Goal: Information Seeking & Learning: Learn about a topic

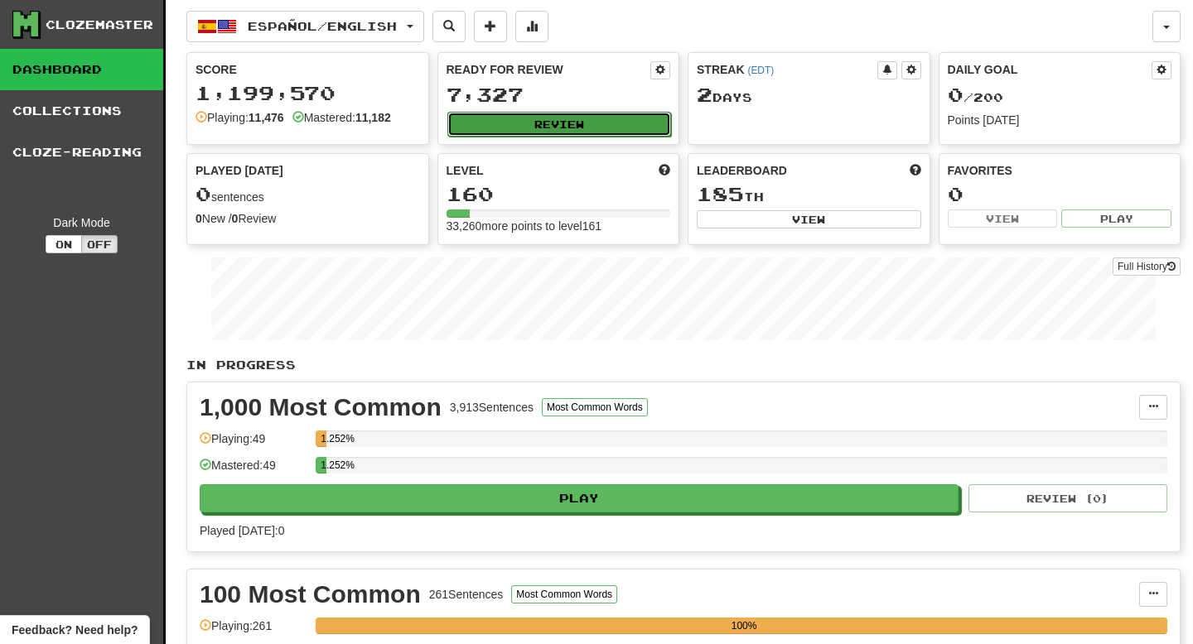
click at [548, 122] on button "Review" at bounding box center [559, 124] width 224 height 25
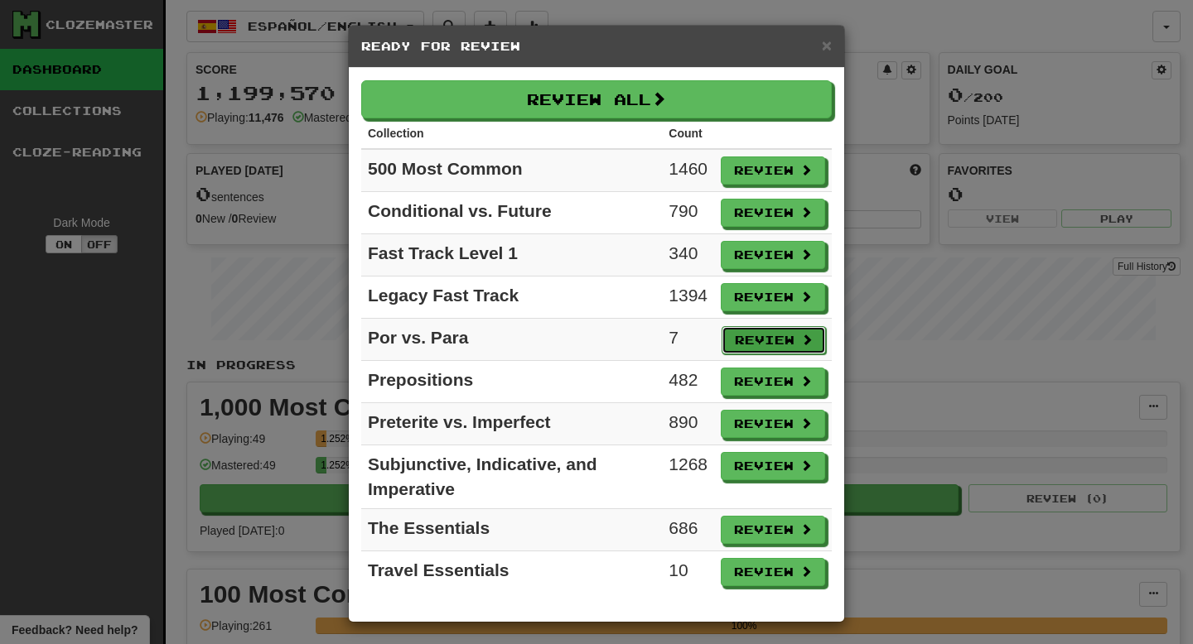
click at [755, 335] on button "Review" at bounding box center [773, 340] width 104 height 28
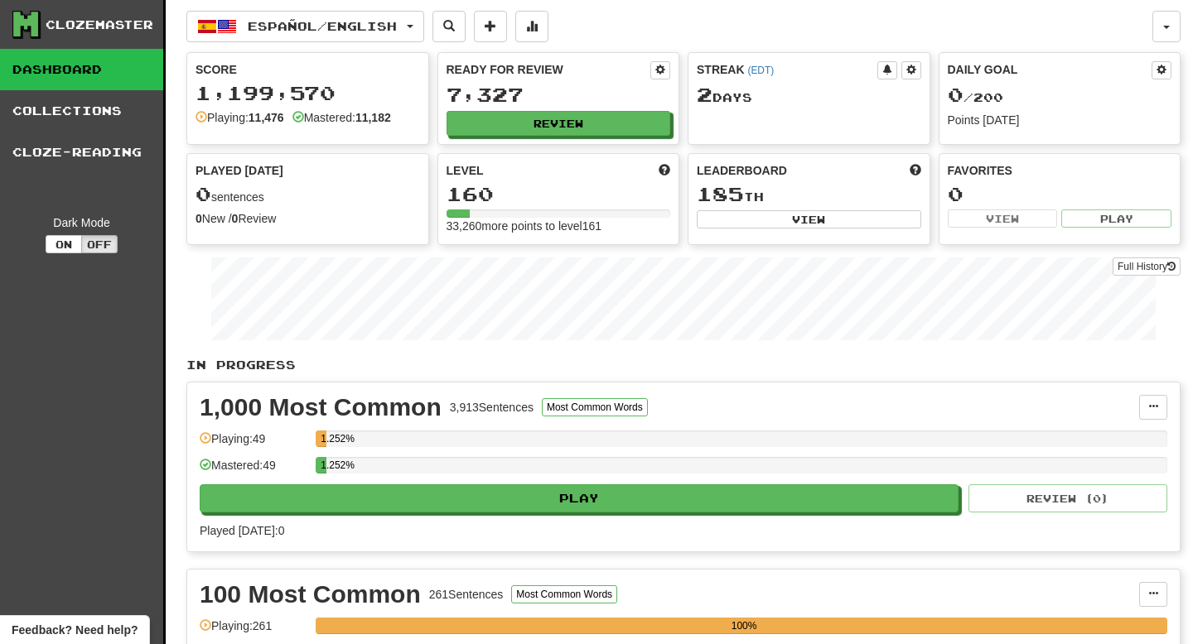
select select "**"
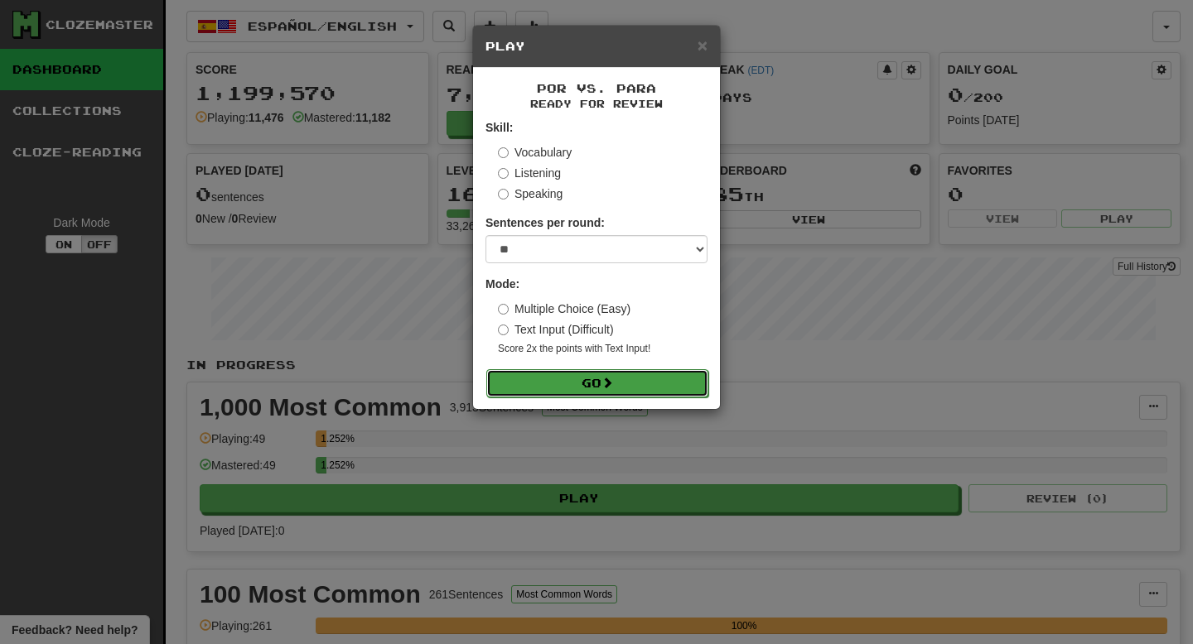
click at [540, 379] on button "Go" at bounding box center [597, 383] width 222 height 28
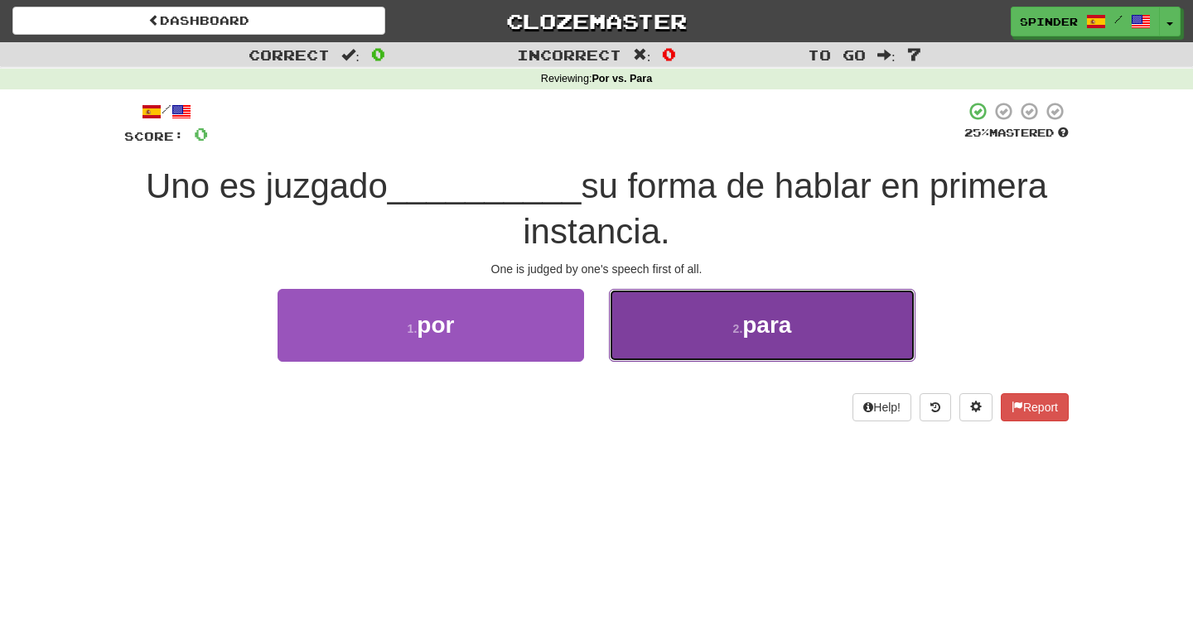
click at [716, 338] on button "2 . para" at bounding box center [762, 325] width 306 height 72
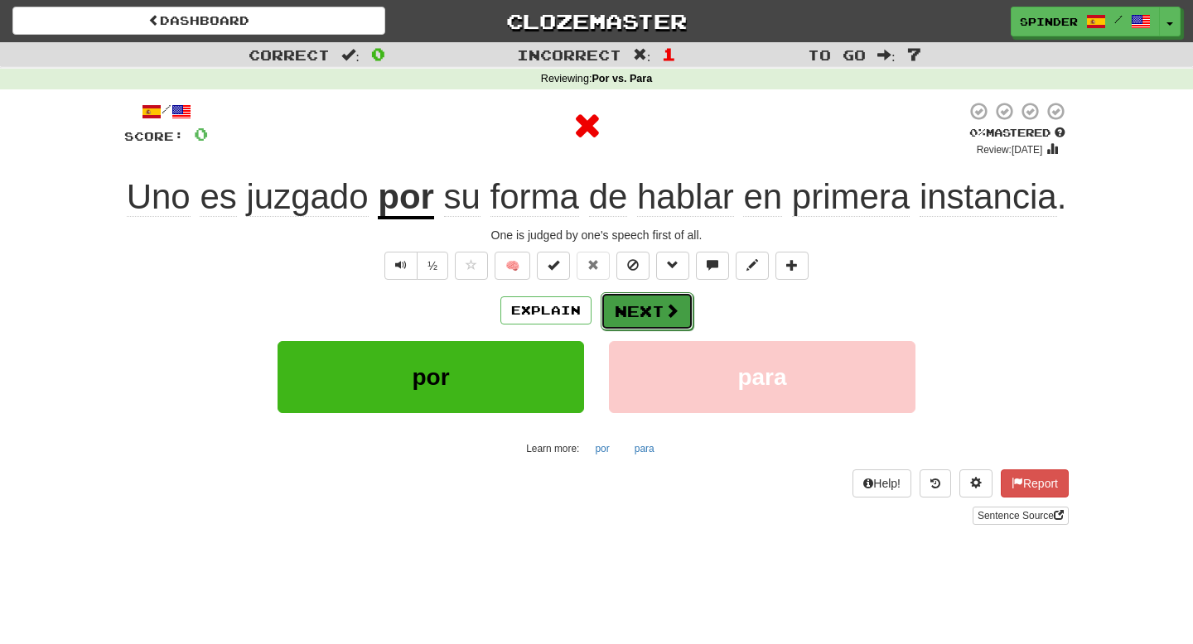
click at [666, 306] on span at bounding box center [671, 310] width 15 height 15
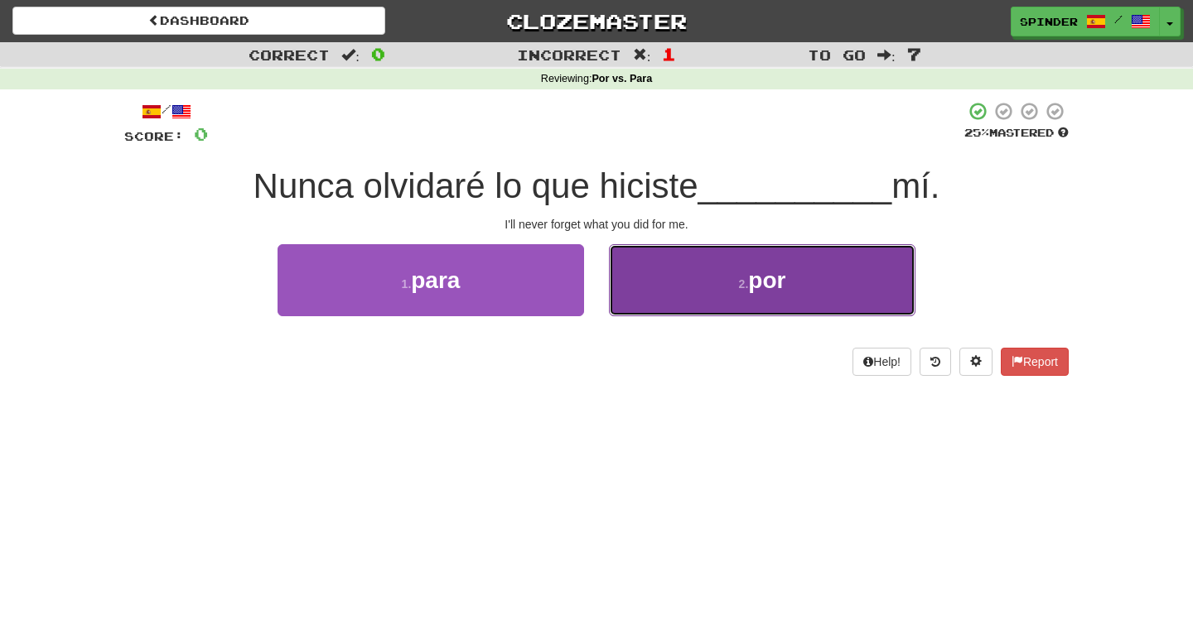
click at [668, 300] on button "2 . por" at bounding box center [762, 280] width 306 height 72
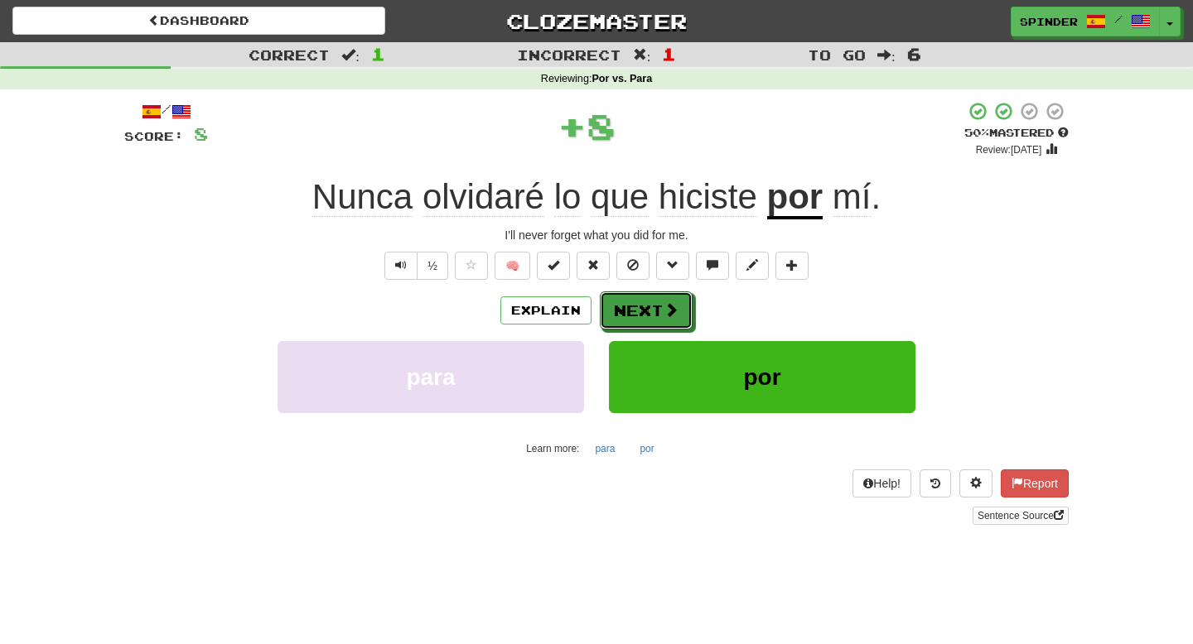
click at [657, 310] on button "Next" at bounding box center [646, 311] width 93 height 38
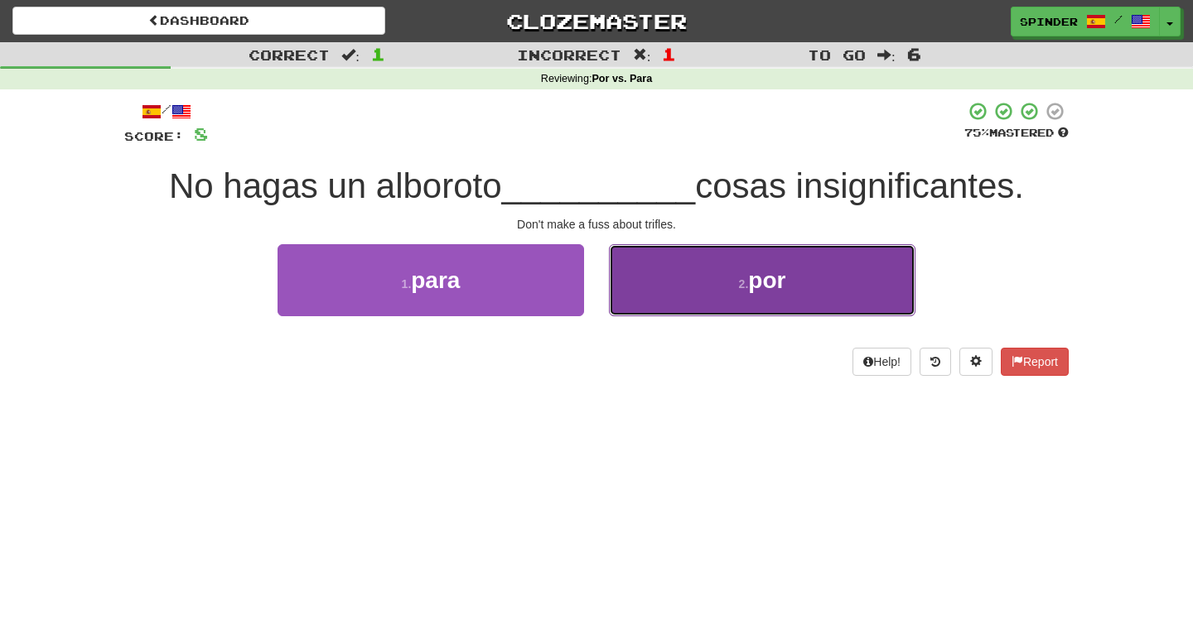
click at [662, 294] on button "2 . por" at bounding box center [762, 280] width 306 height 72
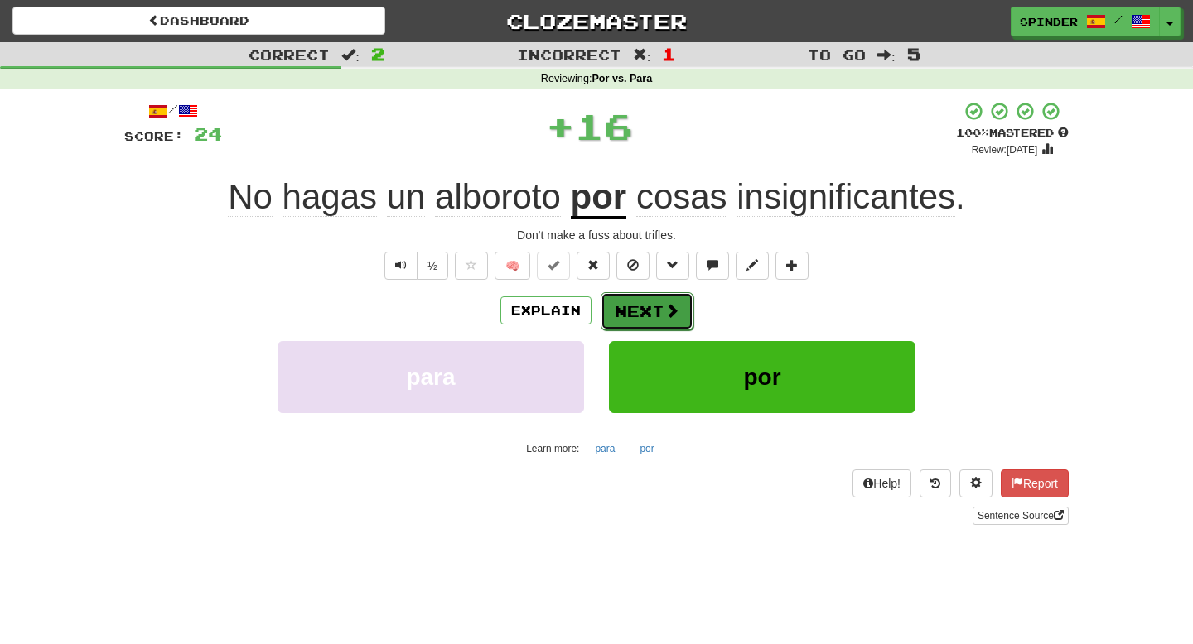
click at [645, 305] on button "Next" at bounding box center [647, 311] width 93 height 38
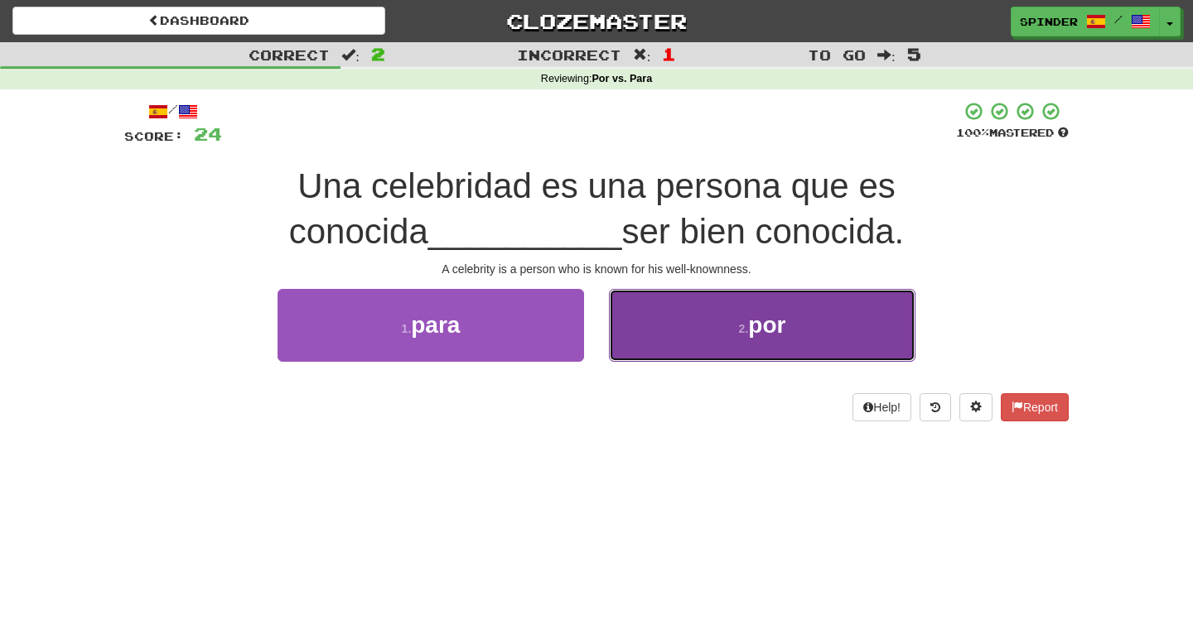
click at [654, 315] on button "2 . por" at bounding box center [762, 325] width 306 height 72
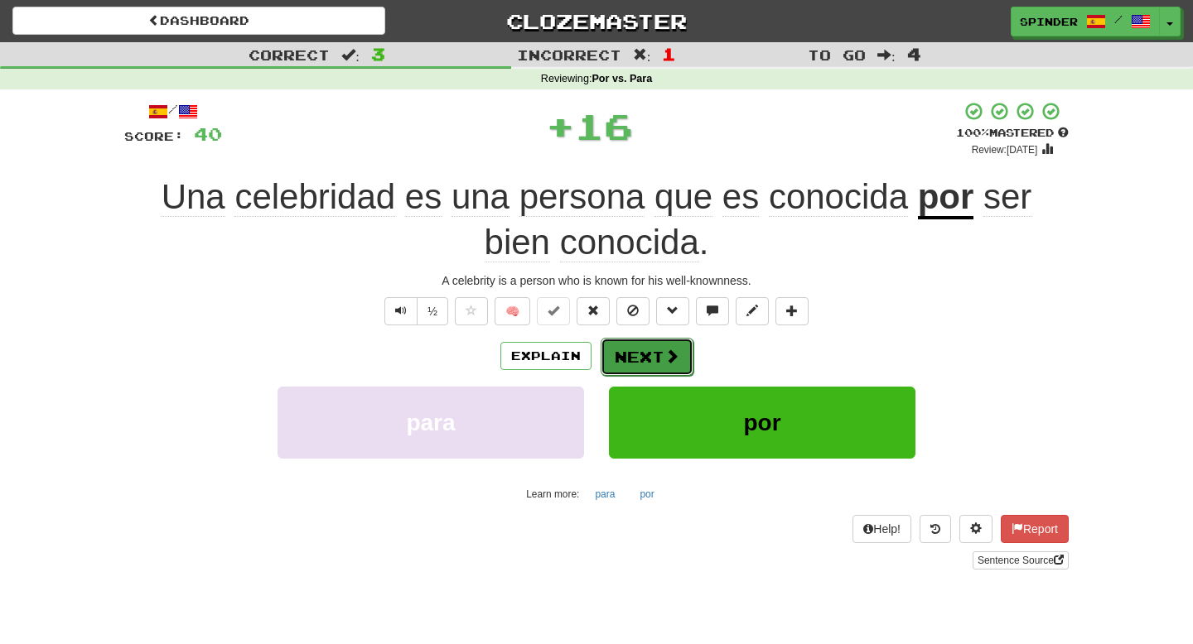
click at [661, 352] on button "Next" at bounding box center [647, 357] width 93 height 38
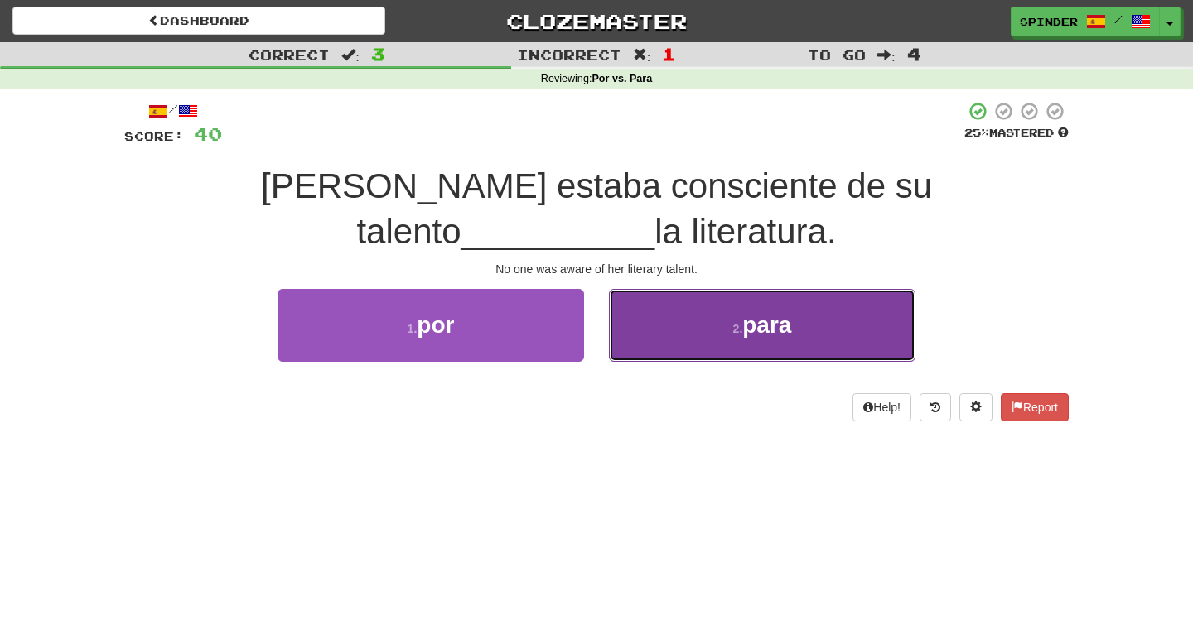
click at [663, 345] on button "2 . para" at bounding box center [762, 325] width 306 height 72
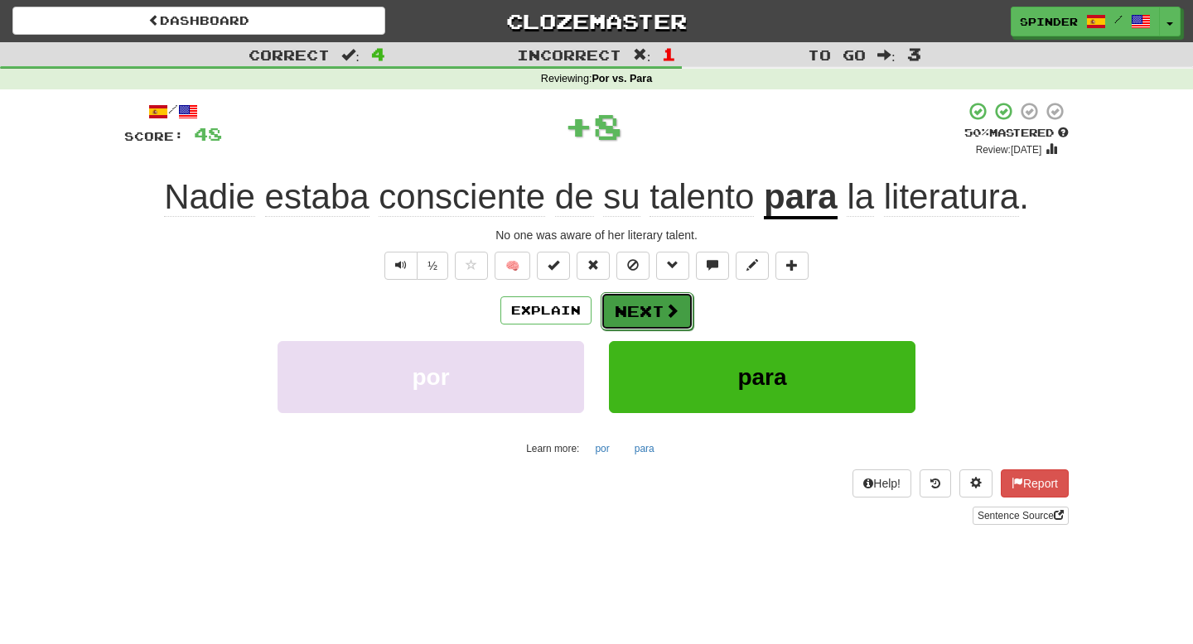
click at [662, 312] on button "Next" at bounding box center [647, 311] width 93 height 38
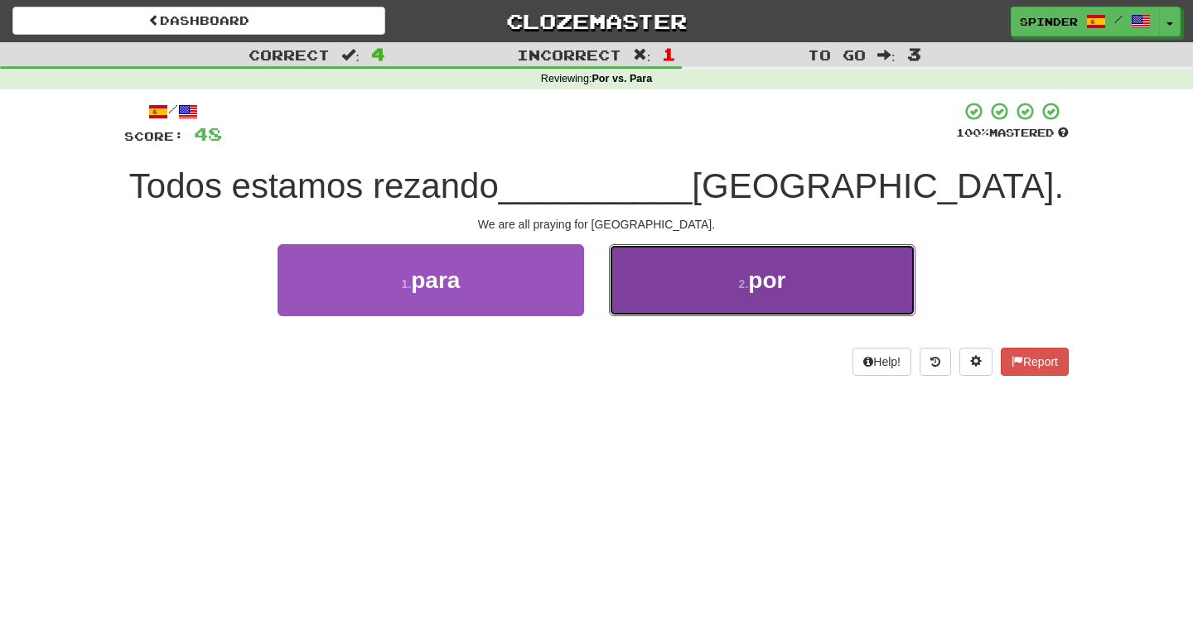
click at [673, 303] on button "2 . por" at bounding box center [762, 280] width 306 height 72
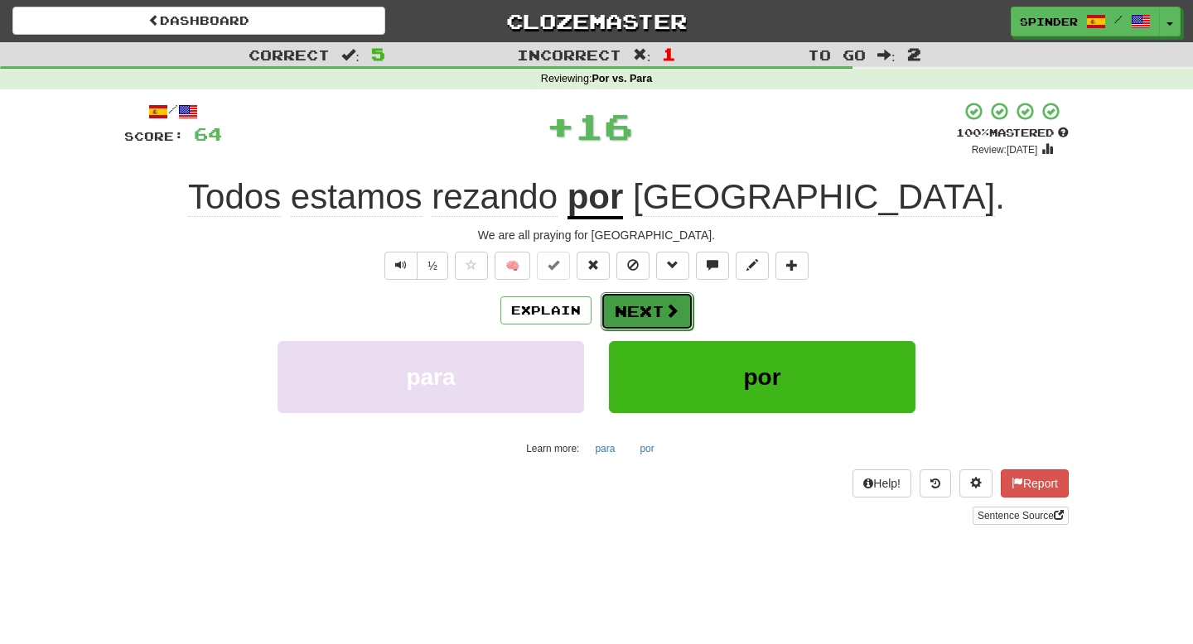
click at [670, 305] on span at bounding box center [671, 310] width 15 height 15
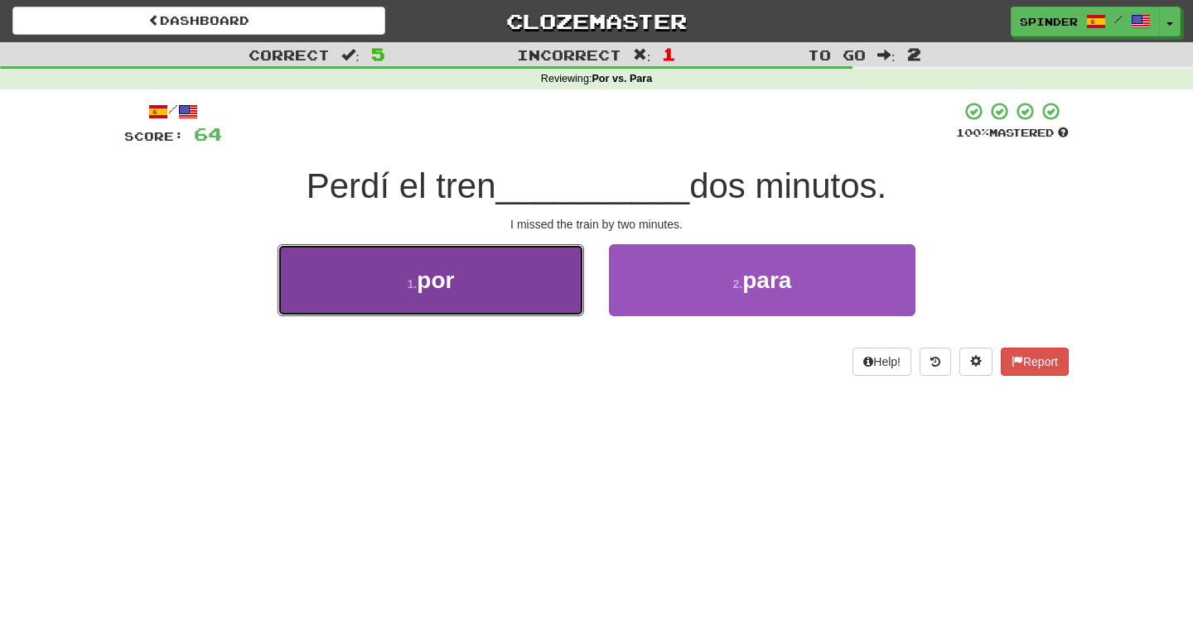
click at [576, 292] on button "1 . por" at bounding box center [430, 280] width 306 height 72
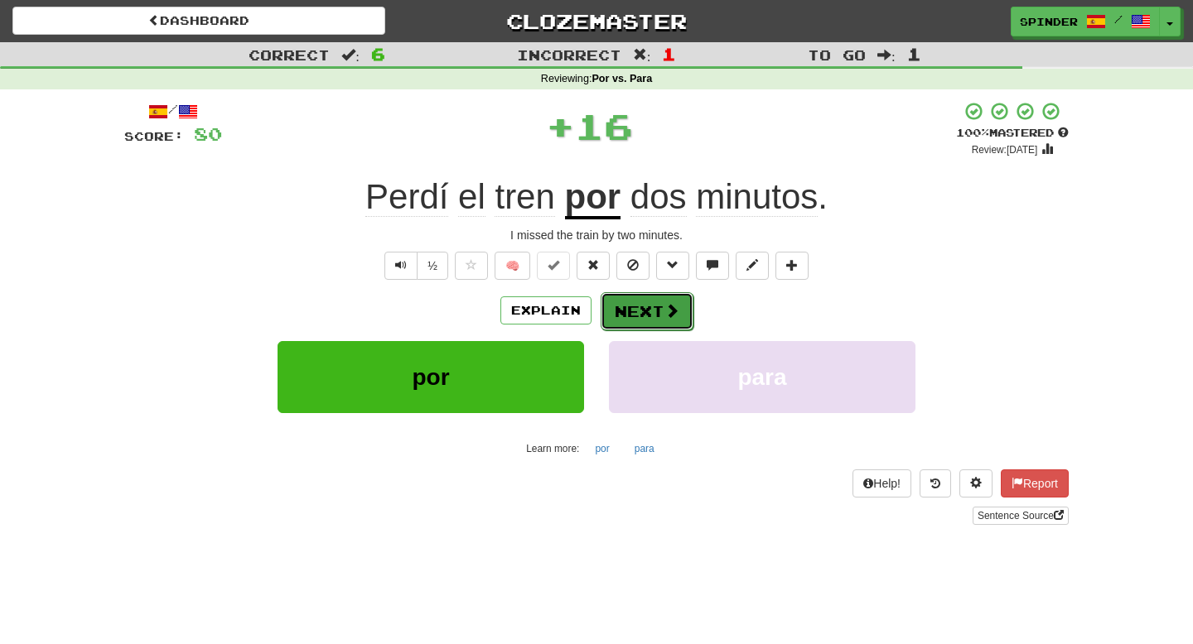
click at [665, 309] on span at bounding box center [671, 310] width 15 height 15
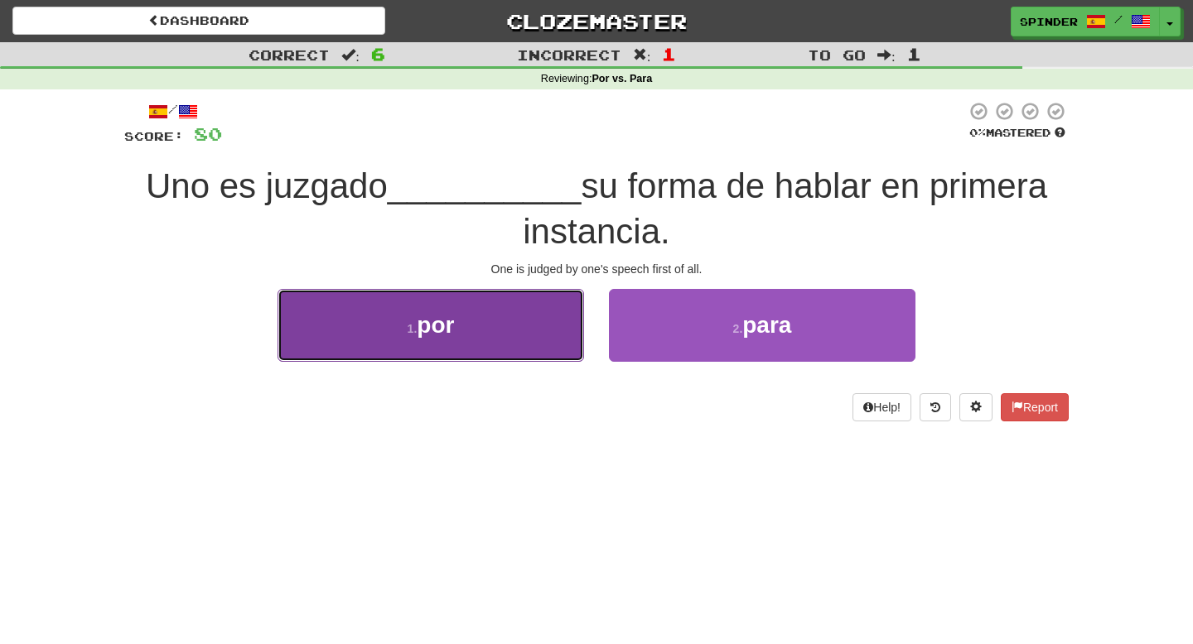
click at [572, 324] on button "1 . por" at bounding box center [430, 325] width 306 height 72
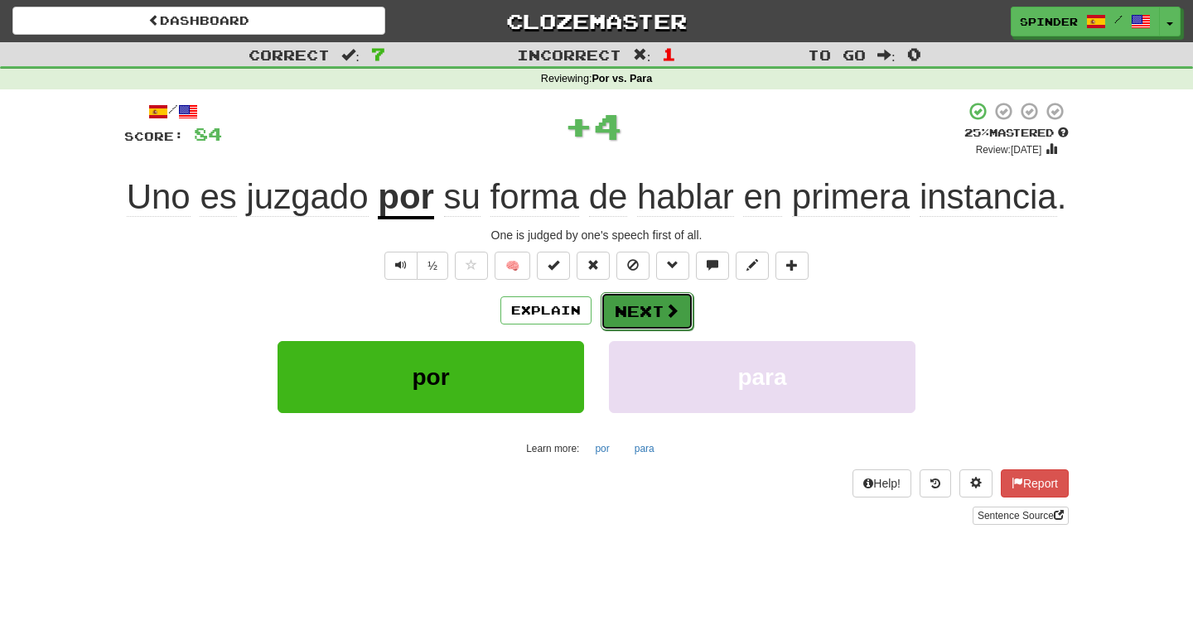
click at [644, 317] on button "Next" at bounding box center [647, 311] width 93 height 38
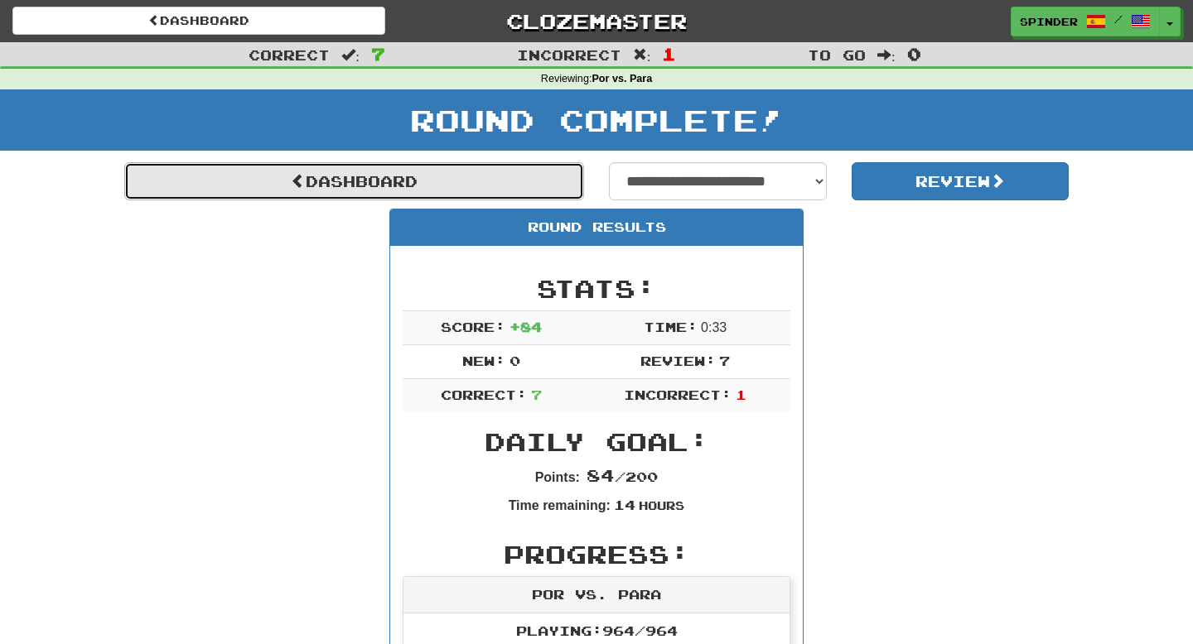
click at [425, 183] on link "Dashboard" at bounding box center [354, 181] width 460 height 38
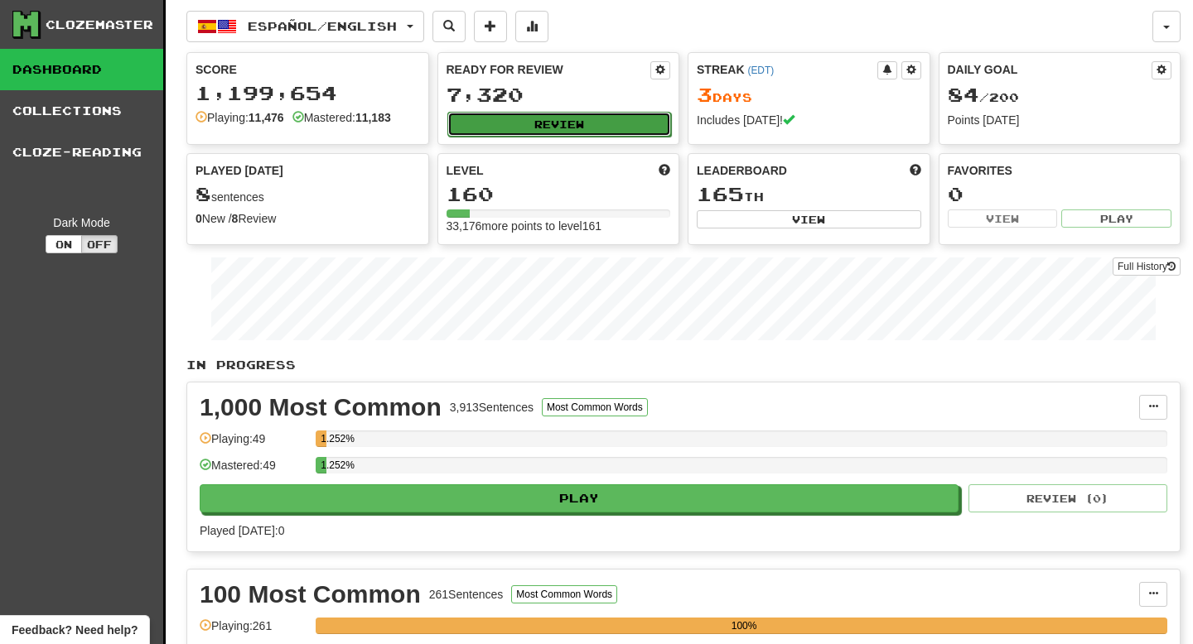
click at [564, 128] on button "Review" at bounding box center [559, 124] width 224 height 25
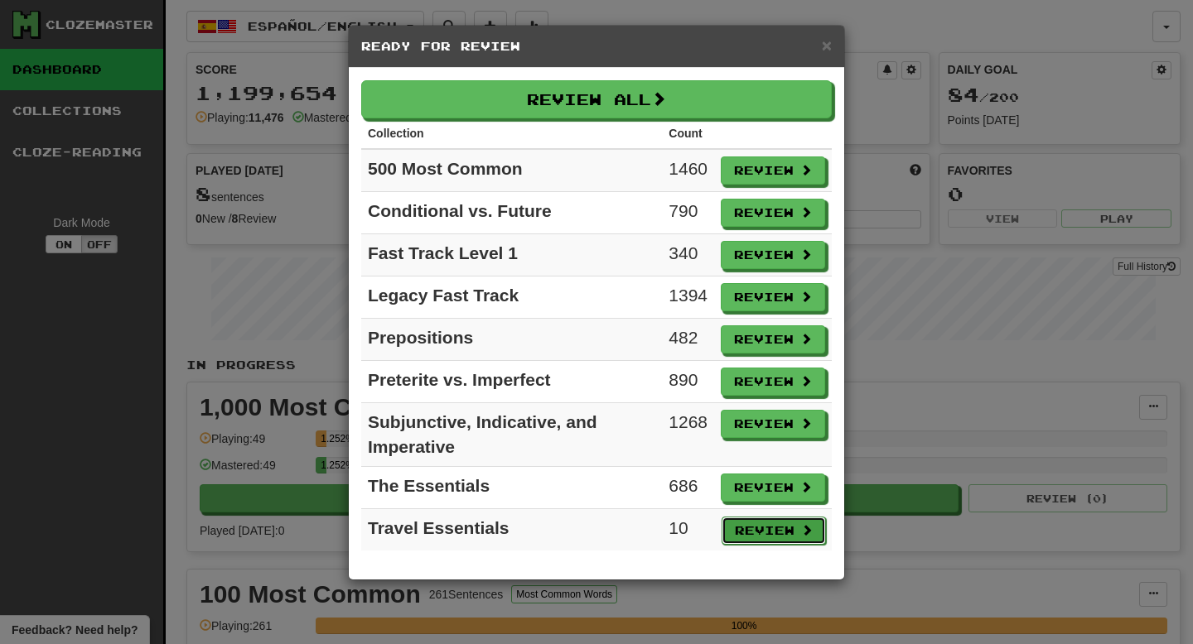
click at [746, 527] on button "Review" at bounding box center [773, 531] width 104 height 28
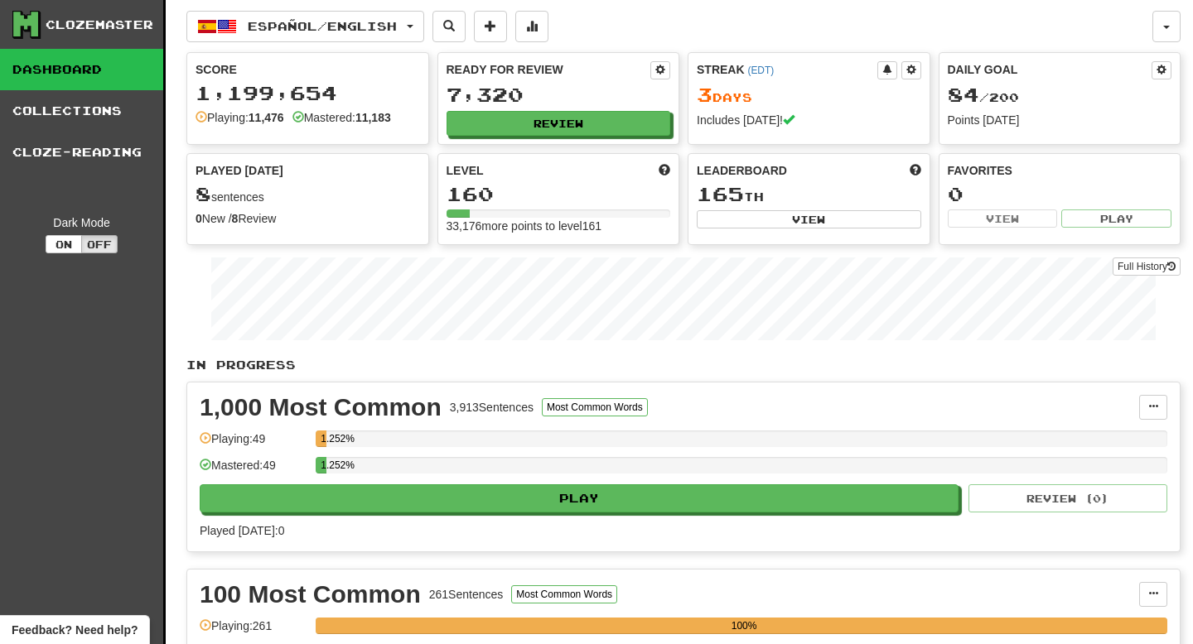
select select "**"
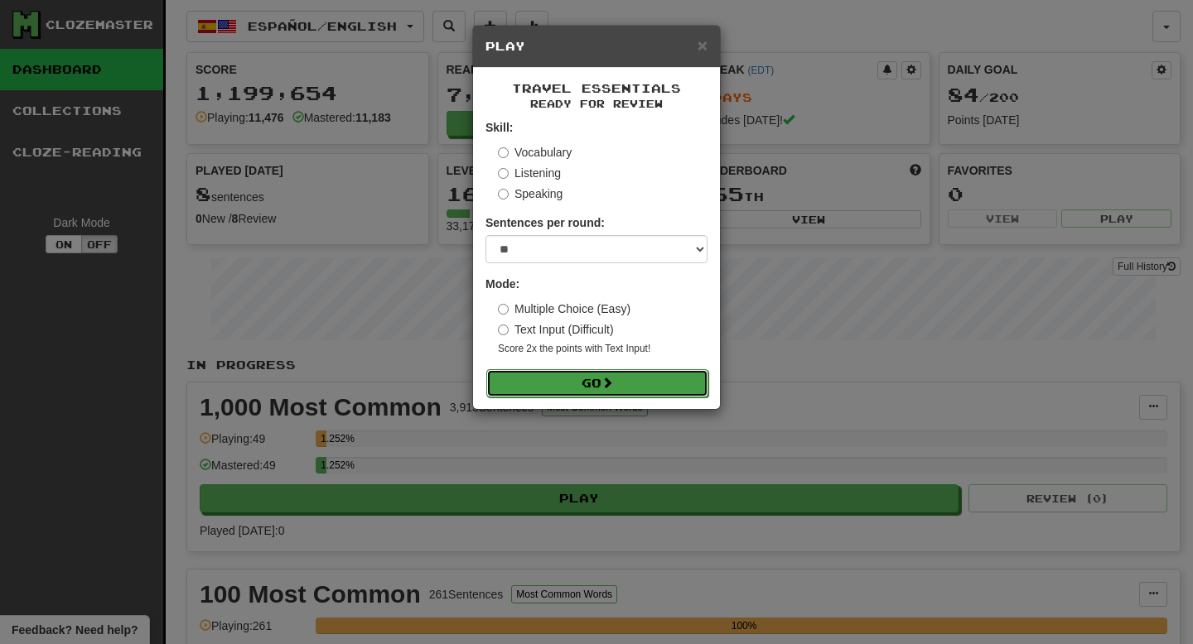
click at [625, 379] on button "Go" at bounding box center [597, 383] width 222 height 28
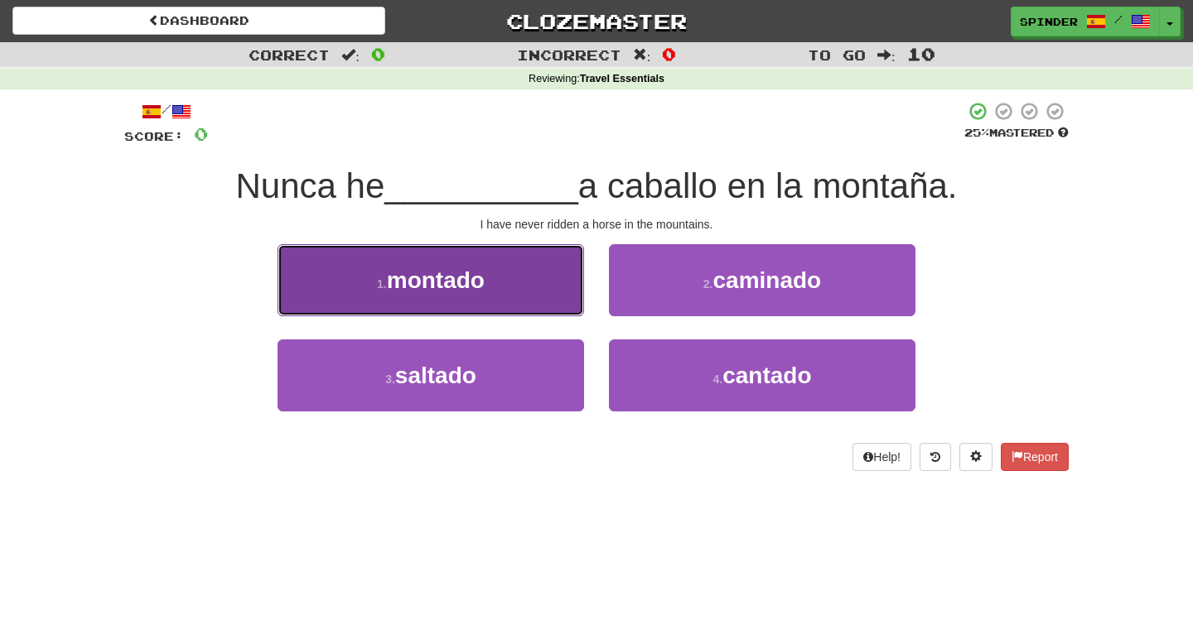
click at [557, 315] on button "1 . montado" at bounding box center [430, 280] width 306 height 72
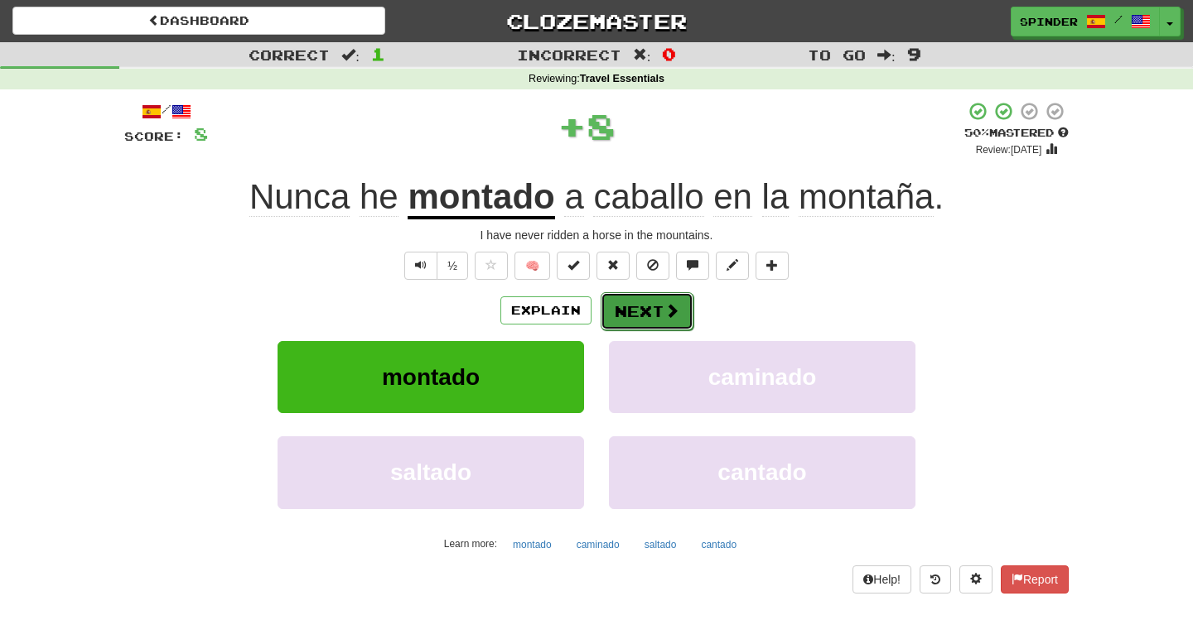
click at [633, 322] on button "Next" at bounding box center [647, 311] width 93 height 38
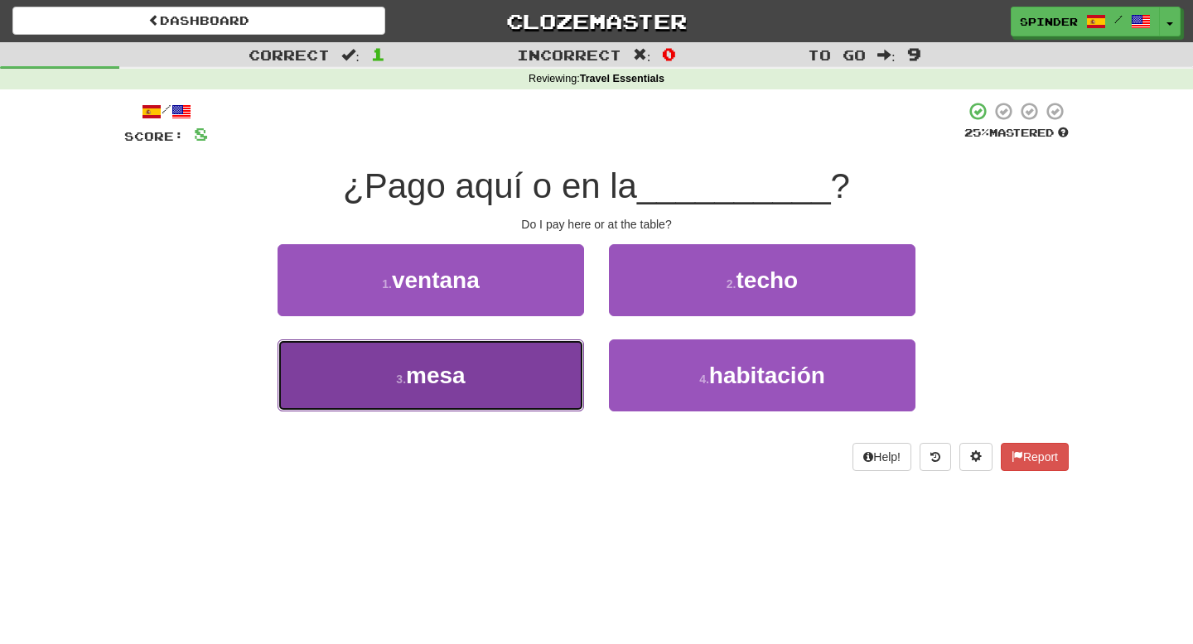
click at [552, 382] on button "3 . mesa" at bounding box center [430, 376] width 306 height 72
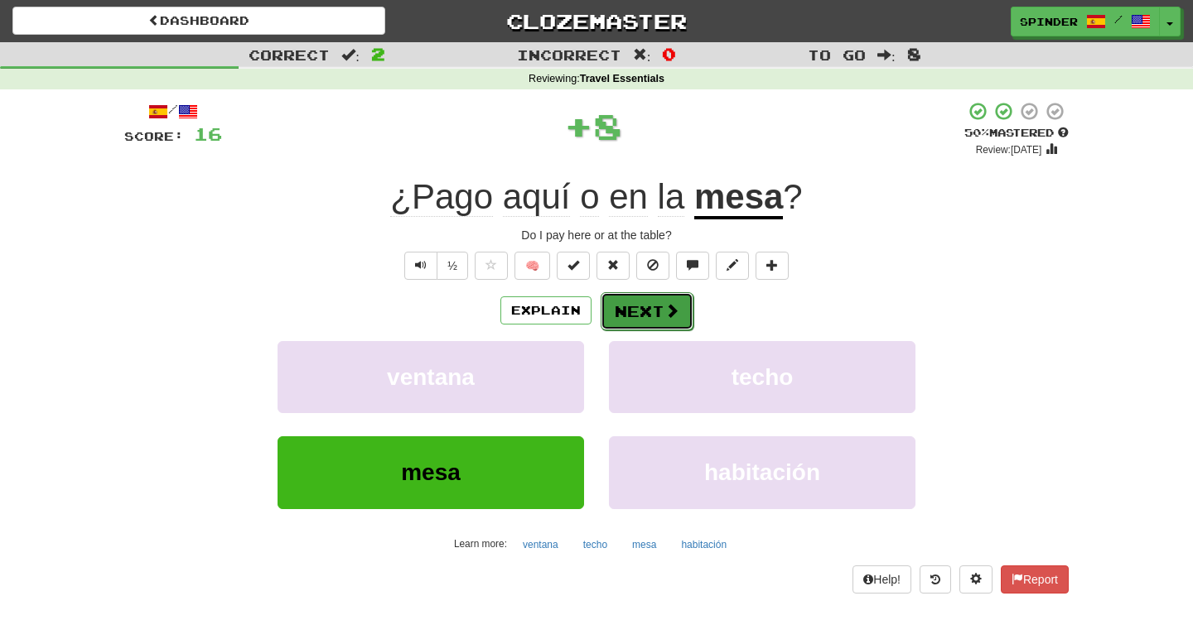
click at [648, 311] on button "Next" at bounding box center [647, 311] width 93 height 38
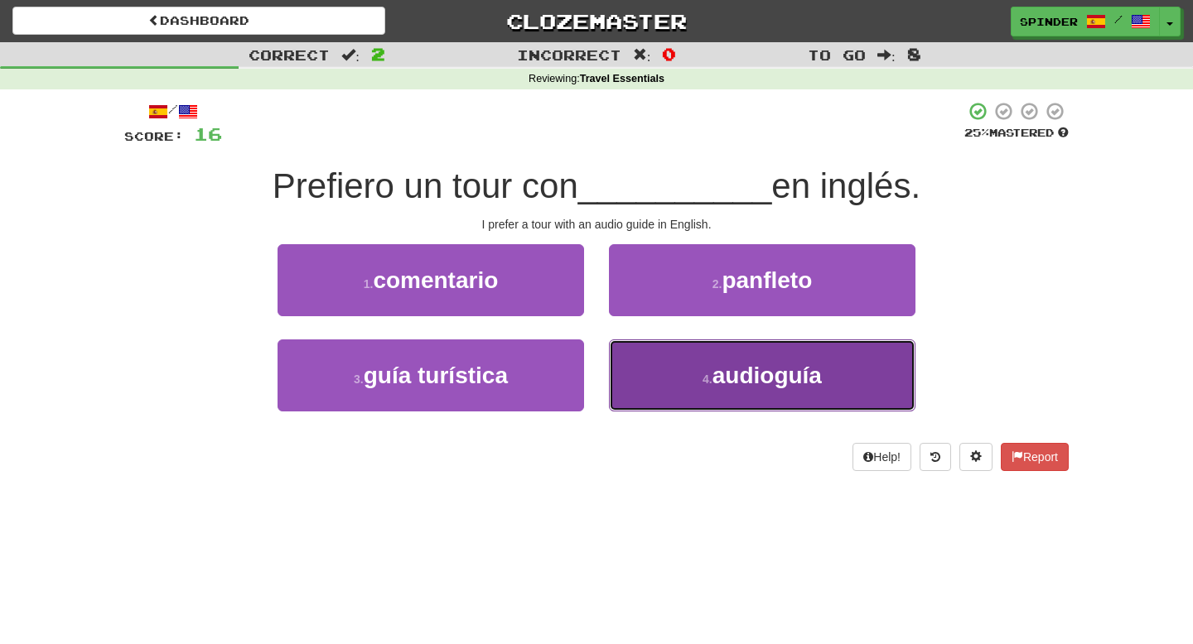
click at [646, 364] on button "4 . audioguía" at bounding box center [762, 376] width 306 height 72
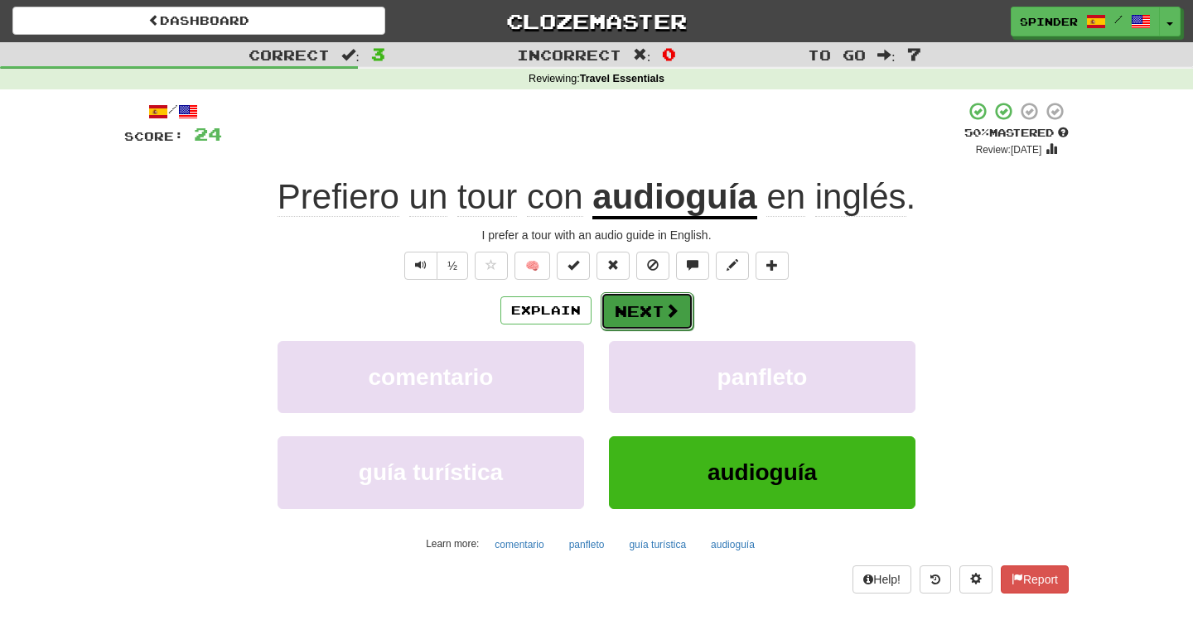
click at [619, 314] on button "Next" at bounding box center [647, 311] width 93 height 38
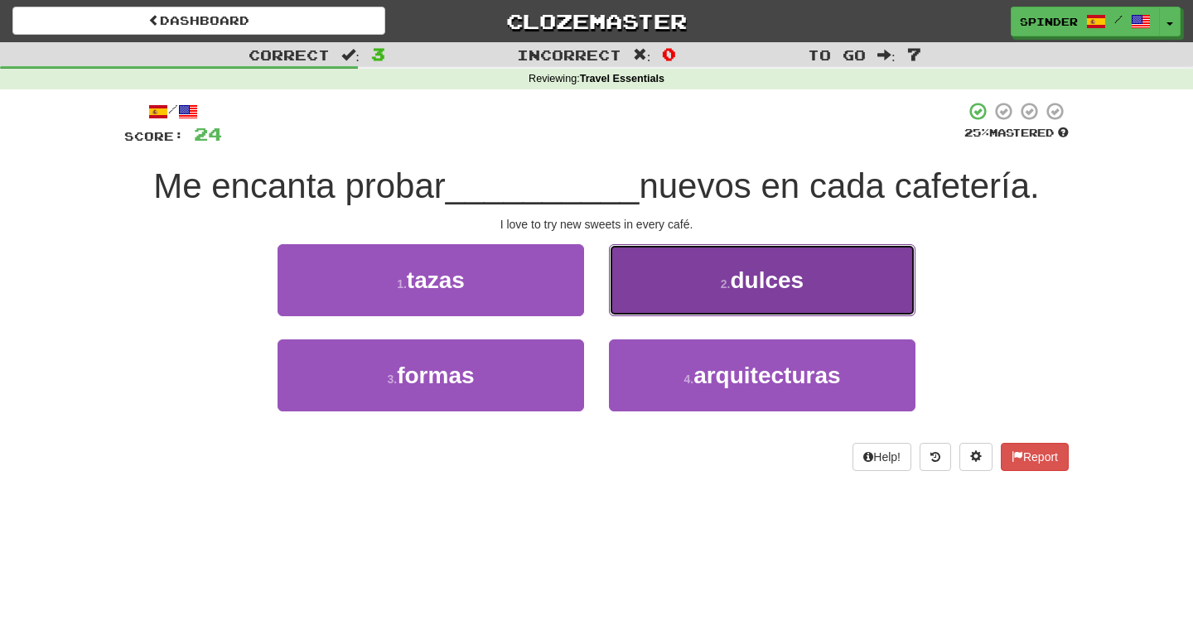
click at [639, 300] on button "2 . dulces" at bounding box center [762, 280] width 306 height 72
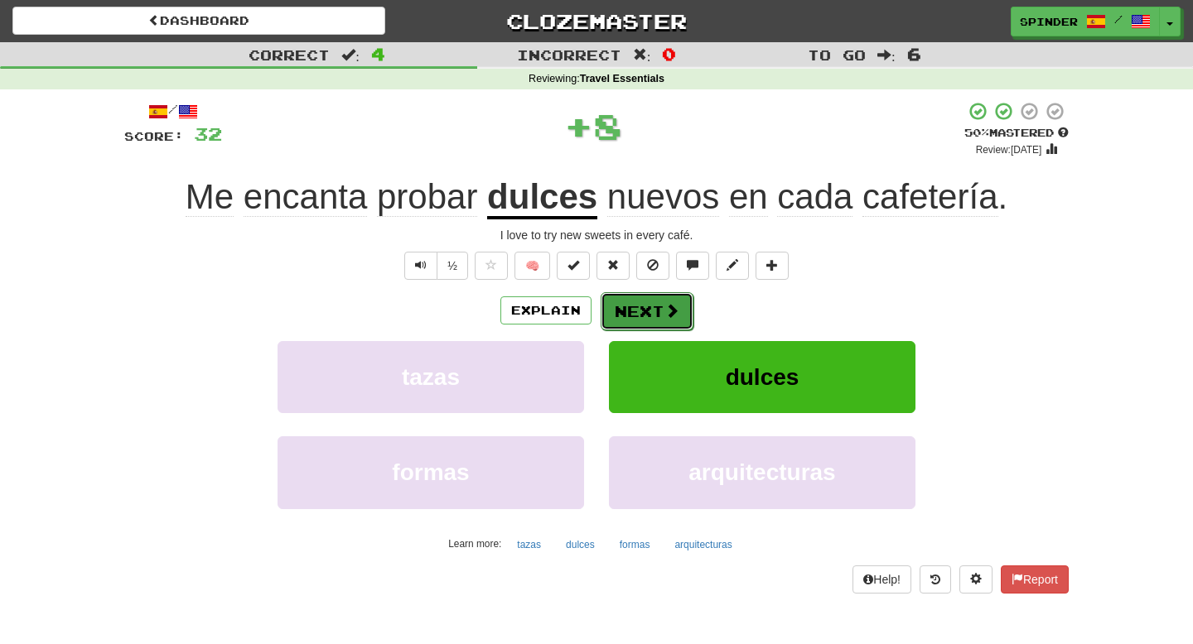
click at [632, 311] on button "Next" at bounding box center [647, 311] width 93 height 38
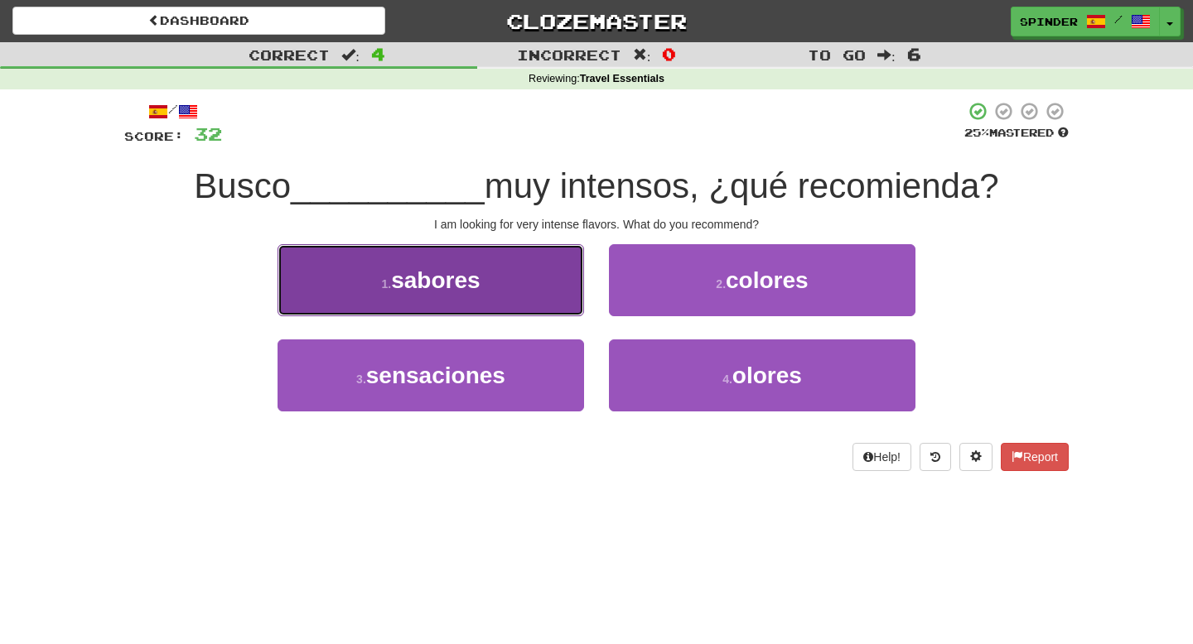
click at [538, 291] on button "1 . sabores" at bounding box center [430, 280] width 306 height 72
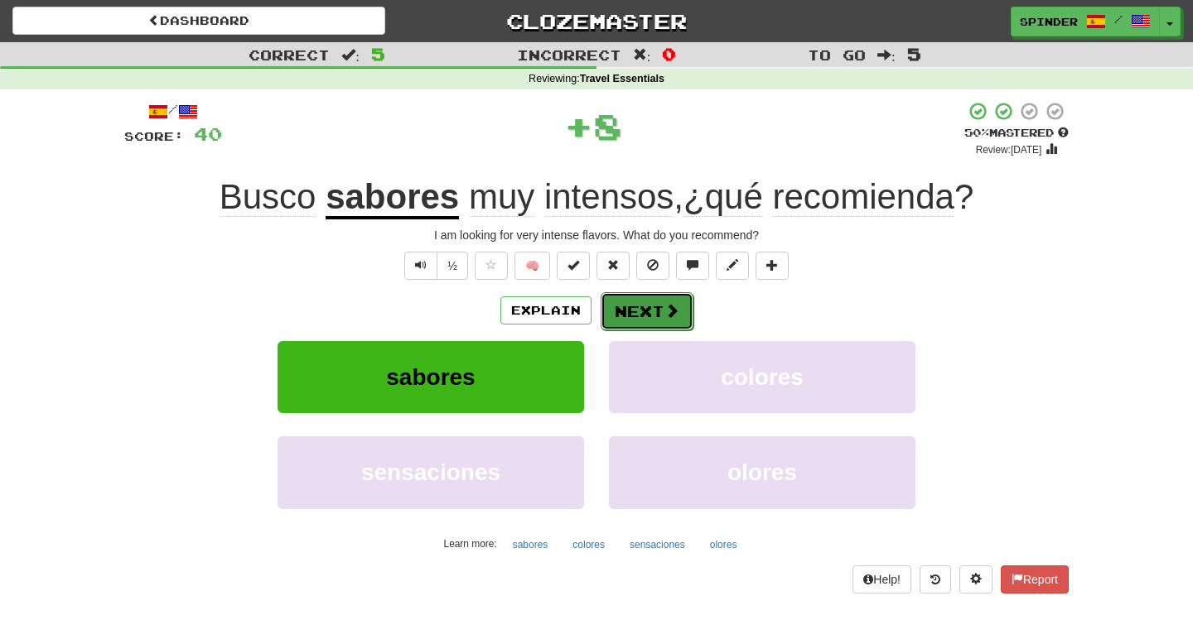
click at [664, 316] on span at bounding box center [671, 310] width 15 height 15
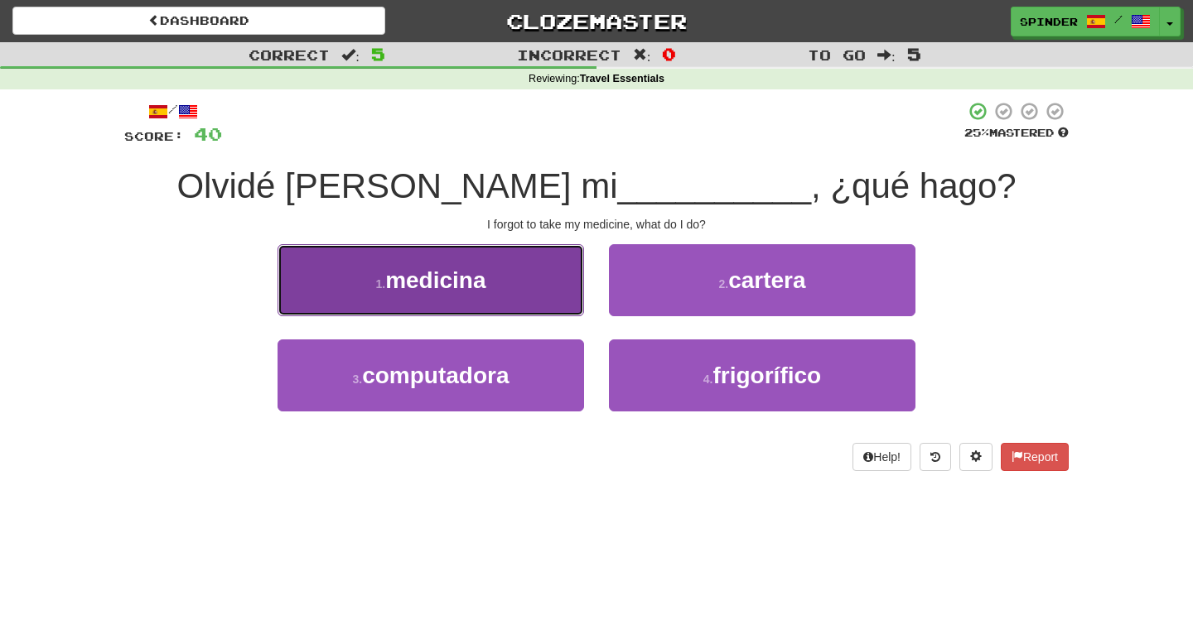
click at [526, 301] on button "1 . medicina" at bounding box center [430, 280] width 306 height 72
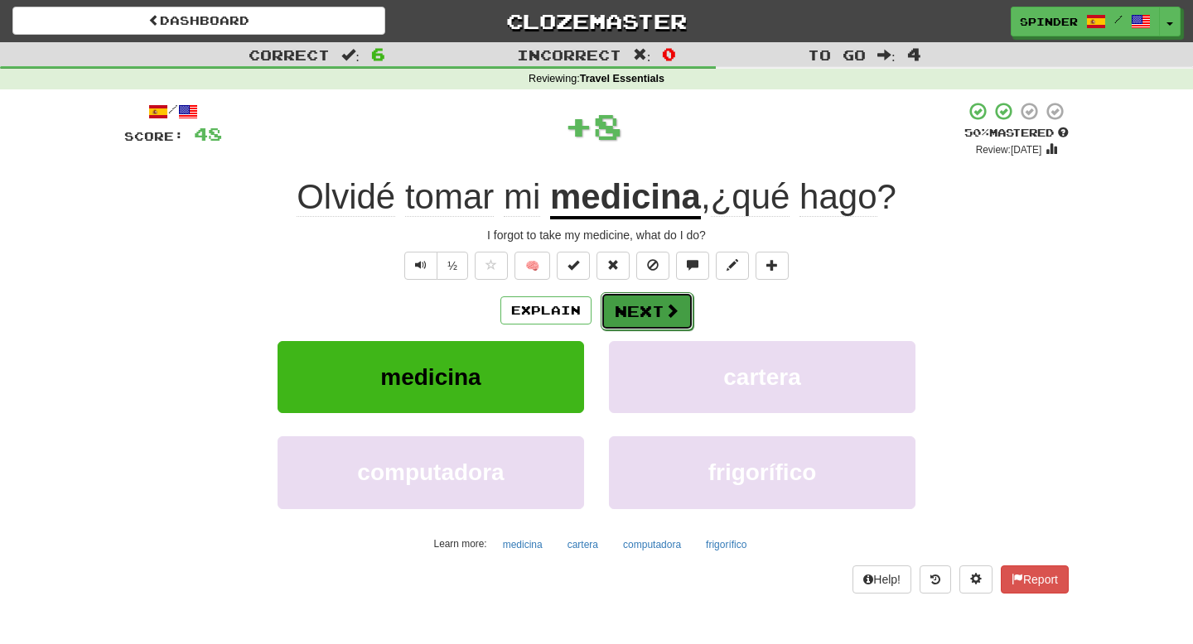
click at [618, 308] on button "Next" at bounding box center [647, 311] width 93 height 38
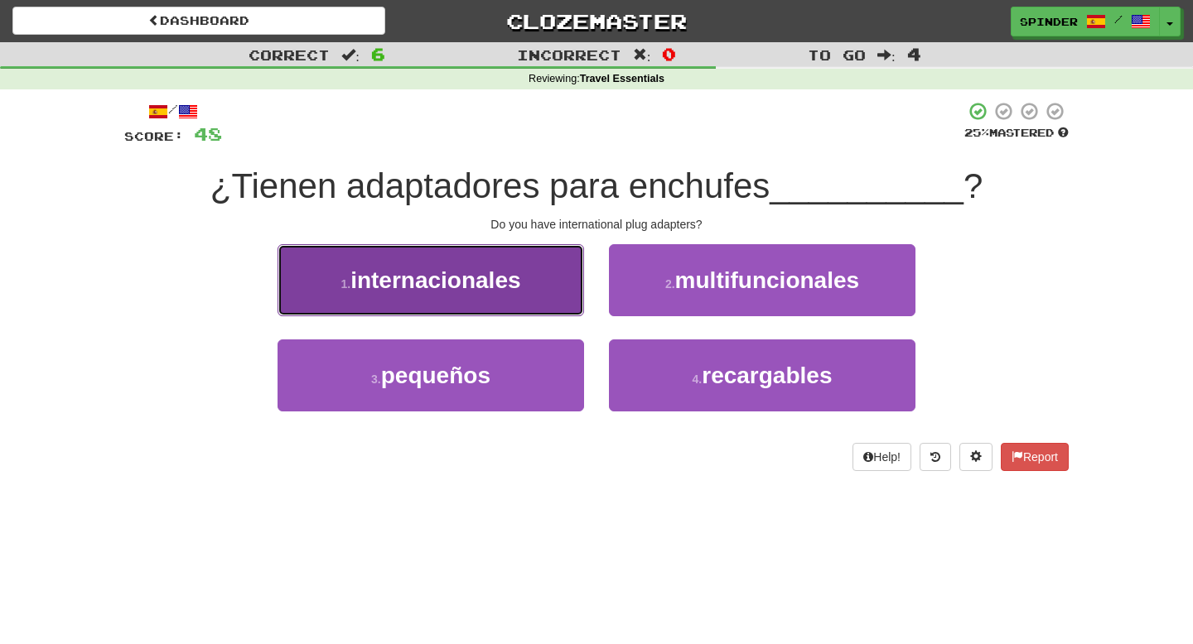
click at [531, 297] on button "1 . internacionales" at bounding box center [430, 280] width 306 height 72
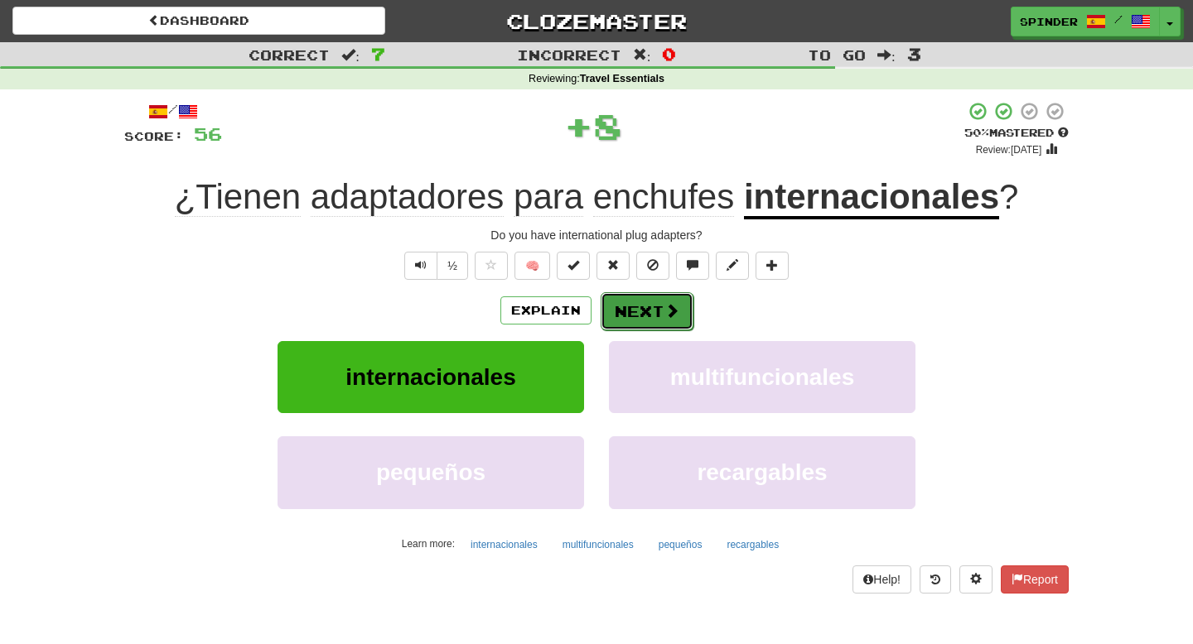
click at [621, 303] on button "Next" at bounding box center [647, 311] width 93 height 38
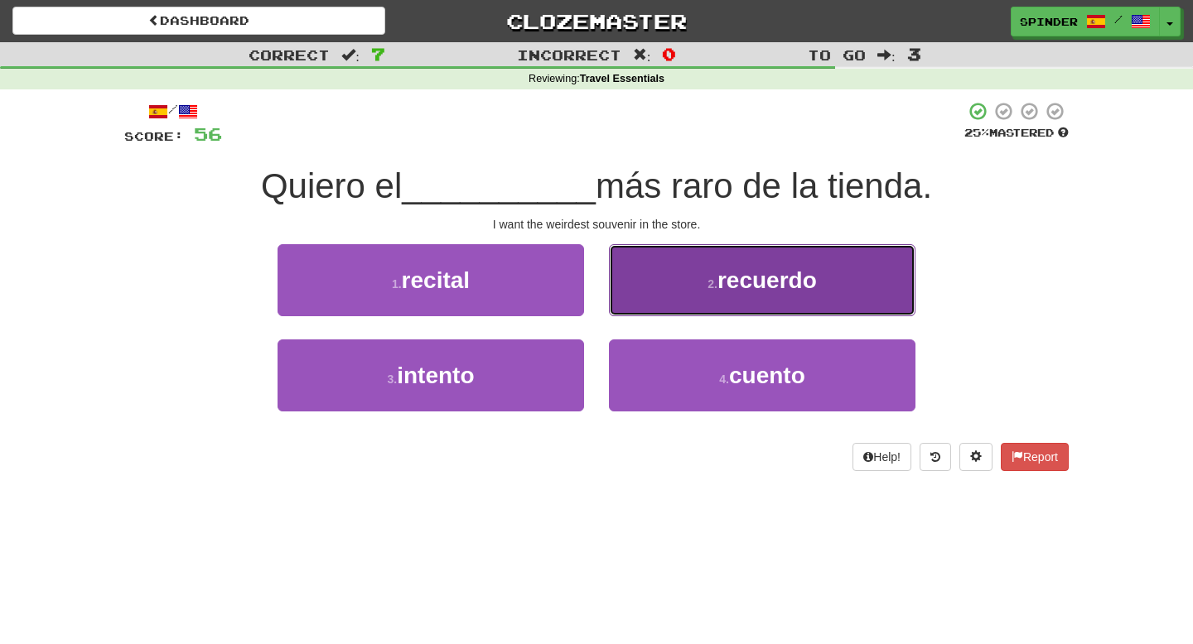
click at [652, 292] on button "2 . recuerdo" at bounding box center [762, 280] width 306 height 72
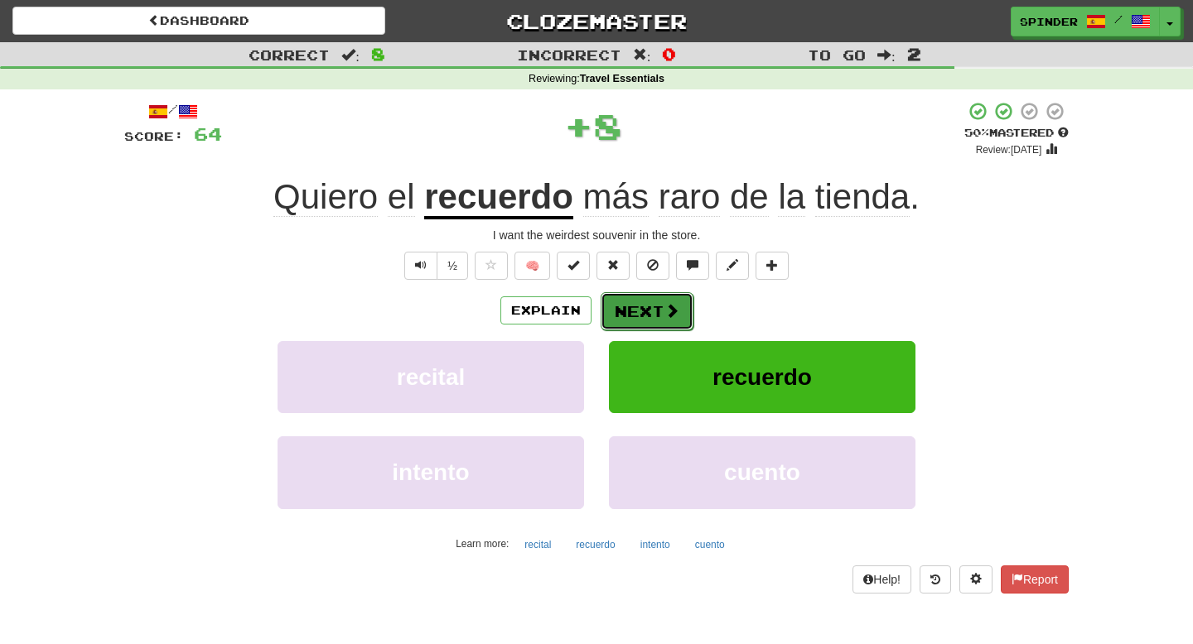
click at [649, 320] on button "Next" at bounding box center [647, 311] width 93 height 38
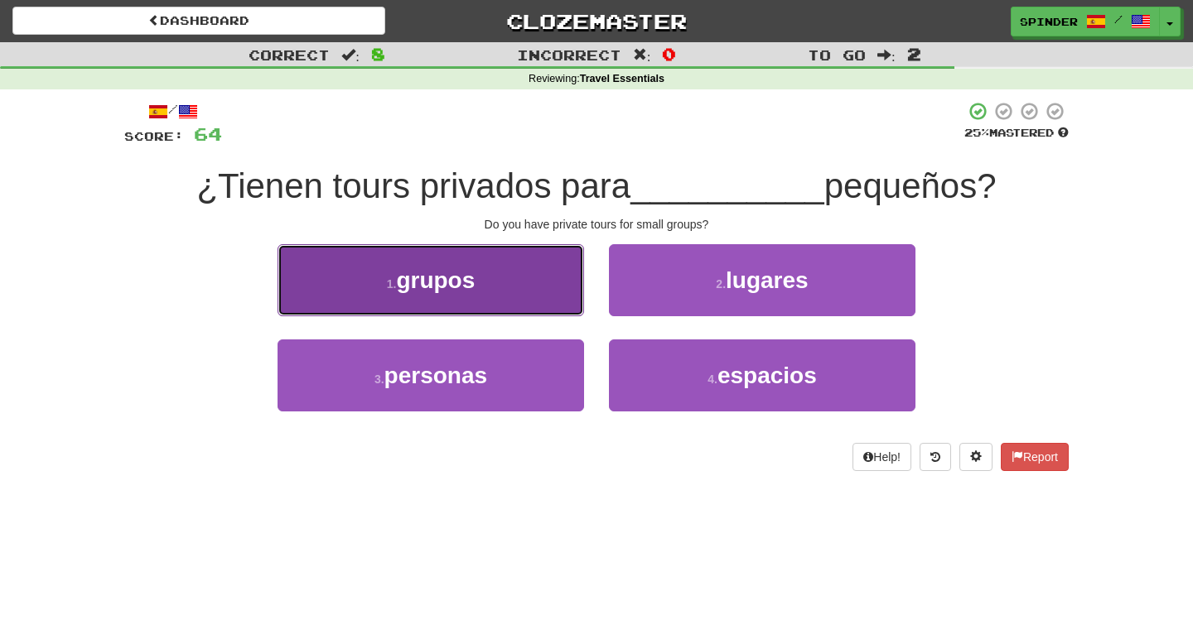
click at [518, 302] on button "1 . grupos" at bounding box center [430, 280] width 306 height 72
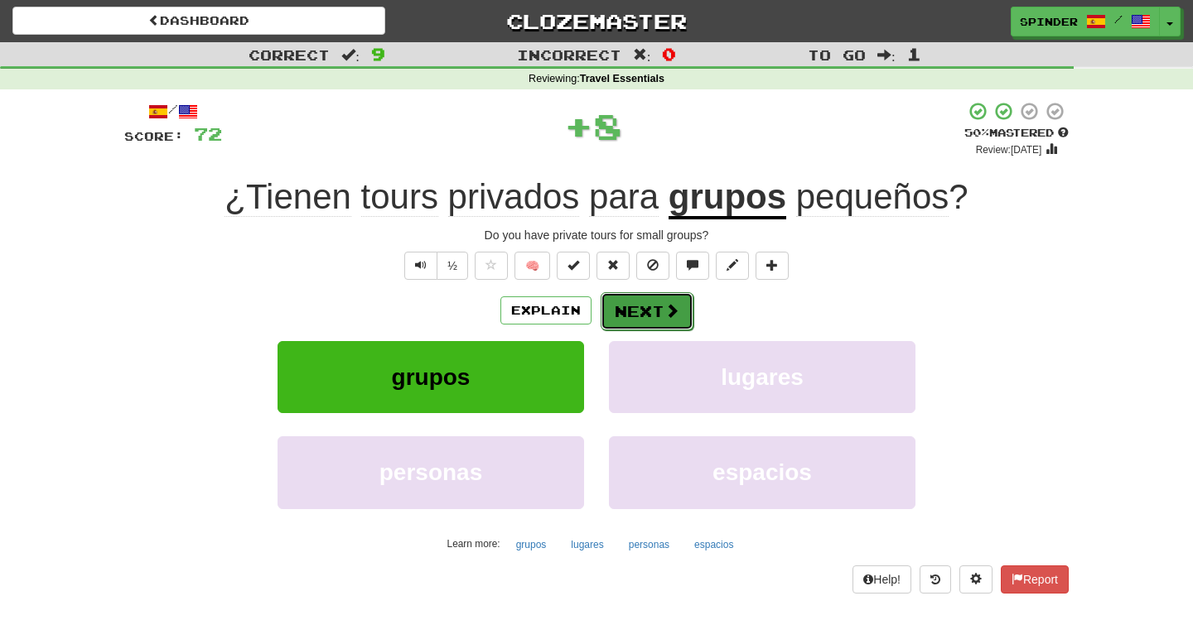
click at [619, 317] on button "Next" at bounding box center [647, 311] width 93 height 38
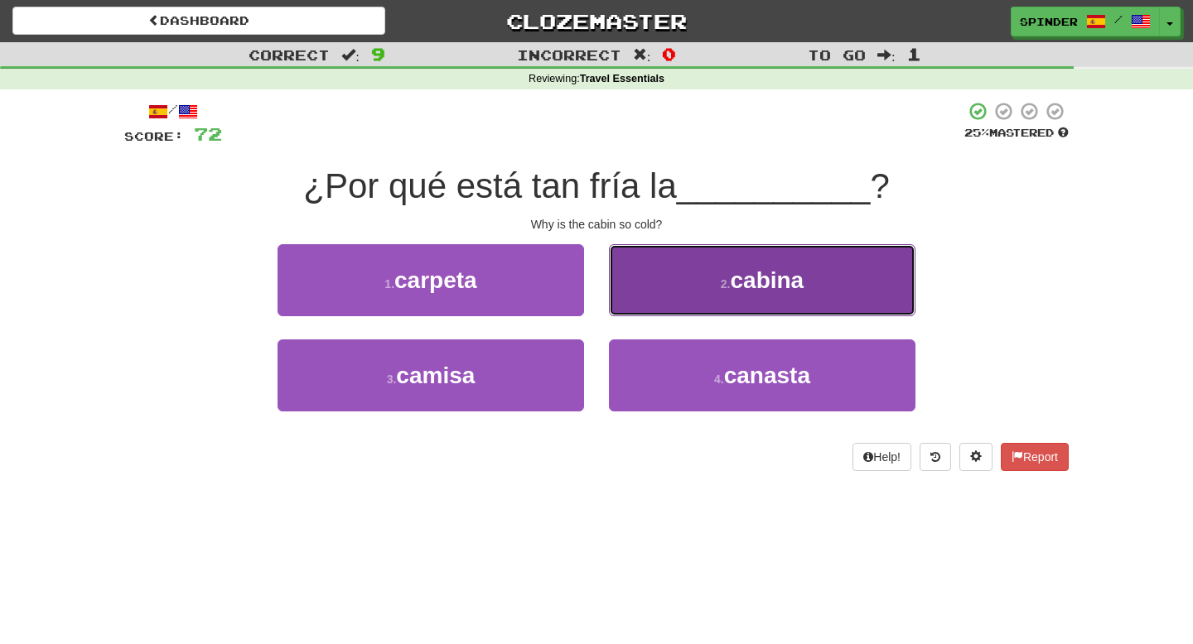
click at [642, 297] on button "2 . cabina" at bounding box center [762, 280] width 306 height 72
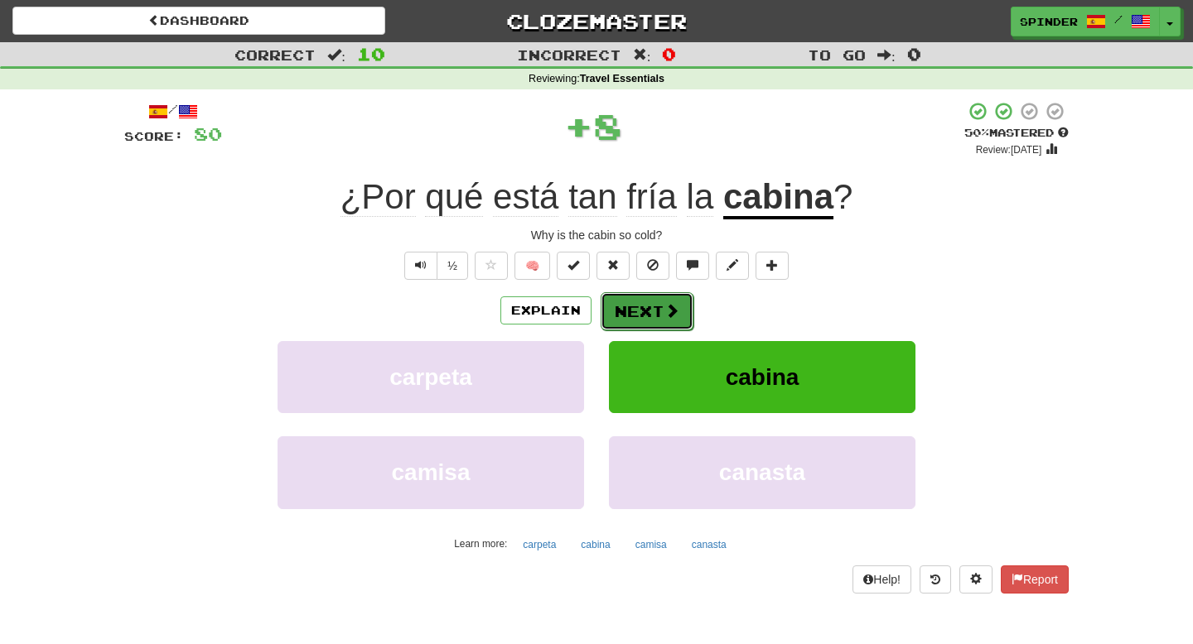
click at [629, 308] on button "Next" at bounding box center [647, 311] width 93 height 38
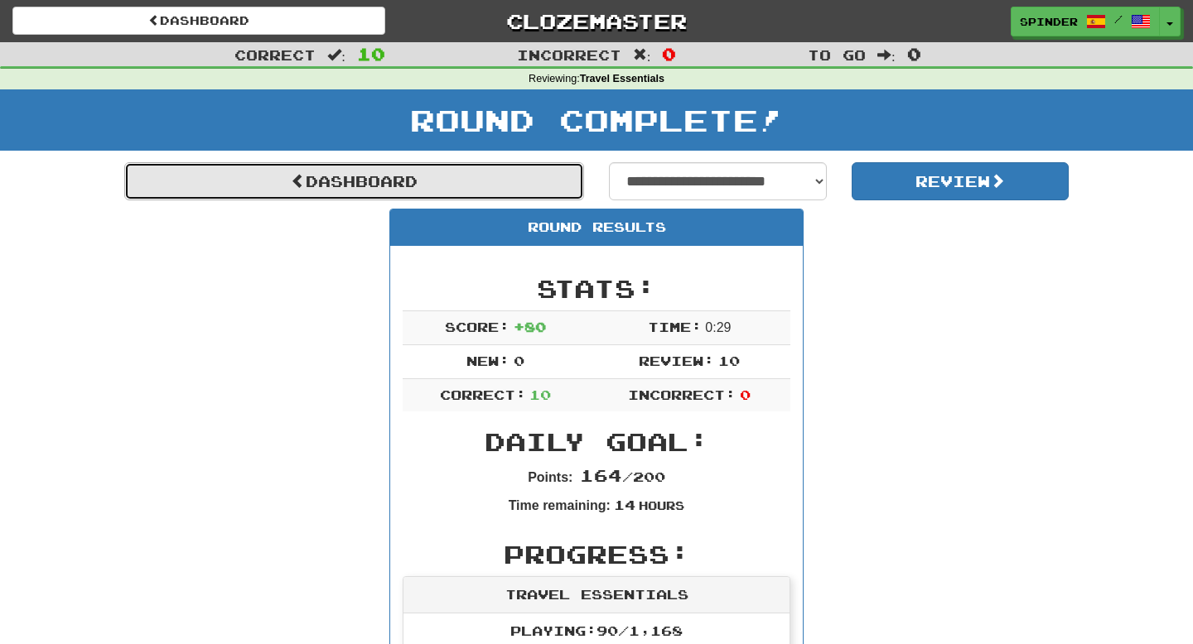
click at [415, 184] on link "Dashboard" at bounding box center [354, 181] width 460 height 38
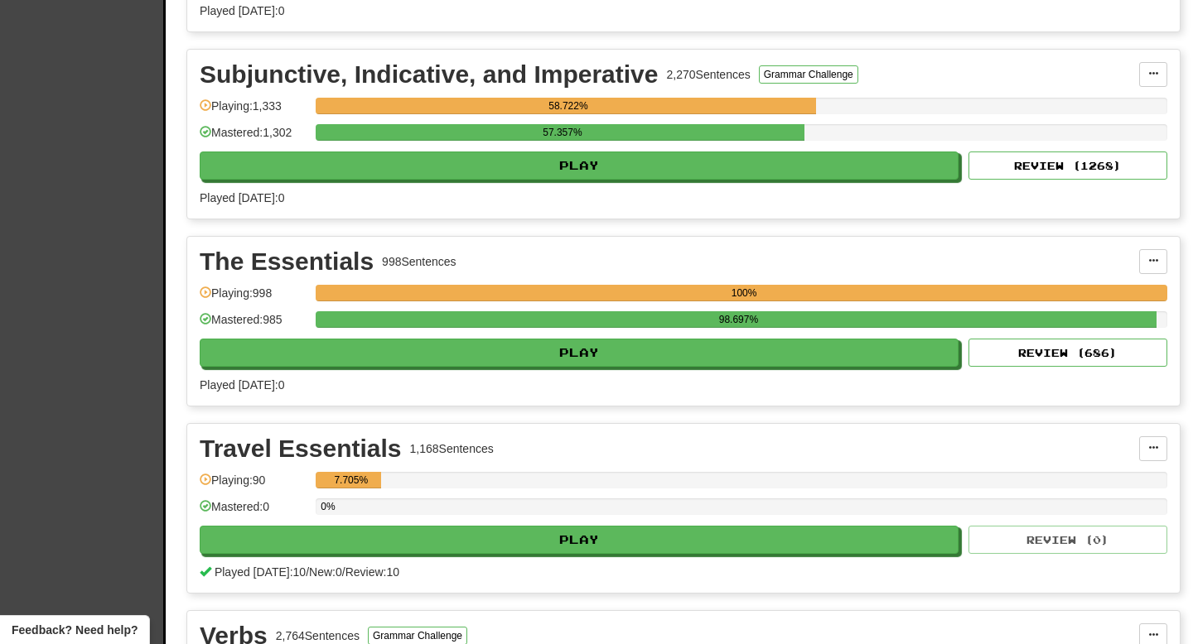
scroll to position [3013, 0]
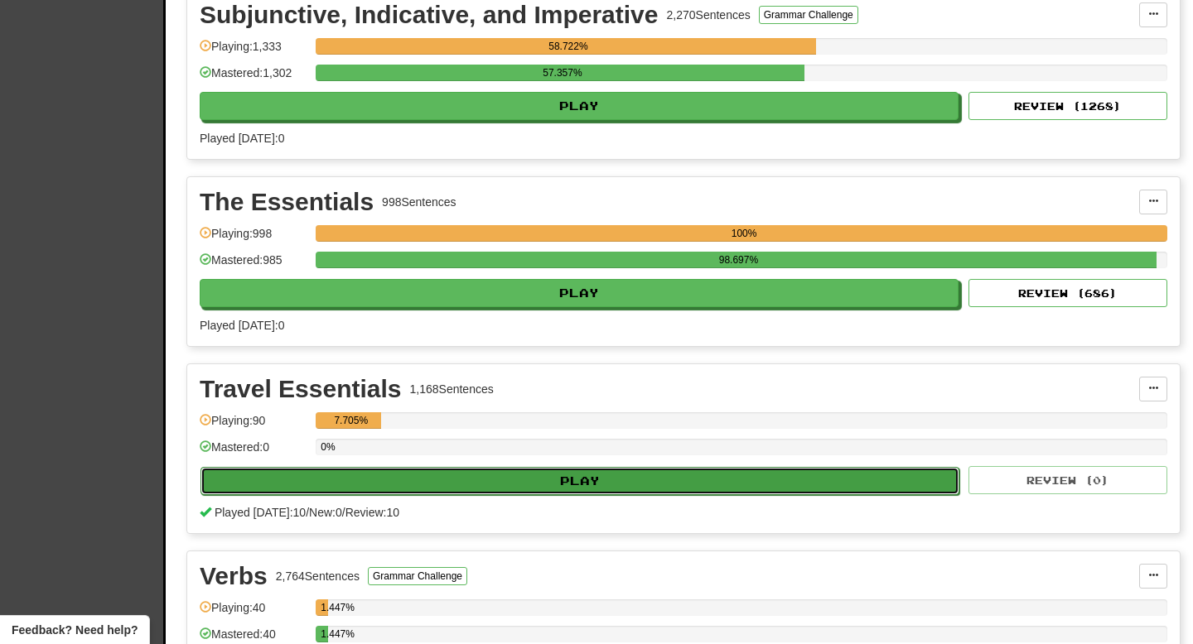
click at [531, 482] on button "Play" at bounding box center [579, 481] width 759 height 28
select select "**"
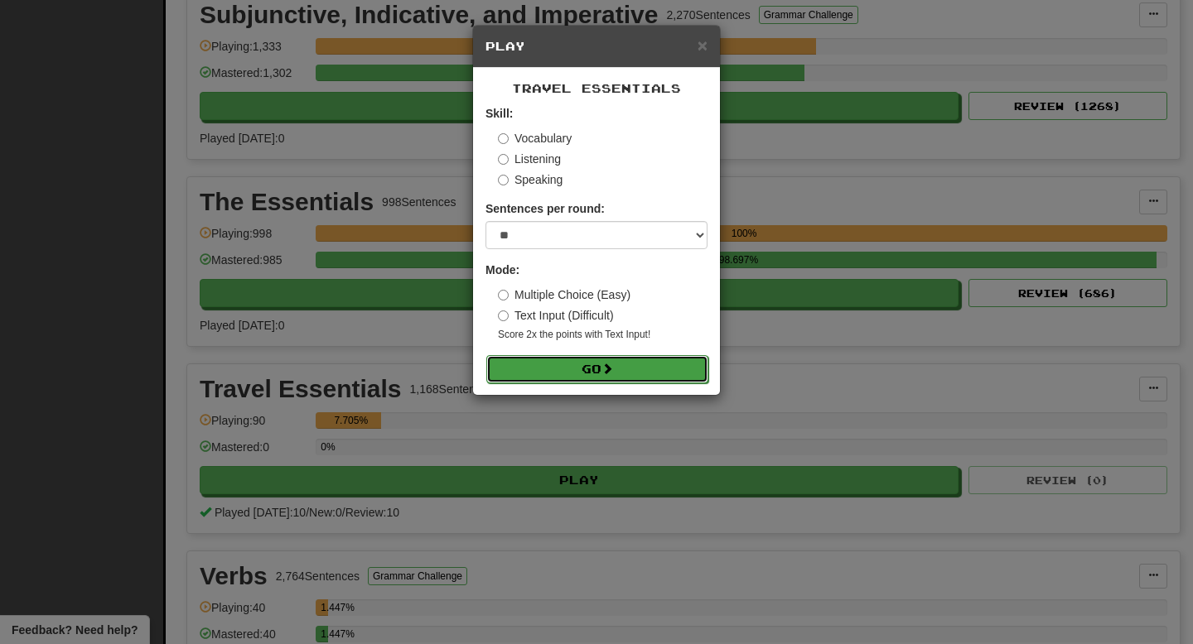
click at [619, 375] on button "Go" at bounding box center [597, 369] width 222 height 28
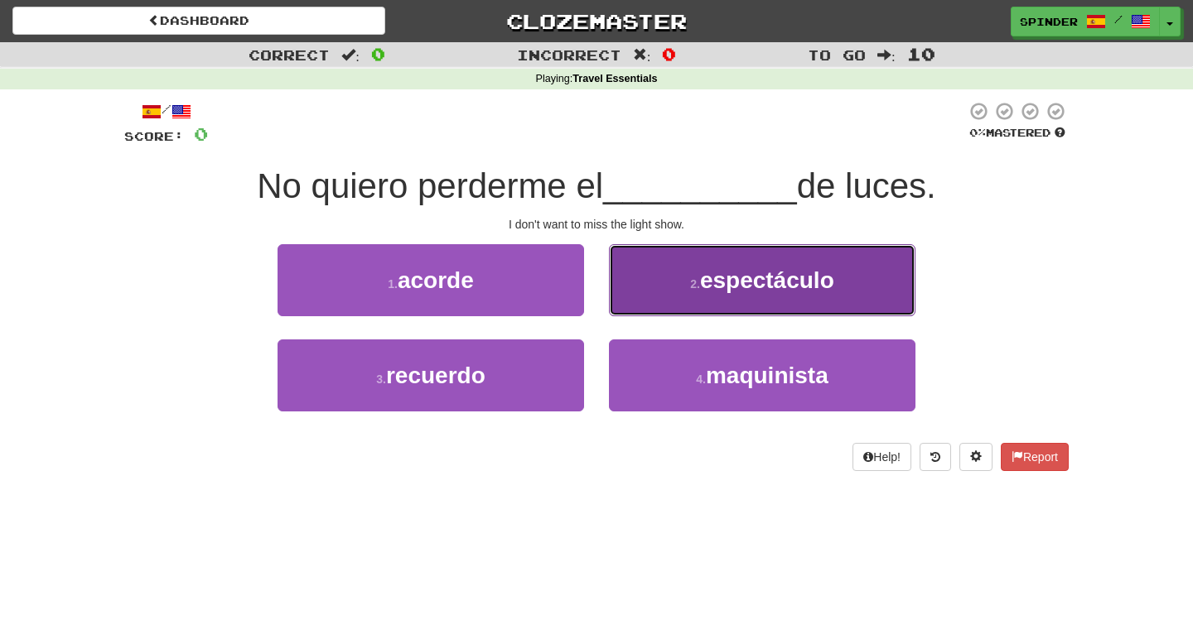
click at [648, 299] on button "2 . espectáculo" at bounding box center [762, 280] width 306 height 72
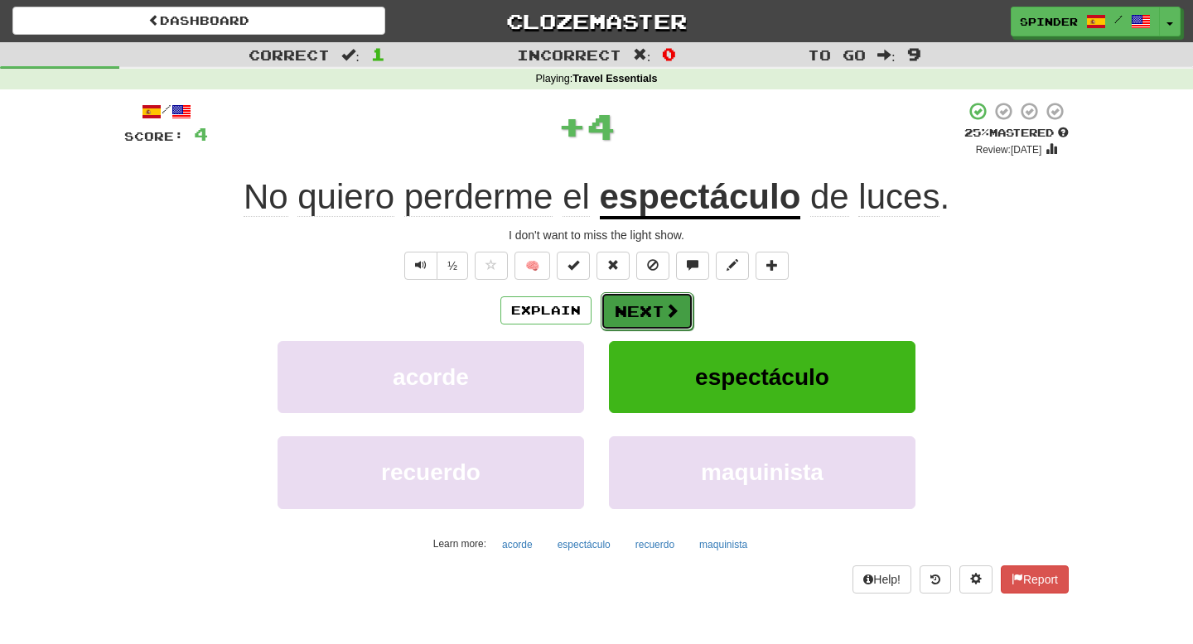
click at [644, 302] on button "Next" at bounding box center [647, 311] width 93 height 38
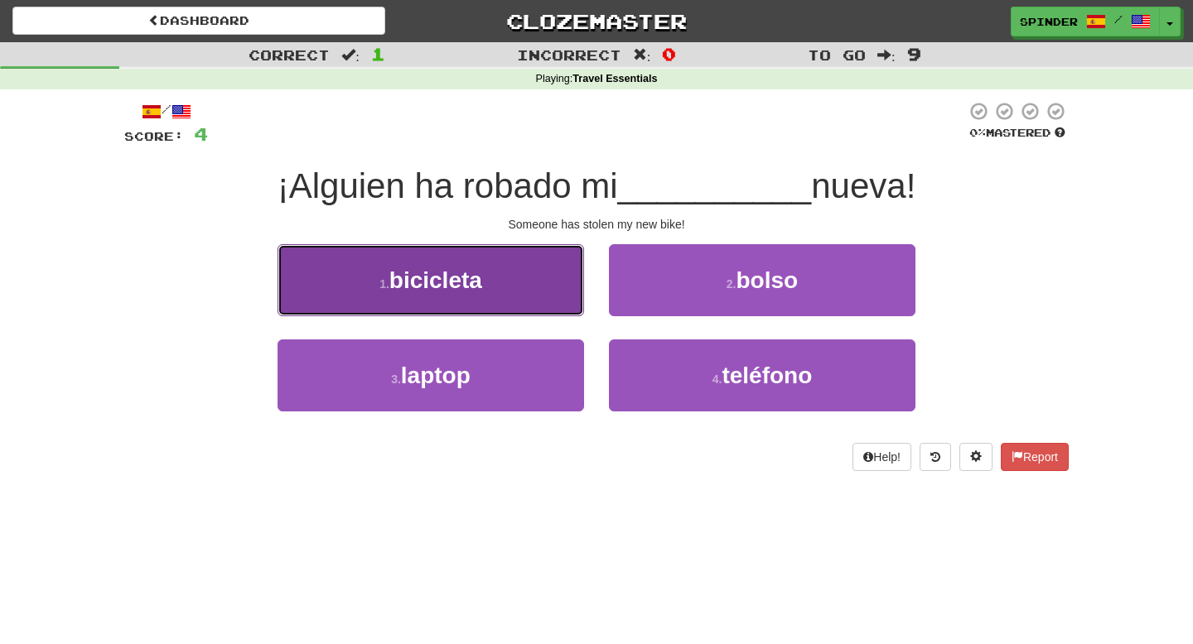
click at [545, 290] on button "1 . bicicleta" at bounding box center [430, 280] width 306 height 72
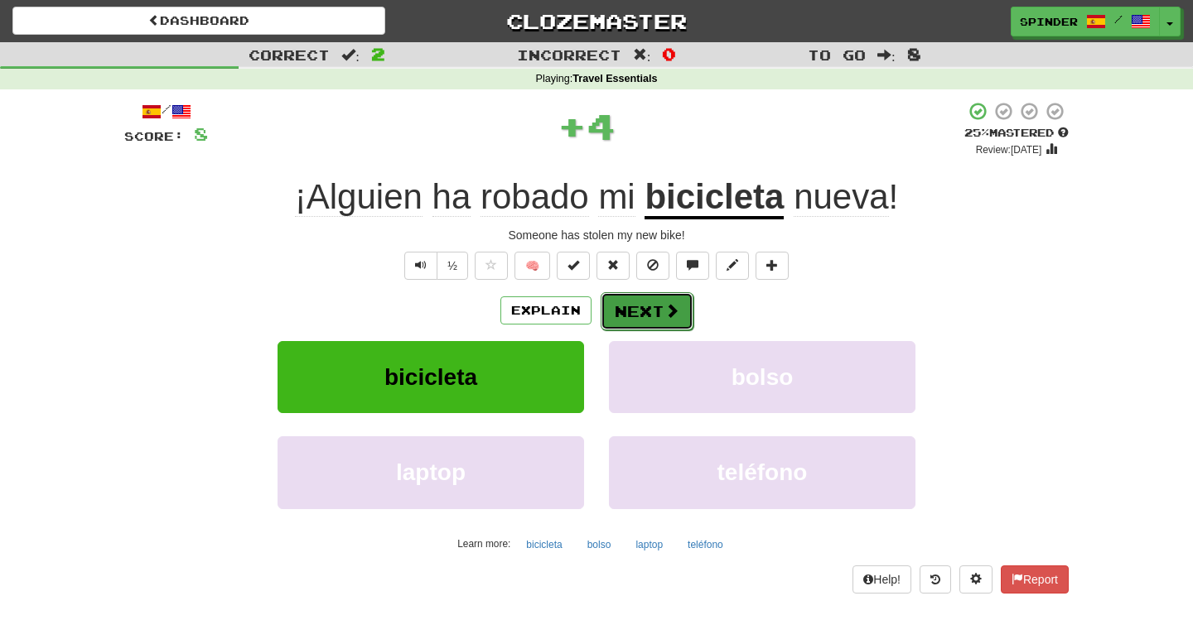
click at [682, 302] on button "Next" at bounding box center [647, 311] width 93 height 38
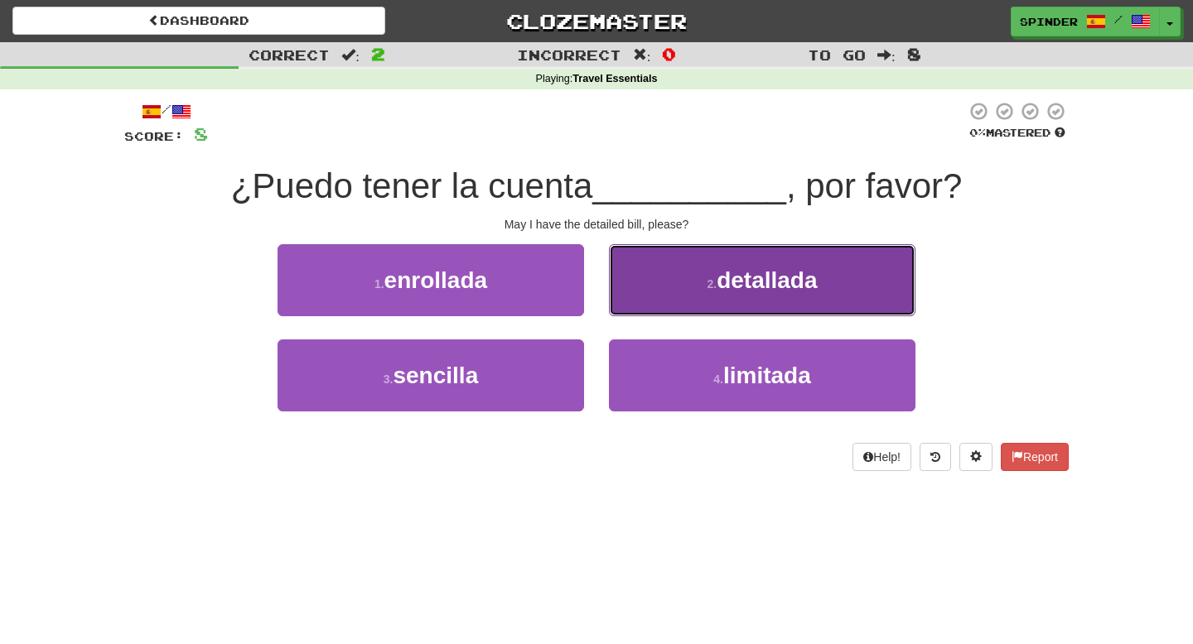
click at [681, 302] on button "2 . detallada" at bounding box center [762, 280] width 306 height 72
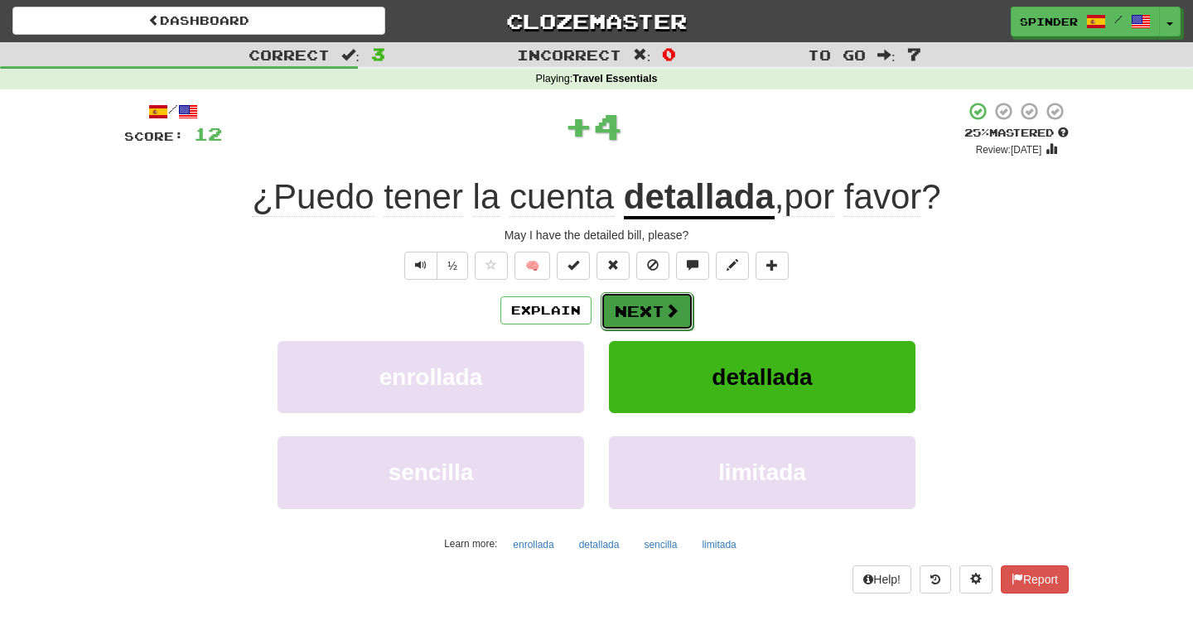
click at [667, 309] on span at bounding box center [671, 310] width 15 height 15
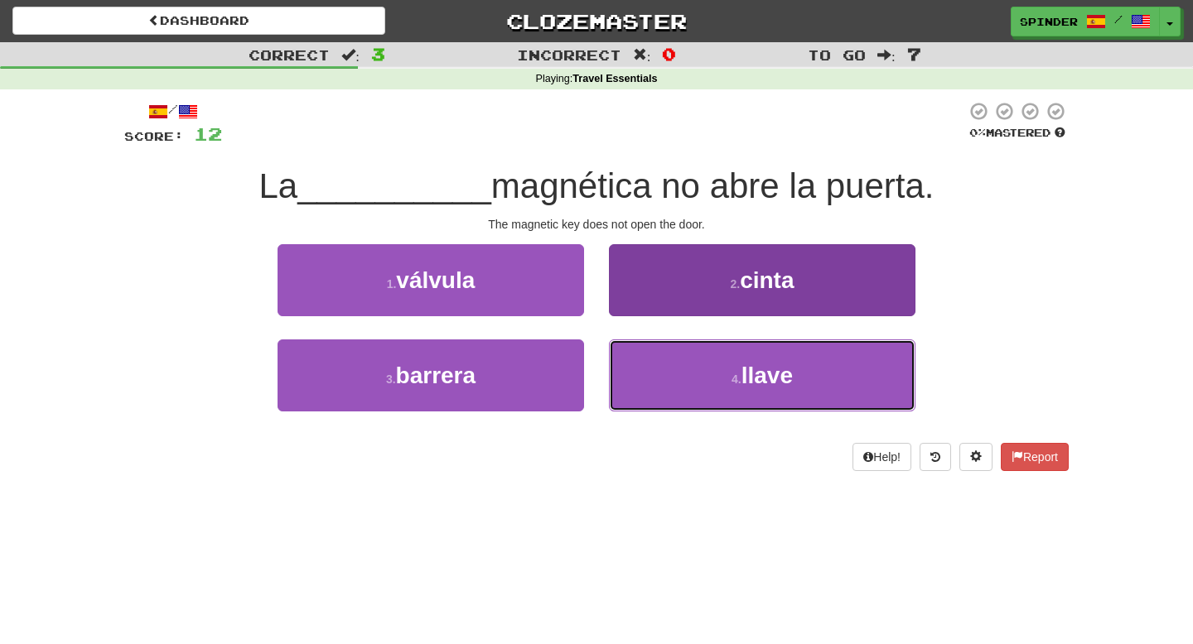
click at [660, 369] on button "4 . llave" at bounding box center [762, 376] width 306 height 72
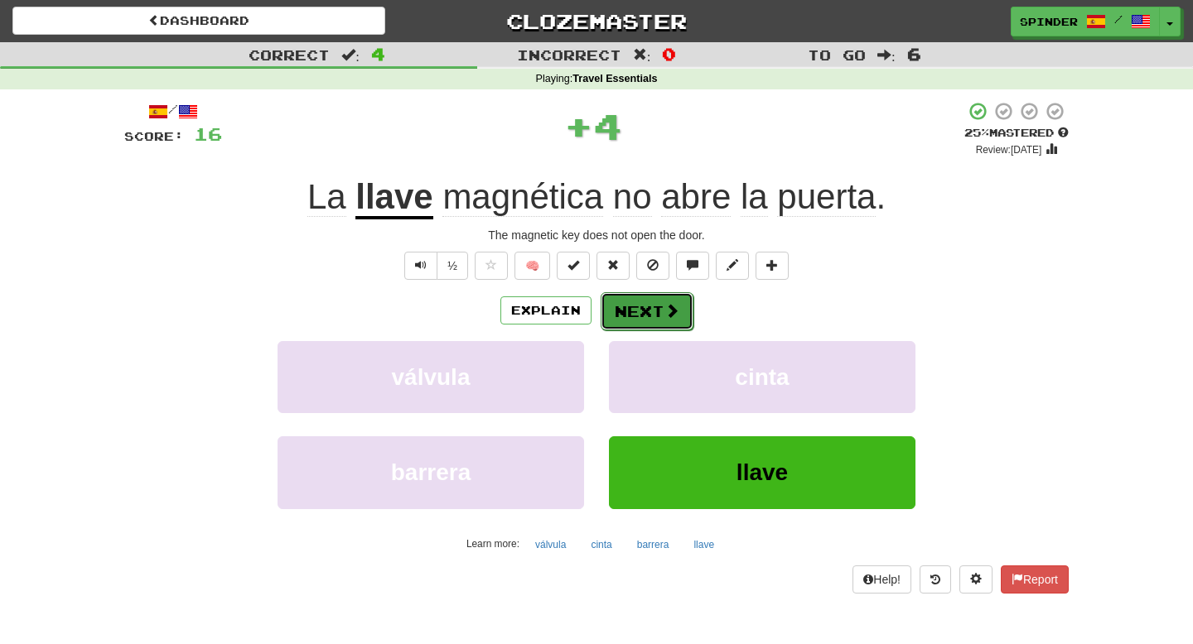
click at [656, 316] on button "Next" at bounding box center [647, 311] width 93 height 38
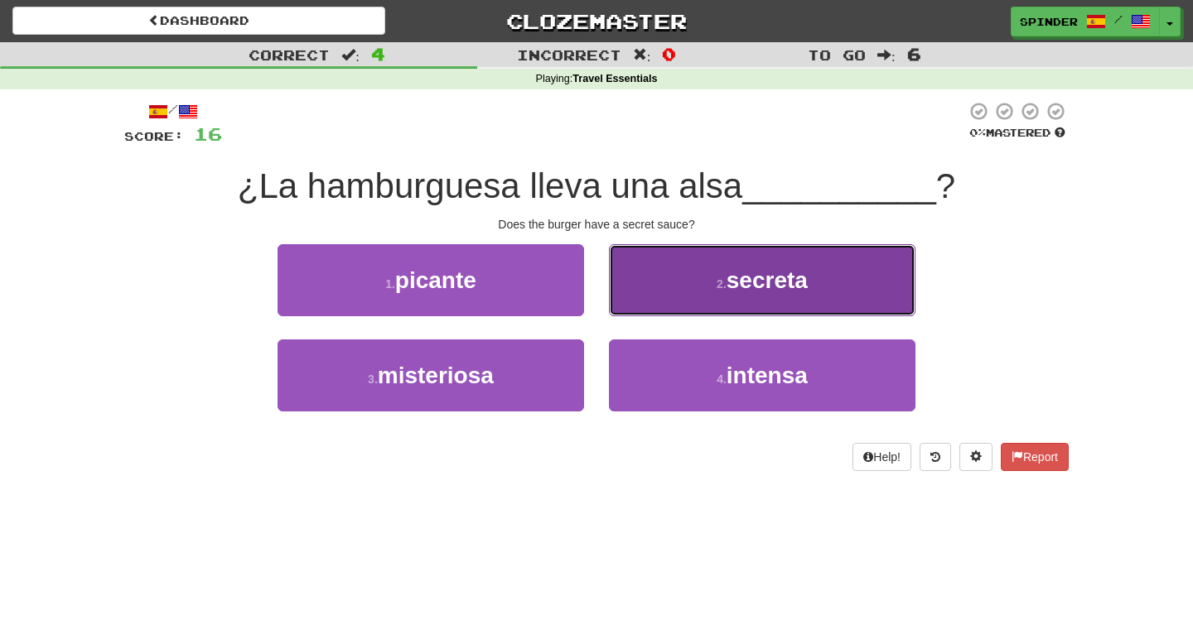
click at [666, 289] on button "2 . secreta" at bounding box center [762, 280] width 306 height 72
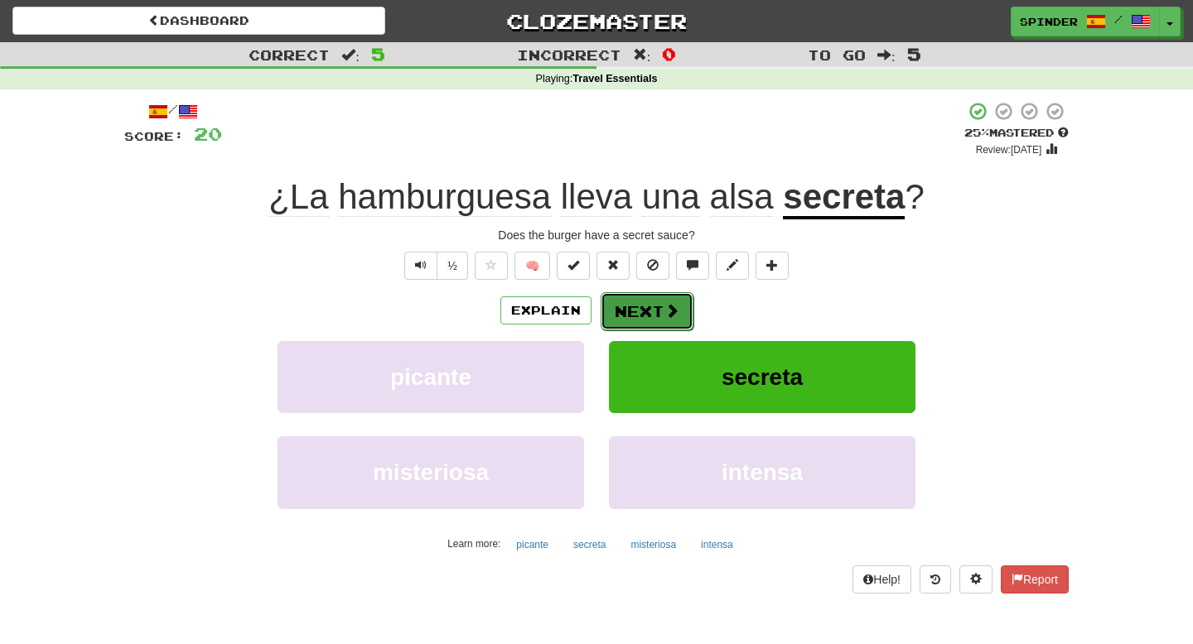
click at [654, 312] on button "Next" at bounding box center [647, 311] width 93 height 38
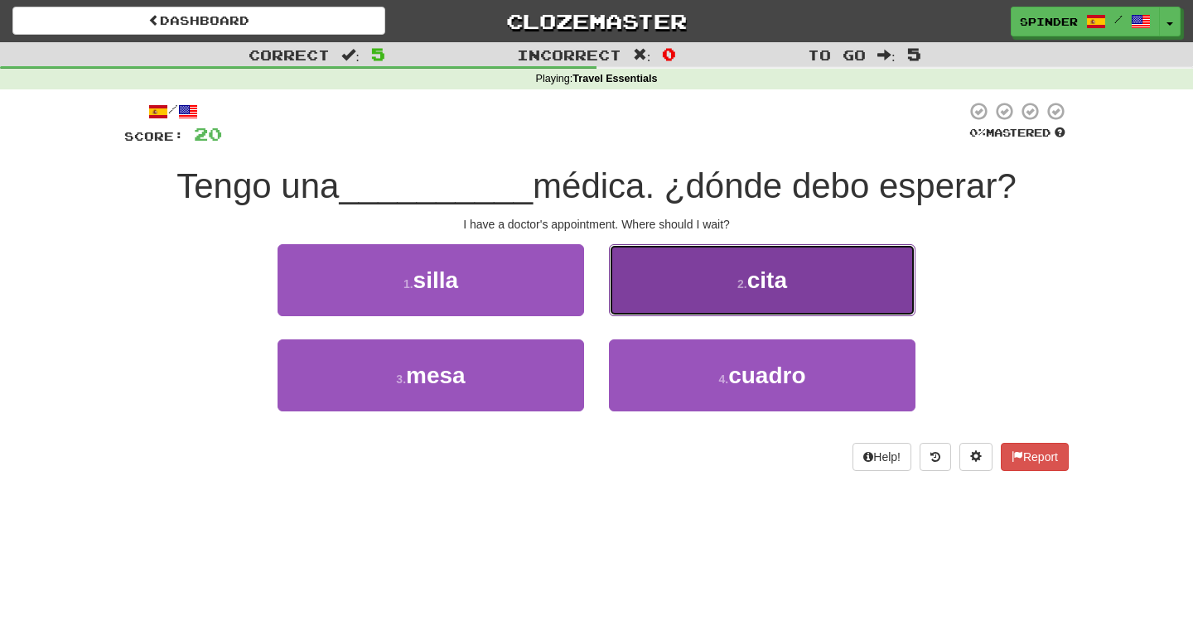
click at [655, 304] on button "2 . cita" at bounding box center [762, 280] width 306 height 72
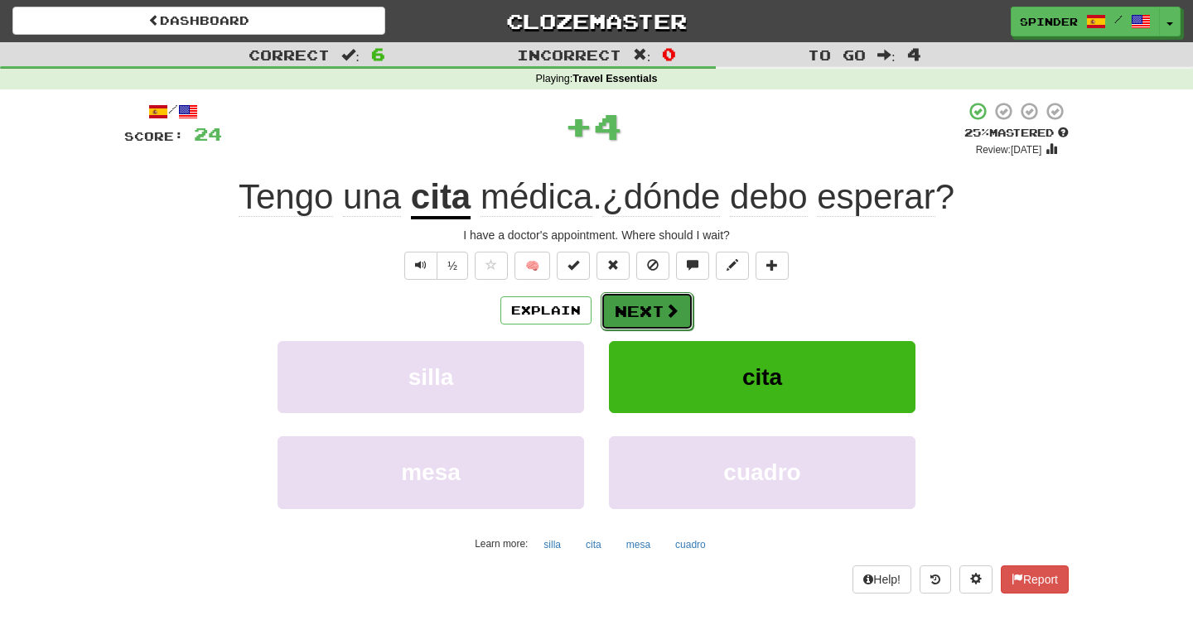
click at [640, 311] on button "Next" at bounding box center [647, 311] width 93 height 38
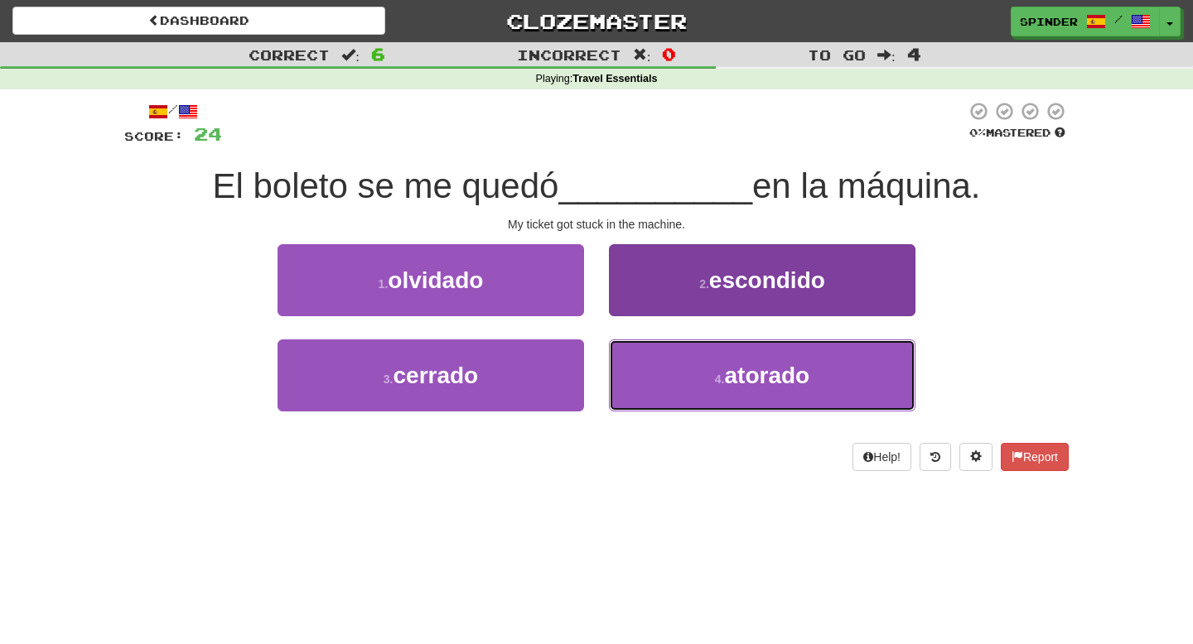
click at [645, 364] on button "4 . atorado" at bounding box center [762, 376] width 306 height 72
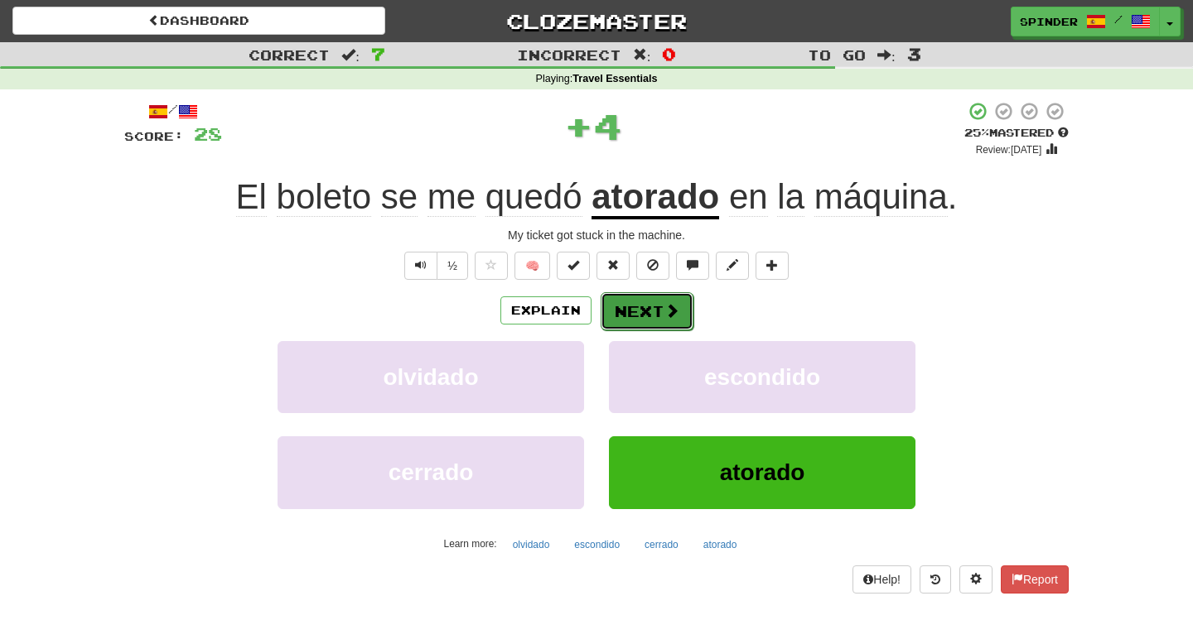
click at [635, 308] on button "Next" at bounding box center [647, 311] width 93 height 38
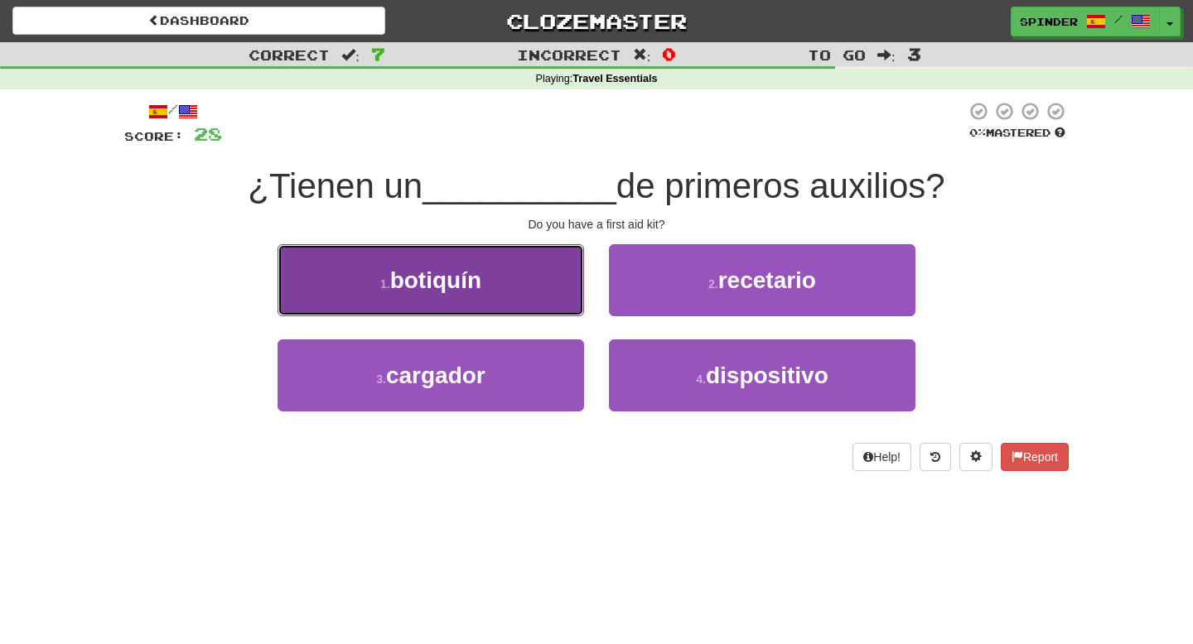
click at [520, 277] on button "1 . botiquín" at bounding box center [430, 280] width 306 height 72
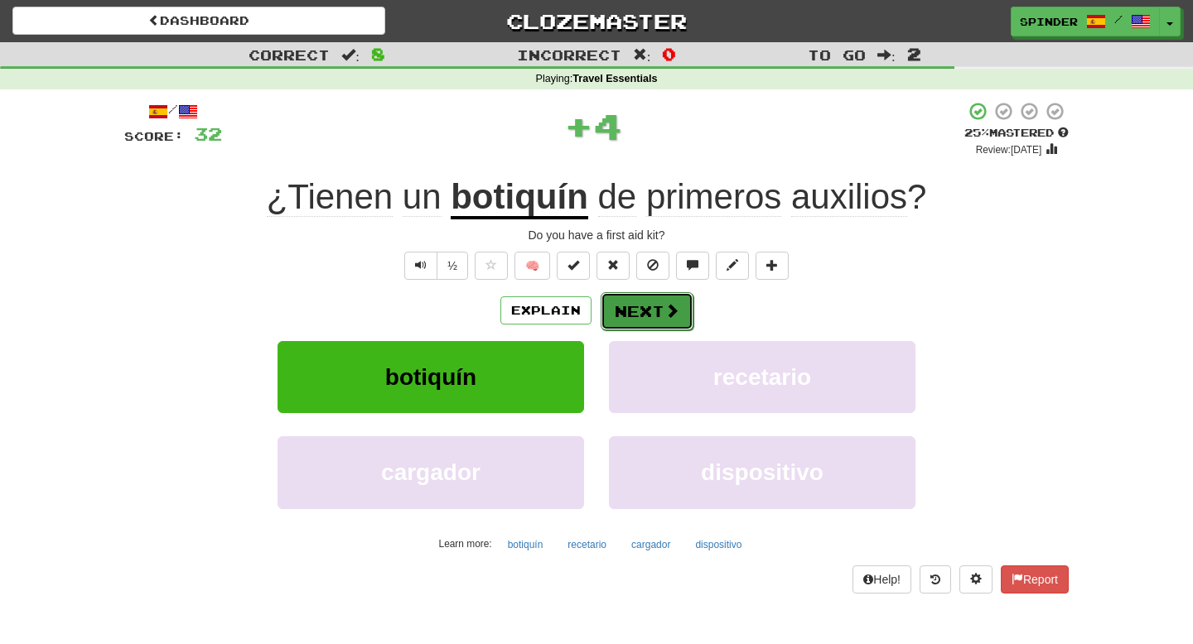
click at [629, 307] on button "Next" at bounding box center [647, 311] width 93 height 38
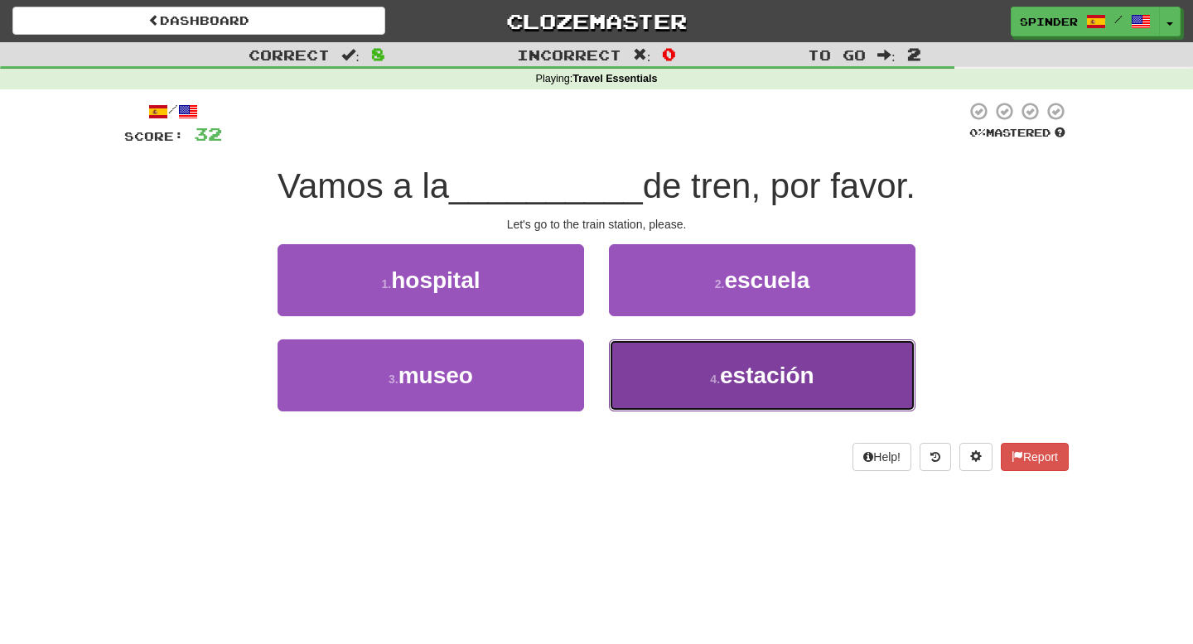
click at [641, 380] on button "4 . estación" at bounding box center [762, 376] width 306 height 72
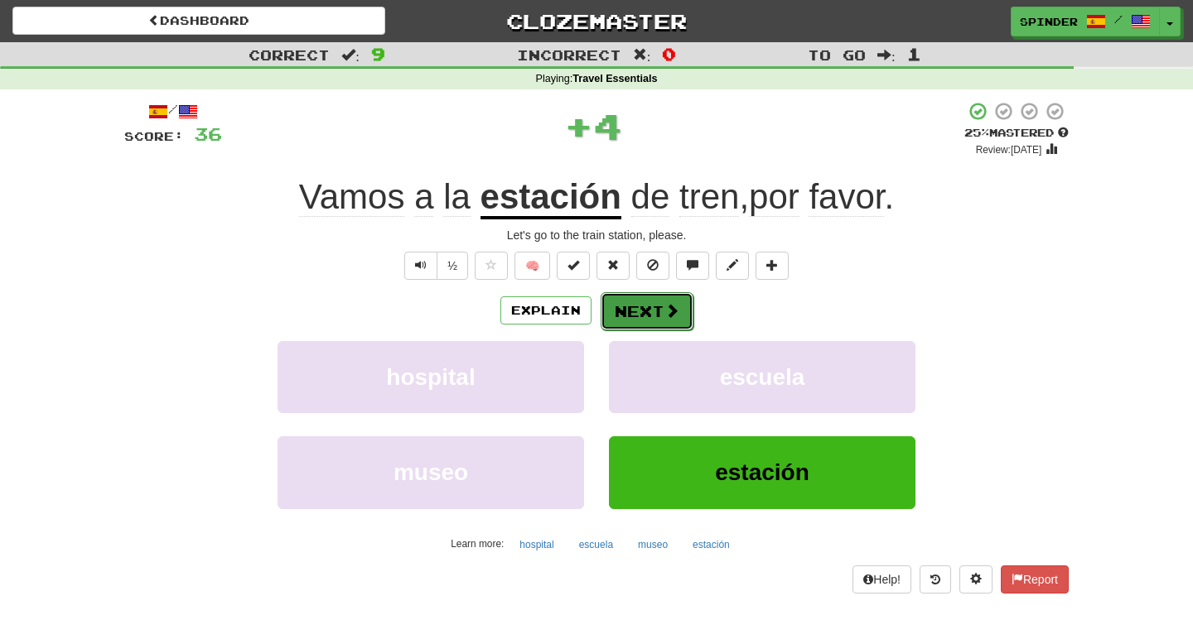
click at [635, 304] on button "Next" at bounding box center [647, 311] width 93 height 38
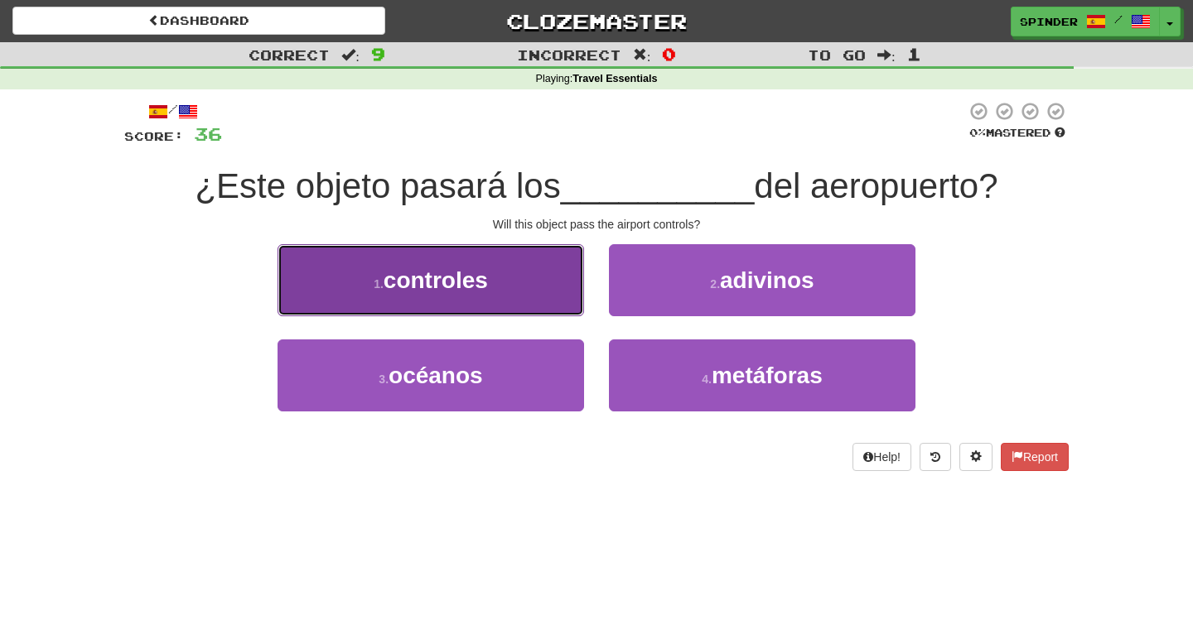
click at [514, 282] on button "1 . controles" at bounding box center [430, 280] width 306 height 72
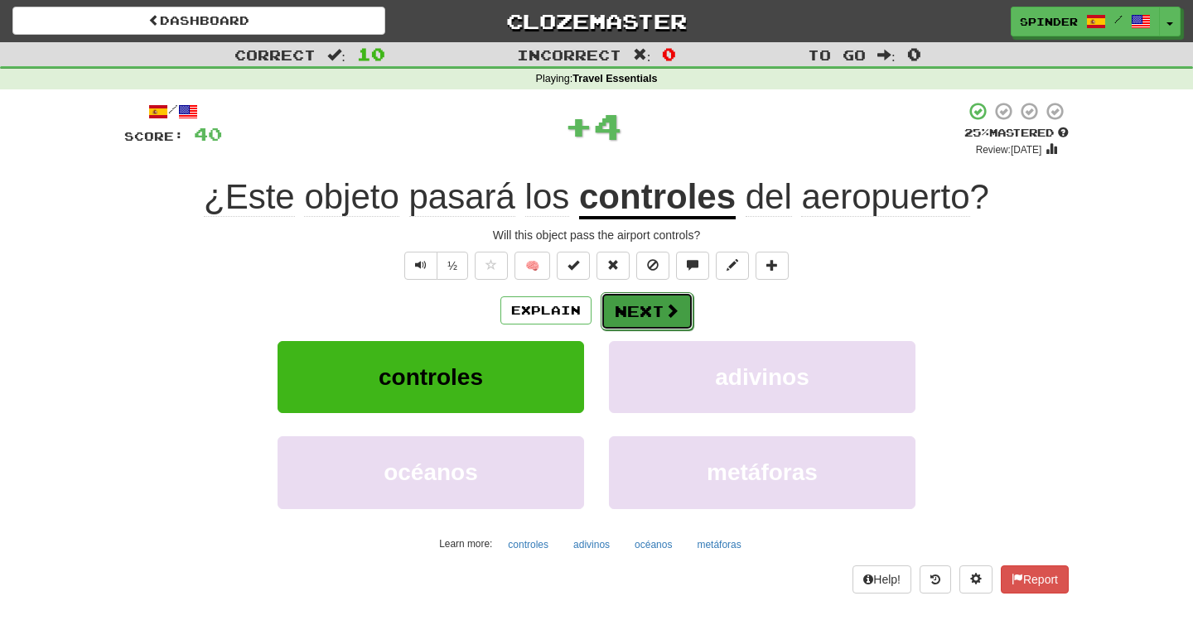
click at [638, 307] on button "Next" at bounding box center [647, 311] width 93 height 38
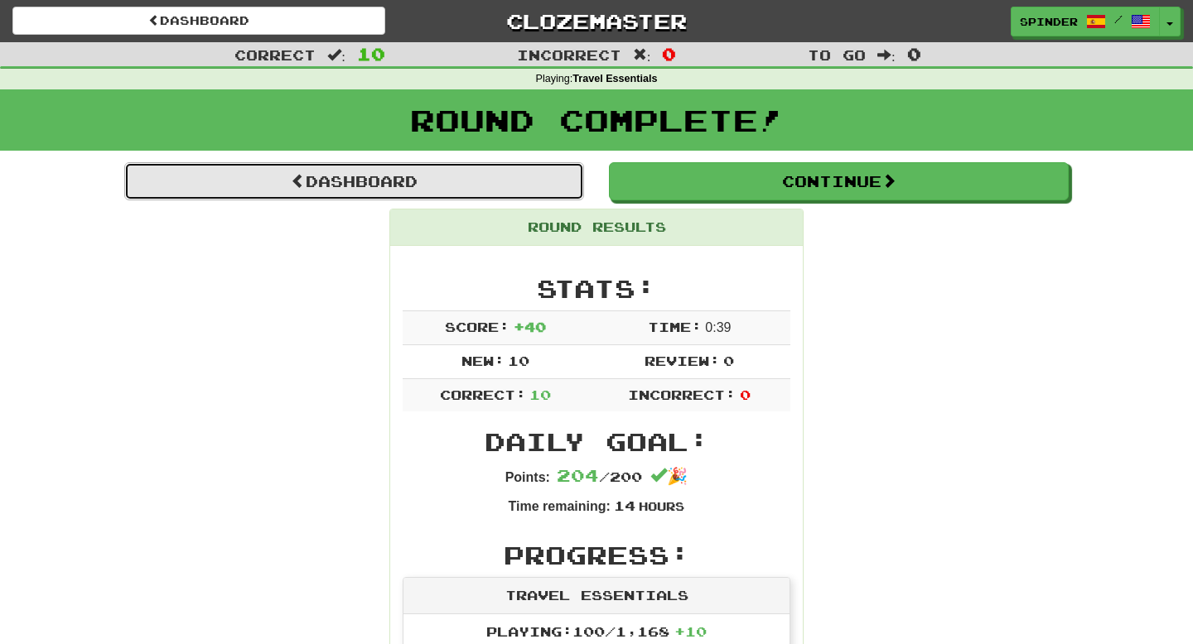
click at [417, 179] on link "Dashboard" at bounding box center [354, 181] width 460 height 38
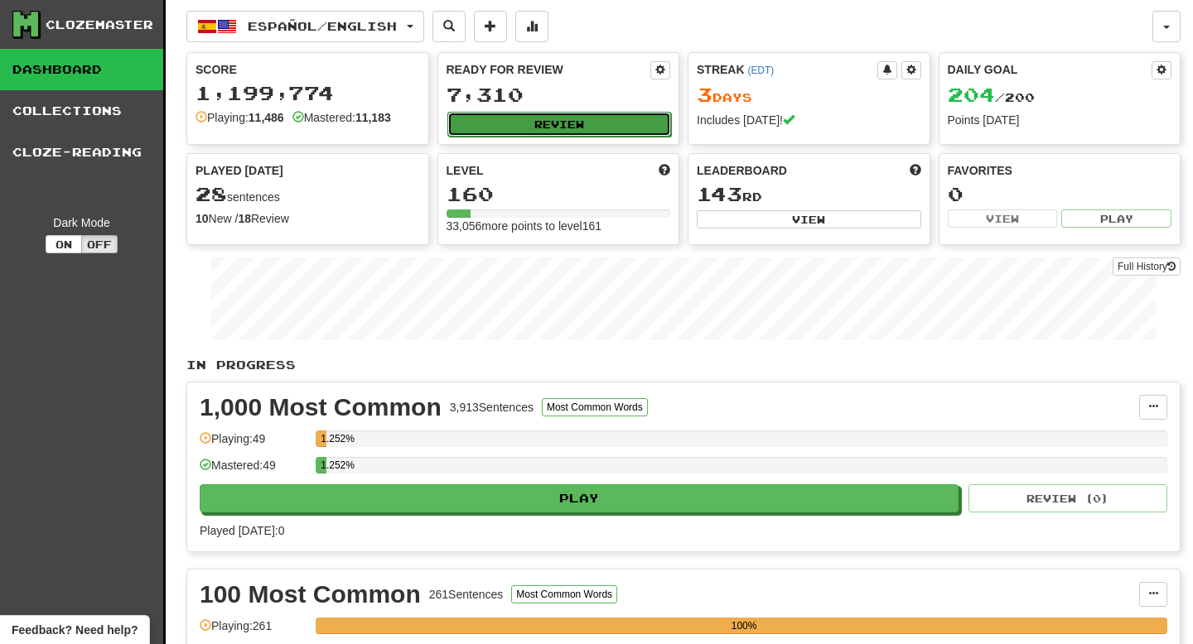
click at [619, 123] on button "Review" at bounding box center [559, 124] width 224 height 25
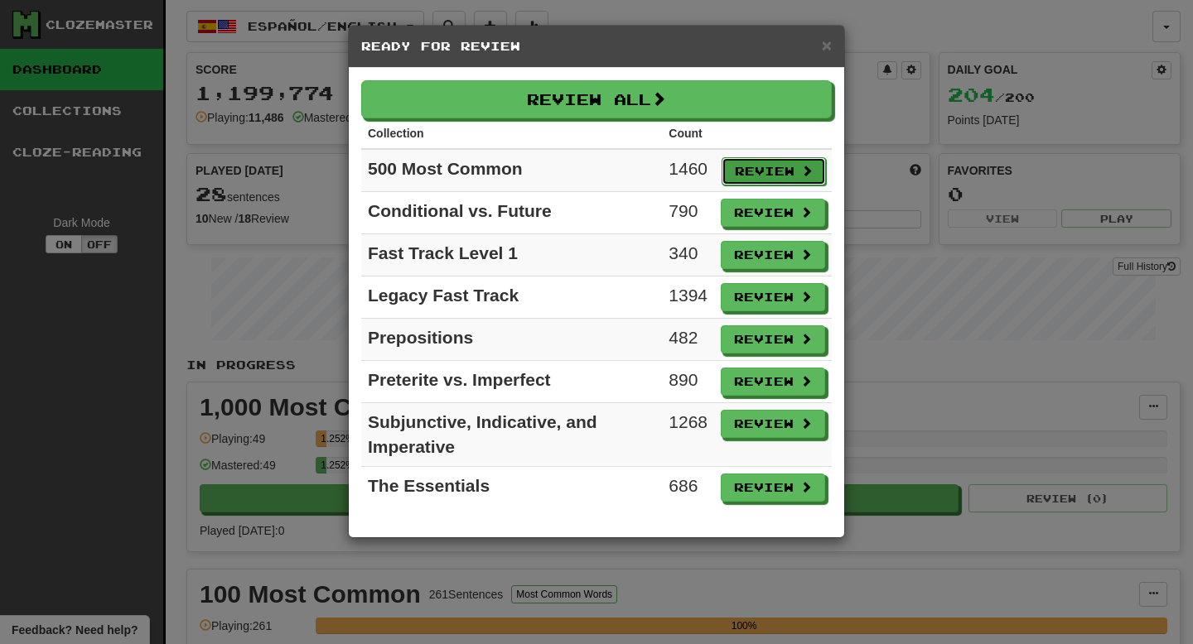
click at [784, 171] on button "Review" at bounding box center [773, 171] width 104 height 28
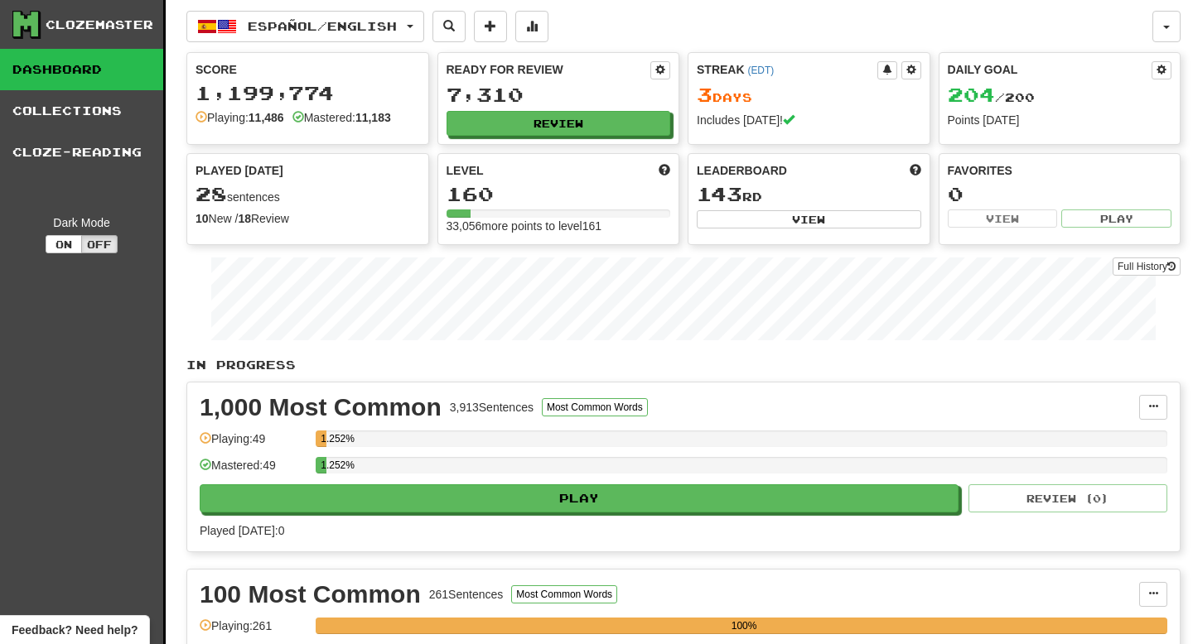
select select "**"
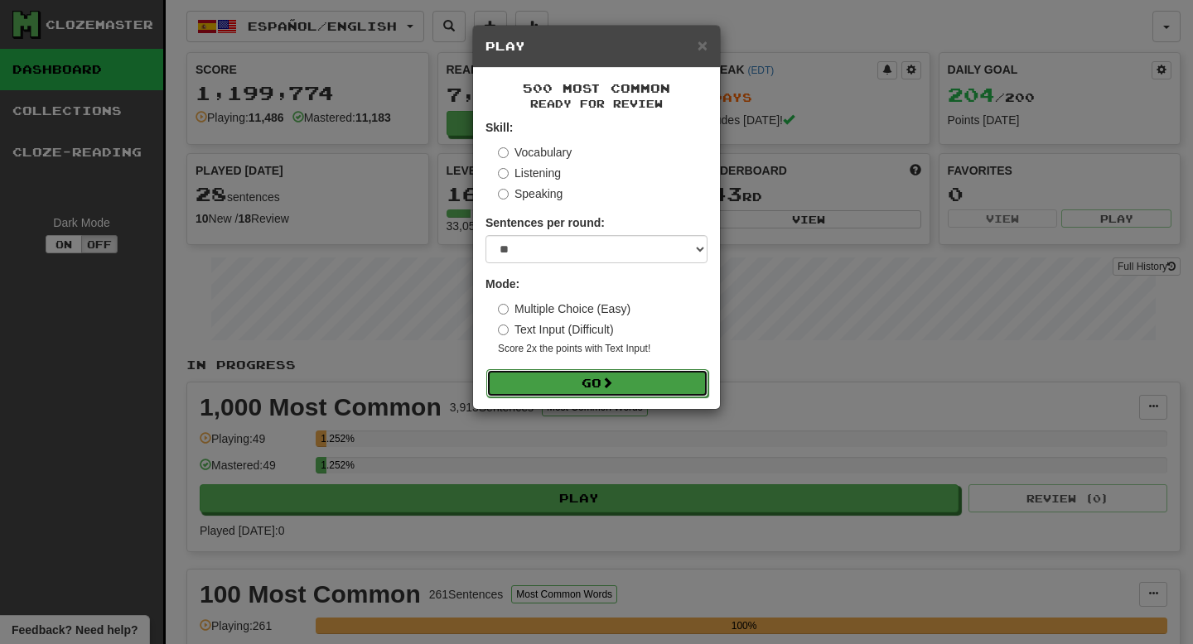
click at [660, 386] on button "Go" at bounding box center [597, 383] width 222 height 28
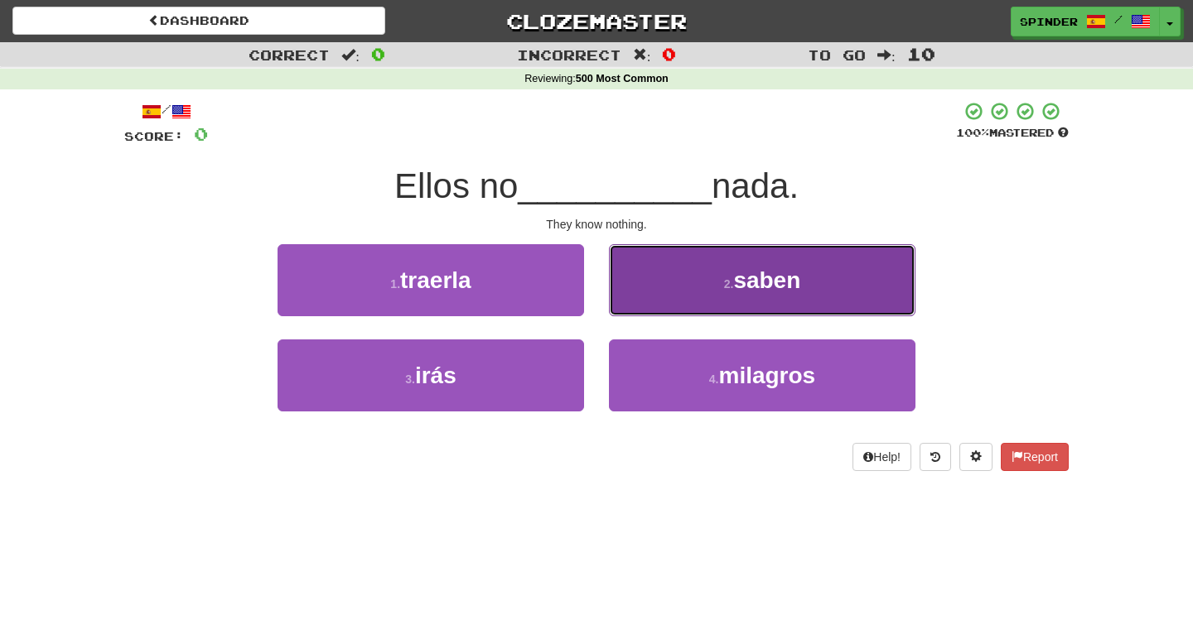
click at [703, 302] on button "2 . saben" at bounding box center [762, 280] width 306 height 72
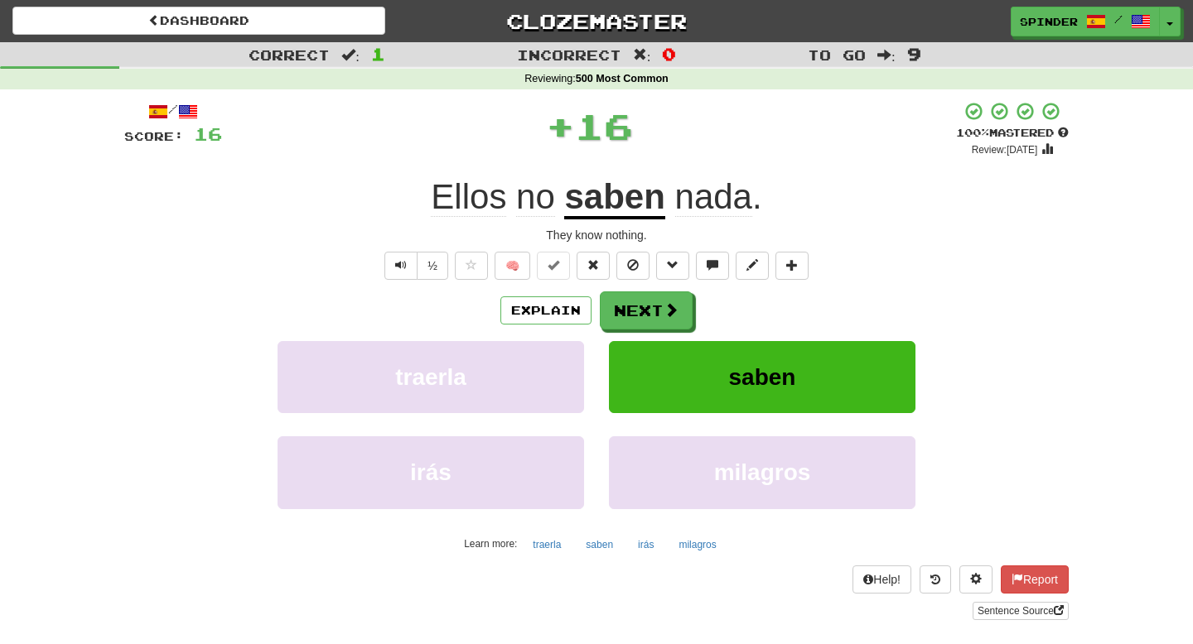
click at [702, 303] on div "Explain Next" at bounding box center [596, 311] width 944 height 38
click at [669, 311] on span at bounding box center [671, 310] width 15 height 15
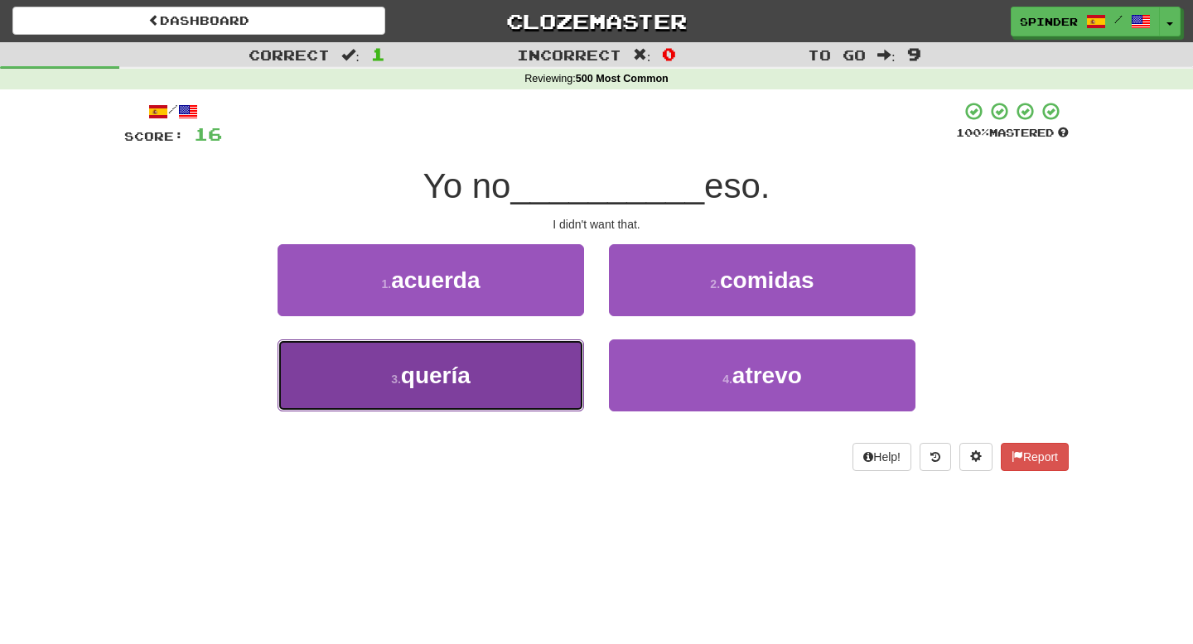
click at [552, 363] on button "3 . quería" at bounding box center [430, 376] width 306 height 72
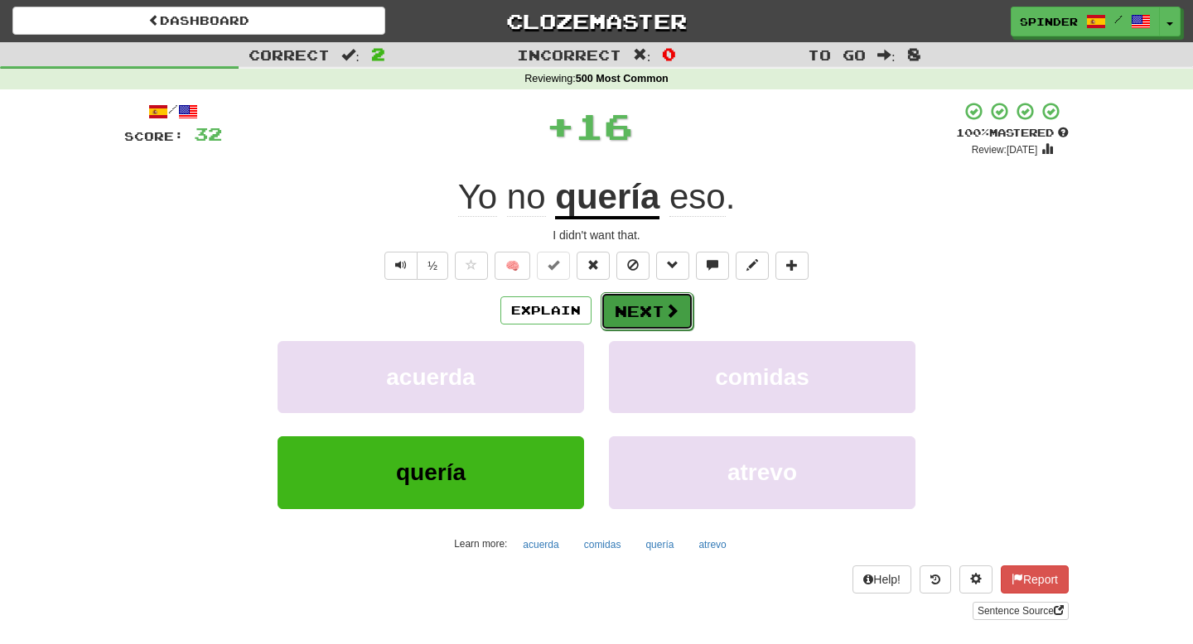
click at [678, 315] on button "Next" at bounding box center [647, 311] width 93 height 38
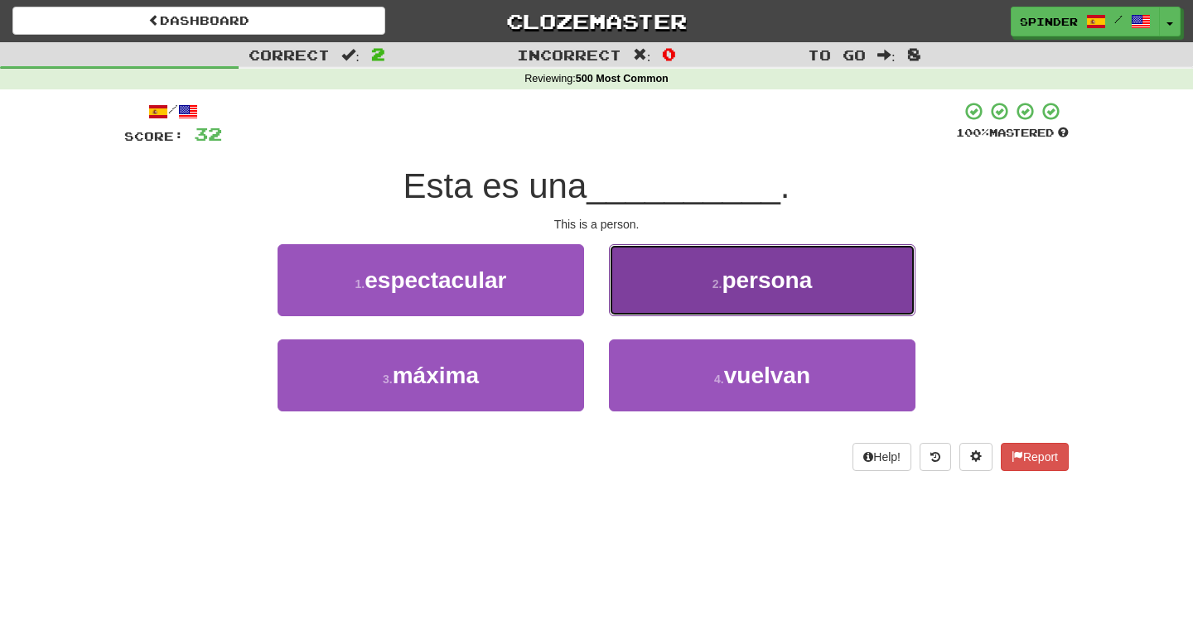
click at [687, 305] on button "2 . persona" at bounding box center [762, 280] width 306 height 72
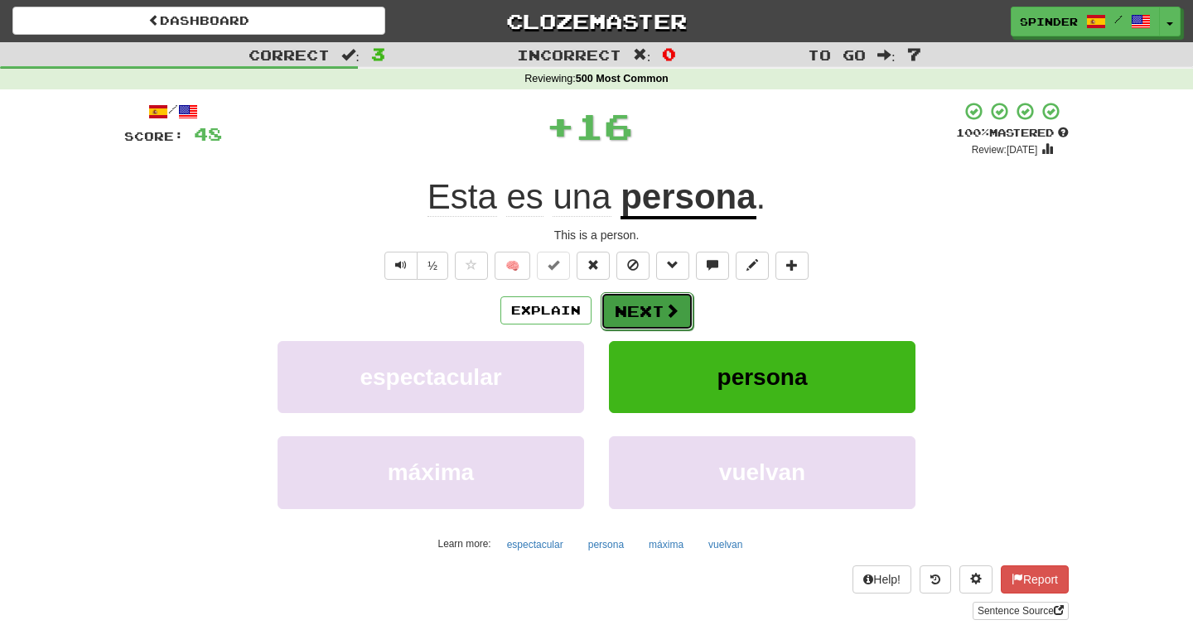
click at [666, 311] on span at bounding box center [671, 310] width 15 height 15
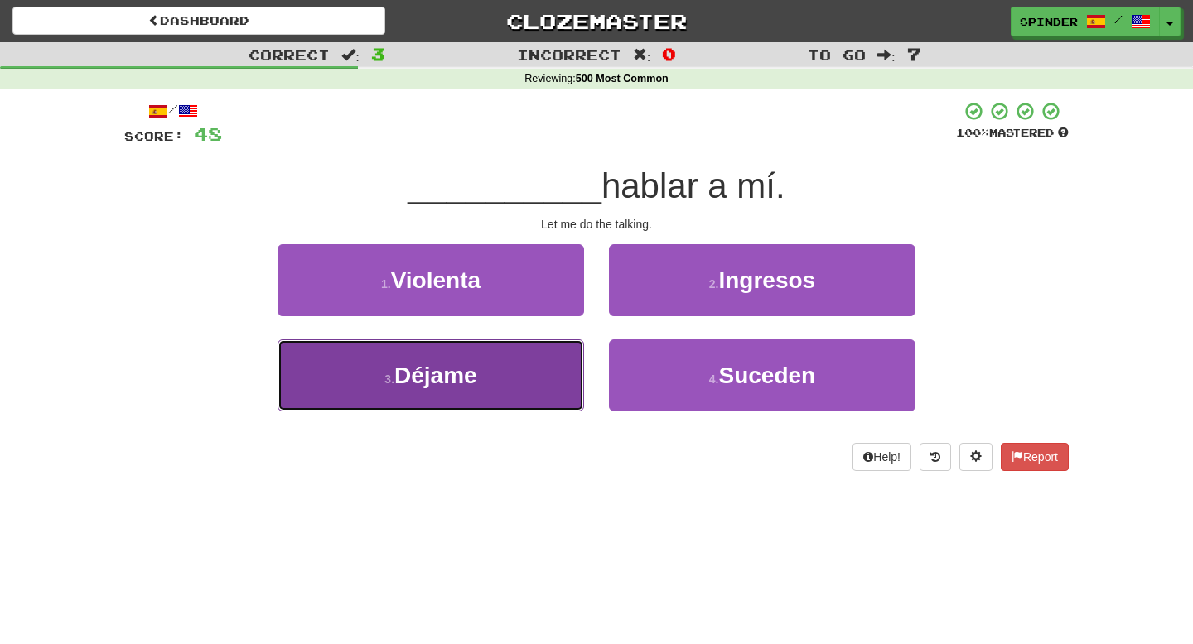
click at [509, 362] on button "3 . Déjame" at bounding box center [430, 376] width 306 height 72
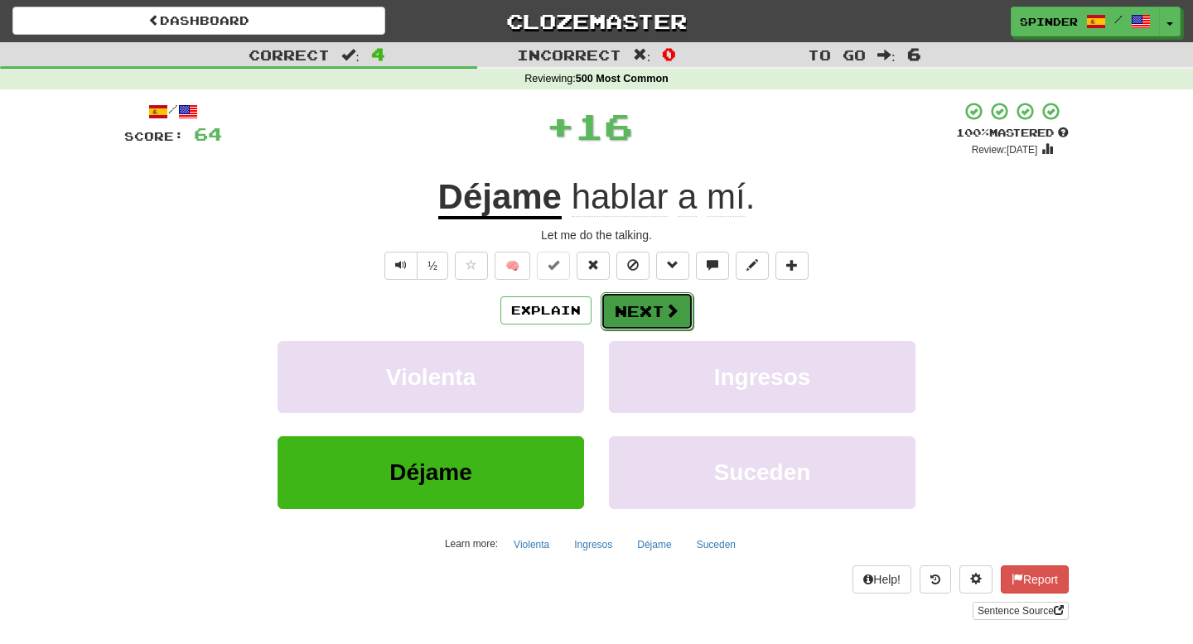
click at [642, 311] on button "Next" at bounding box center [647, 311] width 93 height 38
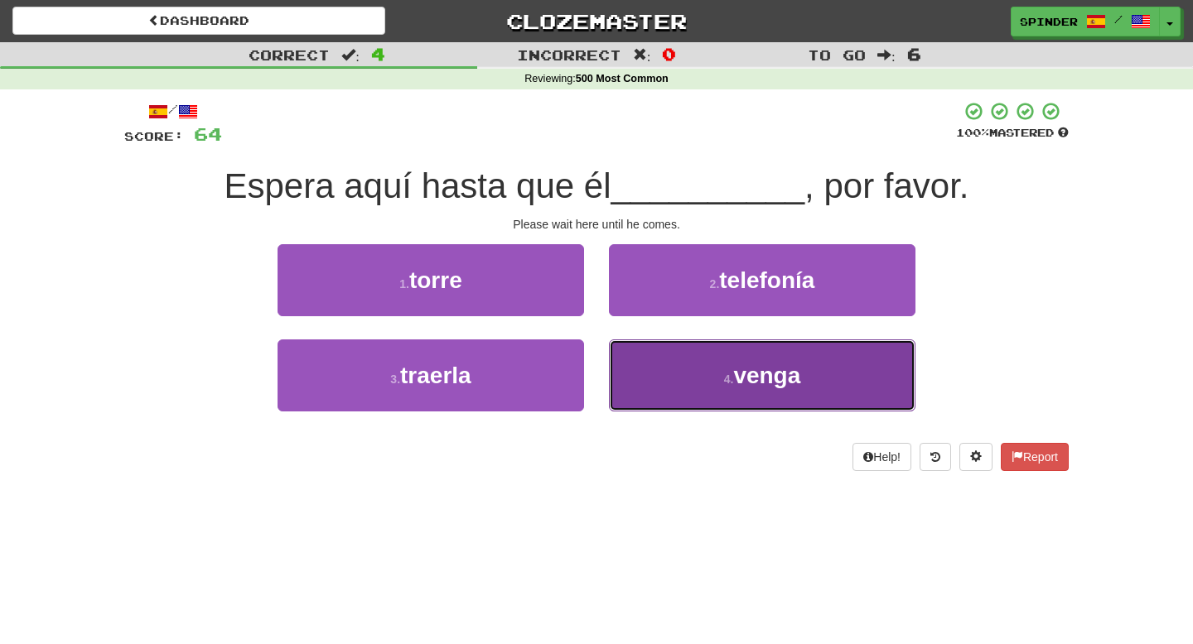
click at [629, 375] on button "4 . venga" at bounding box center [762, 376] width 306 height 72
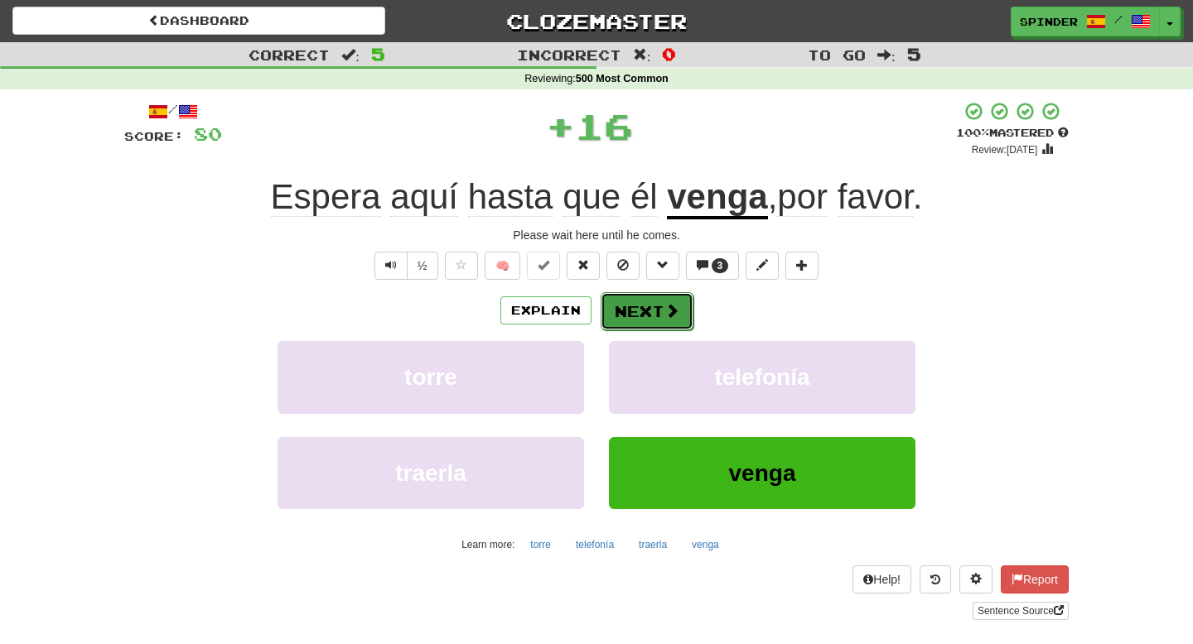
click at [635, 311] on button "Next" at bounding box center [647, 311] width 93 height 38
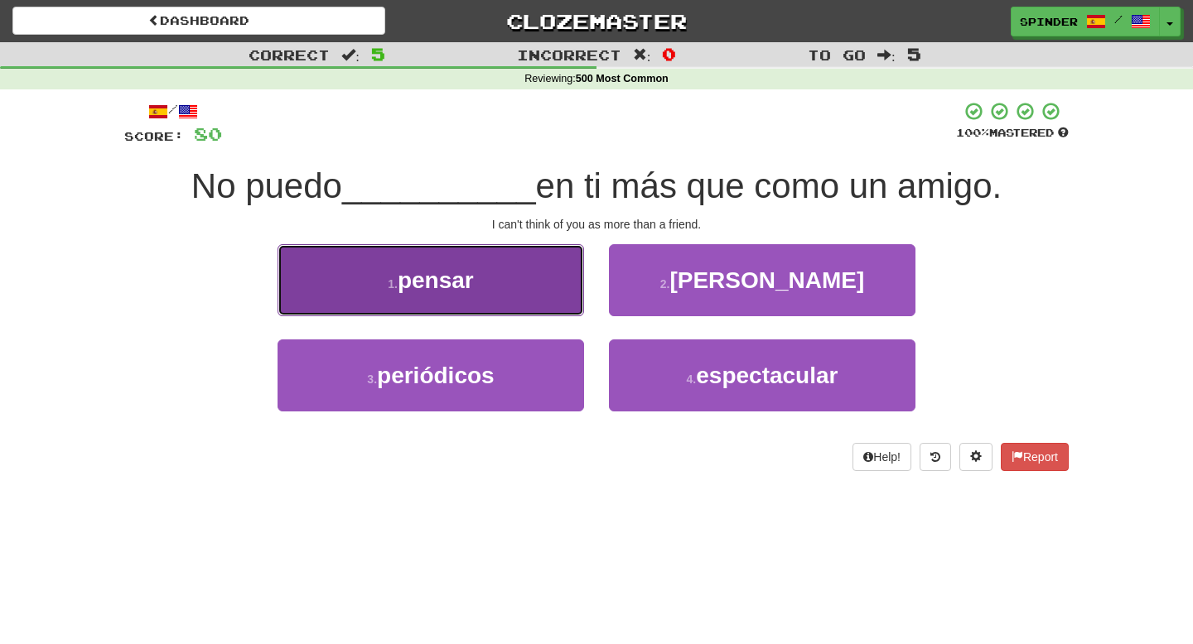
click at [550, 290] on button "1 . pensar" at bounding box center [430, 280] width 306 height 72
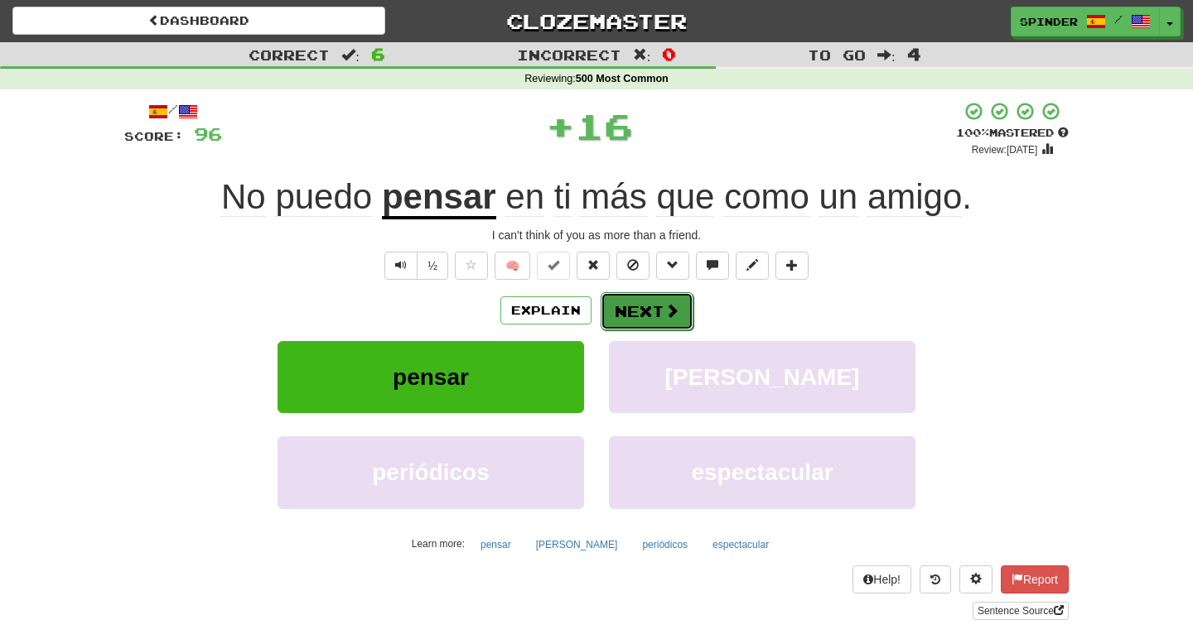
click at [650, 306] on button "Next" at bounding box center [647, 311] width 93 height 38
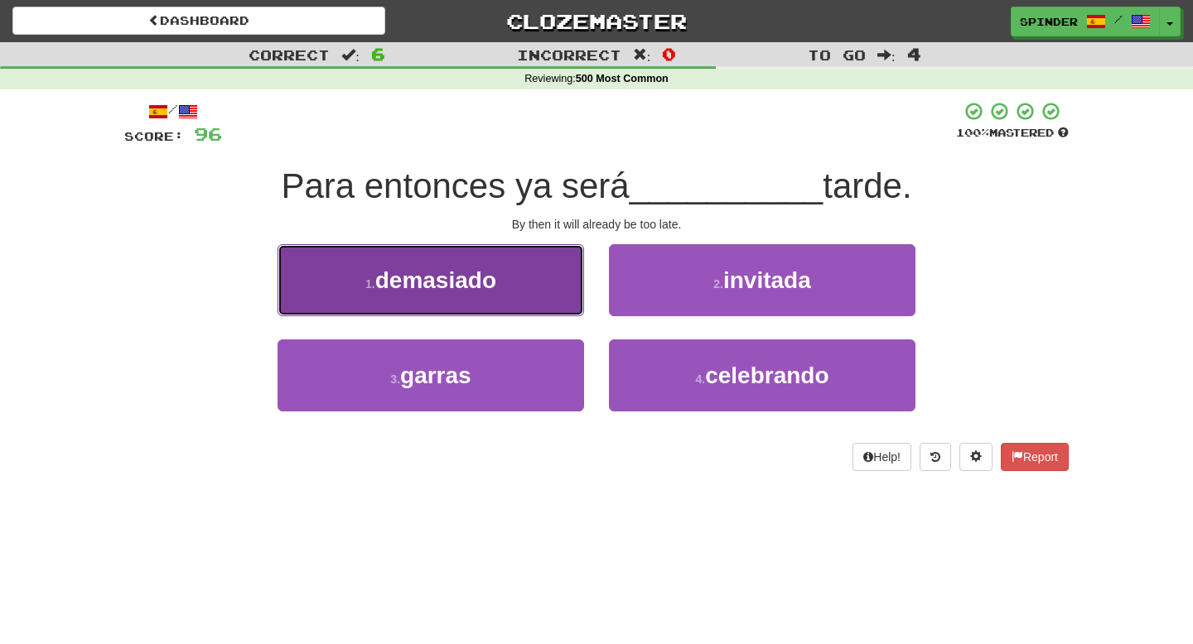
click at [530, 286] on button "1 . demasiado" at bounding box center [430, 280] width 306 height 72
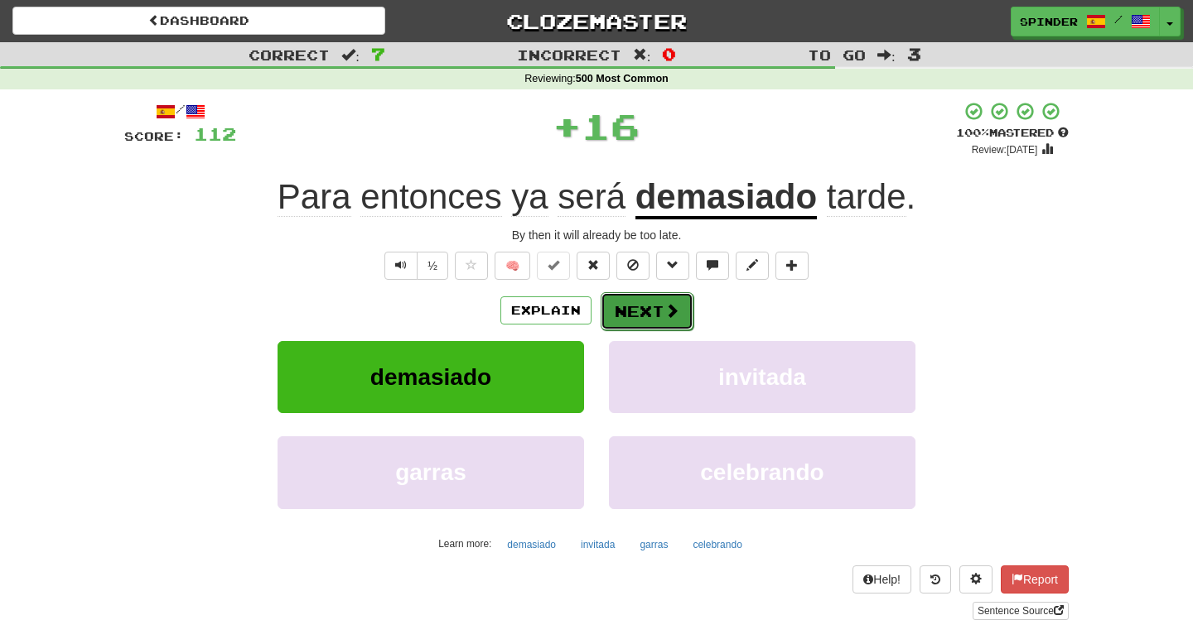
click at [639, 308] on button "Next" at bounding box center [647, 311] width 93 height 38
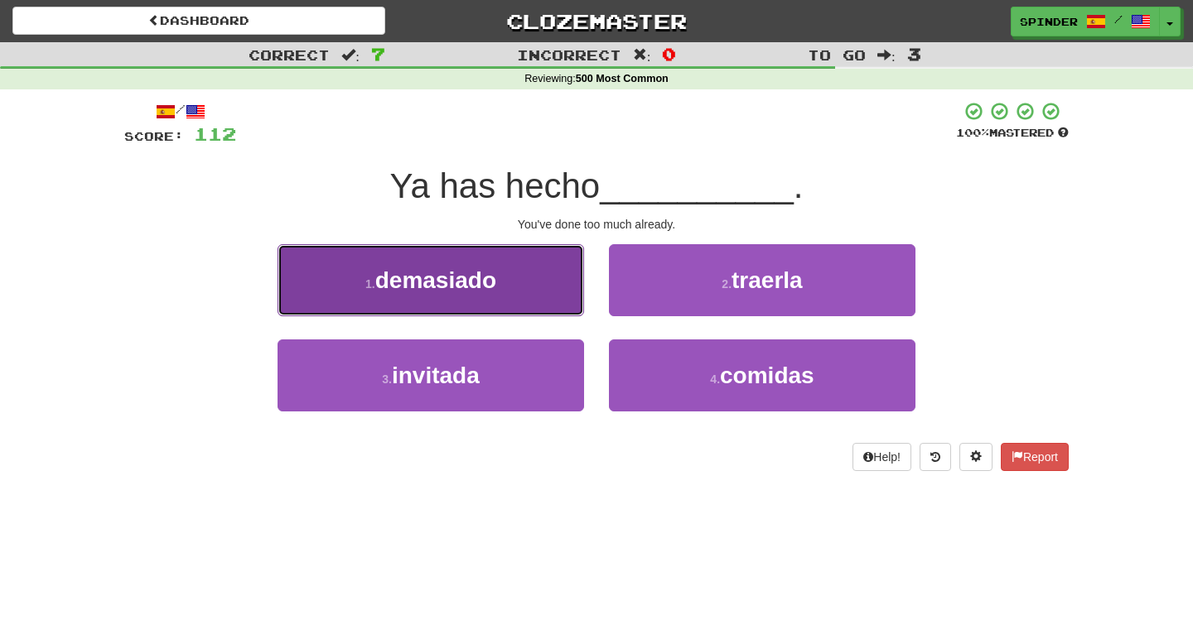
click at [522, 302] on button "1 . demasiado" at bounding box center [430, 280] width 306 height 72
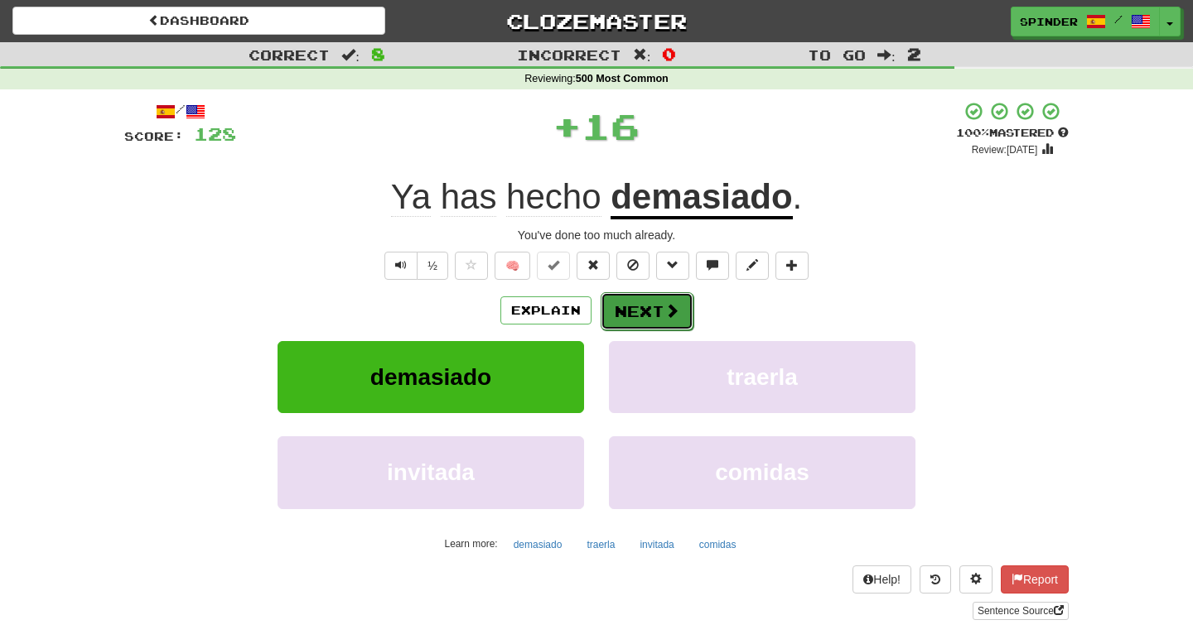
click at [623, 315] on button "Next" at bounding box center [647, 311] width 93 height 38
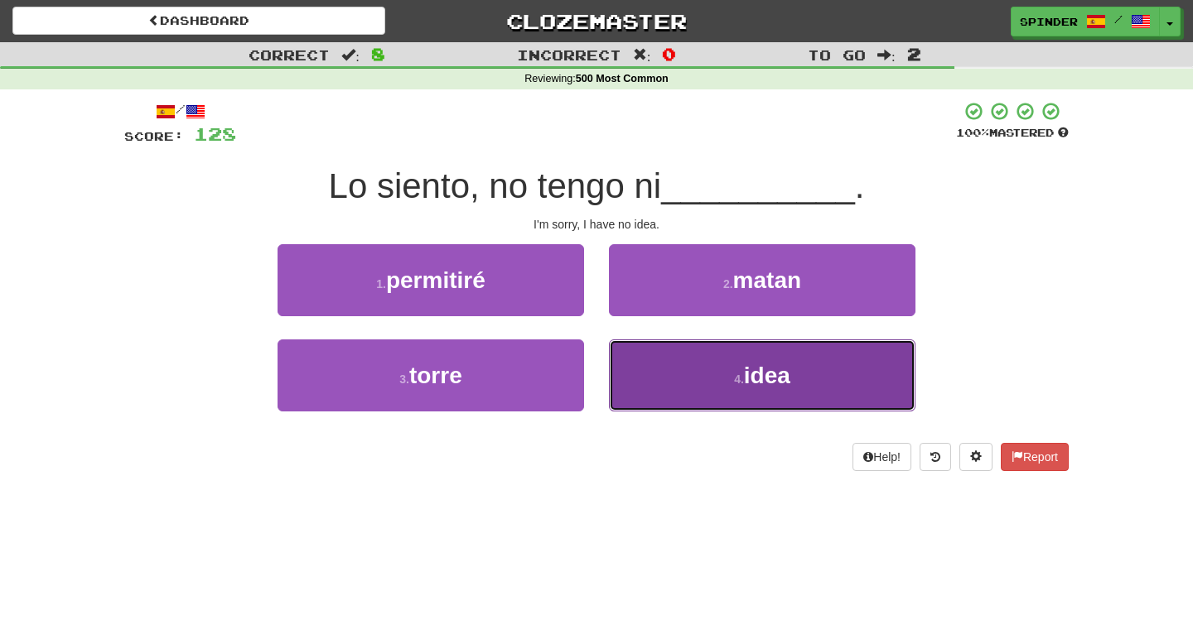
click at [654, 373] on button "4 . idea" at bounding box center [762, 376] width 306 height 72
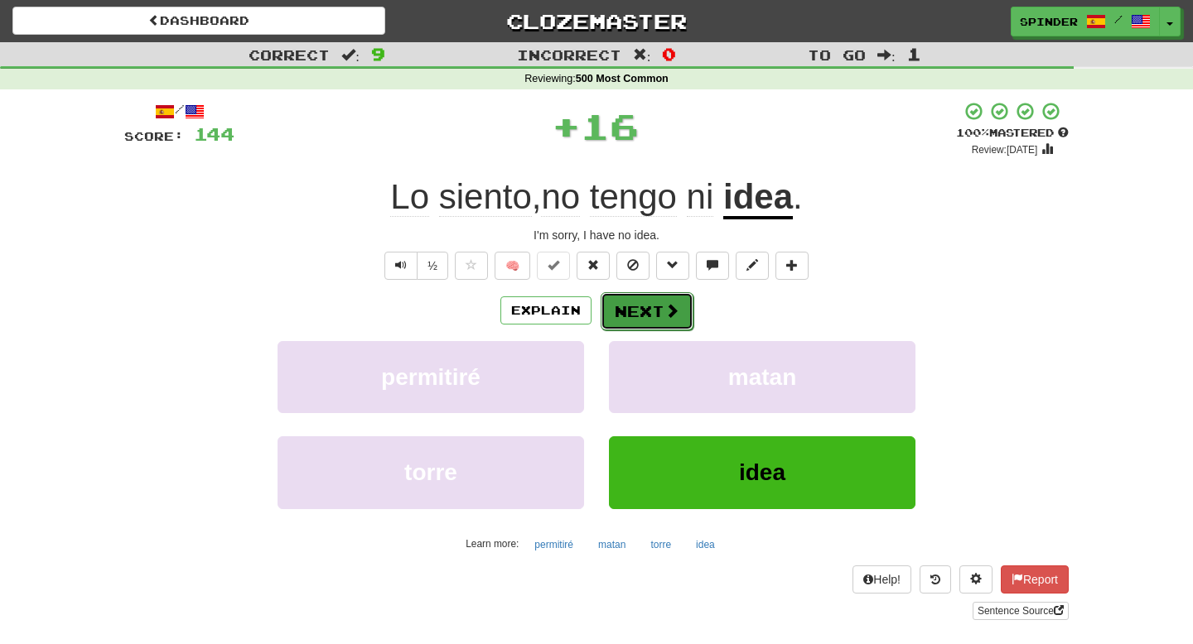
click at [644, 303] on button "Next" at bounding box center [647, 311] width 93 height 38
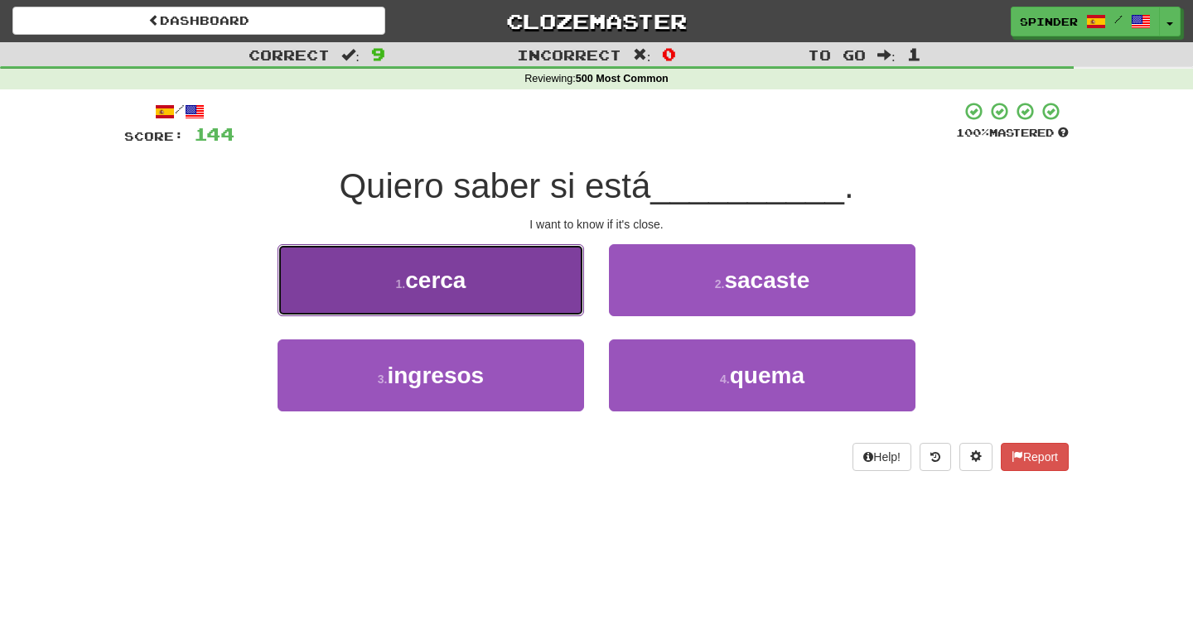
click at [543, 279] on button "1 . cerca" at bounding box center [430, 280] width 306 height 72
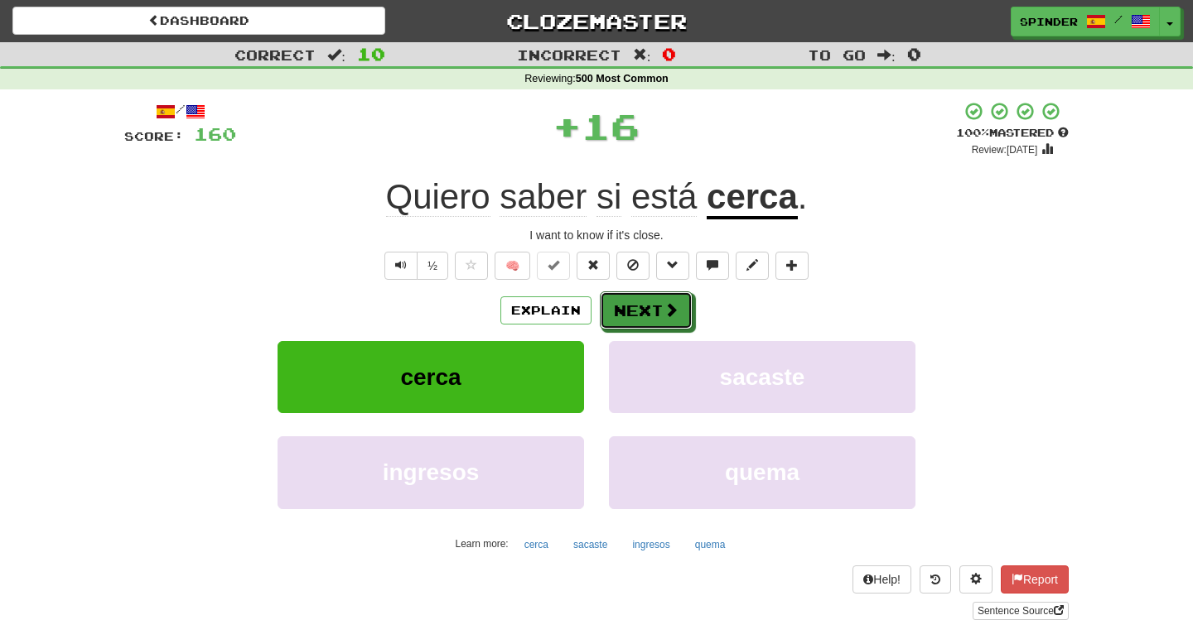
click at [621, 302] on button "Next" at bounding box center [646, 311] width 93 height 38
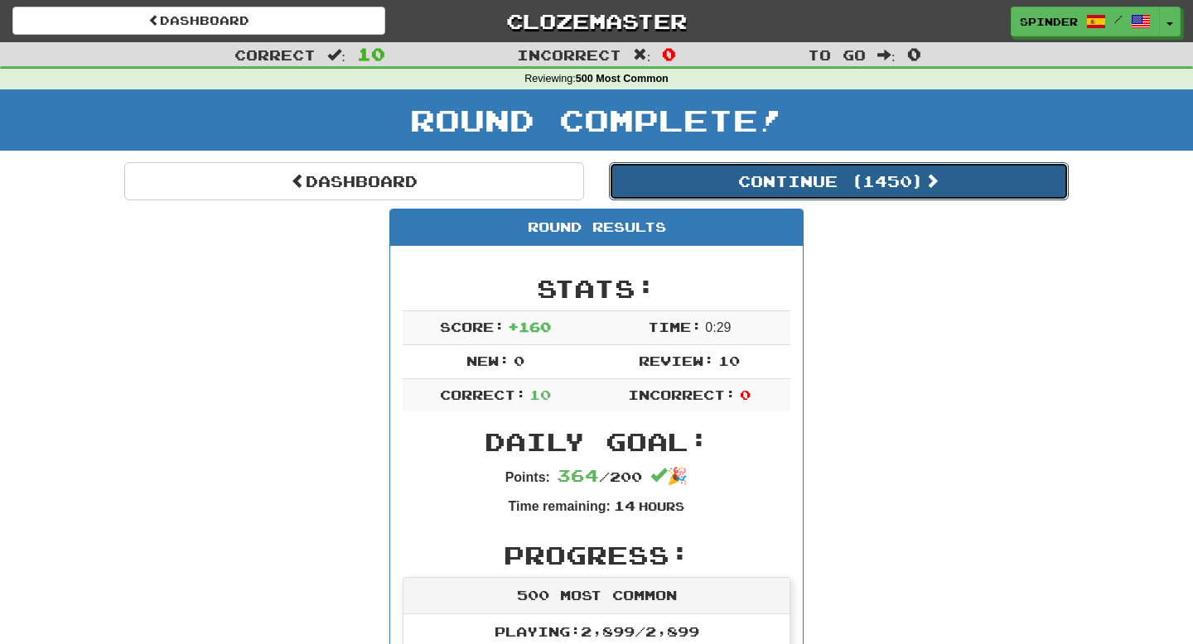
click at [756, 173] on button "Continue ( 1450 )" at bounding box center [839, 181] width 460 height 38
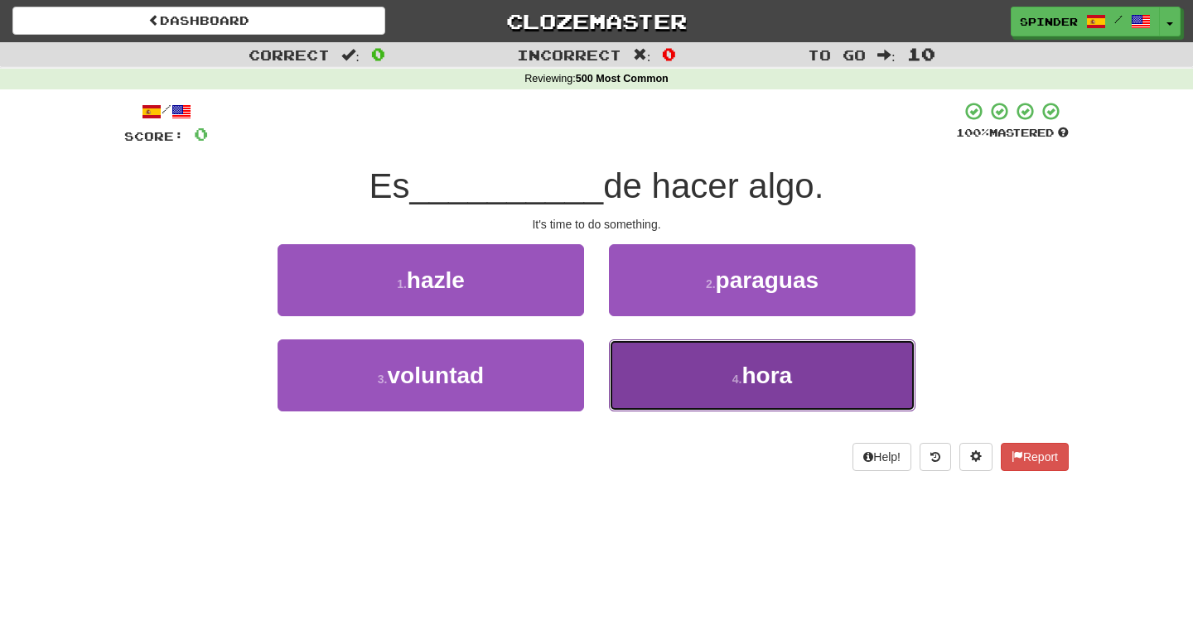
click at [686, 364] on button "4 . hora" at bounding box center [762, 376] width 306 height 72
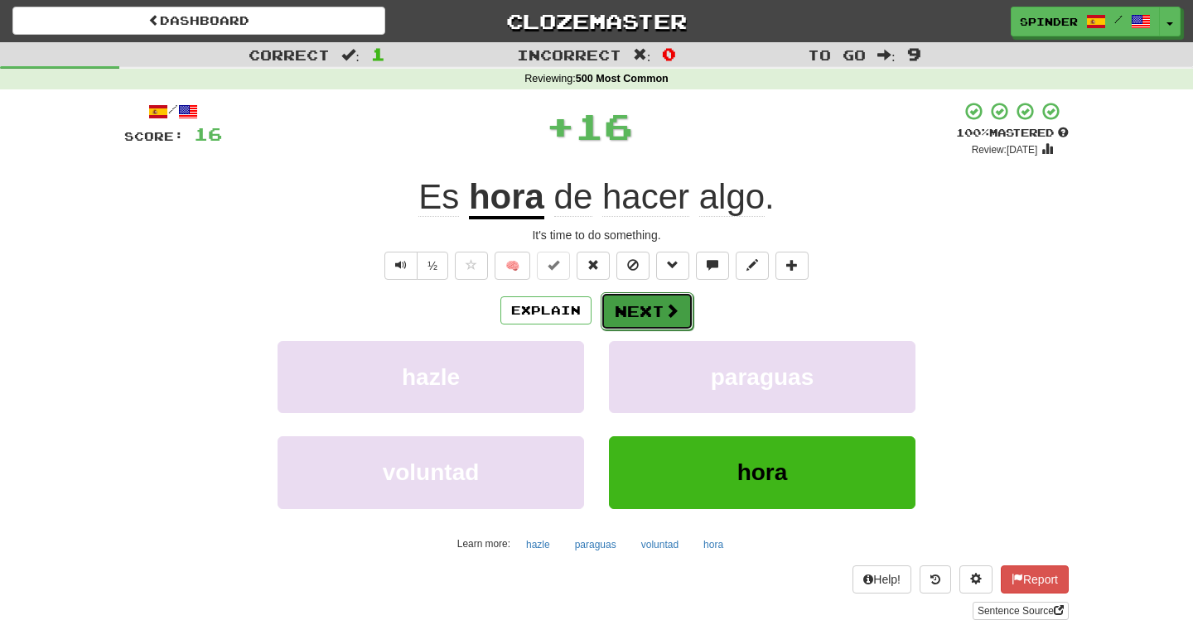
click at [639, 302] on button "Next" at bounding box center [647, 311] width 93 height 38
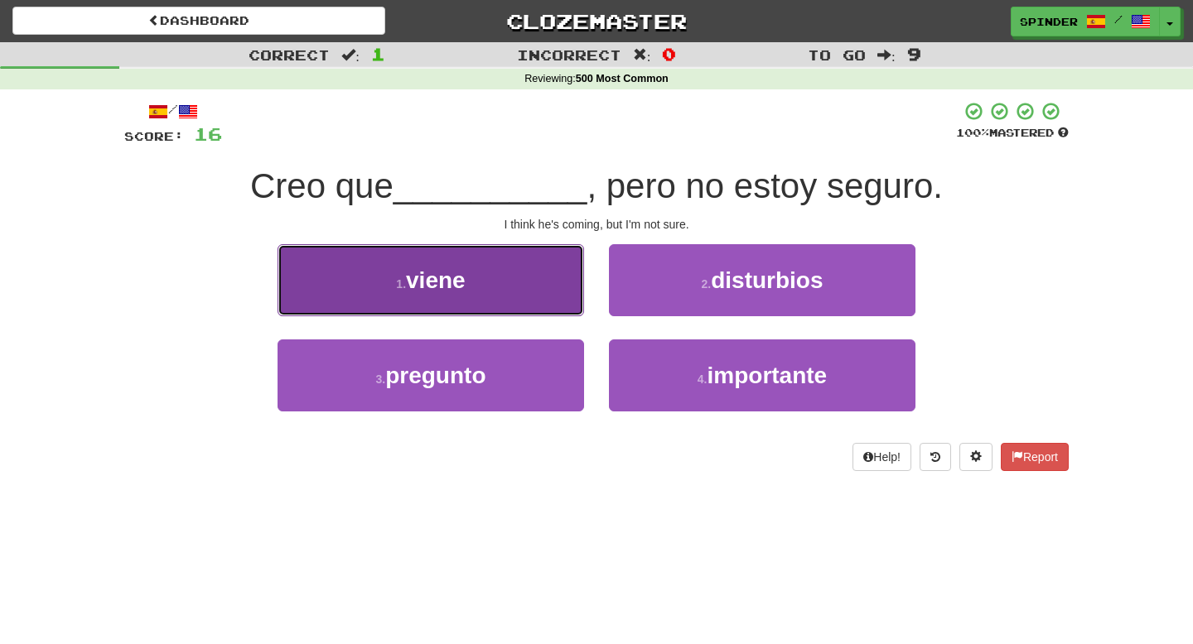
click at [553, 290] on button "1 . viene" at bounding box center [430, 280] width 306 height 72
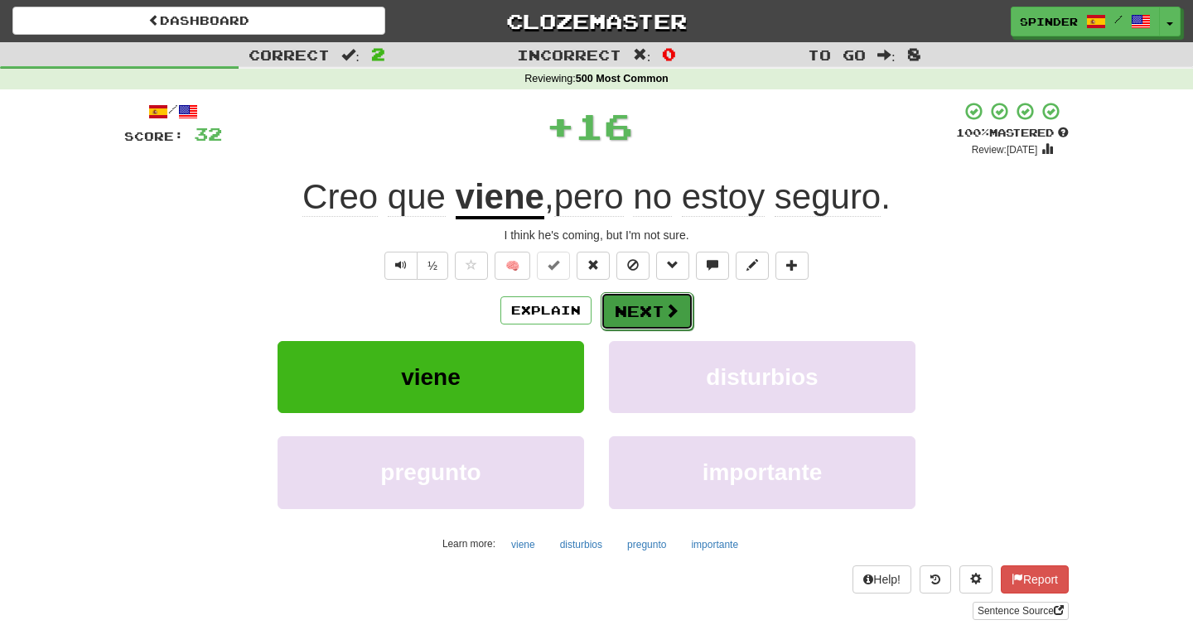
click at [645, 316] on button "Next" at bounding box center [647, 311] width 93 height 38
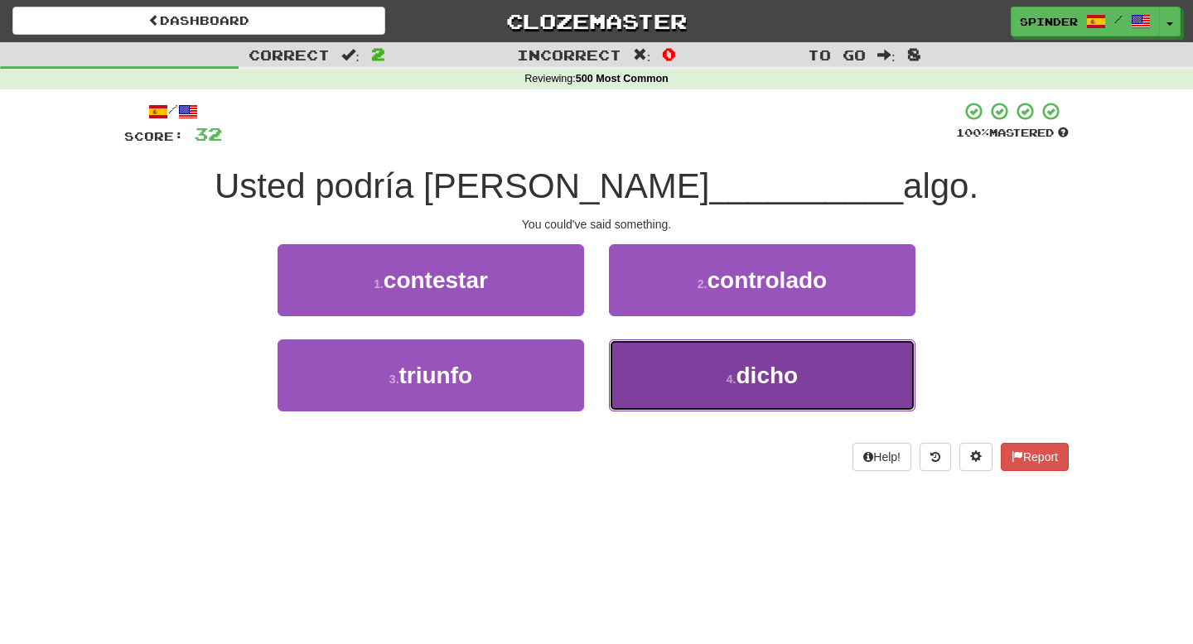
click at [644, 362] on button "4 . dicho" at bounding box center [762, 376] width 306 height 72
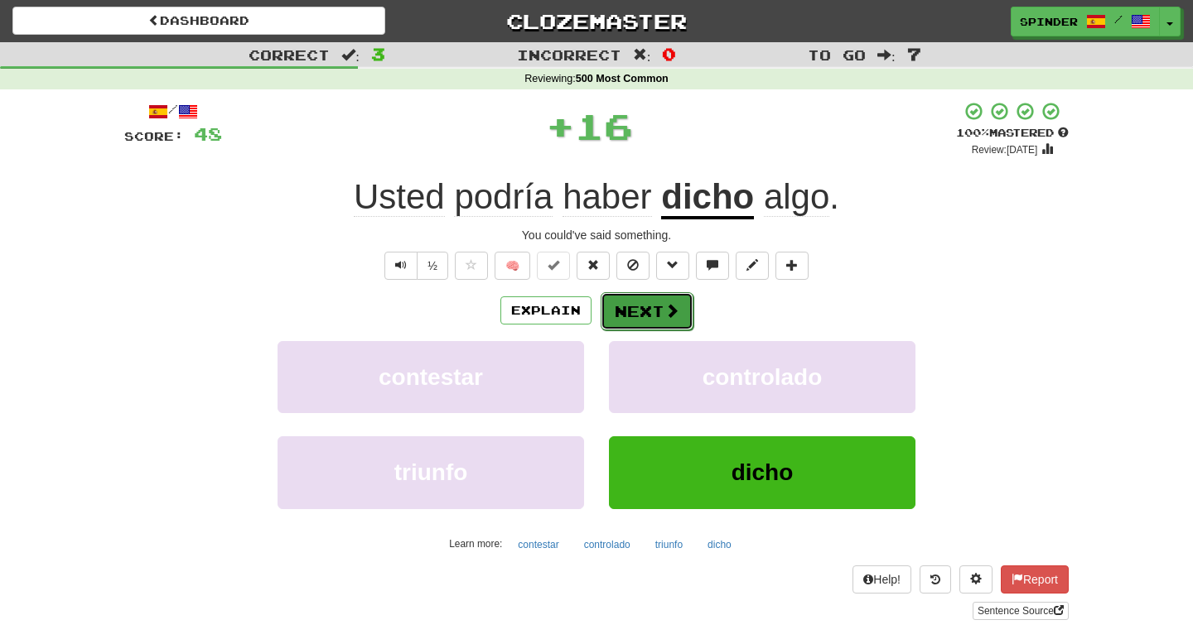
click at [653, 316] on button "Next" at bounding box center [647, 311] width 93 height 38
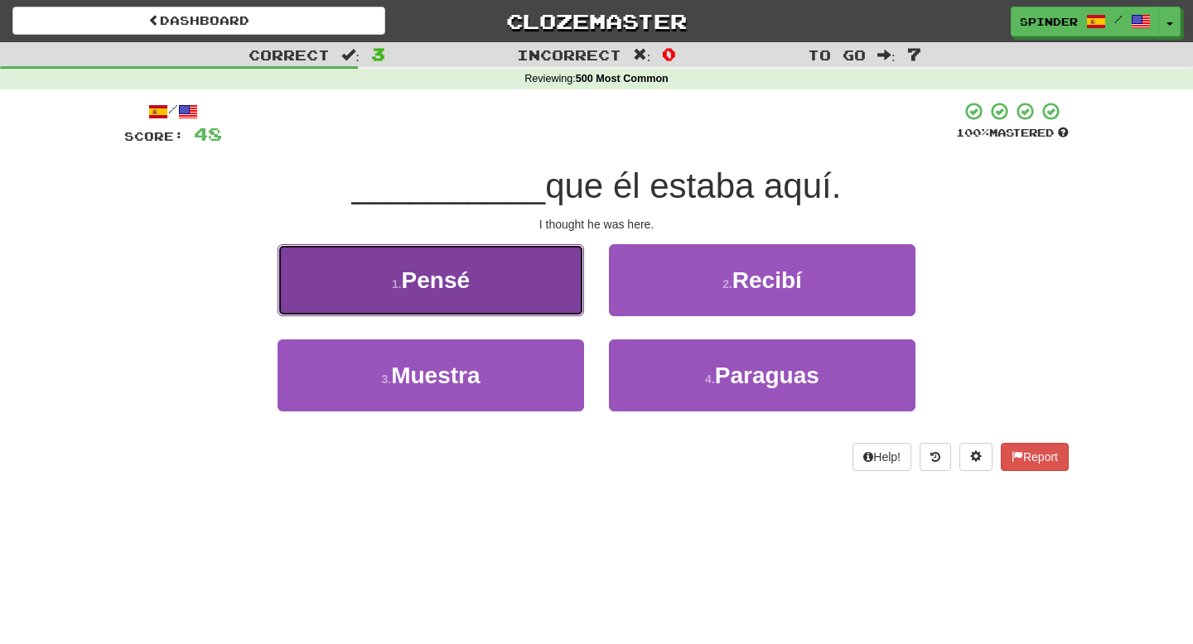
click at [533, 272] on button "1 . Pensé" at bounding box center [430, 280] width 306 height 72
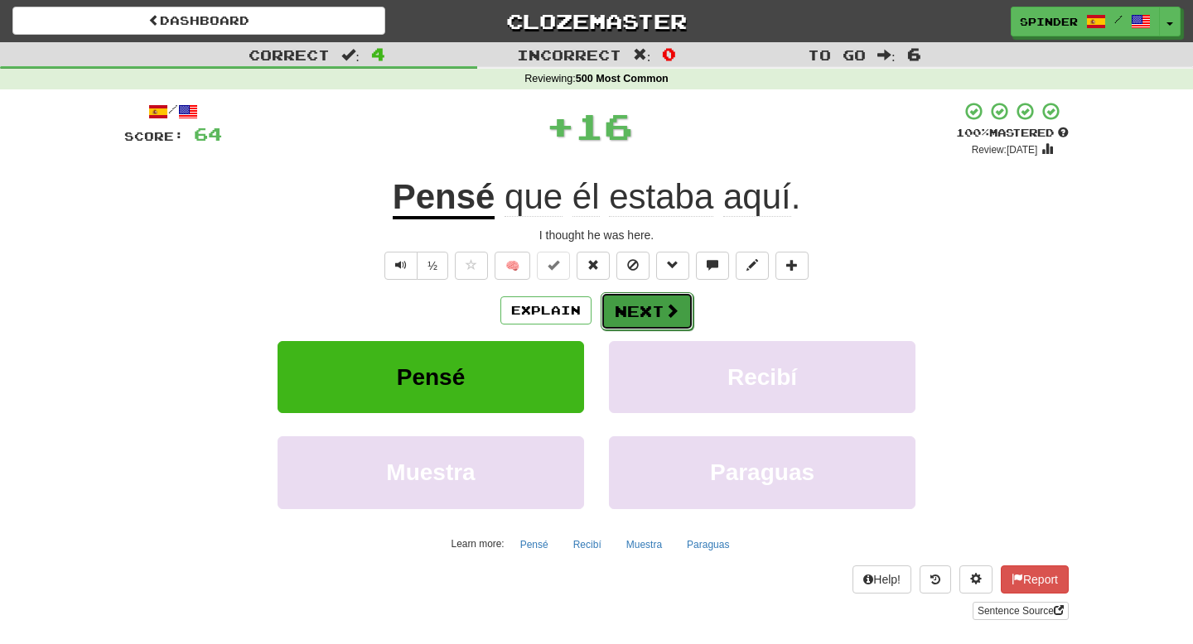
click at [627, 304] on button "Next" at bounding box center [647, 311] width 93 height 38
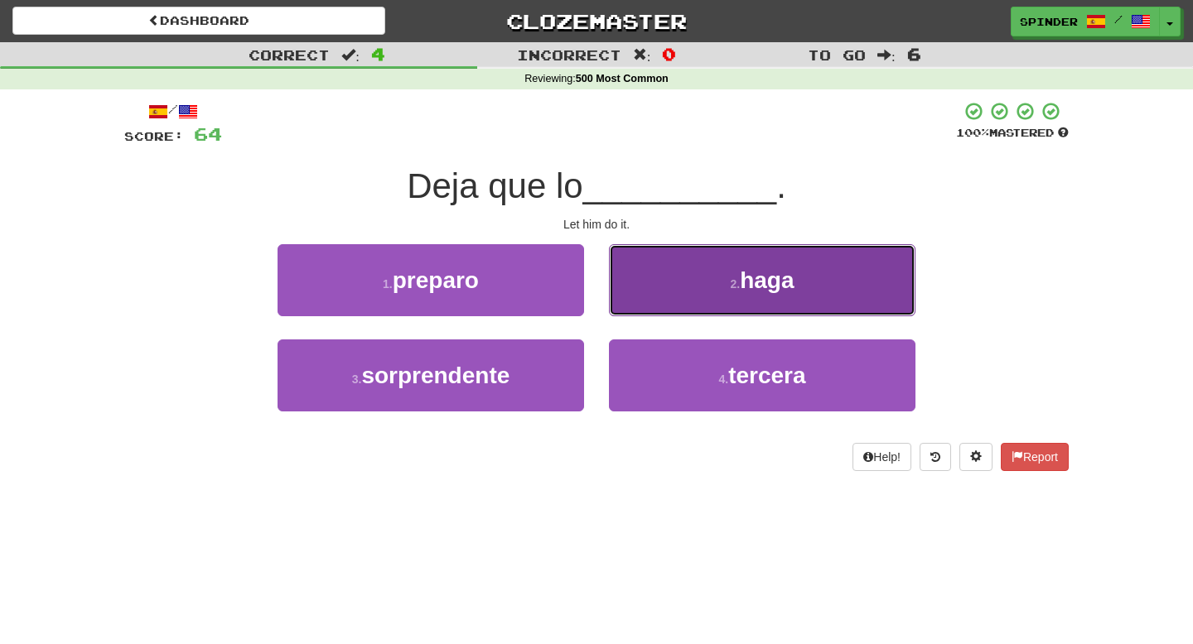
click at [634, 304] on button "2 . haga" at bounding box center [762, 280] width 306 height 72
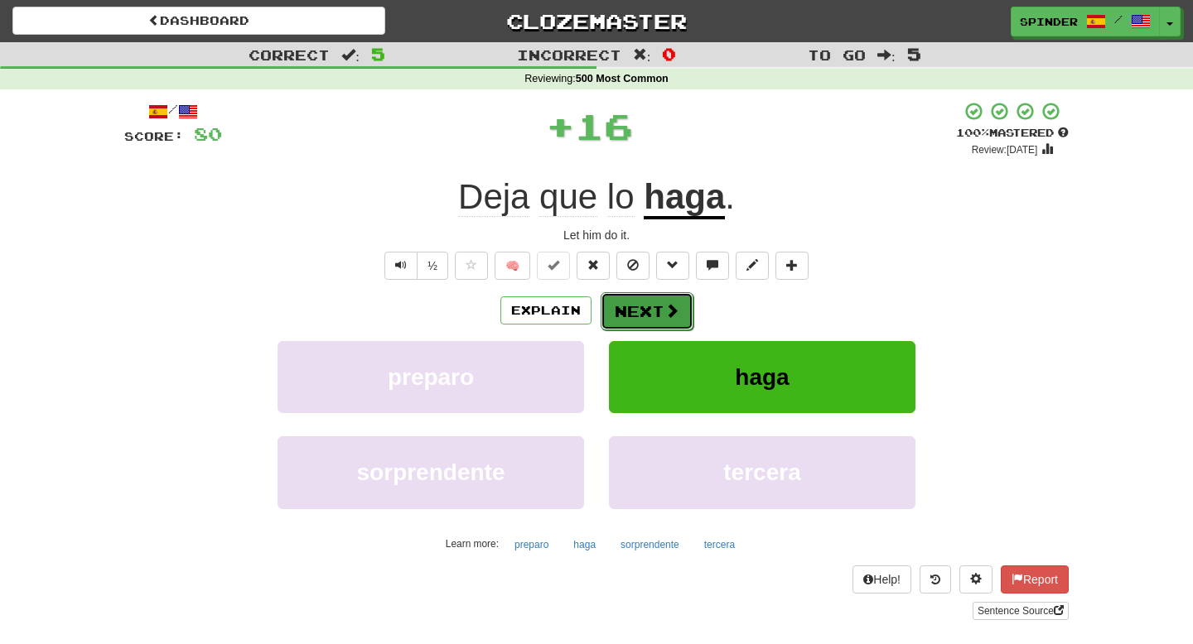
click at [634, 316] on button "Next" at bounding box center [647, 311] width 93 height 38
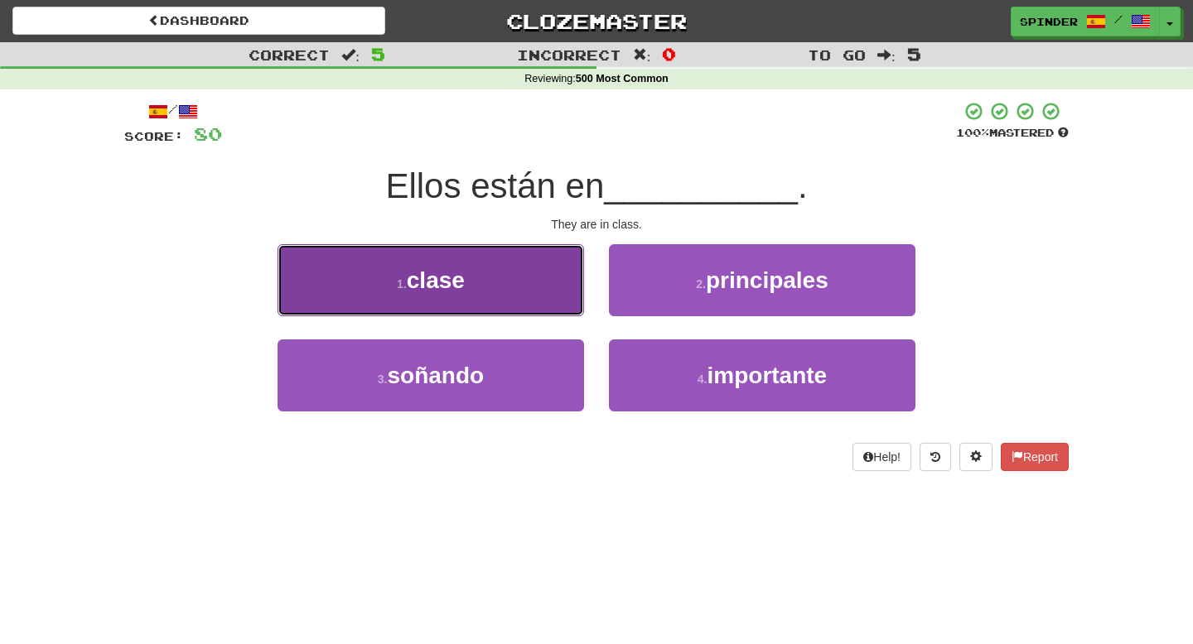
click at [527, 275] on button "1 . clase" at bounding box center [430, 280] width 306 height 72
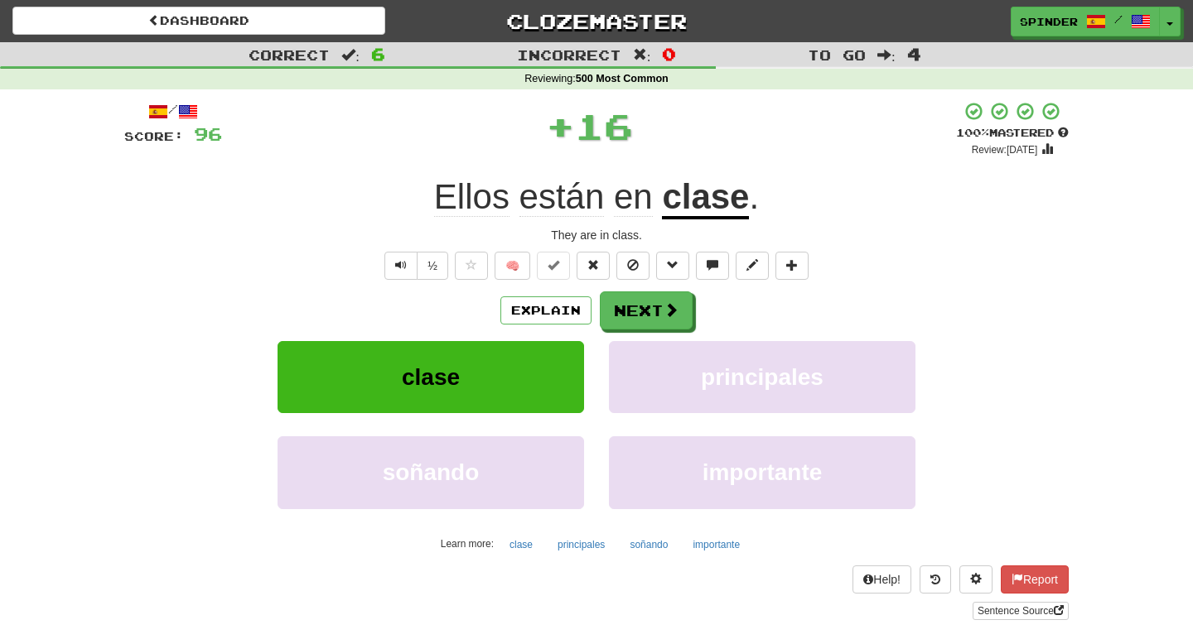
click at [596, 293] on div "Explain Next" at bounding box center [596, 311] width 944 height 38
click at [630, 315] on button "Next" at bounding box center [647, 311] width 93 height 38
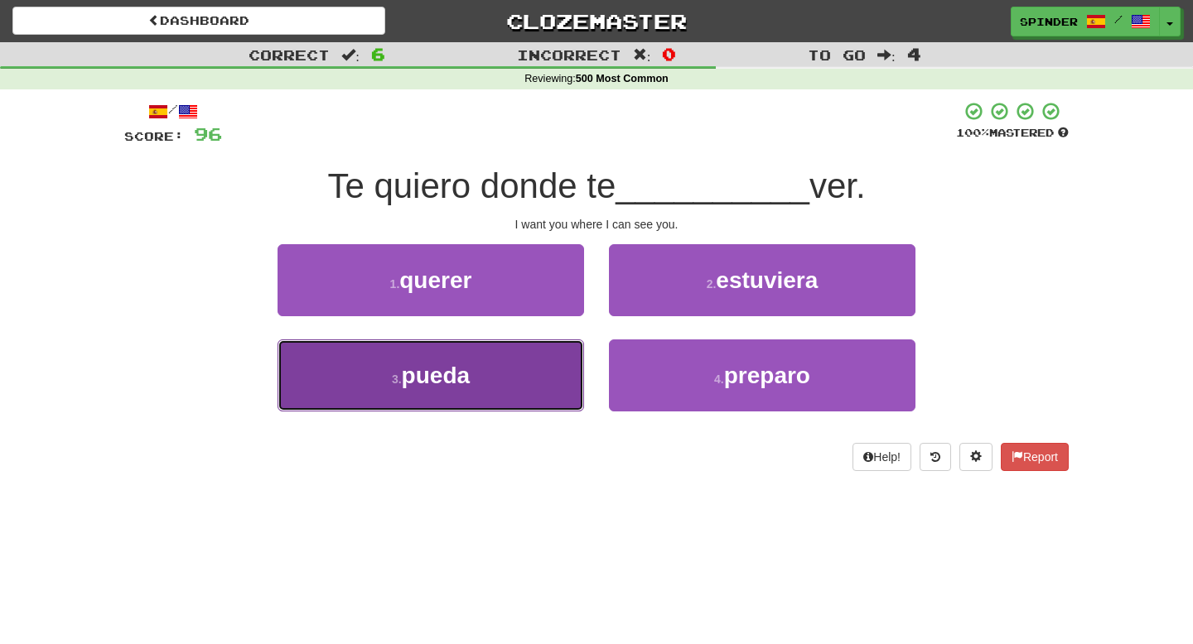
click at [524, 363] on button "3 . pueda" at bounding box center [430, 376] width 306 height 72
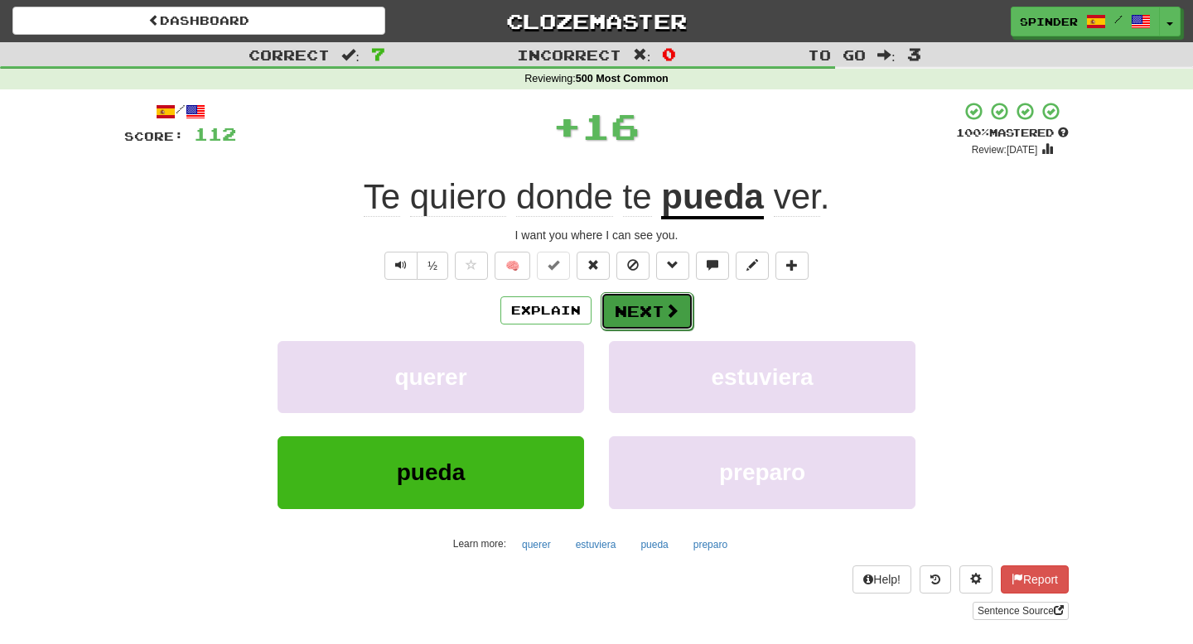
click at [639, 309] on button "Next" at bounding box center [647, 311] width 93 height 38
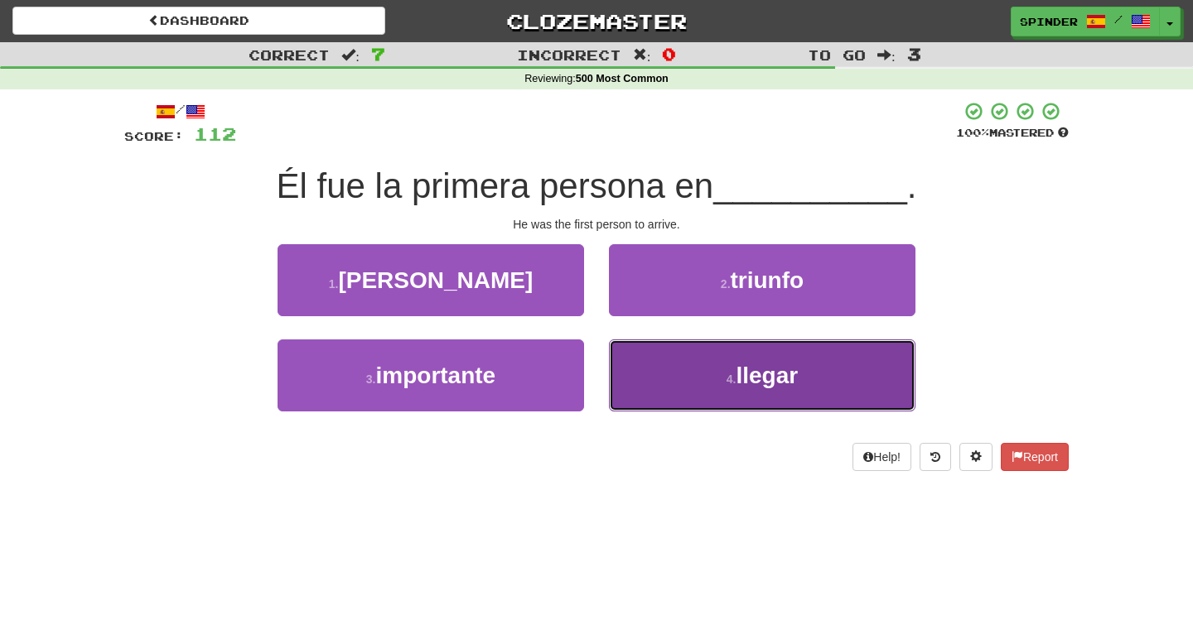
click at [648, 364] on button "4 . llegar" at bounding box center [762, 376] width 306 height 72
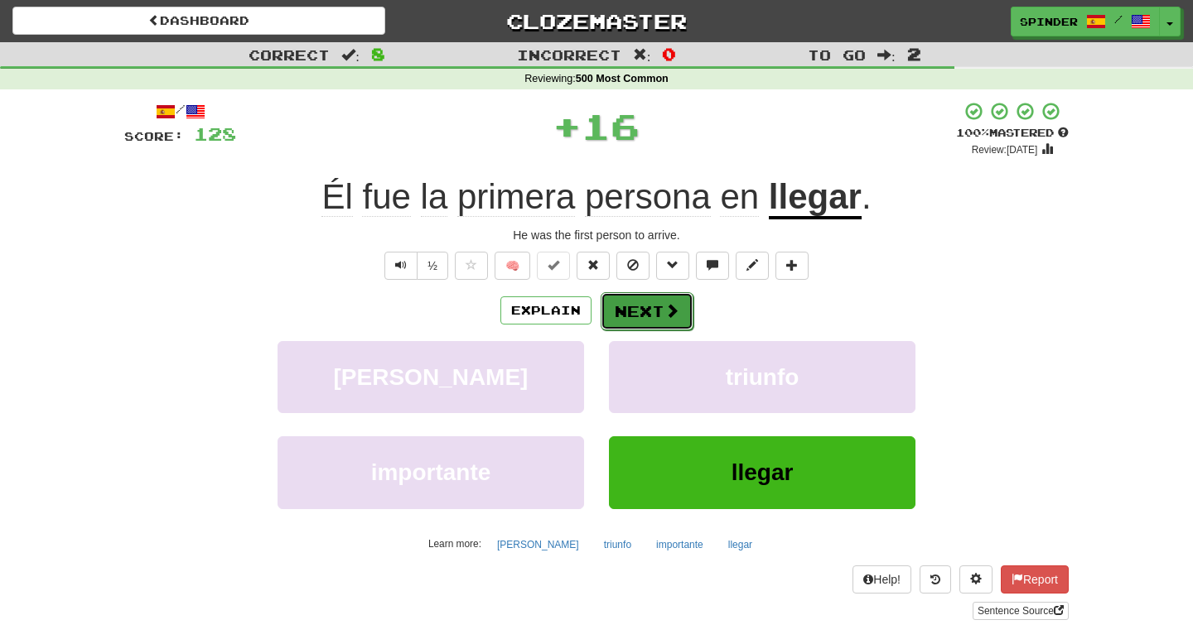
click at [654, 311] on button "Next" at bounding box center [647, 311] width 93 height 38
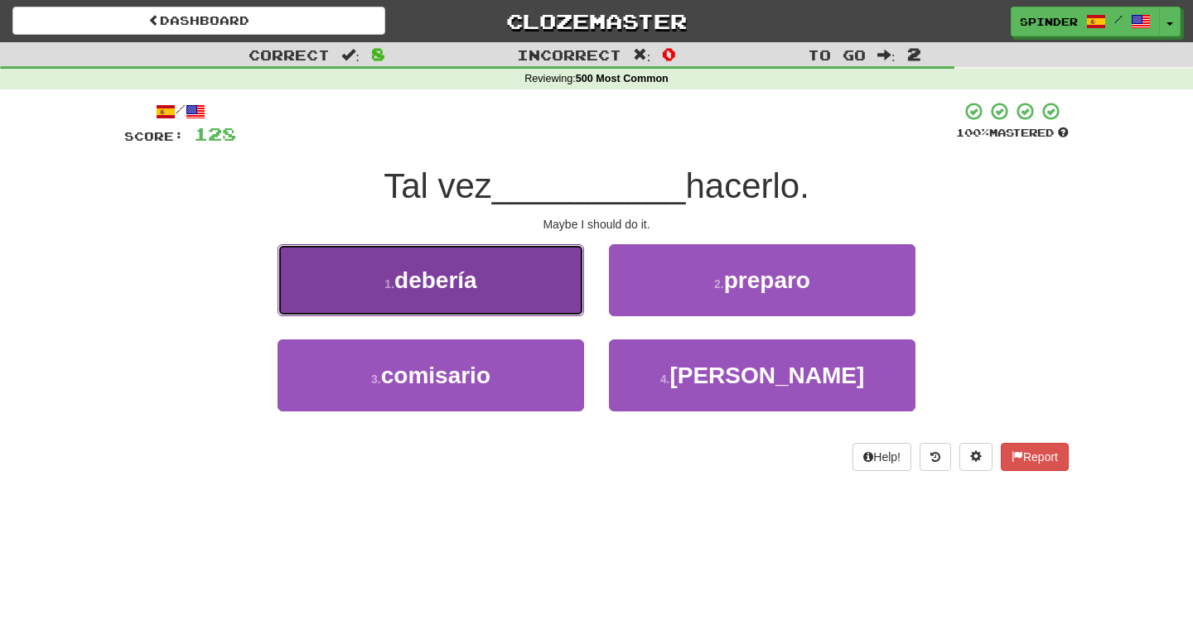
click at [528, 270] on button "1 . debería" at bounding box center [430, 280] width 306 height 72
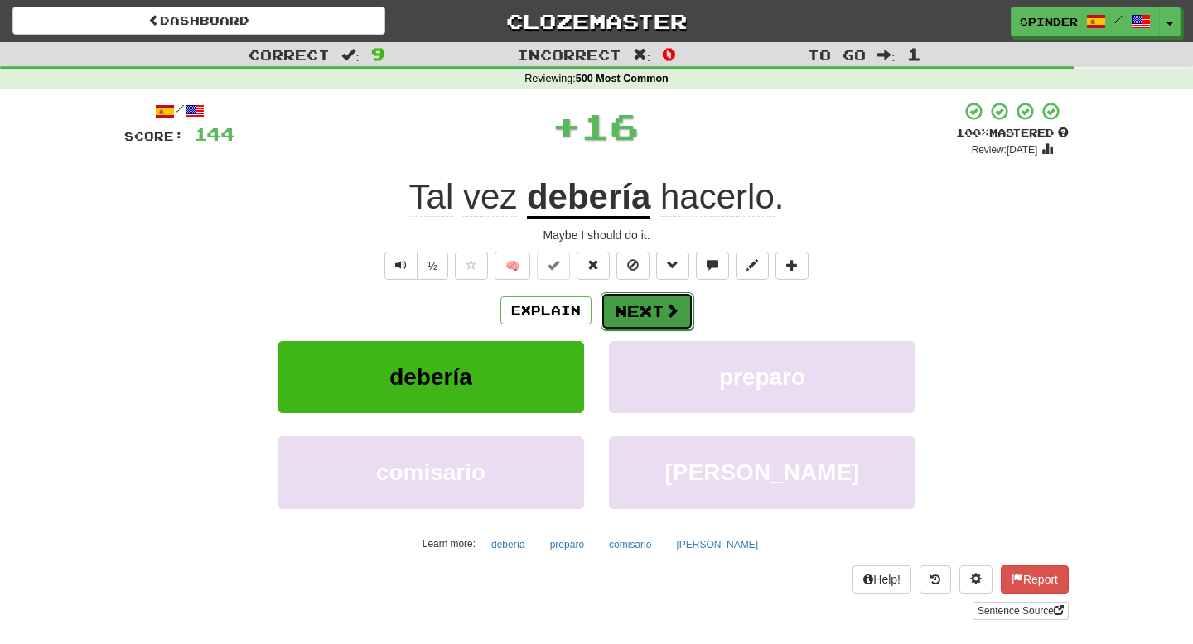
click at [640, 312] on button "Next" at bounding box center [647, 311] width 93 height 38
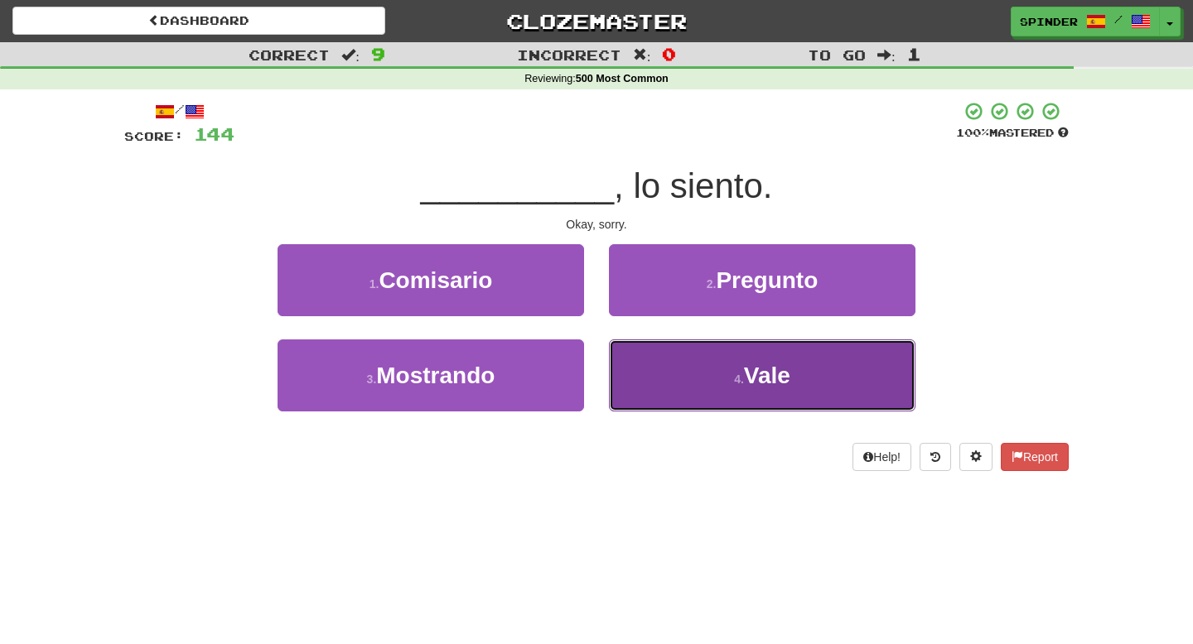
click at [644, 374] on button "4 . Vale" at bounding box center [762, 376] width 306 height 72
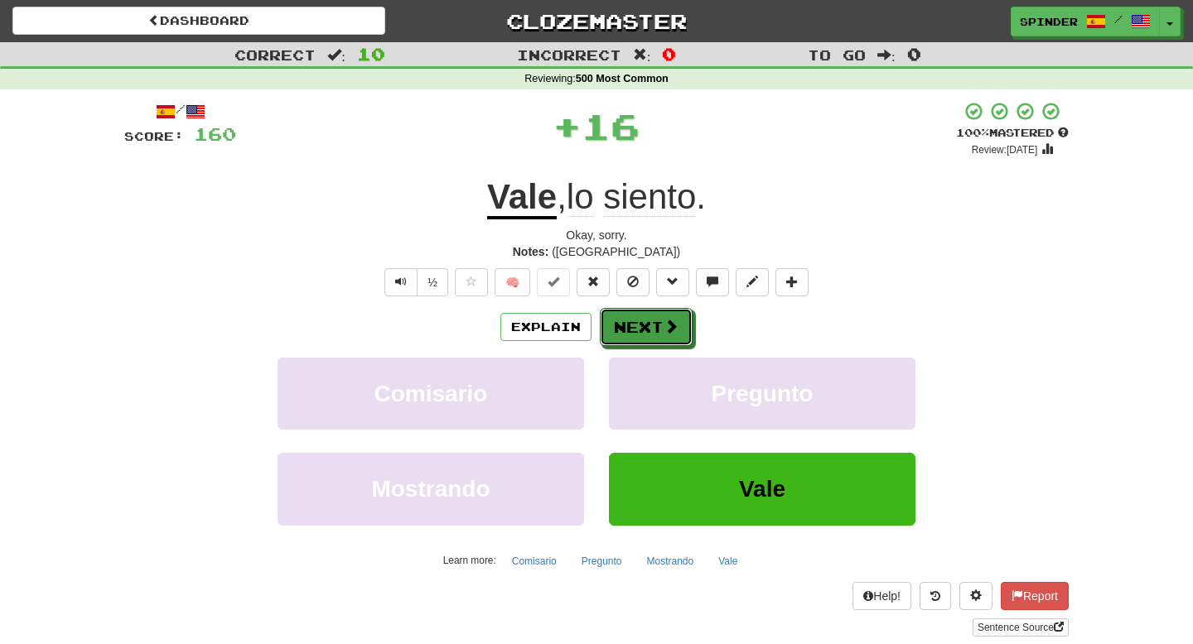
click at [639, 329] on button "Next" at bounding box center [646, 327] width 93 height 38
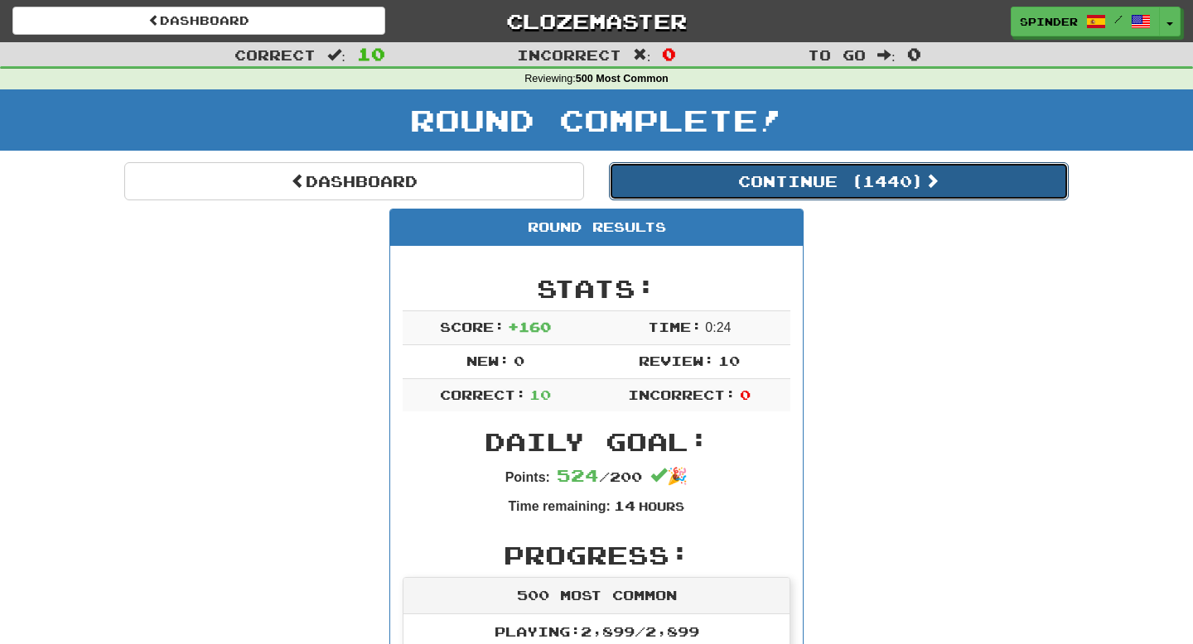
click at [755, 188] on button "Continue ( 1440 )" at bounding box center [839, 181] width 460 height 38
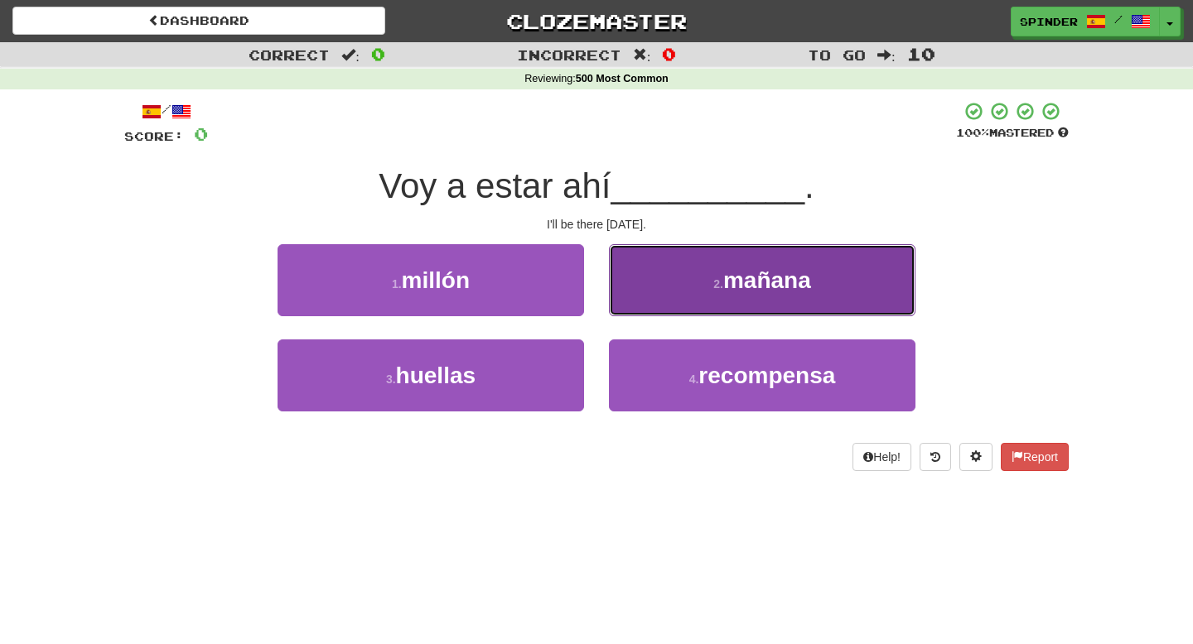
click at [697, 296] on button "2 . mañana" at bounding box center [762, 280] width 306 height 72
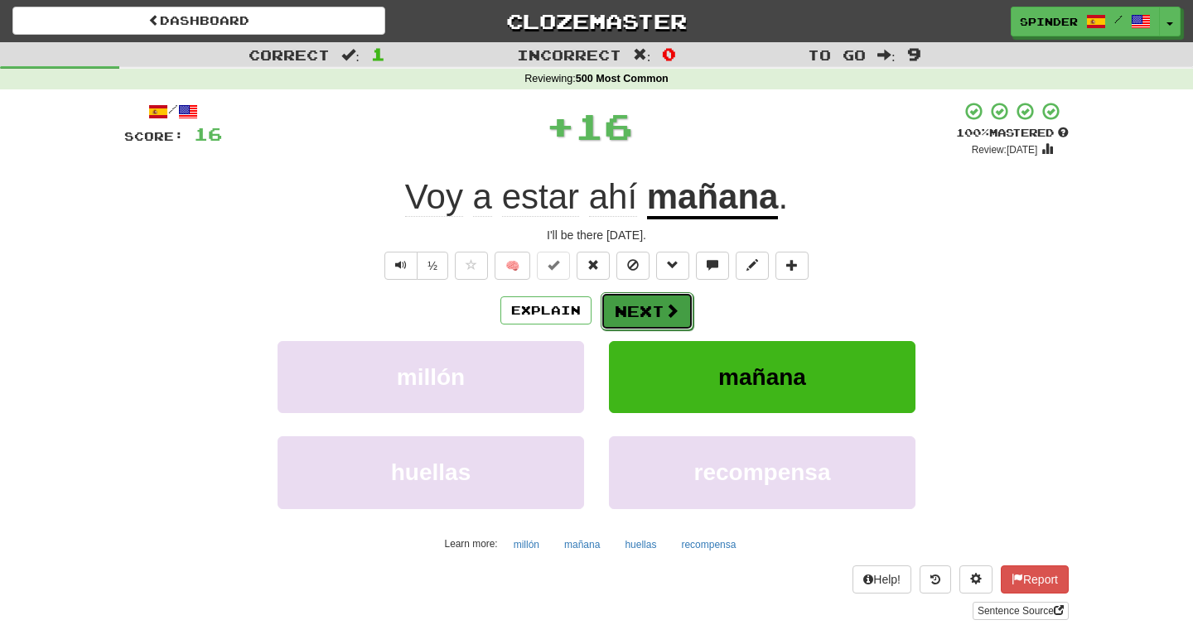
click at [677, 316] on span at bounding box center [671, 310] width 15 height 15
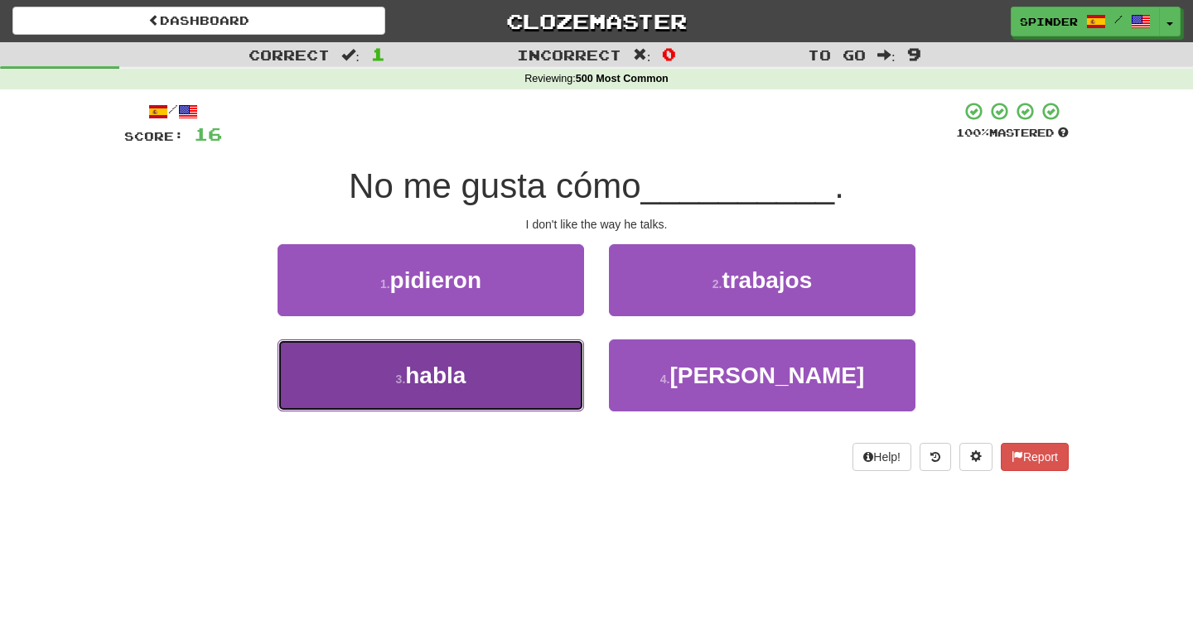
click at [541, 345] on button "3 . habla" at bounding box center [430, 376] width 306 height 72
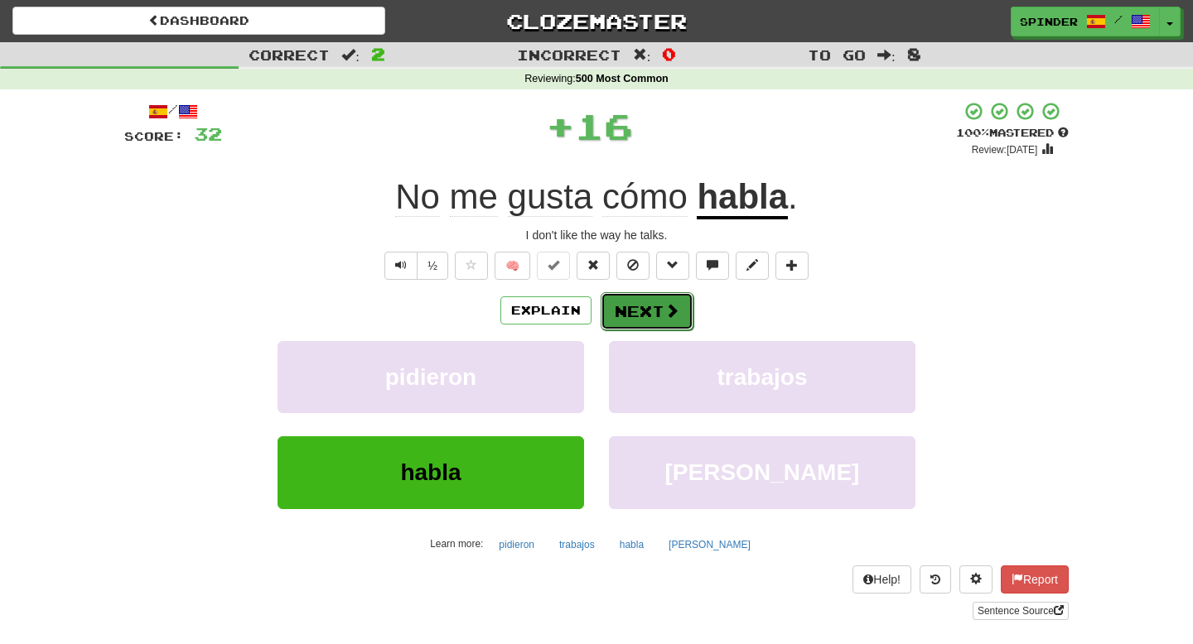
click at [655, 298] on button "Next" at bounding box center [647, 311] width 93 height 38
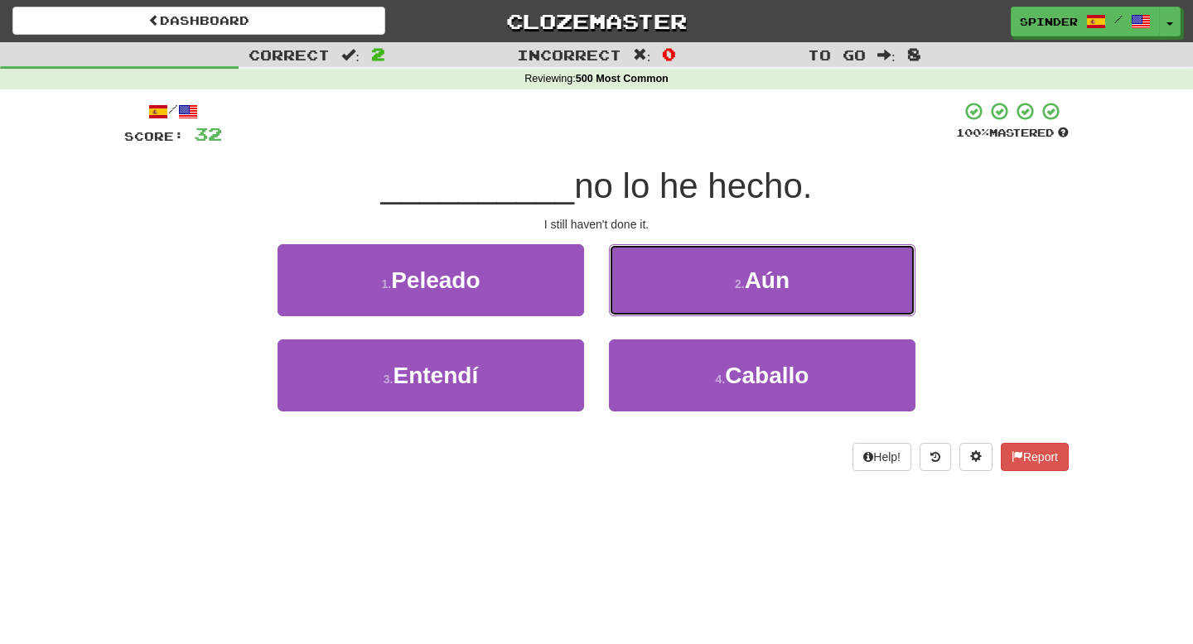
click at [655, 299] on button "2 . Aún" at bounding box center [762, 280] width 306 height 72
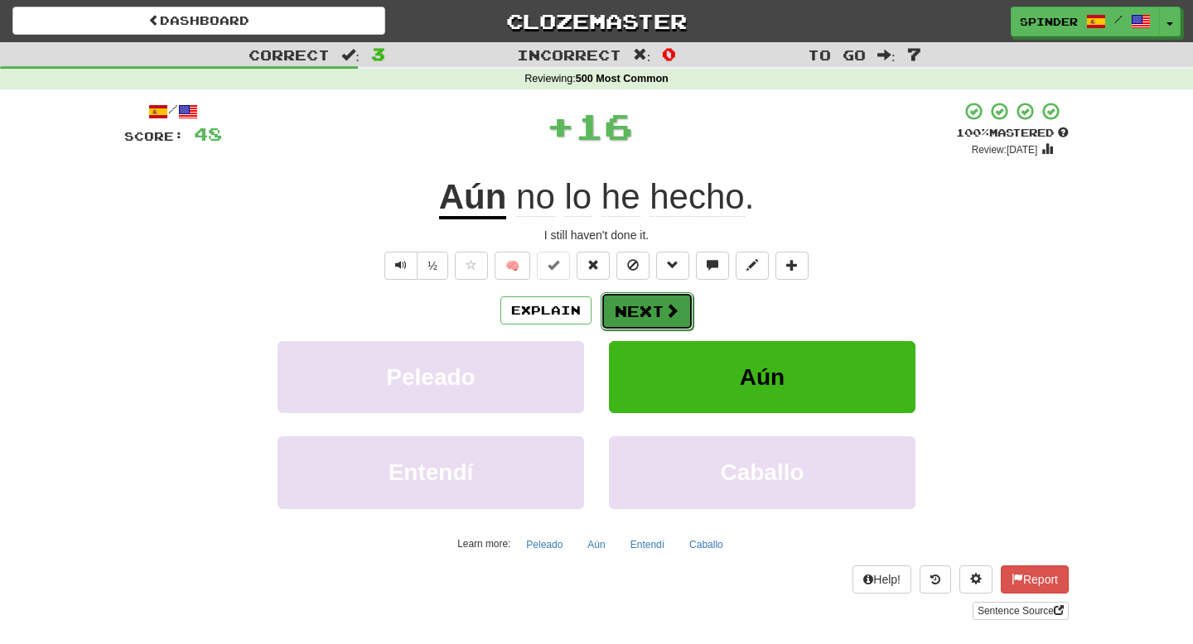
click at [650, 304] on button "Next" at bounding box center [647, 311] width 93 height 38
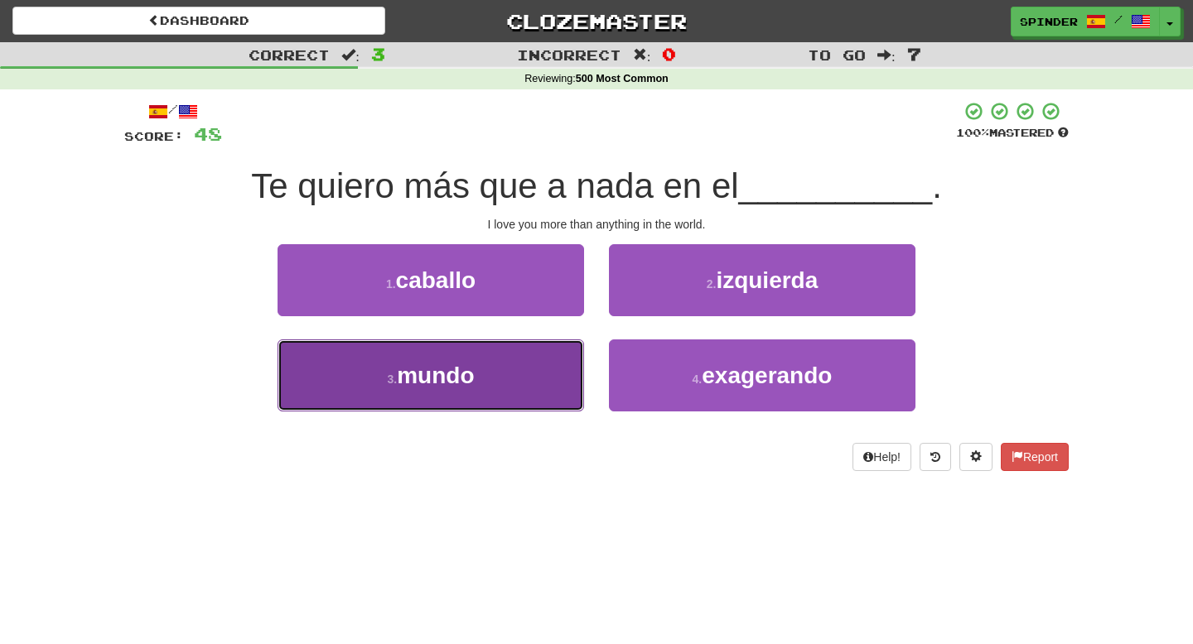
click at [523, 371] on button "3 . mundo" at bounding box center [430, 376] width 306 height 72
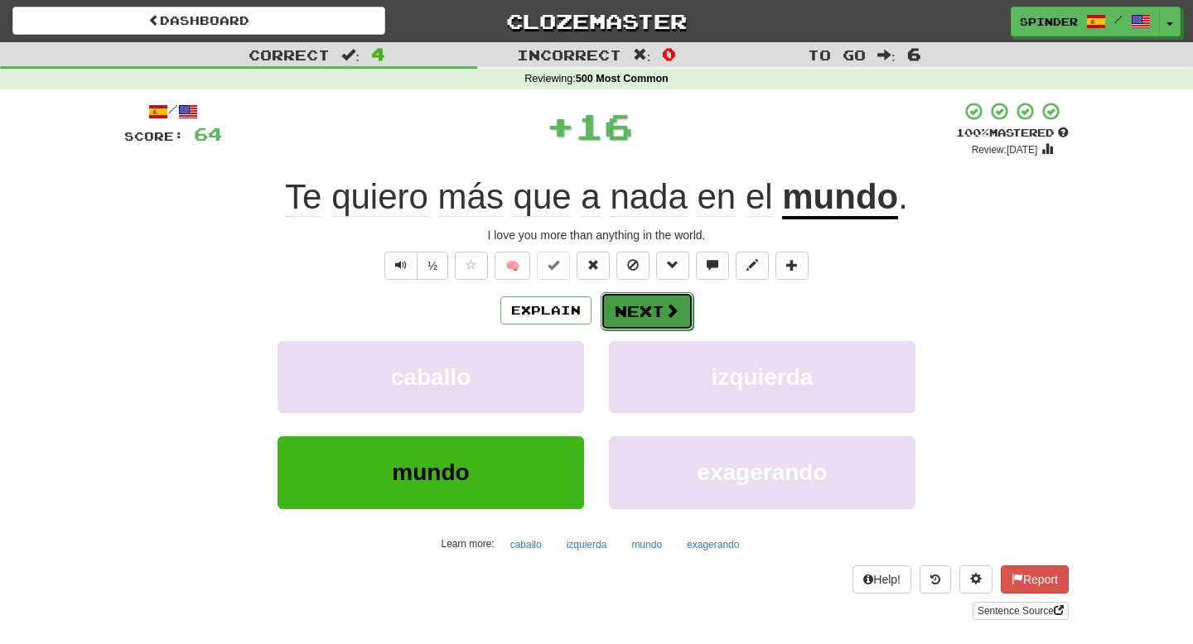
click at [656, 302] on button "Next" at bounding box center [647, 311] width 93 height 38
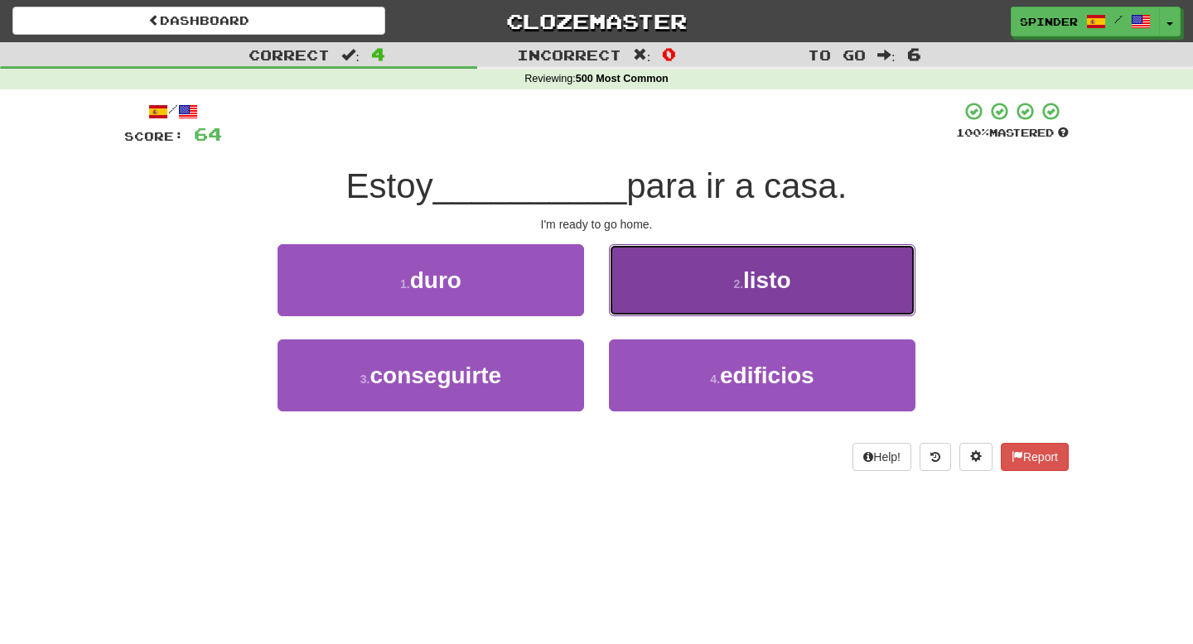
click at [655, 303] on button "2 . listo" at bounding box center [762, 280] width 306 height 72
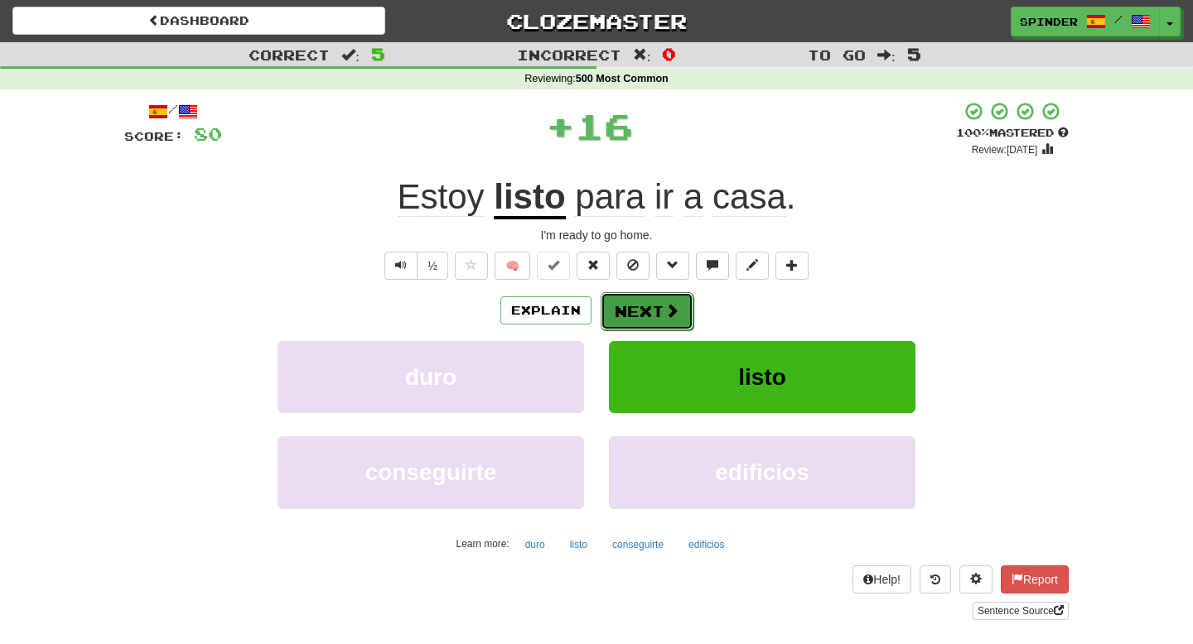
click at [653, 306] on button "Next" at bounding box center [647, 311] width 93 height 38
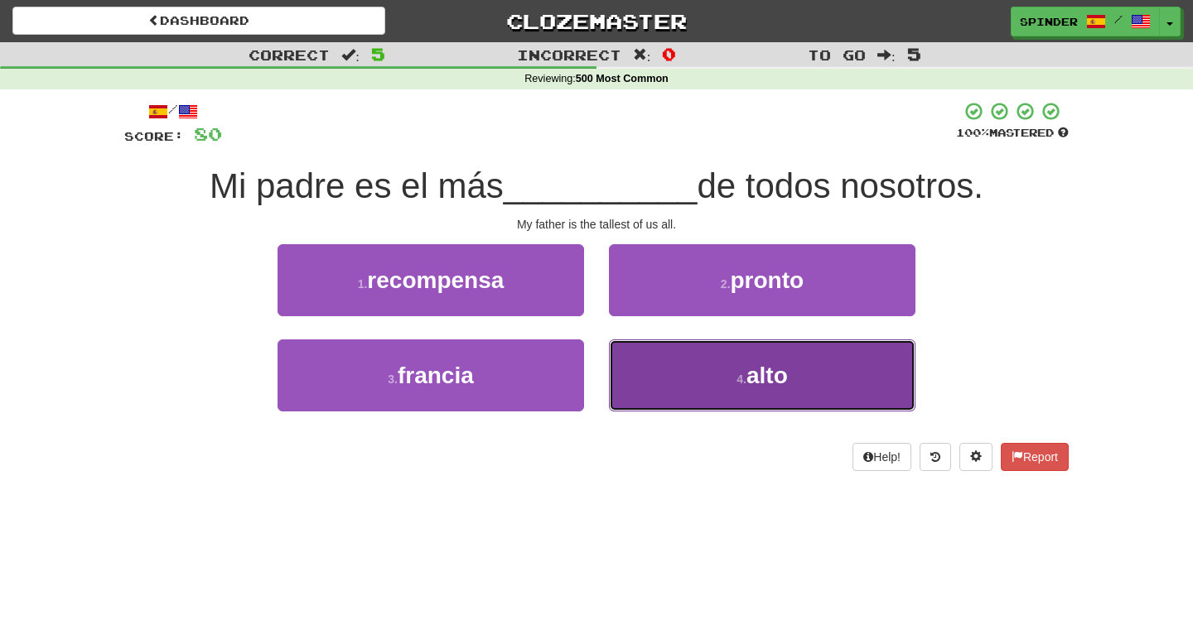
click at [636, 365] on button "4 . alto" at bounding box center [762, 376] width 306 height 72
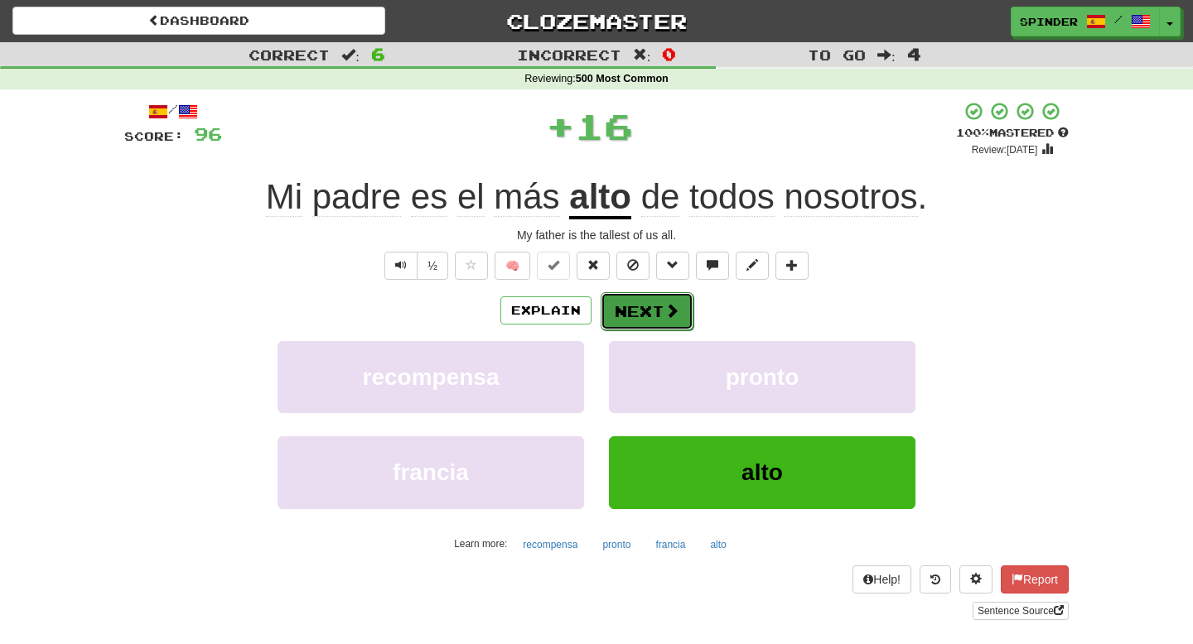
click at [654, 311] on button "Next" at bounding box center [647, 311] width 93 height 38
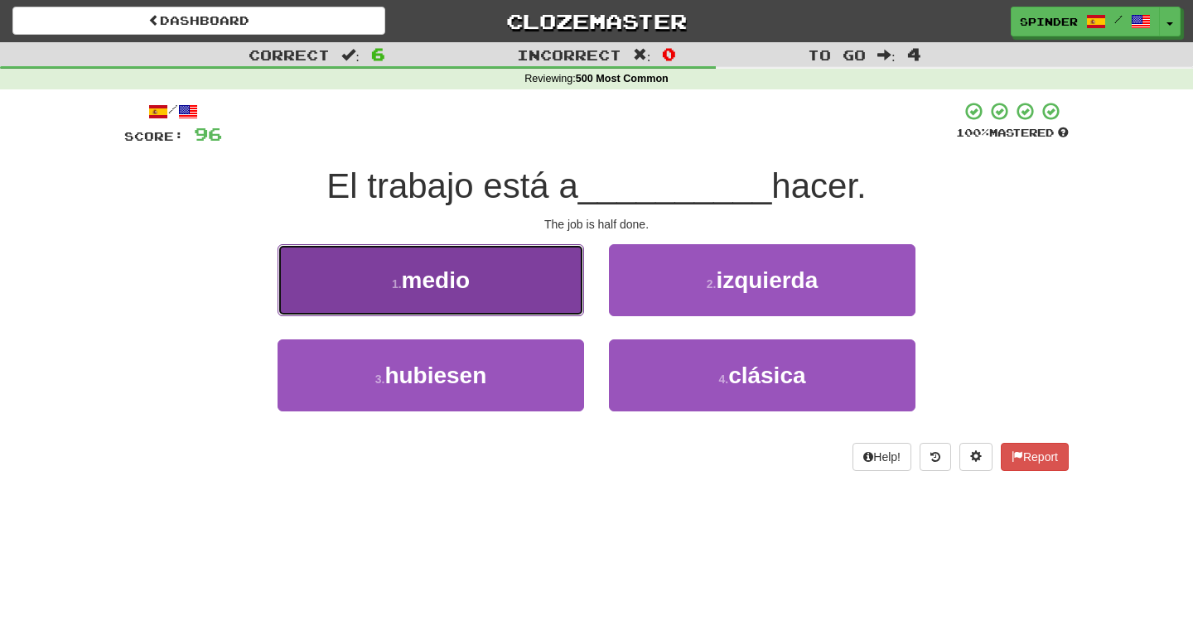
click at [514, 277] on button "1 . medio" at bounding box center [430, 280] width 306 height 72
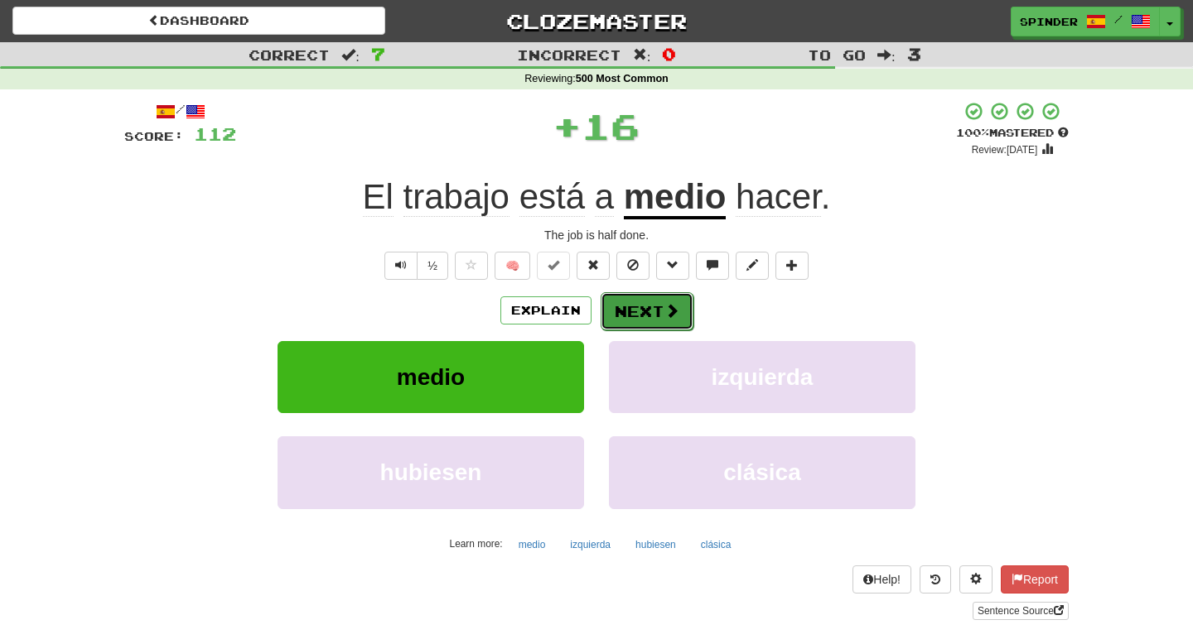
click at [627, 307] on button "Next" at bounding box center [647, 311] width 93 height 38
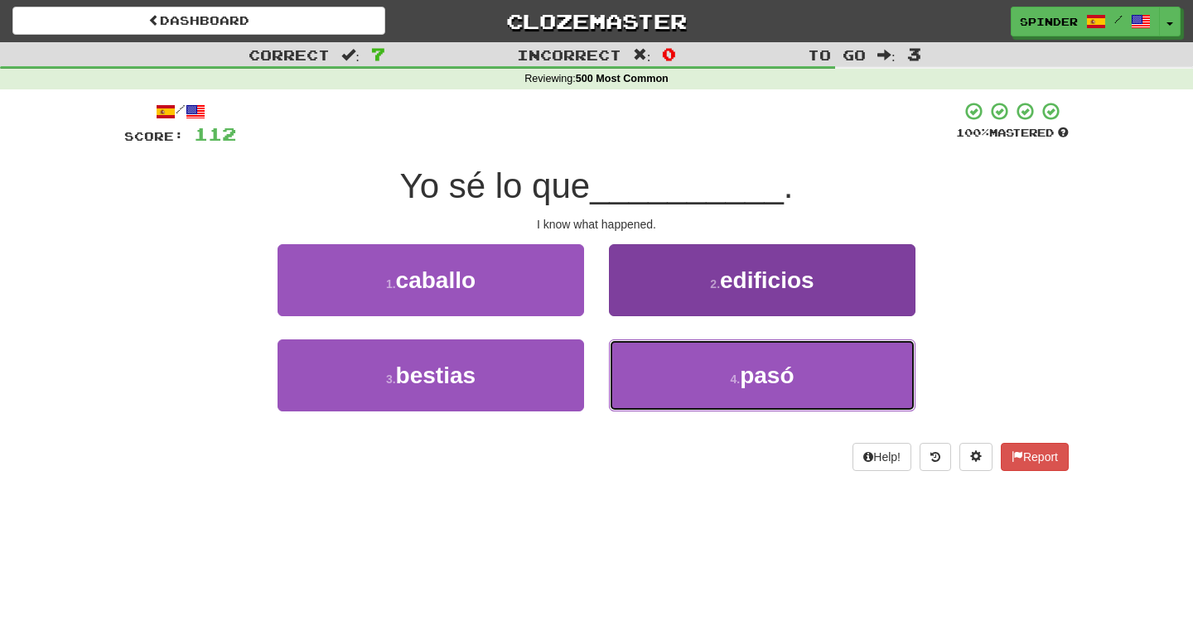
click at [651, 372] on button "4 . pasó" at bounding box center [762, 376] width 306 height 72
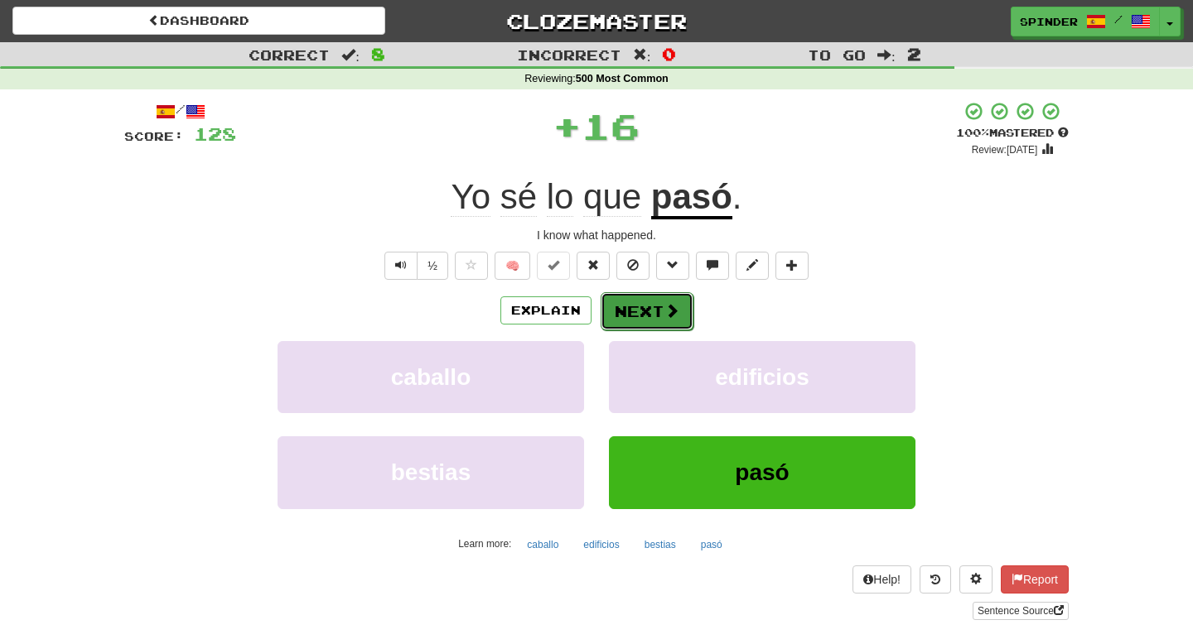
click at [649, 310] on button "Next" at bounding box center [647, 311] width 93 height 38
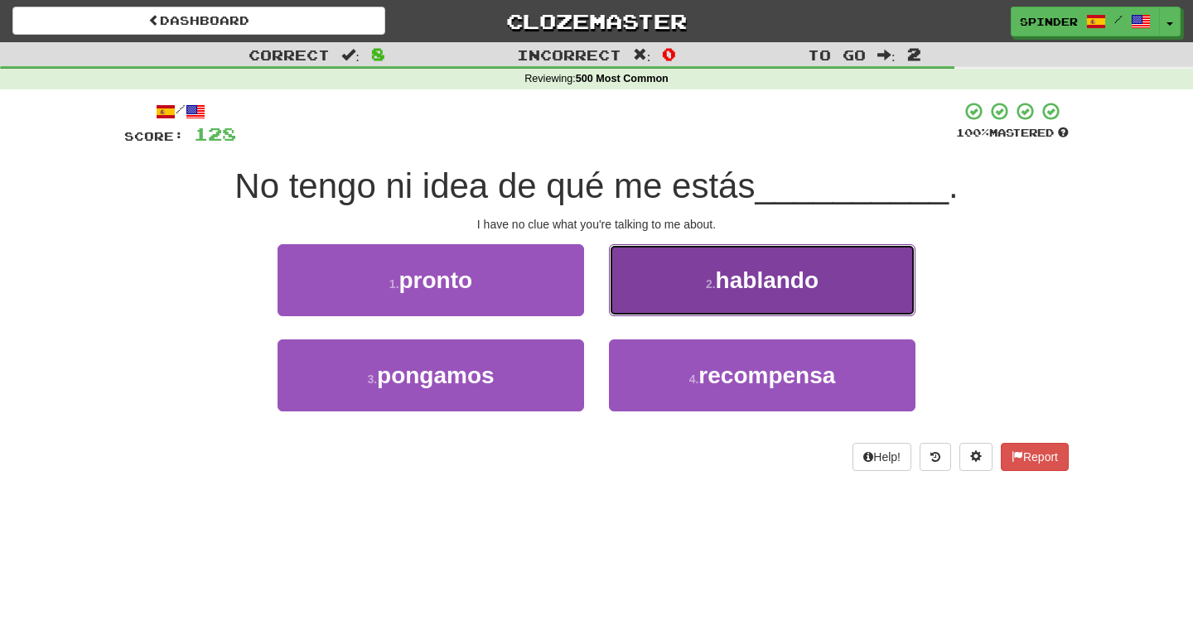
click at [670, 290] on button "2 . hablando" at bounding box center [762, 280] width 306 height 72
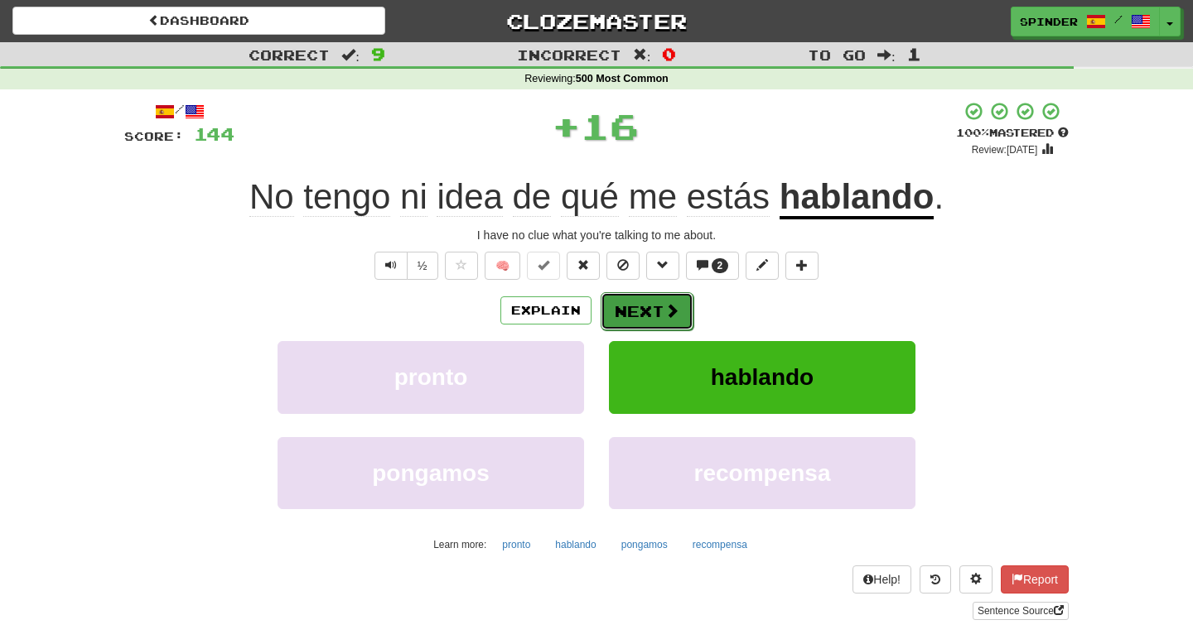
click button "Next"
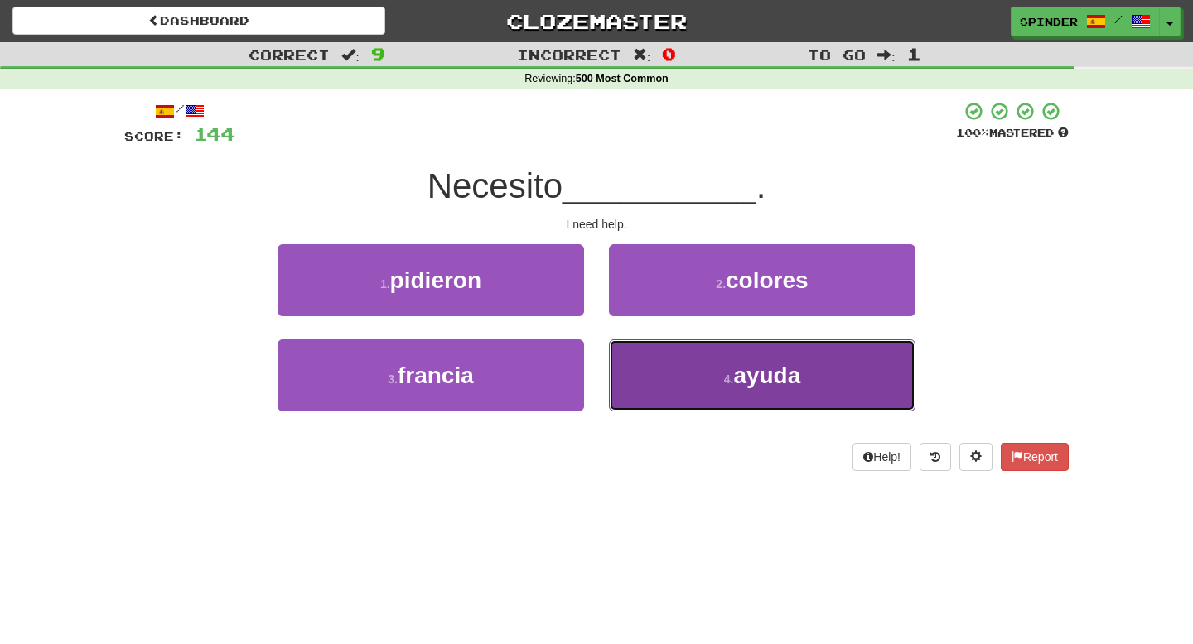
click button "4 . ayuda"
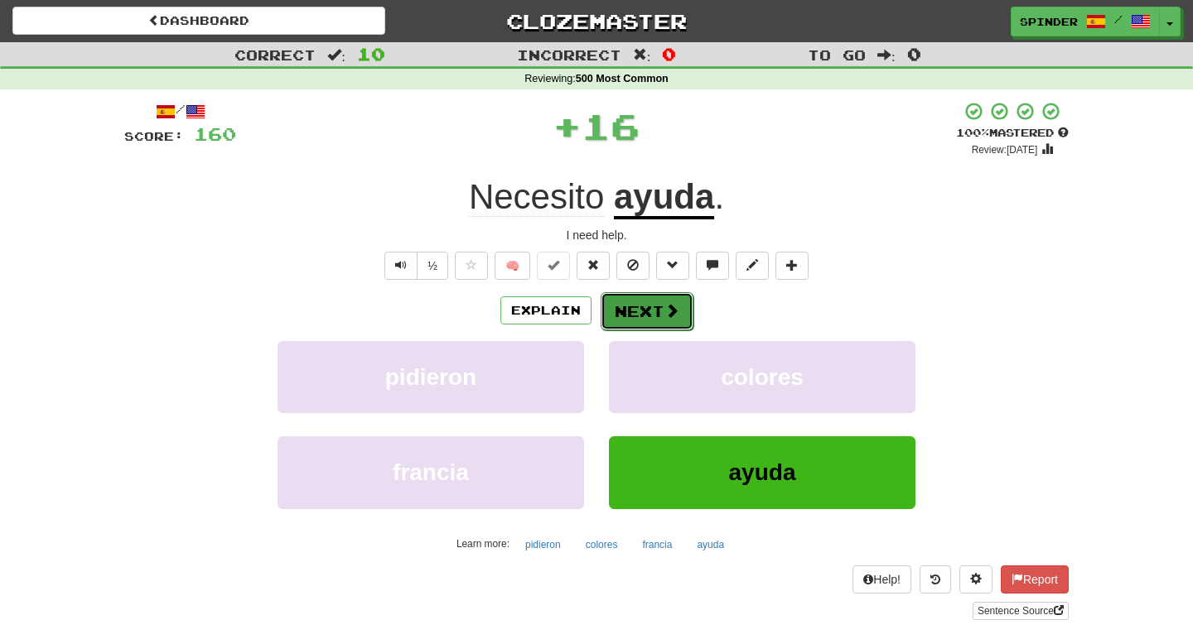
click button "Next"
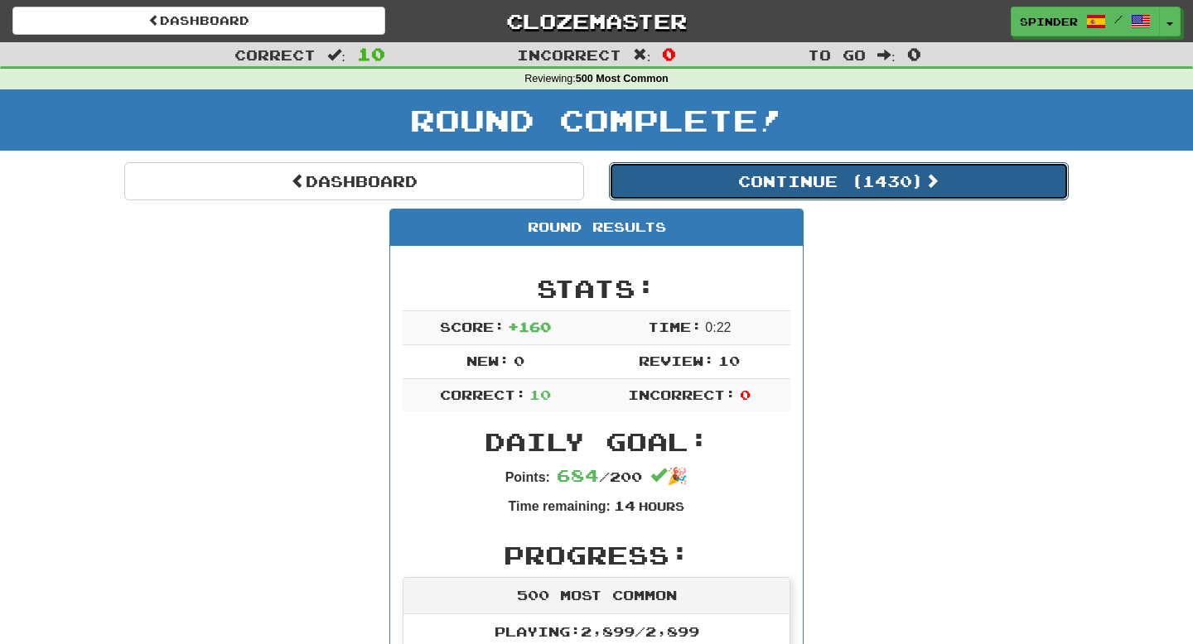
click button "Continue ( 1430 )"
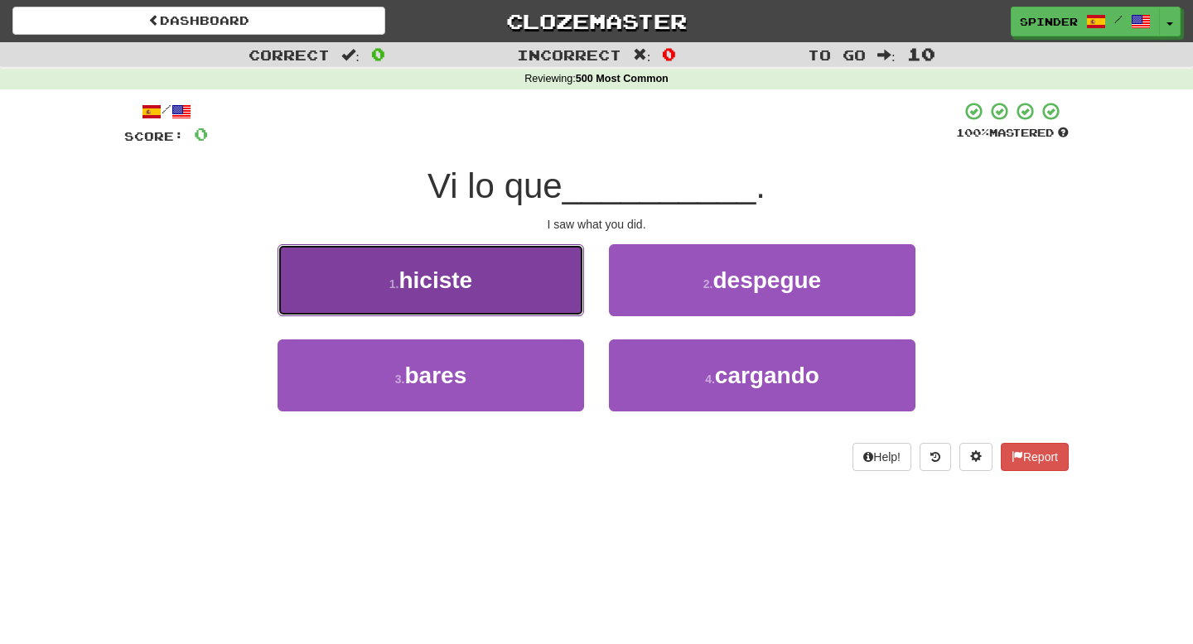
click button "1 . hiciste"
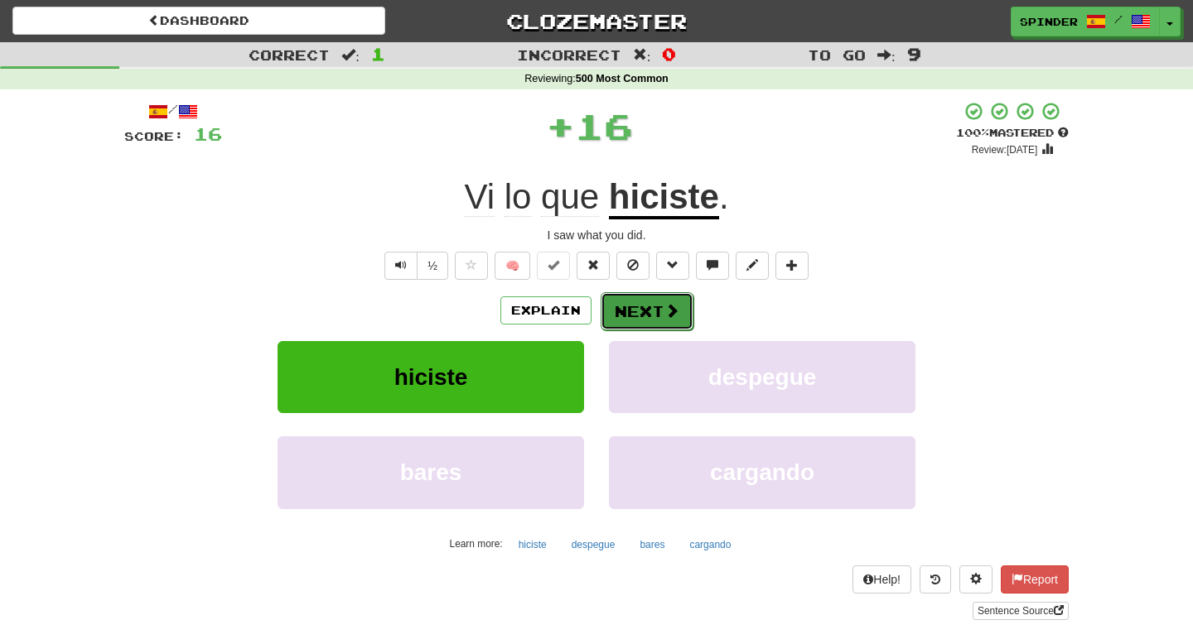
click span
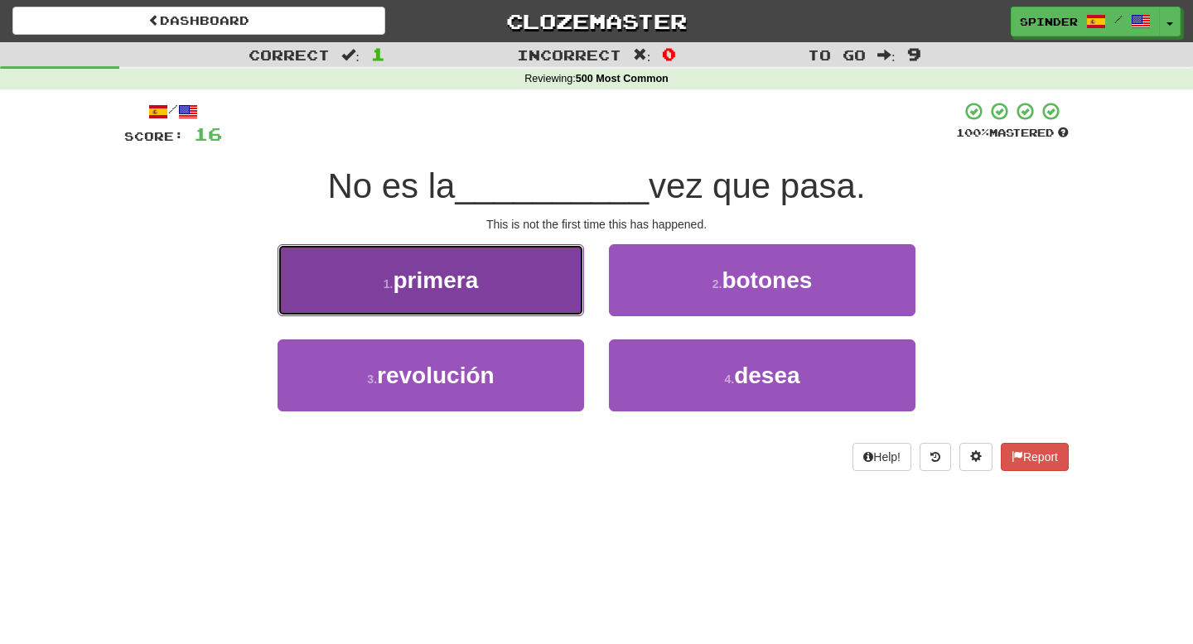
click button "1 . primera"
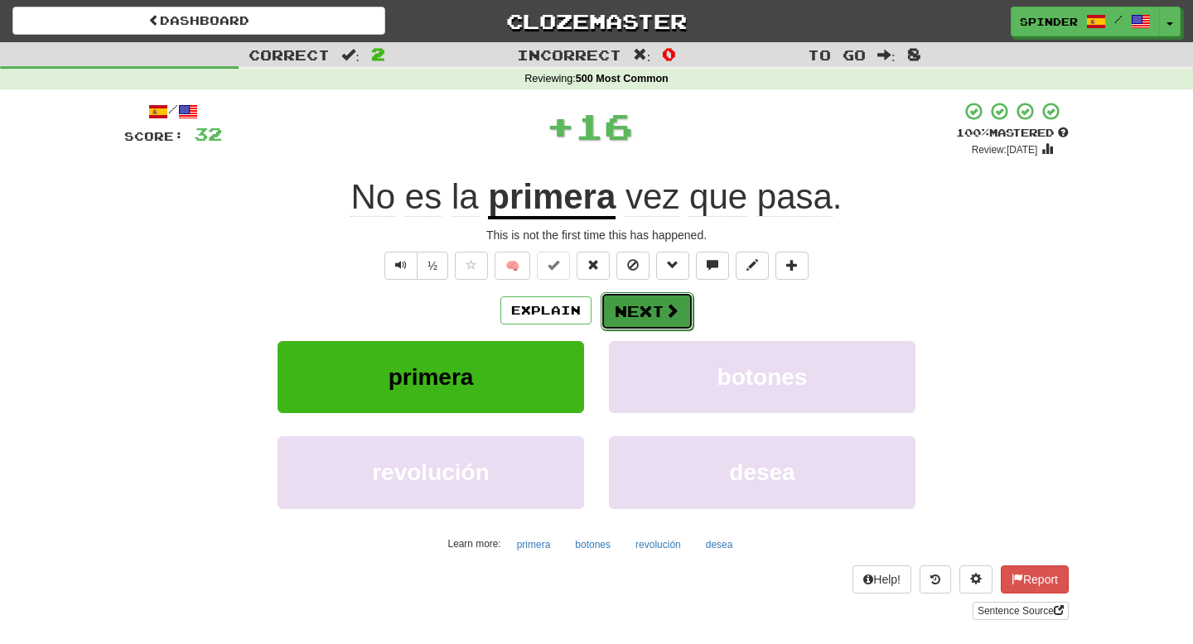
click button "Next"
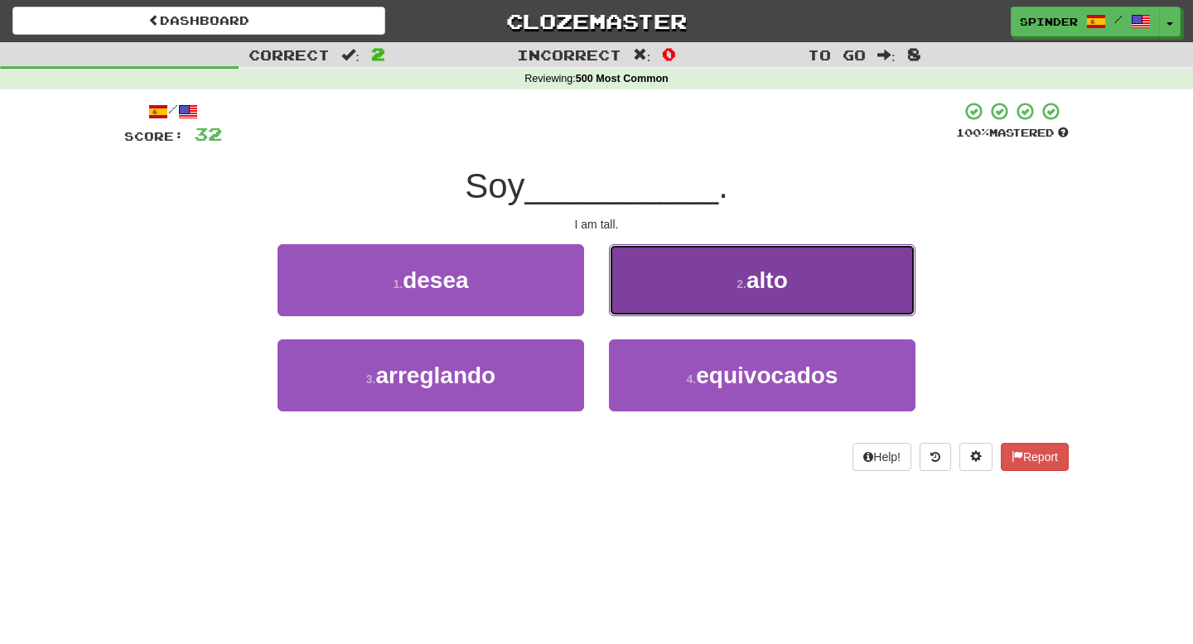
click button "2 . alto"
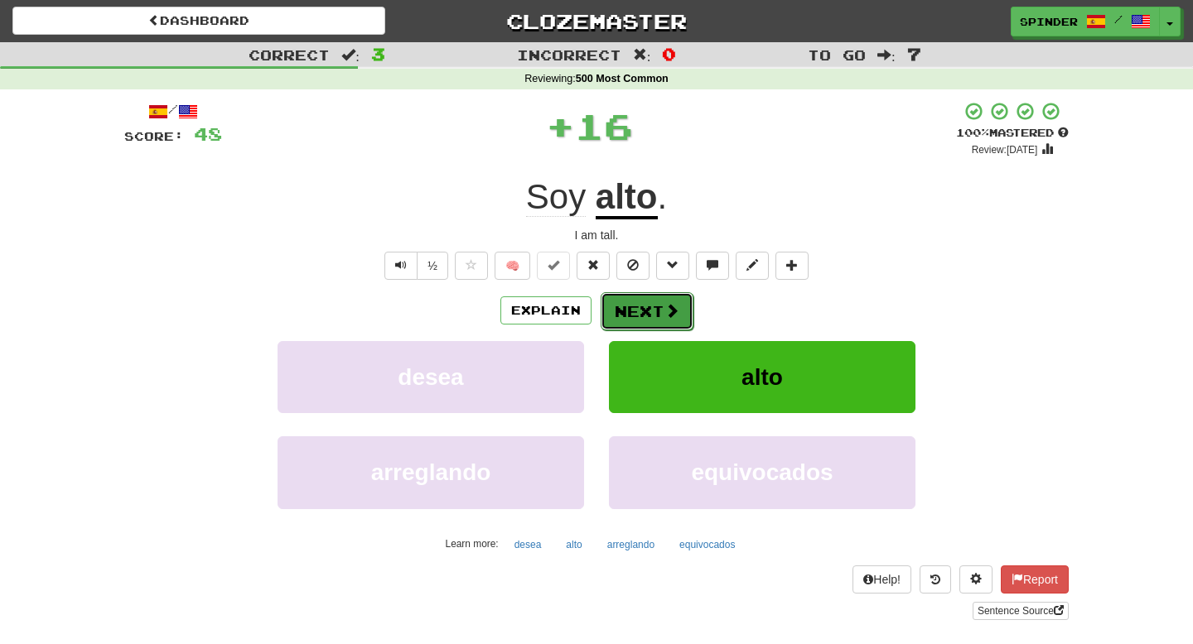
click button "Next"
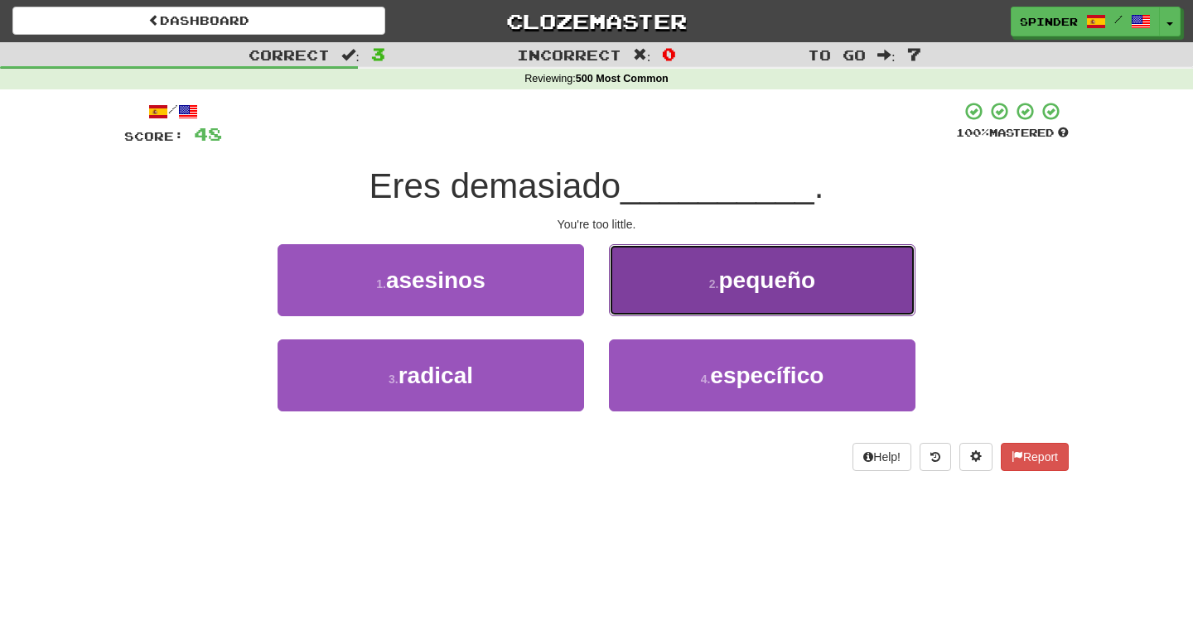
click button "2 . pequeño"
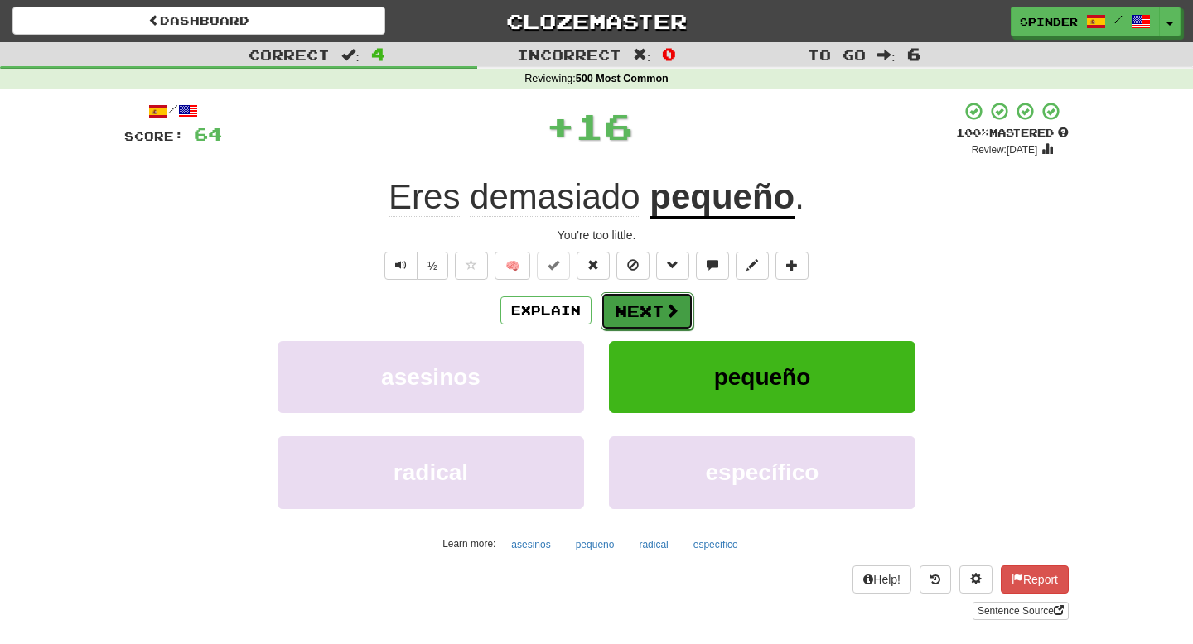
click button "Next"
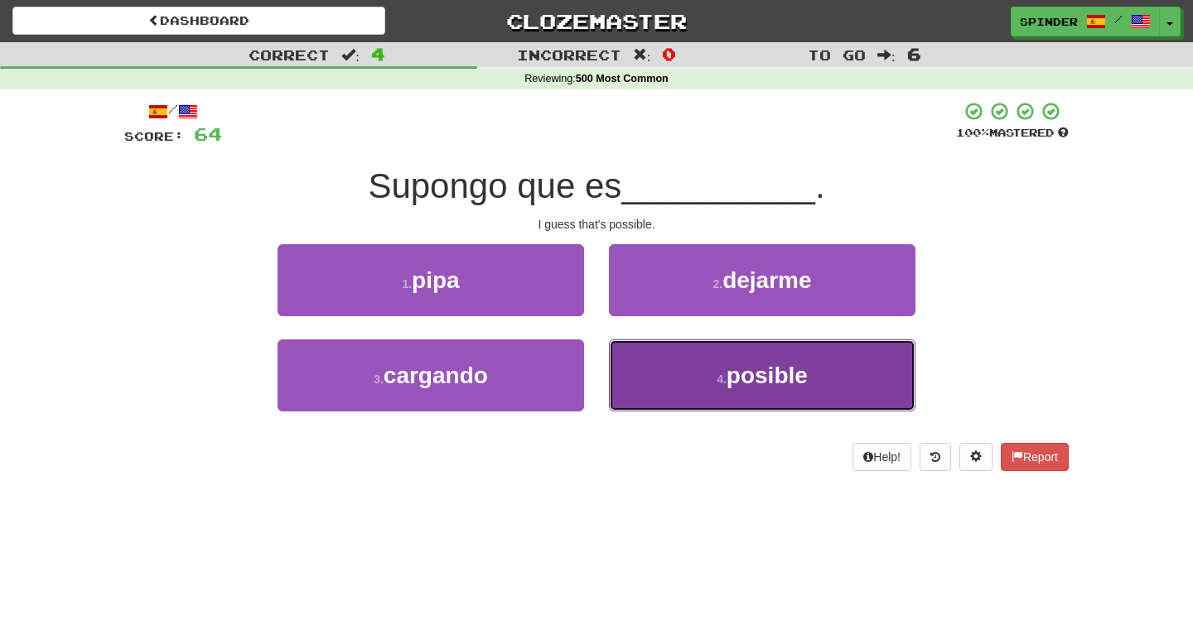
click button "4 . posible"
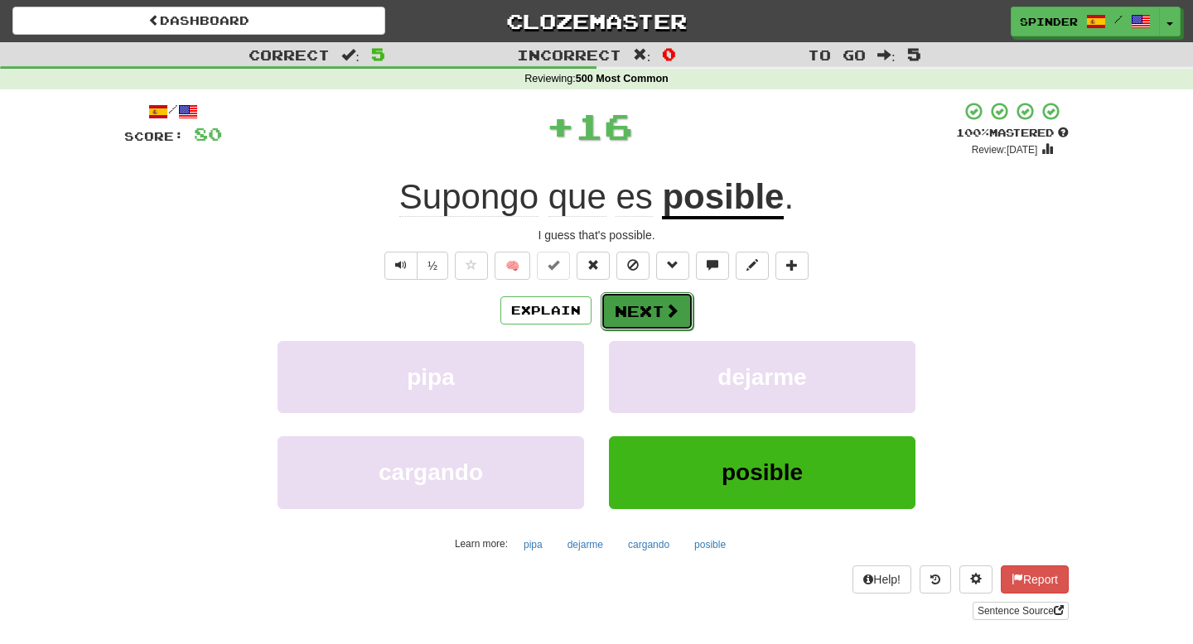
click button "Next"
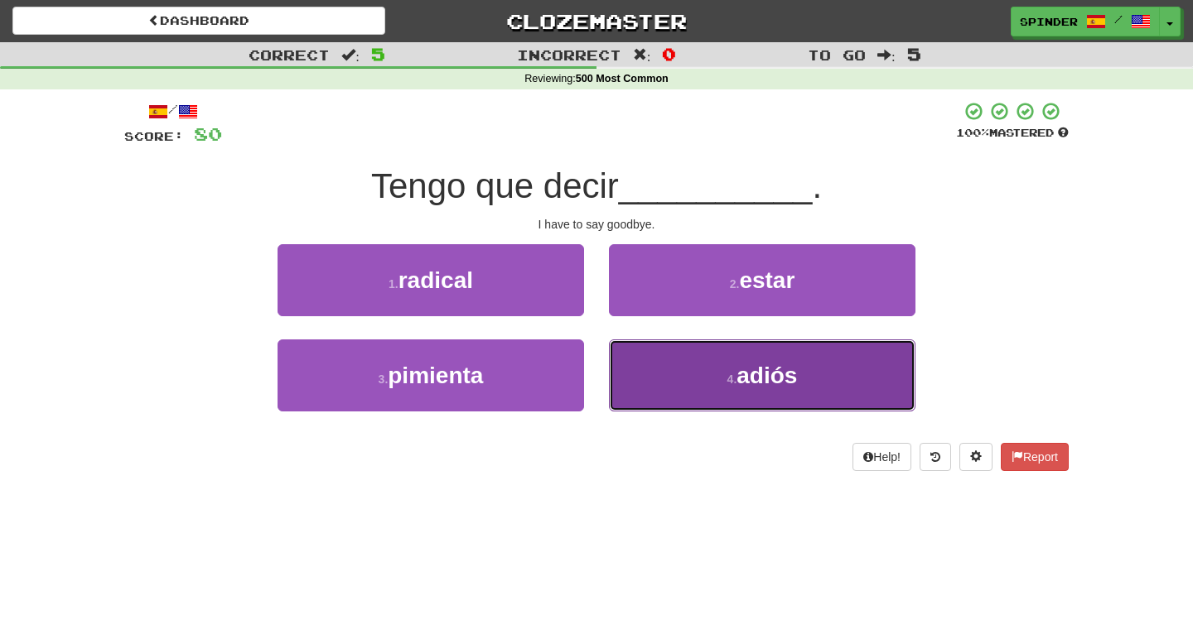
click button "4 . adiós"
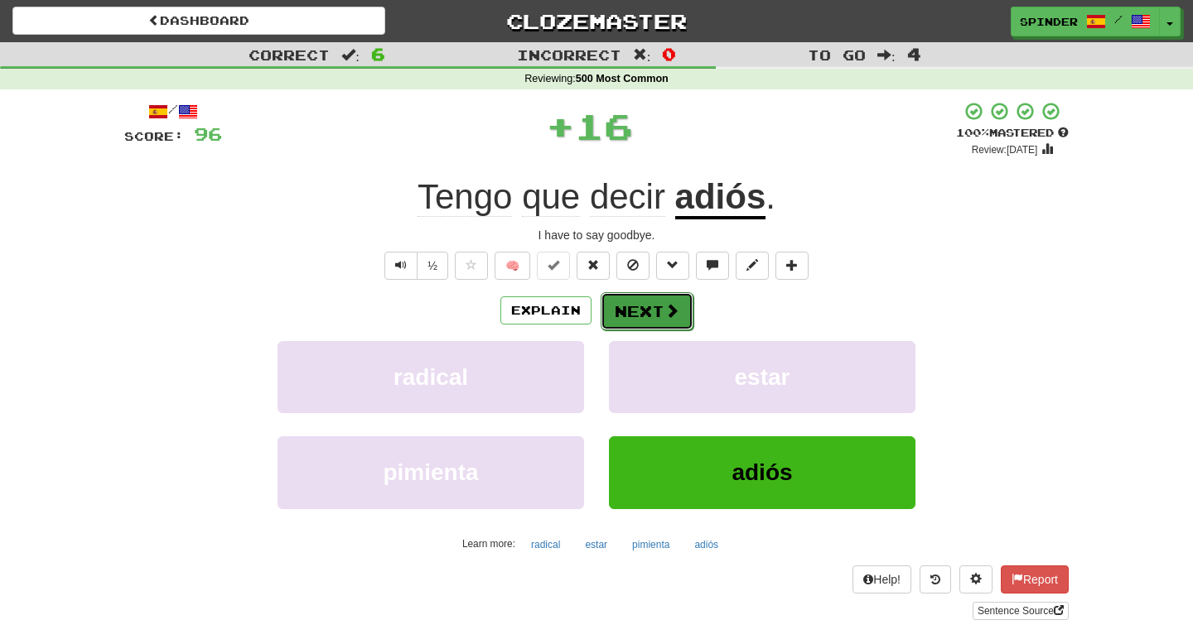
click button "Next"
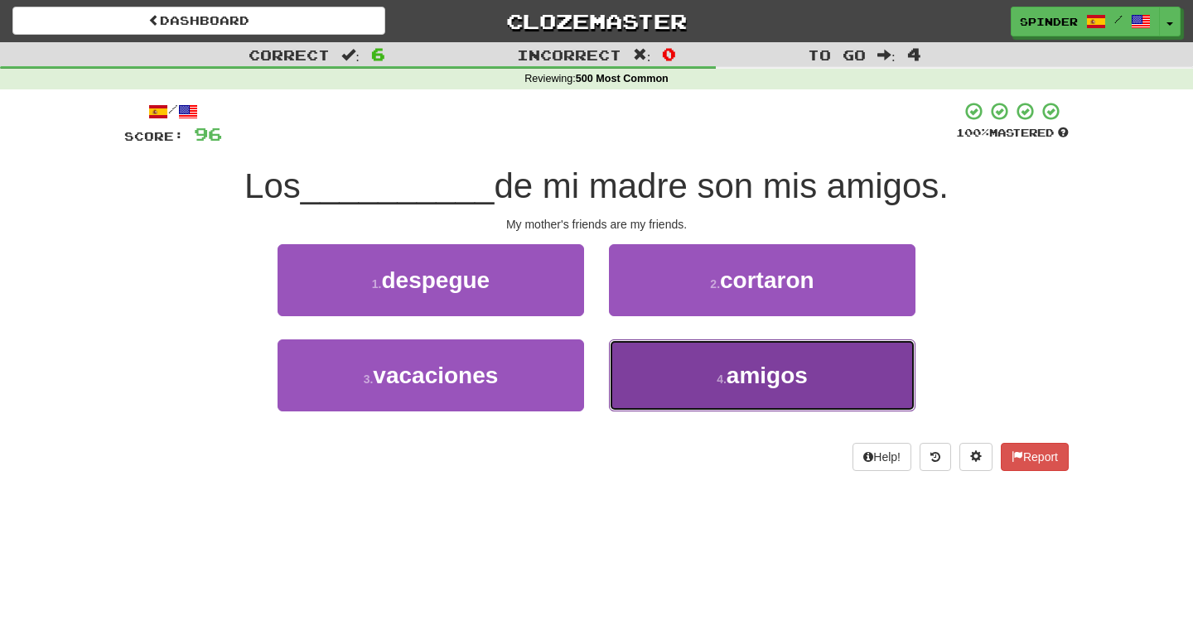
click button "4 . amigos"
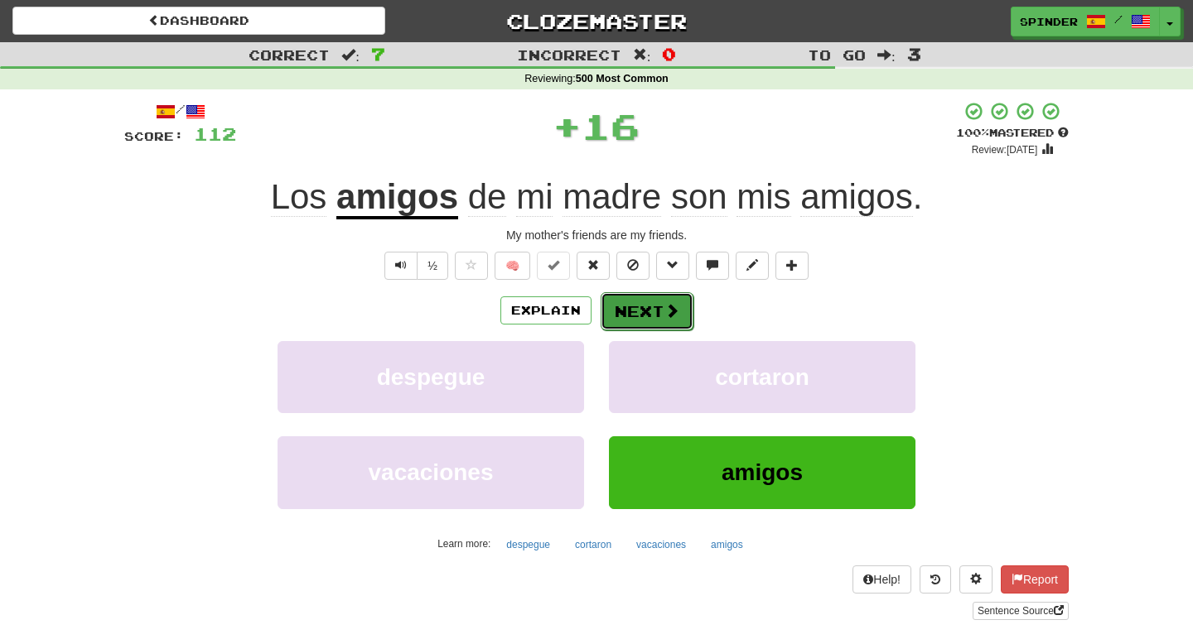
click button "Next"
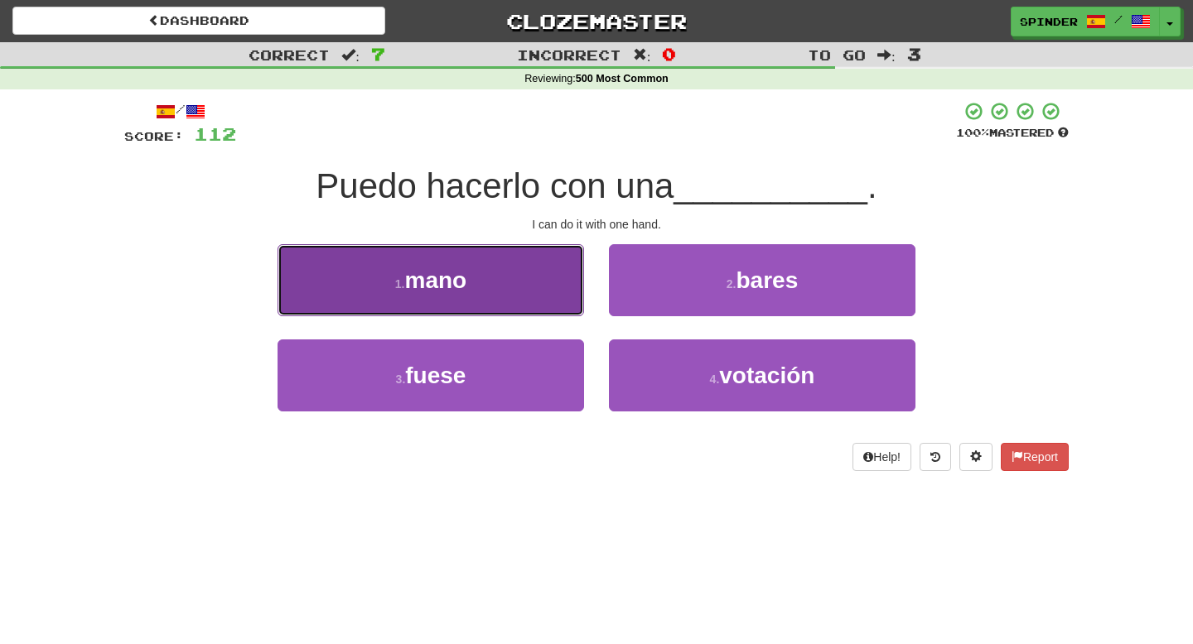
click button "1 . mano"
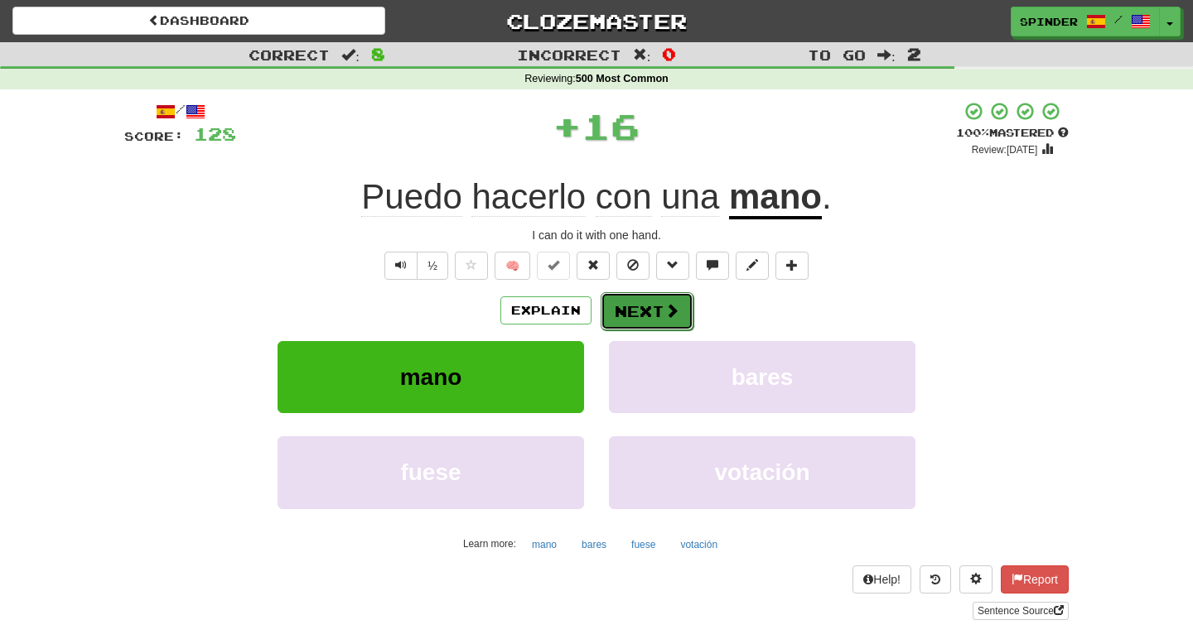
click button "Next"
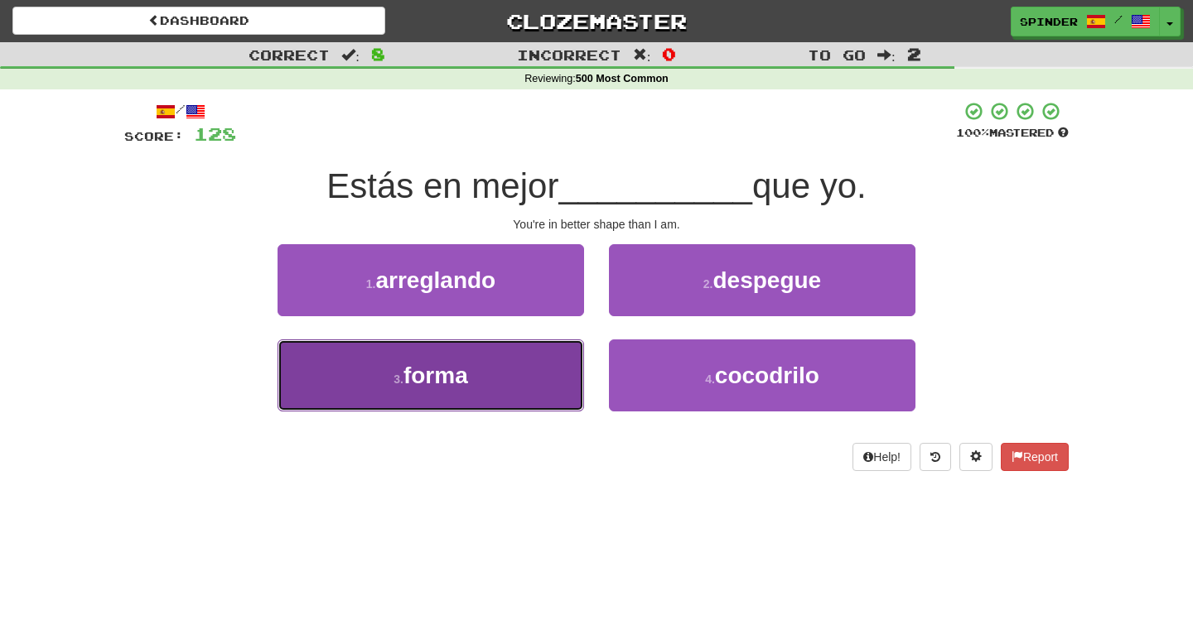
click button "3 . forma"
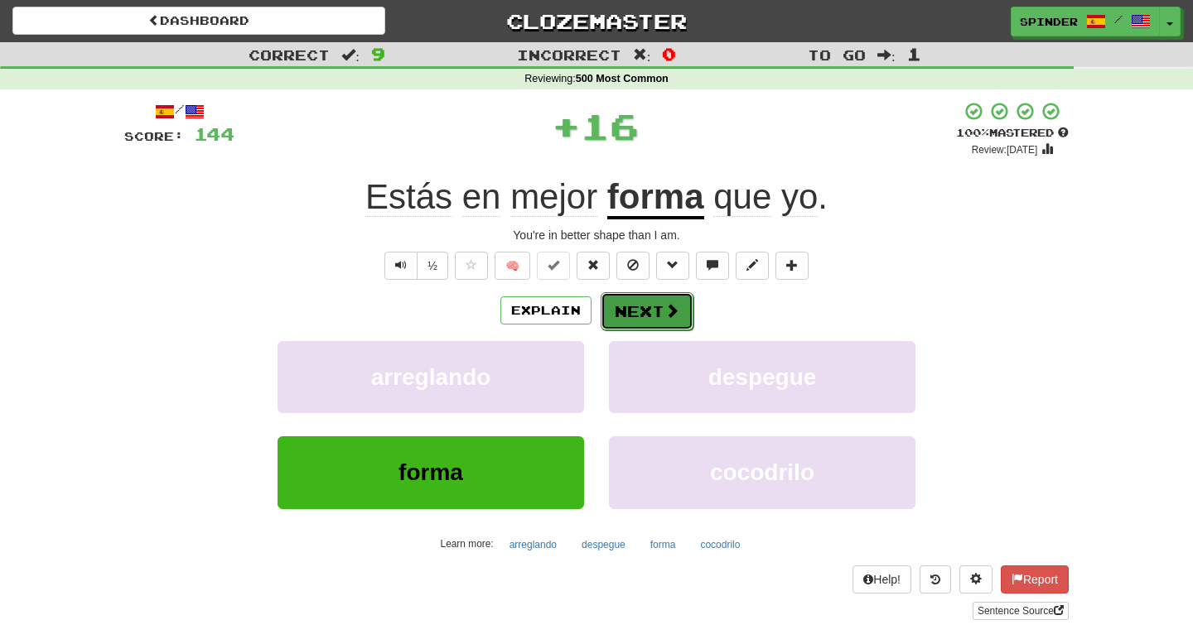
click button "Next"
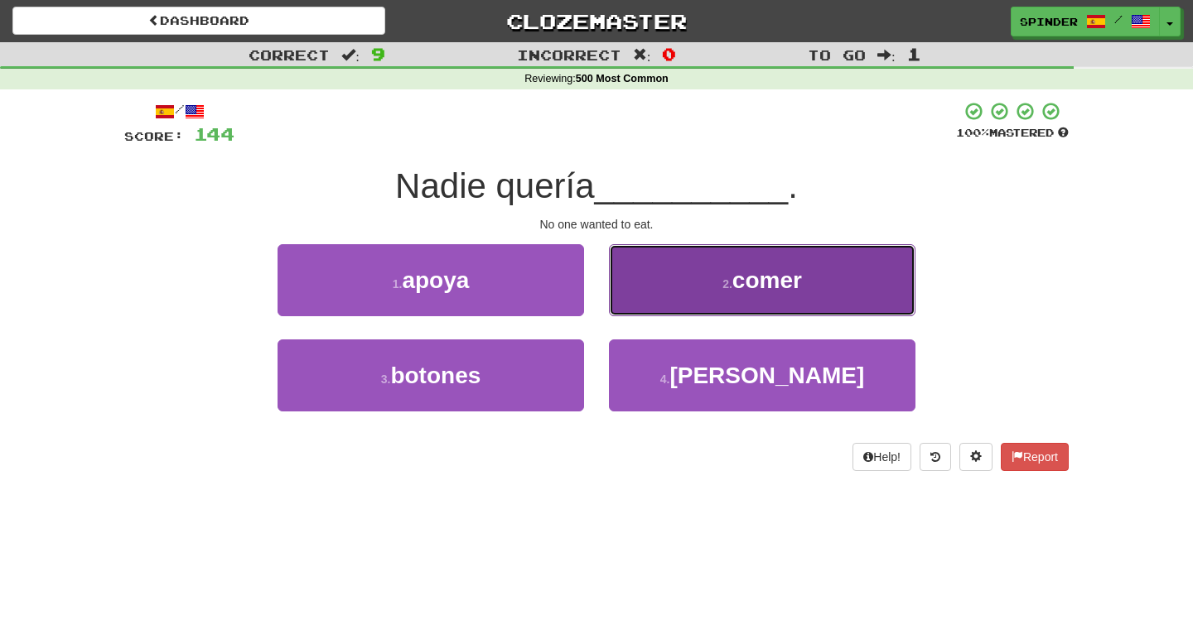
click button "2 . comer"
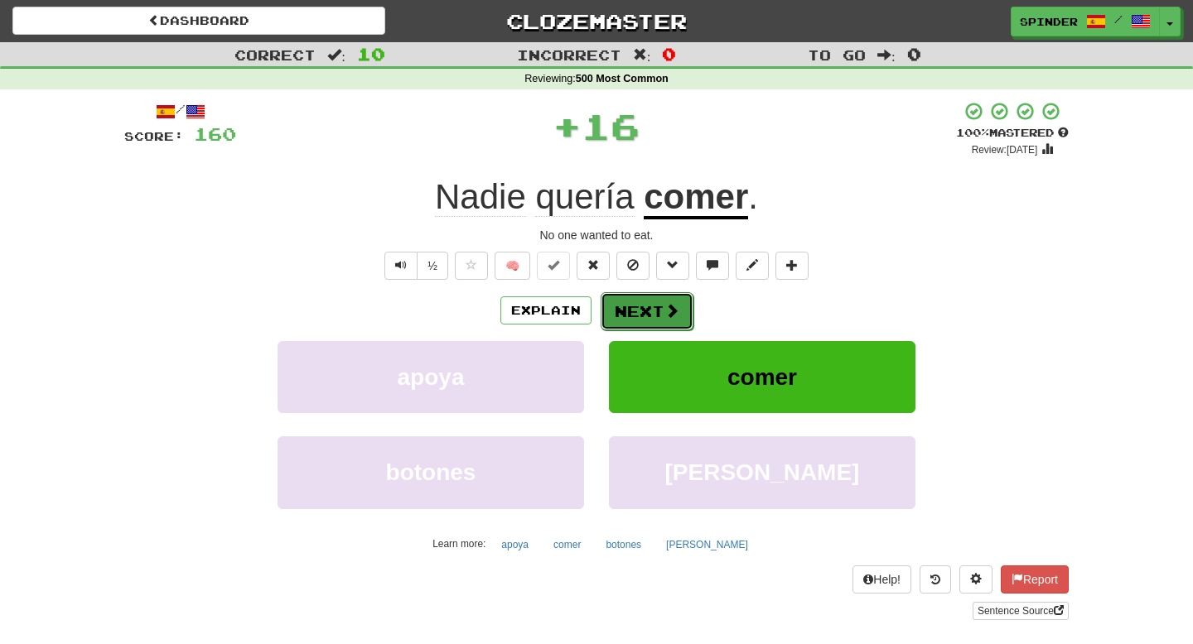
click button "Next"
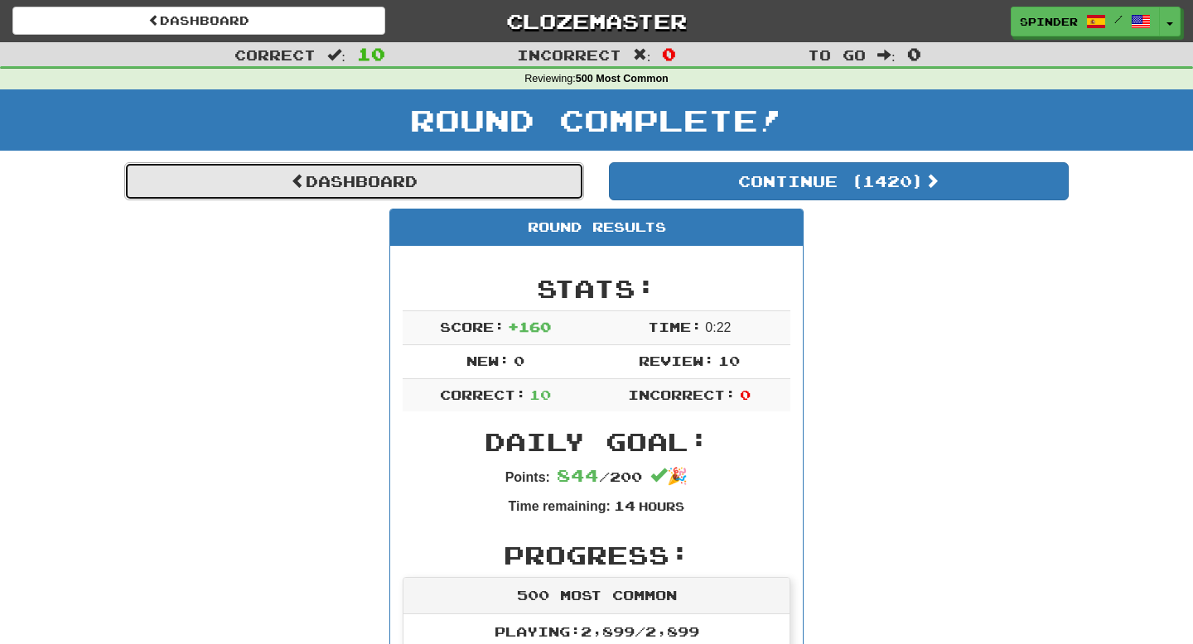
click link "Dashboard"
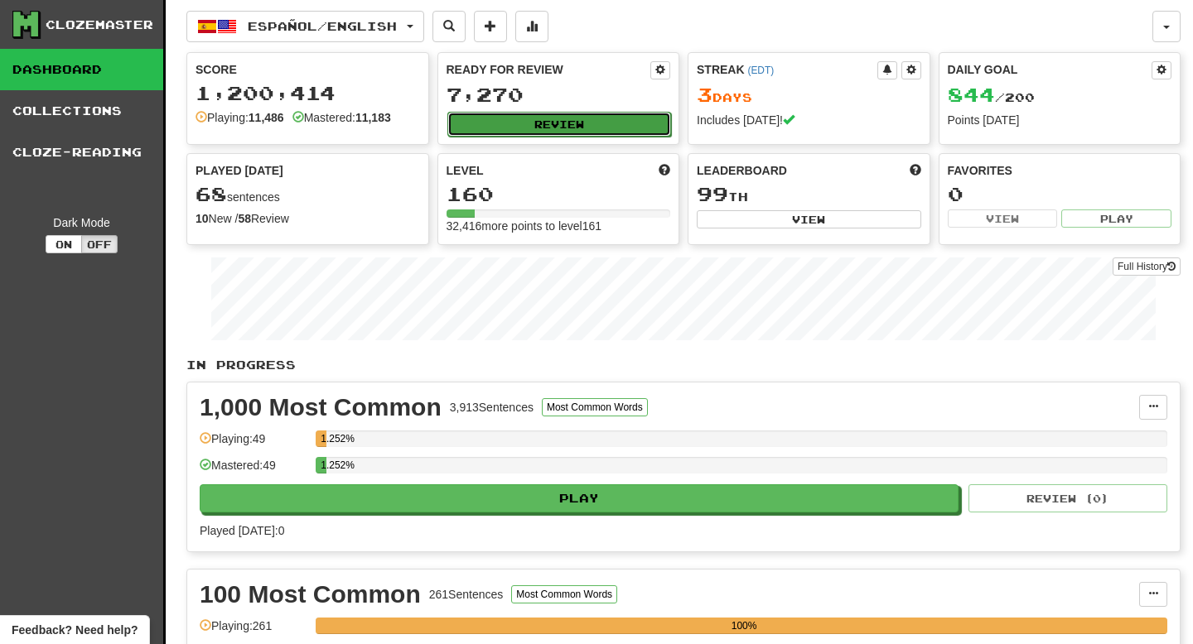
click at [485, 121] on button "Review" at bounding box center [559, 124] width 224 height 25
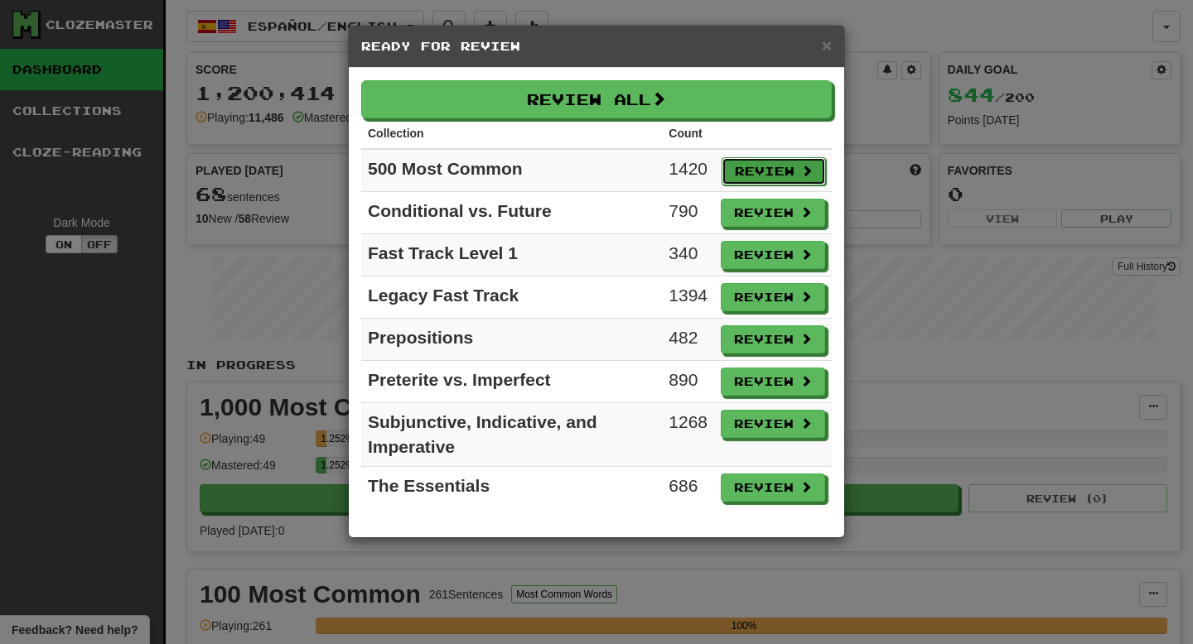
click at [774, 168] on button "Review" at bounding box center [773, 171] width 104 height 28
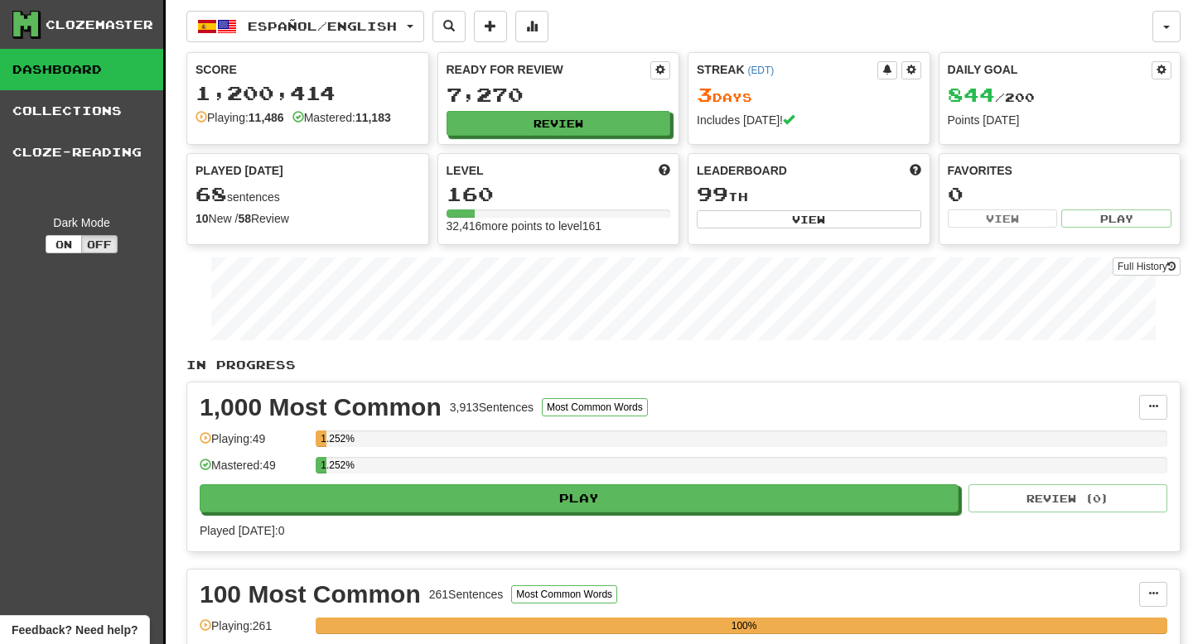
select select "**"
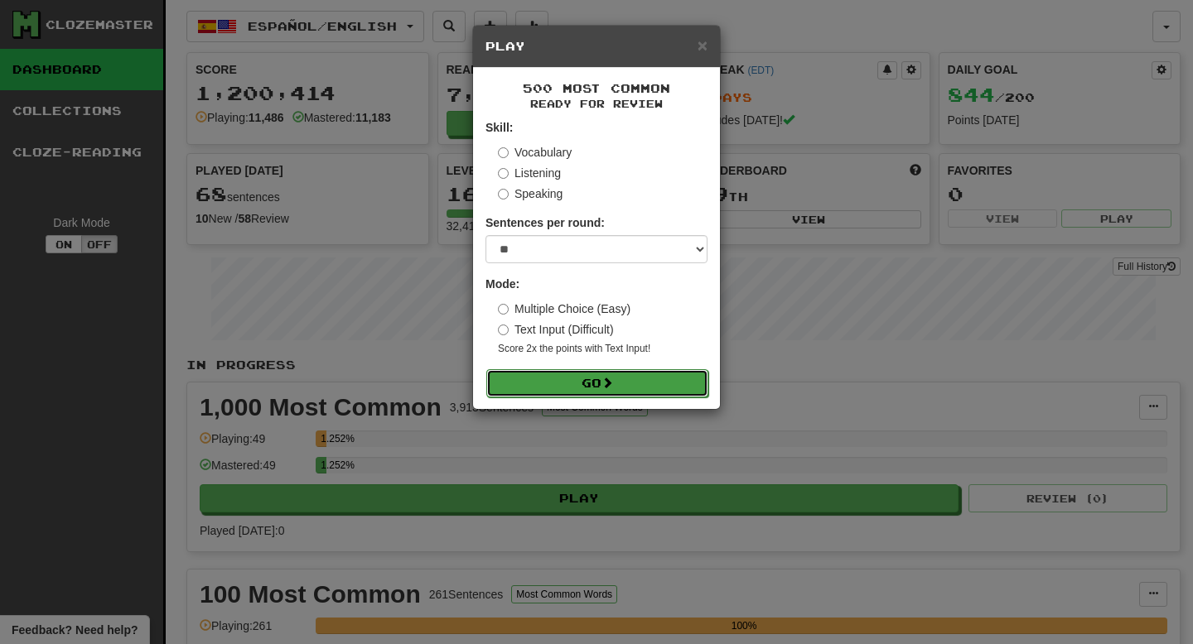
click at [613, 384] on span at bounding box center [607, 383] width 12 height 12
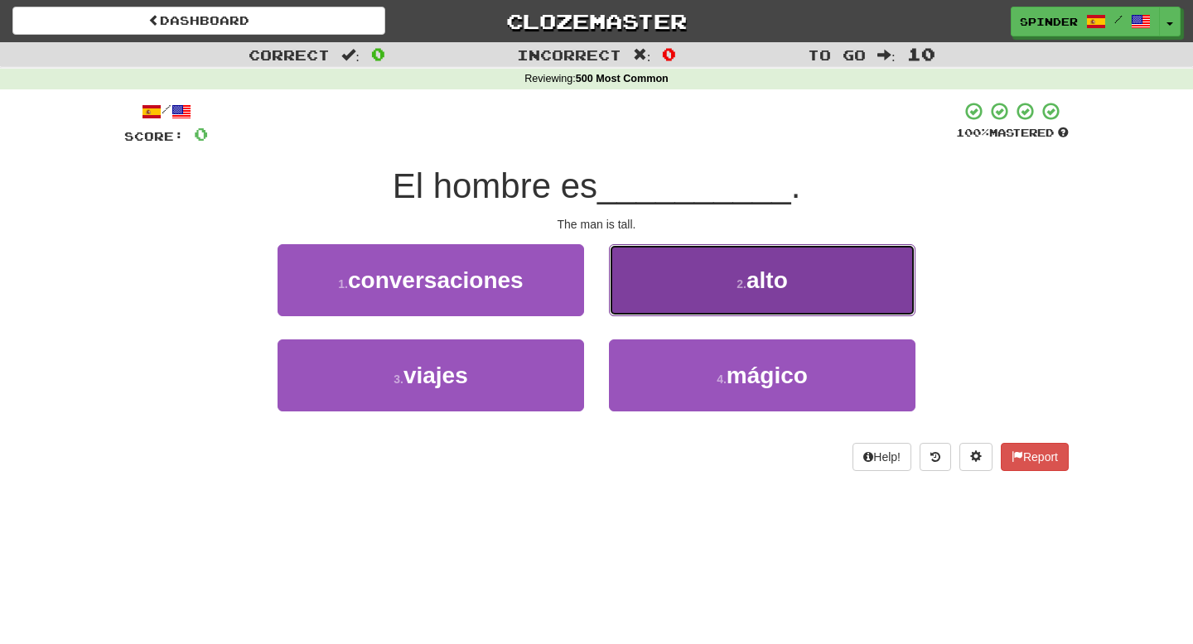
click at [683, 299] on button "2 . alto" at bounding box center [762, 280] width 306 height 72
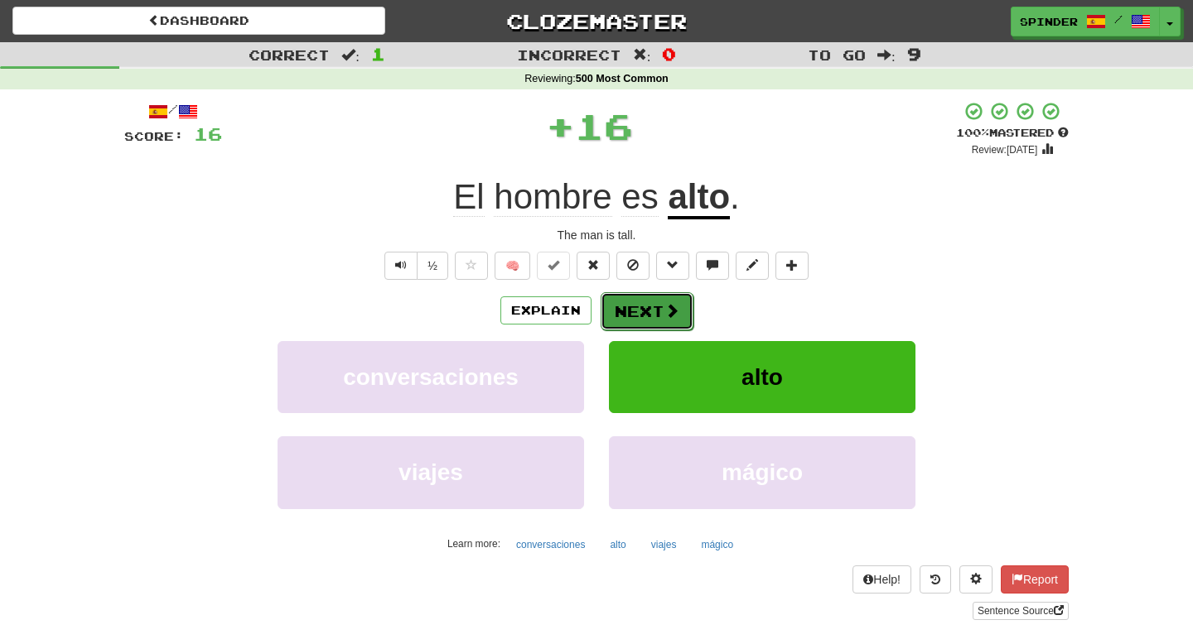
click at [659, 315] on button "Next" at bounding box center [647, 311] width 93 height 38
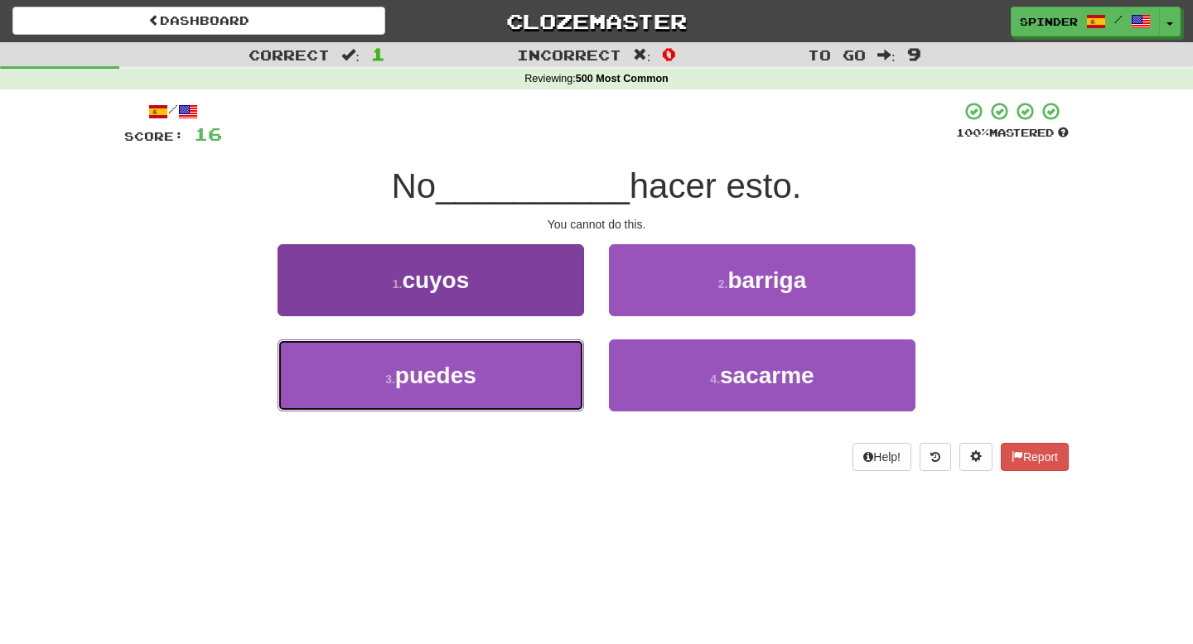
click at [528, 360] on button "3 . puedes" at bounding box center [430, 376] width 306 height 72
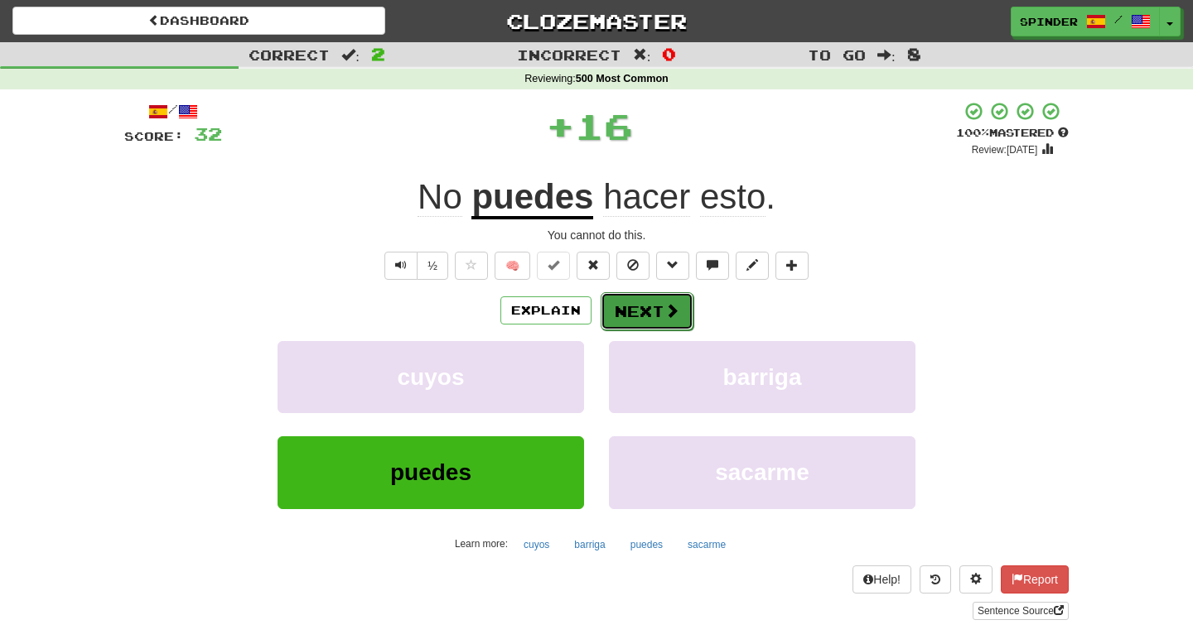
click at [664, 305] on span at bounding box center [671, 310] width 15 height 15
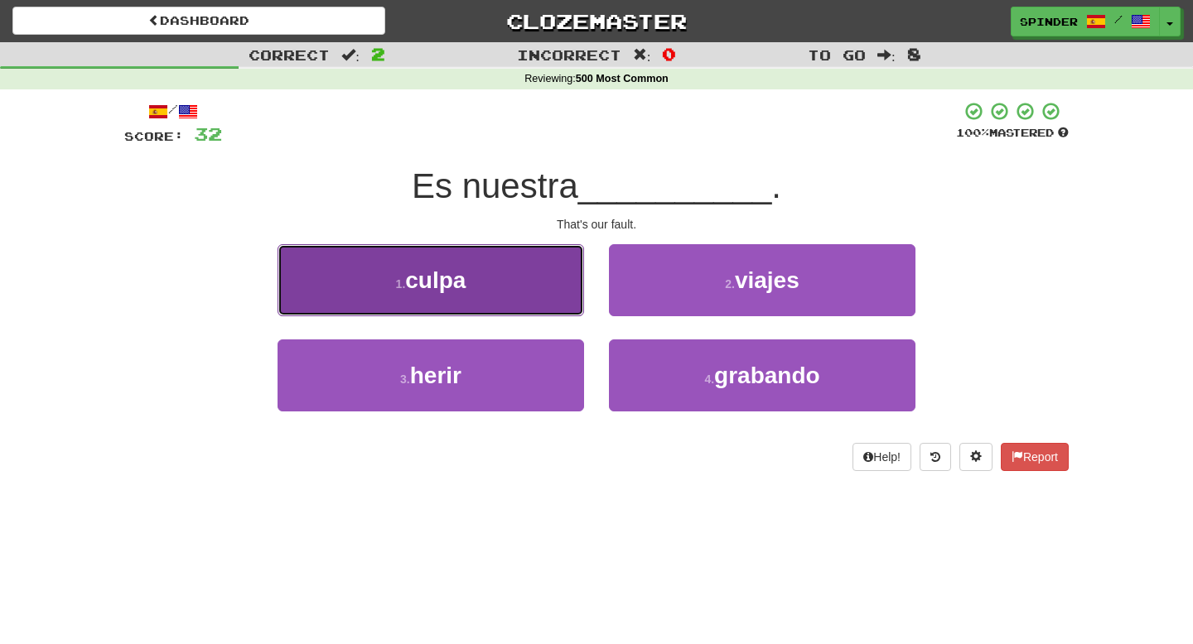
click at [554, 288] on button "1 . culpa" at bounding box center [430, 280] width 306 height 72
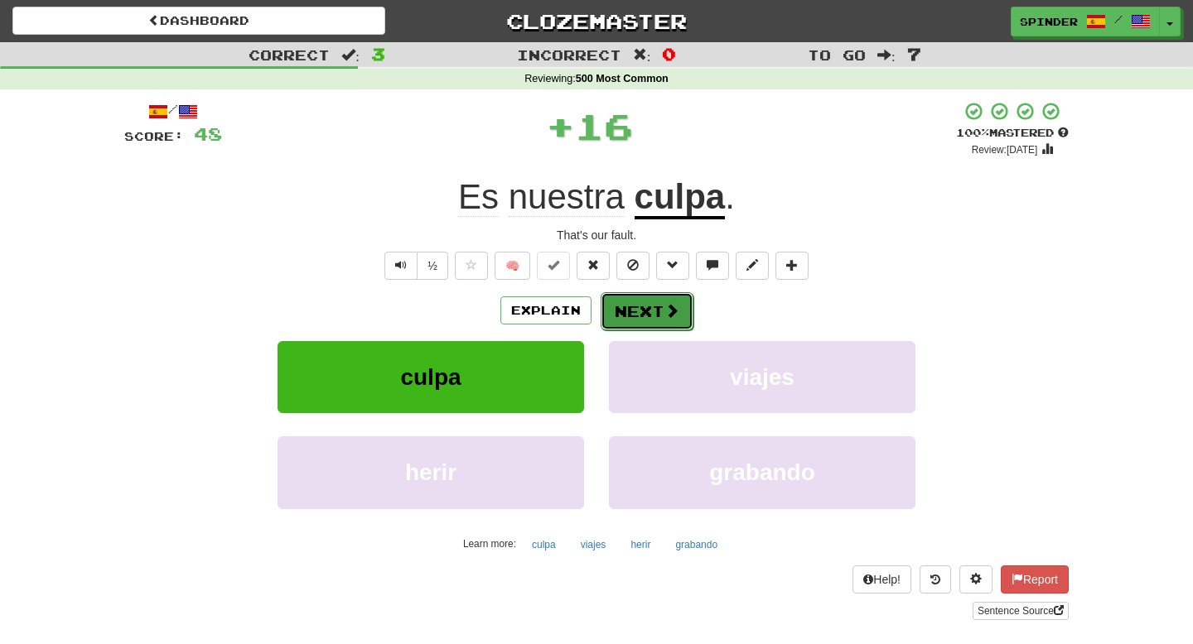
click at [635, 295] on button "Next" at bounding box center [647, 311] width 93 height 38
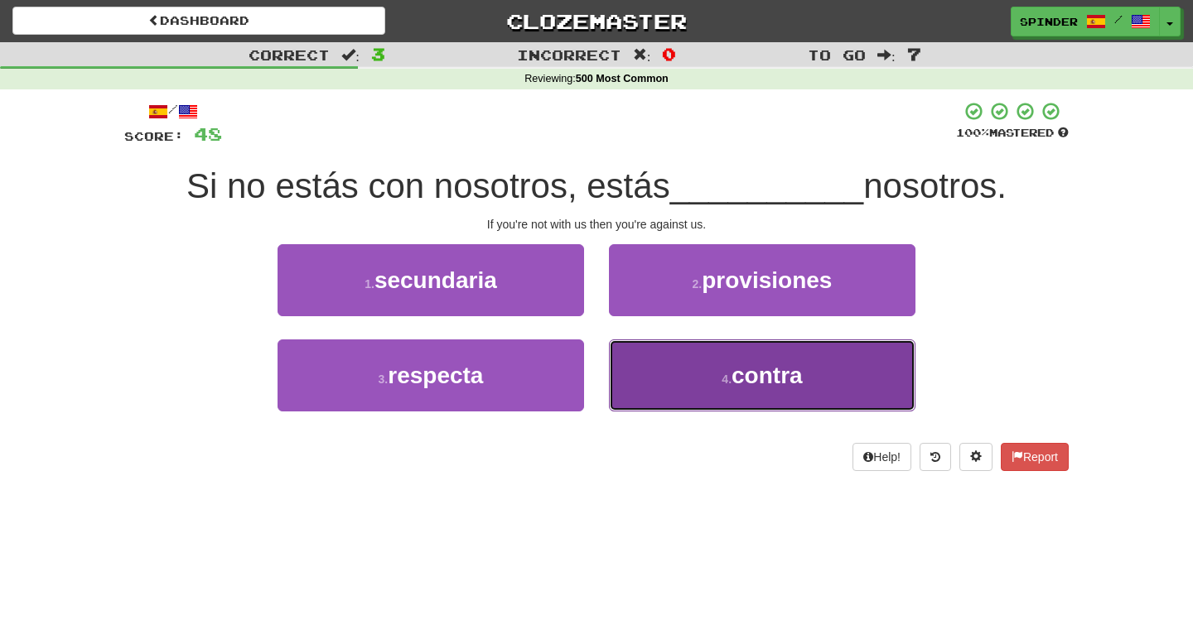
click at [635, 369] on button "4 . contra" at bounding box center [762, 376] width 306 height 72
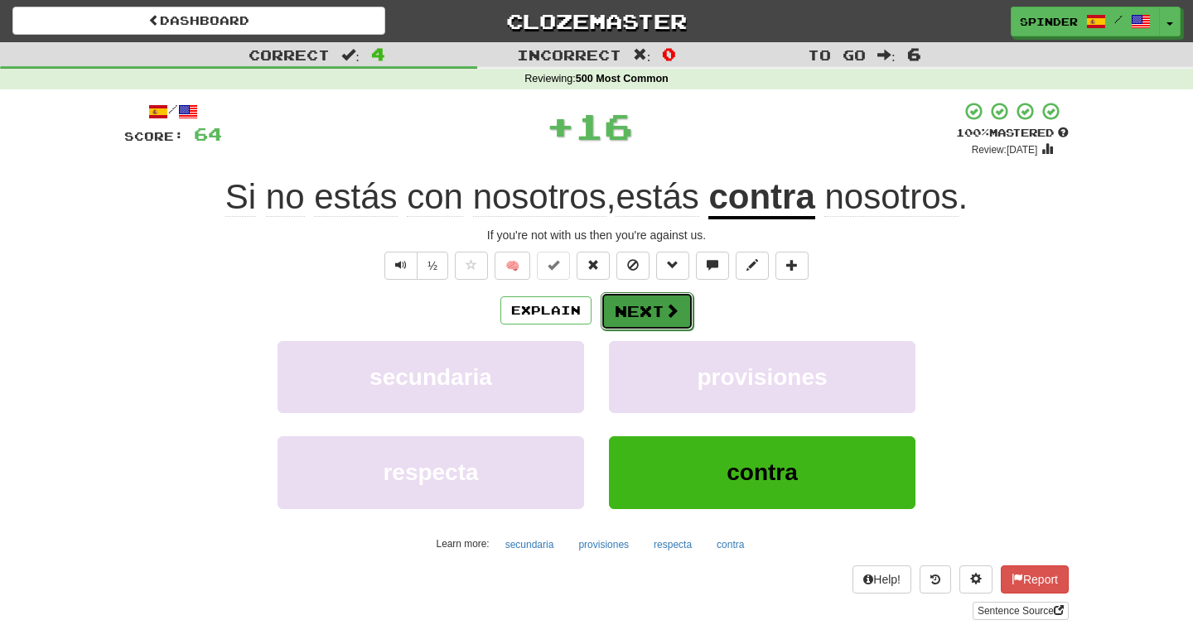
click at [644, 323] on button "Next" at bounding box center [647, 311] width 93 height 38
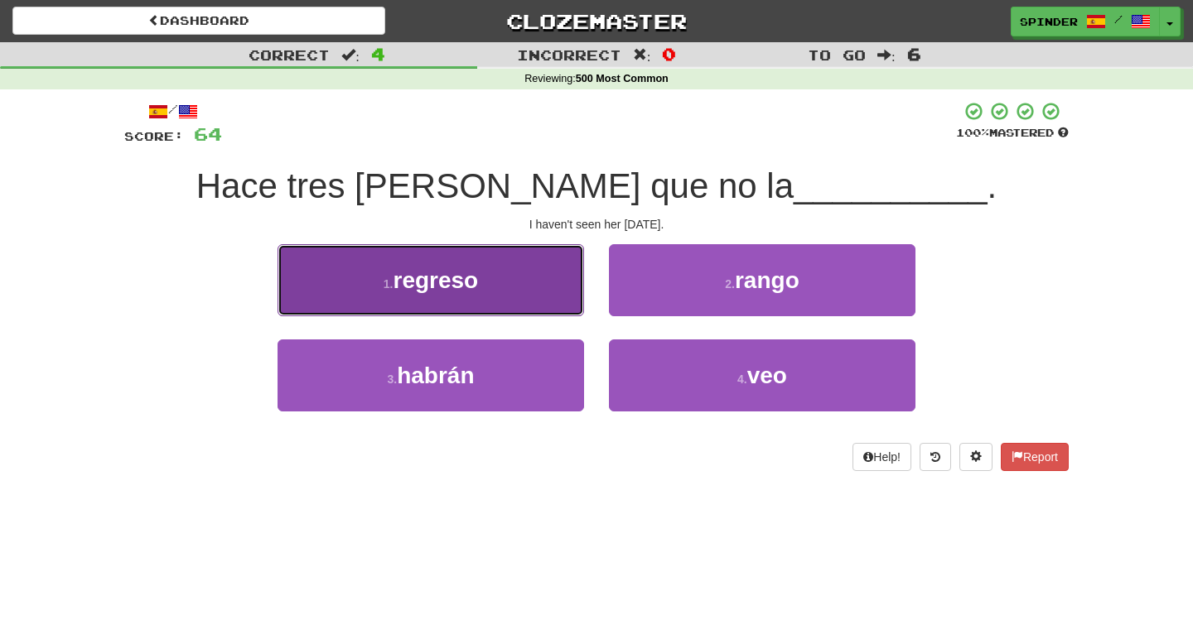
click at [554, 299] on button "1 . regreso" at bounding box center [430, 280] width 306 height 72
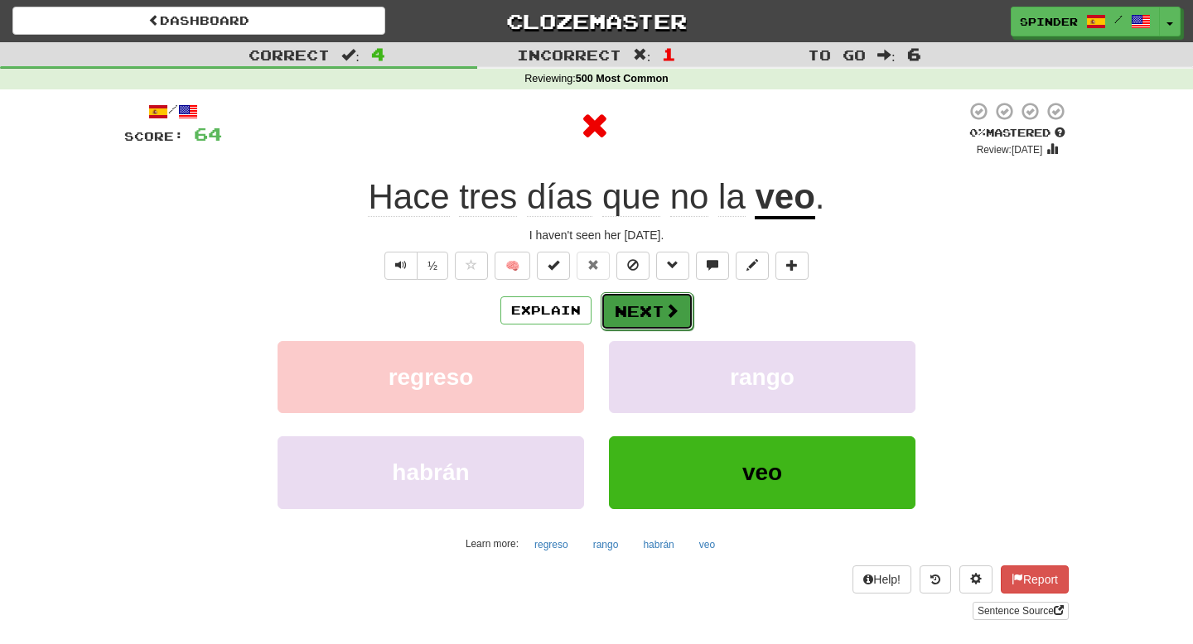
click at [644, 314] on button "Next" at bounding box center [647, 311] width 93 height 38
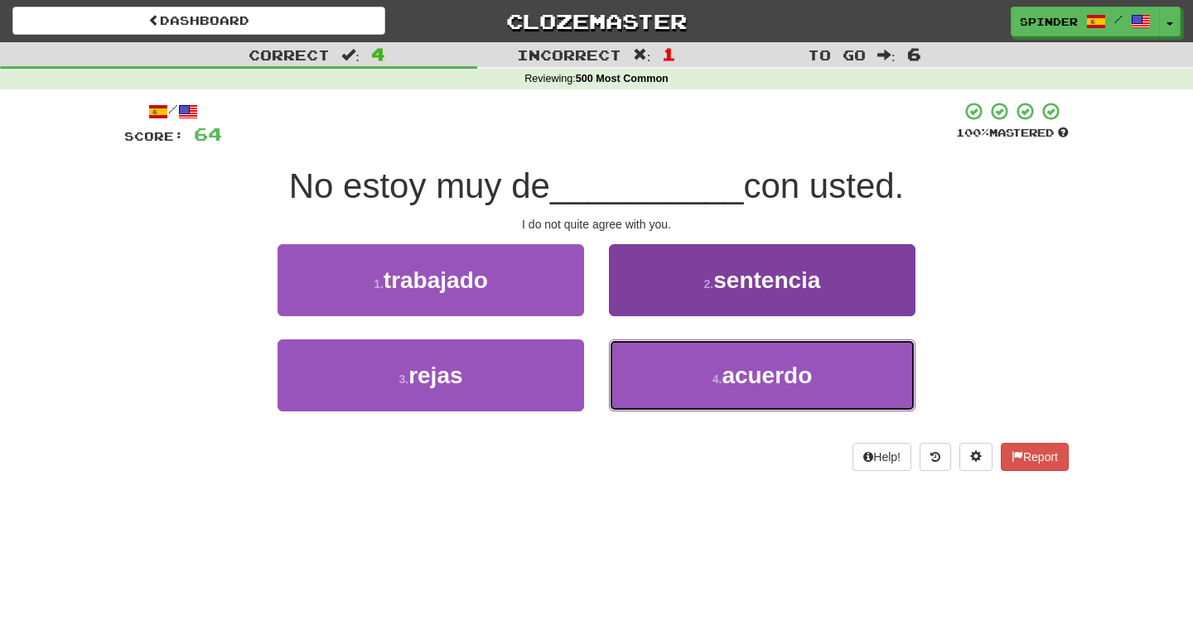
click at [642, 384] on button "4 . acuerdo" at bounding box center [762, 376] width 306 height 72
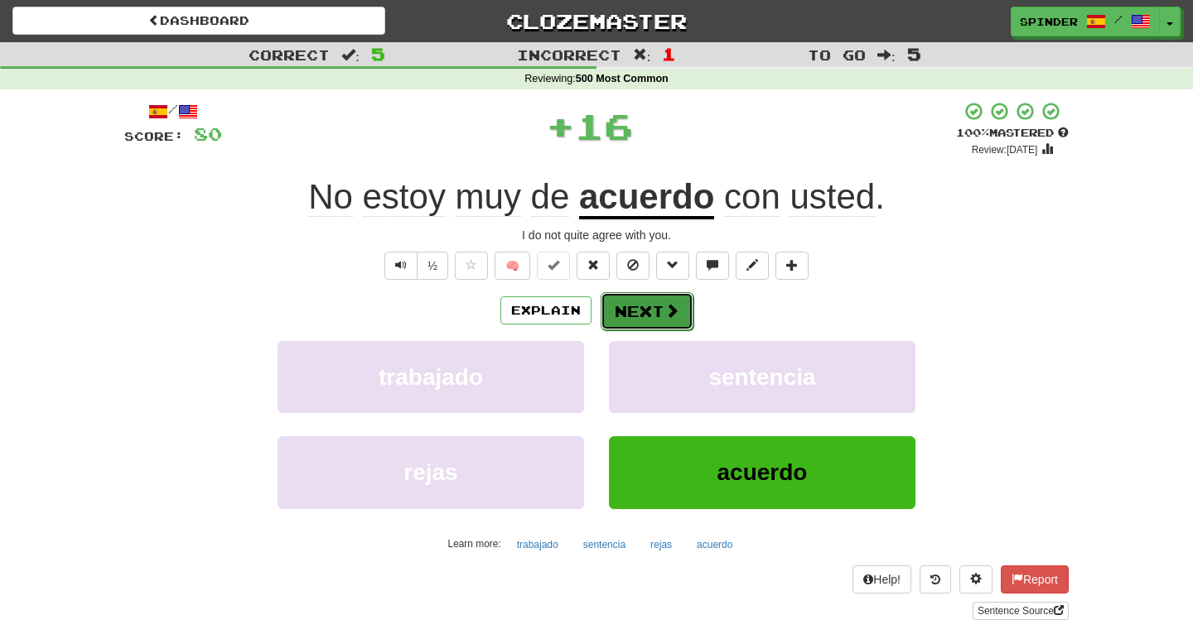
click at [642, 311] on button "Next" at bounding box center [647, 311] width 93 height 38
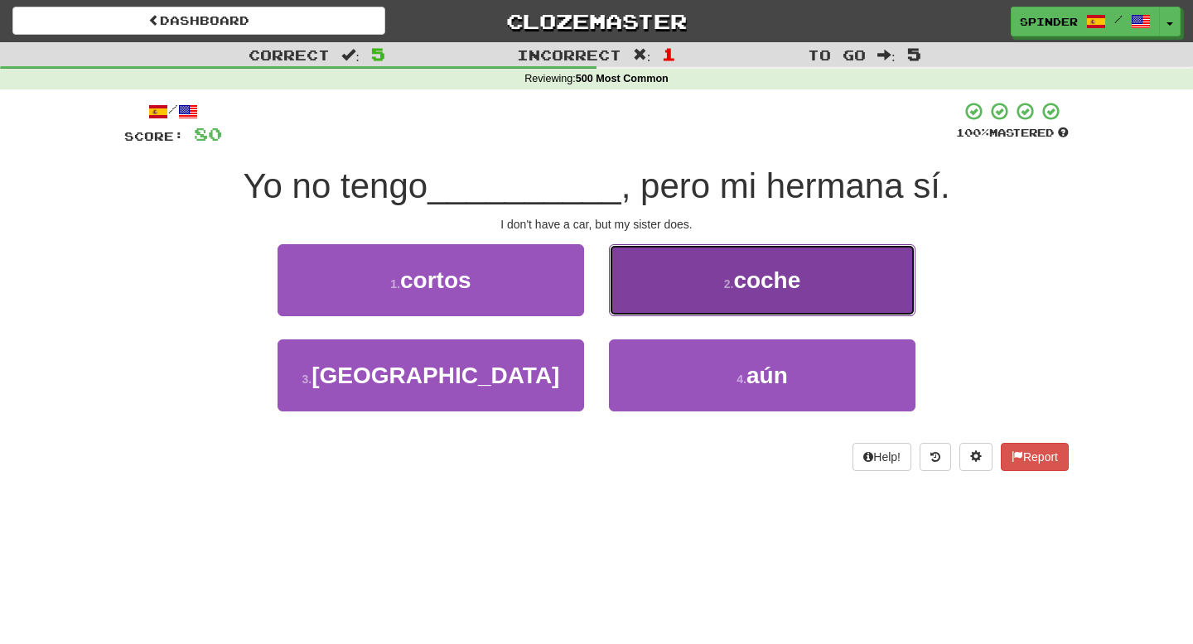
click at [668, 291] on button "2 . coche" at bounding box center [762, 280] width 306 height 72
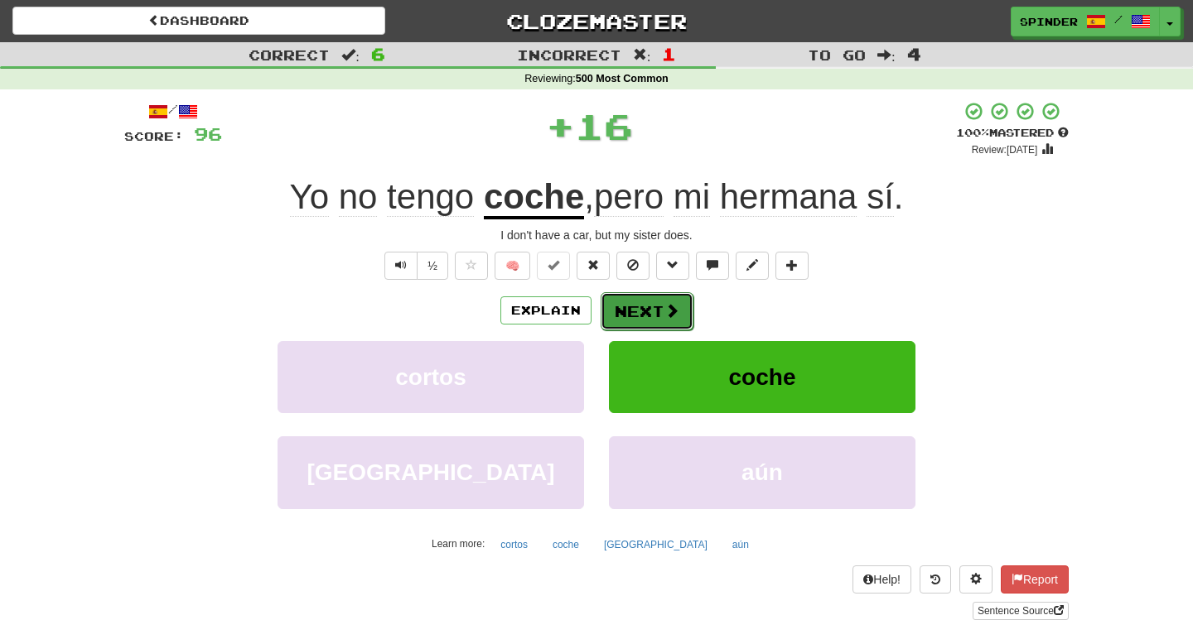
click at [654, 306] on button "Next" at bounding box center [647, 311] width 93 height 38
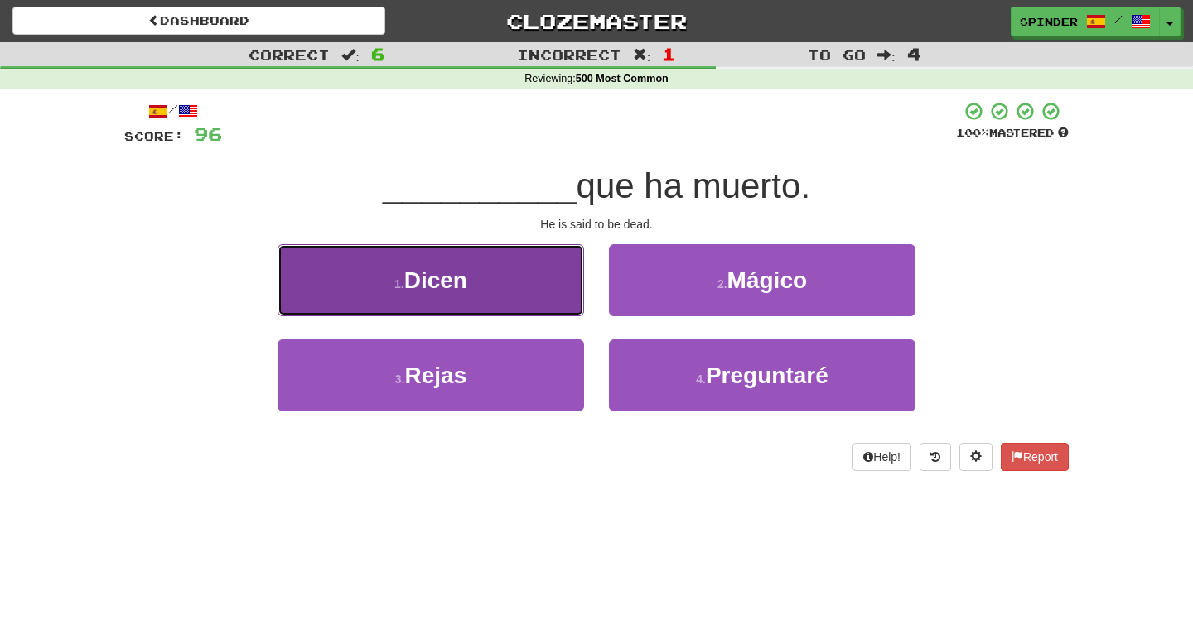
click at [552, 282] on button "1 . Dicen" at bounding box center [430, 280] width 306 height 72
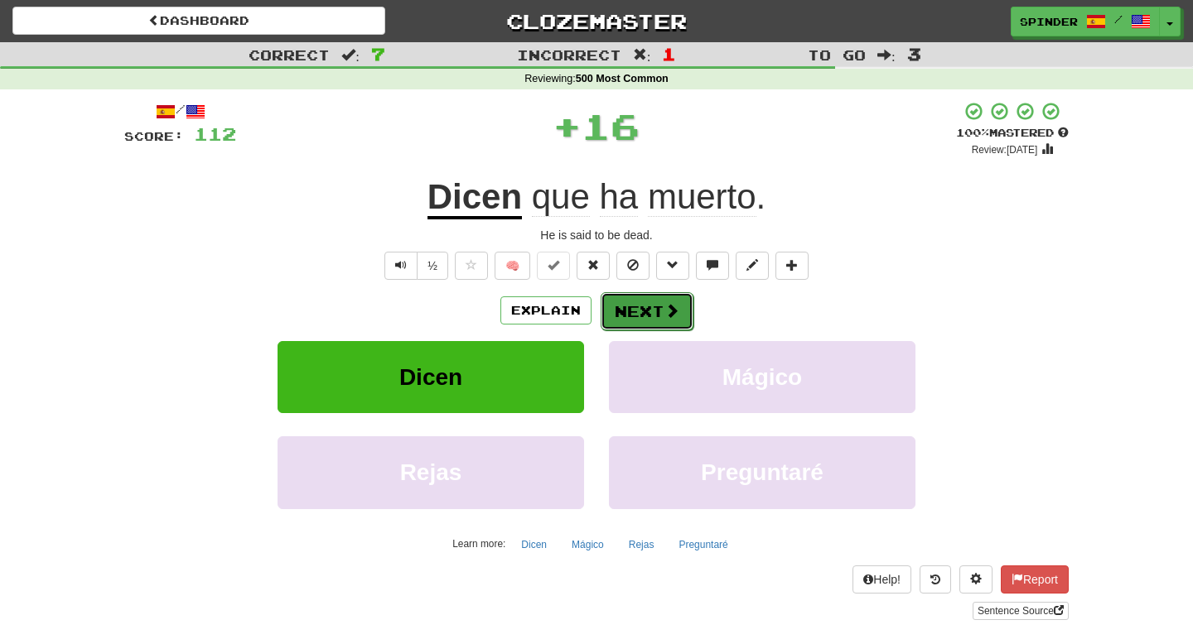
click at [650, 303] on button "Next" at bounding box center [647, 311] width 93 height 38
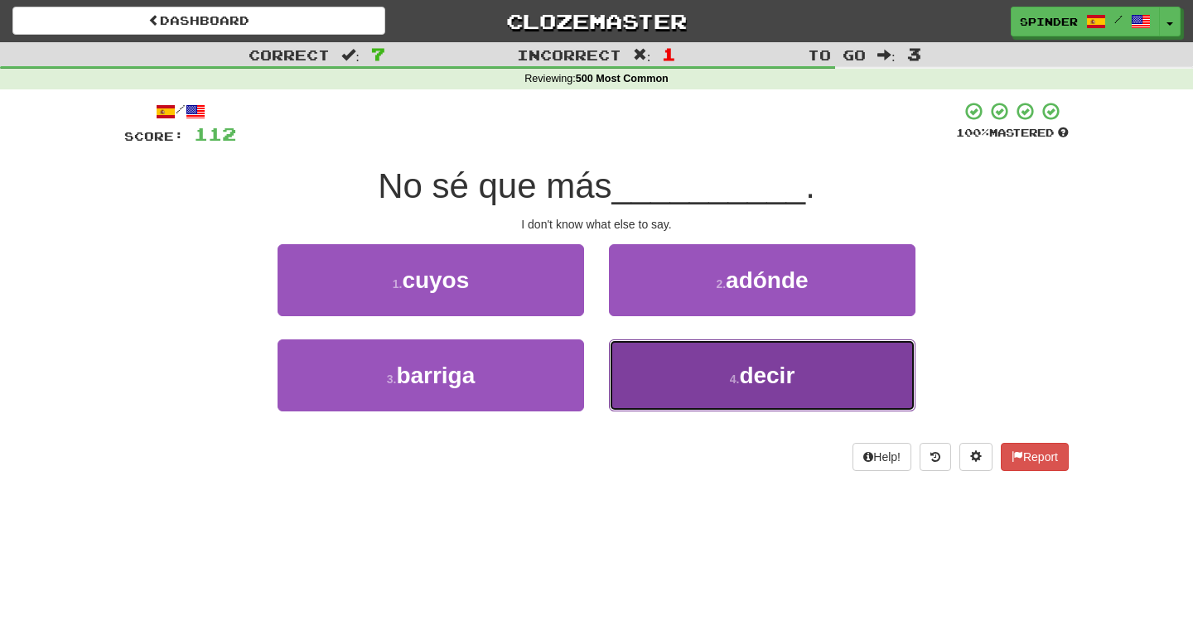
click at [659, 370] on button "4 . decir" at bounding box center [762, 376] width 306 height 72
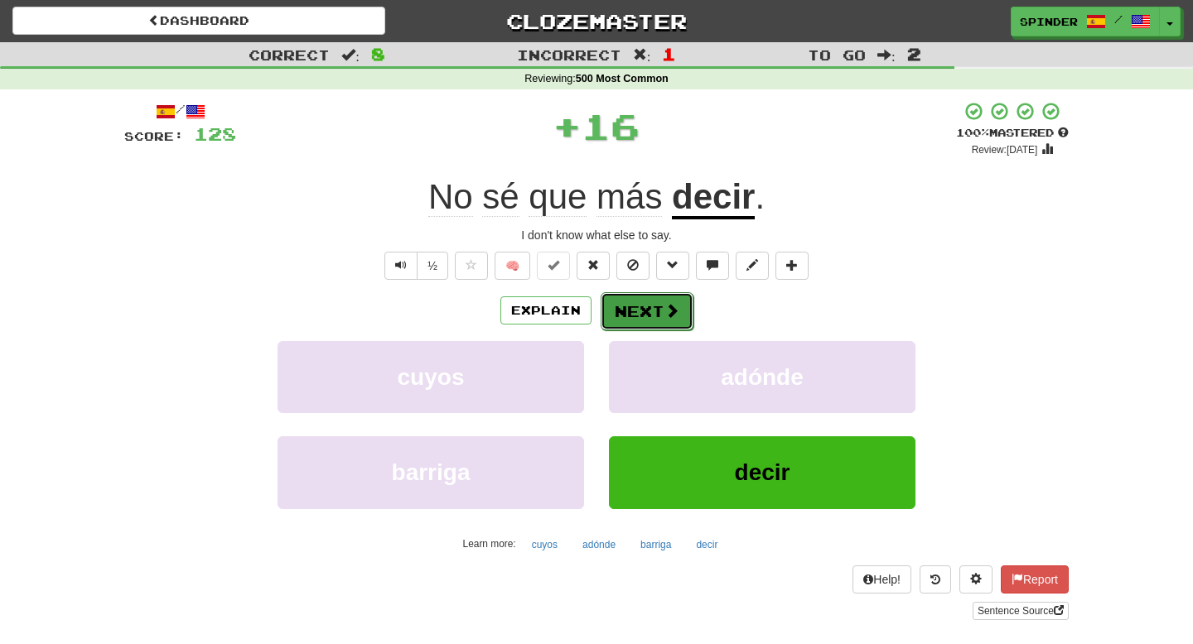
click at [659, 316] on button "Next" at bounding box center [647, 311] width 93 height 38
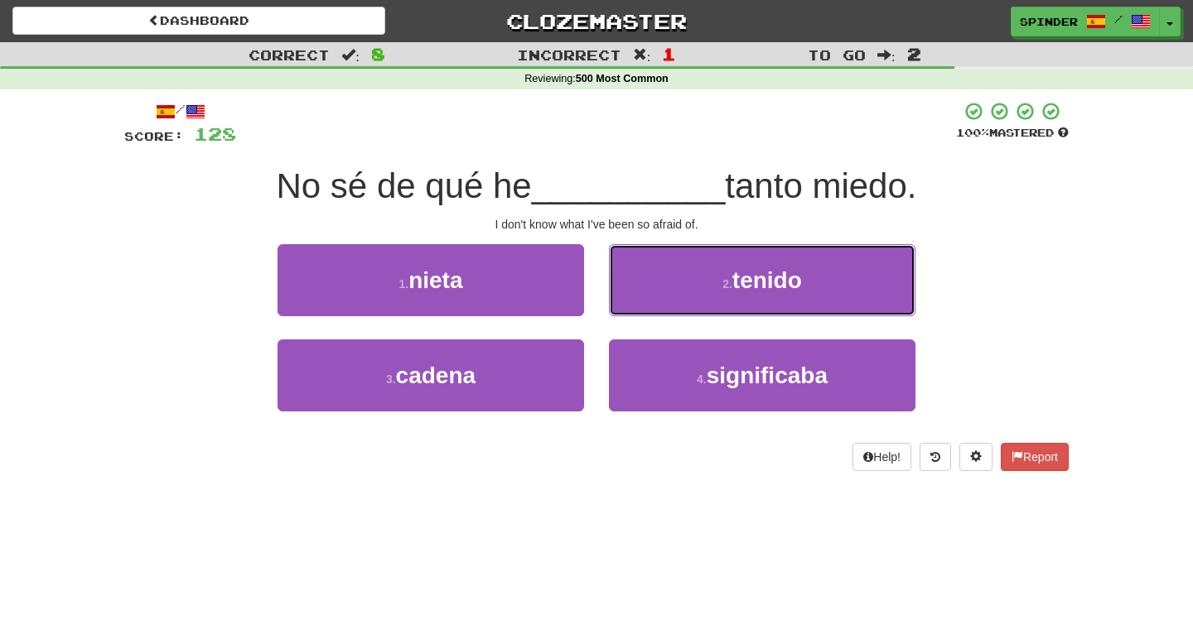
click at [668, 288] on button "2 . tenido" at bounding box center [762, 280] width 306 height 72
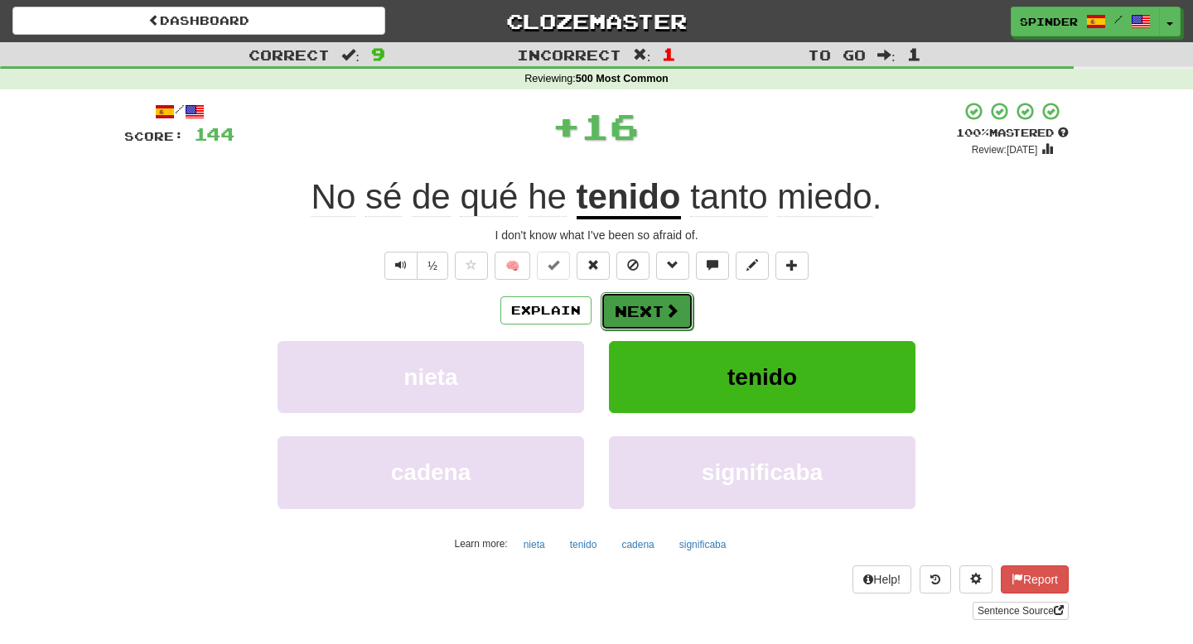
click at [649, 311] on button "Next" at bounding box center [647, 311] width 93 height 38
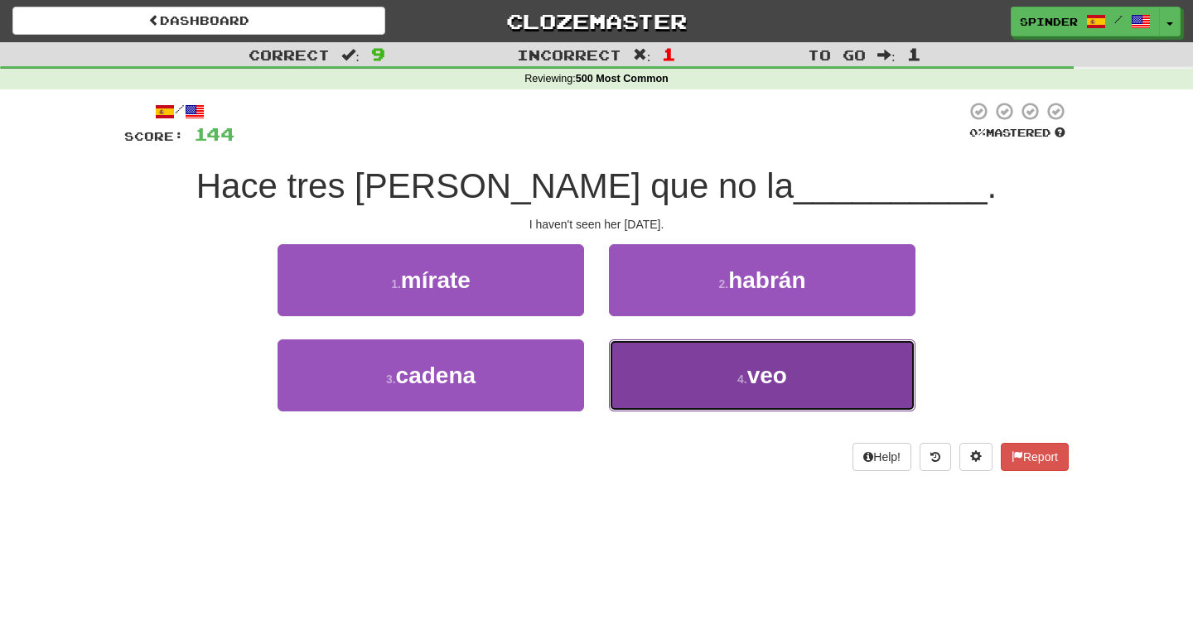
click at [649, 374] on button "4 . veo" at bounding box center [762, 376] width 306 height 72
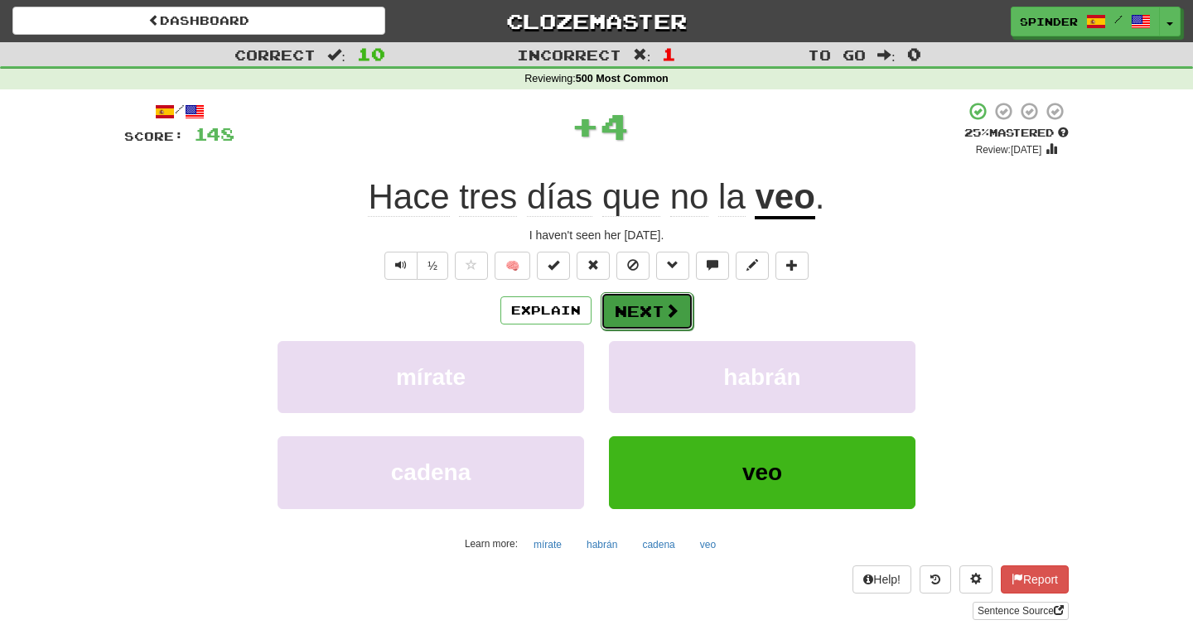
click at [664, 306] on span at bounding box center [671, 310] width 15 height 15
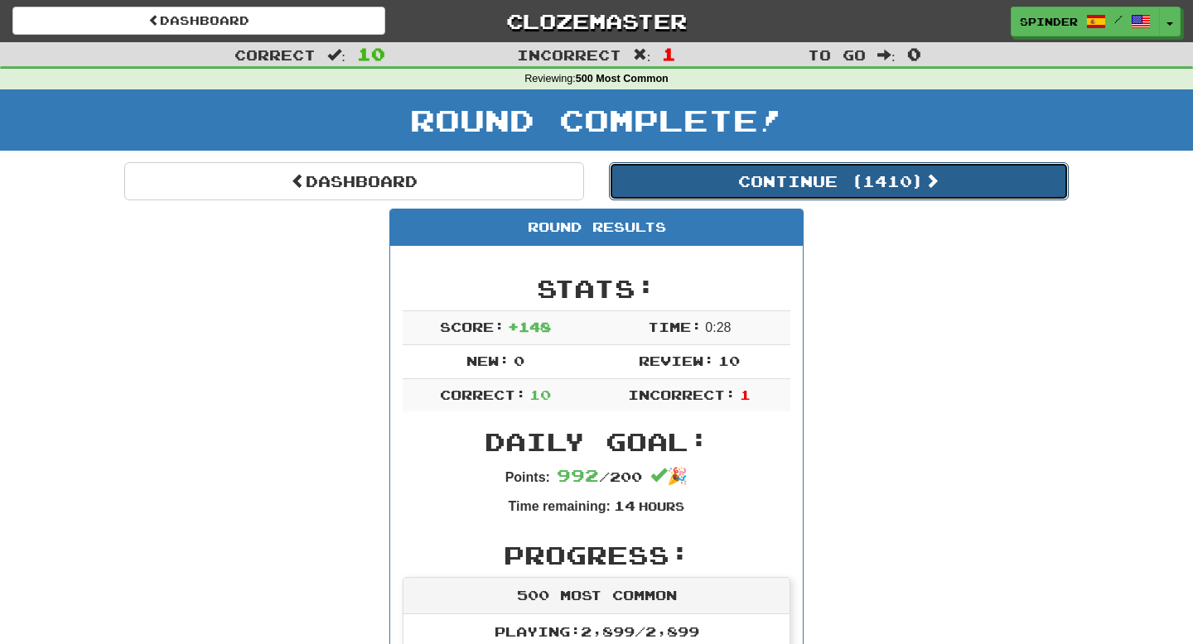
click at [752, 183] on button "Continue ( 1410 )" at bounding box center [839, 181] width 460 height 38
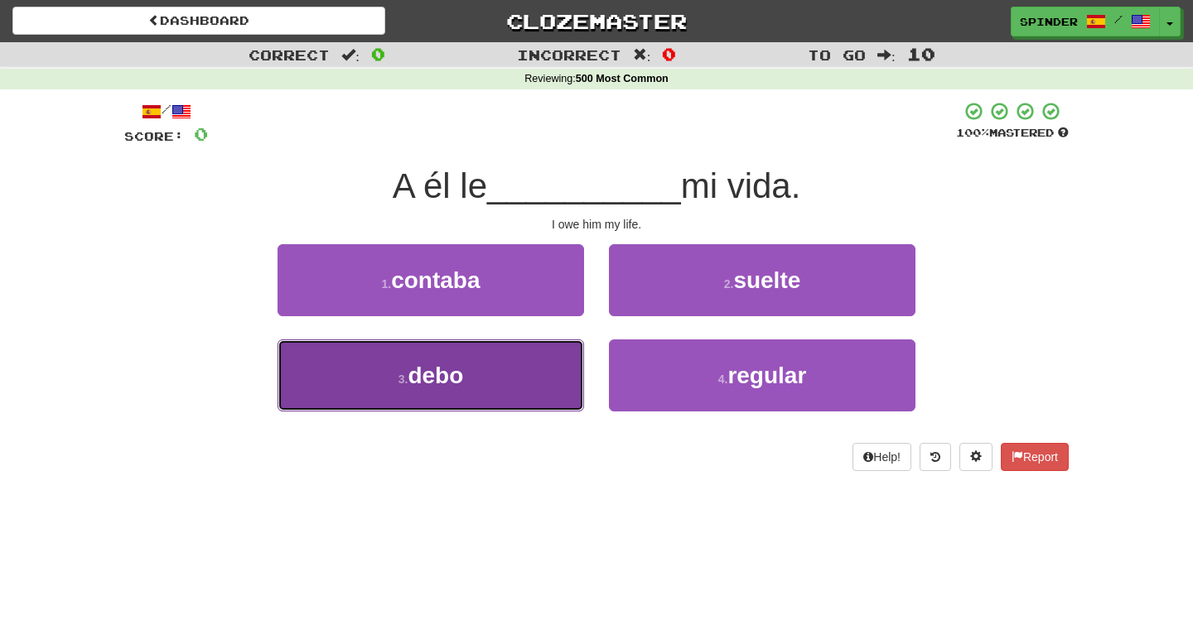
click at [548, 360] on button "3 . debo" at bounding box center [430, 376] width 306 height 72
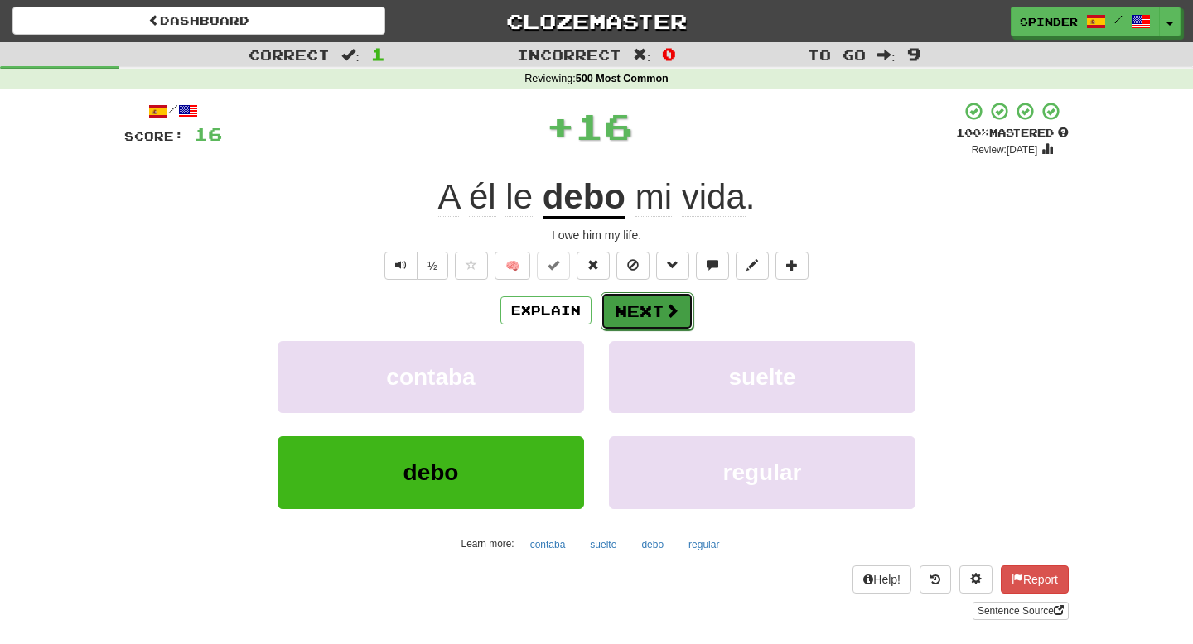
click at [685, 317] on button "Next" at bounding box center [647, 311] width 93 height 38
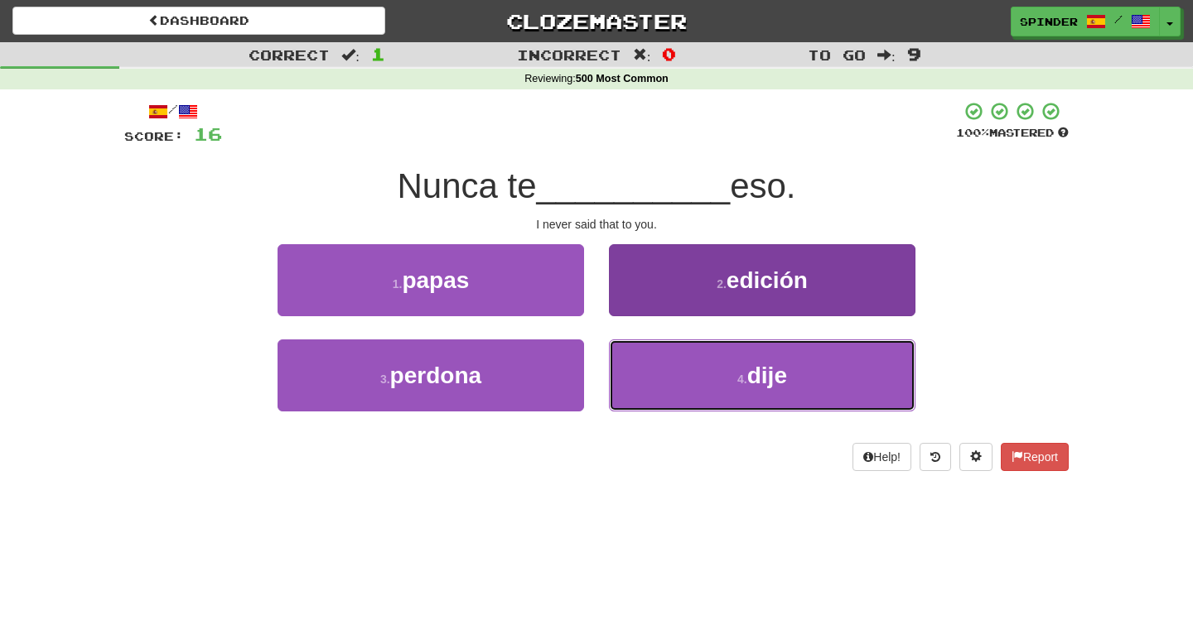
click at [675, 363] on button "4 . dije" at bounding box center [762, 376] width 306 height 72
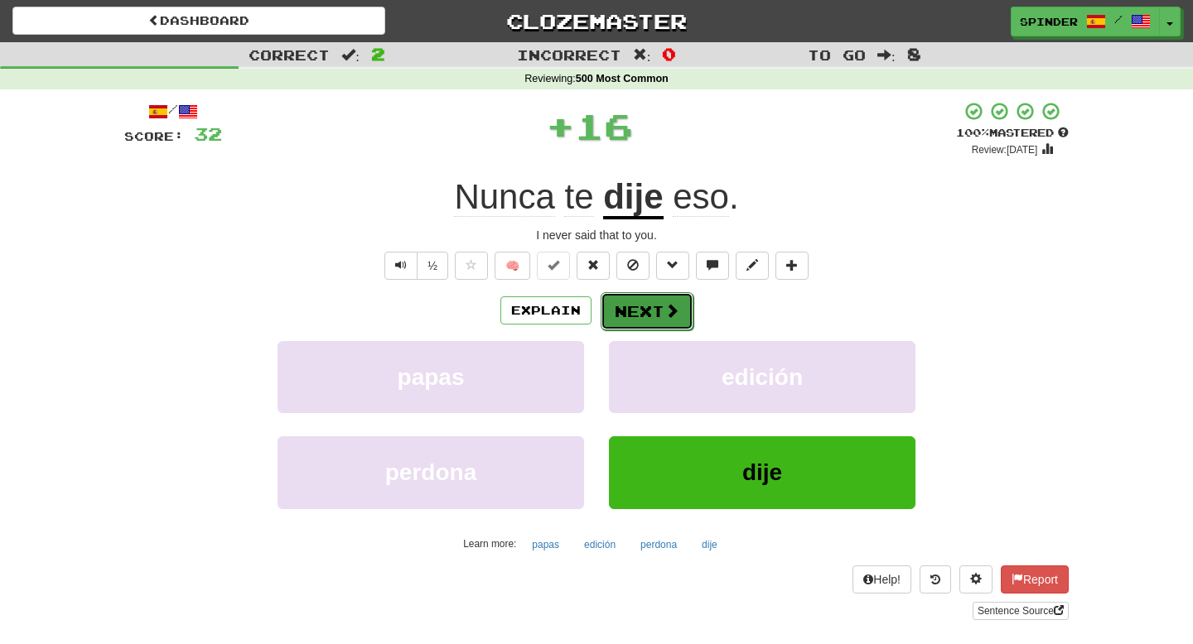
click at [658, 310] on button "Next" at bounding box center [647, 311] width 93 height 38
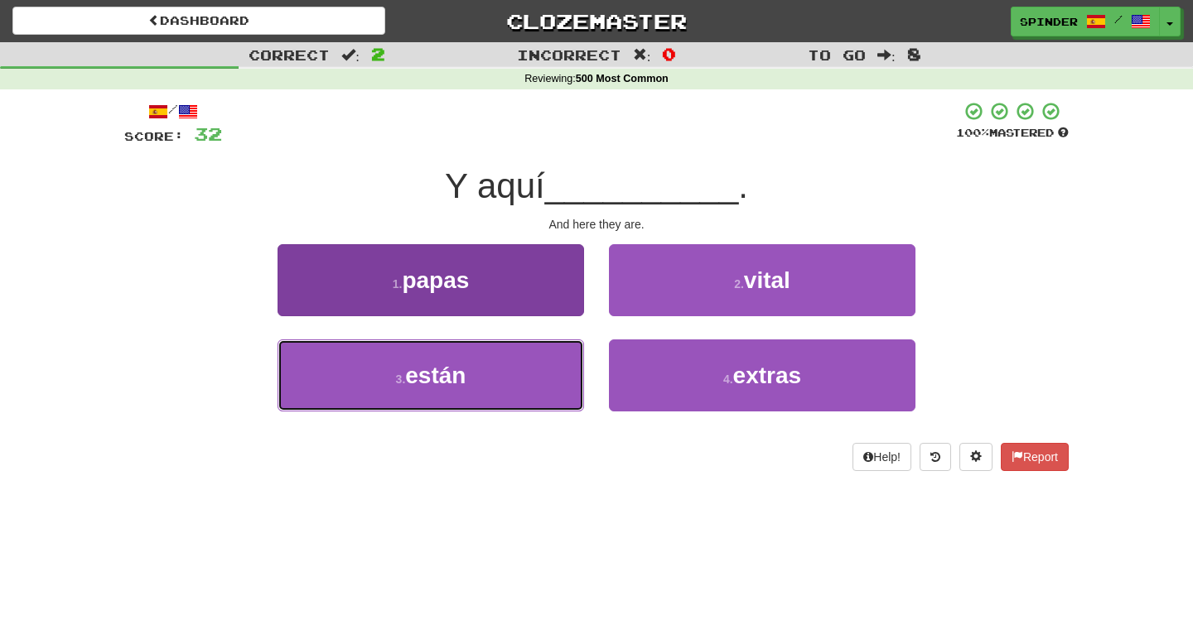
click at [529, 374] on button "3 . están" at bounding box center [430, 376] width 306 height 72
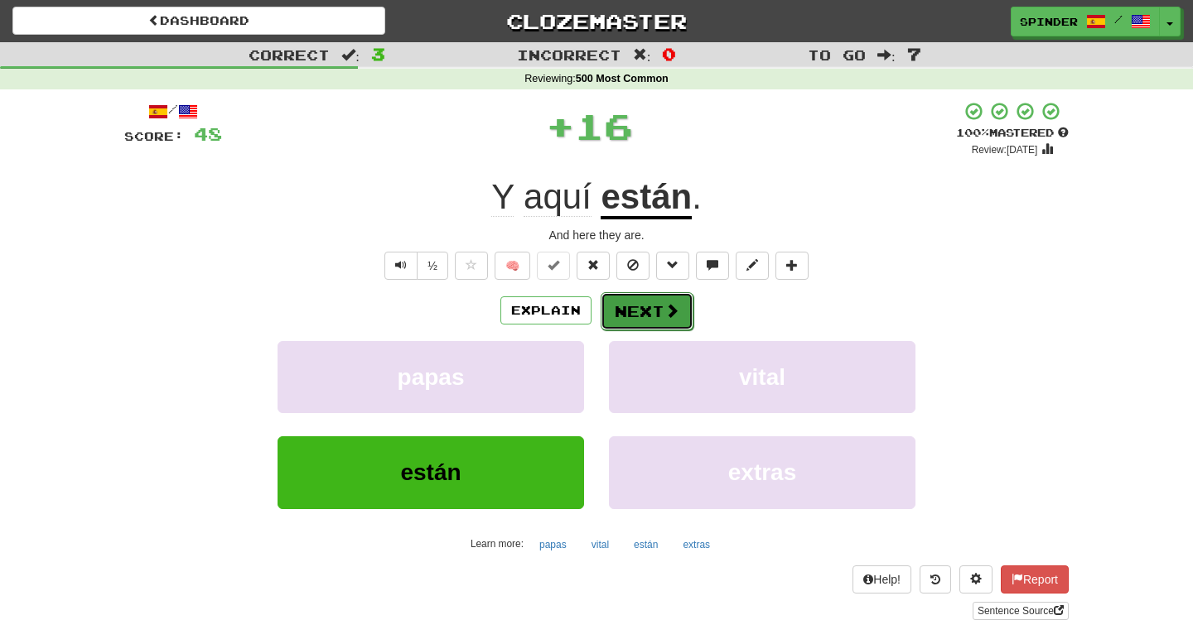
click at [634, 322] on button "Next" at bounding box center [647, 311] width 93 height 38
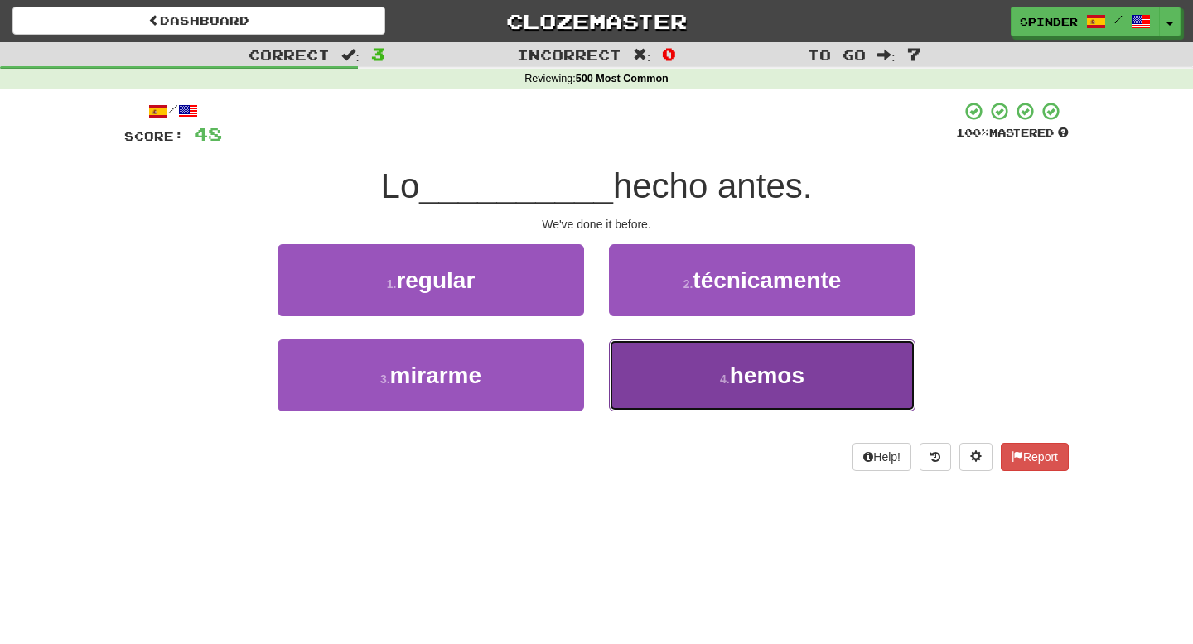
click at [637, 367] on button "4 . hemos" at bounding box center [762, 376] width 306 height 72
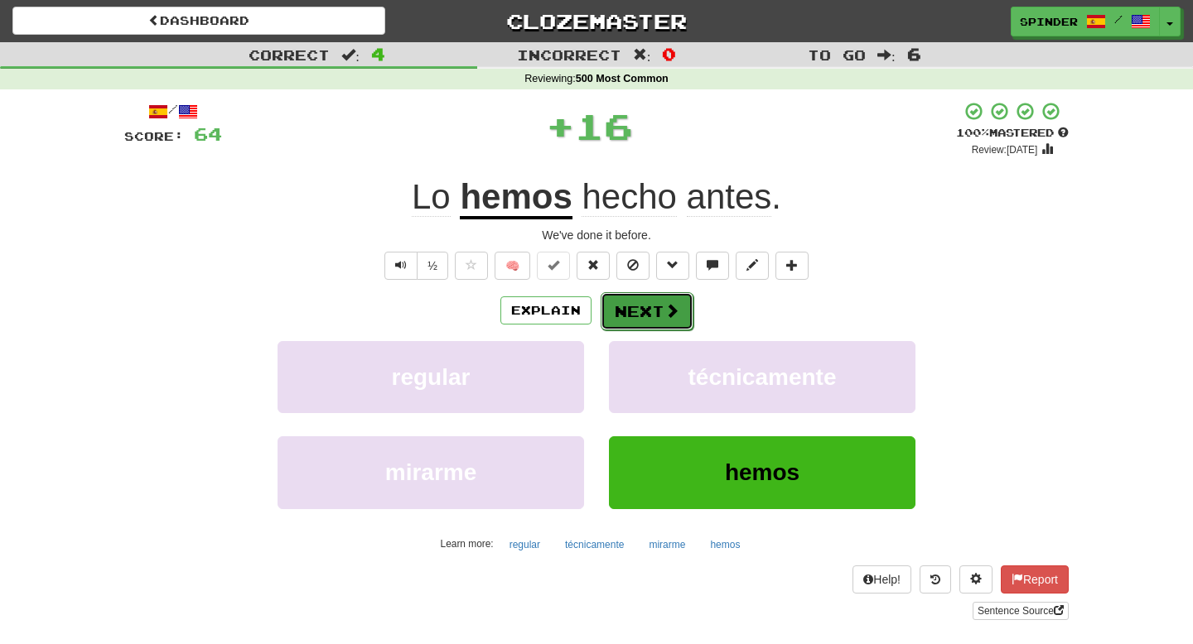
click at [636, 318] on button "Next" at bounding box center [647, 311] width 93 height 38
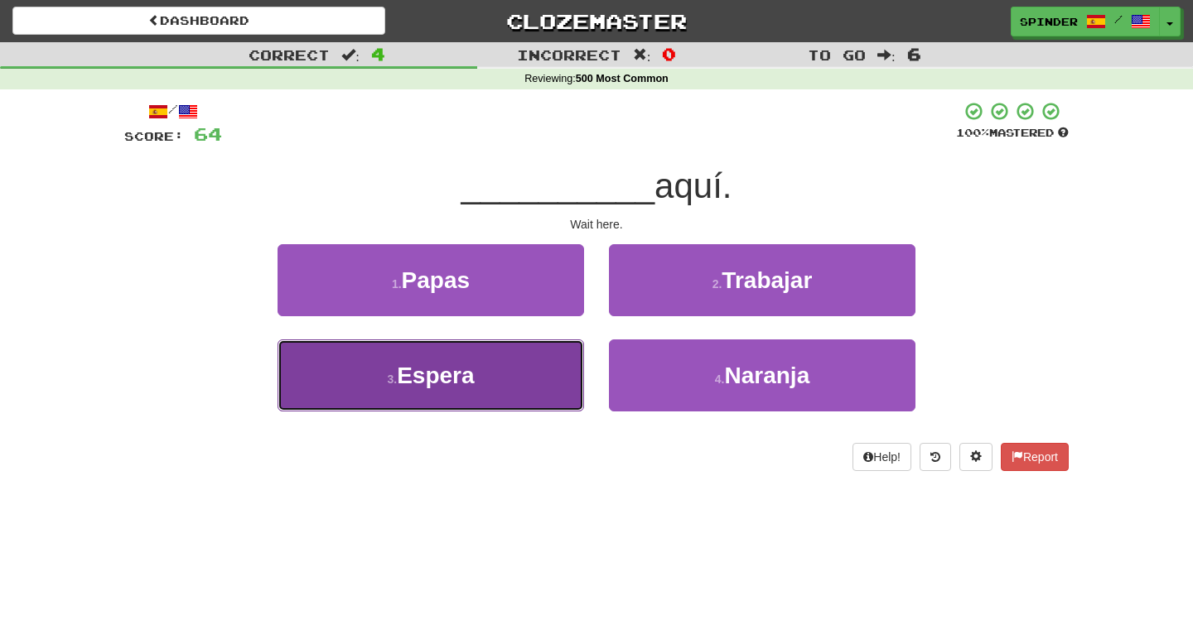
click at [542, 357] on button "3 . Espera" at bounding box center [430, 376] width 306 height 72
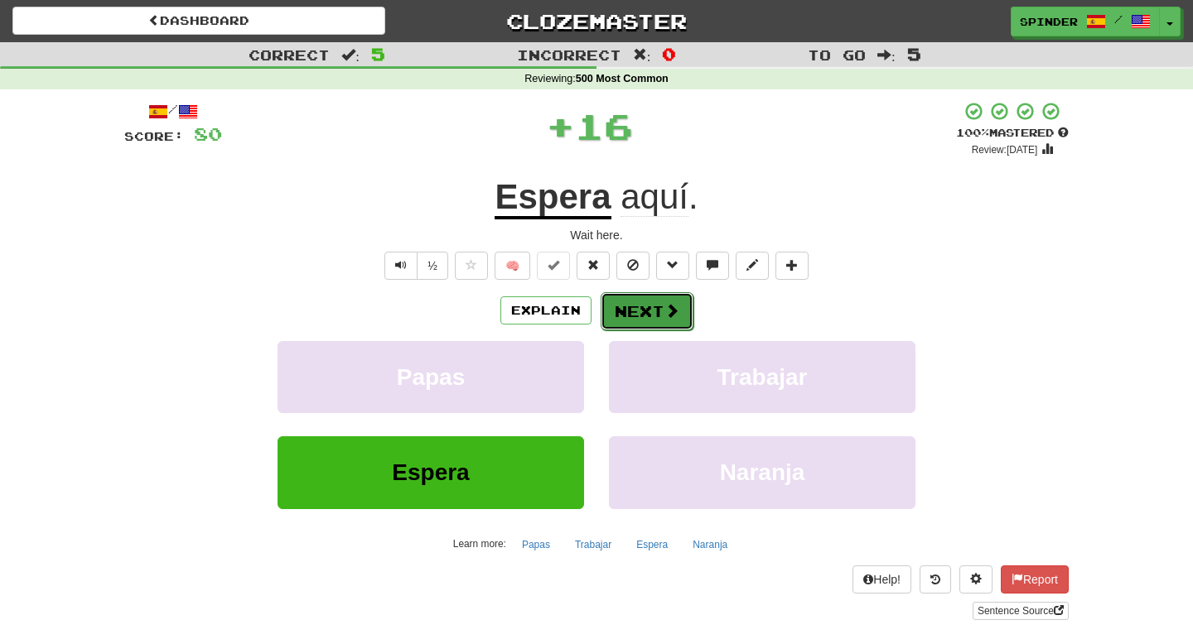
click at [660, 317] on button "Next" at bounding box center [647, 311] width 93 height 38
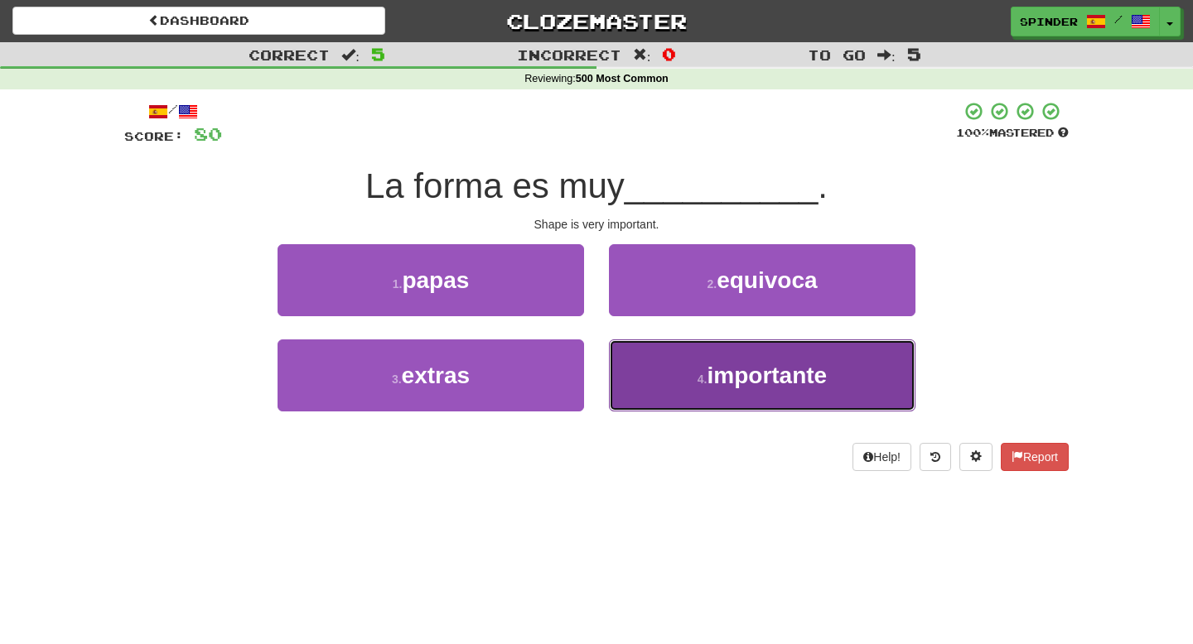
click at [671, 364] on button "4 . importante" at bounding box center [762, 376] width 306 height 72
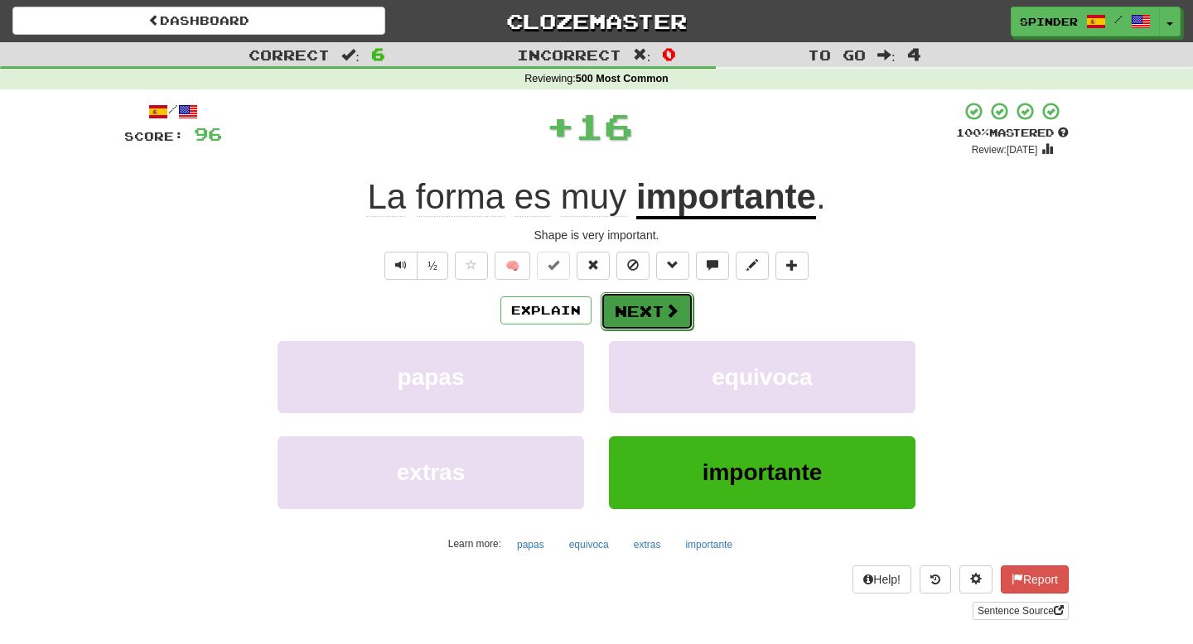
click at [662, 306] on button "Next" at bounding box center [647, 311] width 93 height 38
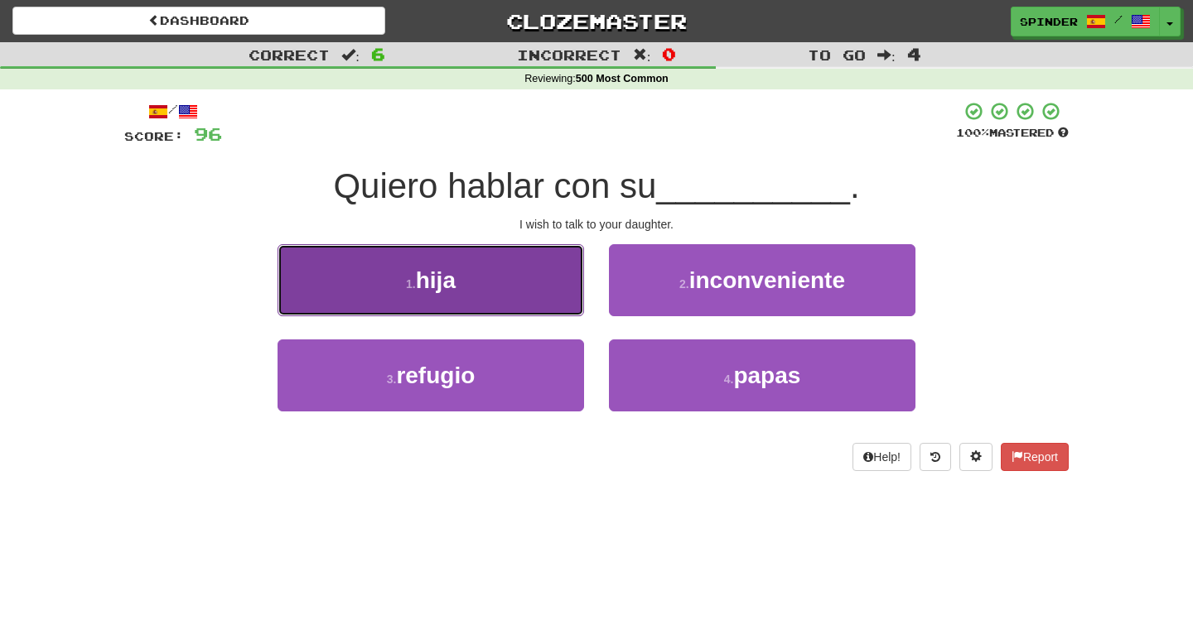
click at [534, 288] on button "1 . hija" at bounding box center [430, 280] width 306 height 72
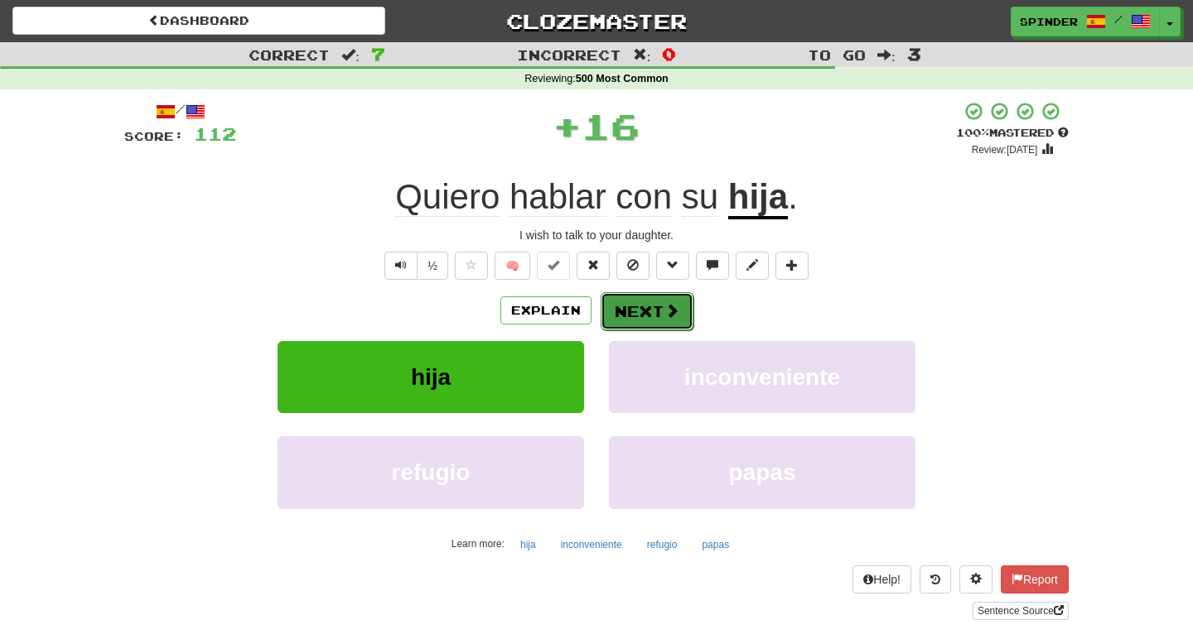
click at [655, 308] on button "Next" at bounding box center [647, 311] width 93 height 38
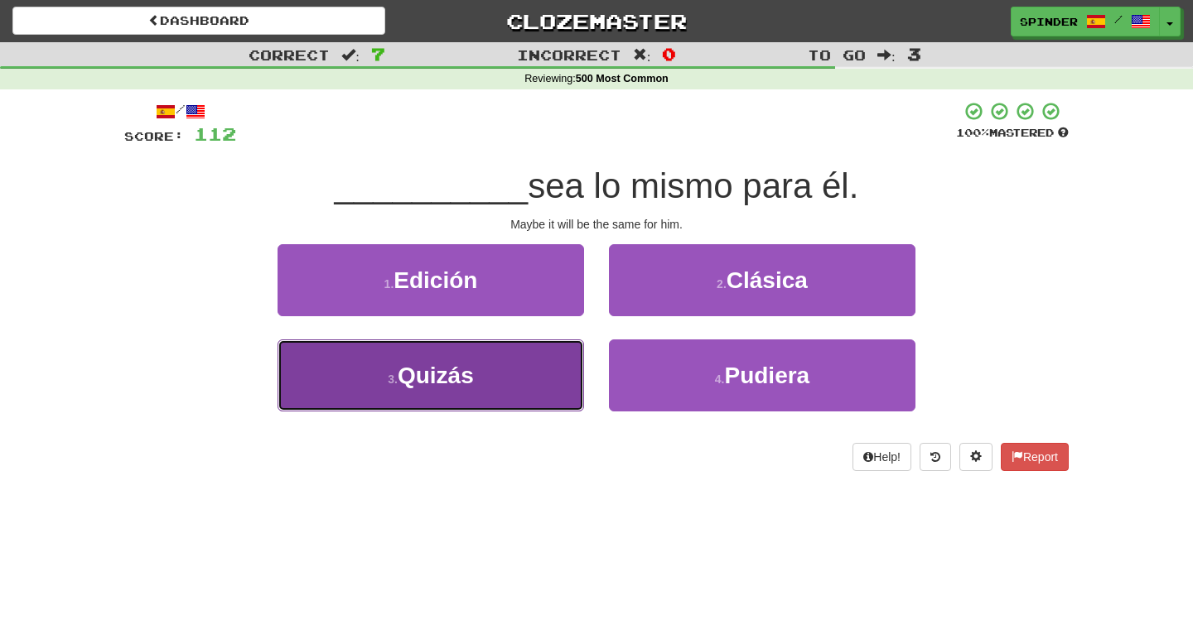
click at [547, 369] on button "3 . Quizás" at bounding box center [430, 376] width 306 height 72
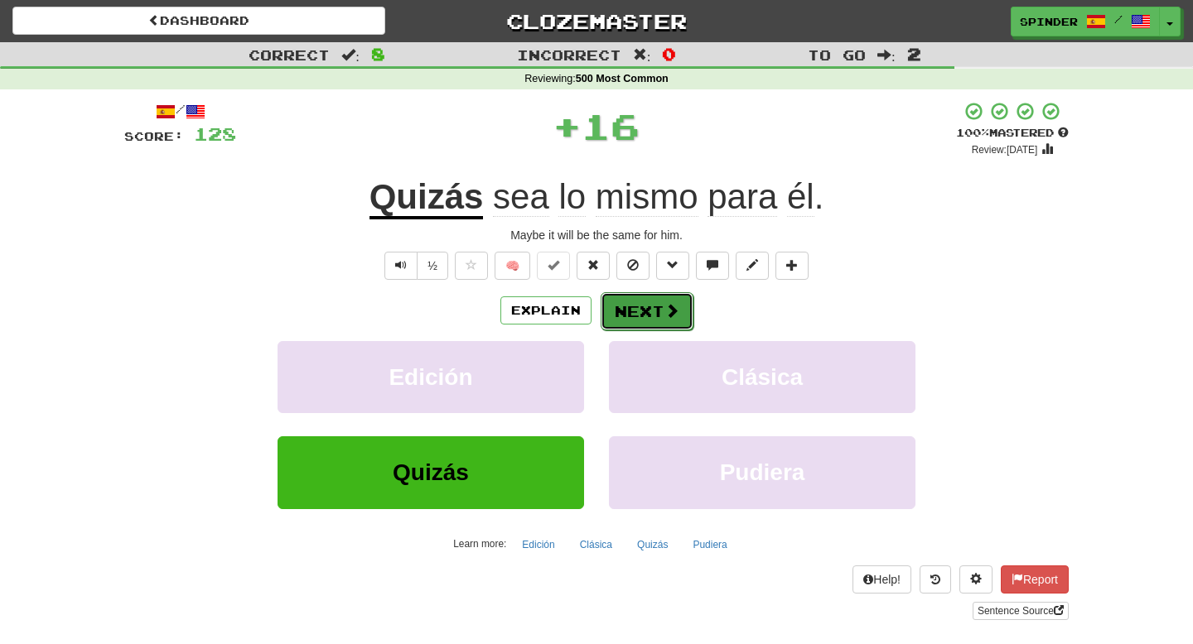
click at [642, 298] on button "Next" at bounding box center [647, 311] width 93 height 38
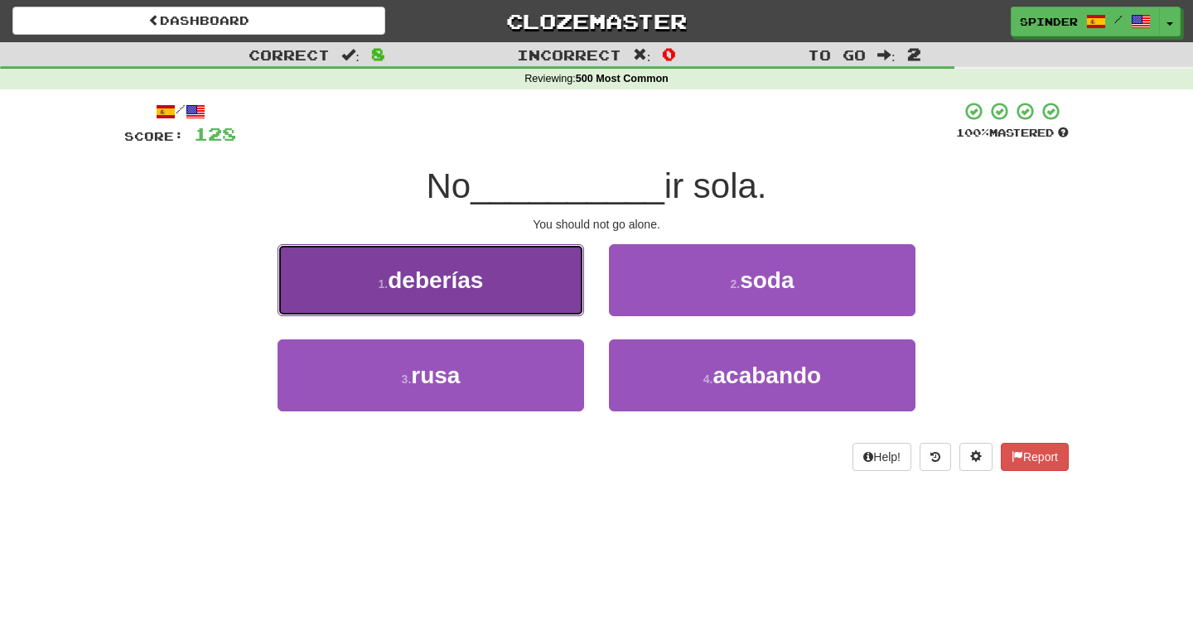
click at [524, 282] on button "1 . deberías" at bounding box center [430, 280] width 306 height 72
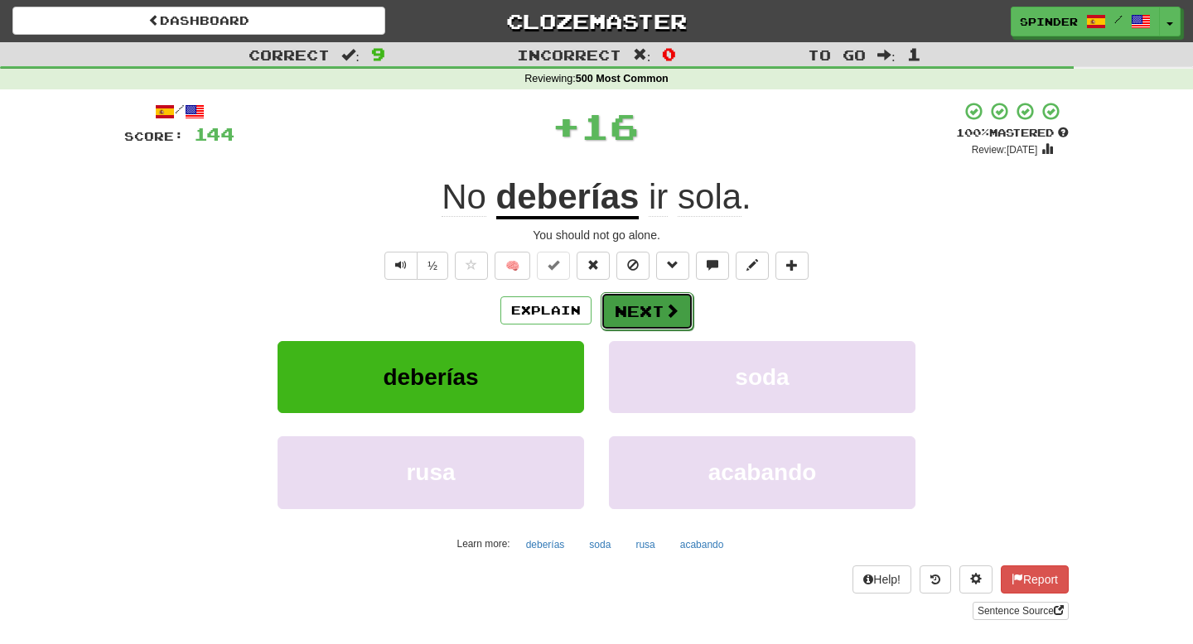
click at [625, 306] on button "Next" at bounding box center [647, 311] width 93 height 38
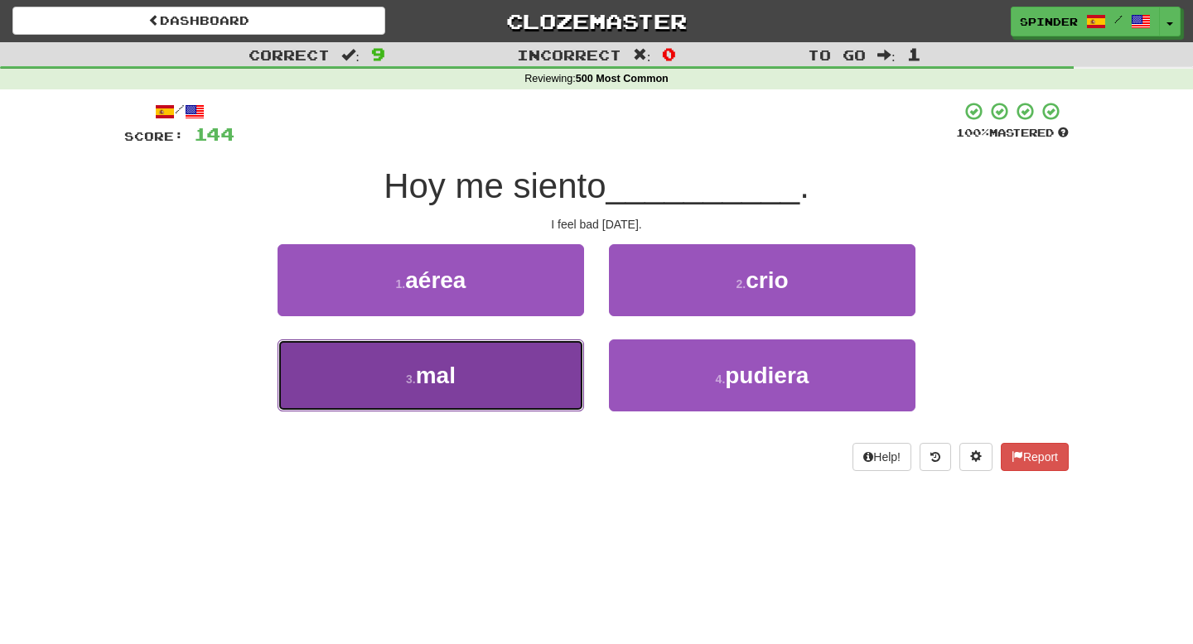
click at [519, 372] on button "3 . mal" at bounding box center [430, 376] width 306 height 72
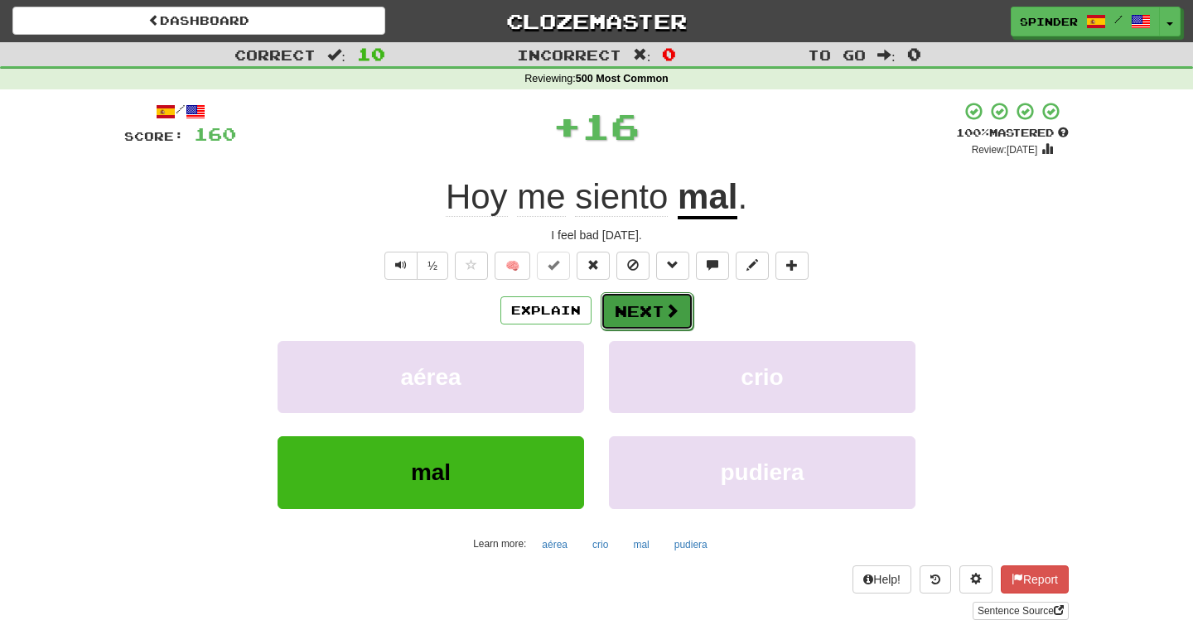
click at [630, 299] on button "Next" at bounding box center [647, 311] width 93 height 38
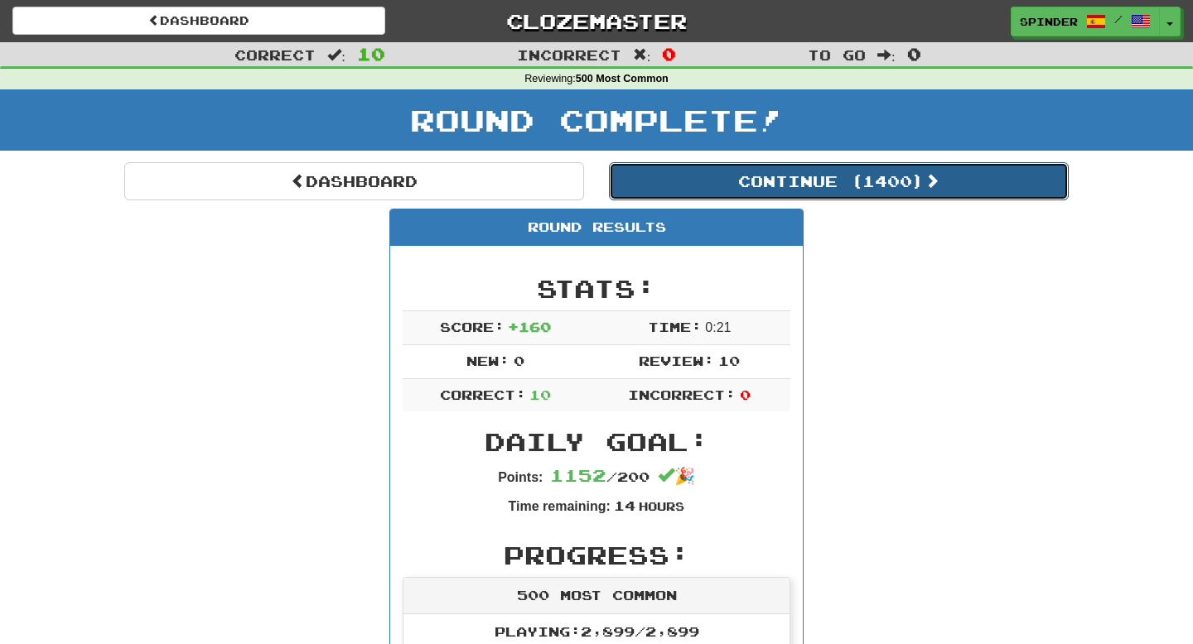
click at [799, 168] on button "Continue ( 1400 )" at bounding box center [839, 181] width 460 height 38
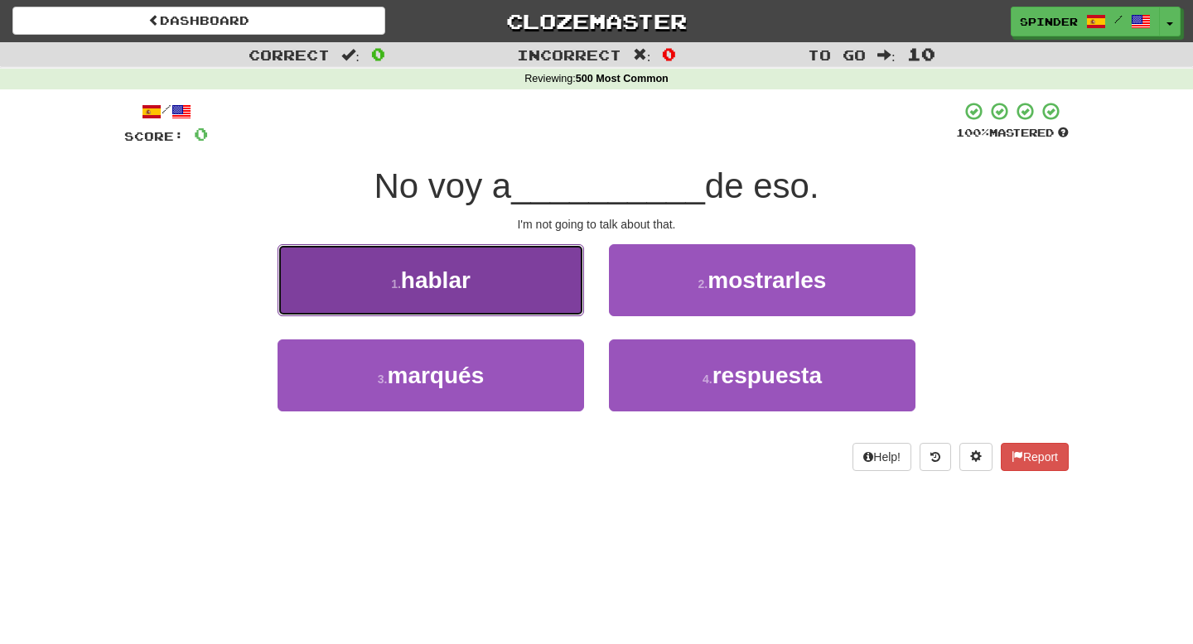
click at [557, 289] on button "1 . hablar" at bounding box center [430, 280] width 306 height 72
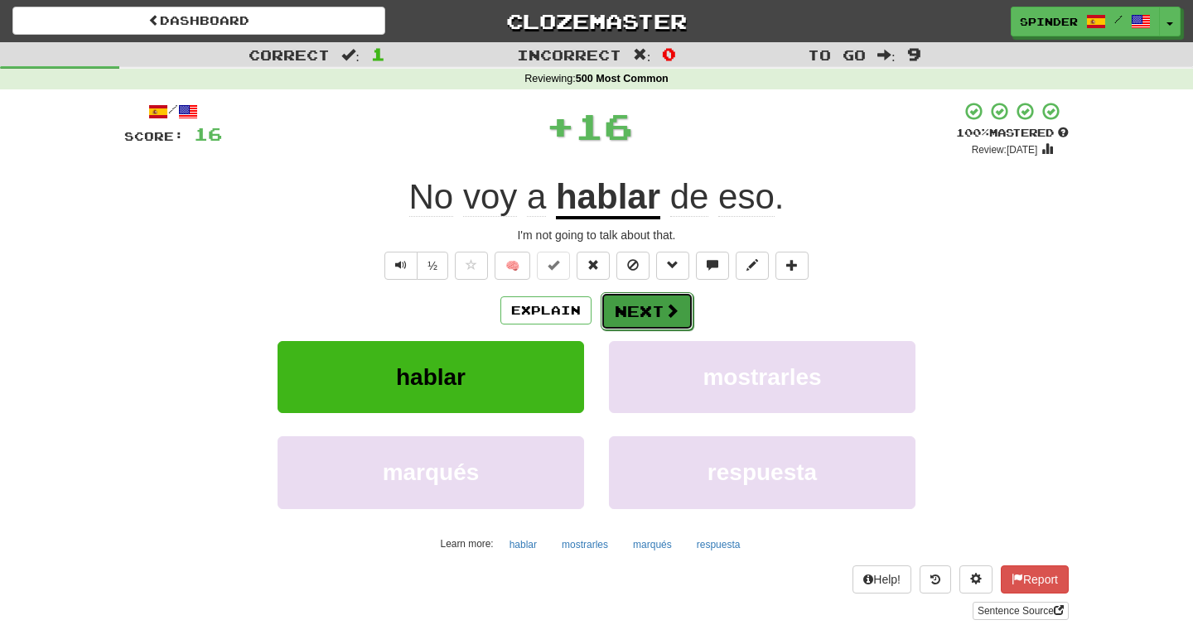
click at [626, 311] on button "Next" at bounding box center [647, 311] width 93 height 38
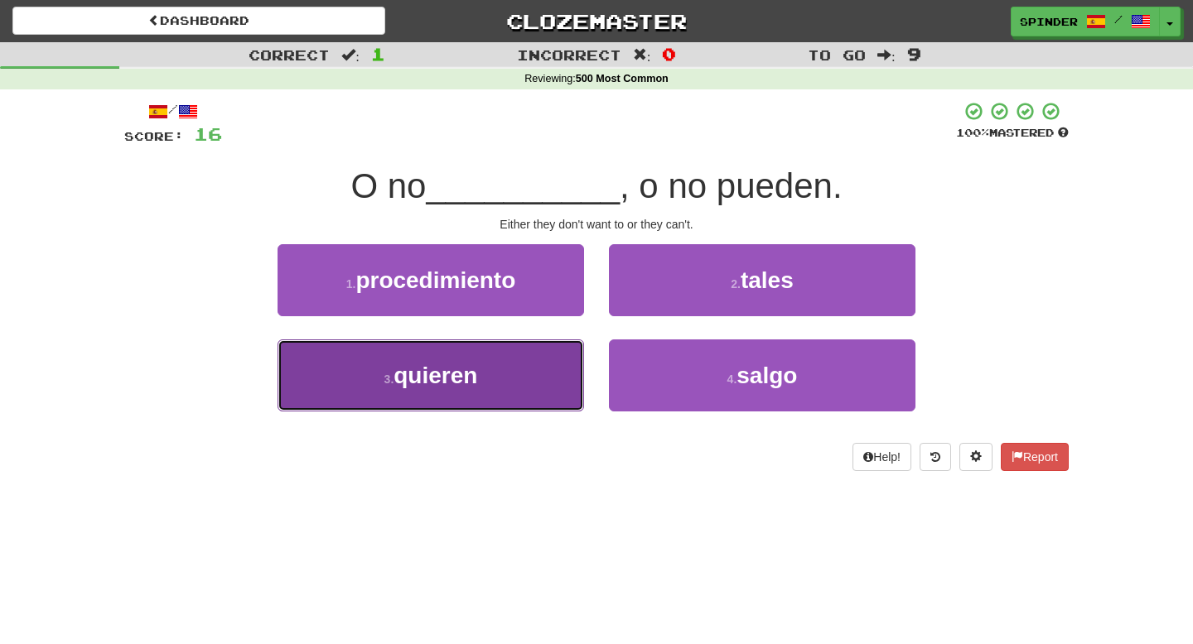
click at [567, 364] on button "3 . quieren" at bounding box center [430, 376] width 306 height 72
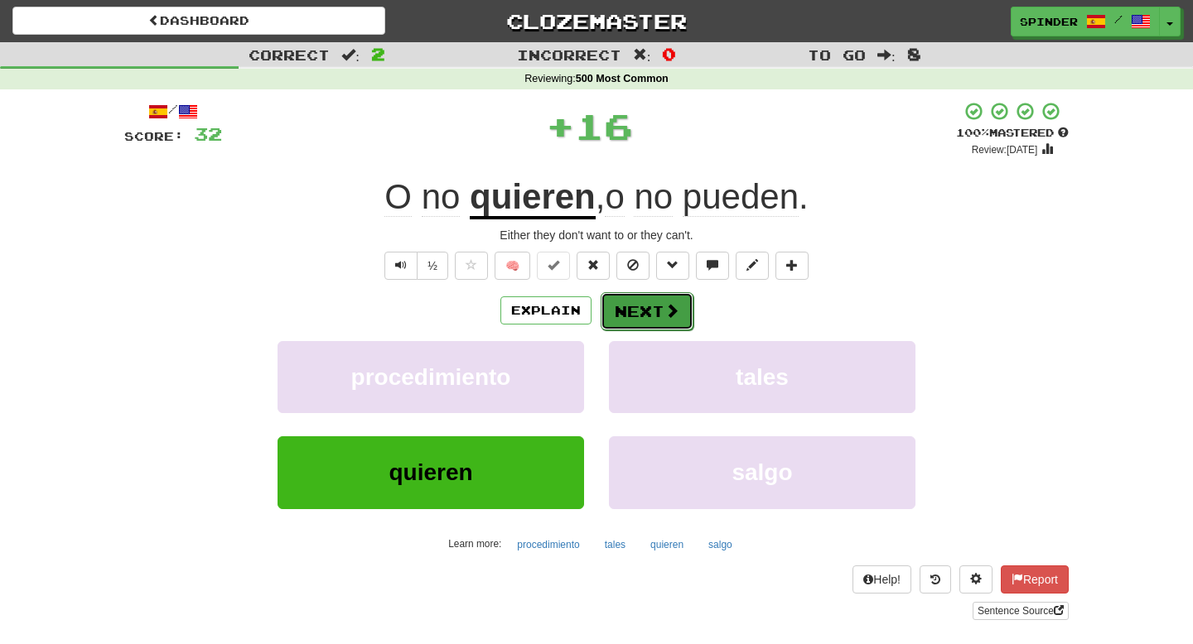
click at [648, 310] on button "Next" at bounding box center [647, 311] width 93 height 38
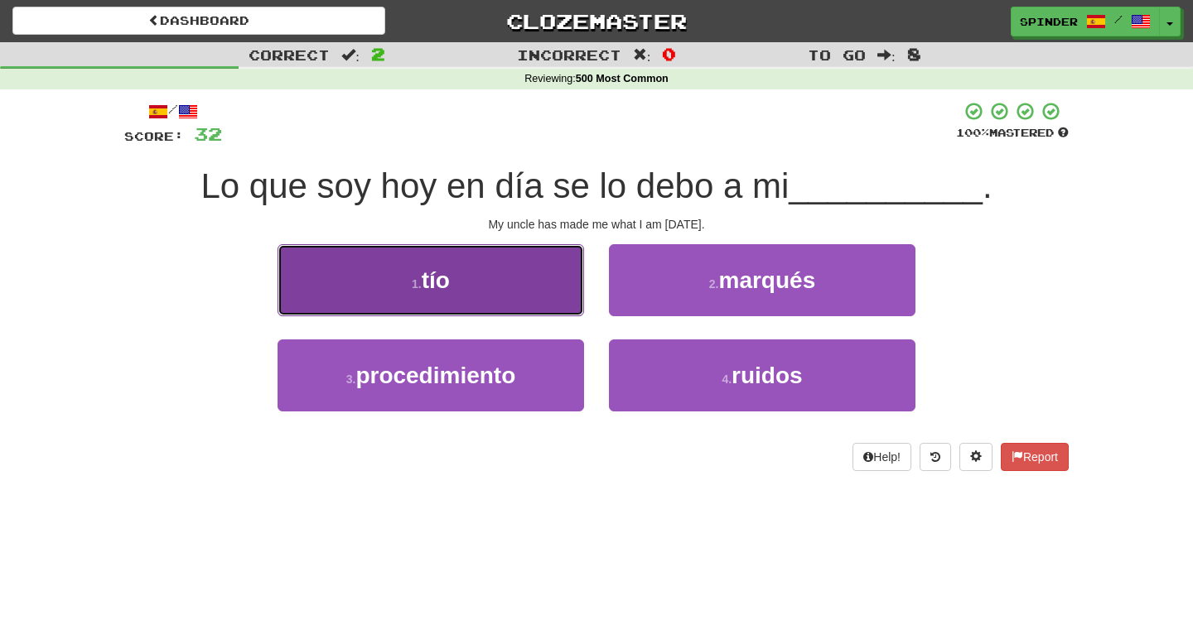
click at [569, 287] on button "1 . tío" at bounding box center [430, 280] width 306 height 72
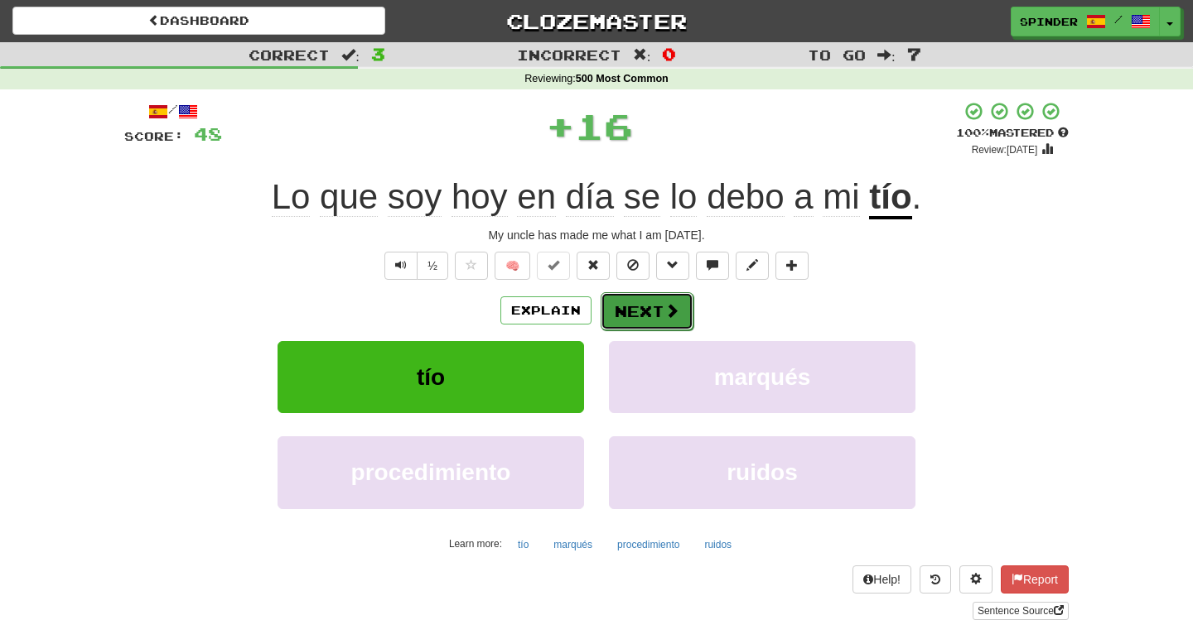
click at [638, 316] on button "Next" at bounding box center [647, 311] width 93 height 38
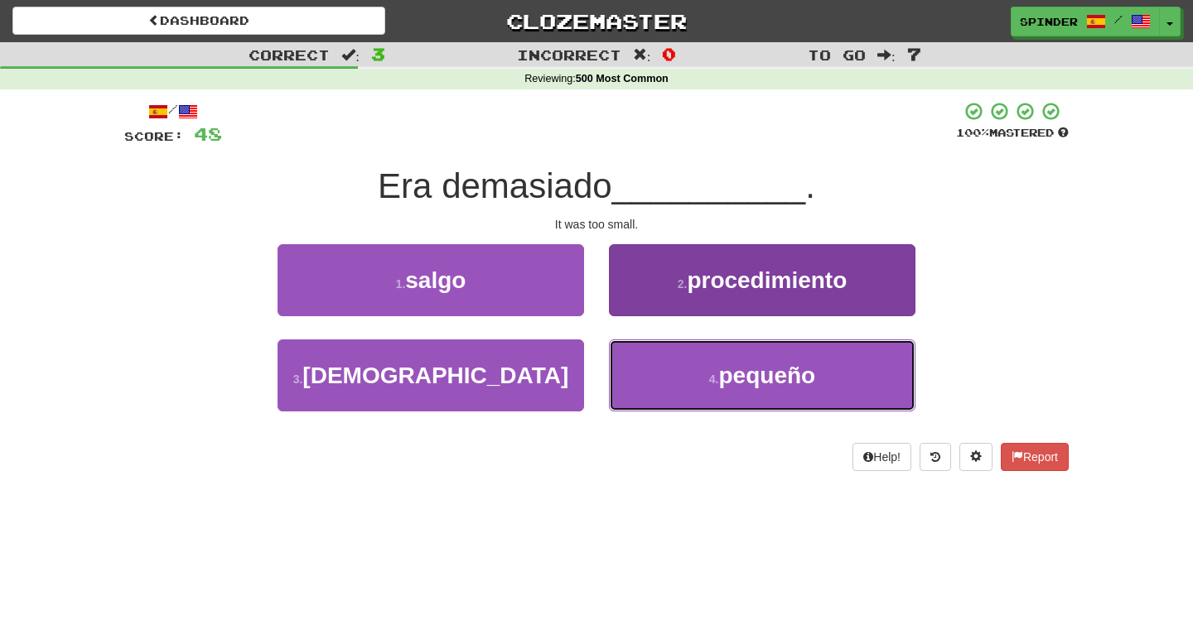
click at [649, 374] on button "4 . pequeño" at bounding box center [762, 376] width 306 height 72
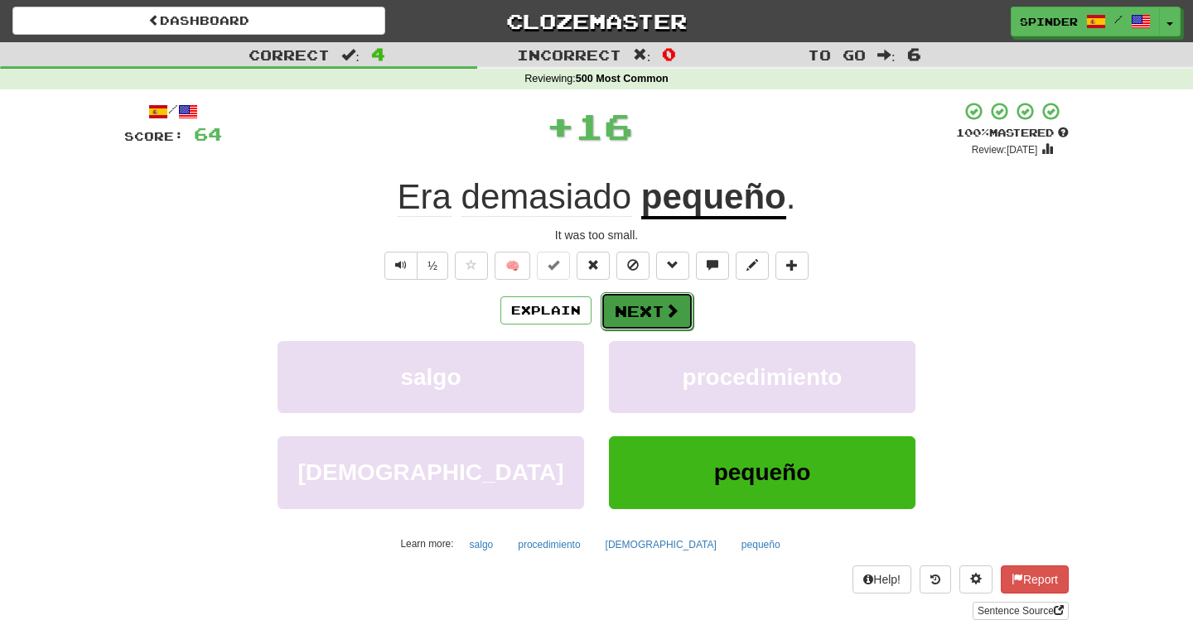
click at [653, 319] on button "Next" at bounding box center [647, 311] width 93 height 38
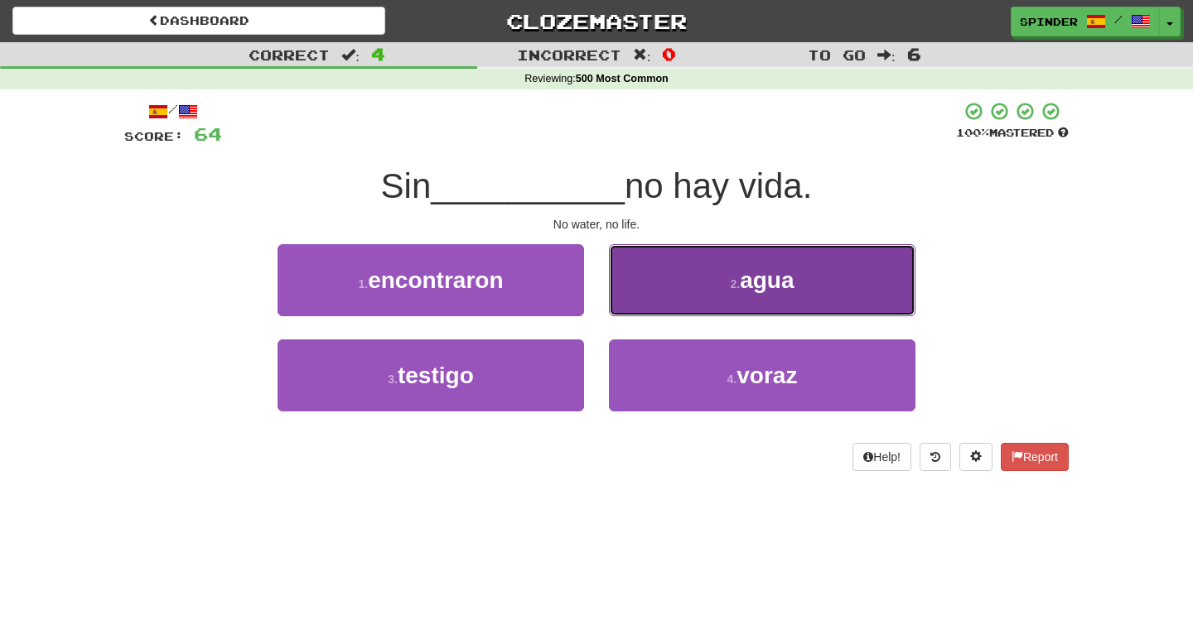
click at [668, 292] on button "2 . agua" at bounding box center [762, 280] width 306 height 72
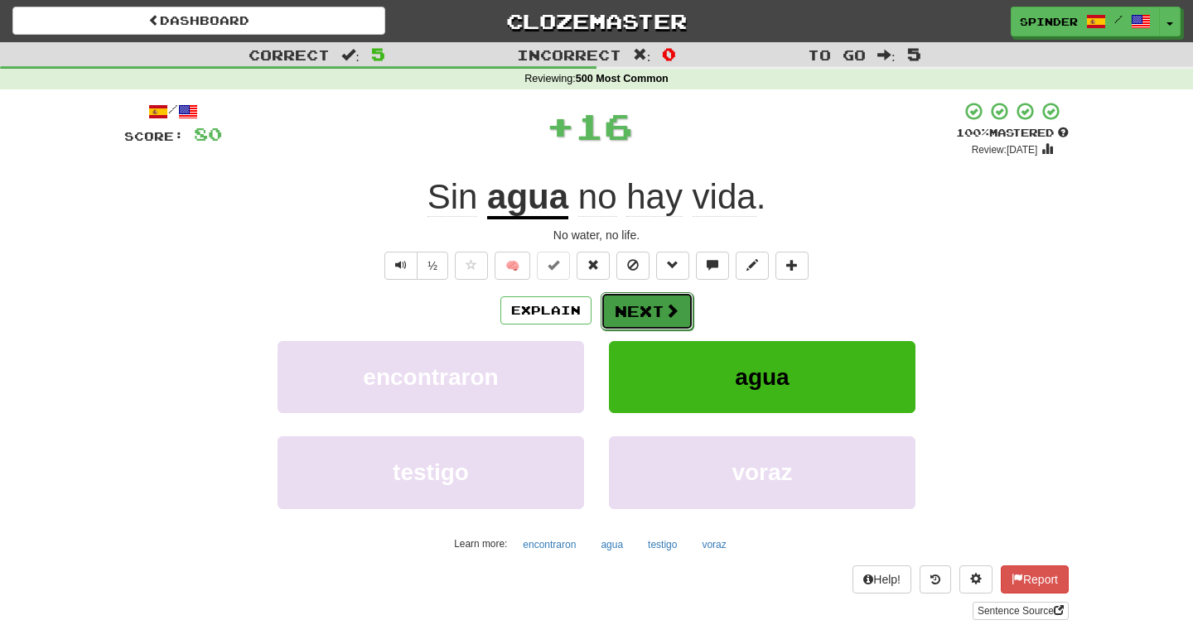
click at [659, 302] on button "Next" at bounding box center [647, 311] width 93 height 38
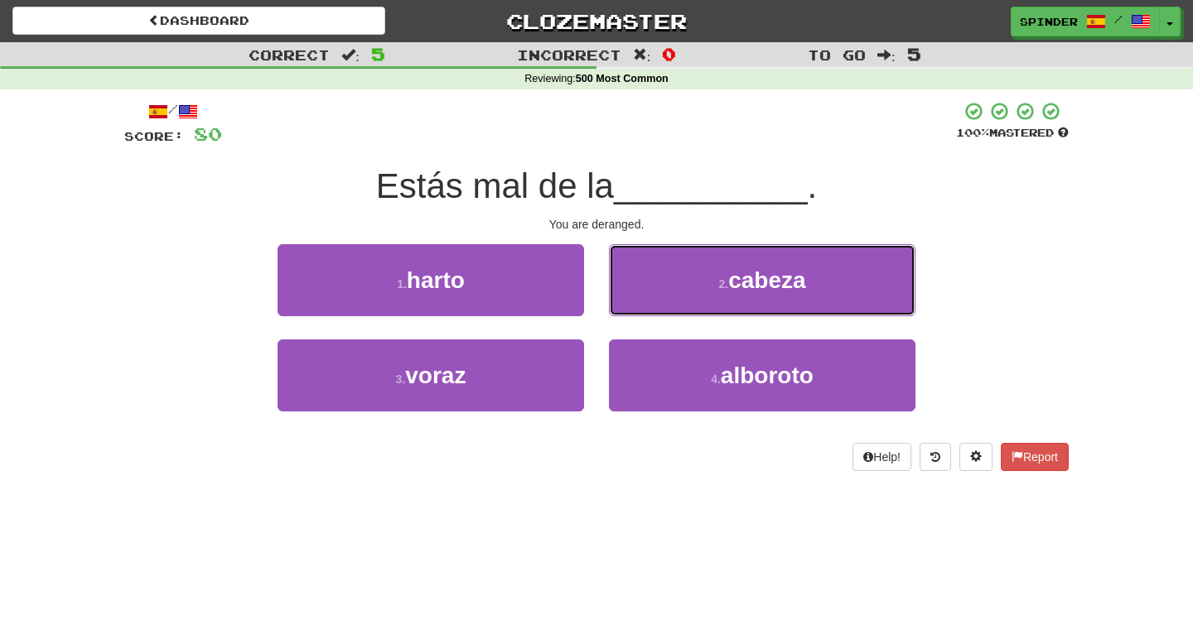
click at [659, 302] on button "2 . cabeza" at bounding box center [762, 280] width 306 height 72
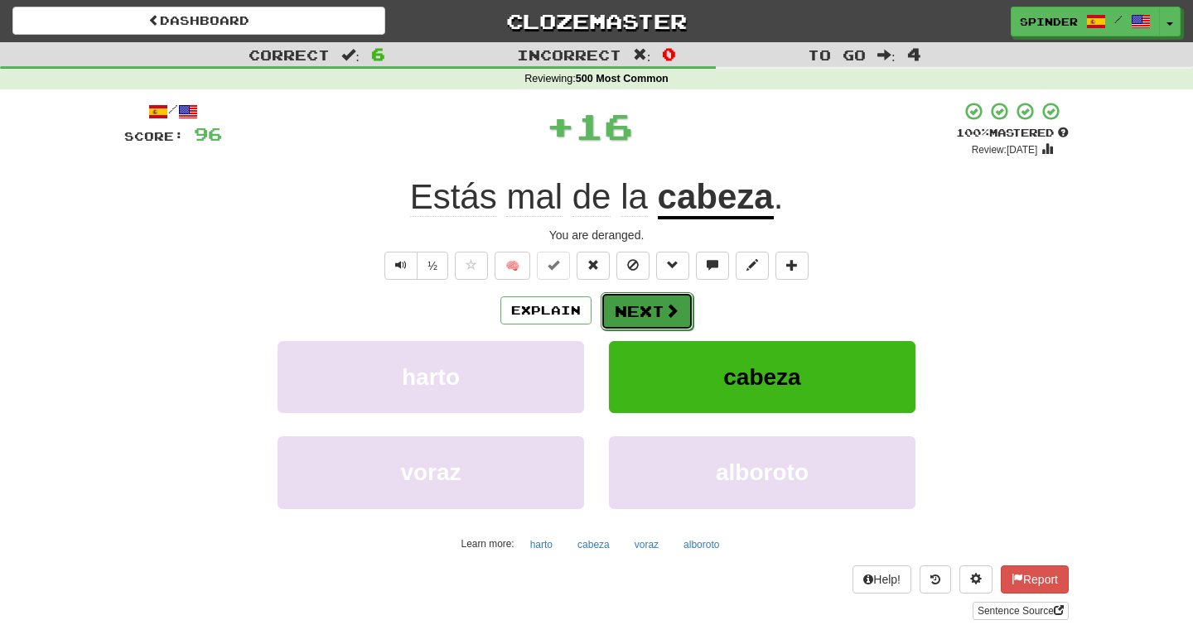
click at [654, 308] on button "Next" at bounding box center [647, 311] width 93 height 38
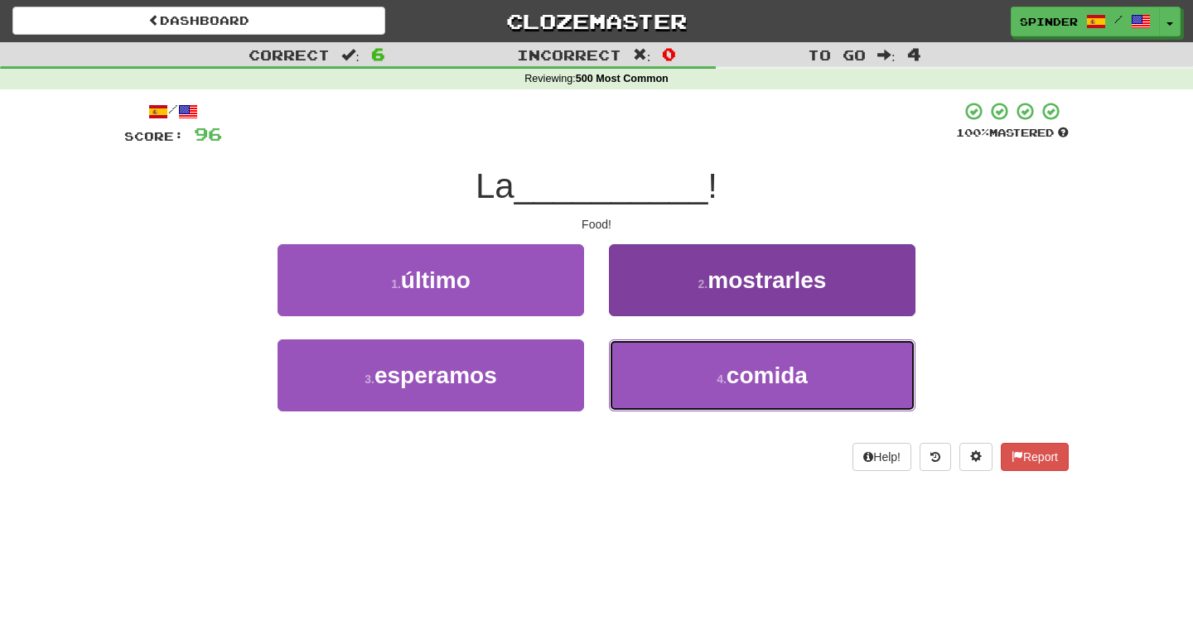
click at [660, 351] on button "4 . comida" at bounding box center [762, 376] width 306 height 72
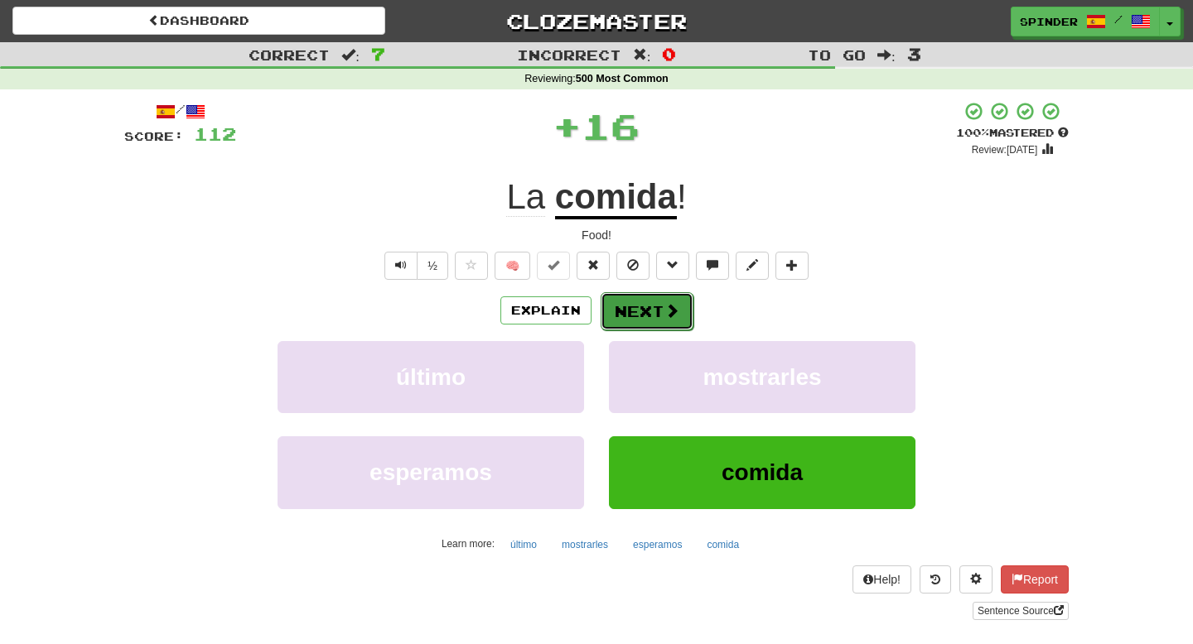
click at [659, 308] on button "Next" at bounding box center [647, 311] width 93 height 38
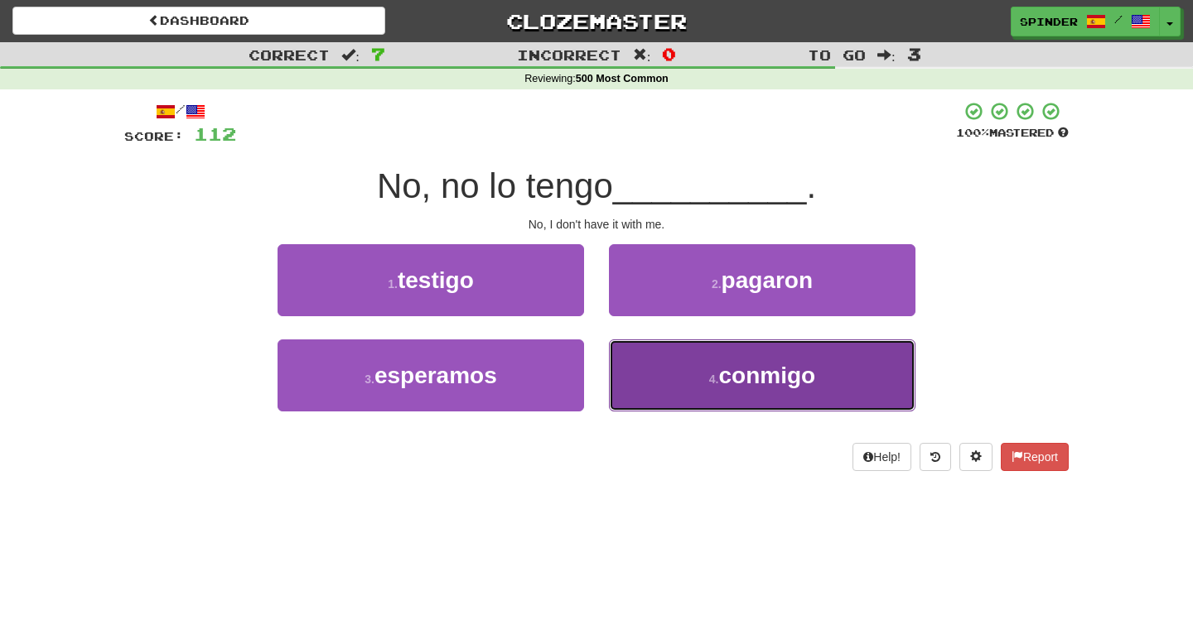
click at [668, 371] on button "4 . conmigo" at bounding box center [762, 376] width 306 height 72
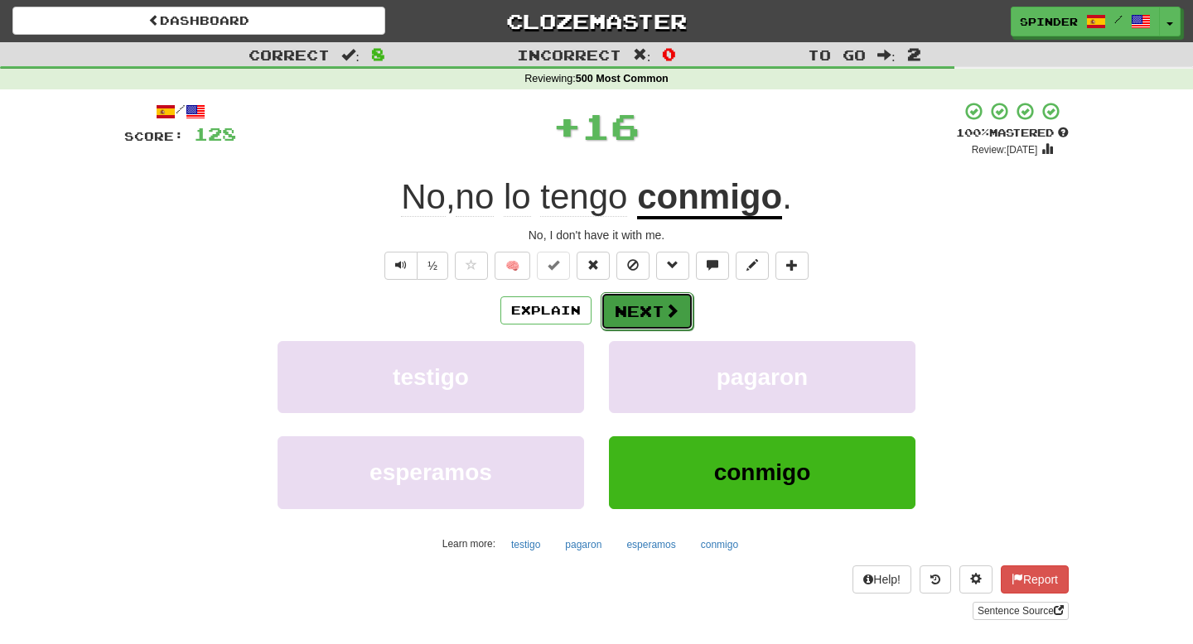
click at [656, 307] on button "Next" at bounding box center [647, 311] width 93 height 38
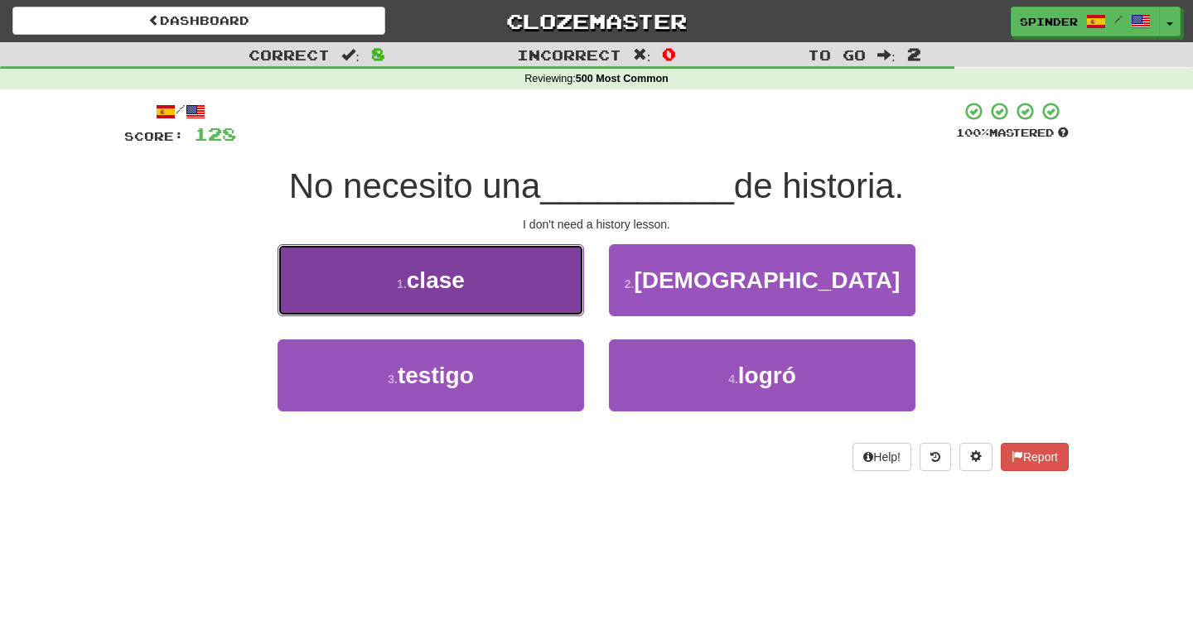
click at [541, 269] on button "1 . clase" at bounding box center [430, 280] width 306 height 72
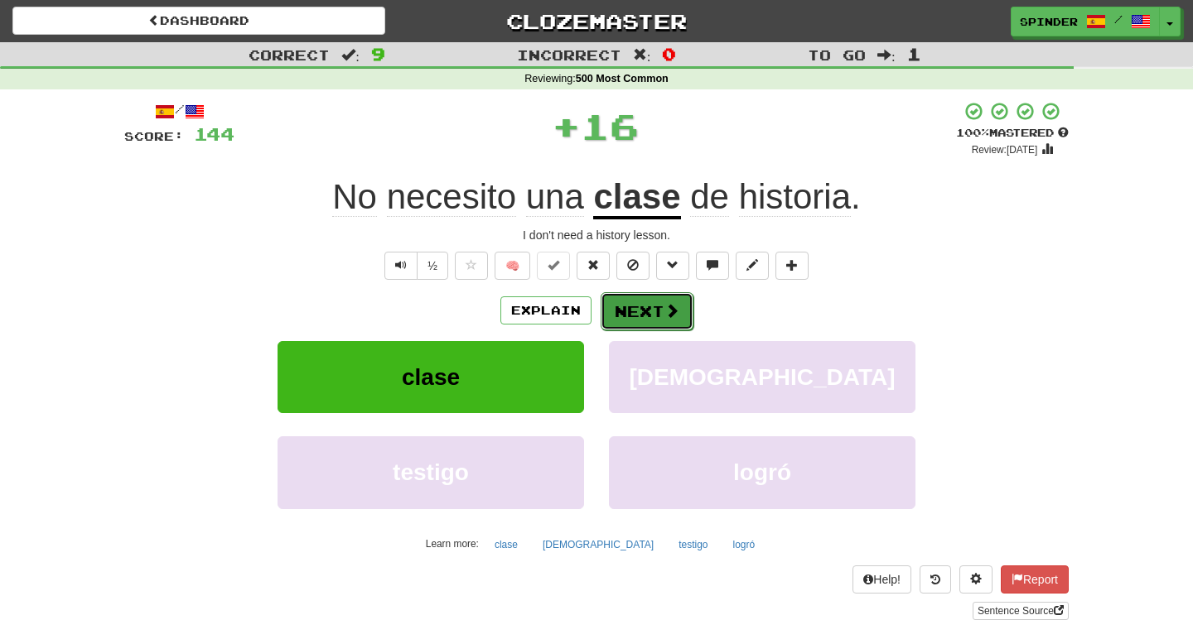
click at [628, 312] on button "Next" at bounding box center [647, 311] width 93 height 38
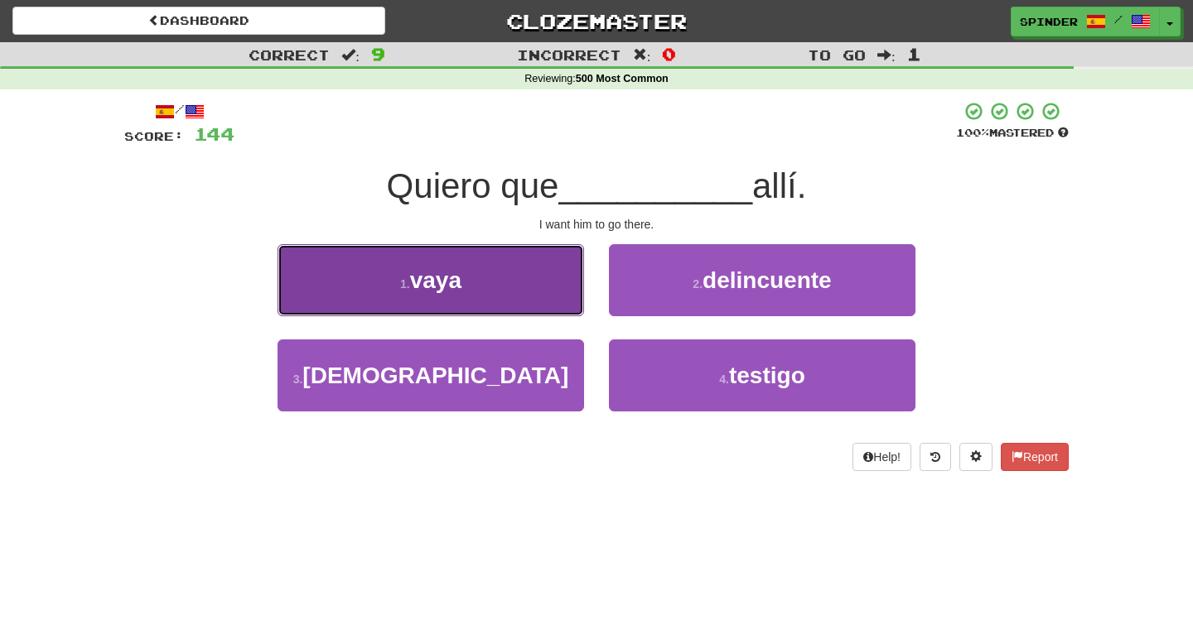
click at [523, 286] on button "1 . vaya" at bounding box center [430, 280] width 306 height 72
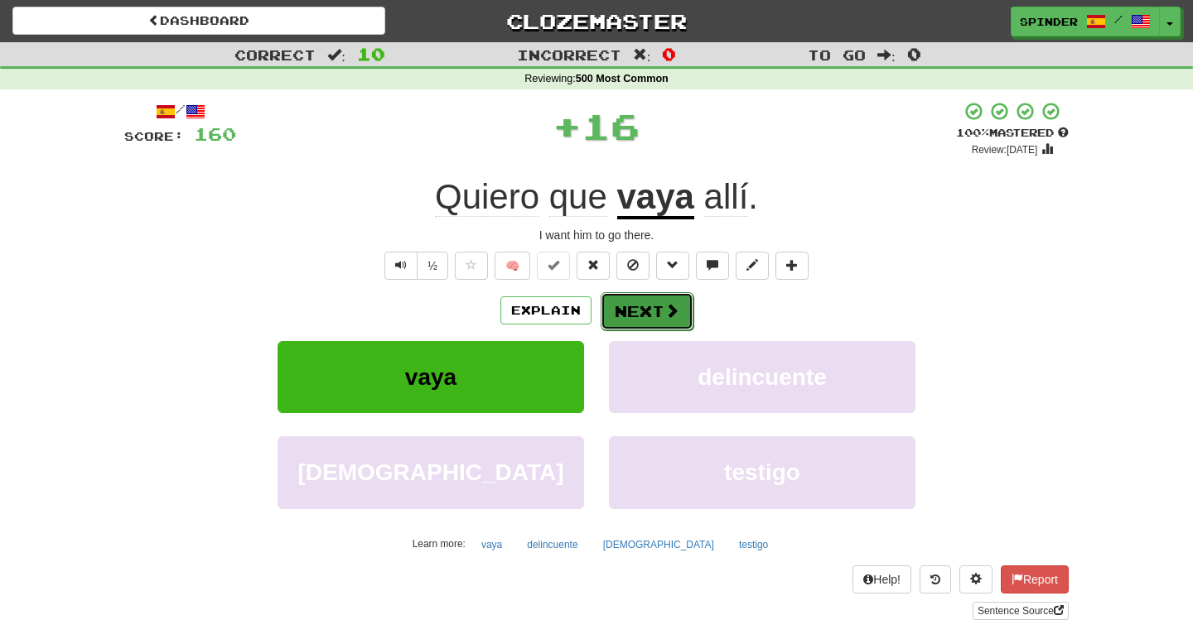
click at [628, 311] on button "Next" at bounding box center [647, 311] width 93 height 38
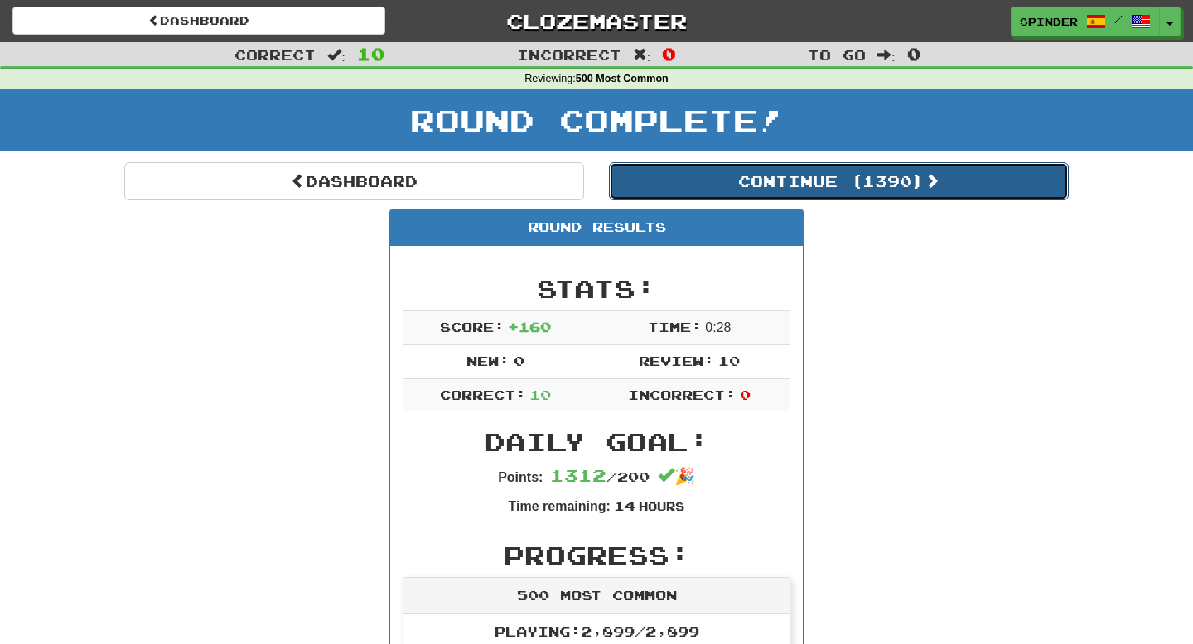
click at [770, 180] on button "Continue ( 1390 )" at bounding box center [839, 181] width 460 height 38
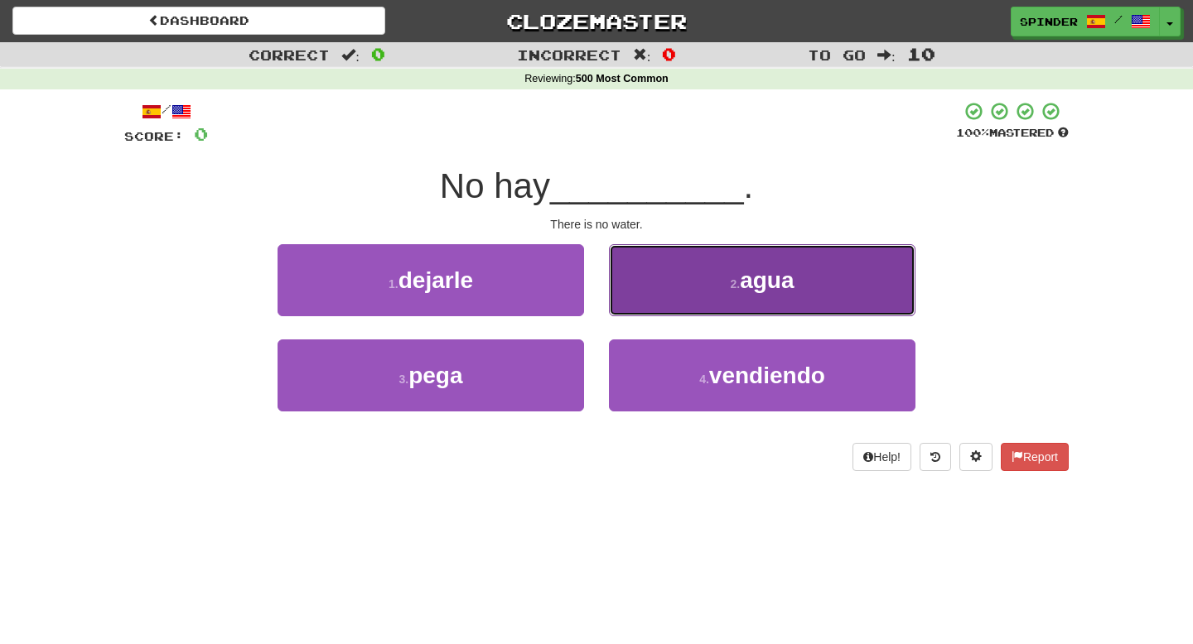
click at [721, 277] on button "2 . agua" at bounding box center [762, 280] width 306 height 72
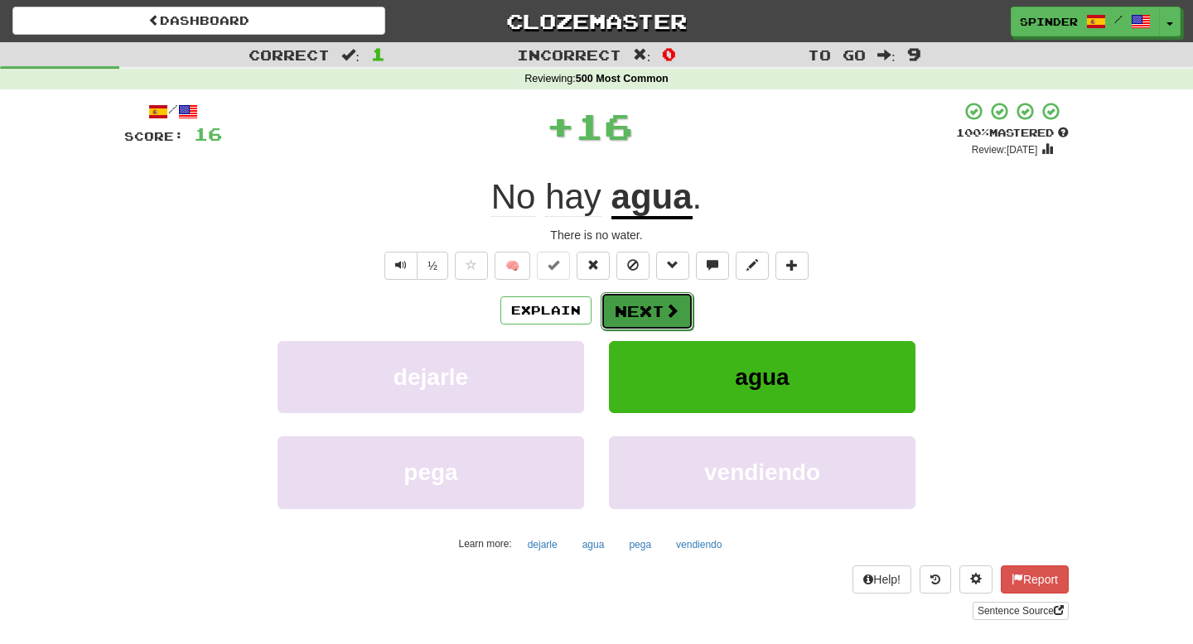
click at [647, 299] on button "Next" at bounding box center [647, 311] width 93 height 38
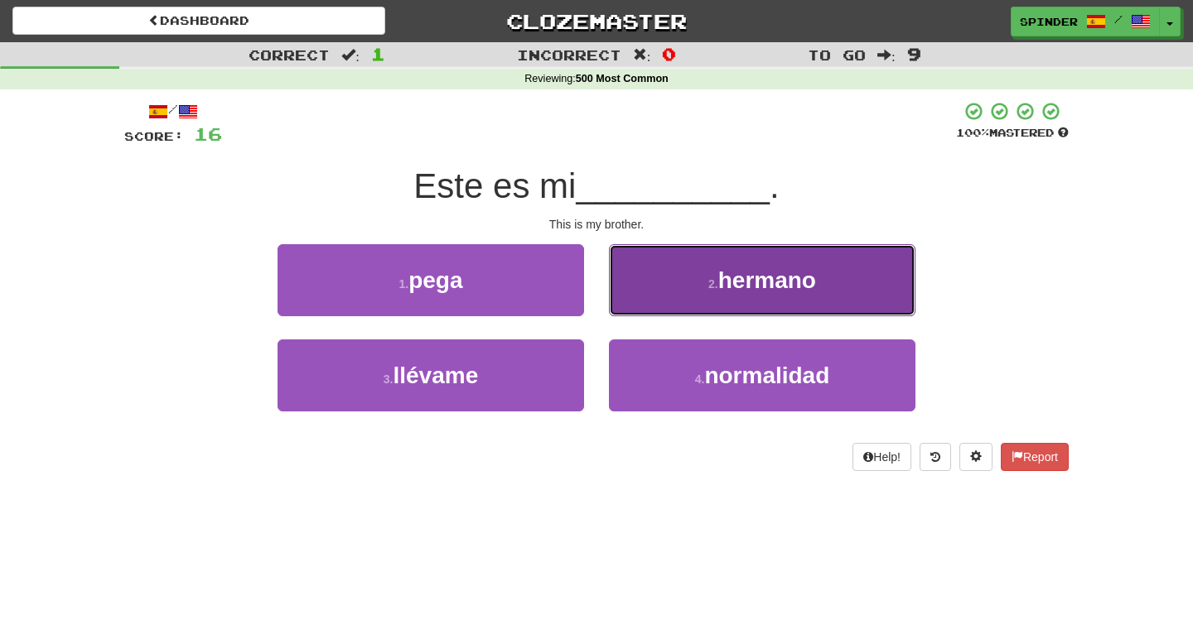
click at [663, 297] on button "2 . hermano" at bounding box center [762, 280] width 306 height 72
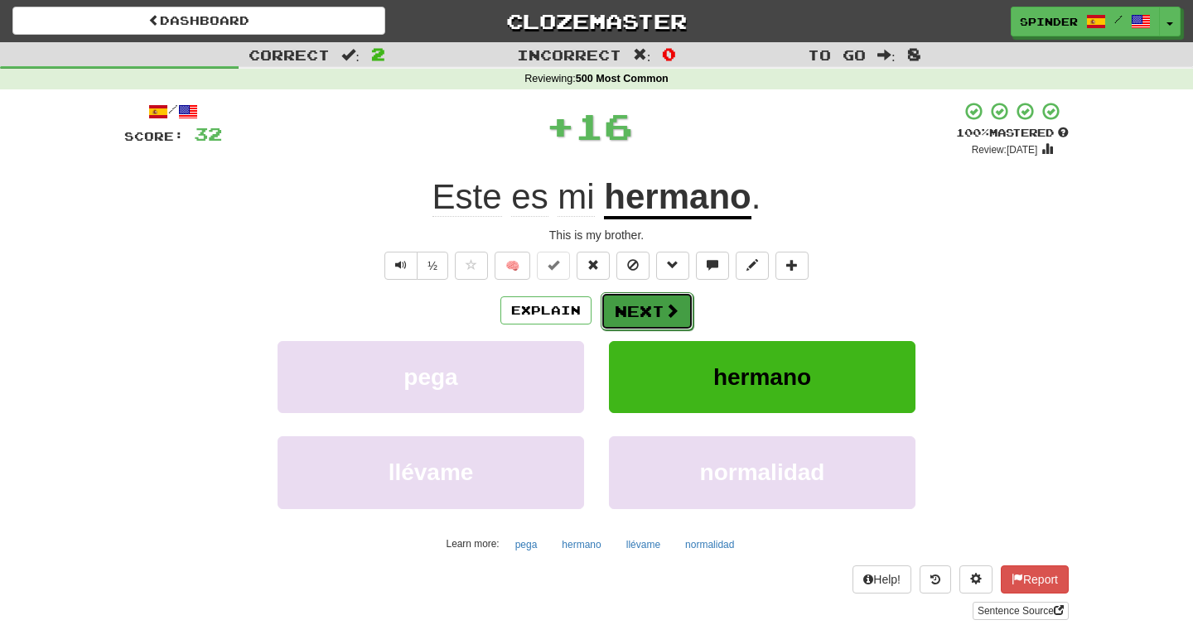
click at [662, 299] on button "Next" at bounding box center [647, 311] width 93 height 38
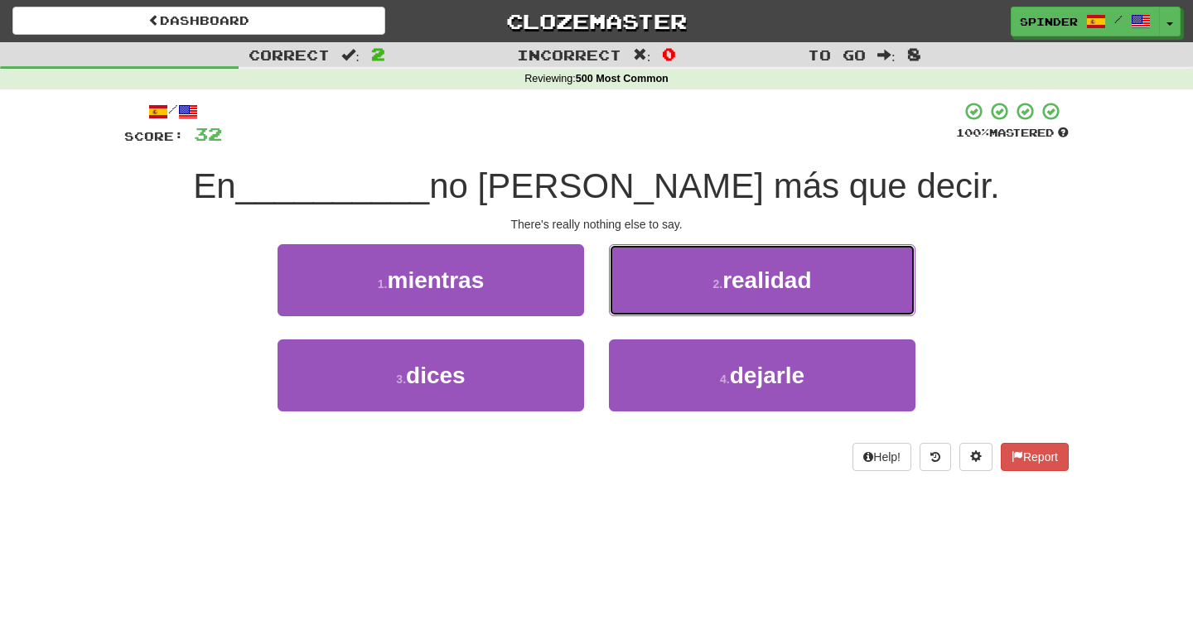
click at [662, 299] on button "2 . realidad" at bounding box center [762, 280] width 306 height 72
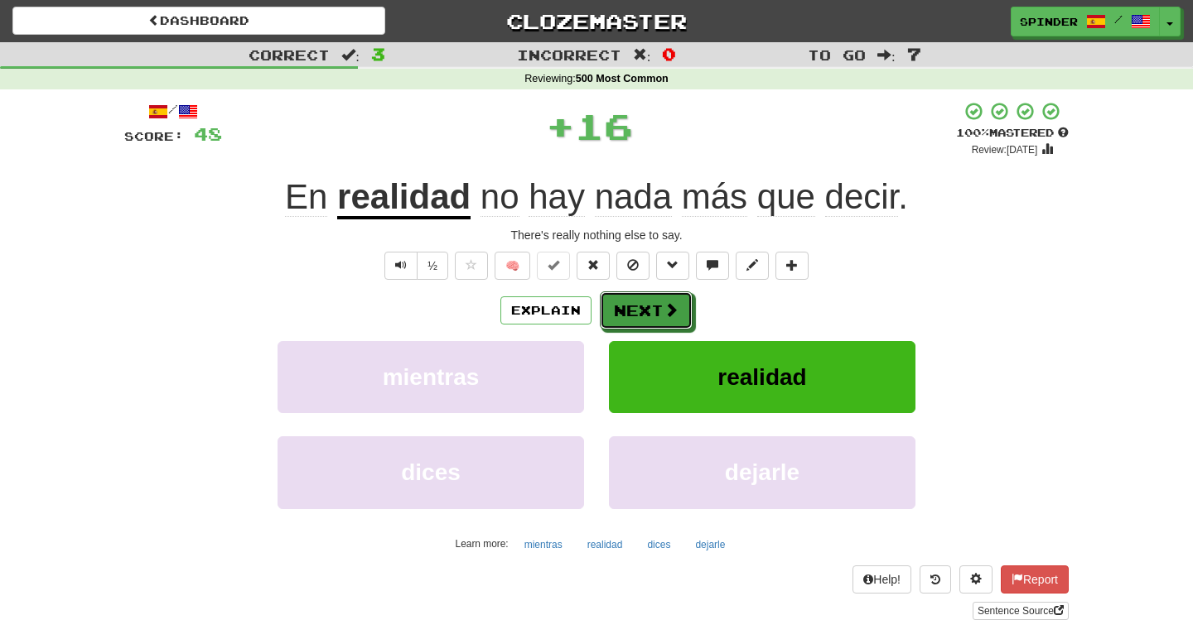
click at [662, 299] on button "Next" at bounding box center [646, 311] width 93 height 38
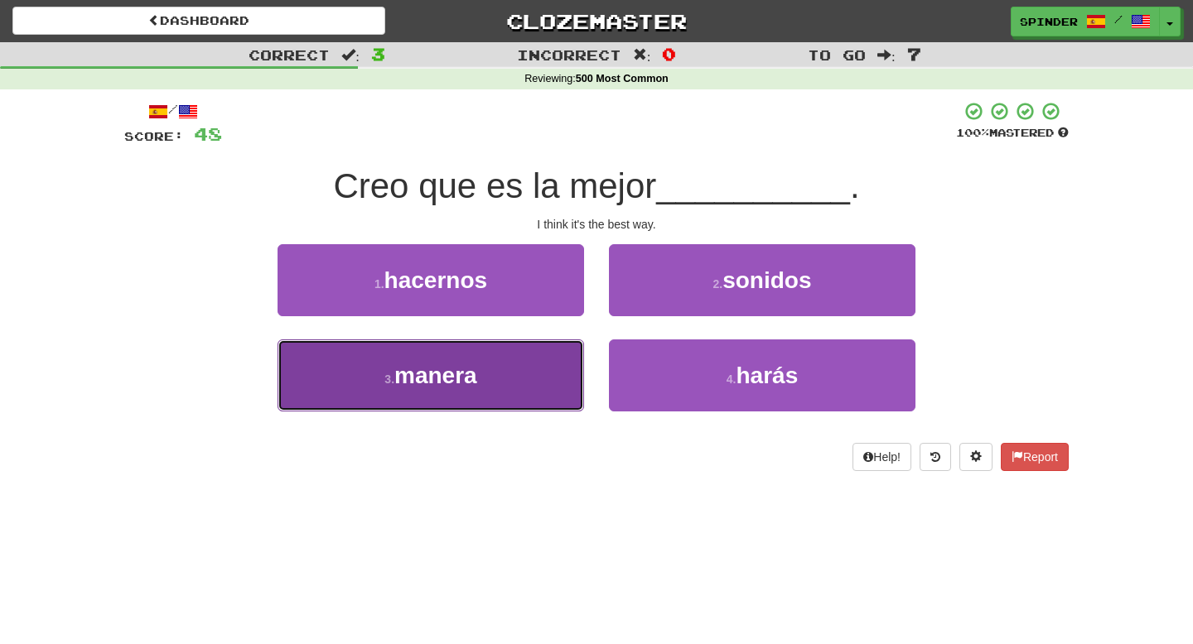
click at [548, 356] on button "3 . manera" at bounding box center [430, 376] width 306 height 72
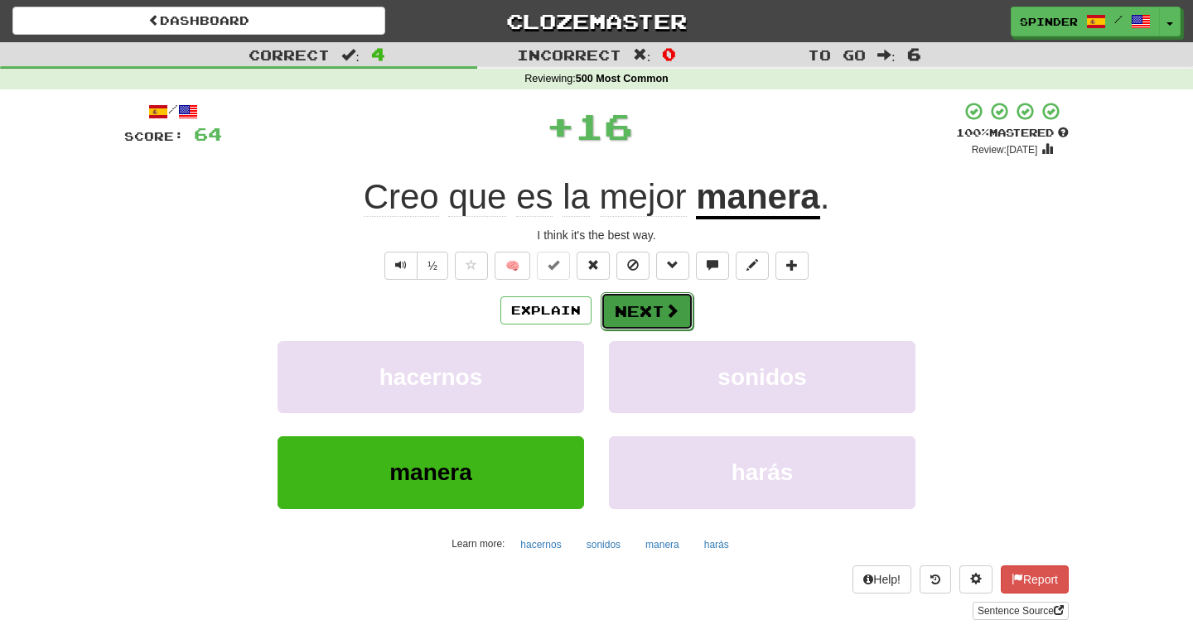
click at [634, 305] on button "Next" at bounding box center [647, 311] width 93 height 38
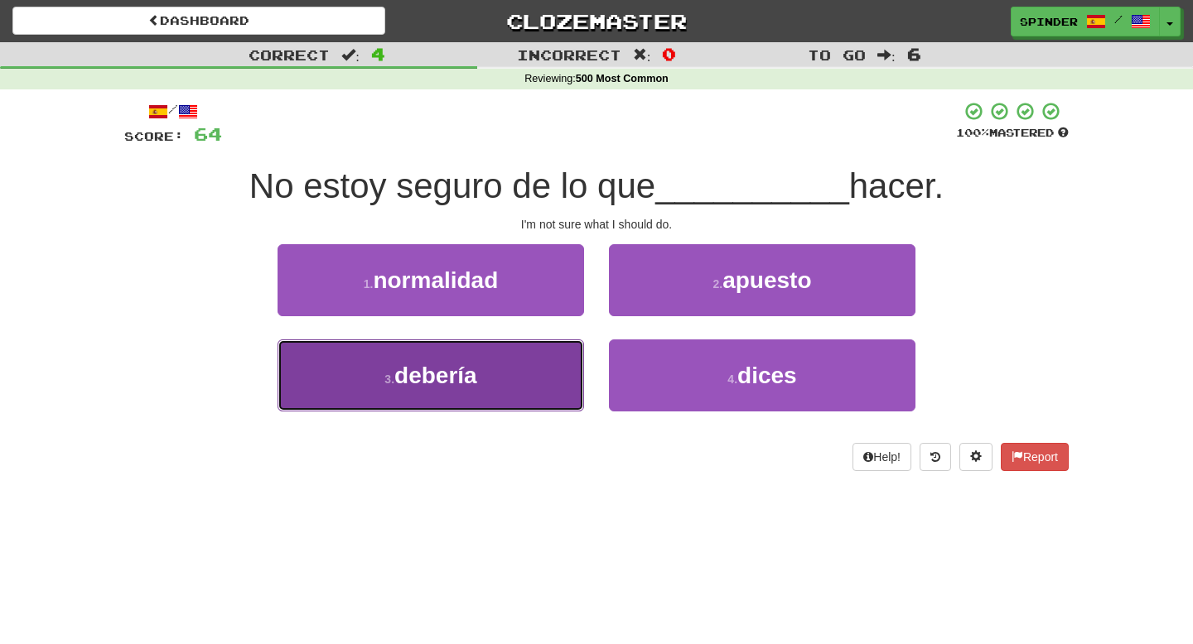
click at [527, 368] on button "3 . debería" at bounding box center [430, 376] width 306 height 72
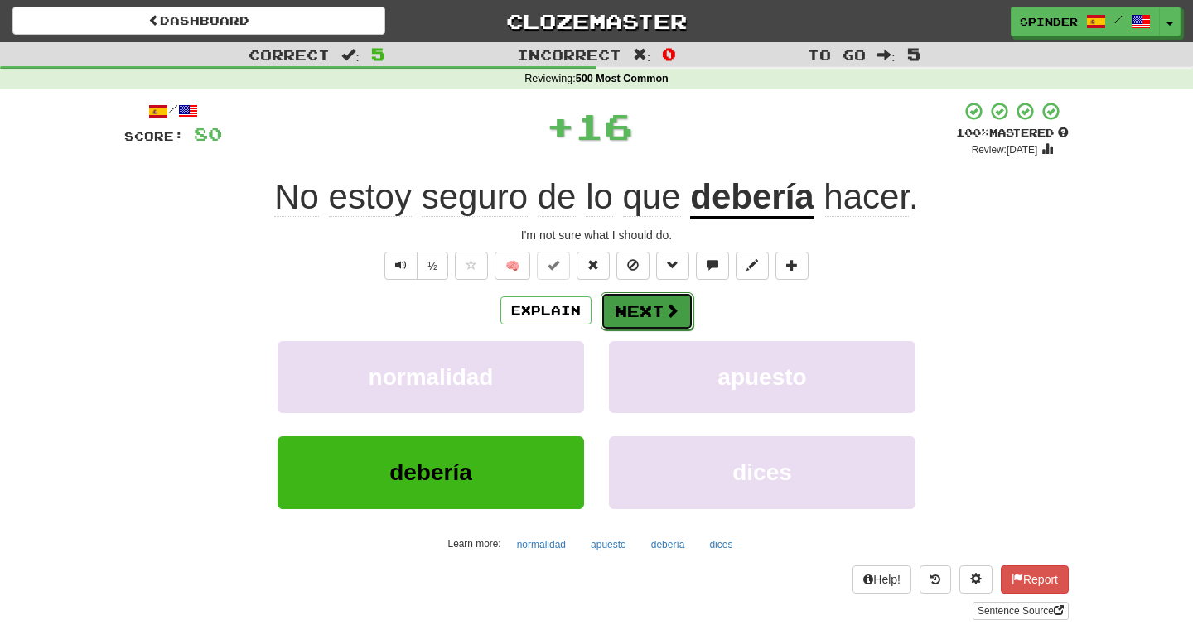
click at [644, 313] on button "Next" at bounding box center [647, 311] width 93 height 38
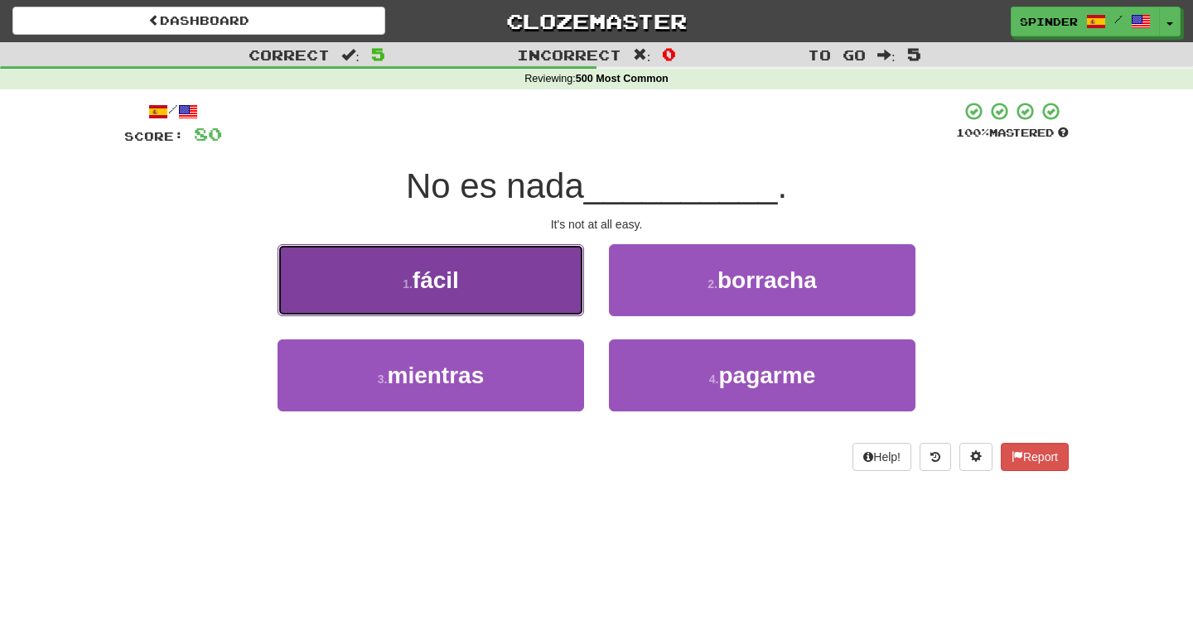
click at [528, 295] on button "1 . fácil" at bounding box center [430, 280] width 306 height 72
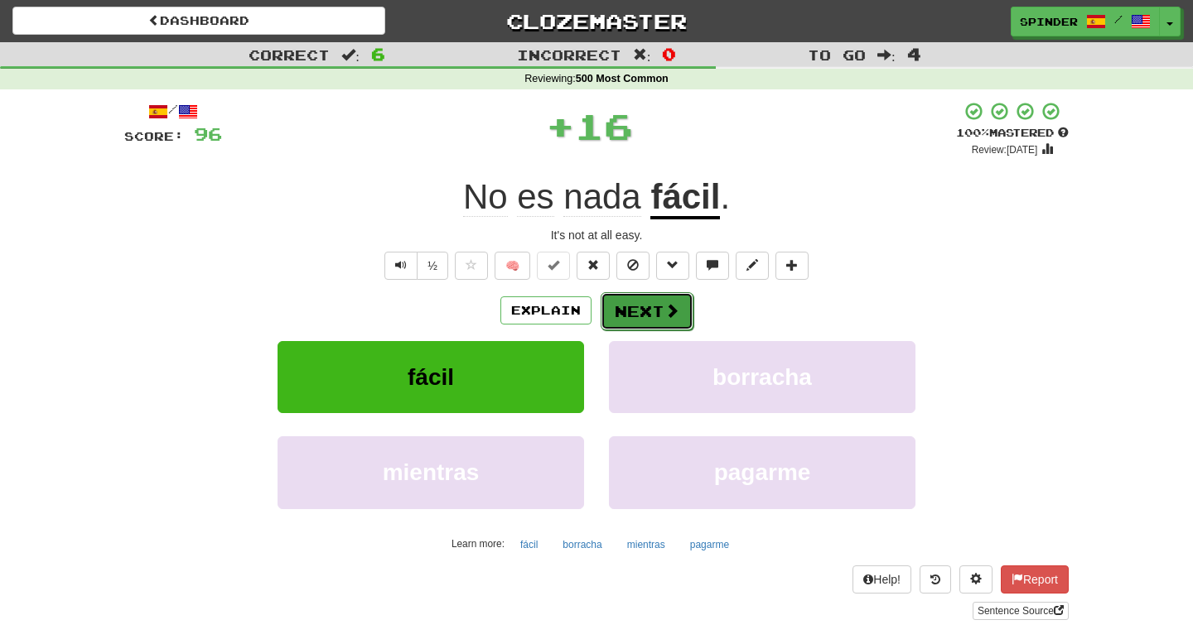
click at [624, 314] on button "Next" at bounding box center [647, 311] width 93 height 38
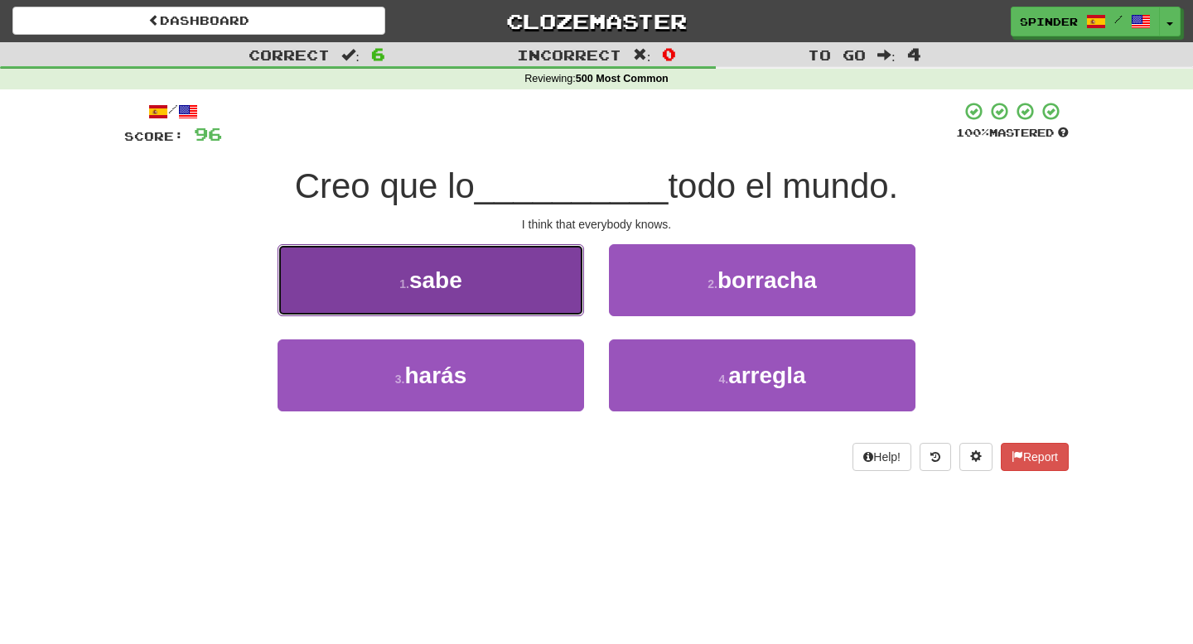
click at [522, 281] on button "1 . sabe" at bounding box center [430, 280] width 306 height 72
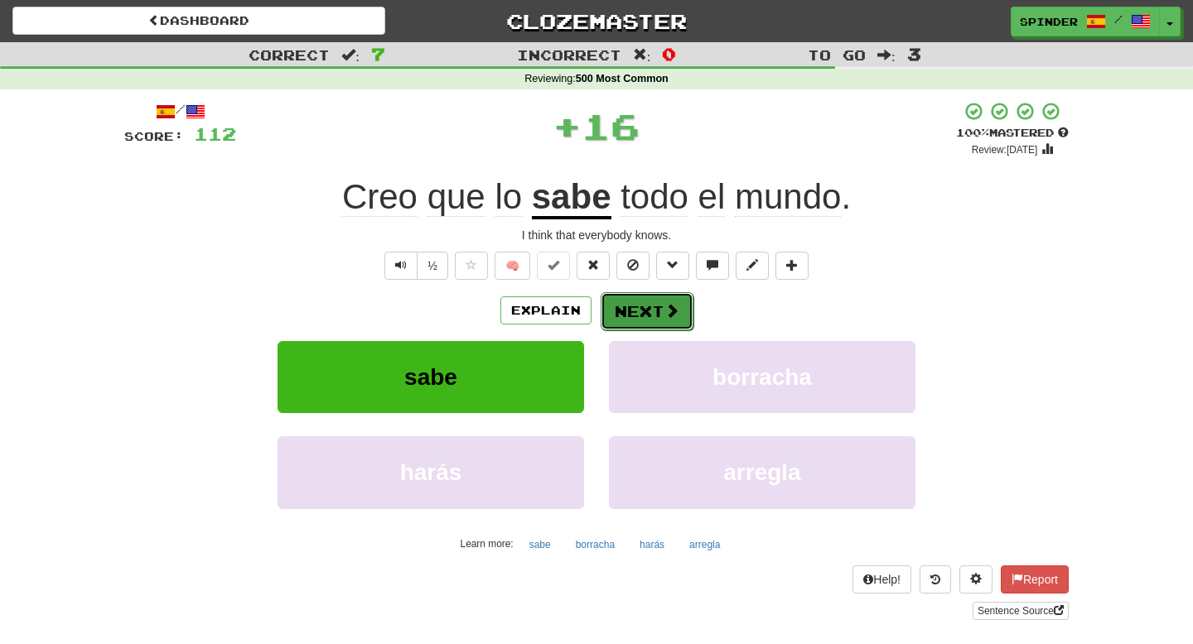
click at [616, 306] on button "Next" at bounding box center [647, 311] width 93 height 38
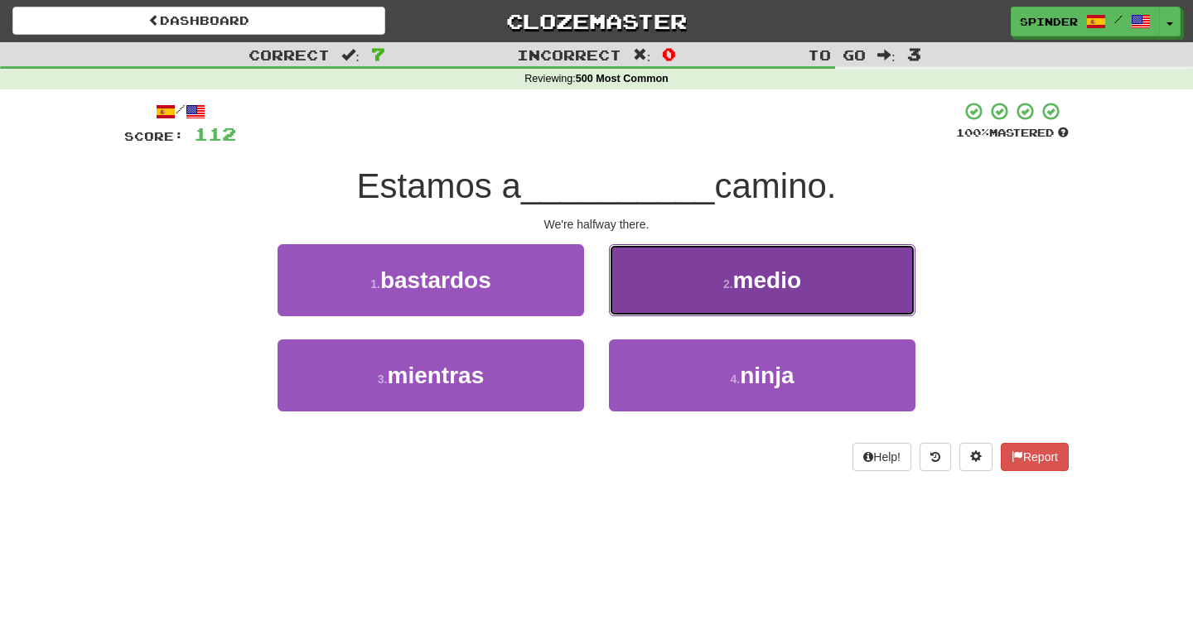
click at [654, 302] on button "2 . medio" at bounding box center [762, 280] width 306 height 72
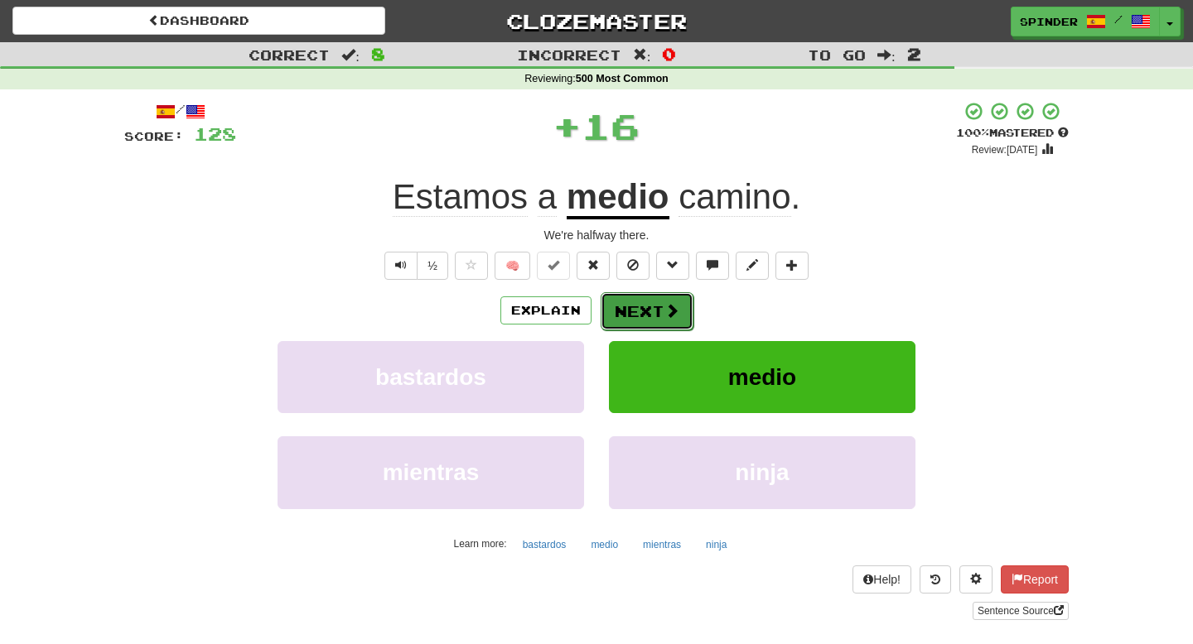
click at [644, 311] on button "Next" at bounding box center [647, 311] width 93 height 38
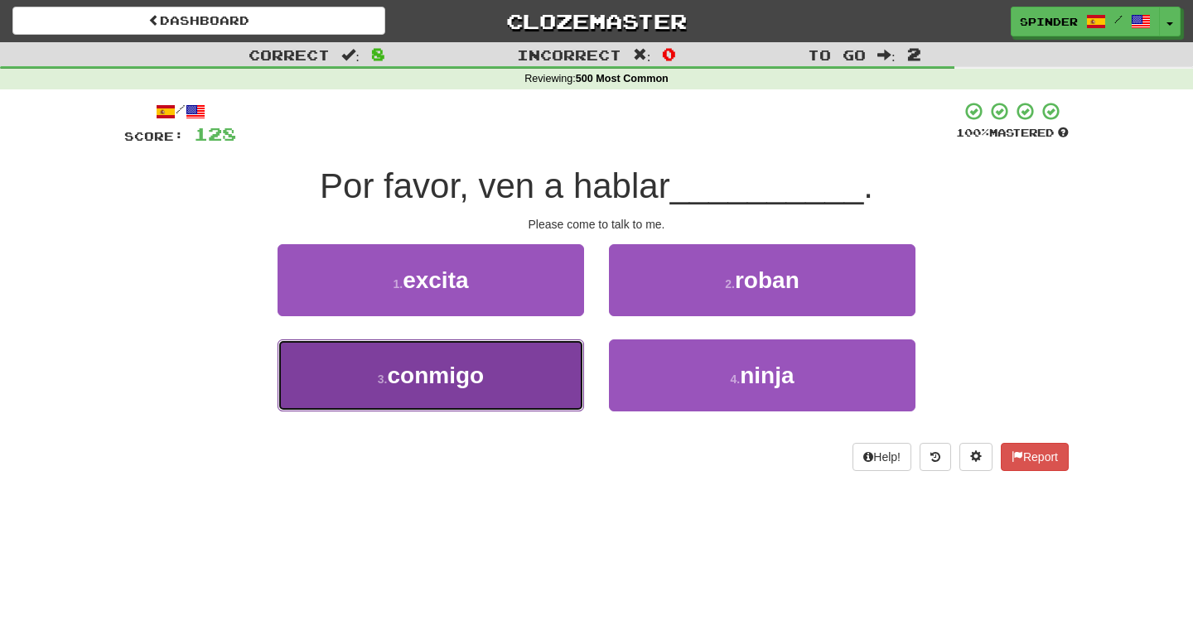
click at [502, 366] on button "3 . conmigo" at bounding box center [430, 376] width 306 height 72
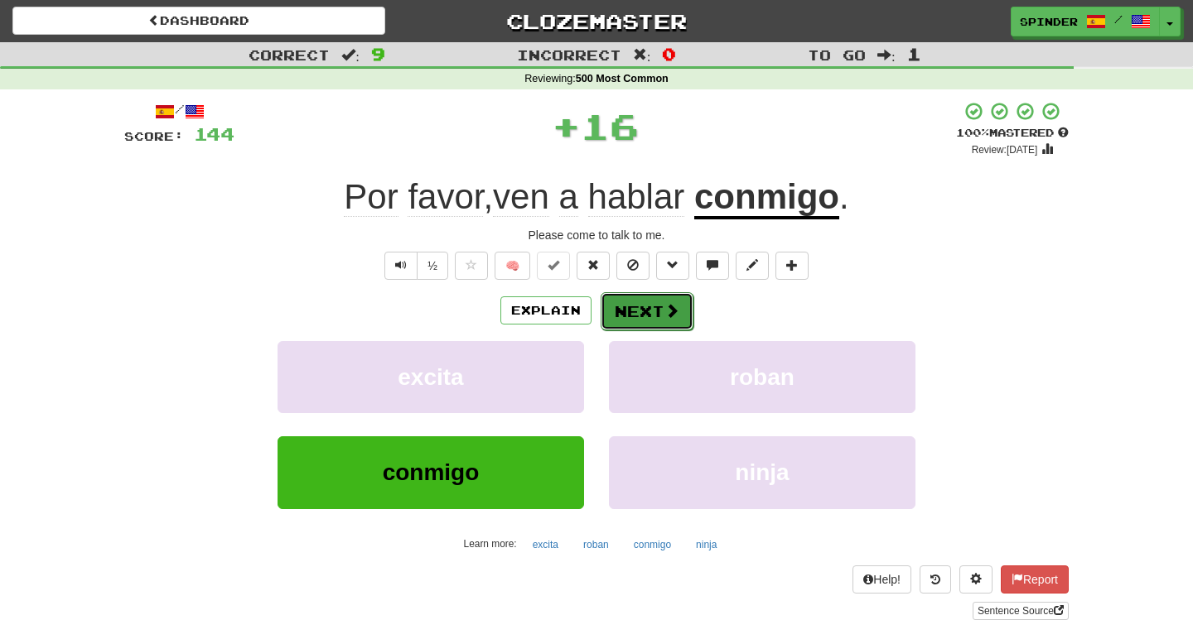
click at [627, 316] on button "Next" at bounding box center [647, 311] width 93 height 38
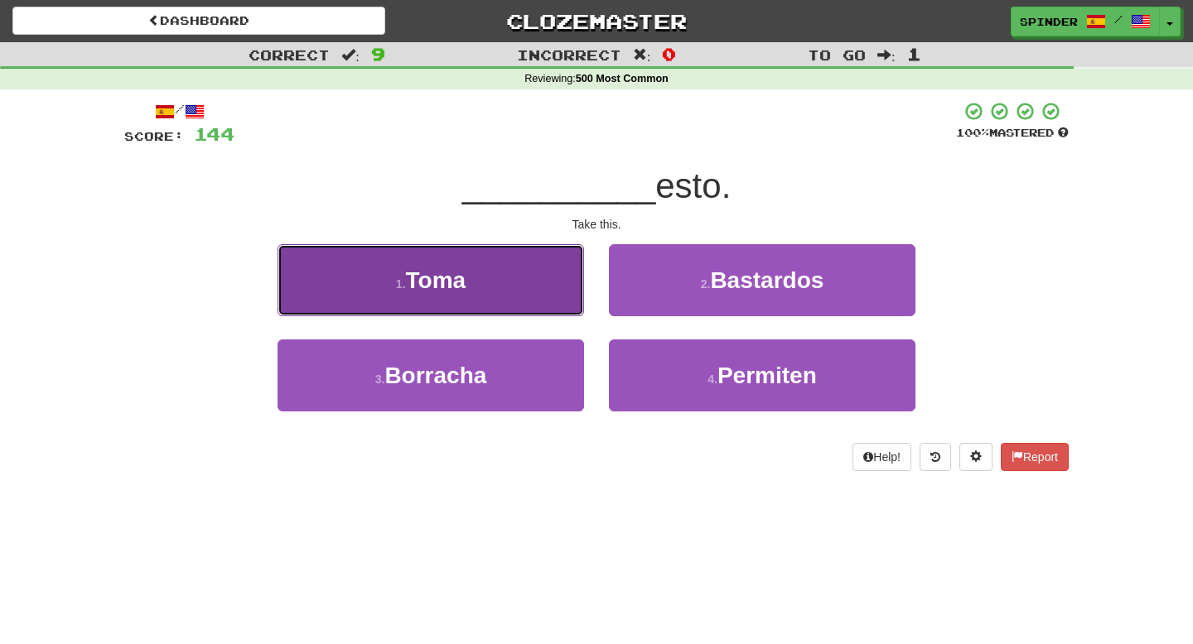
click at [552, 277] on button "1 . Toma" at bounding box center [430, 280] width 306 height 72
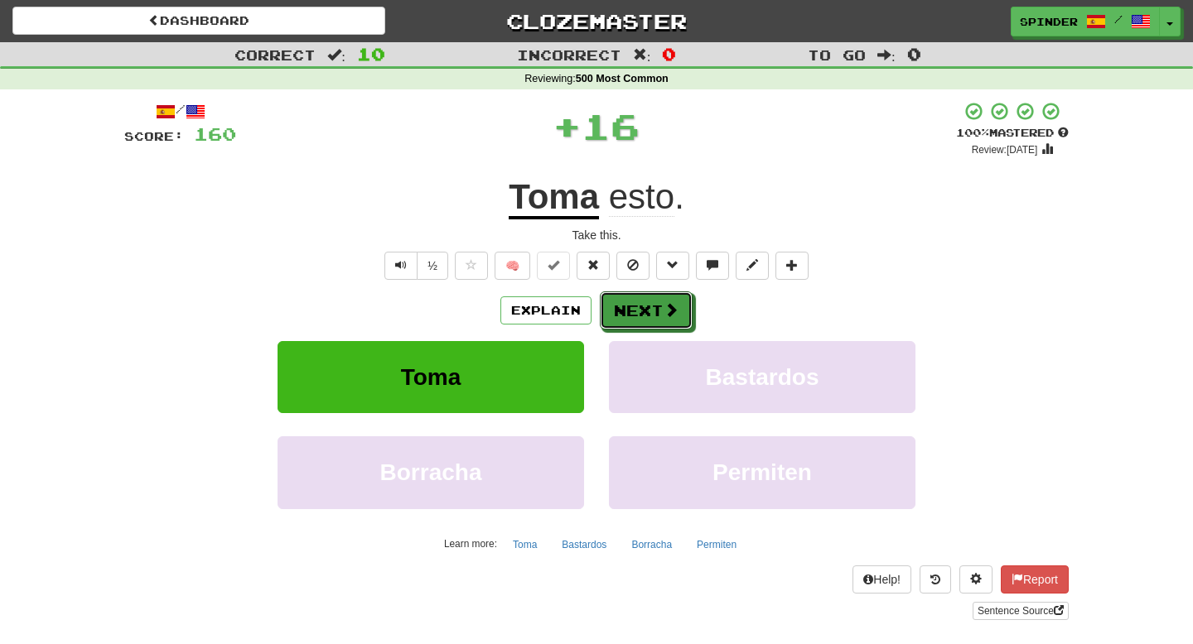
click at [649, 314] on button "Next" at bounding box center [646, 311] width 93 height 38
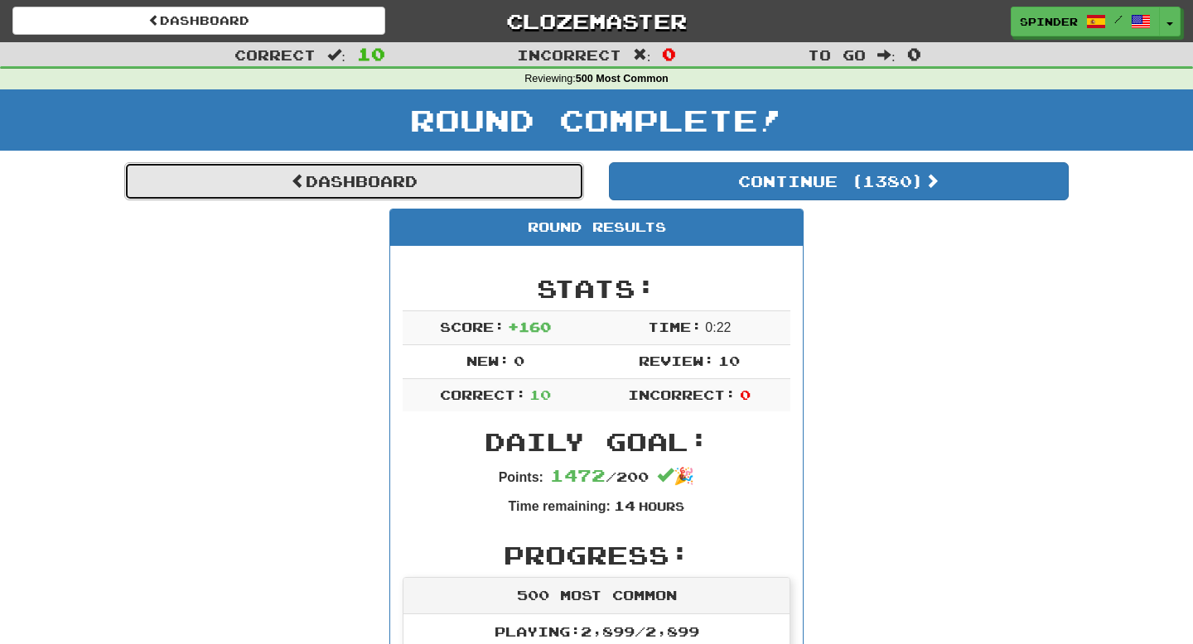
click at [413, 175] on link "Dashboard" at bounding box center [354, 181] width 460 height 38
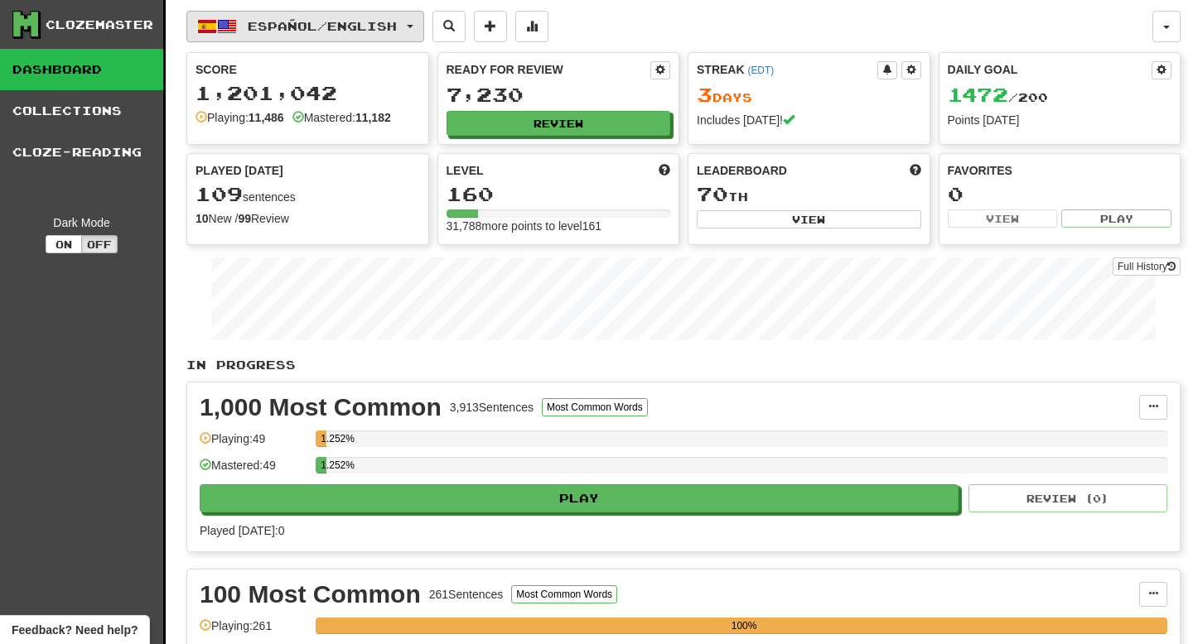
click at [284, 27] on span "Español / English" at bounding box center [322, 26] width 149 height 14
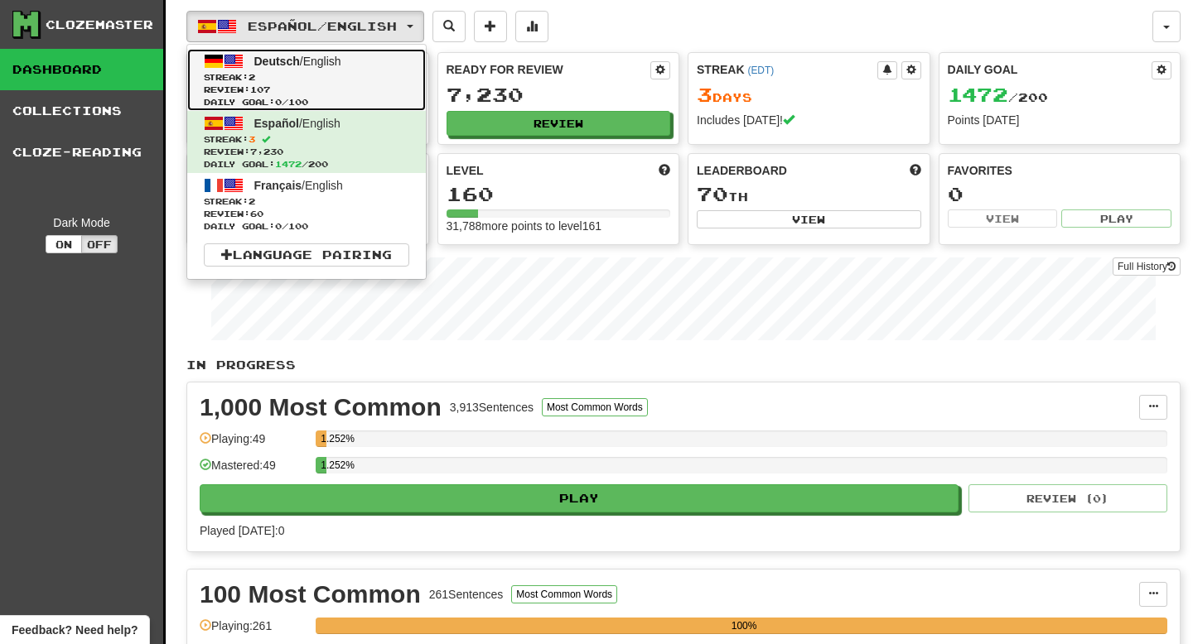
click at [282, 65] on span "Deutsch" at bounding box center [277, 61] width 46 height 13
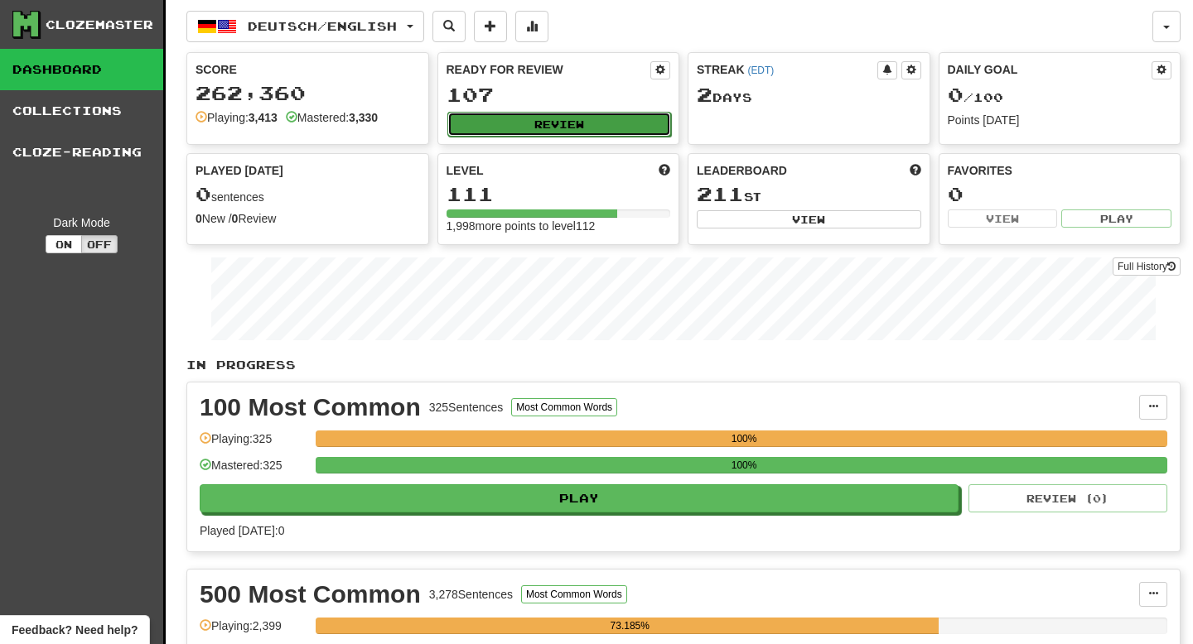
click at [501, 129] on button "Review" at bounding box center [559, 124] width 224 height 25
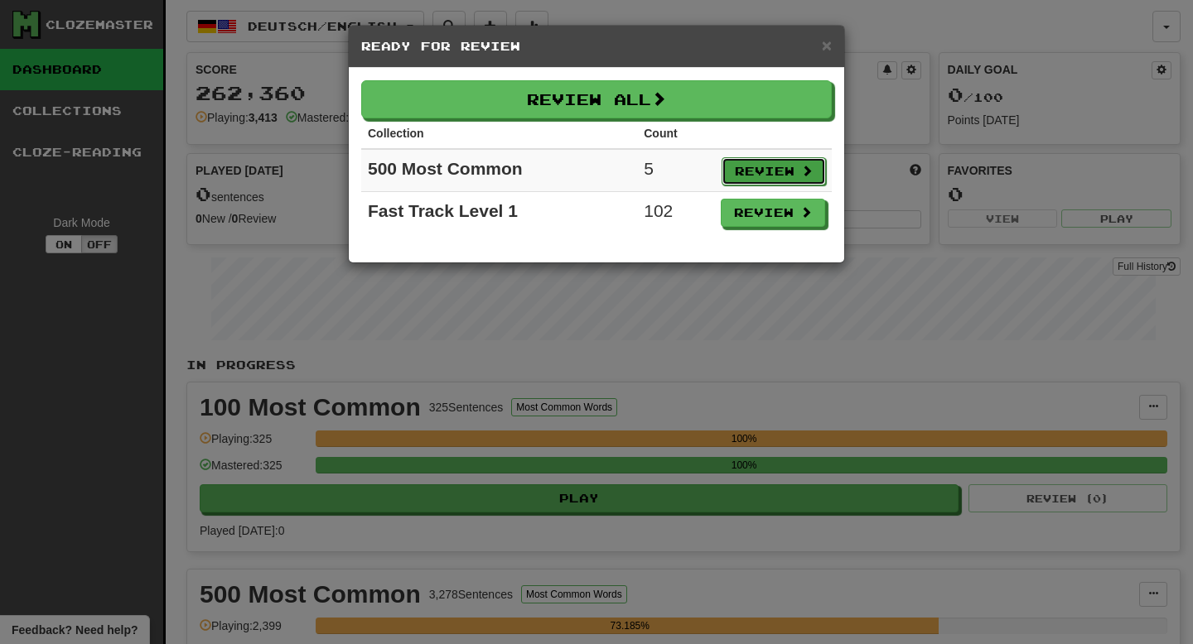
click at [795, 169] on button "Review" at bounding box center [773, 171] width 104 height 28
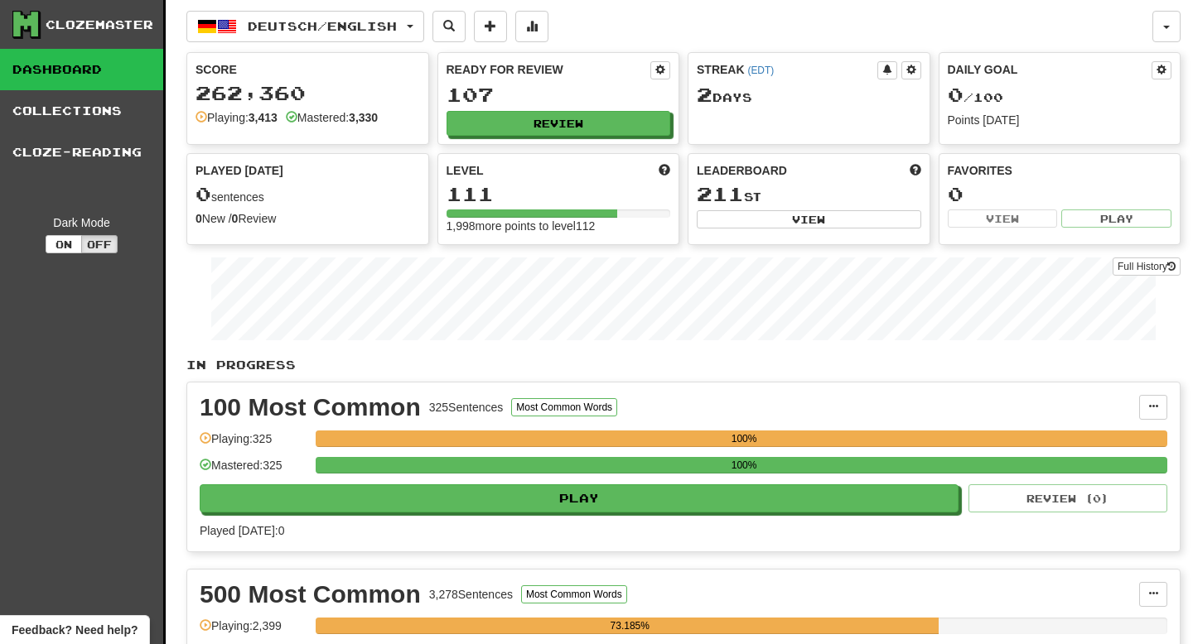
select select "**"
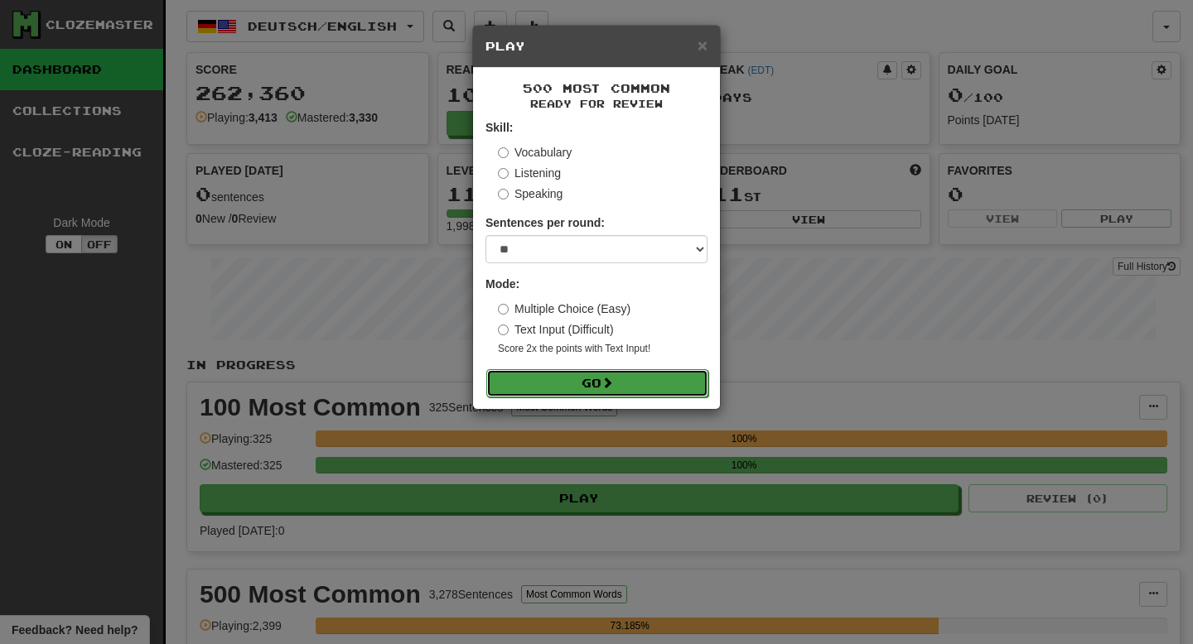
click at [550, 371] on button "Go" at bounding box center [597, 383] width 222 height 28
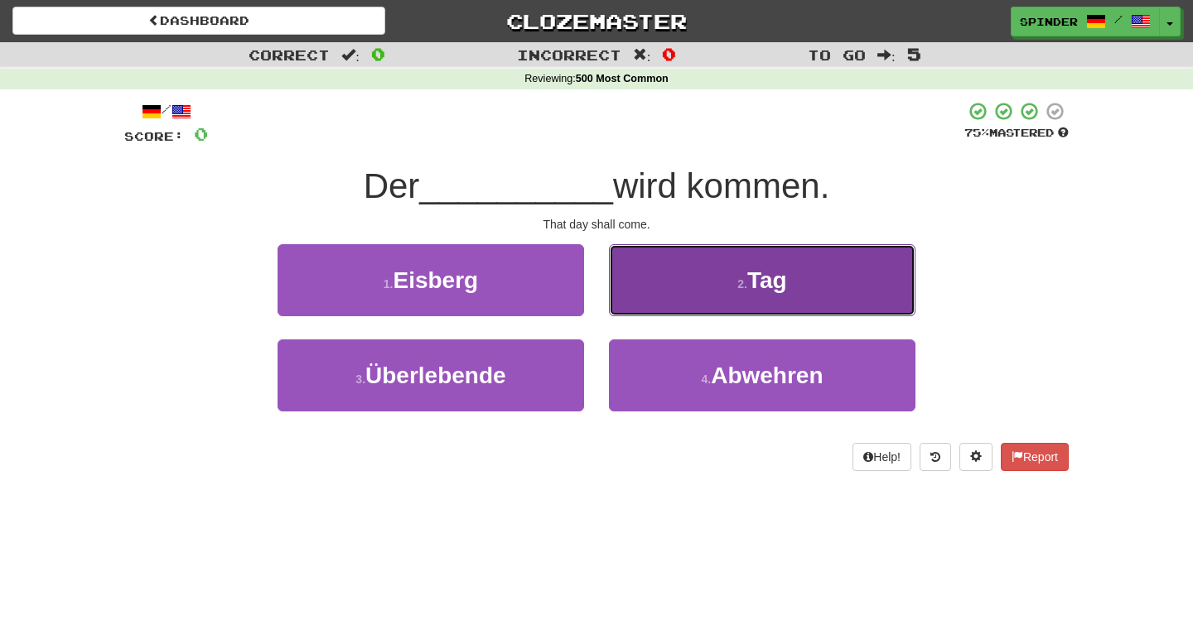
click at [825, 262] on button "2 . Tag" at bounding box center [762, 280] width 306 height 72
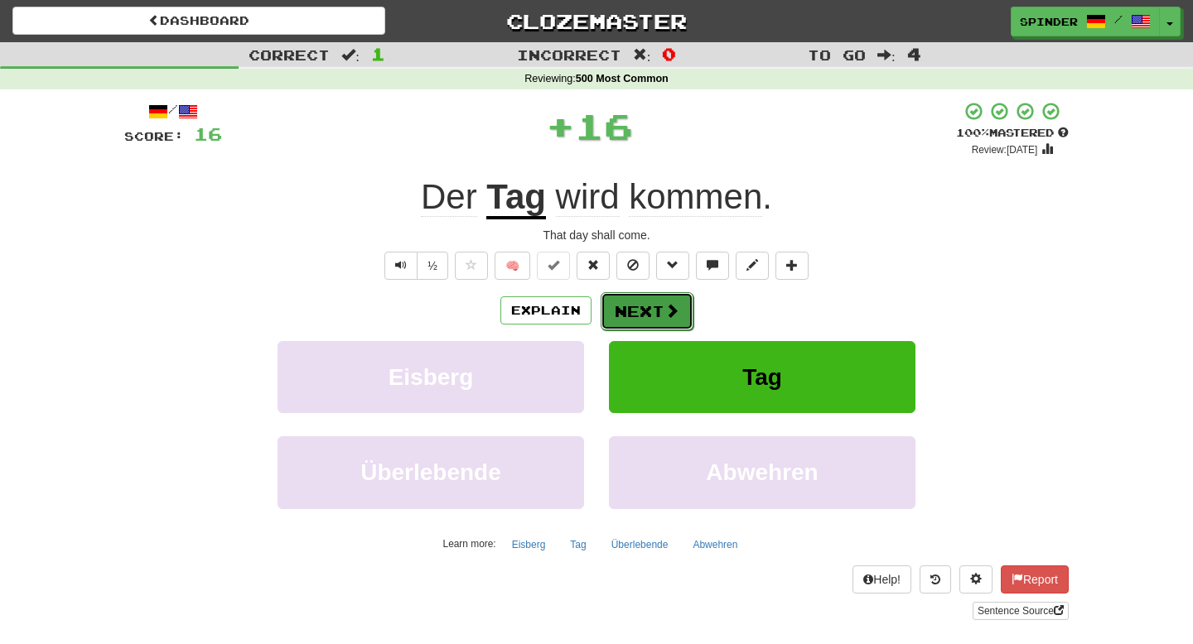
click at [651, 312] on button "Next" at bounding box center [647, 311] width 93 height 38
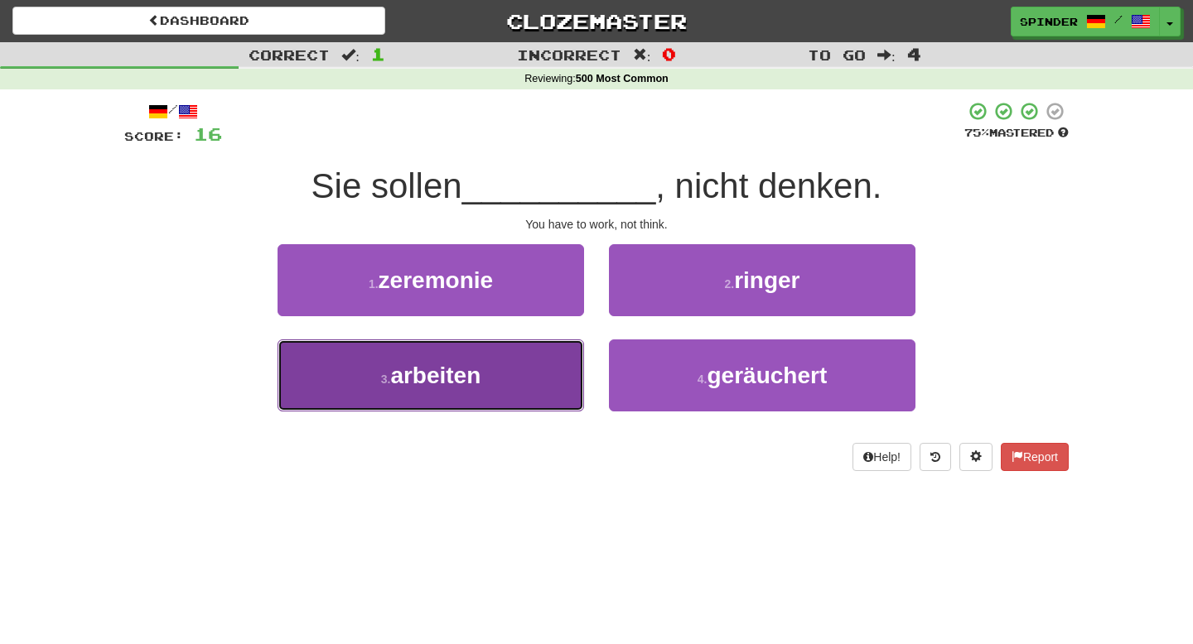
click at [513, 390] on button "3 . arbeiten" at bounding box center [430, 376] width 306 height 72
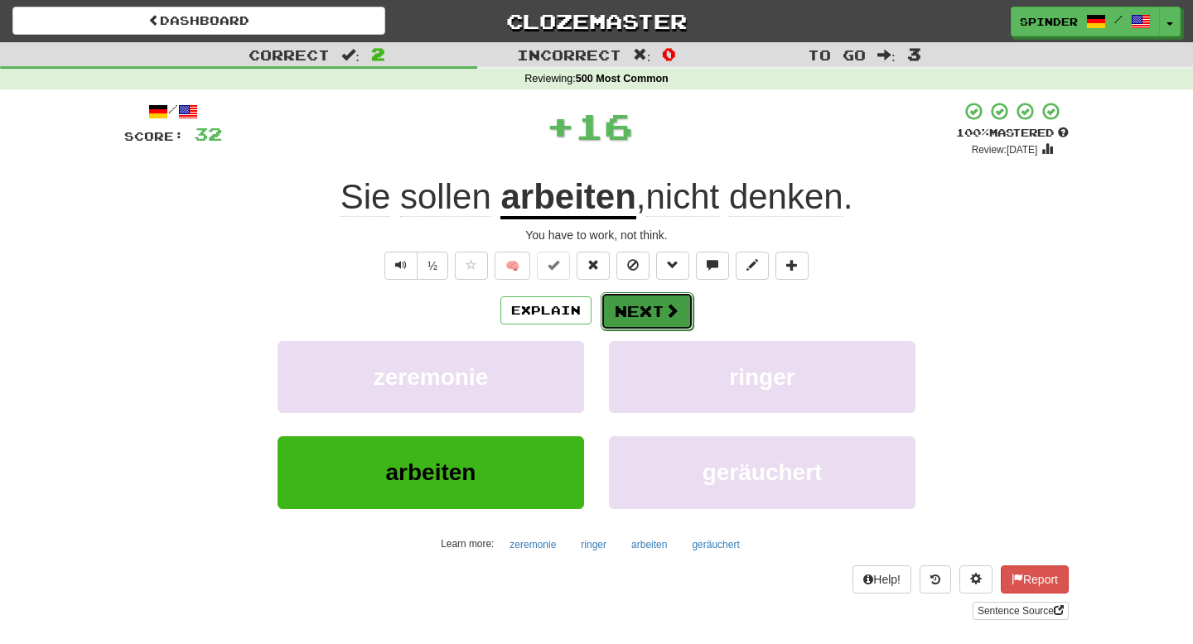
click at [620, 323] on button "Next" at bounding box center [647, 311] width 93 height 38
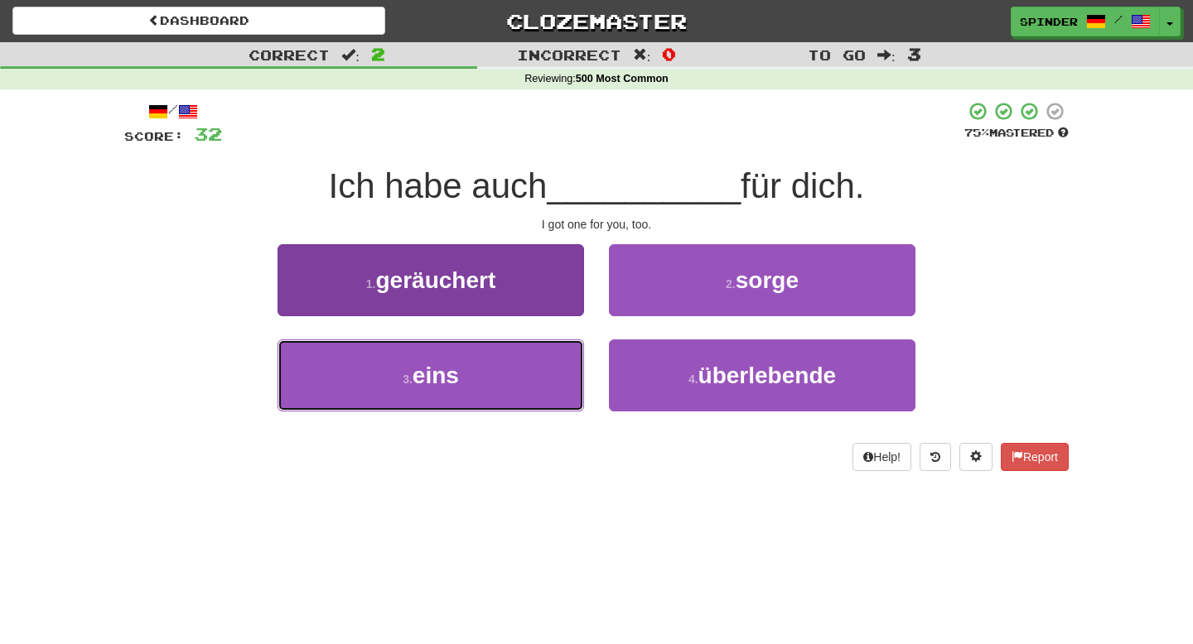
click at [537, 382] on button "3 . eins" at bounding box center [430, 376] width 306 height 72
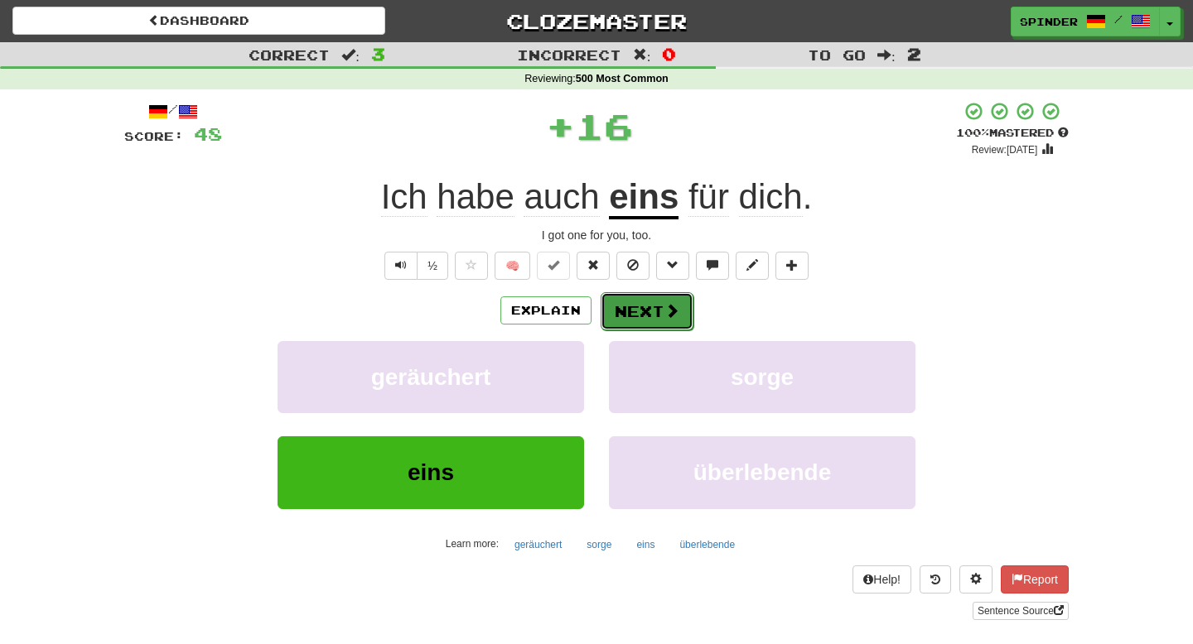
click at [627, 321] on button "Next" at bounding box center [647, 311] width 93 height 38
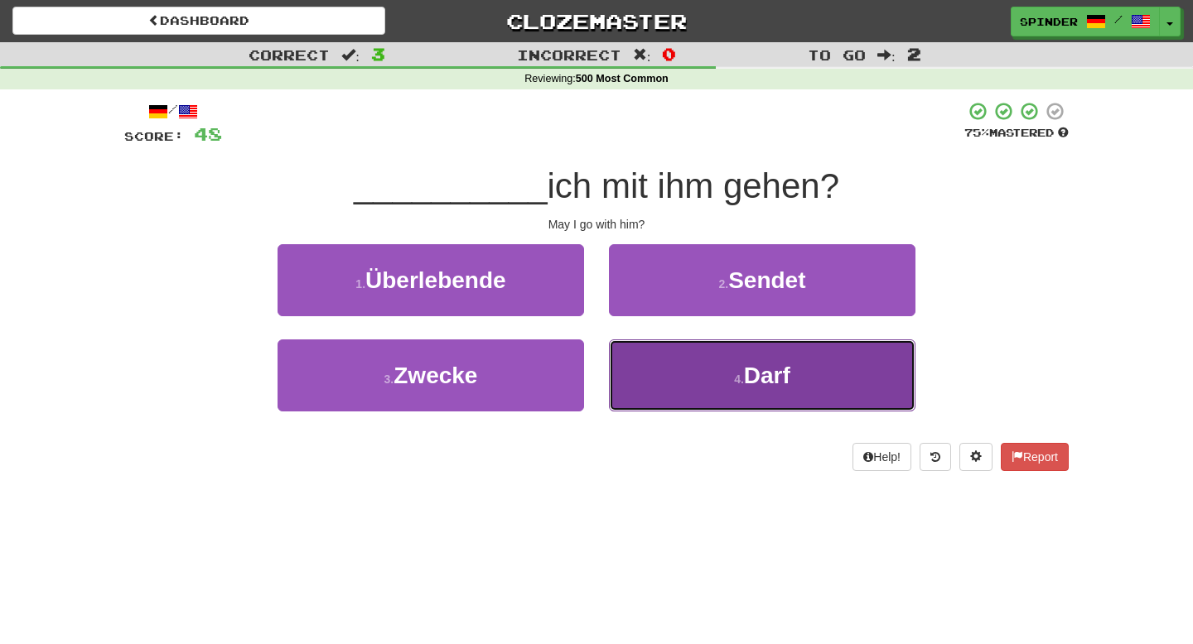
click at [638, 363] on button "4 . Darf" at bounding box center [762, 376] width 306 height 72
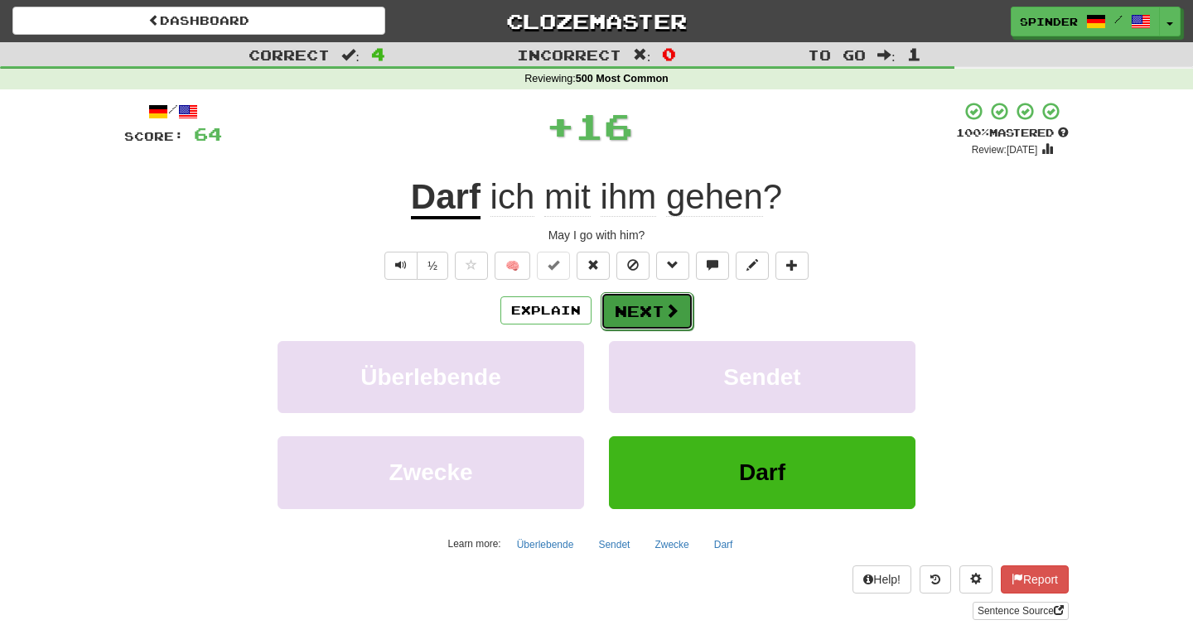
click at [643, 318] on button "Next" at bounding box center [647, 311] width 93 height 38
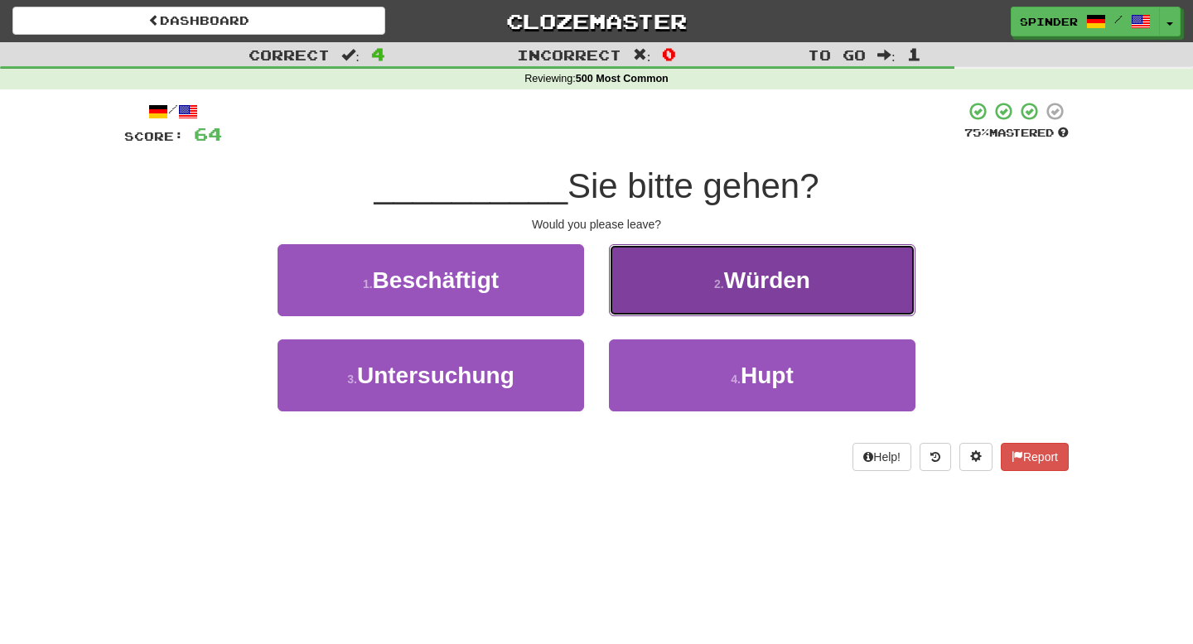
click at [654, 306] on button "2 . Würden" at bounding box center [762, 280] width 306 height 72
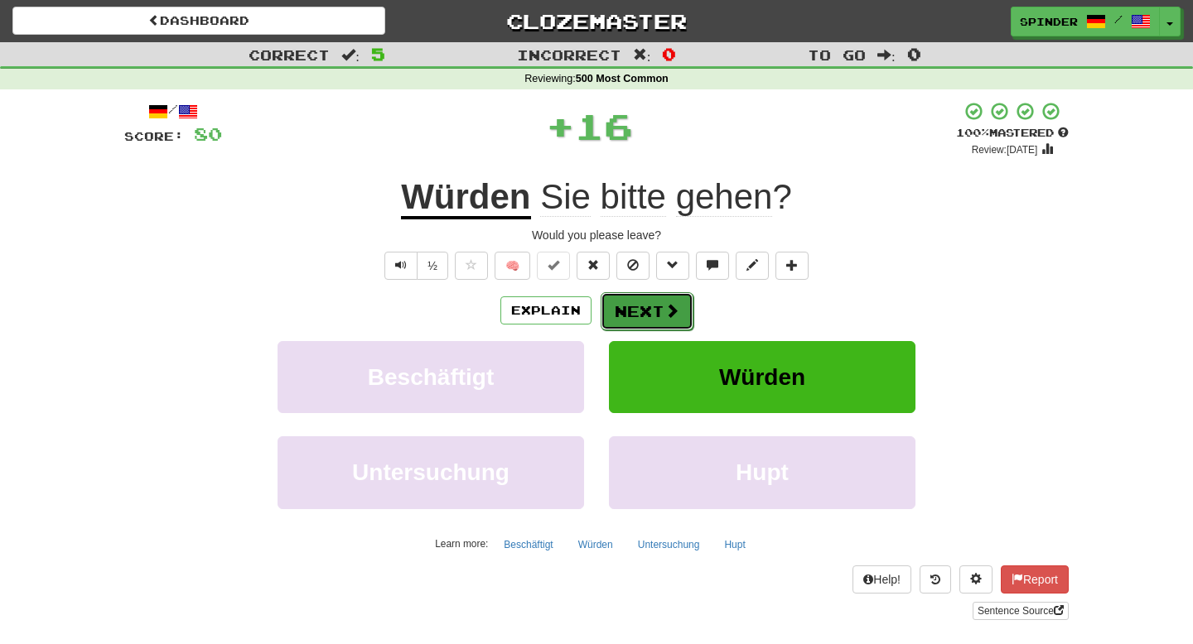
click at [654, 308] on button "Next" at bounding box center [647, 311] width 93 height 38
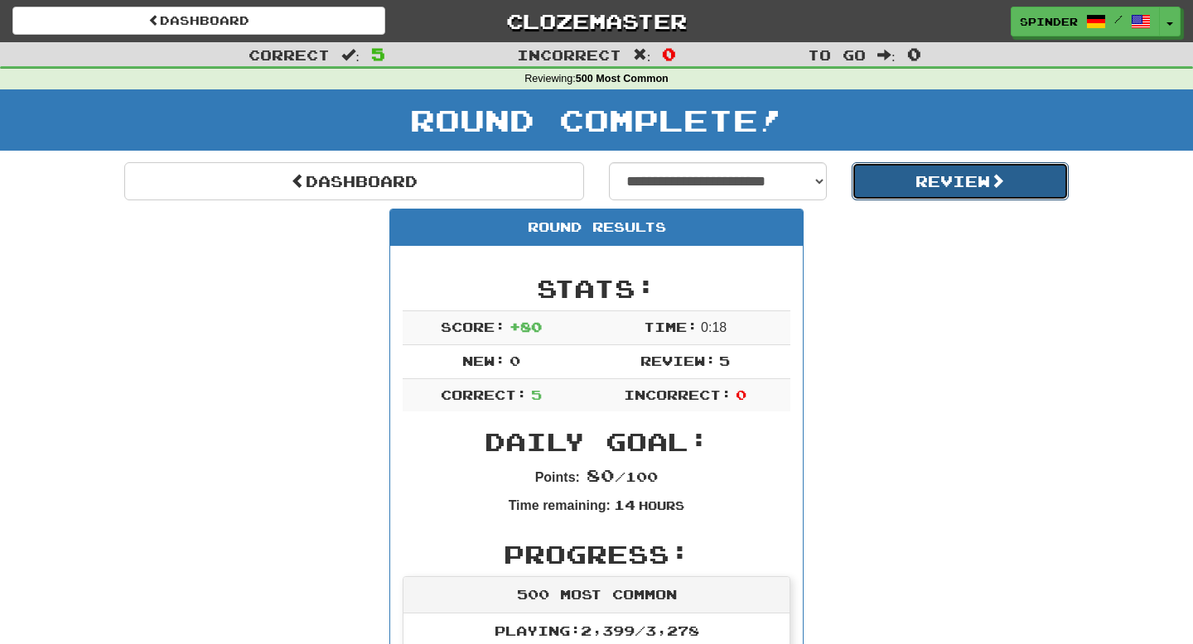
click at [888, 176] on button "Review" at bounding box center [961, 181] width 218 height 38
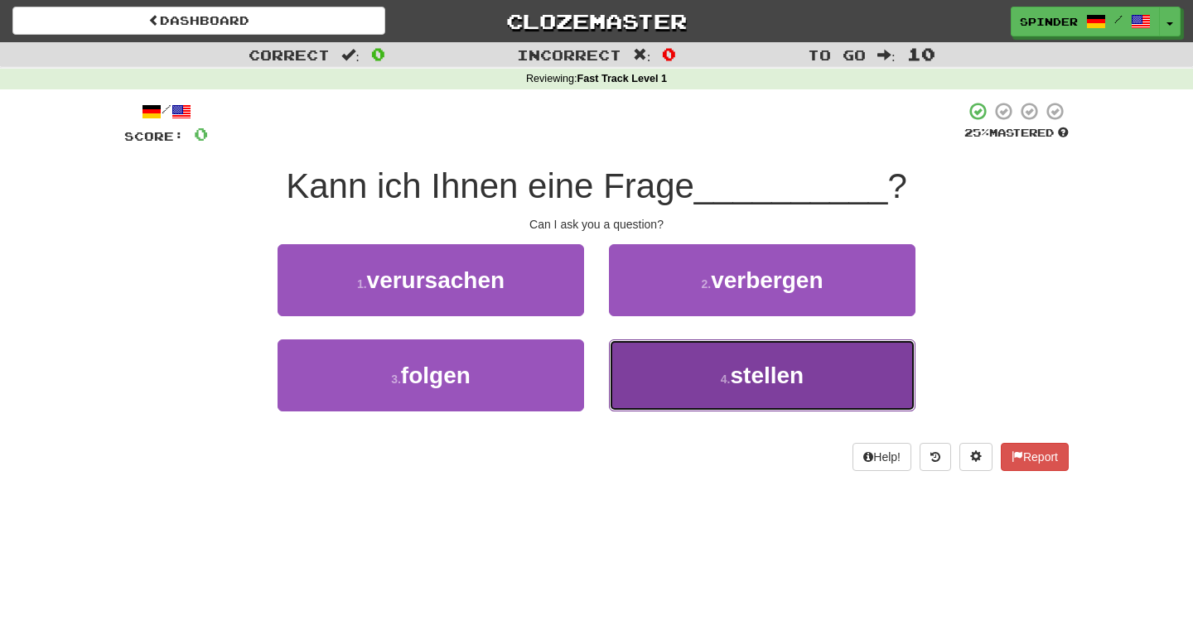
click at [797, 363] on span "stellen" at bounding box center [767, 376] width 74 height 26
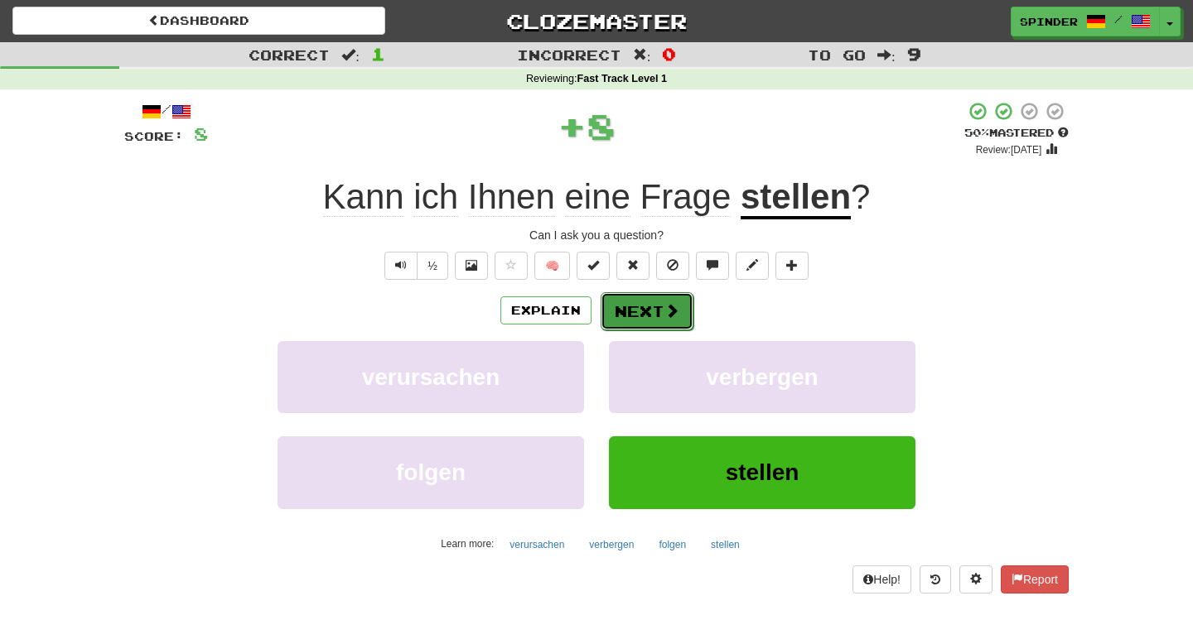
click at [666, 316] on span at bounding box center [671, 310] width 15 height 15
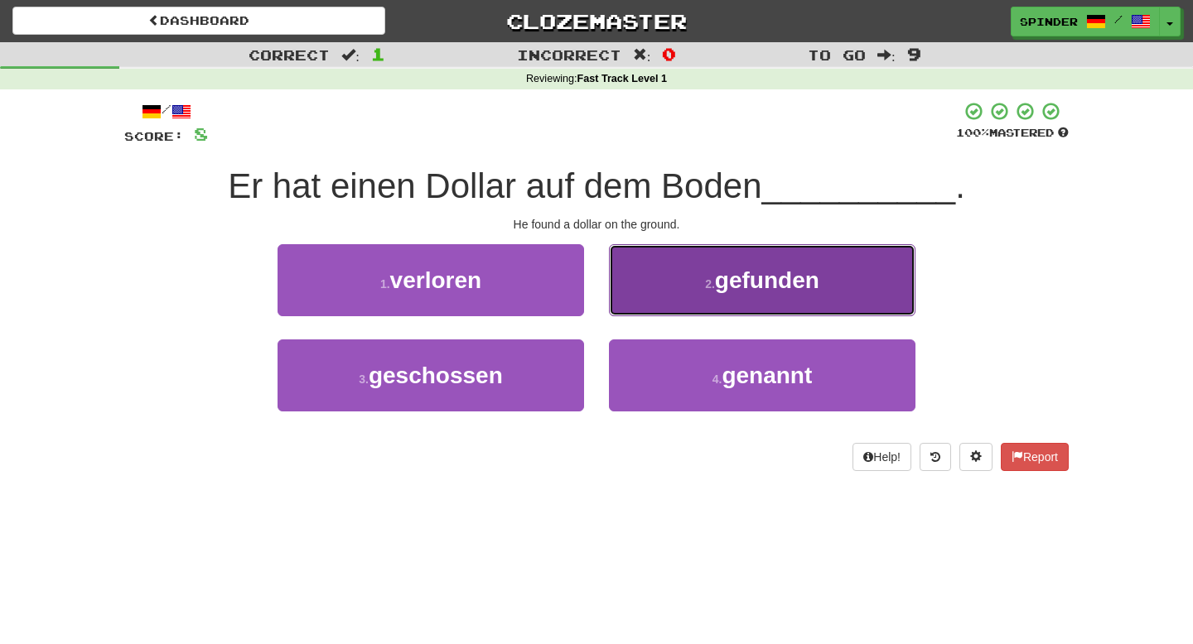
click at [685, 287] on button "2 . gefunden" at bounding box center [762, 280] width 306 height 72
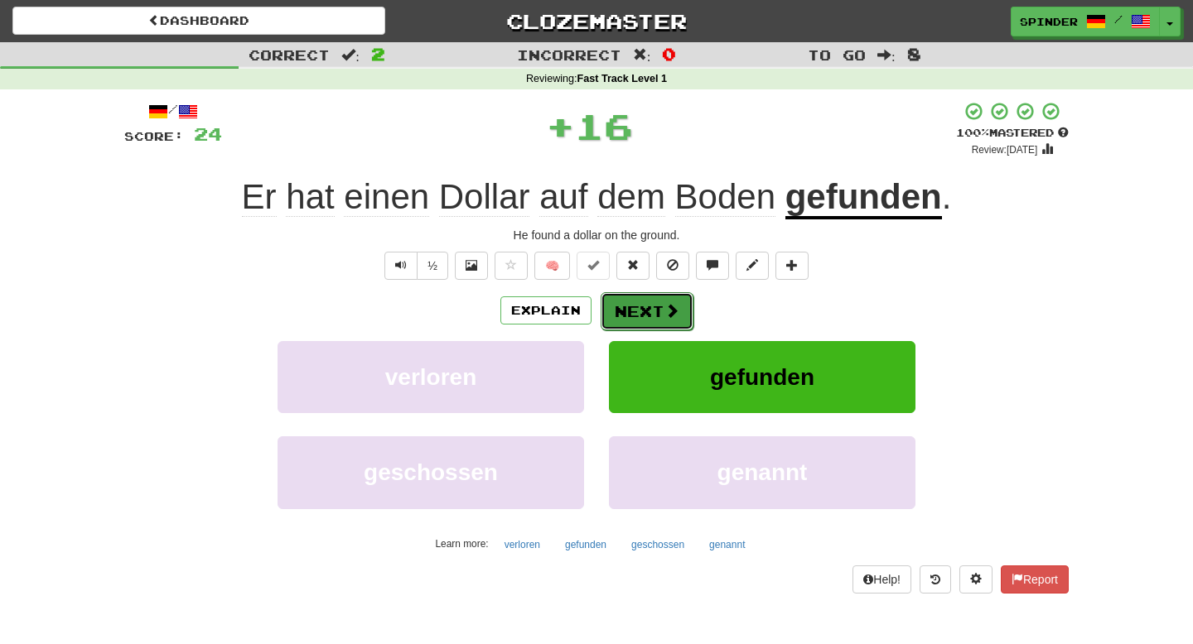
click at [655, 314] on button "Next" at bounding box center [647, 311] width 93 height 38
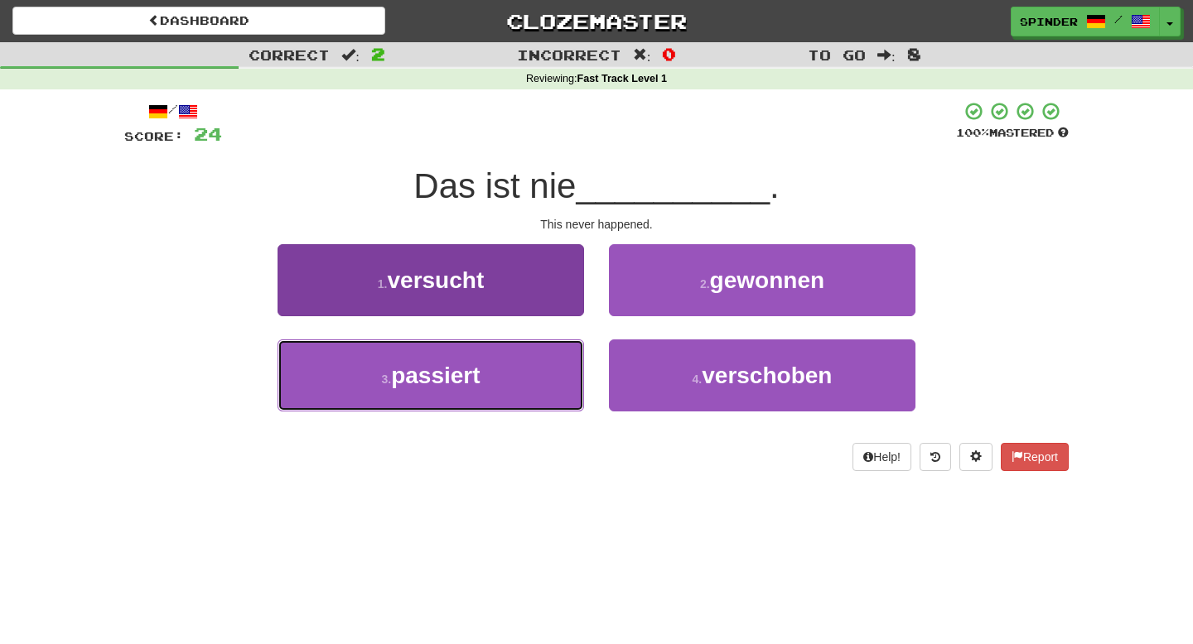
click at [490, 371] on button "3 . passiert" at bounding box center [430, 376] width 306 height 72
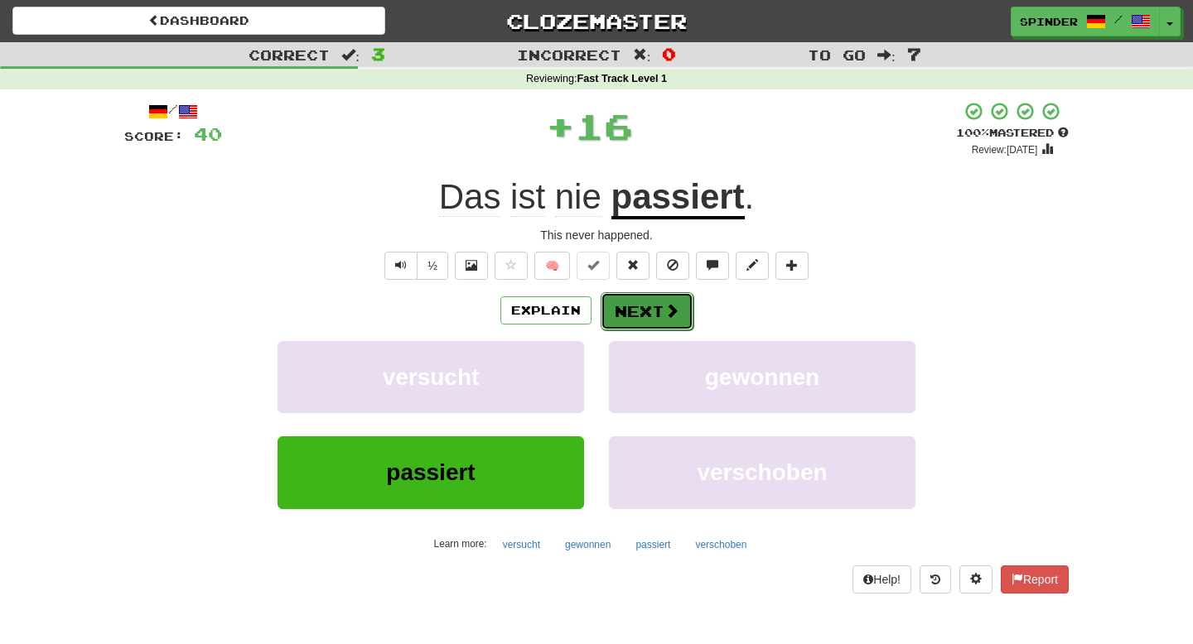
click at [624, 319] on button "Next" at bounding box center [647, 311] width 93 height 38
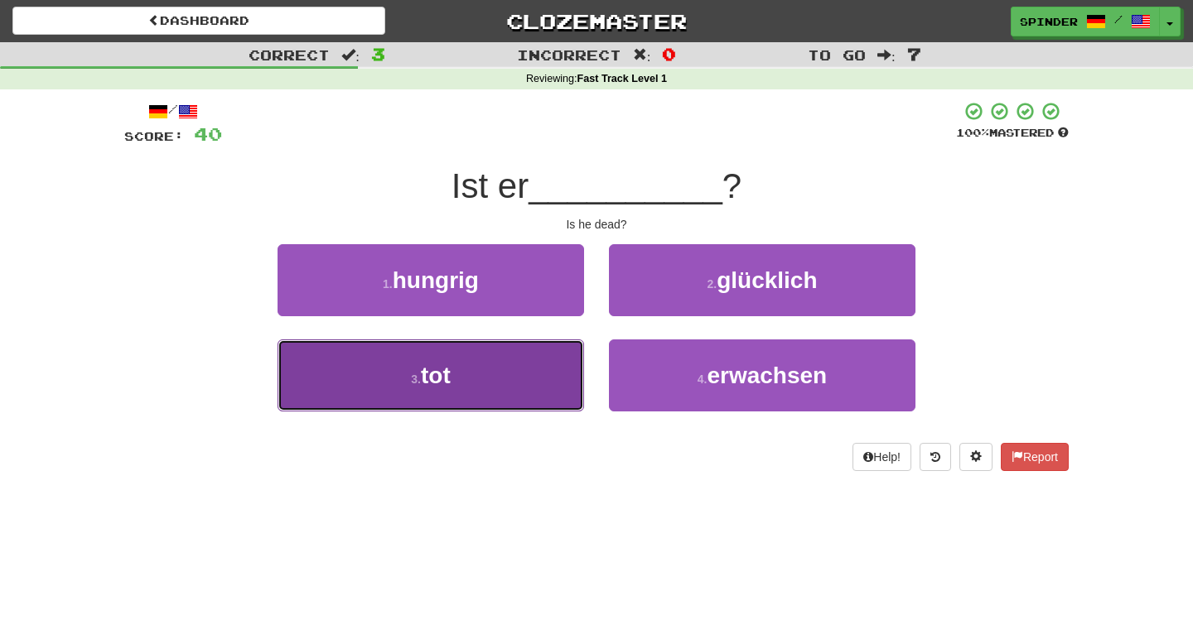
click at [504, 375] on button "3 . tot" at bounding box center [430, 376] width 306 height 72
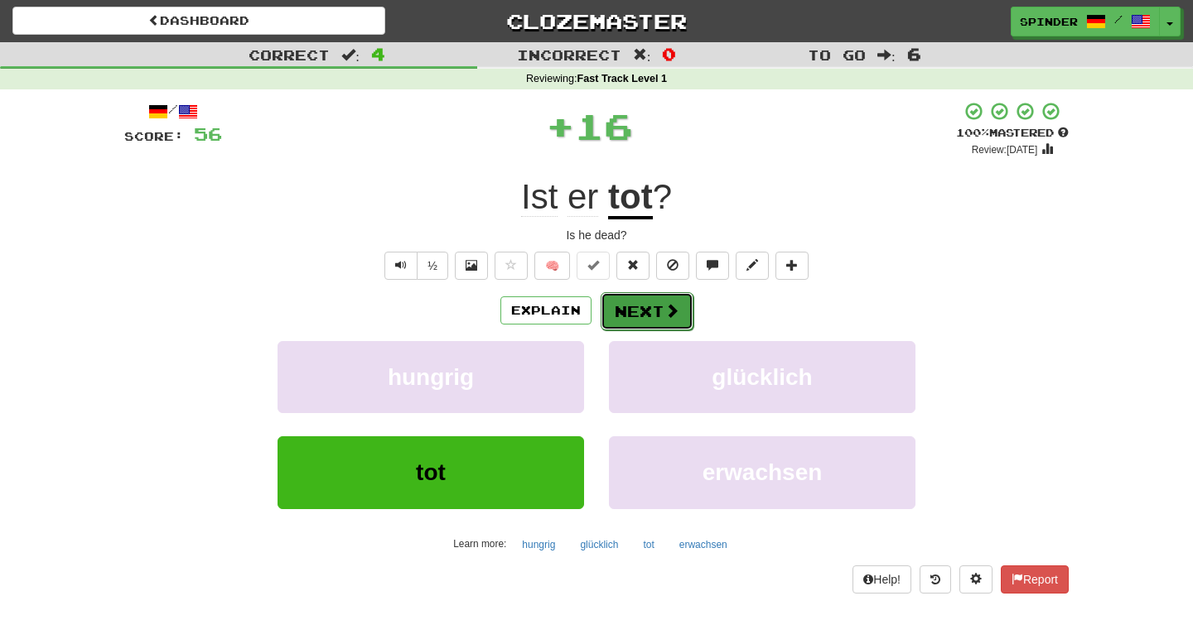
click at [618, 311] on button "Next" at bounding box center [647, 311] width 93 height 38
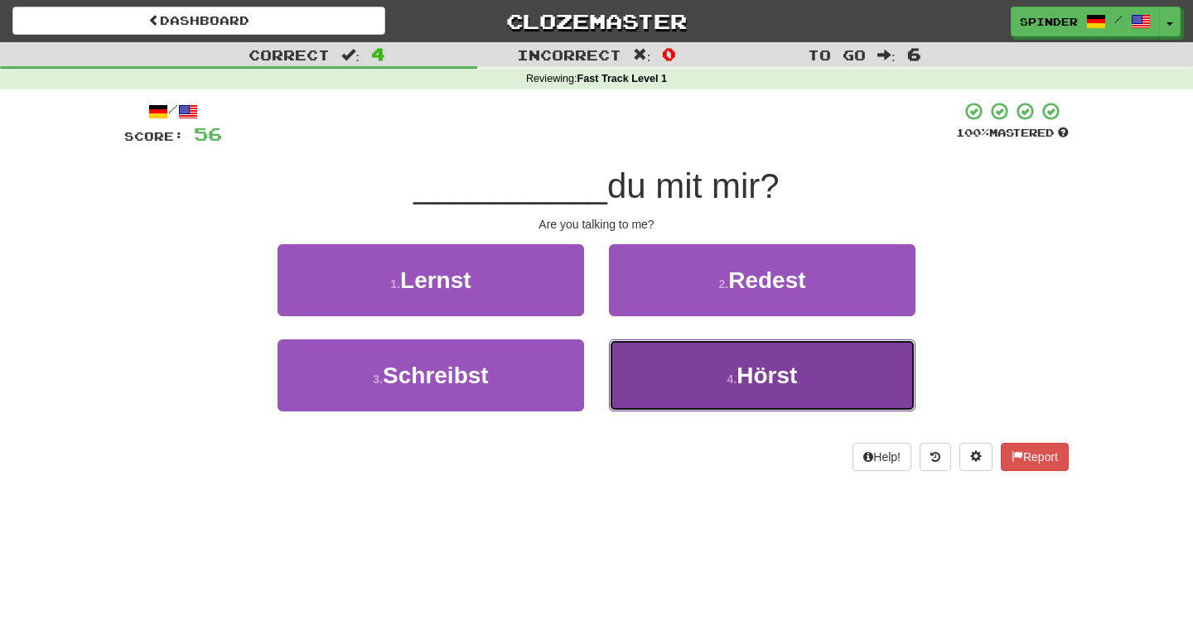
click at [625, 381] on button "4 . [GEOGRAPHIC_DATA]" at bounding box center [762, 376] width 306 height 72
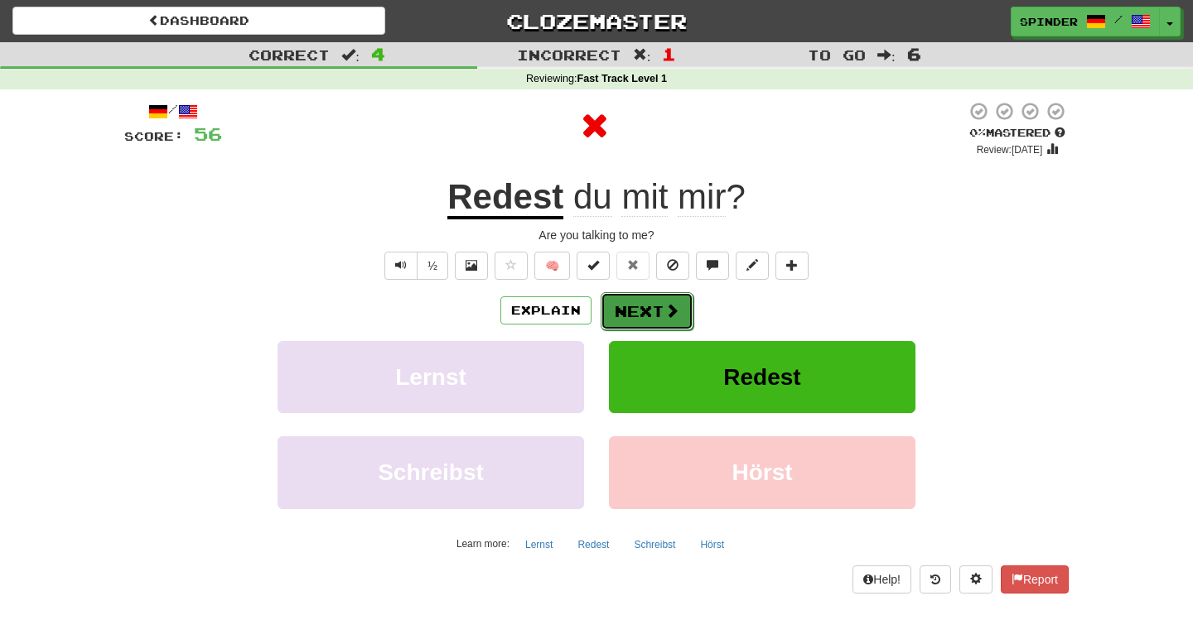
click at [626, 311] on button "Next" at bounding box center [647, 311] width 93 height 38
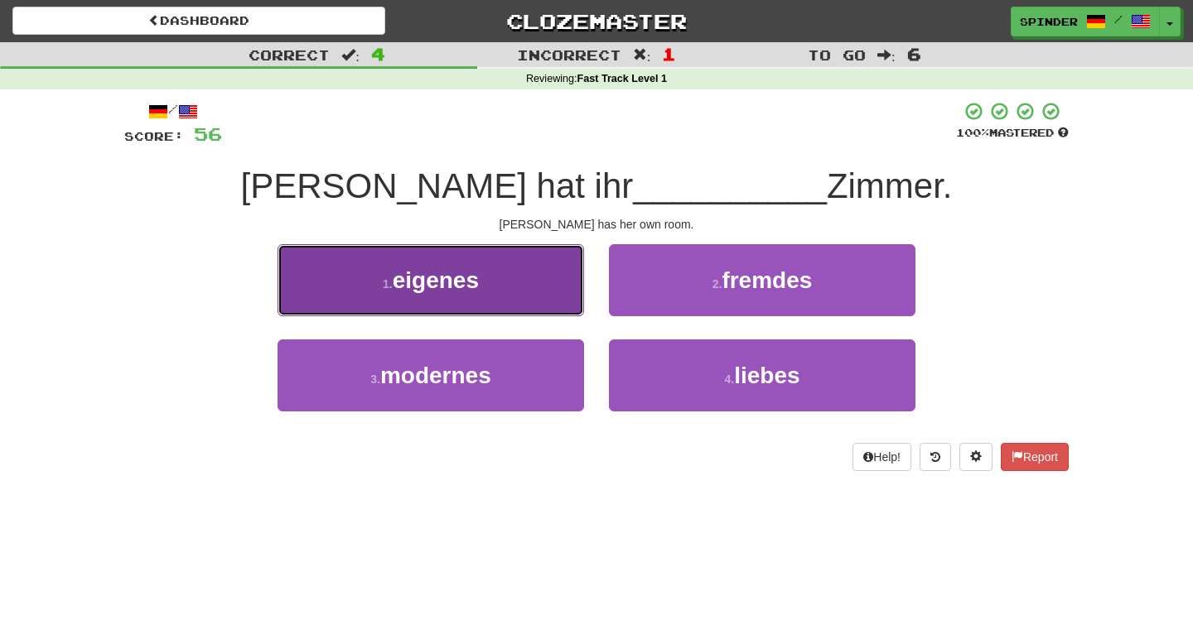
click at [551, 307] on button "1 . eigenes" at bounding box center [430, 280] width 306 height 72
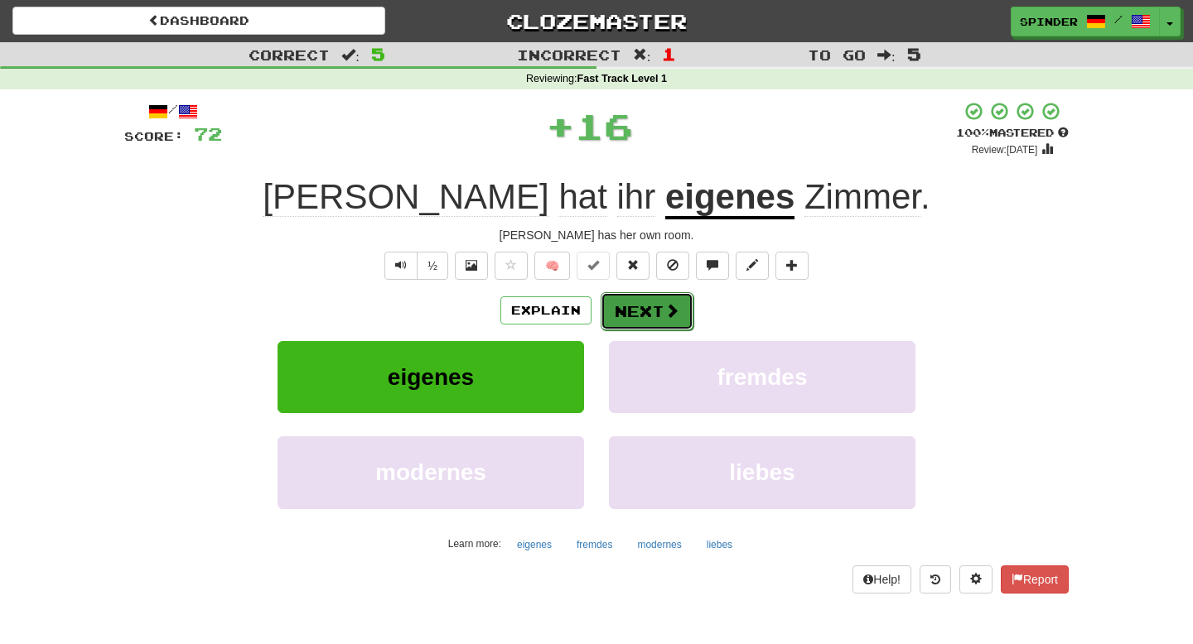
click at [635, 306] on button "Next" at bounding box center [647, 311] width 93 height 38
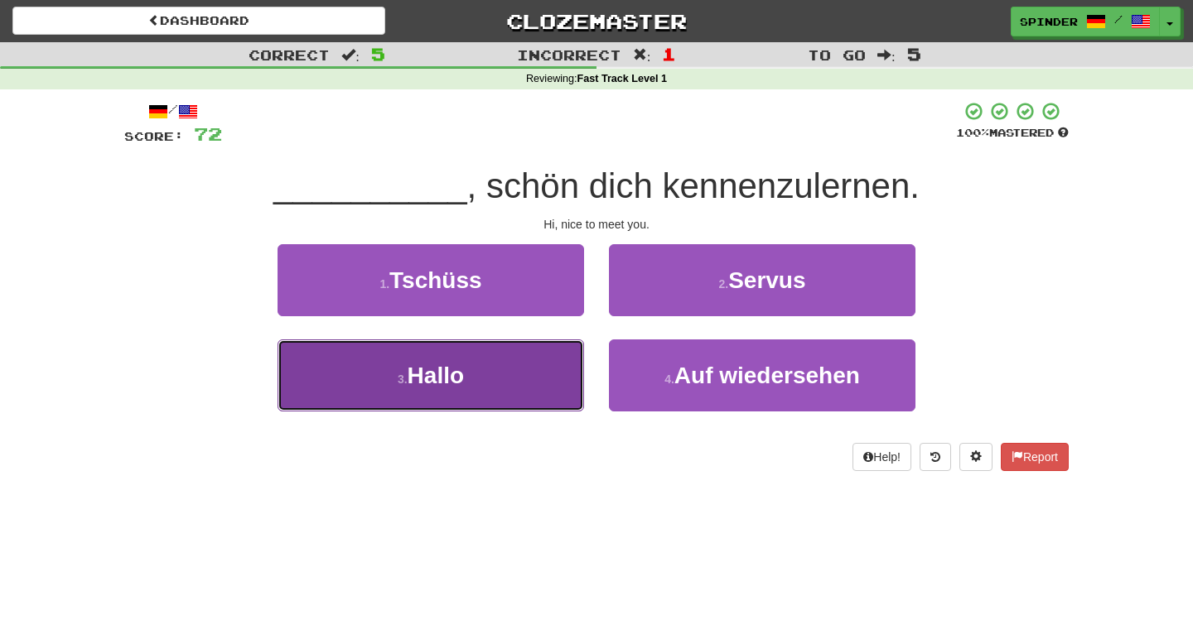
click at [495, 384] on button "3 . Hallo" at bounding box center [430, 376] width 306 height 72
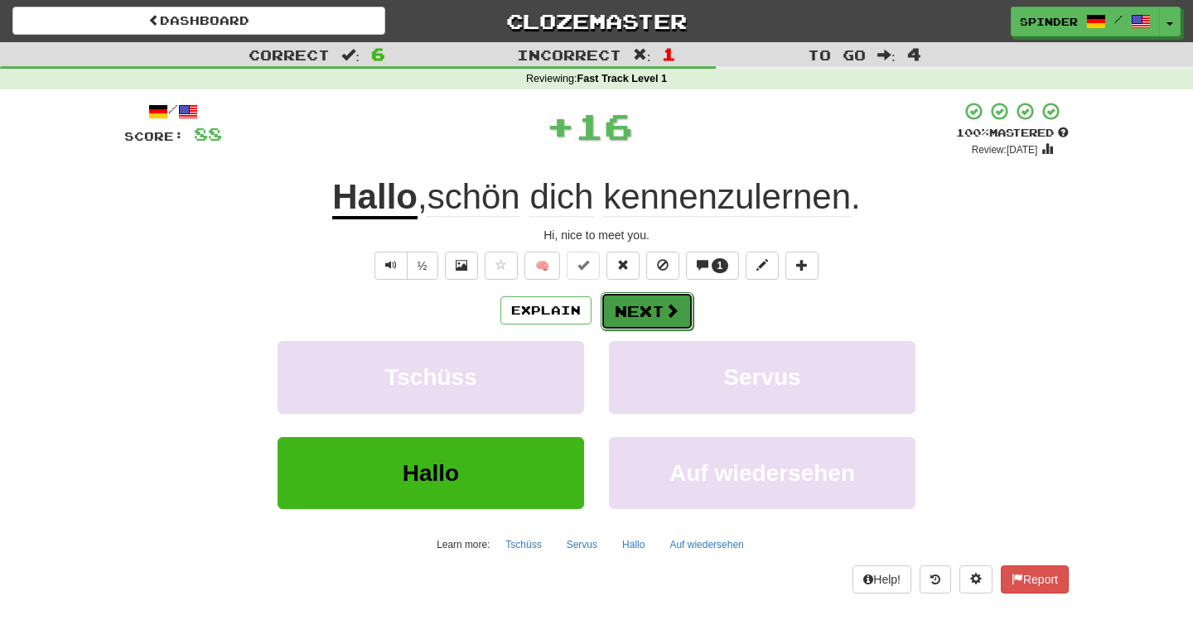
click at [620, 308] on button "Next" at bounding box center [647, 311] width 93 height 38
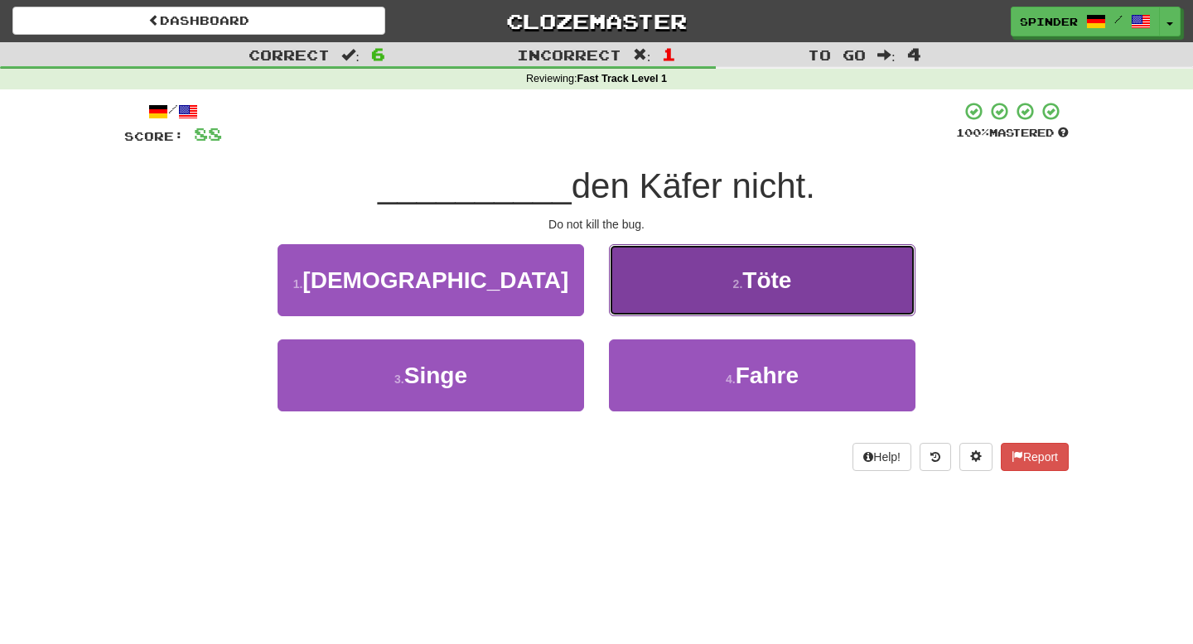
click at [643, 292] on button "2 . Töte" at bounding box center [762, 280] width 306 height 72
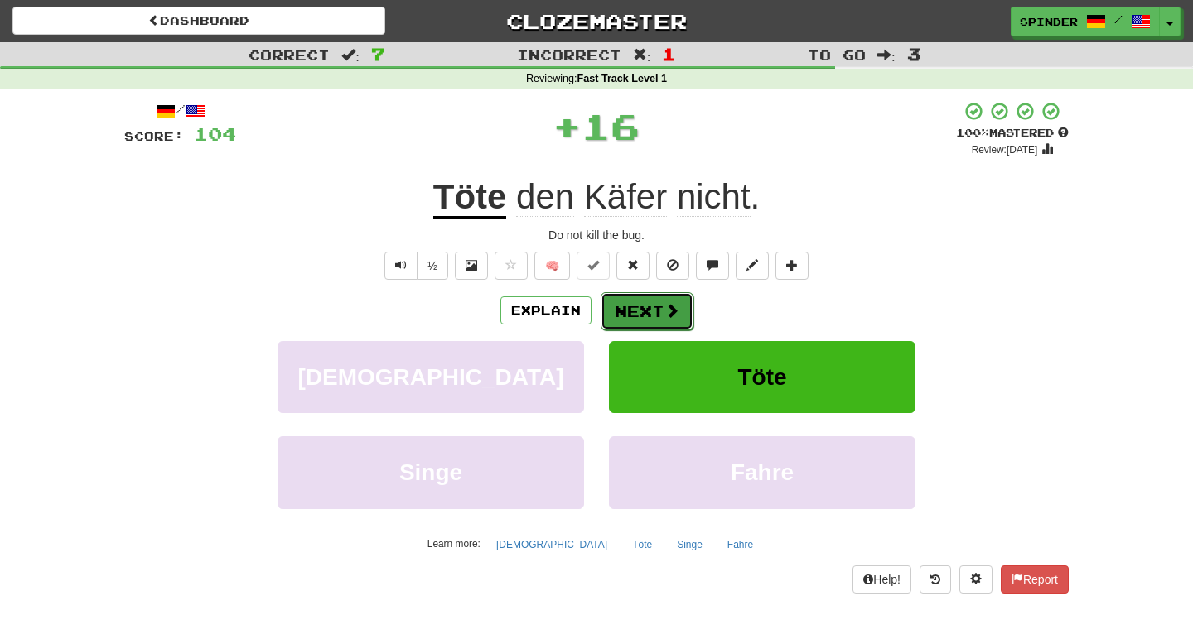
click at [627, 316] on button "Next" at bounding box center [647, 311] width 93 height 38
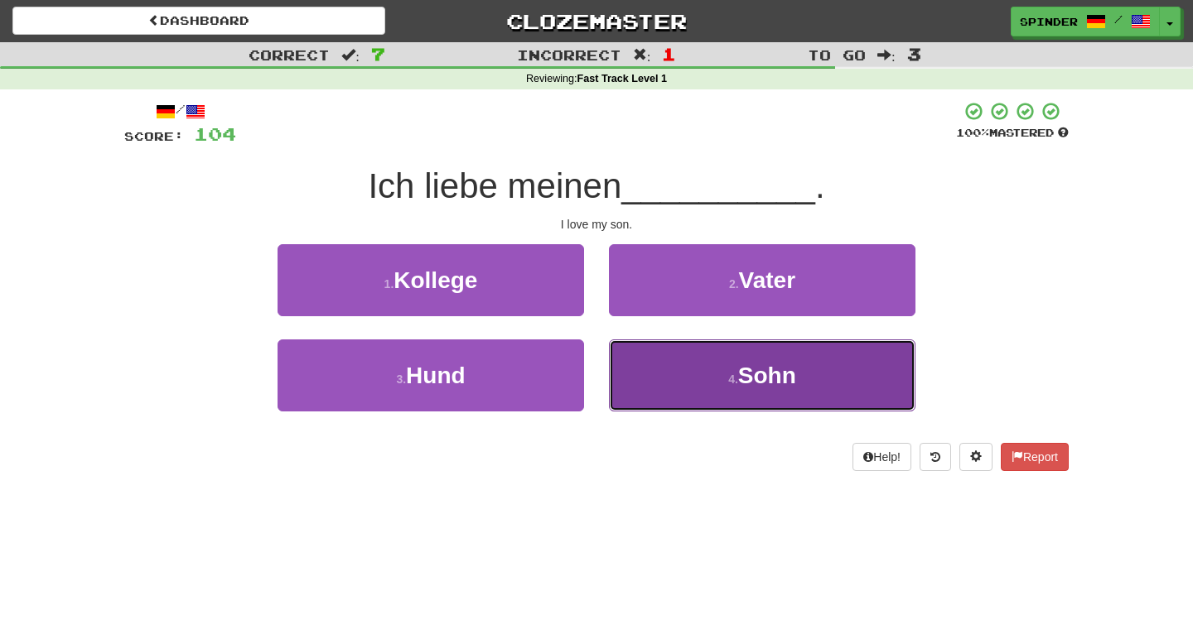
click at [669, 398] on button "4 . Sohn" at bounding box center [762, 376] width 306 height 72
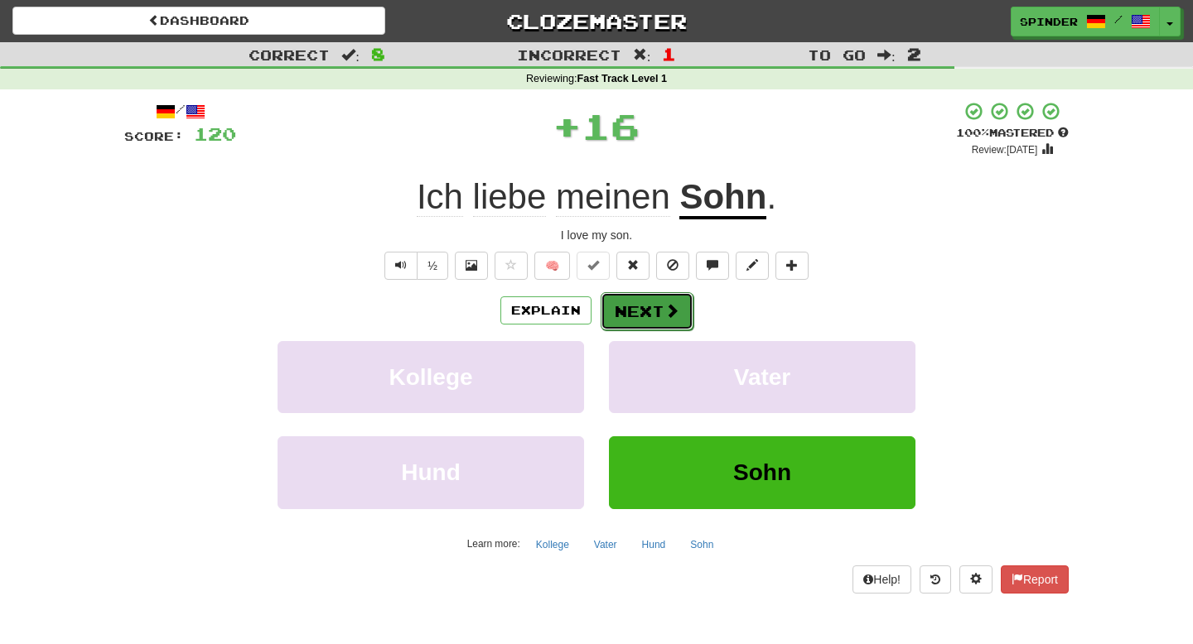
click at [628, 312] on button "Next" at bounding box center [647, 311] width 93 height 38
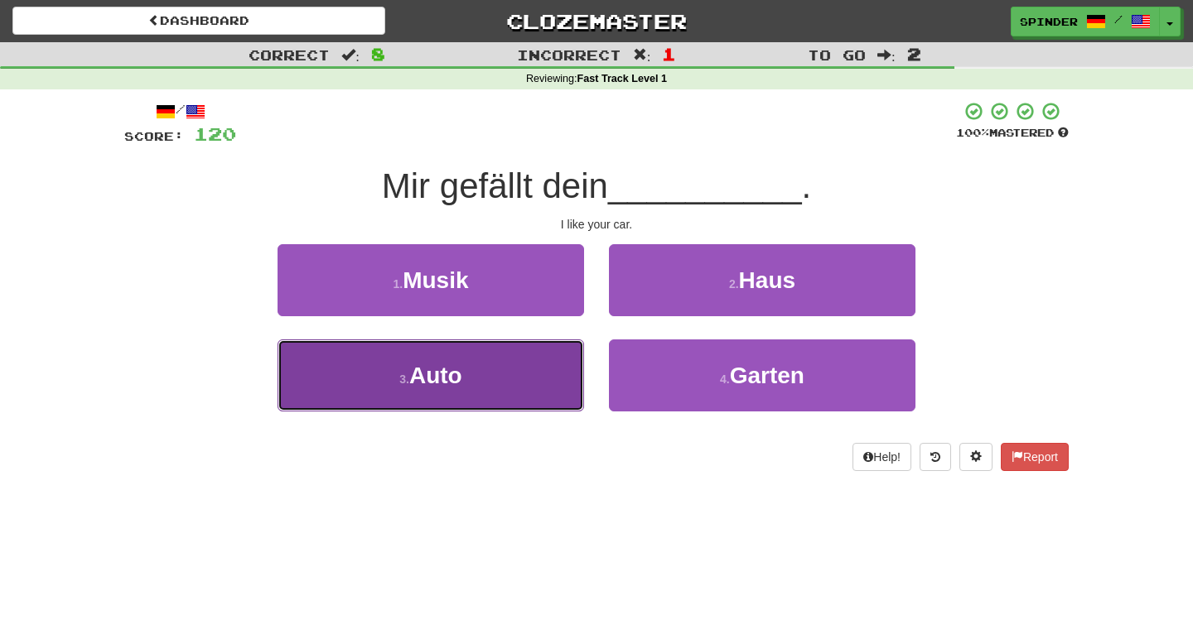
click at [548, 370] on button "3 . Auto" at bounding box center [430, 376] width 306 height 72
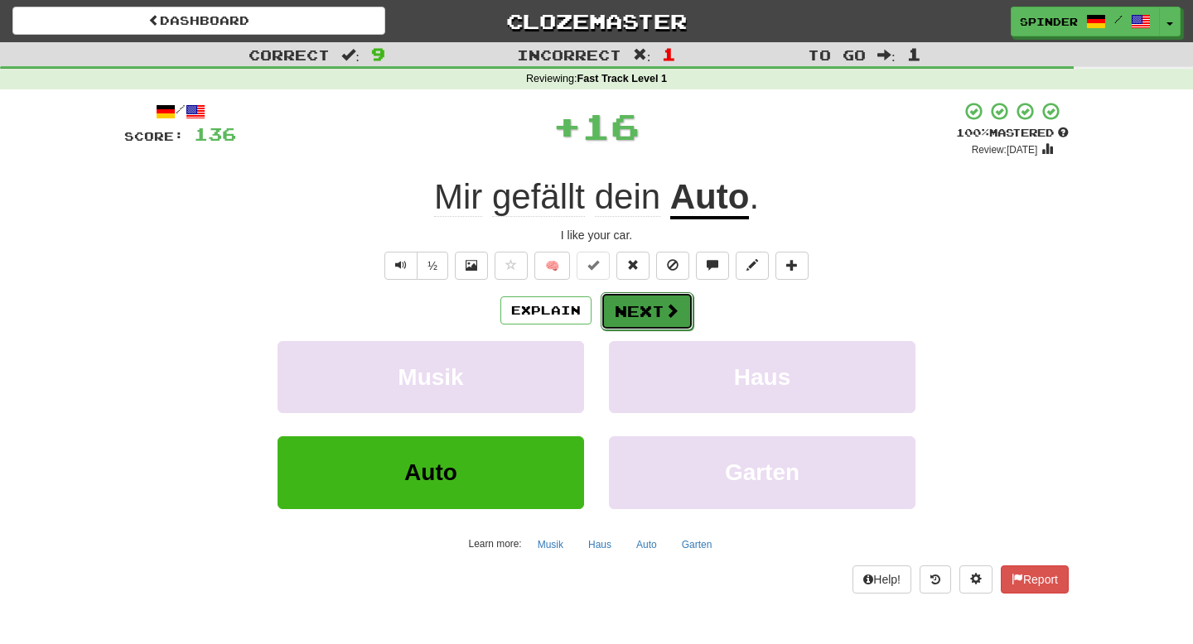
click at [632, 310] on button "Next" at bounding box center [647, 311] width 93 height 38
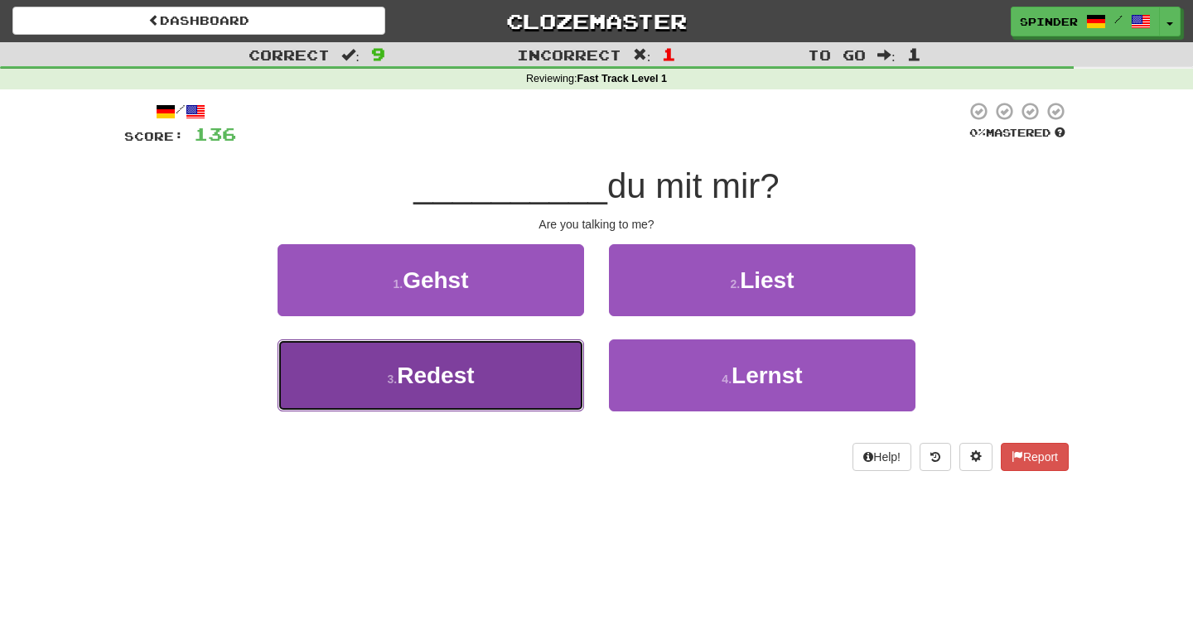
click at [525, 372] on button "3 . Redest" at bounding box center [430, 376] width 306 height 72
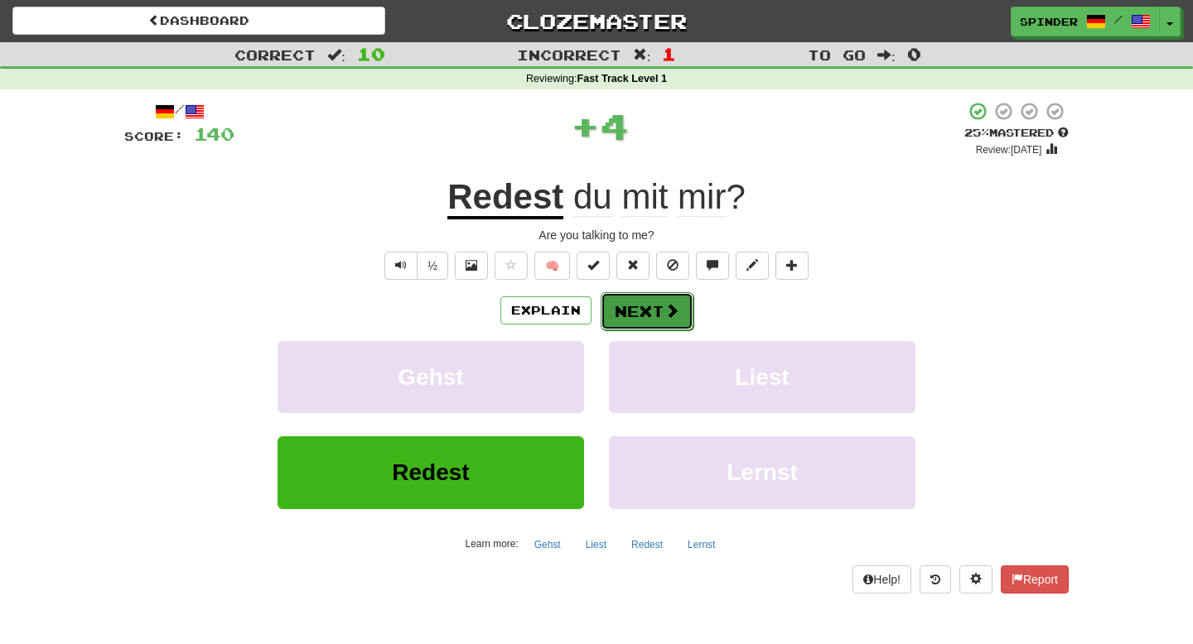
click at [620, 314] on button "Next" at bounding box center [647, 311] width 93 height 38
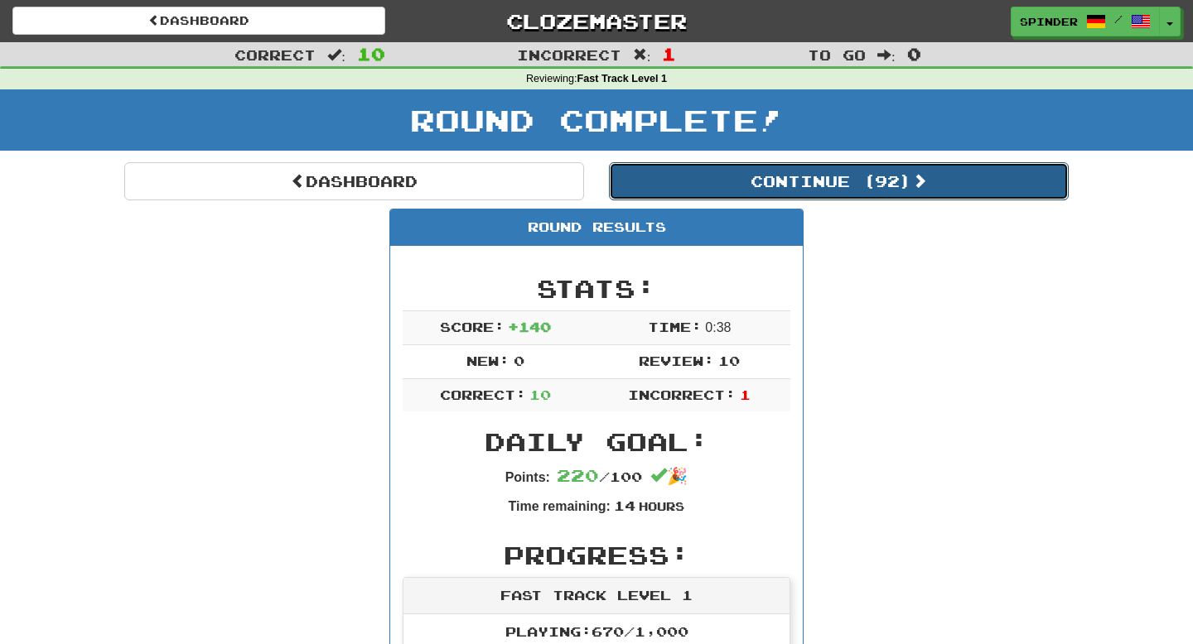
click at [745, 178] on button "Continue ( 92 )" at bounding box center [839, 181] width 460 height 38
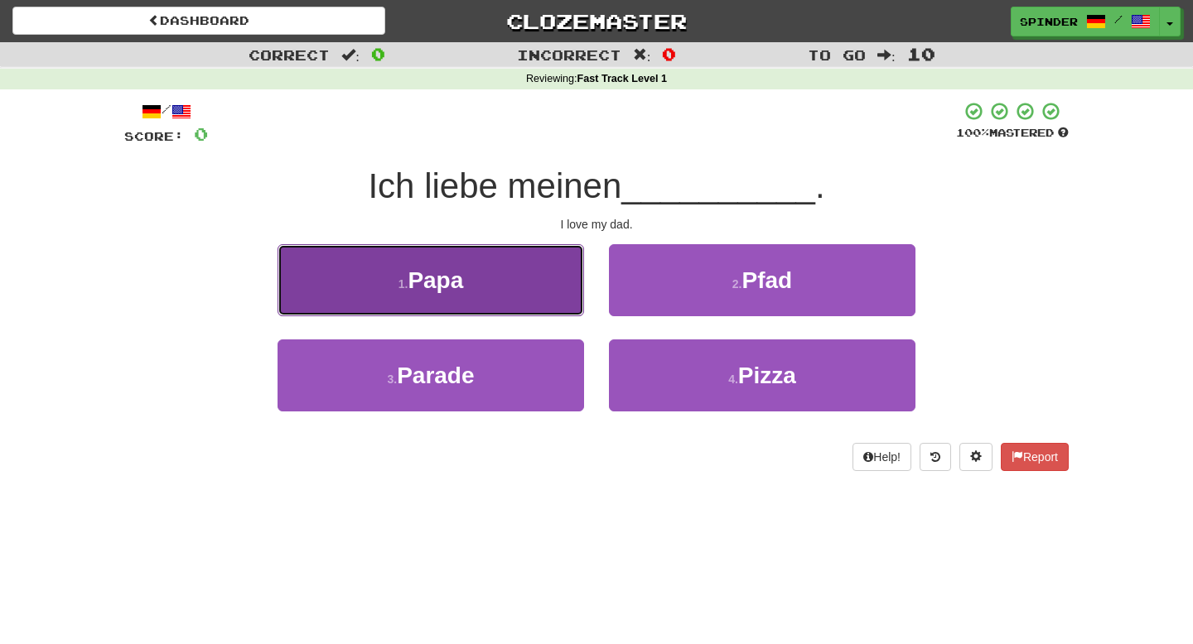
click at [543, 278] on button "1 . Papa" at bounding box center [430, 280] width 306 height 72
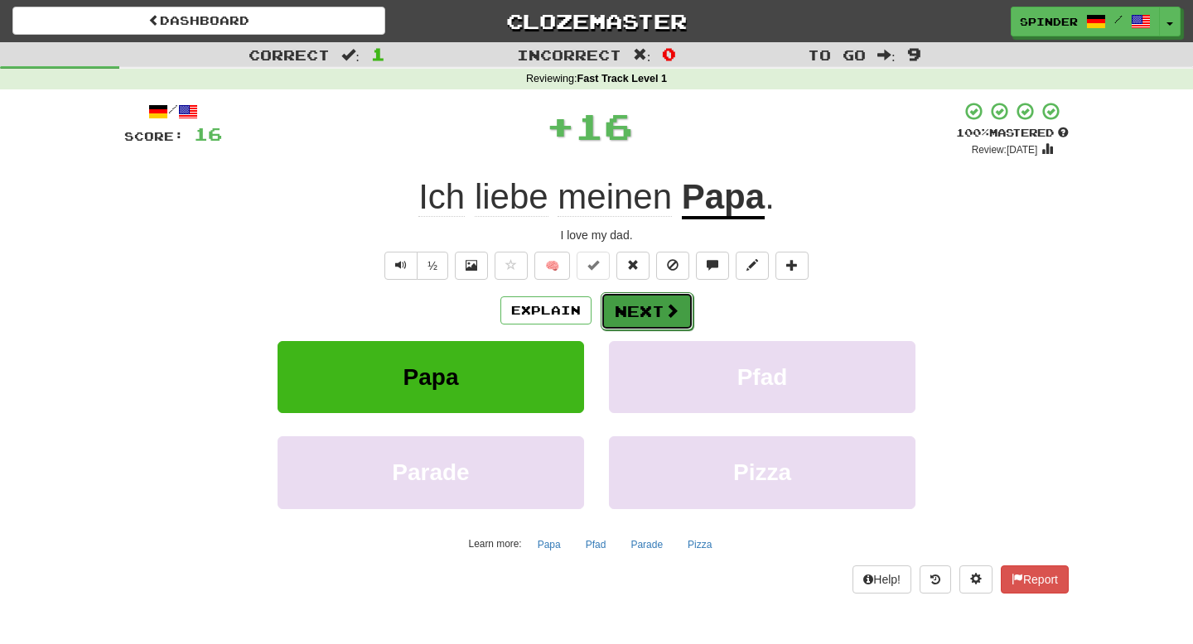
click at [654, 306] on button "Next" at bounding box center [647, 311] width 93 height 38
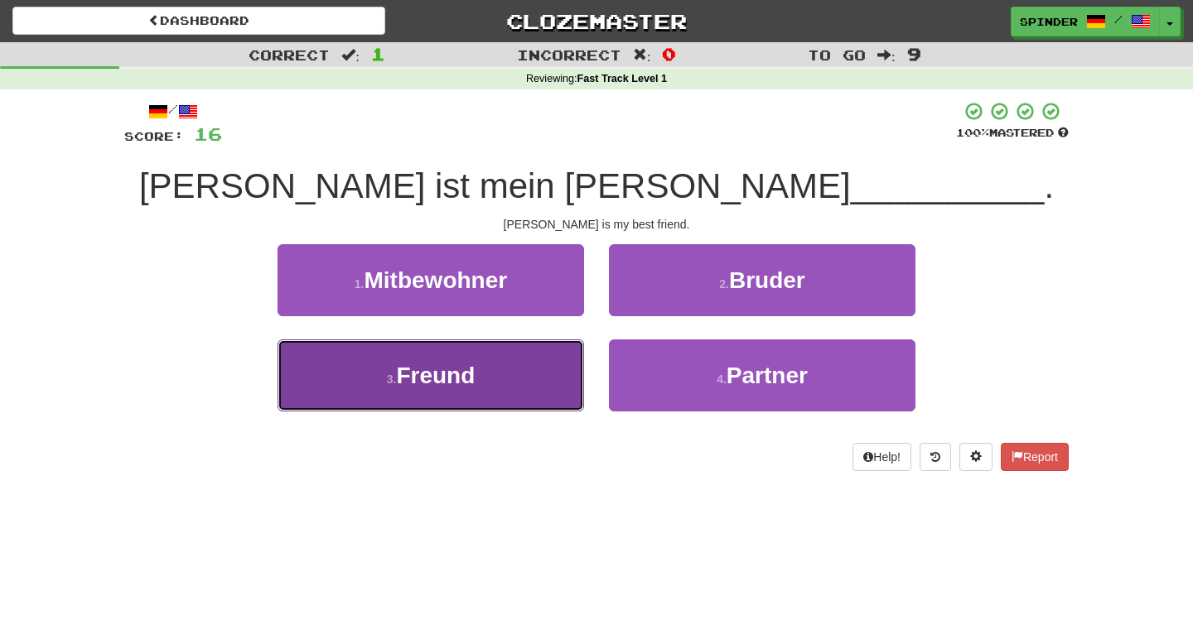
click at [529, 349] on button "3 . [PERSON_NAME]" at bounding box center [430, 376] width 306 height 72
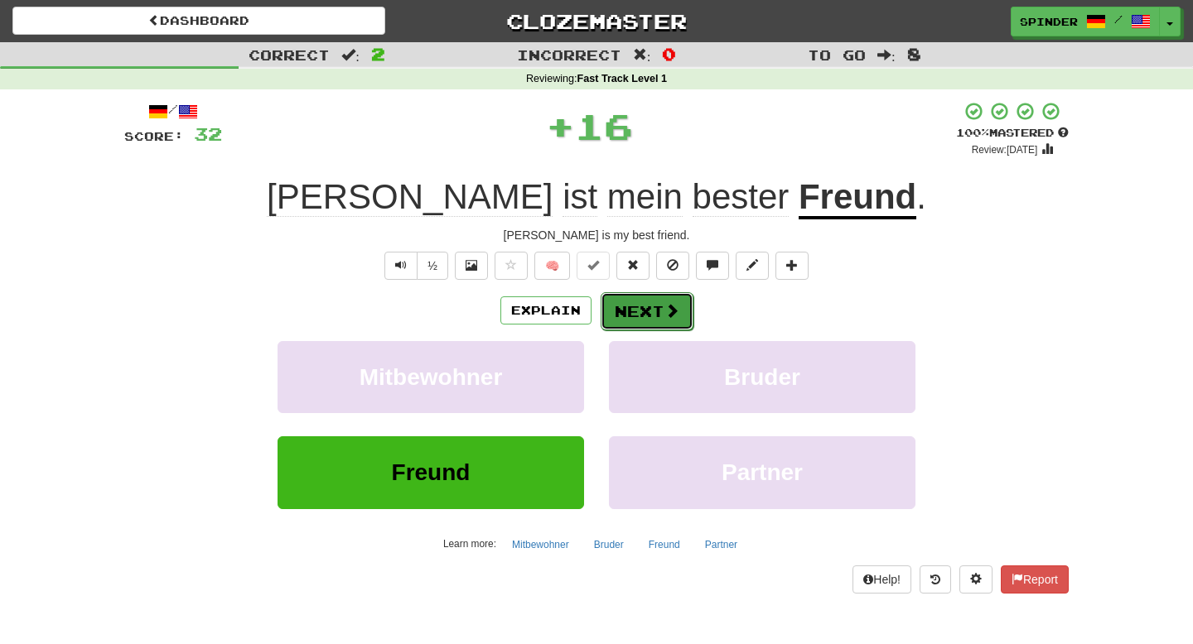
click at [620, 302] on button "Next" at bounding box center [647, 311] width 93 height 38
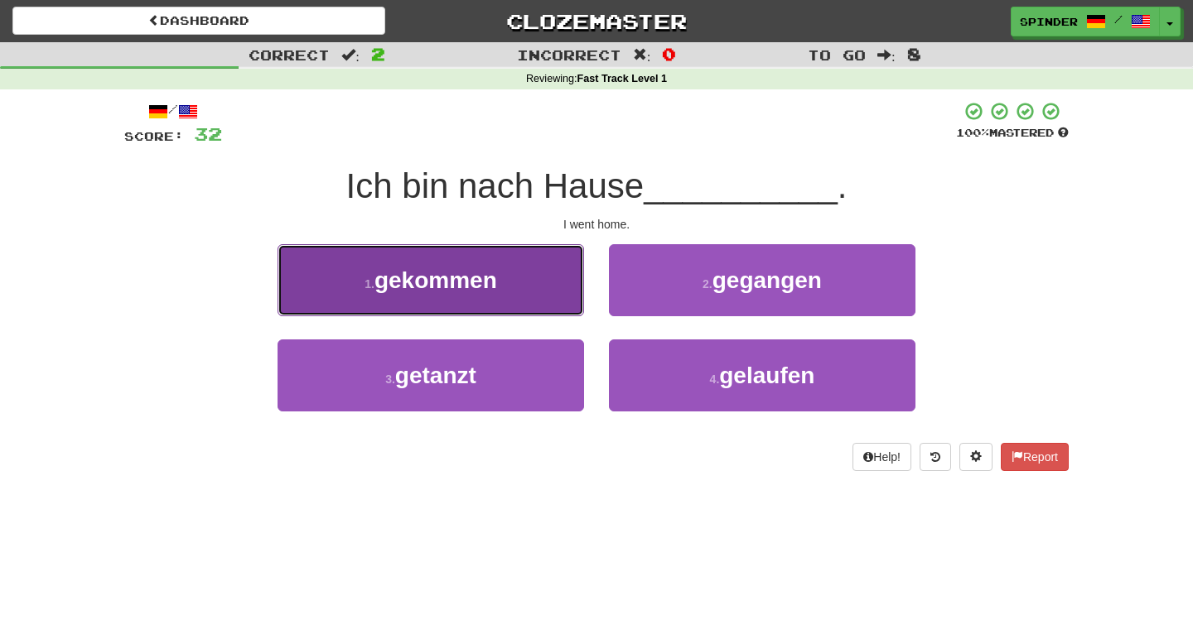
click at [553, 298] on button "1 . gekommen" at bounding box center [430, 280] width 306 height 72
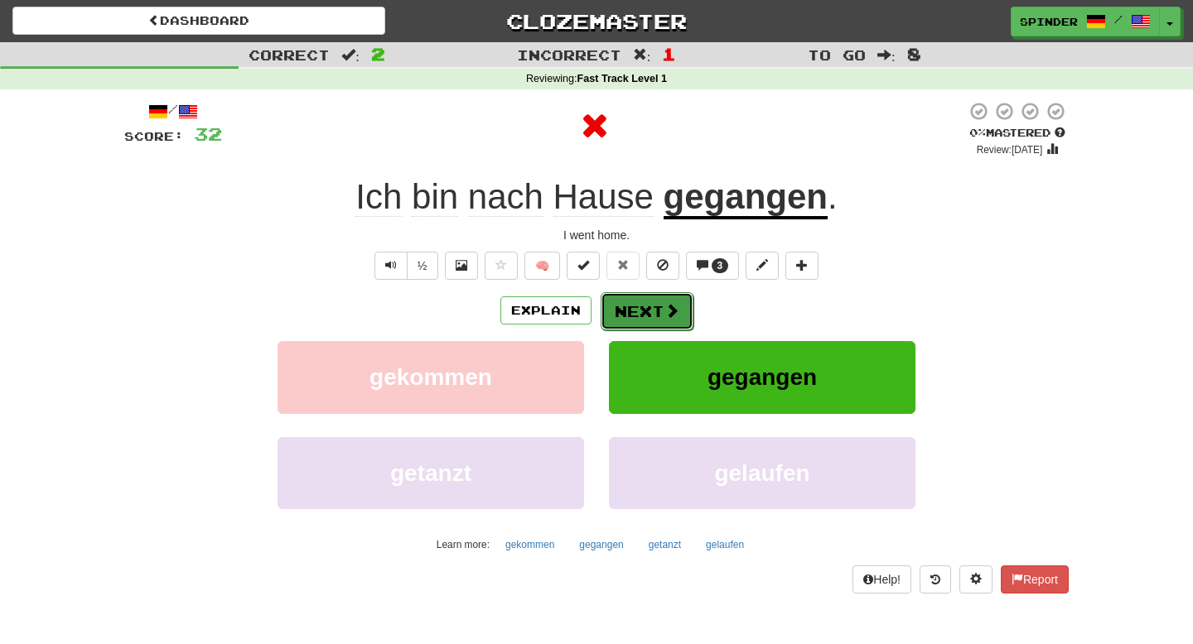
click at [625, 314] on button "Next" at bounding box center [647, 311] width 93 height 38
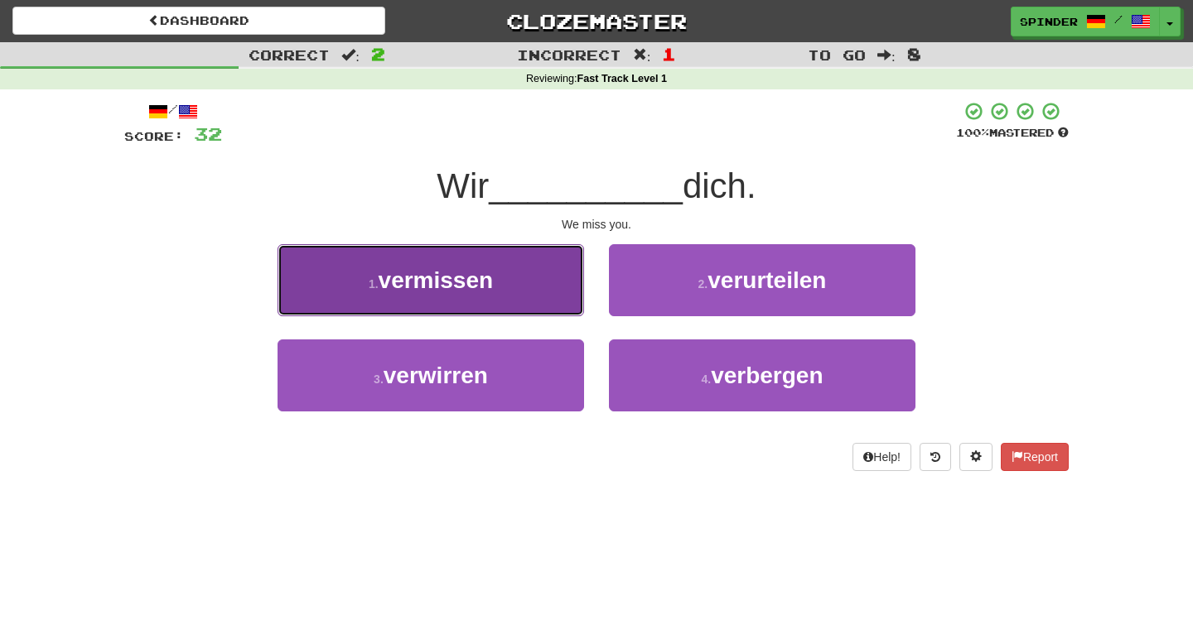
click at [525, 292] on button "1 . vermissen" at bounding box center [430, 280] width 306 height 72
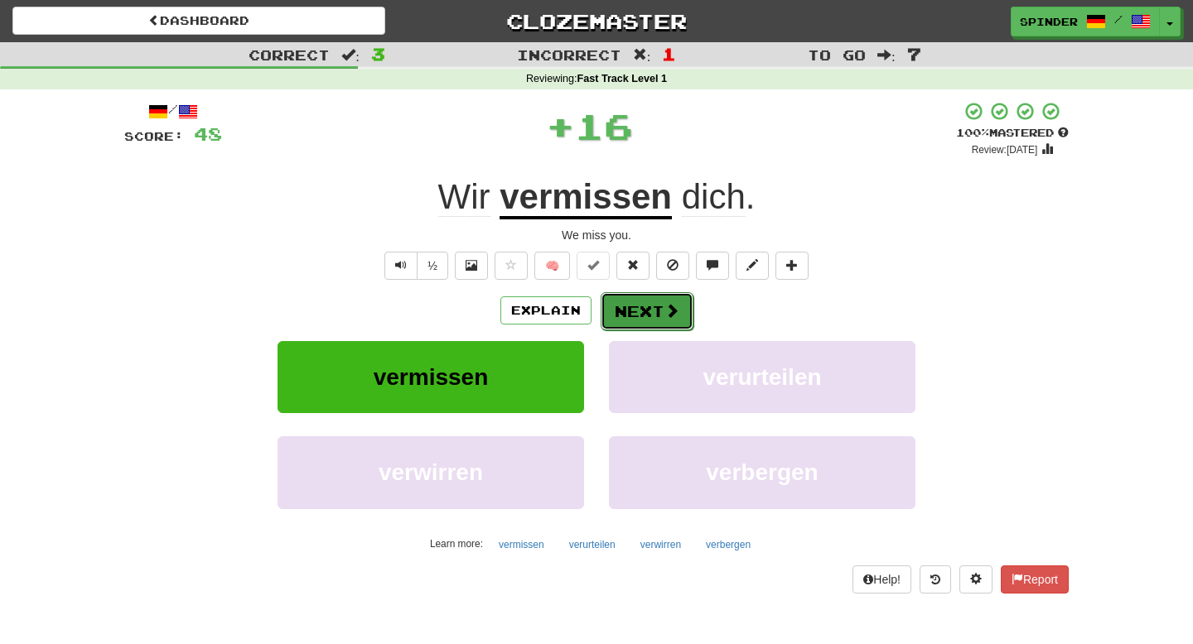
click at [615, 311] on button "Next" at bounding box center [647, 311] width 93 height 38
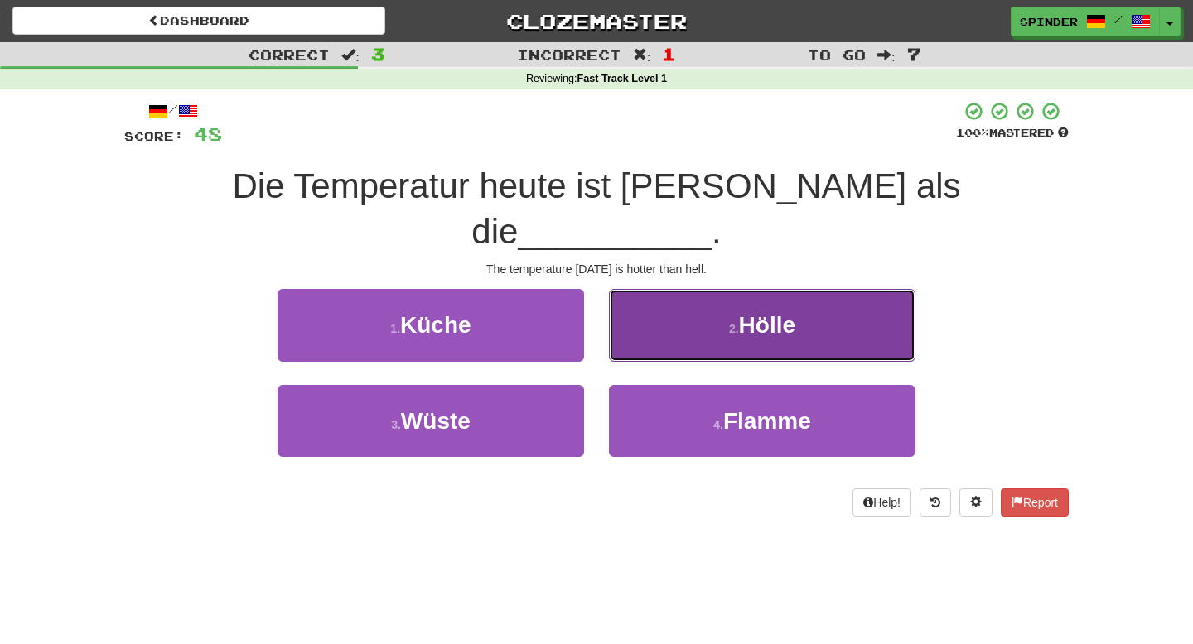
click at [671, 307] on button "2 . [PERSON_NAME]" at bounding box center [762, 325] width 306 height 72
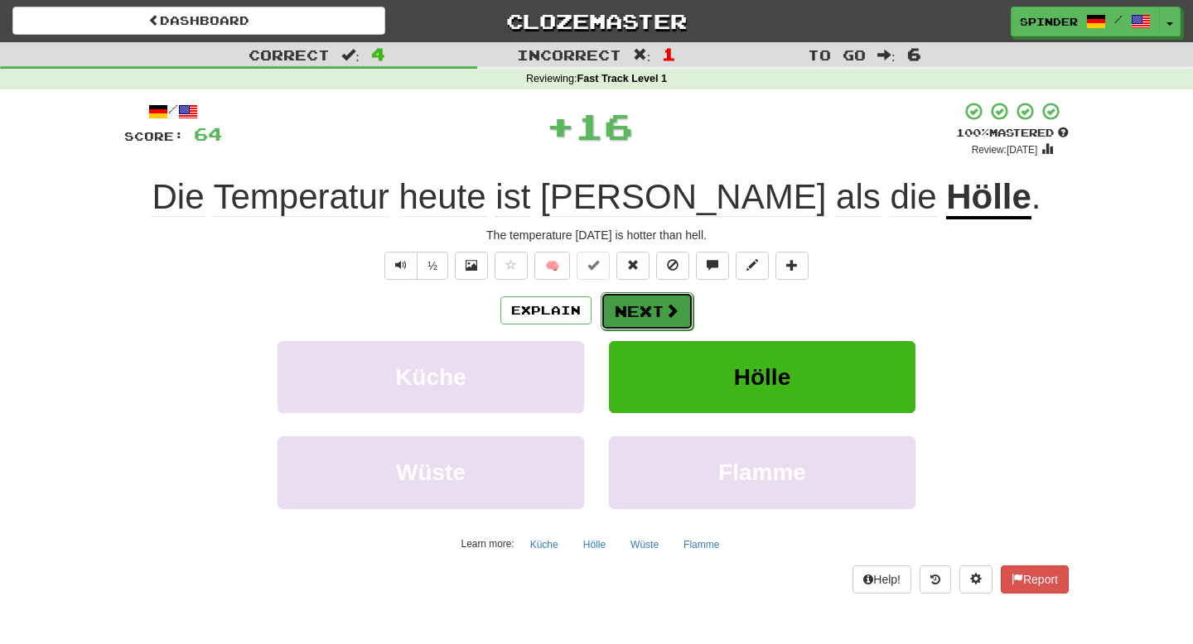
click at [669, 327] on button "Next" at bounding box center [647, 311] width 93 height 38
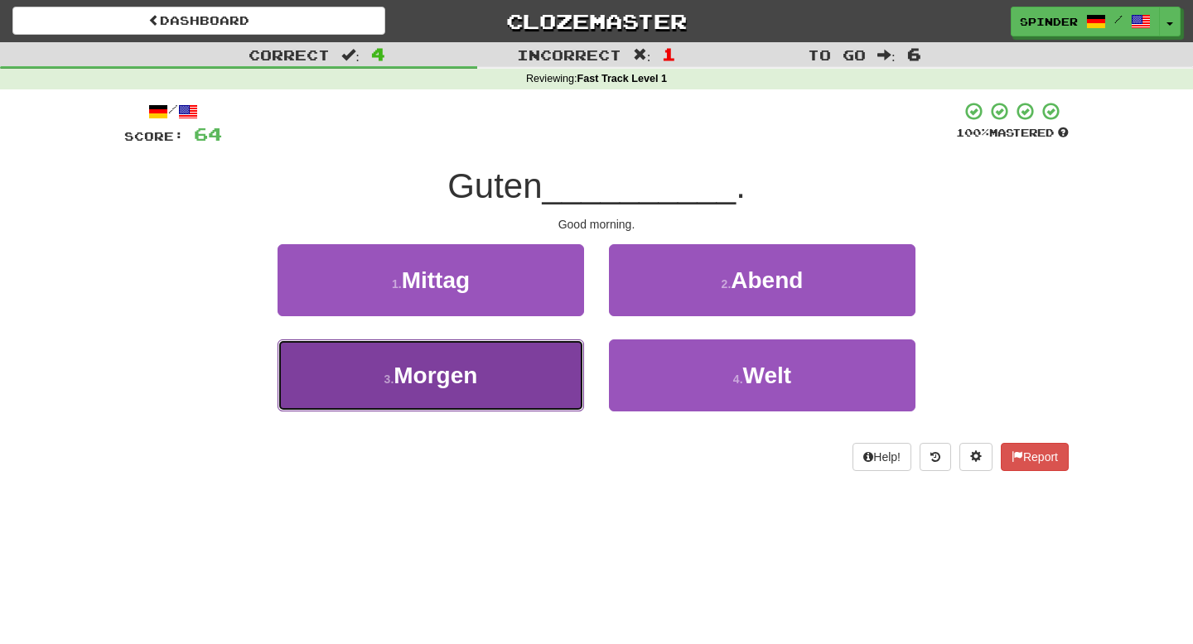
click at [571, 367] on button "3 . Morgen" at bounding box center [430, 376] width 306 height 72
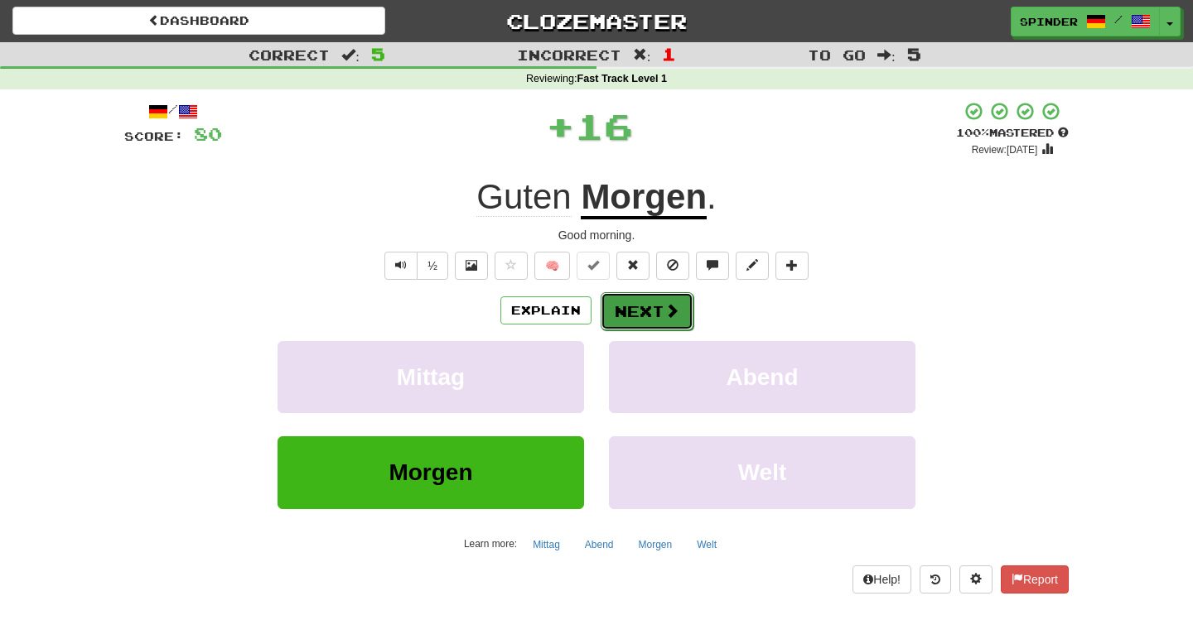
click at [647, 314] on button "Next" at bounding box center [647, 311] width 93 height 38
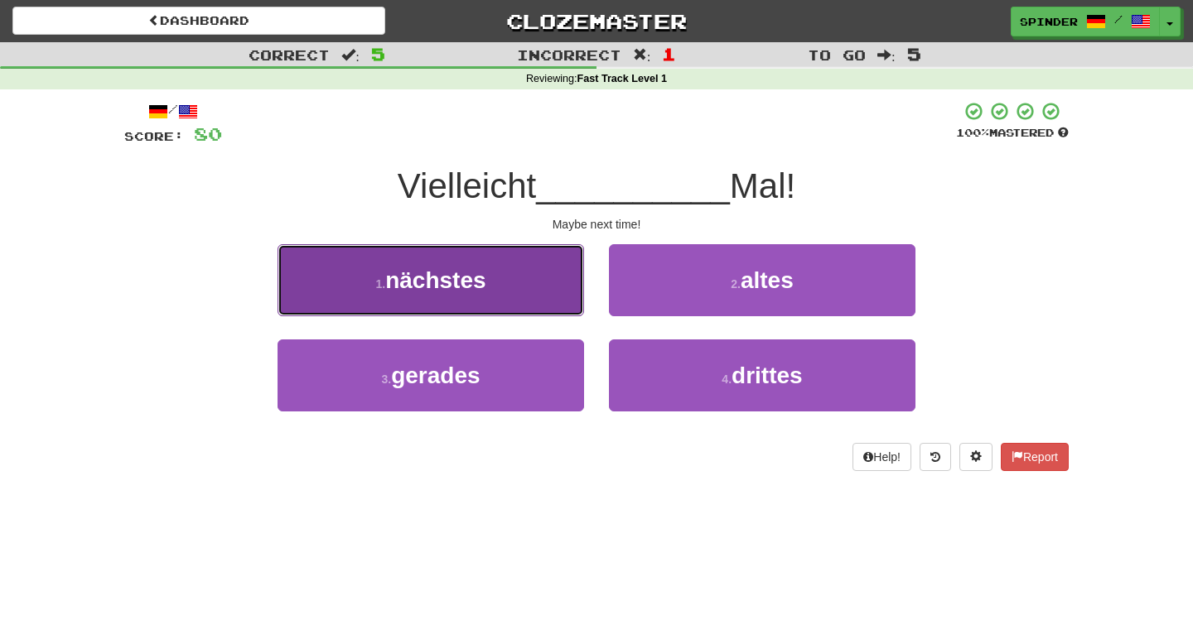
click at [554, 288] on button "1 . nächstes" at bounding box center [430, 280] width 306 height 72
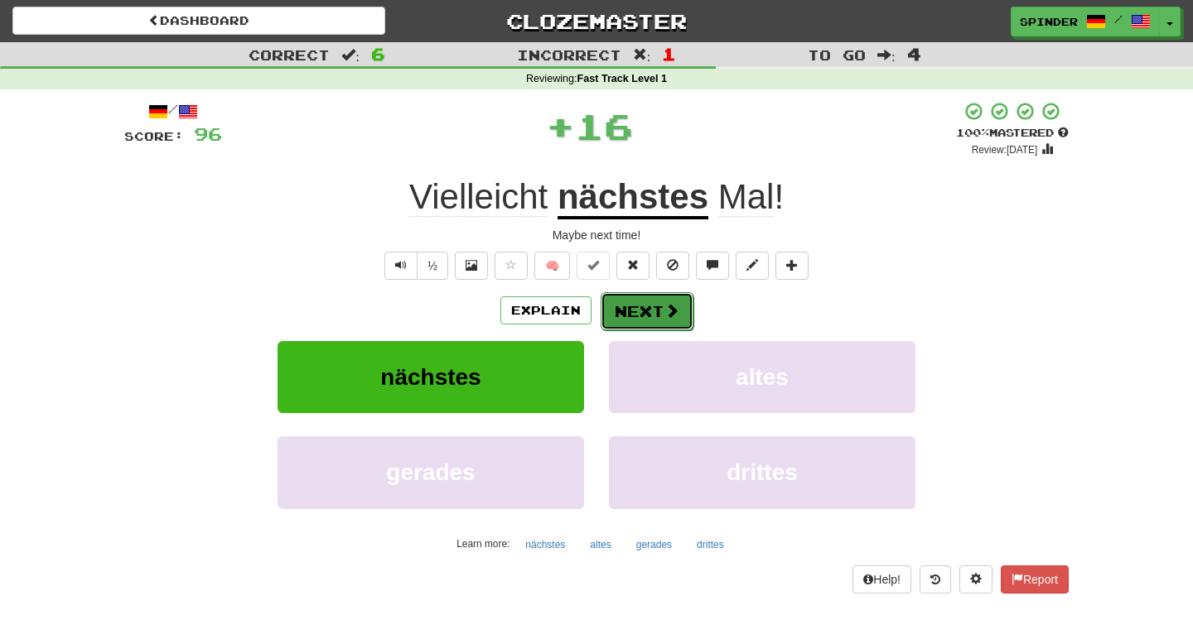
click at [646, 313] on button "Next" at bounding box center [647, 311] width 93 height 38
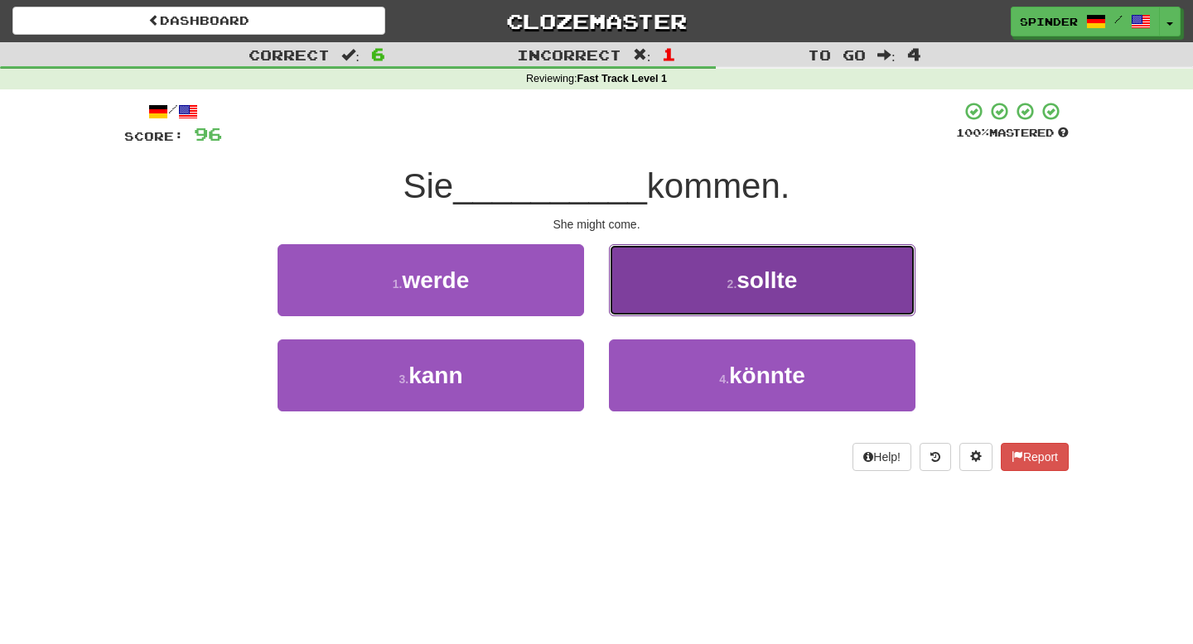
click at [660, 302] on button "2 . sollte" at bounding box center [762, 280] width 306 height 72
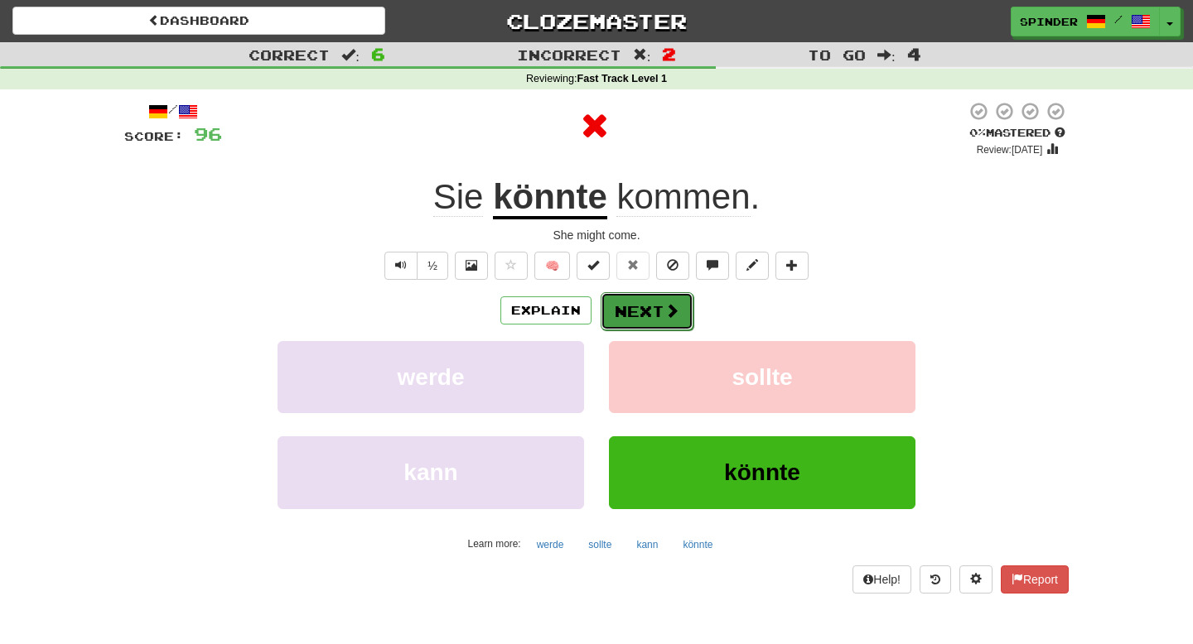
click at [649, 316] on button "Next" at bounding box center [647, 311] width 93 height 38
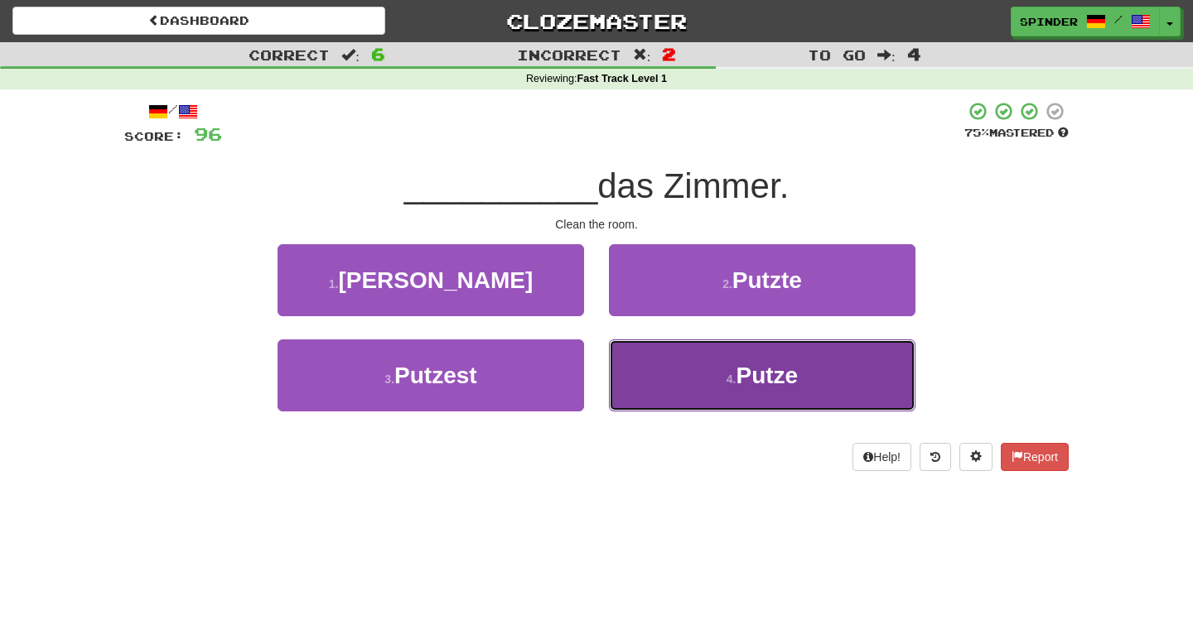
click at [658, 374] on button "4 . [GEOGRAPHIC_DATA]" at bounding box center [762, 376] width 306 height 72
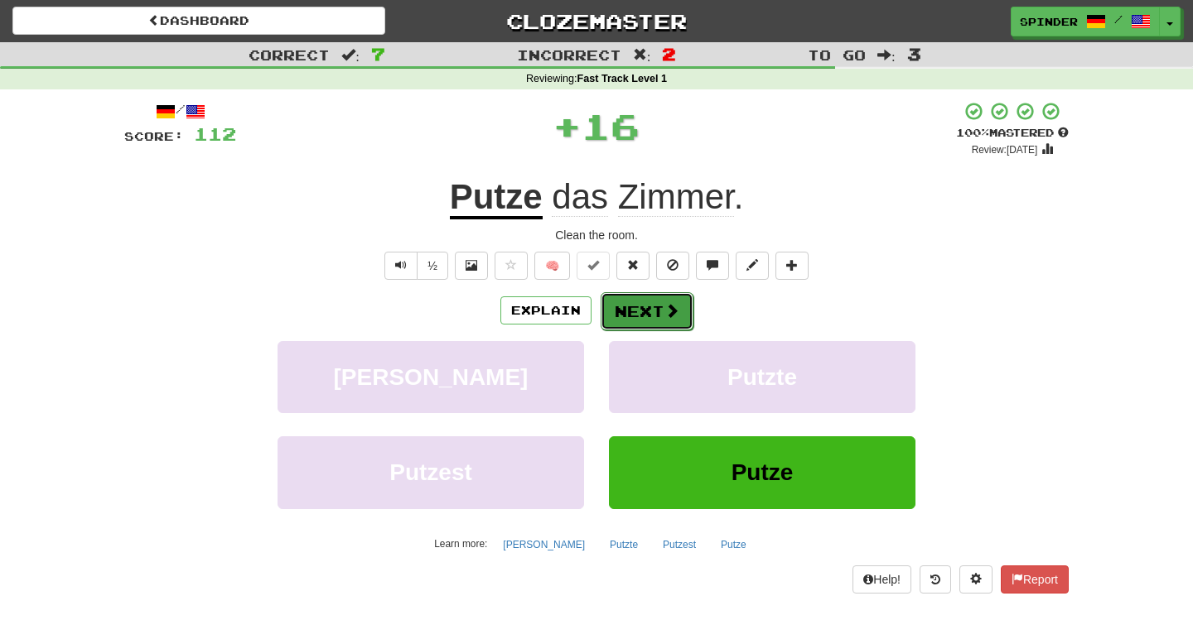
click at [644, 316] on button "Next" at bounding box center [647, 311] width 93 height 38
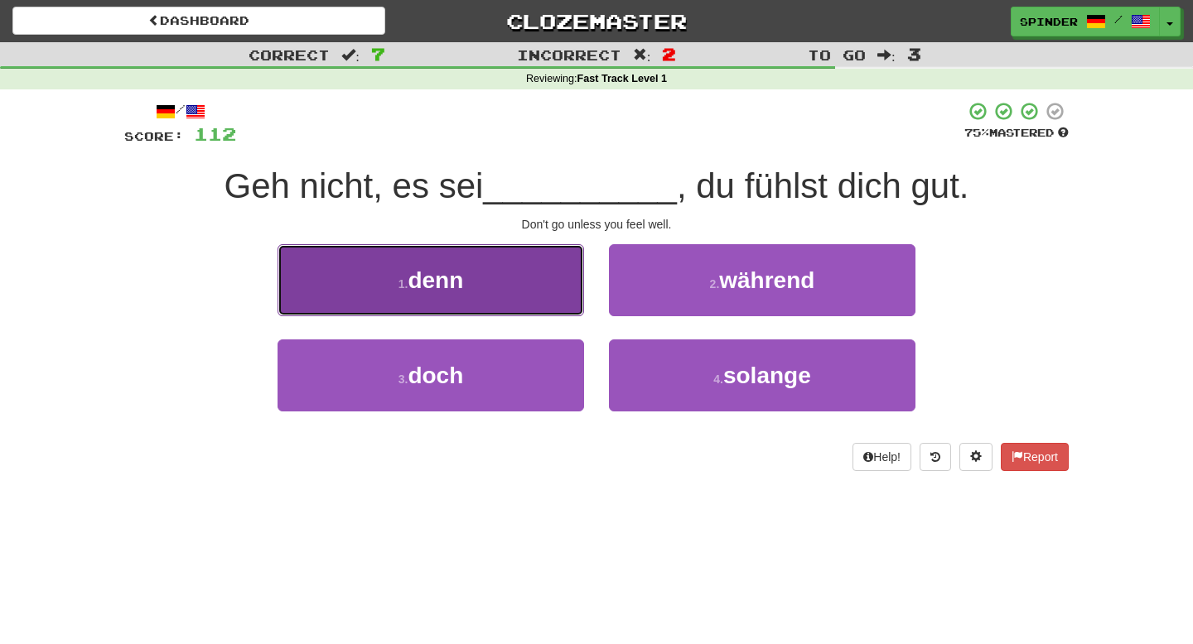
click at [560, 296] on button "1 . denn" at bounding box center [430, 280] width 306 height 72
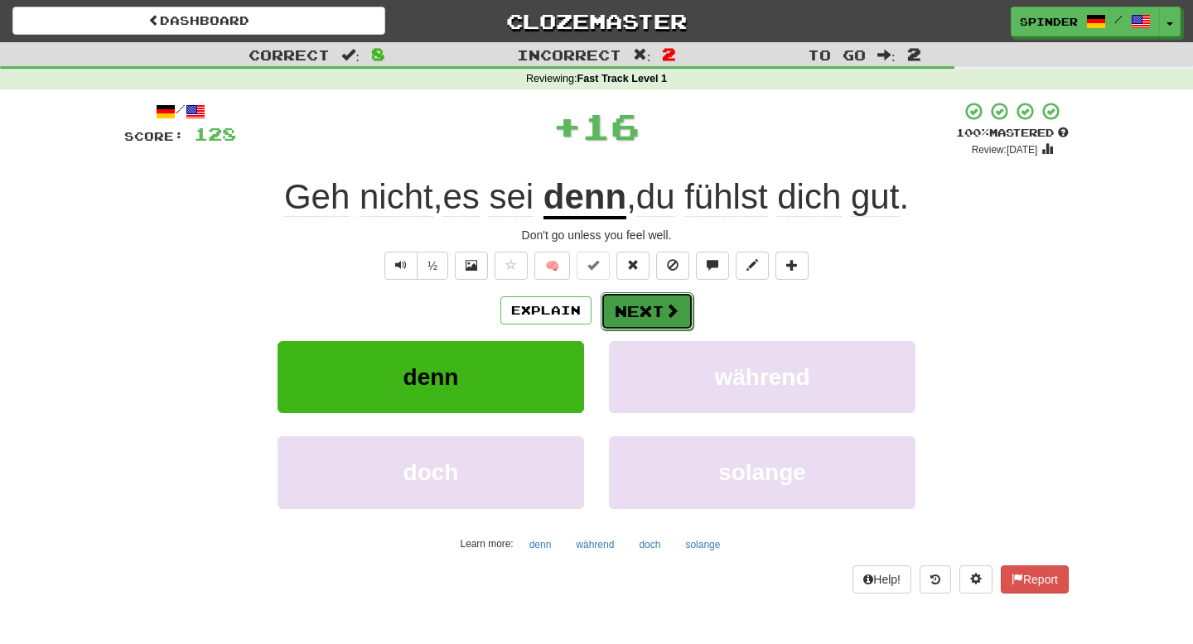
click at [621, 312] on button "Next" at bounding box center [647, 311] width 93 height 38
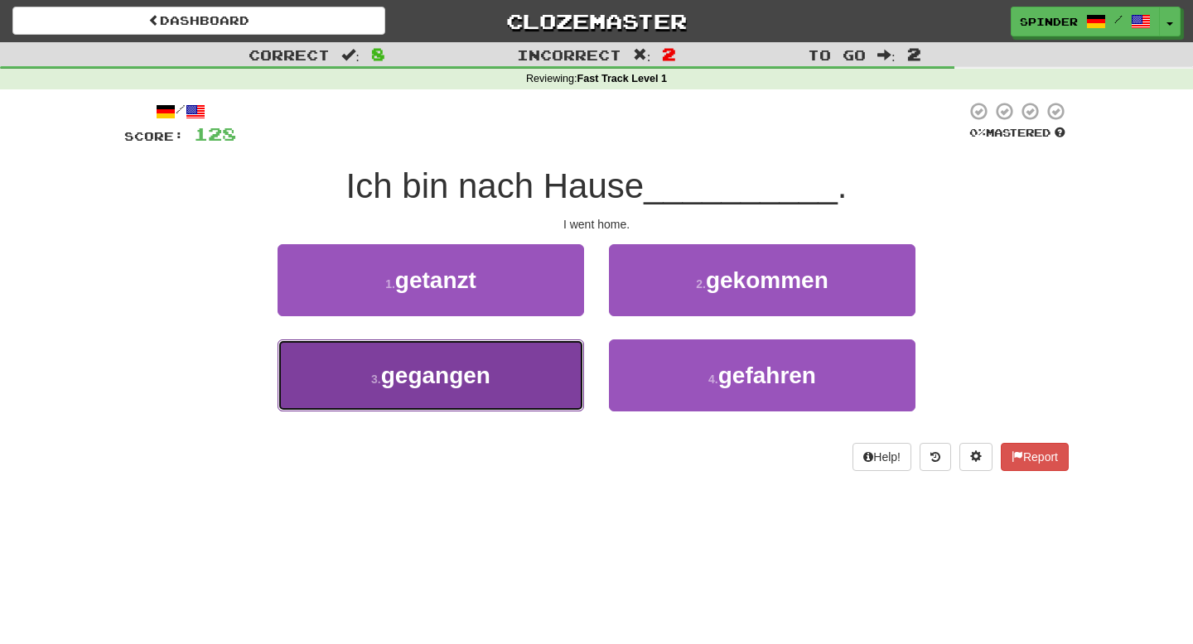
click at [536, 357] on button "3 . gegangen" at bounding box center [430, 376] width 306 height 72
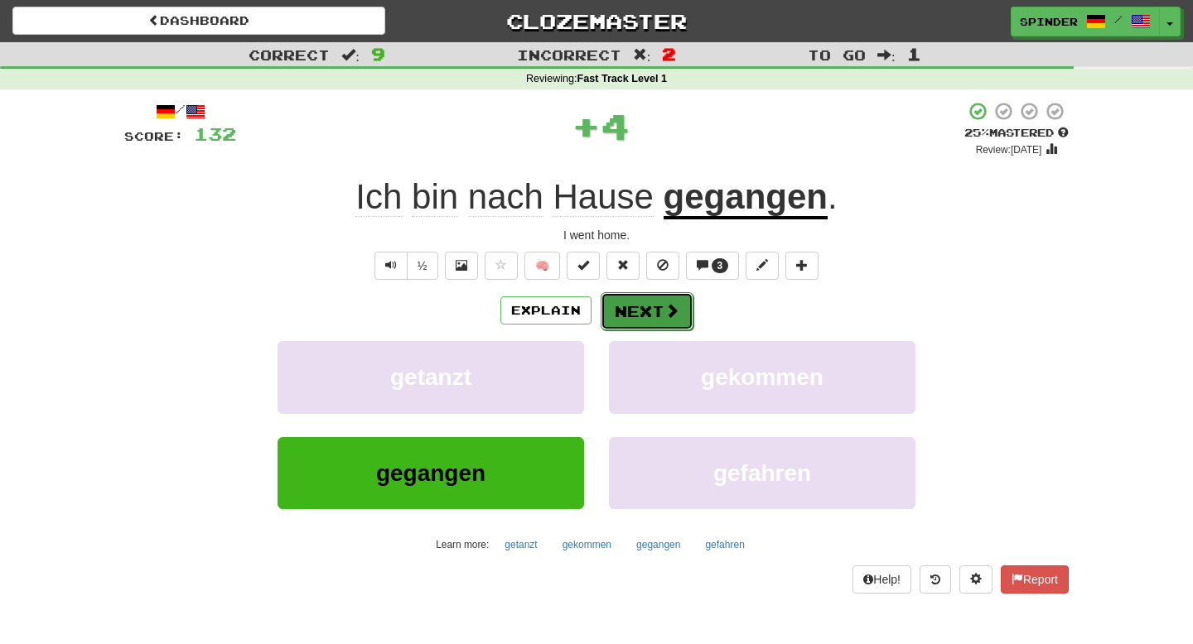
click at [620, 319] on button "Next" at bounding box center [647, 311] width 93 height 38
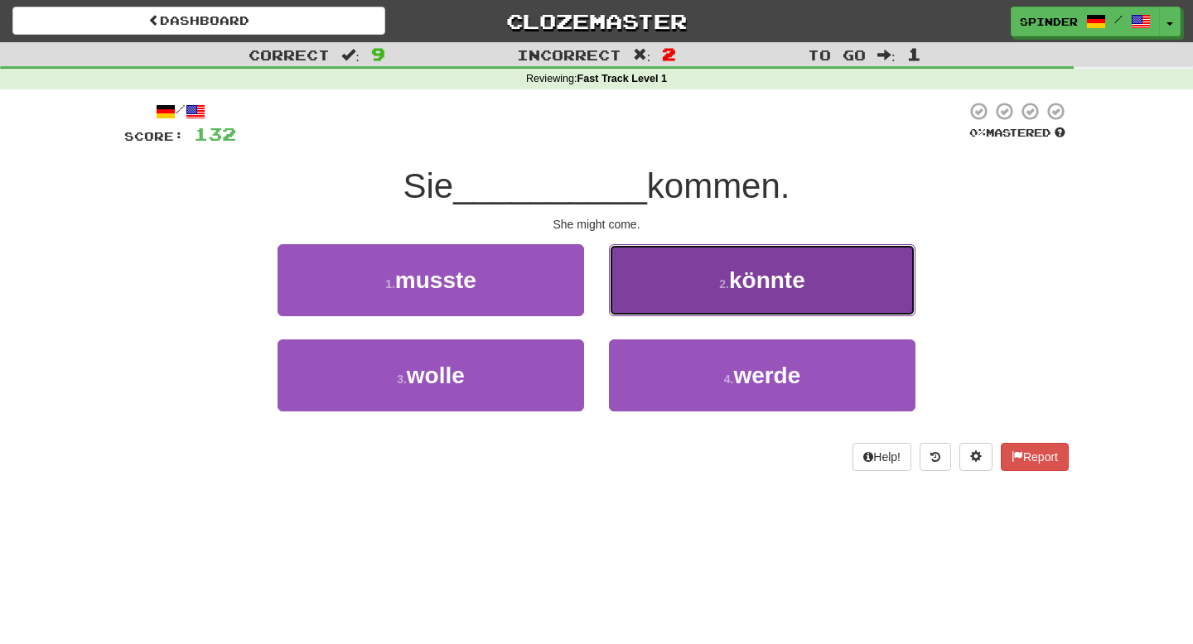
click at [659, 298] on button "2 . könnte" at bounding box center [762, 280] width 306 height 72
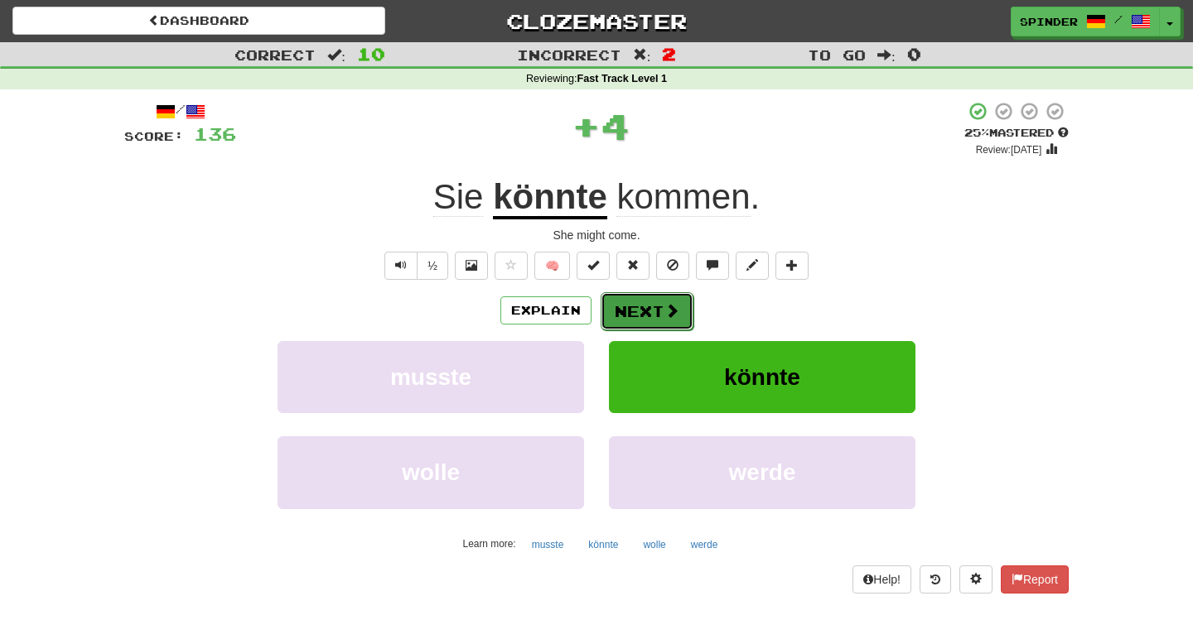
click at [659, 298] on button "Next" at bounding box center [647, 311] width 93 height 38
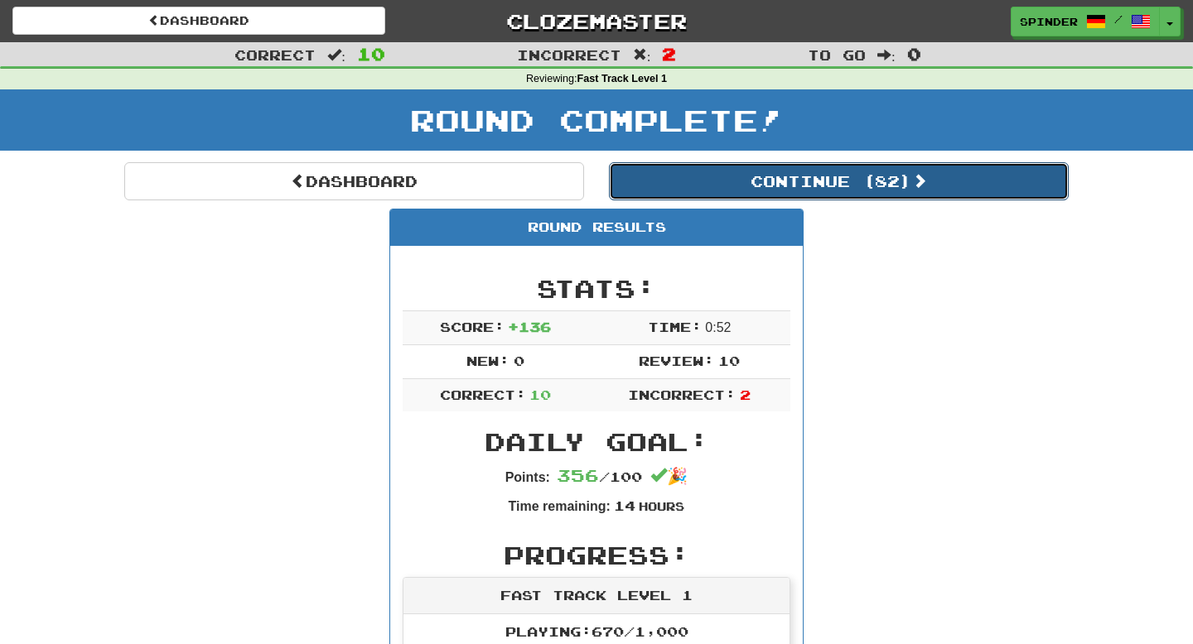
click at [806, 184] on button "Continue ( 82 )" at bounding box center [839, 181] width 460 height 38
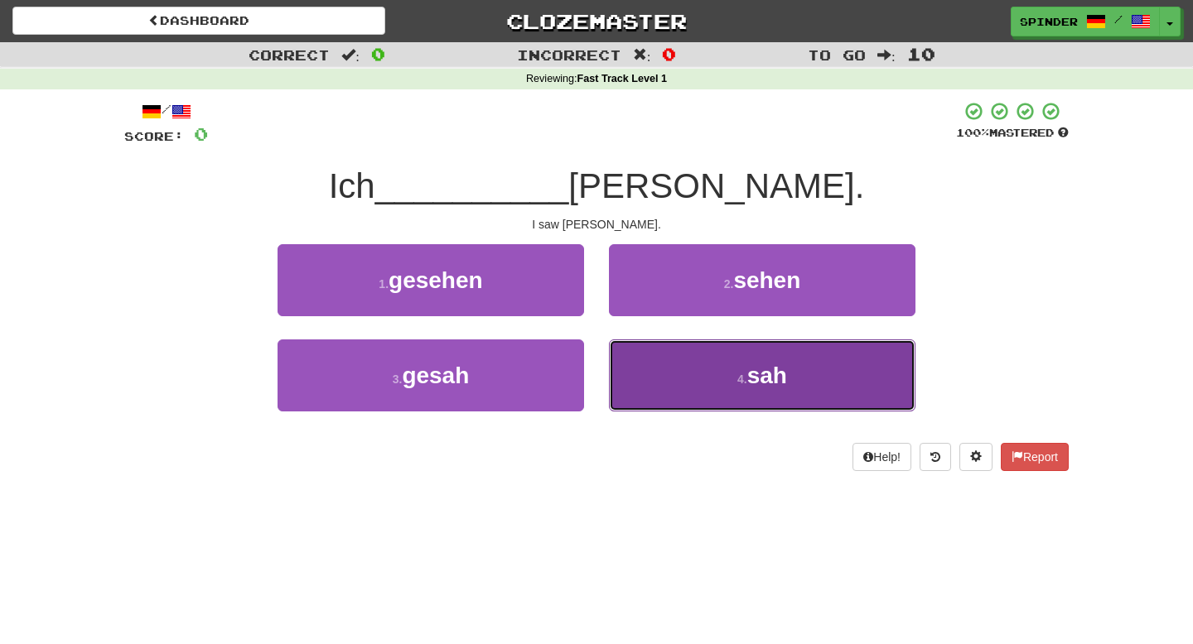
click at [722, 365] on button "4 . sah" at bounding box center [762, 376] width 306 height 72
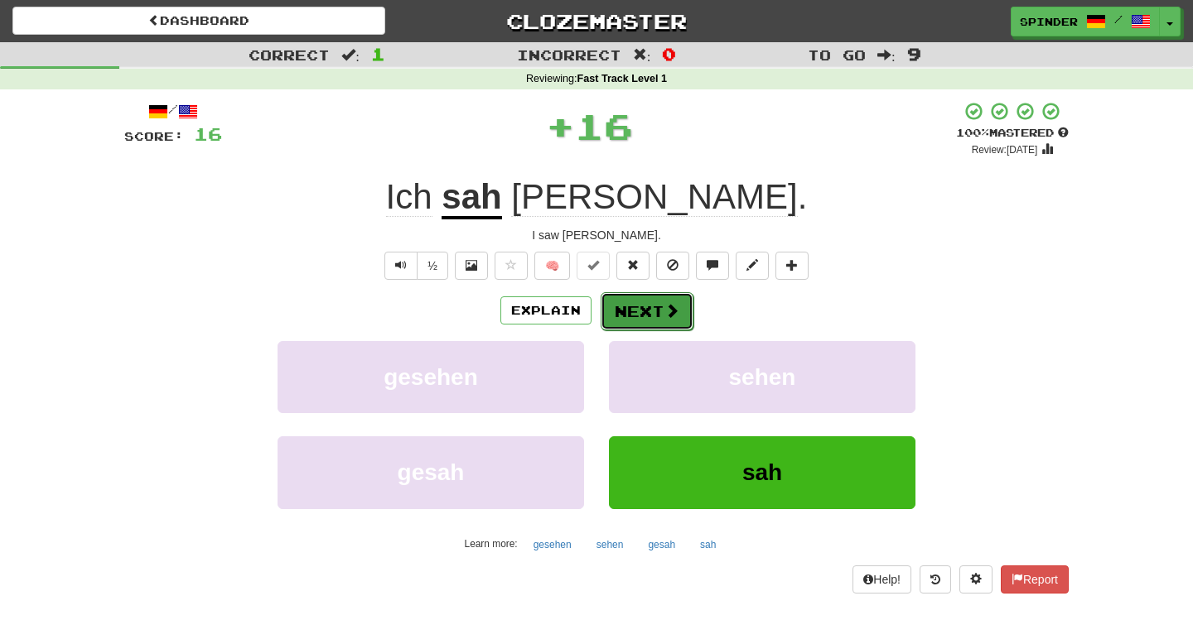
click at [650, 317] on button "Next" at bounding box center [647, 311] width 93 height 38
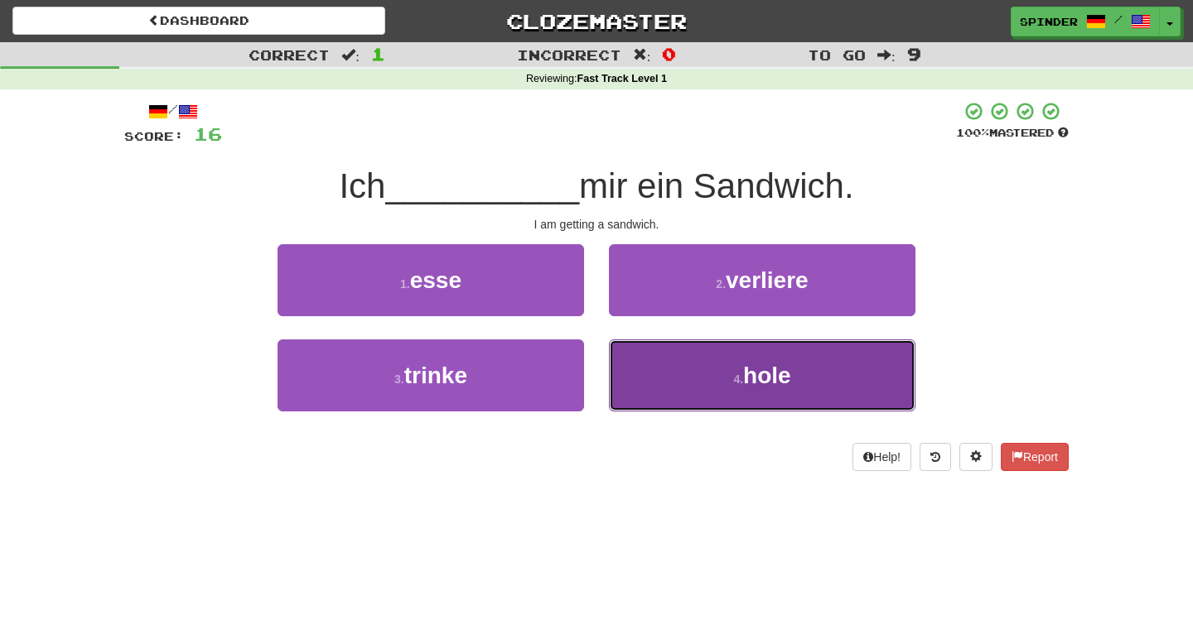
click at [659, 358] on button "4 . hole" at bounding box center [762, 376] width 306 height 72
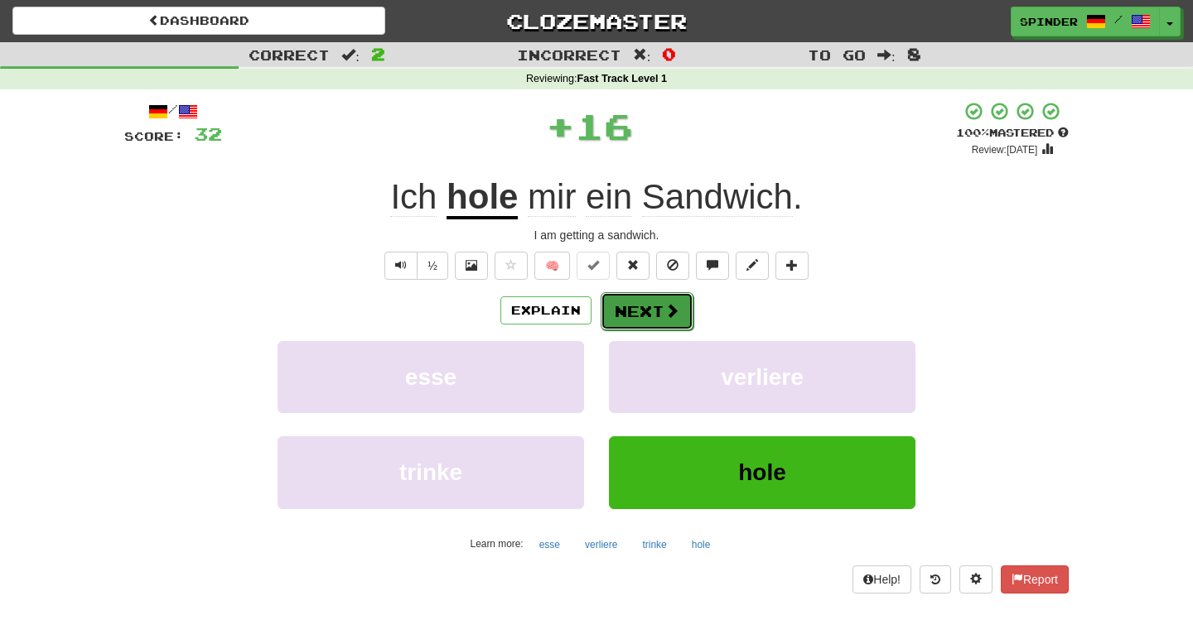
click at [652, 309] on button "Next" at bounding box center [647, 311] width 93 height 38
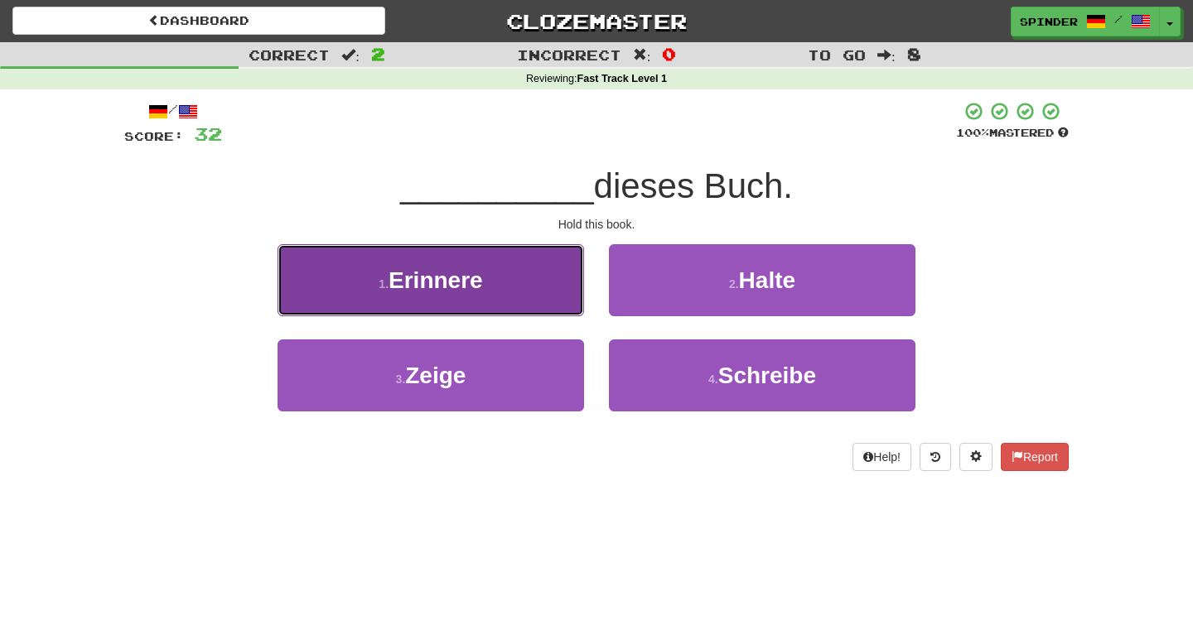
click at [530, 288] on button "1 . Erinnere" at bounding box center [430, 280] width 306 height 72
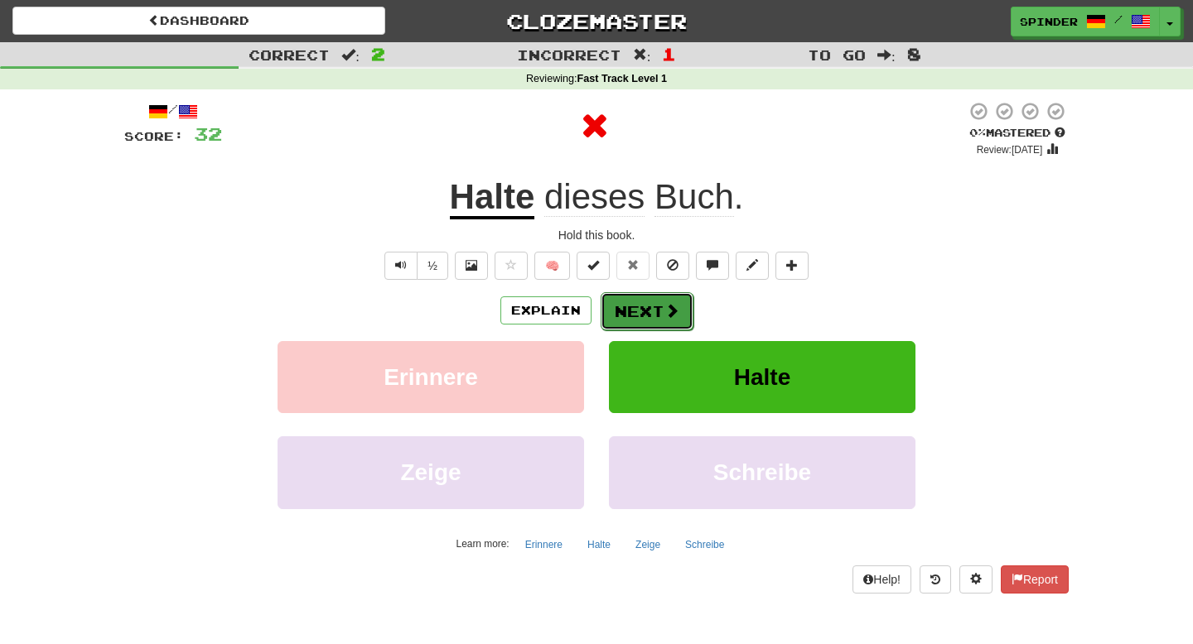
click at [618, 311] on button "Next" at bounding box center [647, 311] width 93 height 38
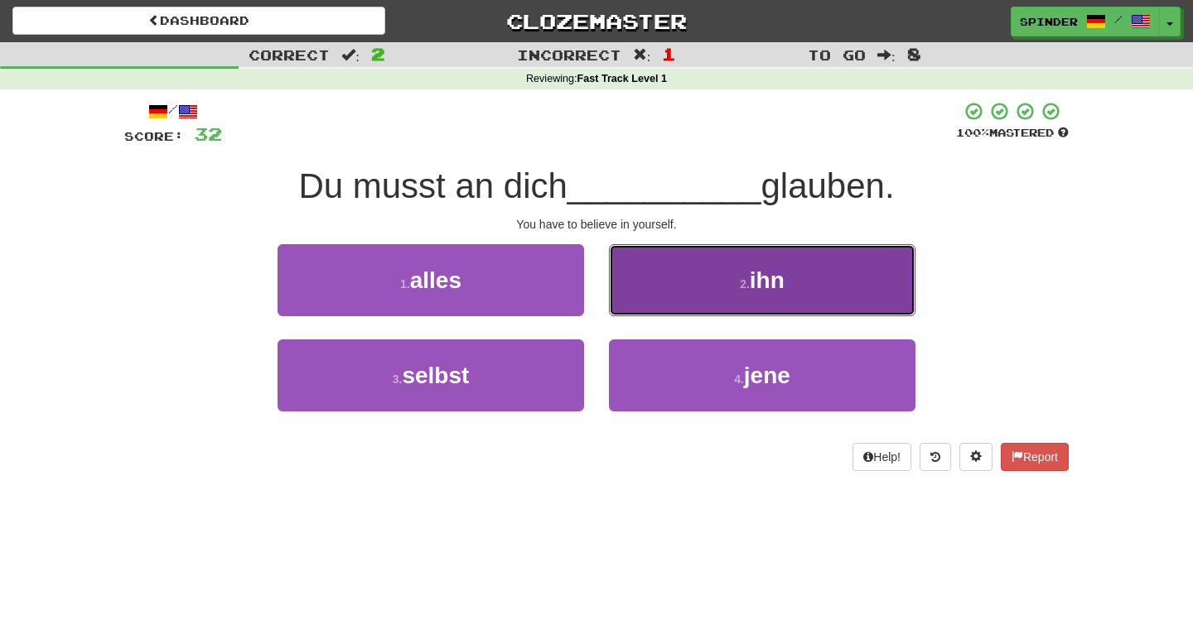
click at [631, 304] on button "2 . ihn" at bounding box center [762, 280] width 306 height 72
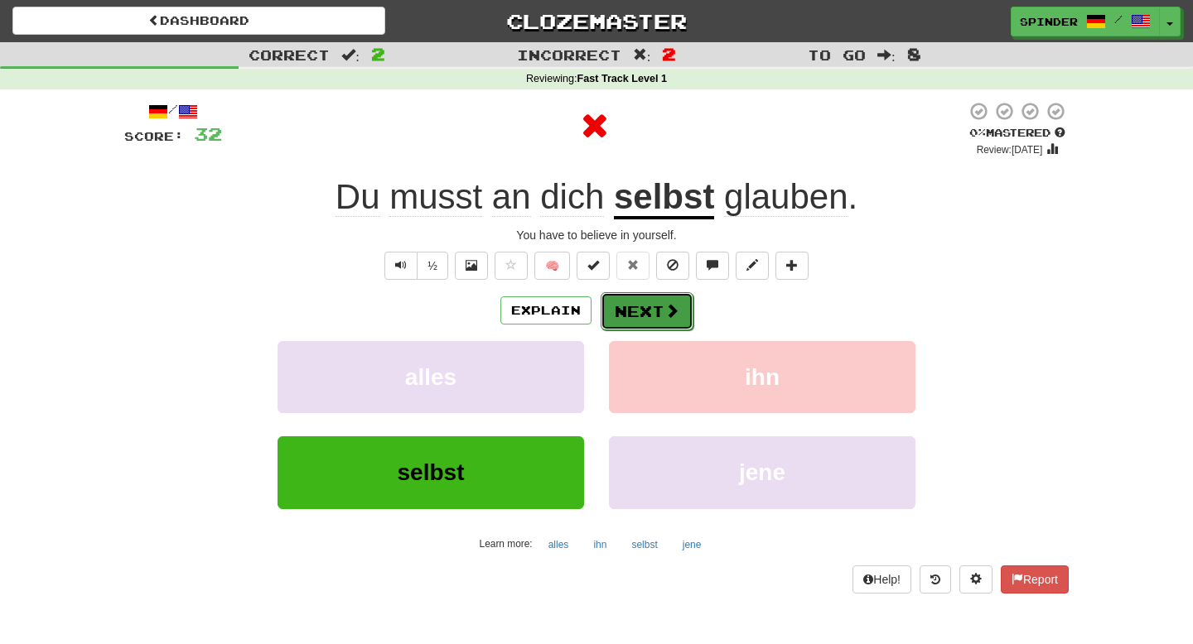
click at [627, 313] on button "Next" at bounding box center [647, 311] width 93 height 38
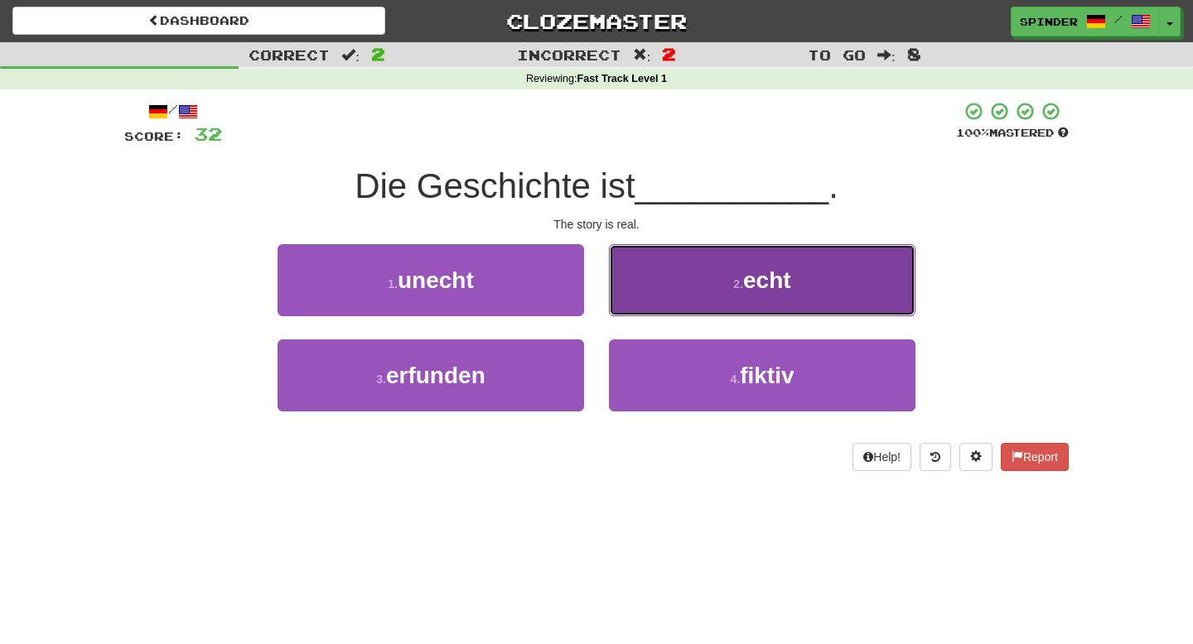
click at [635, 306] on button "2 . echt" at bounding box center [762, 280] width 306 height 72
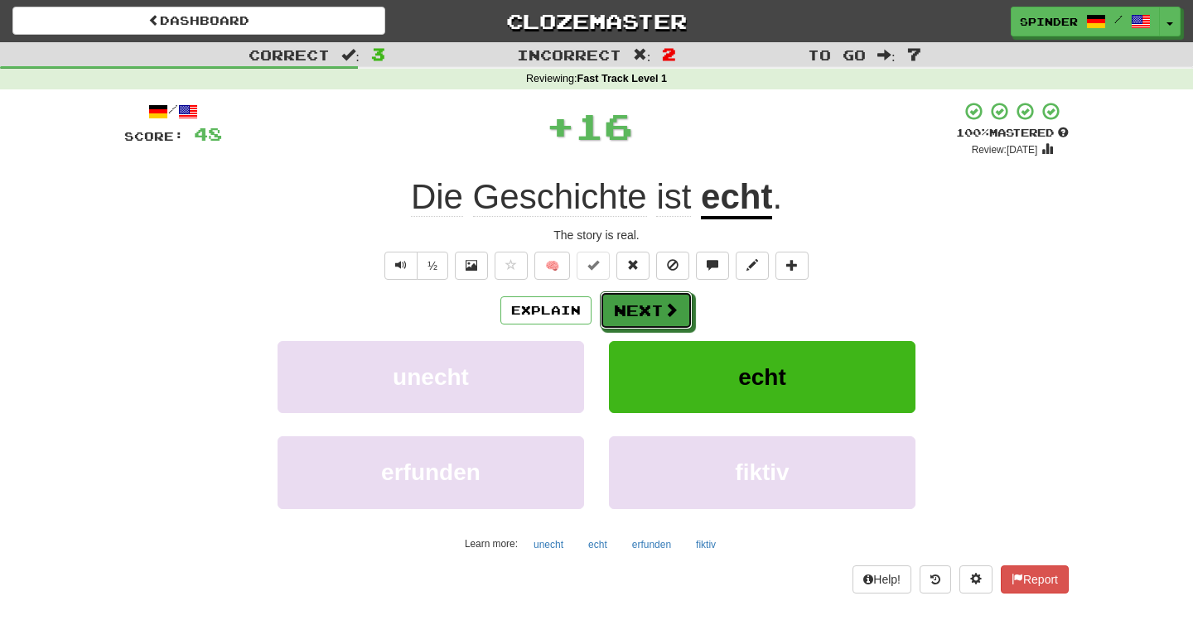
click at [635, 306] on button "Next" at bounding box center [646, 311] width 93 height 38
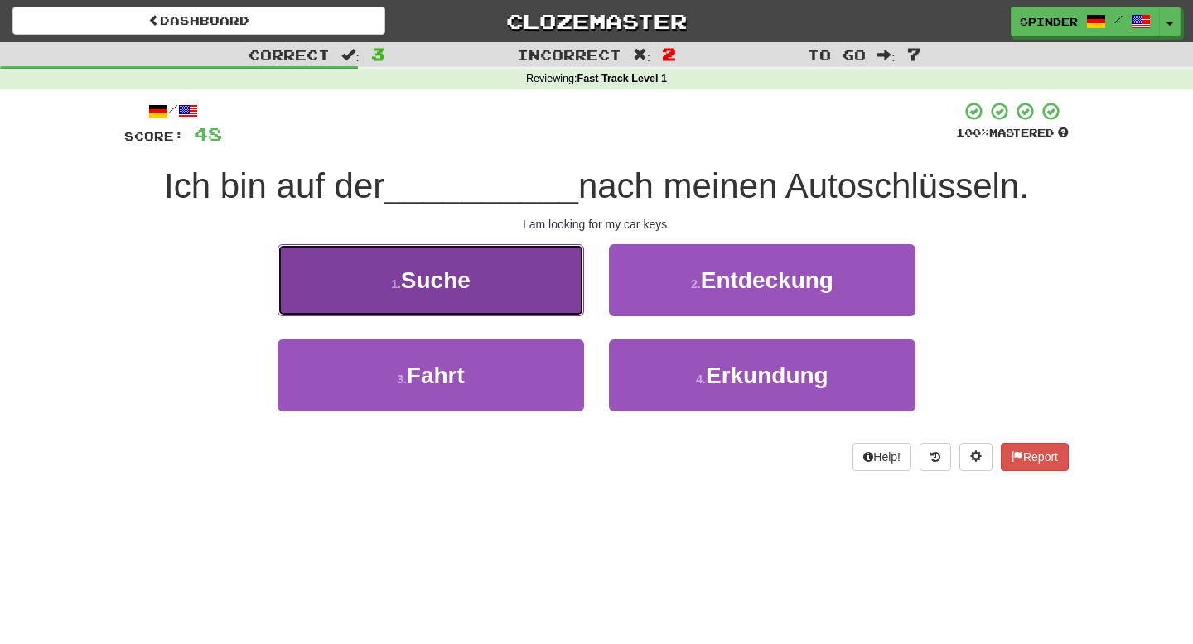
click at [545, 293] on button "1 . Suche" at bounding box center [430, 280] width 306 height 72
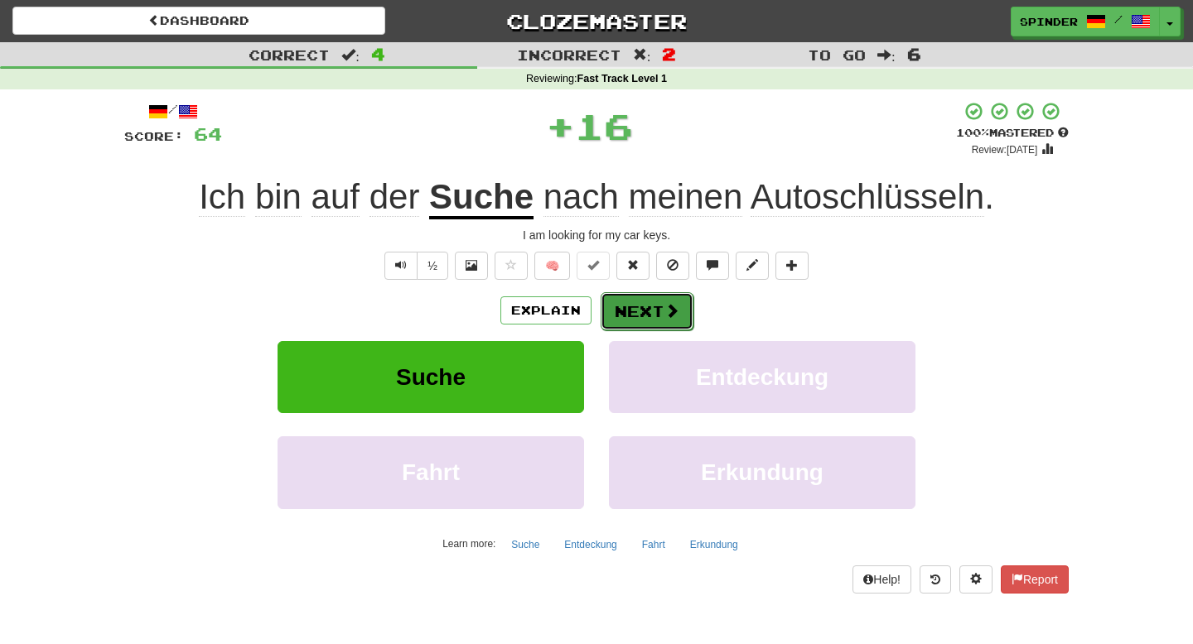
click at [637, 317] on button "Next" at bounding box center [647, 311] width 93 height 38
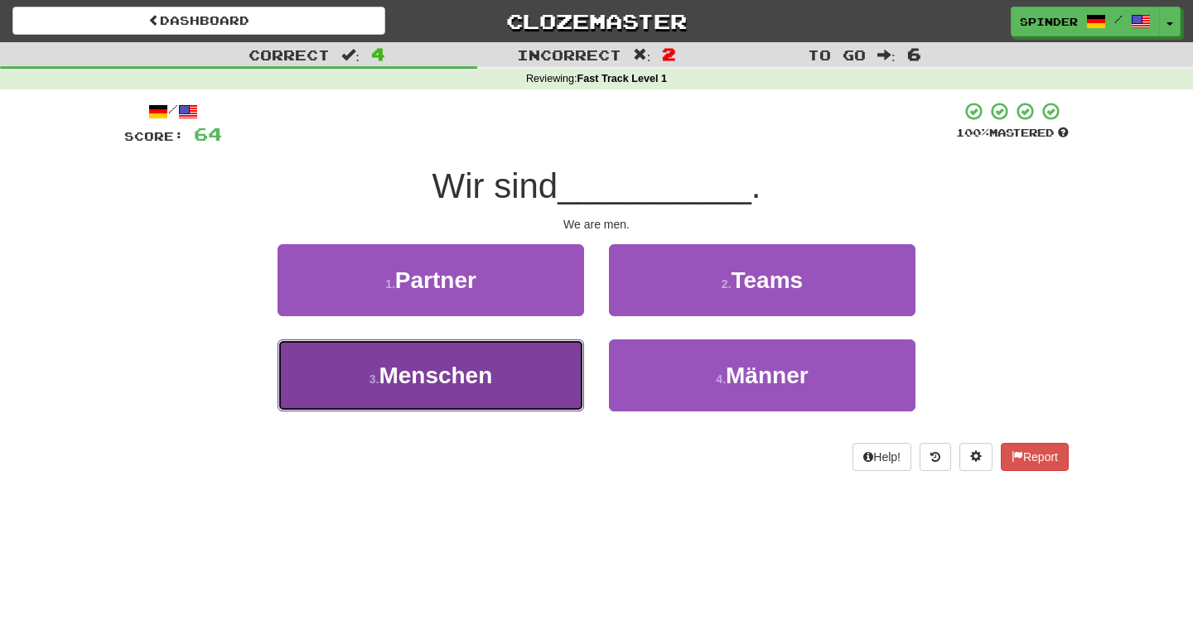
click at [511, 380] on button "3 . Menschen" at bounding box center [430, 376] width 306 height 72
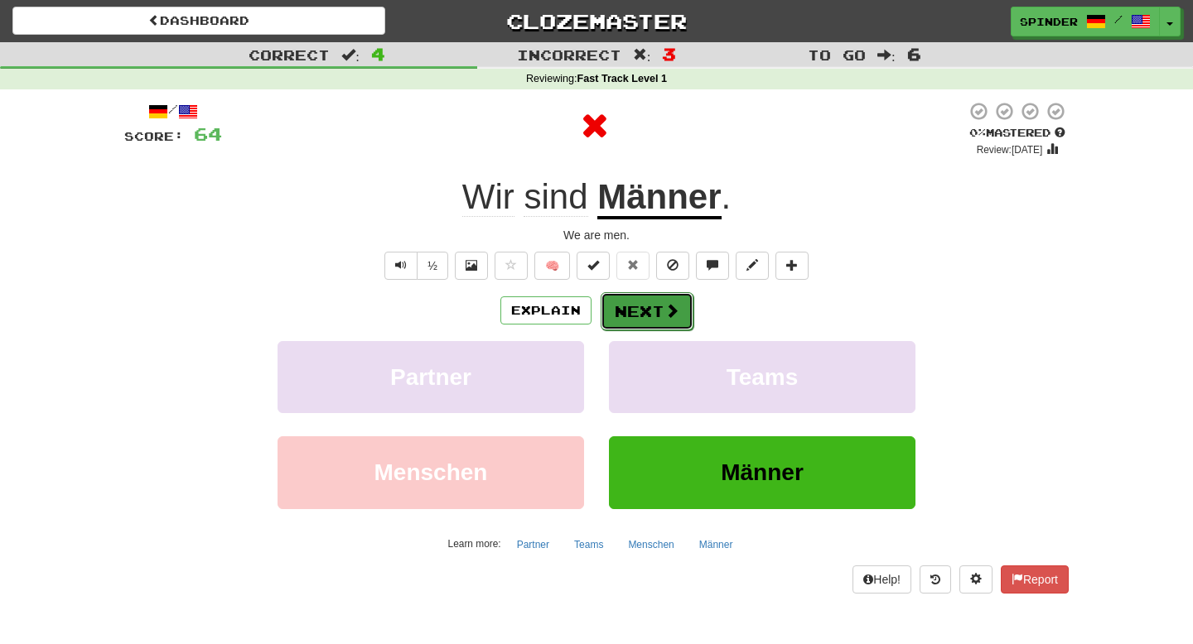
click at [618, 315] on button "Next" at bounding box center [647, 311] width 93 height 38
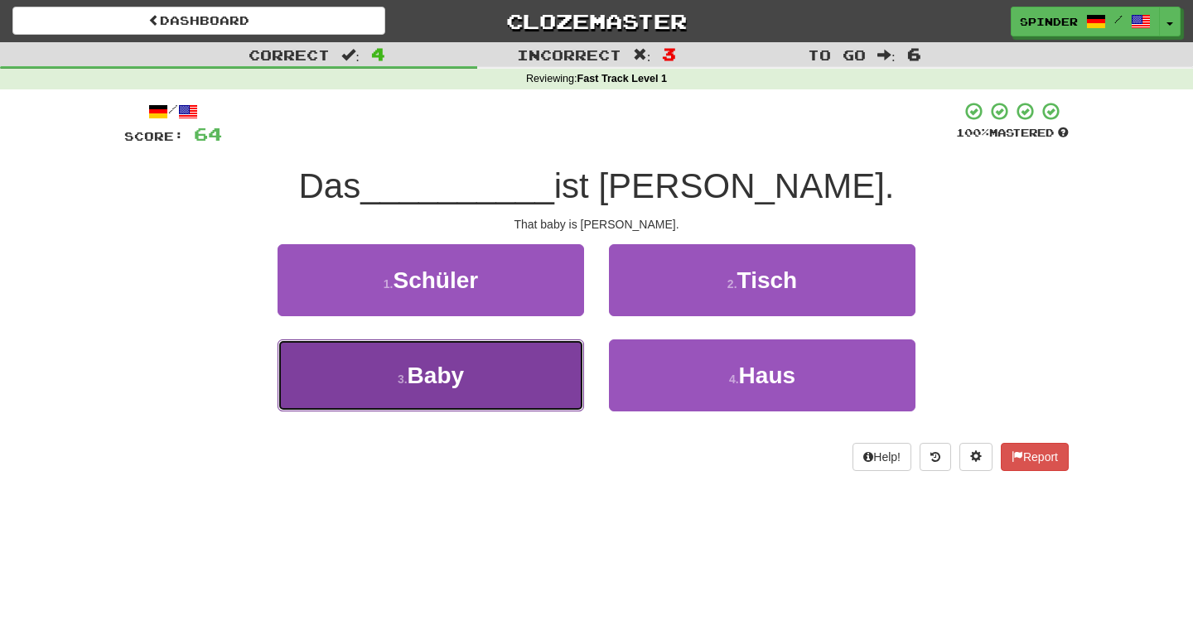
click at [533, 374] on button "3 . Baby" at bounding box center [430, 376] width 306 height 72
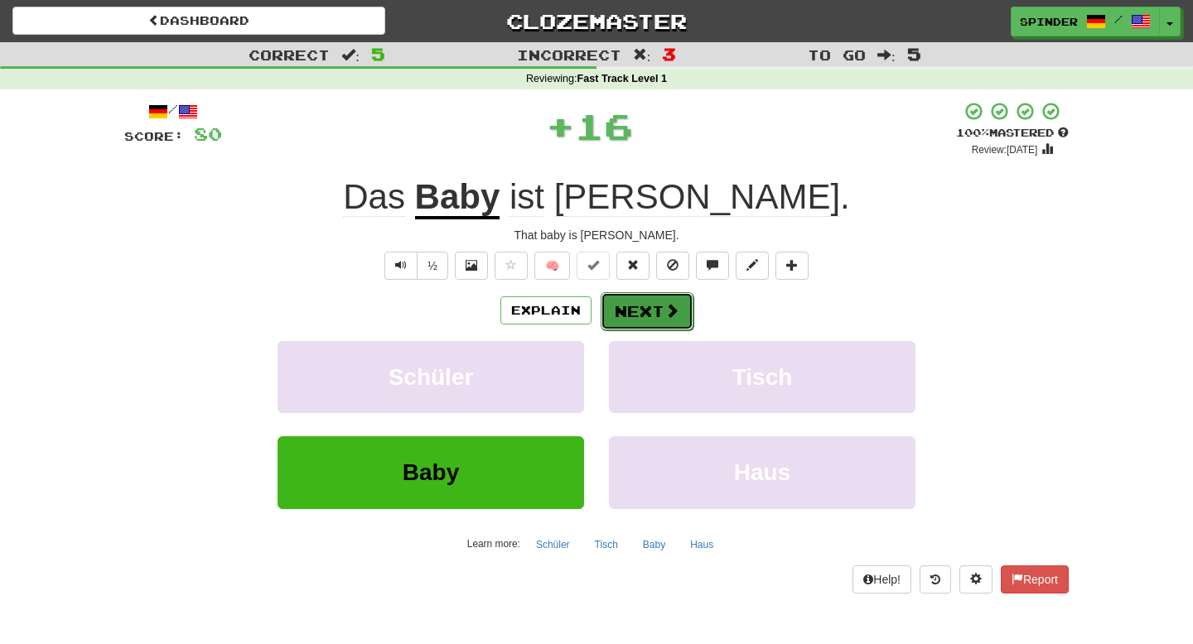
click at [624, 307] on button "Next" at bounding box center [647, 311] width 93 height 38
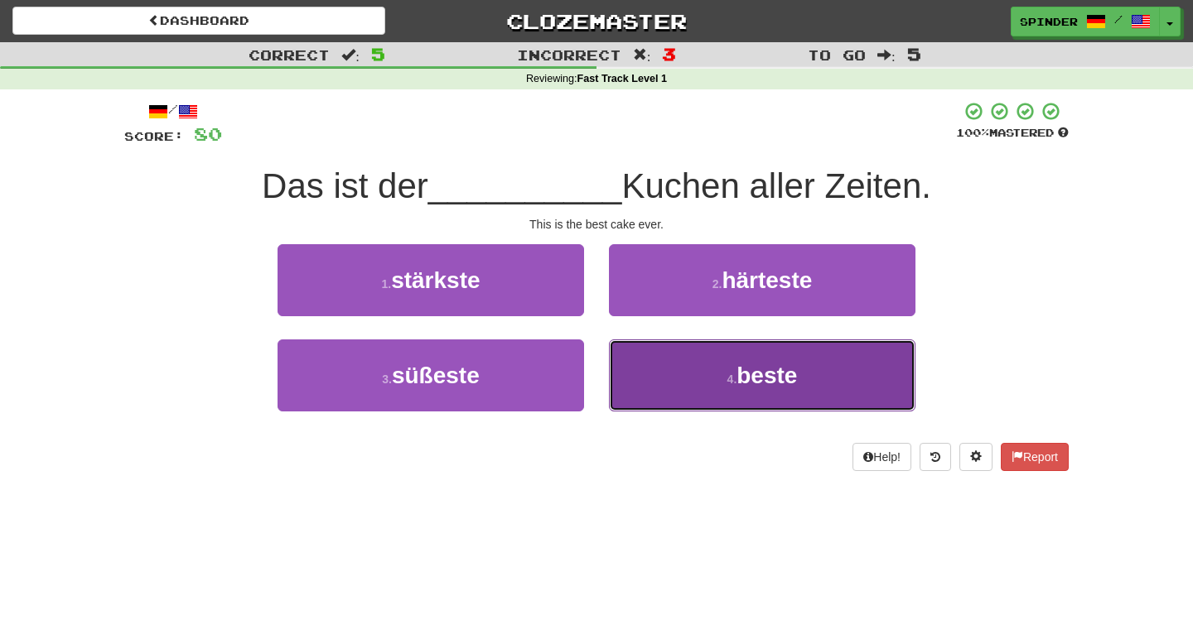
click at [629, 364] on button "4 . beste" at bounding box center [762, 376] width 306 height 72
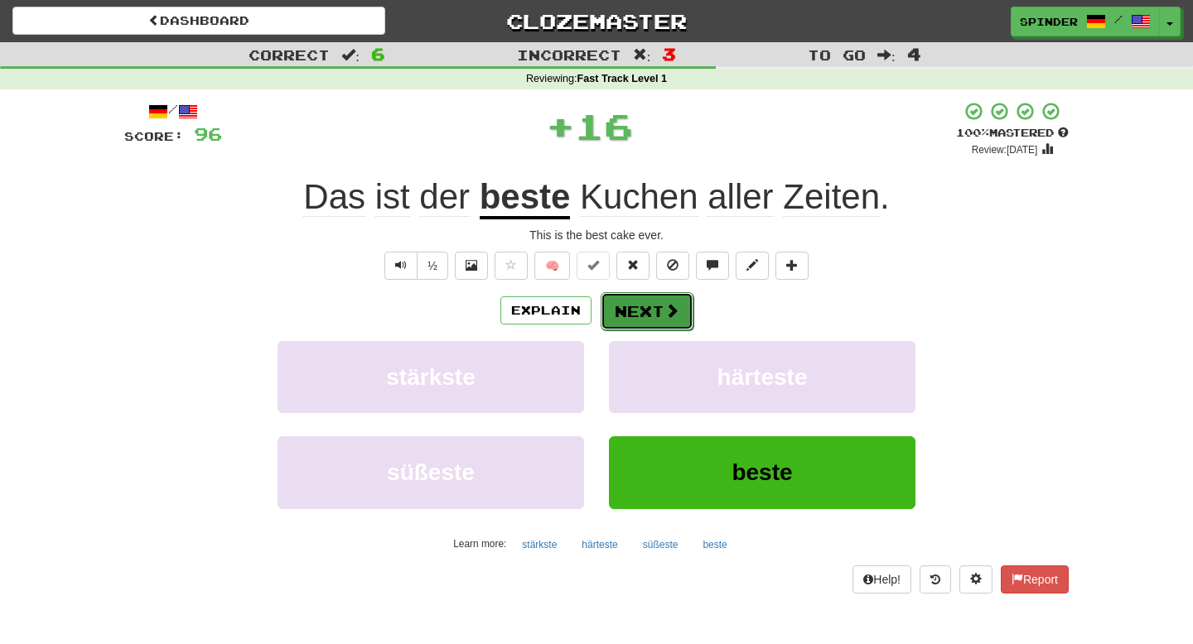
click at [630, 311] on button "Next" at bounding box center [647, 311] width 93 height 38
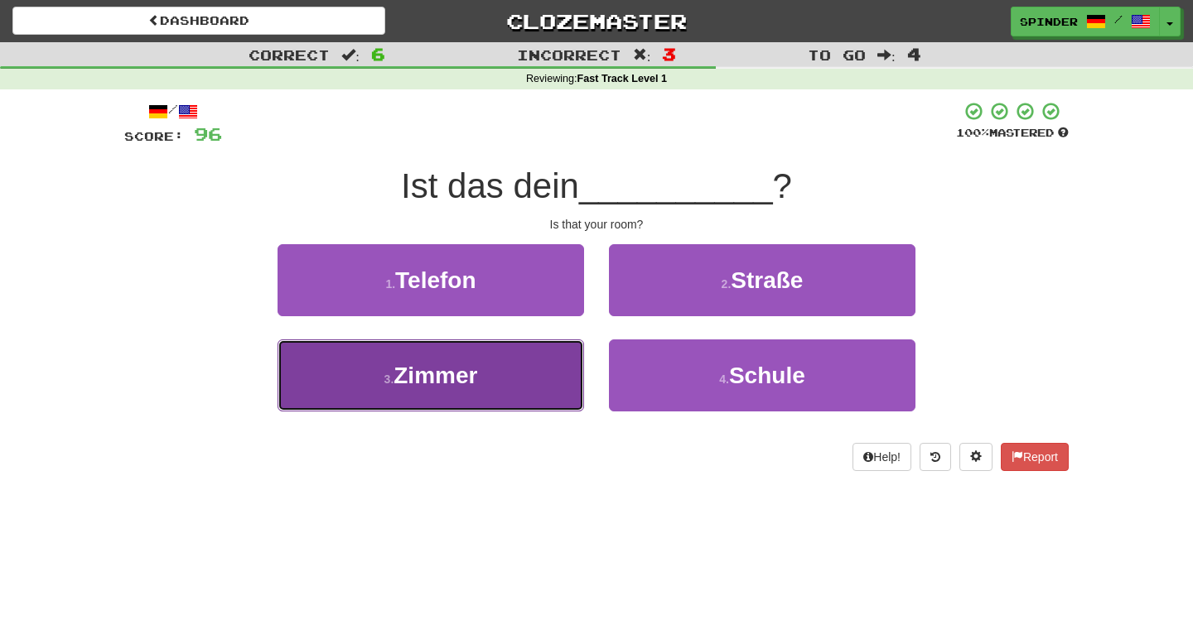
click at [539, 374] on button "3 . Zimmer" at bounding box center [430, 376] width 306 height 72
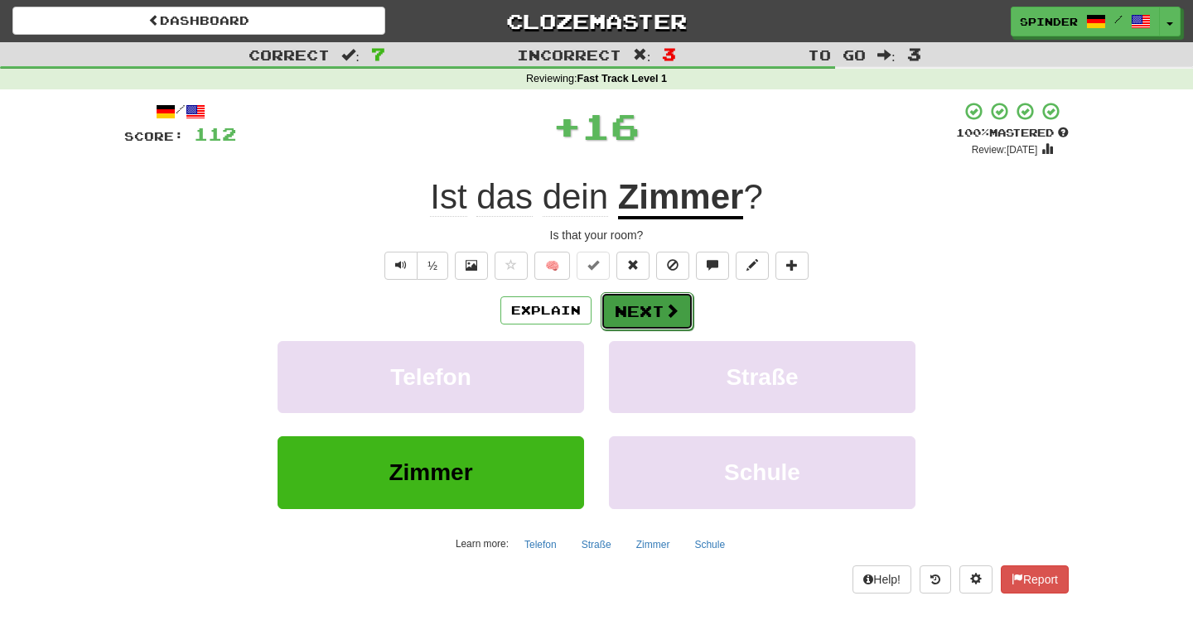
click at [651, 302] on button "Next" at bounding box center [647, 311] width 93 height 38
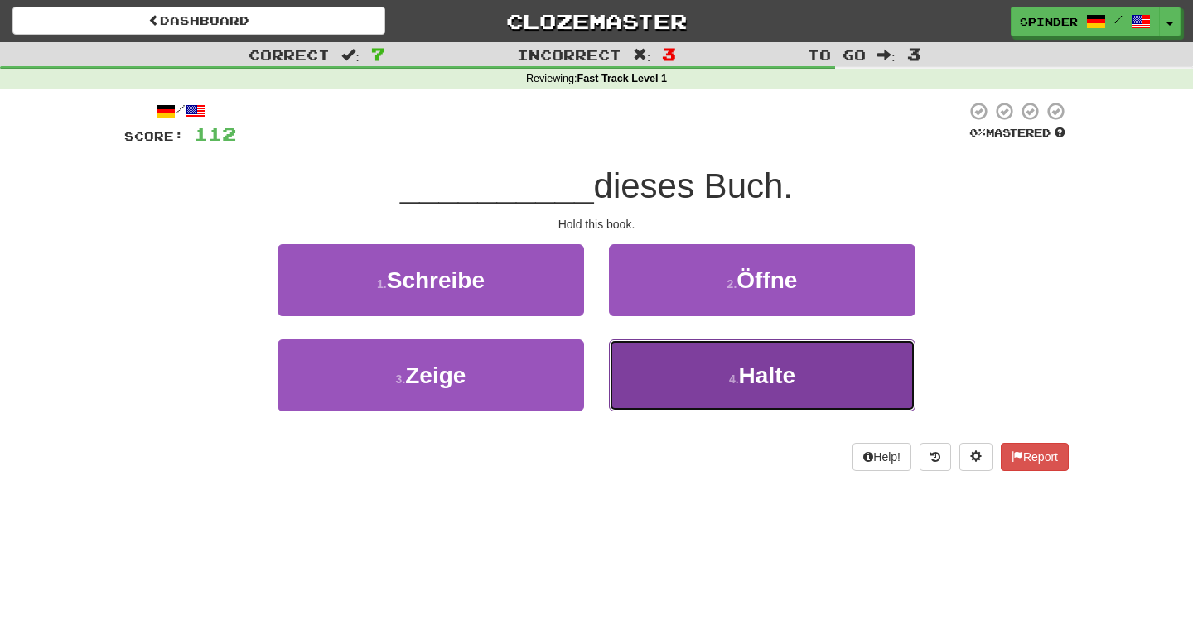
click at [642, 355] on button "4 . Halte" at bounding box center [762, 376] width 306 height 72
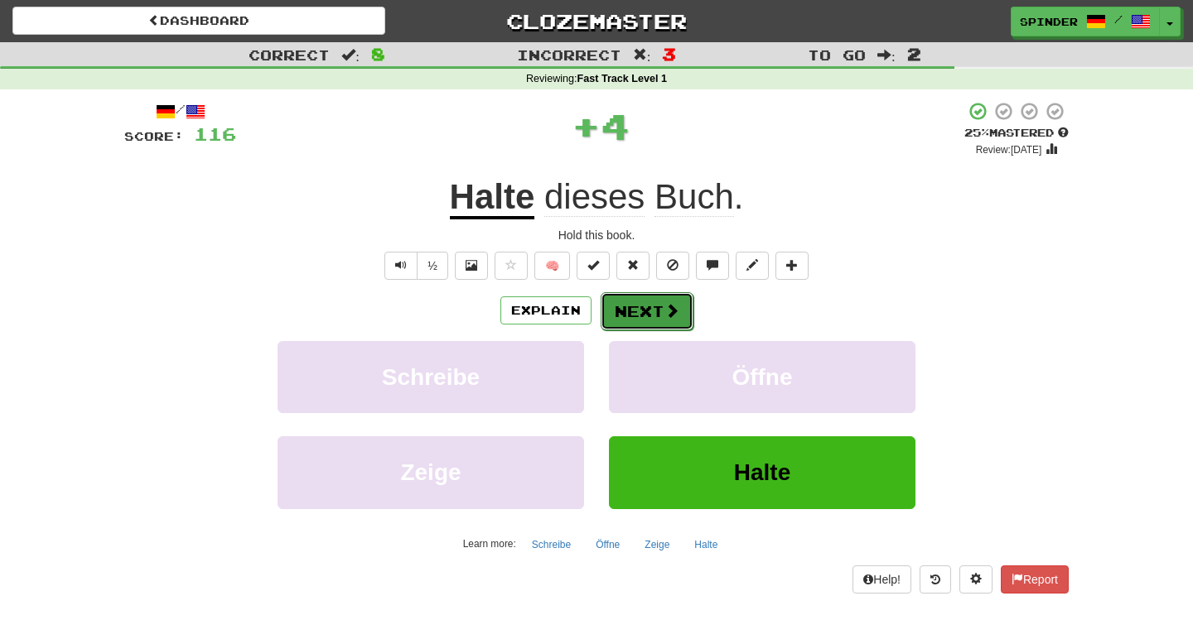
click at [635, 307] on button "Next" at bounding box center [647, 311] width 93 height 38
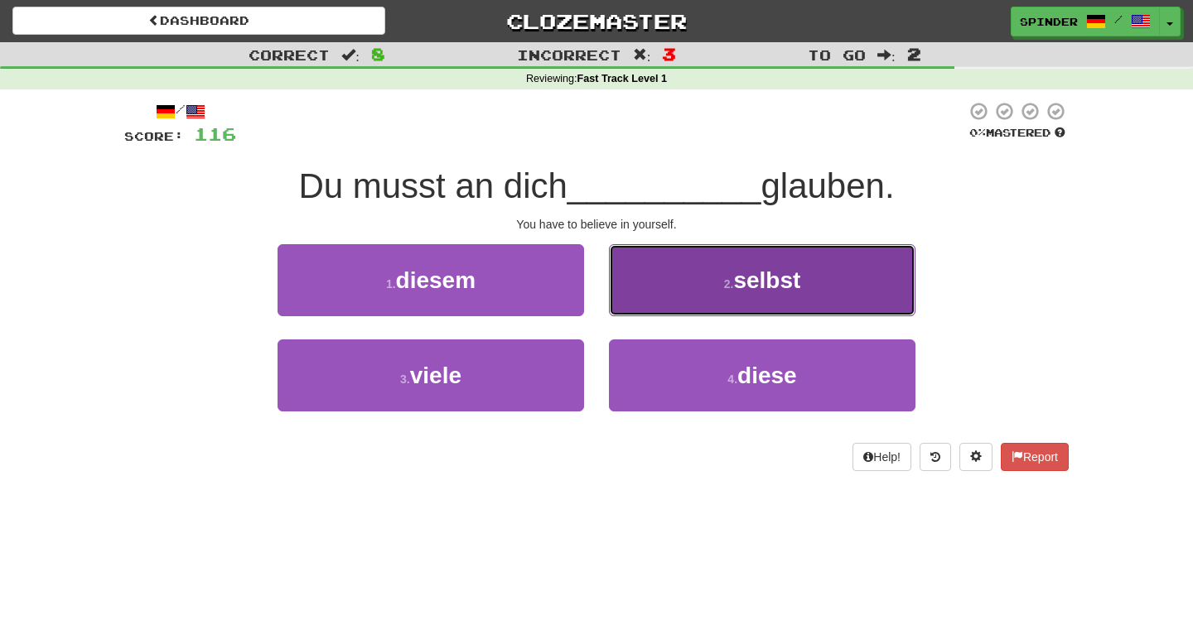
click at [640, 292] on button "2 . selbst" at bounding box center [762, 280] width 306 height 72
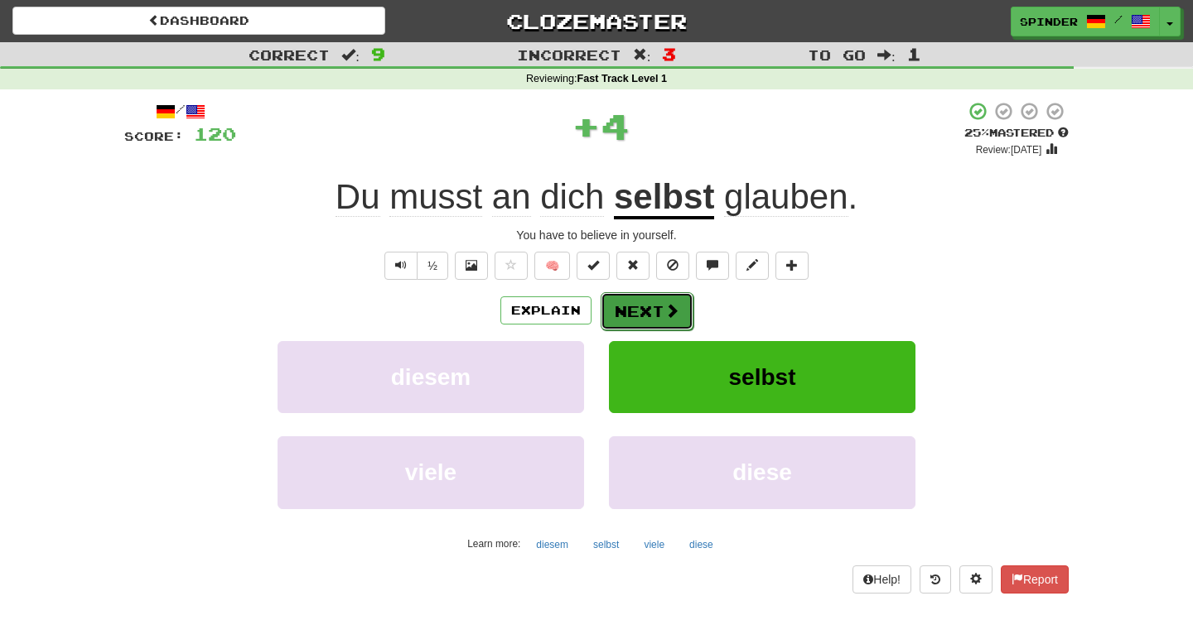
click at [636, 302] on button "Next" at bounding box center [647, 311] width 93 height 38
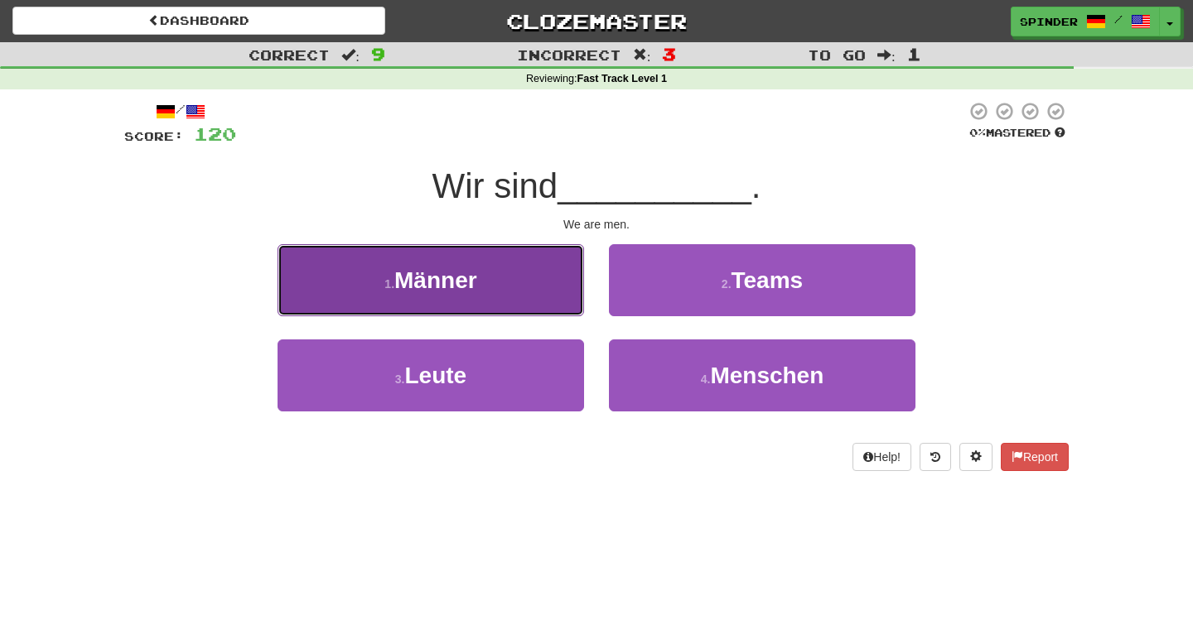
click at [537, 284] on button "1 . Männer" at bounding box center [430, 280] width 306 height 72
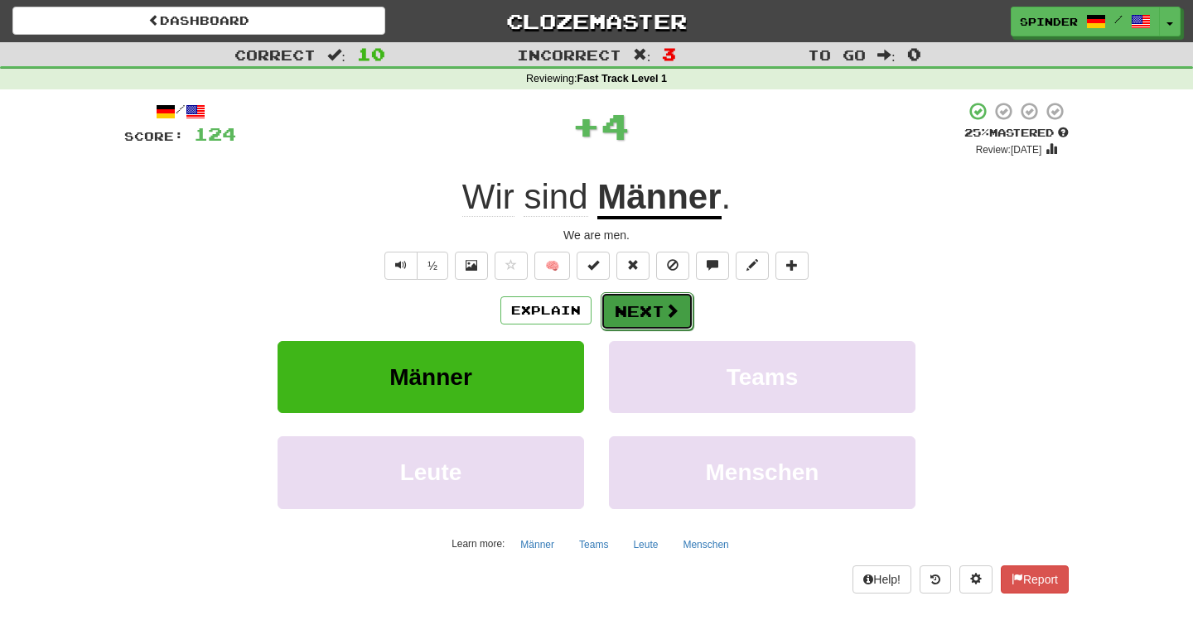
click at [610, 309] on button "Next" at bounding box center [647, 311] width 93 height 38
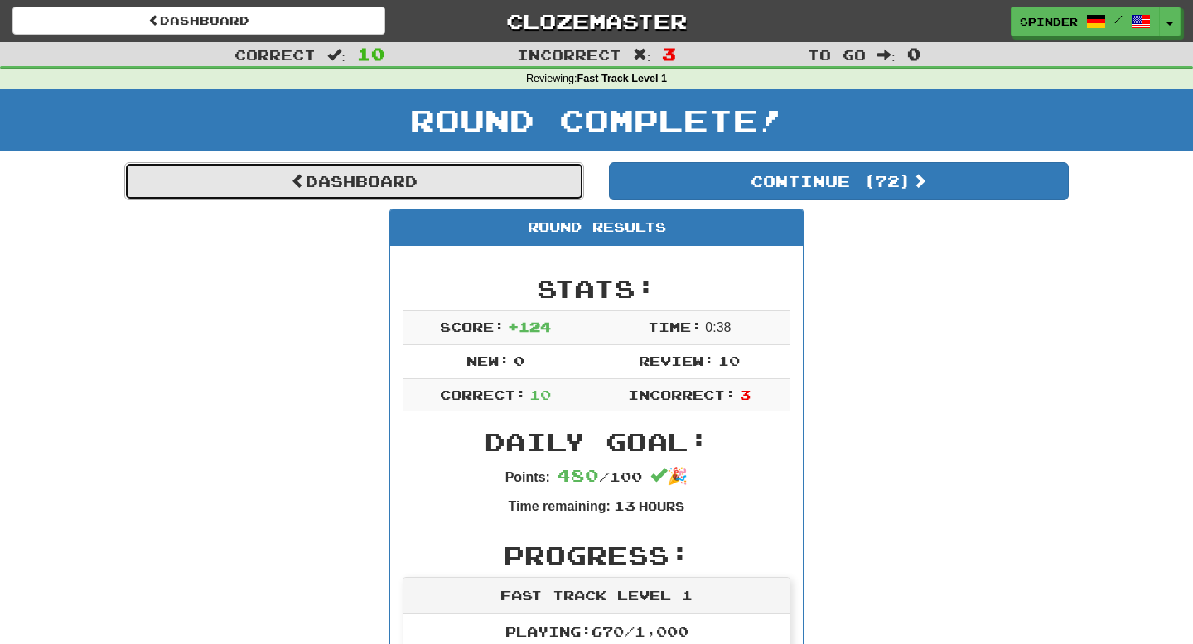
click at [504, 183] on link "Dashboard" at bounding box center [354, 181] width 460 height 38
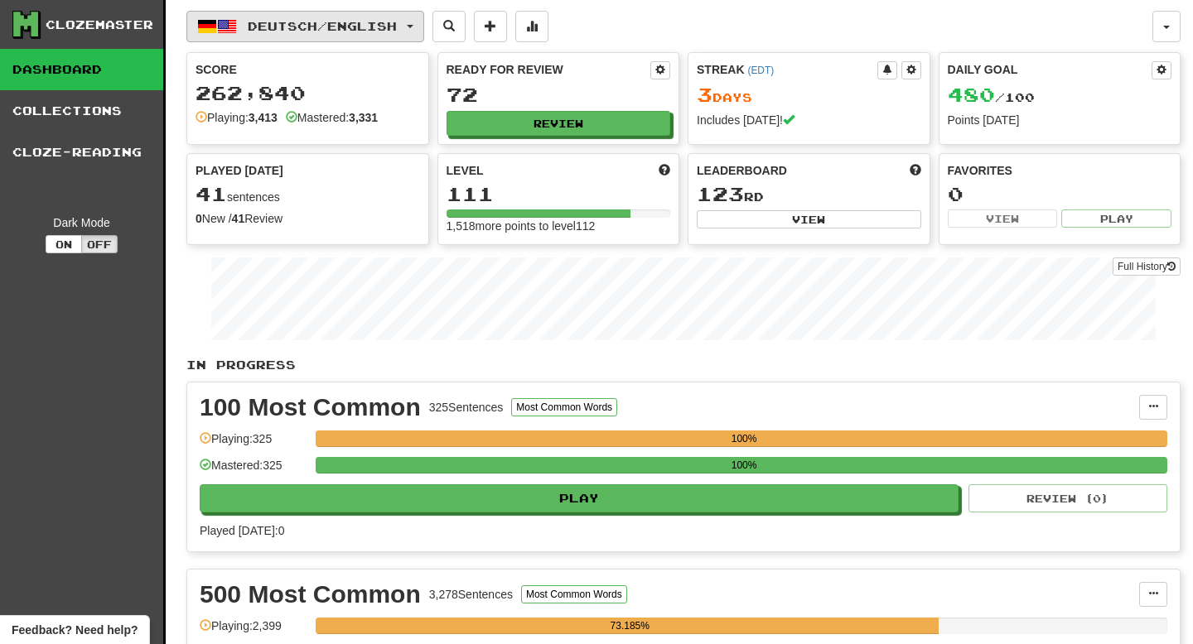
click at [250, 32] on button "Deutsch / English" at bounding box center [305, 26] width 238 height 31
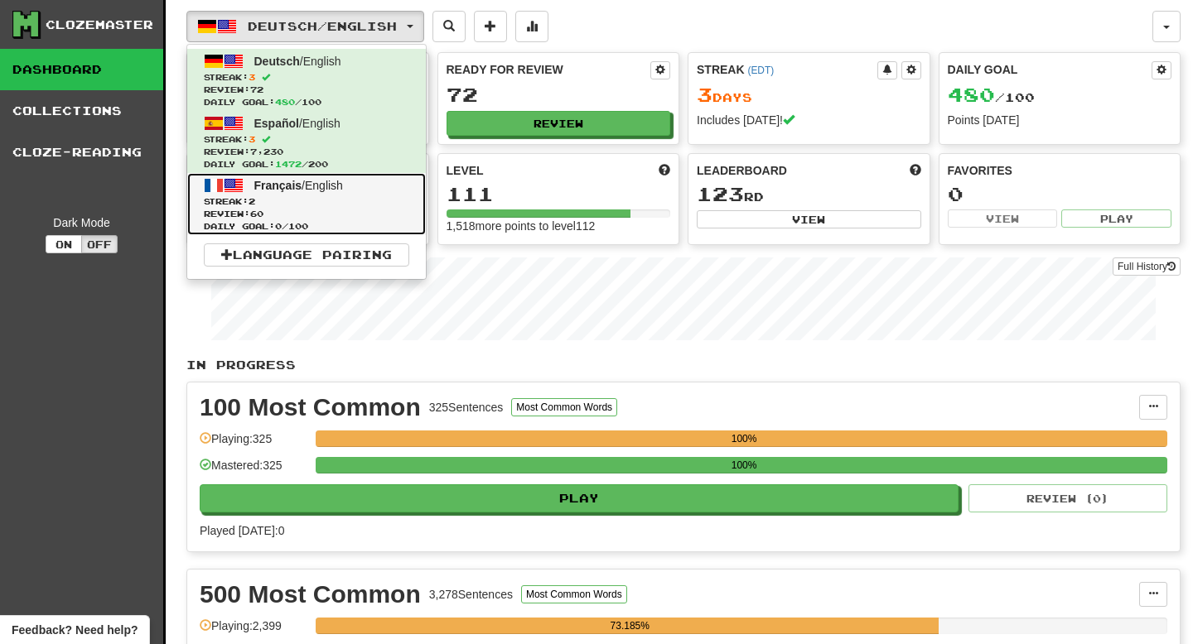
click at [259, 208] on span "Review: 60" at bounding box center [306, 214] width 205 height 12
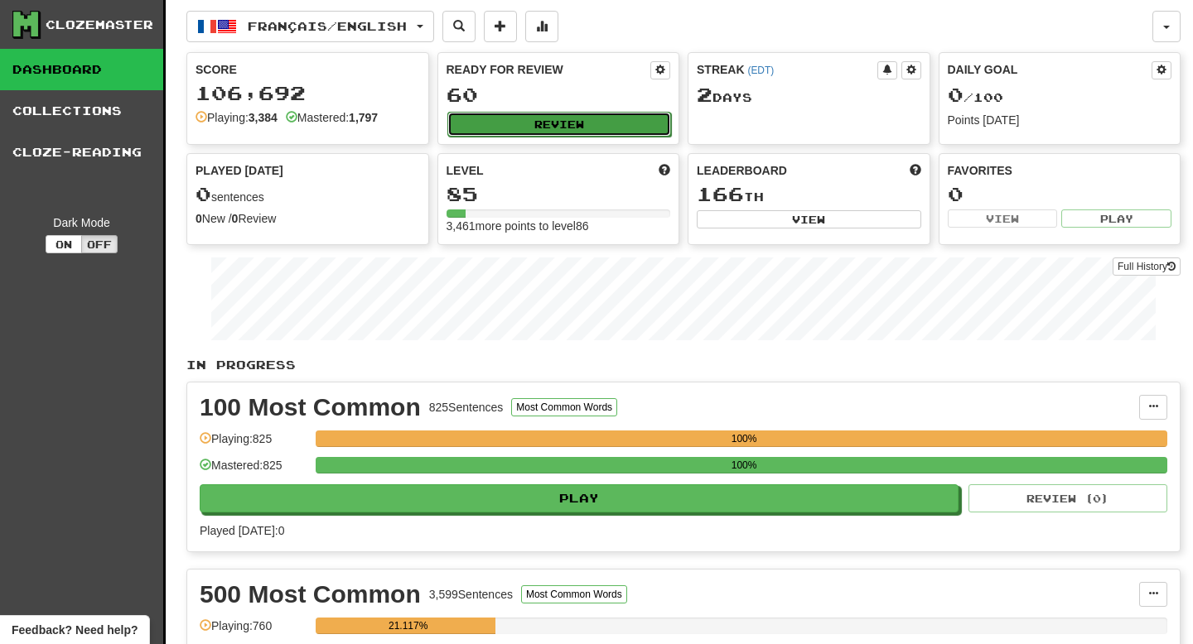
click at [550, 135] on button "Review" at bounding box center [559, 124] width 224 height 25
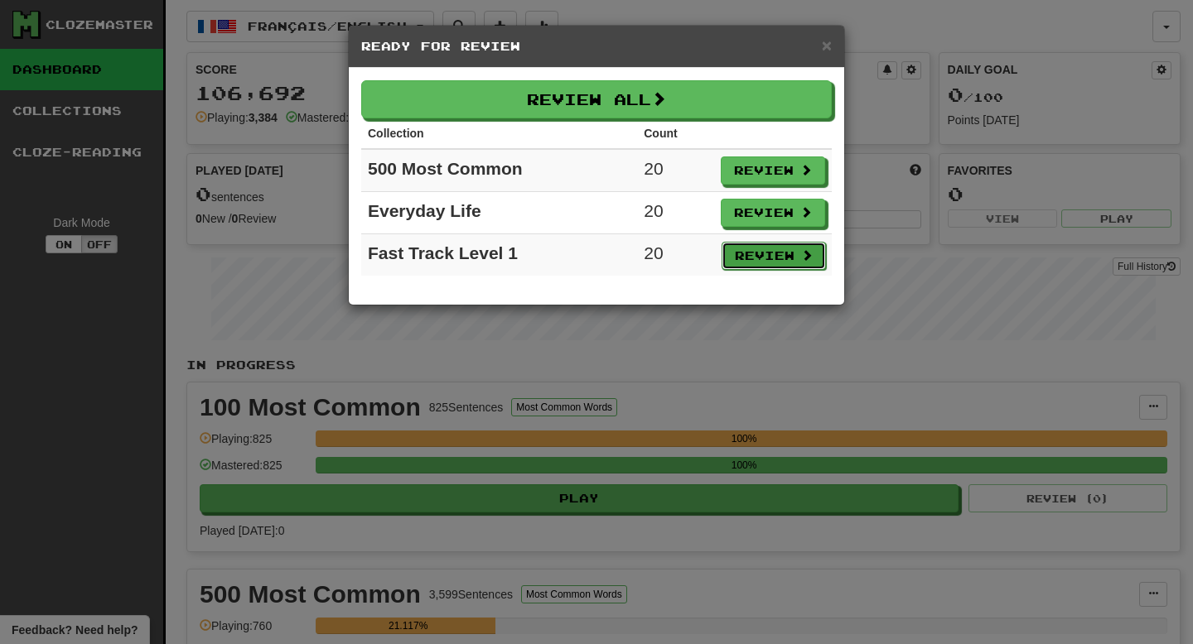
click at [761, 260] on button "Review" at bounding box center [773, 256] width 104 height 28
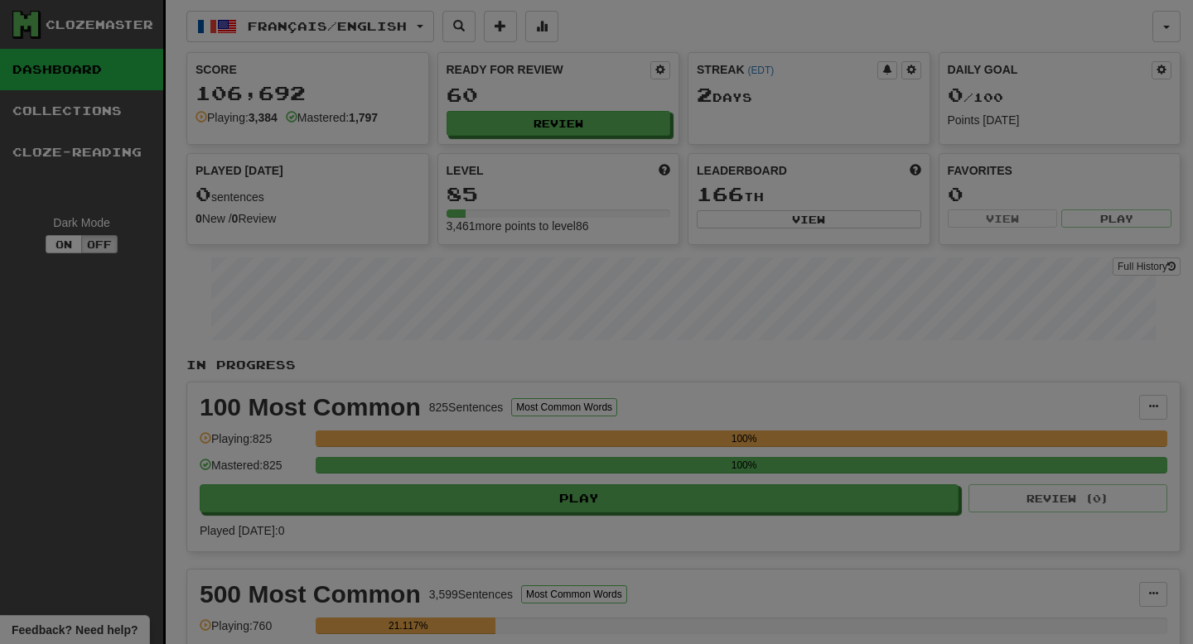
select select "**"
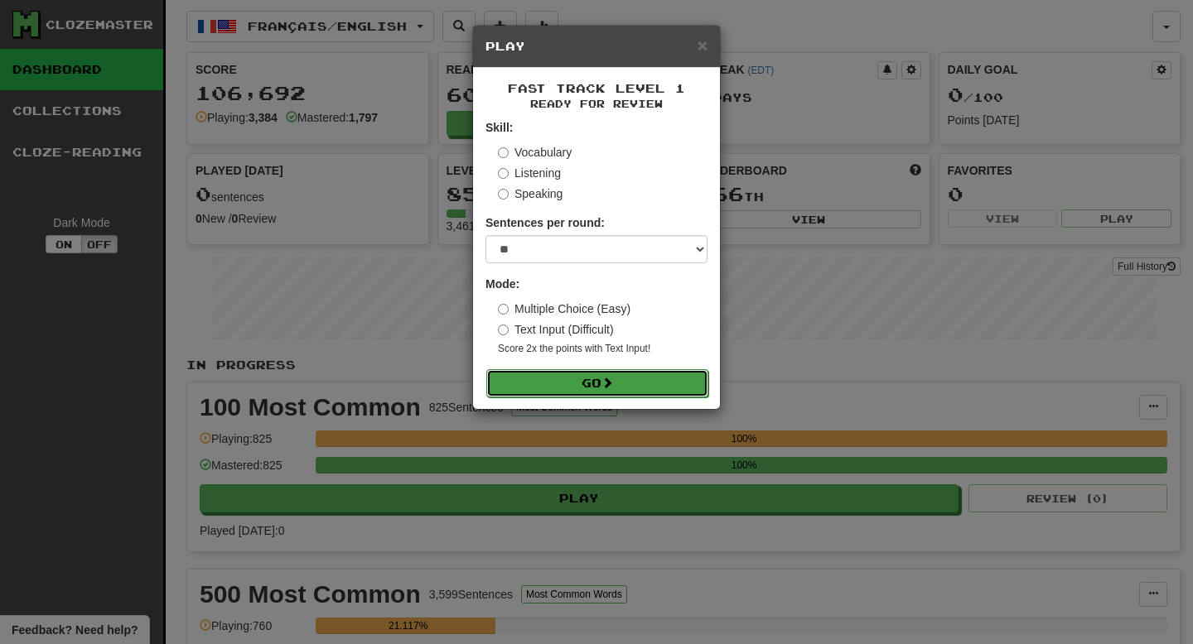
click at [585, 388] on button "Go" at bounding box center [597, 383] width 222 height 28
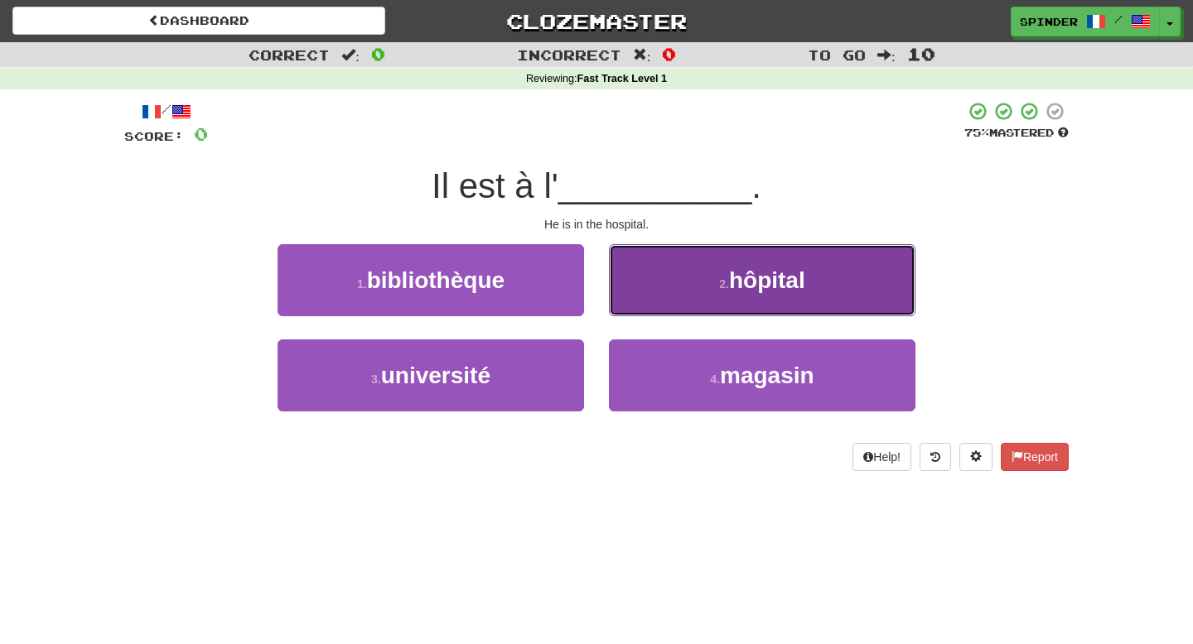
click at [663, 292] on button "2 . hôpital" at bounding box center [762, 280] width 306 height 72
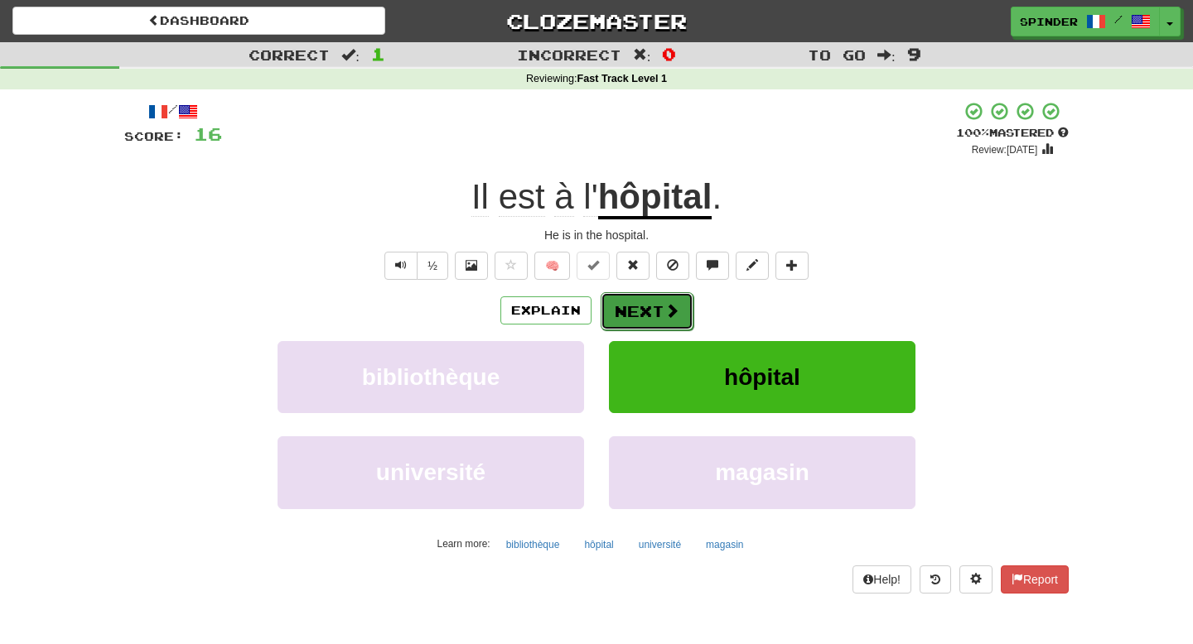
click at [659, 311] on button "Next" at bounding box center [647, 311] width 93 height 38
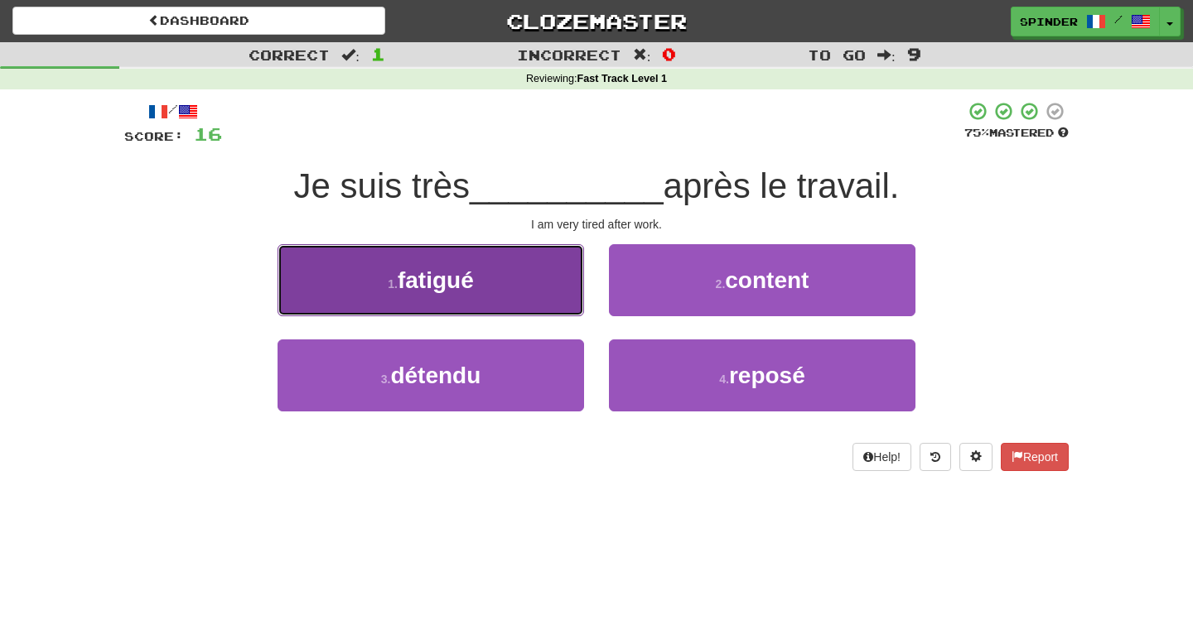
click at [557, 295] on button "1 . fatigué" at bounding box center [430, 280] width 306 height 72
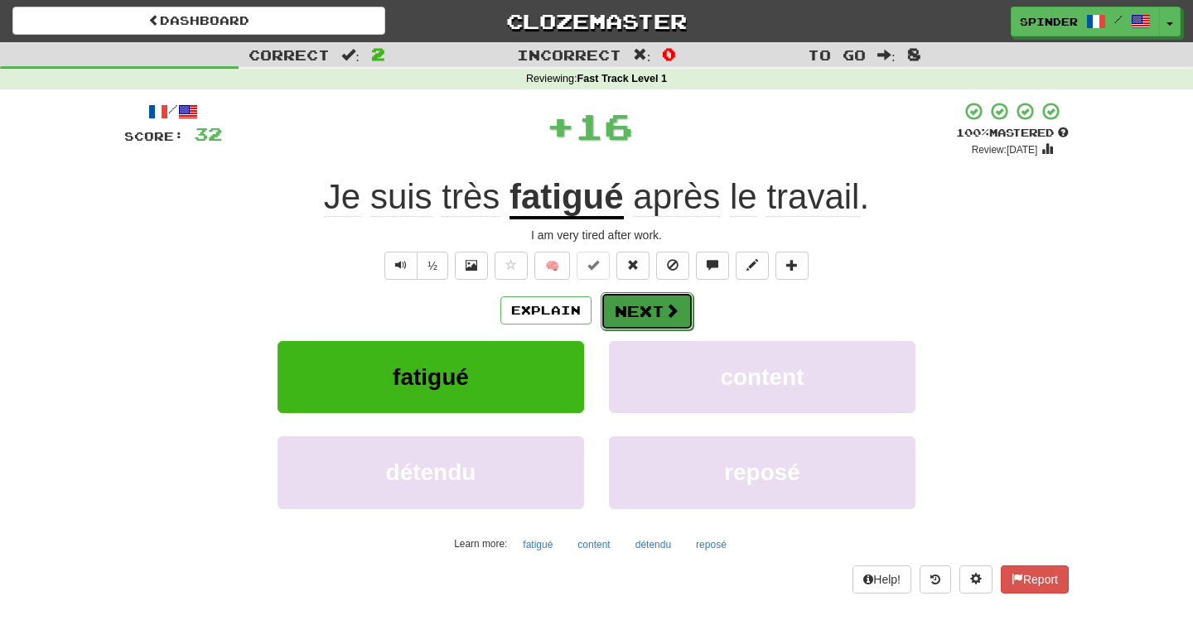
click at [658, 311] on button "Next" at bounding box center [647, 311] width 93 height 38
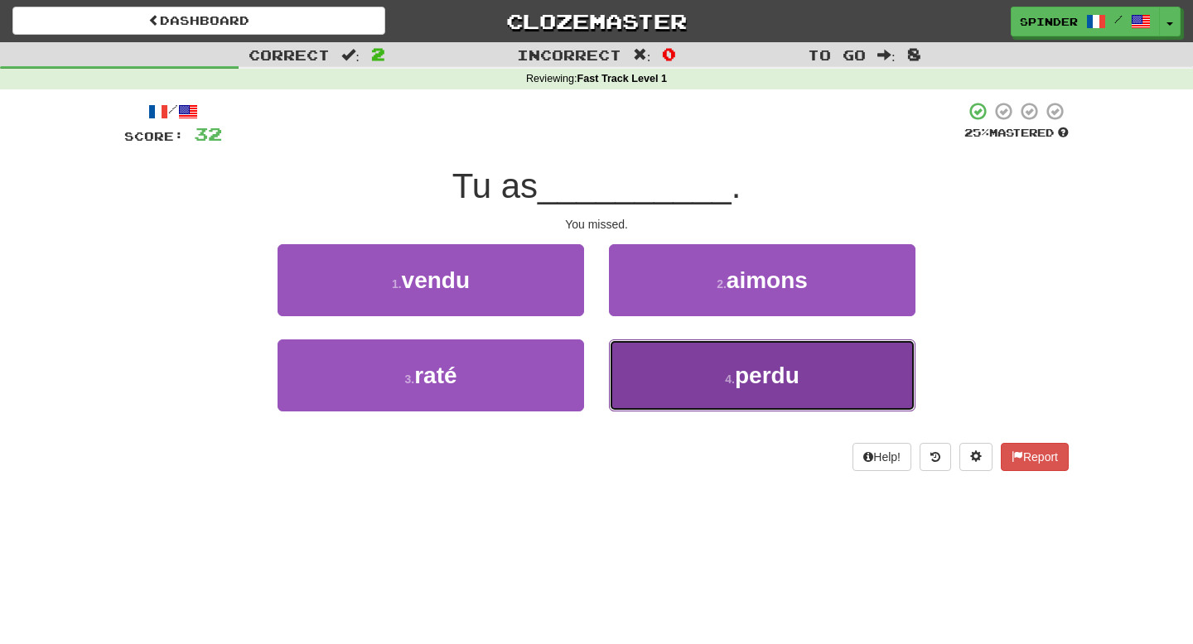
click at [660, 373] on button "4 . perdu" at bounding box center [762, 376] width 306 height 72
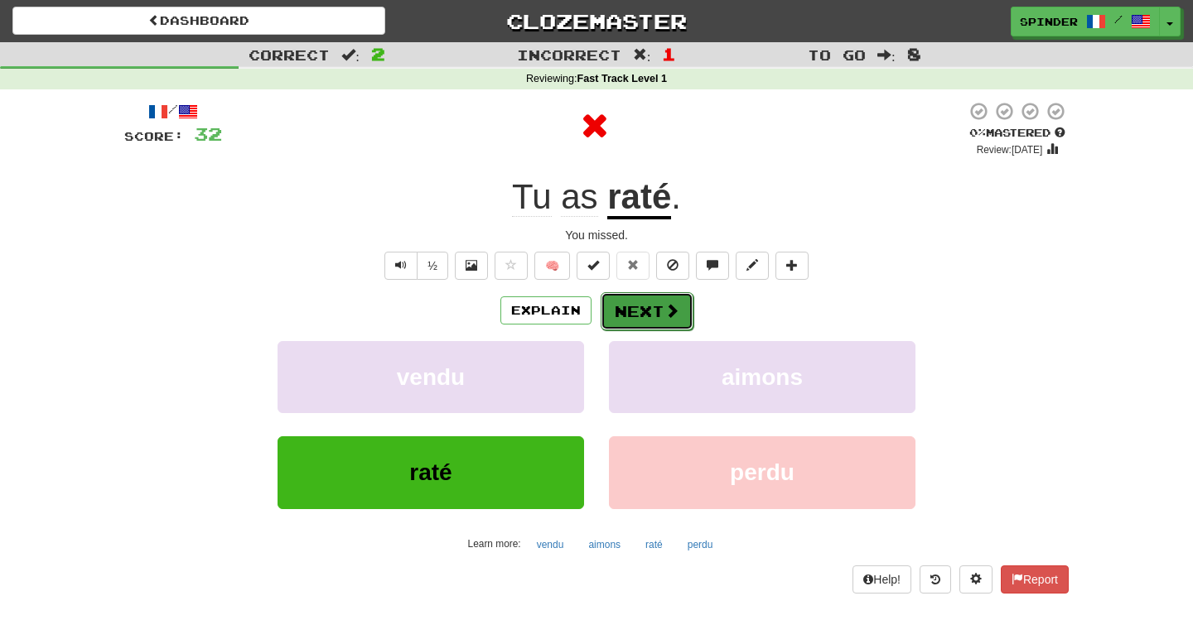
click at [659, 306] on button "Next" at bounding box center [647, 311] width 93 height 38
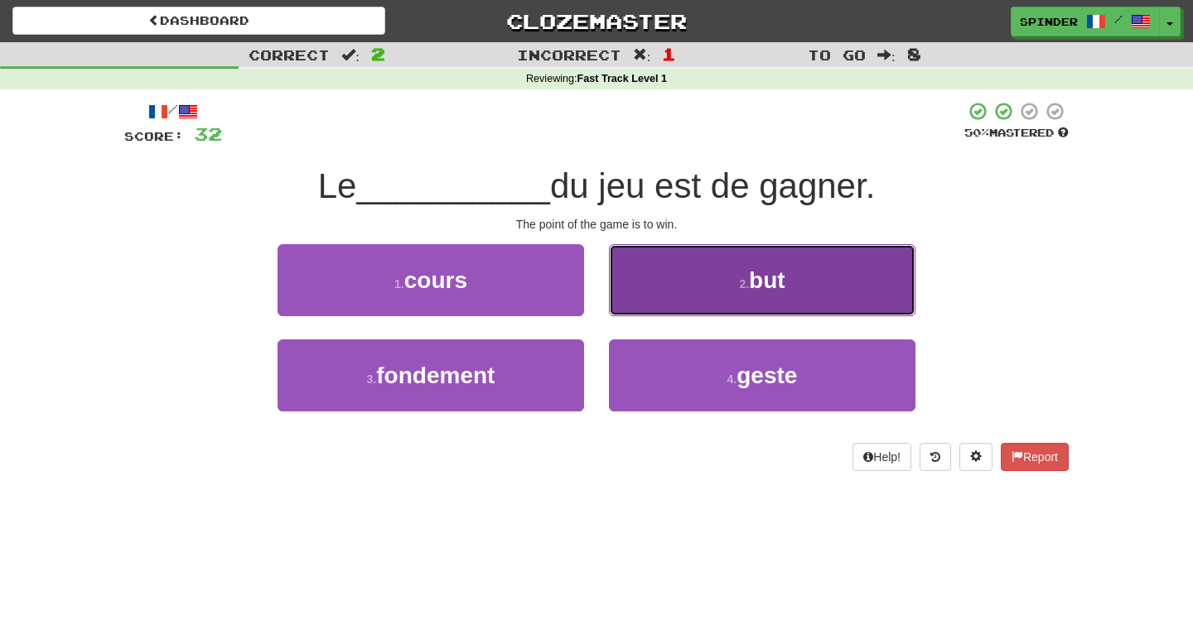
click at [659, 306] on button "2 . but" at bounding box center [762, 280] width 306 height 72
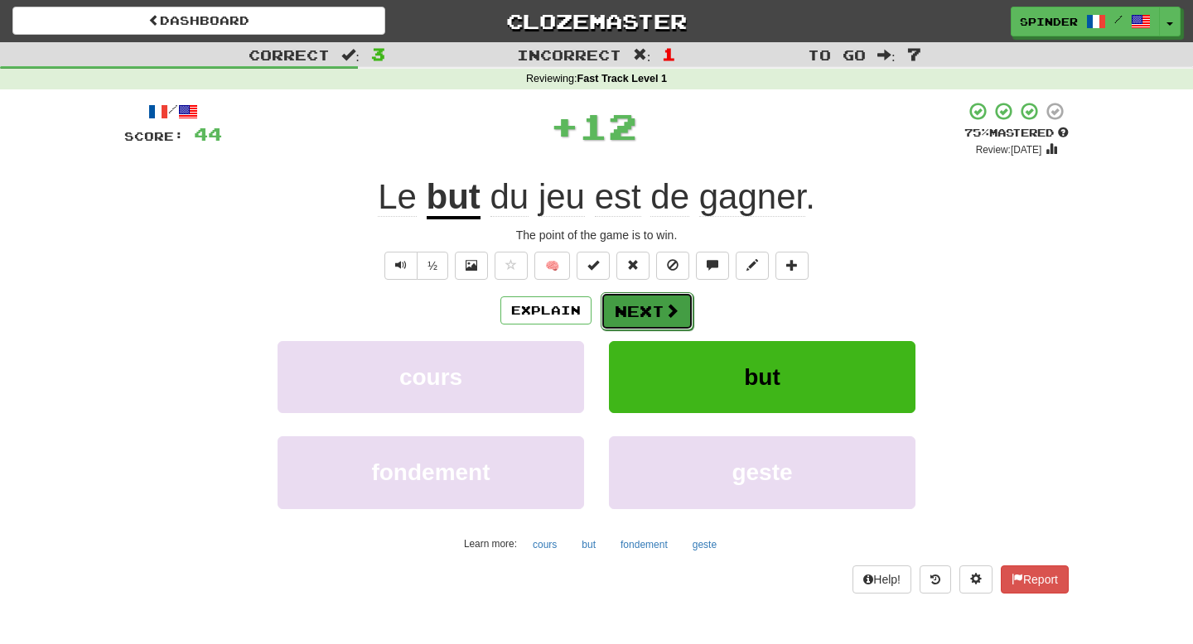
click at [639, 313] on button "Next" at bounding box center [647, 311] width 93 height 38
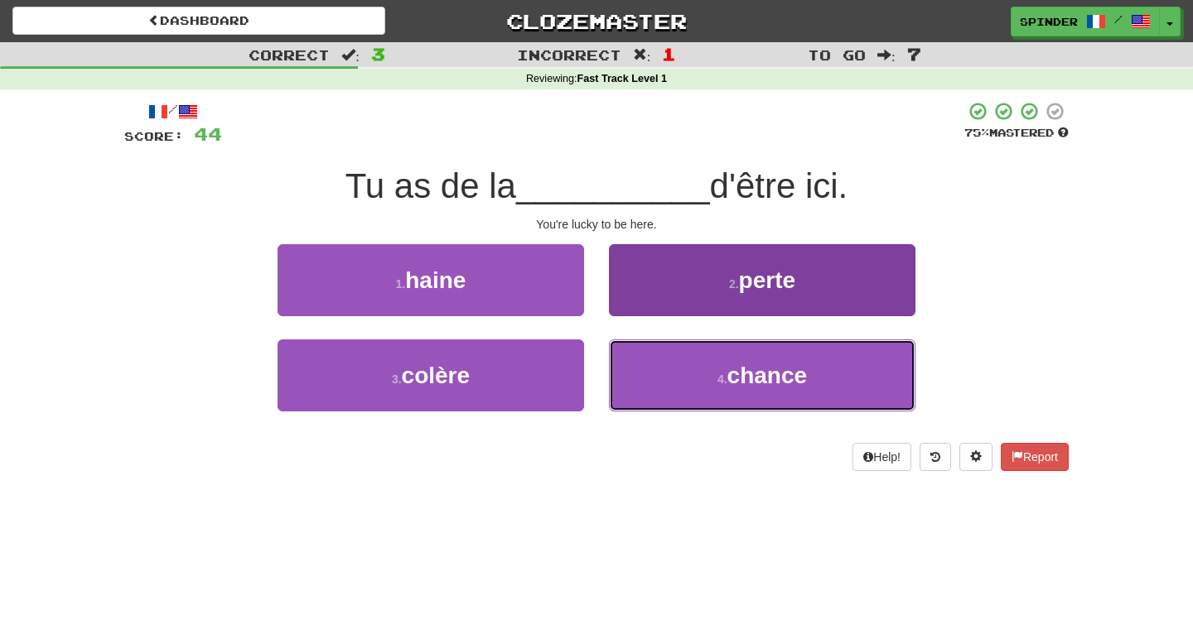
click at [635, 379] on button "4 . chance" at bounding box center [762, 376] width 306 height 72
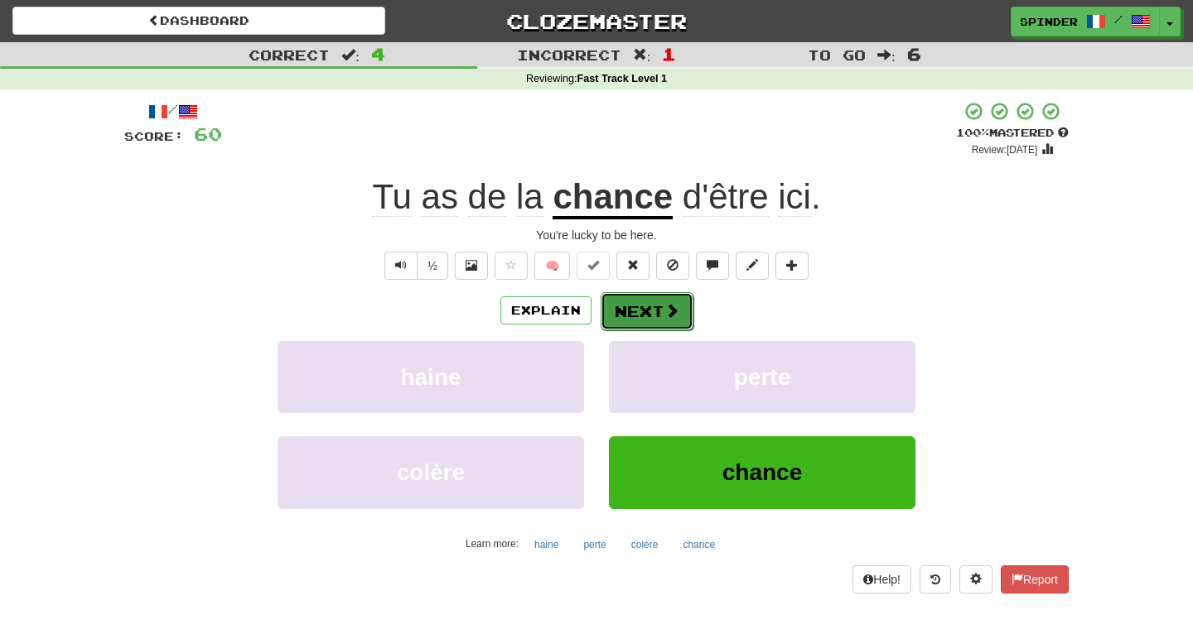
click at [636, 308] on button "Next" at bounding box center [647, 311] width 93 height 38
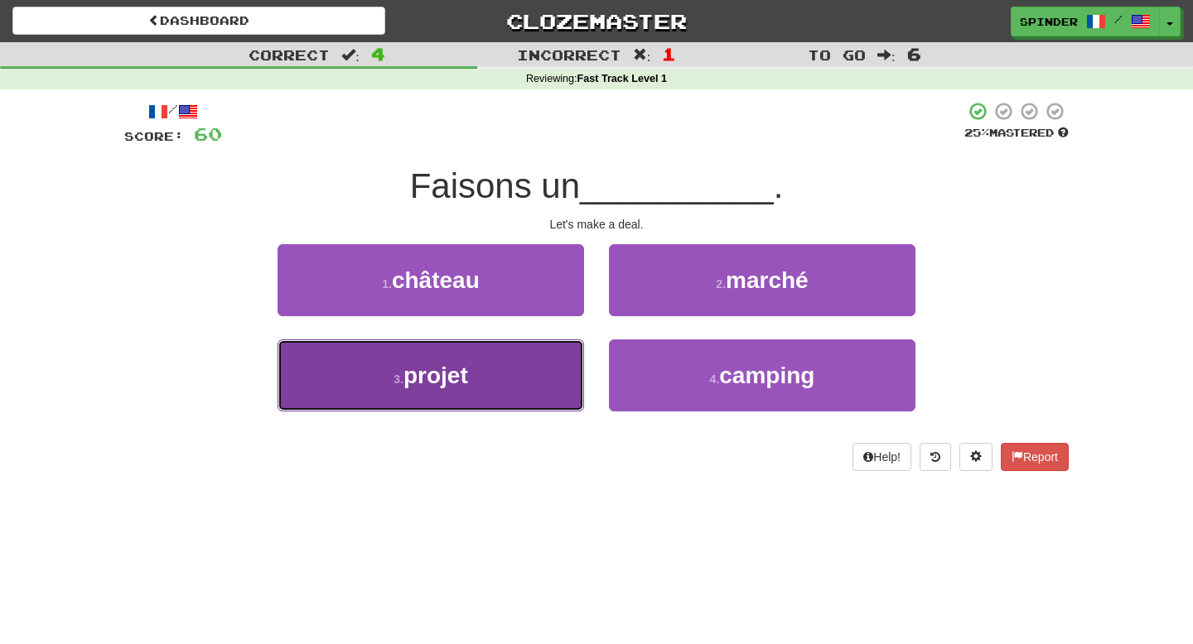
click at [518, 374] on button "3 . projet" at bounding box center [430, 376] width 306 height 72
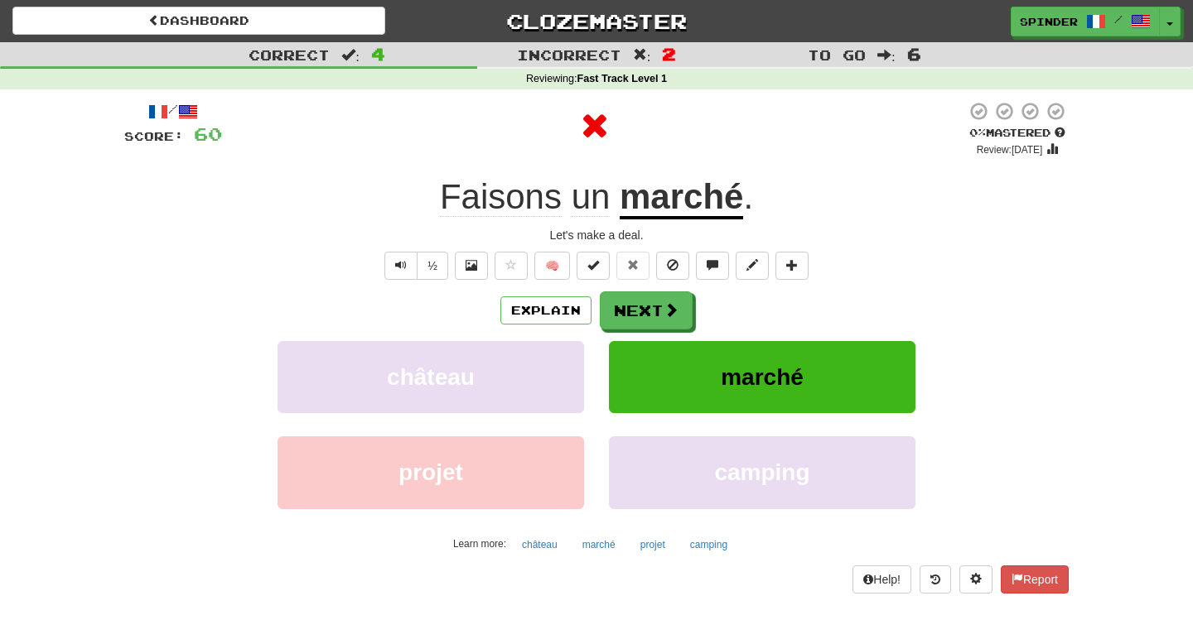
click at [627, 335] on div "Explain Next château marché projet camping Learn more: château marché projet ca…" at bounding box center [596, 425] width 944 height 266
click at [637, 311] on button "Next" at bounding box center [647, 311] width 93 height 38
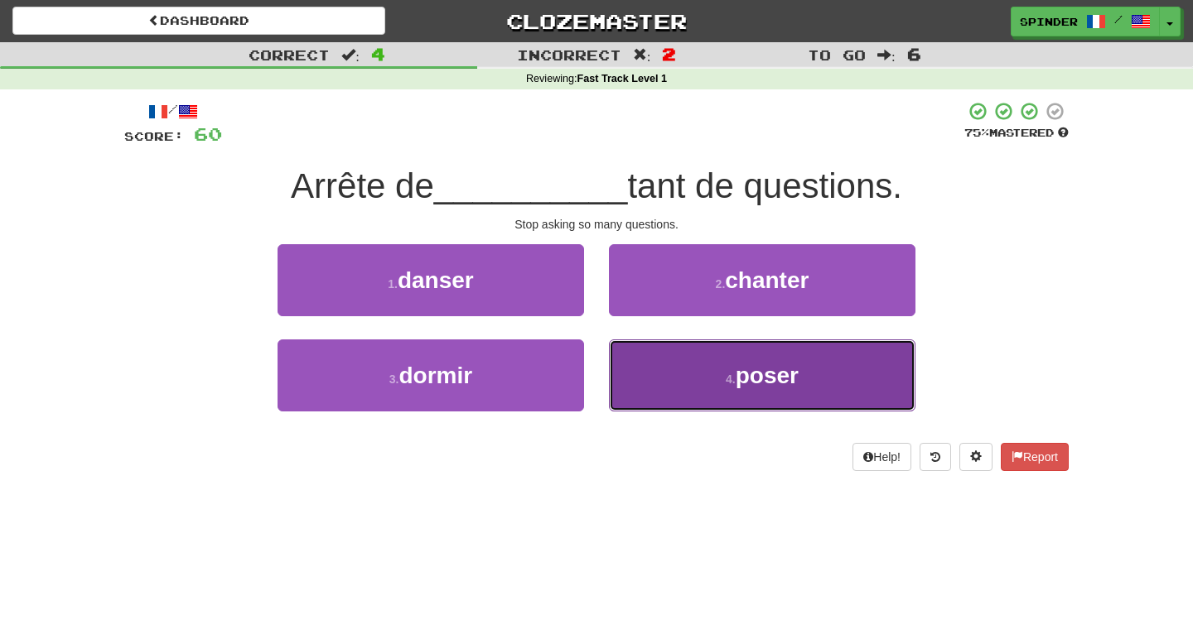
click at [621, 371] on button "4 . poser" at bounding box center [762, 376] width 306 height 72
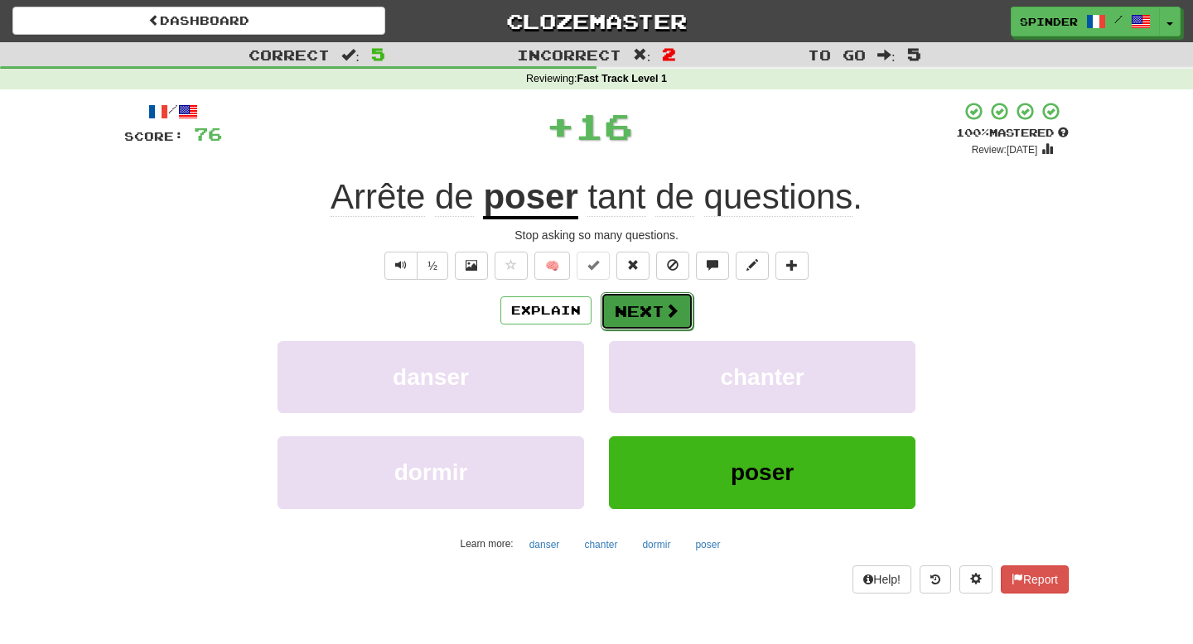
click at [632, 301] on button "Next" at bounding box center [647, 311] width 93 height 38
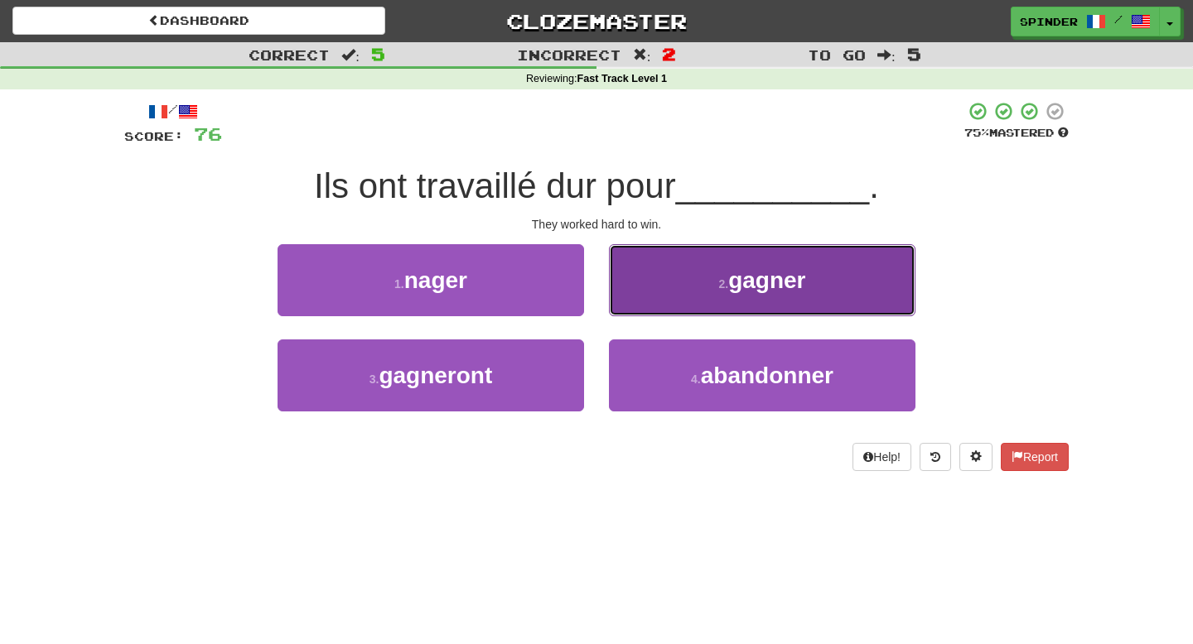
click at [632, 302] on button "2 . gagner" at bounding box center [762, 280] width 306 height 72
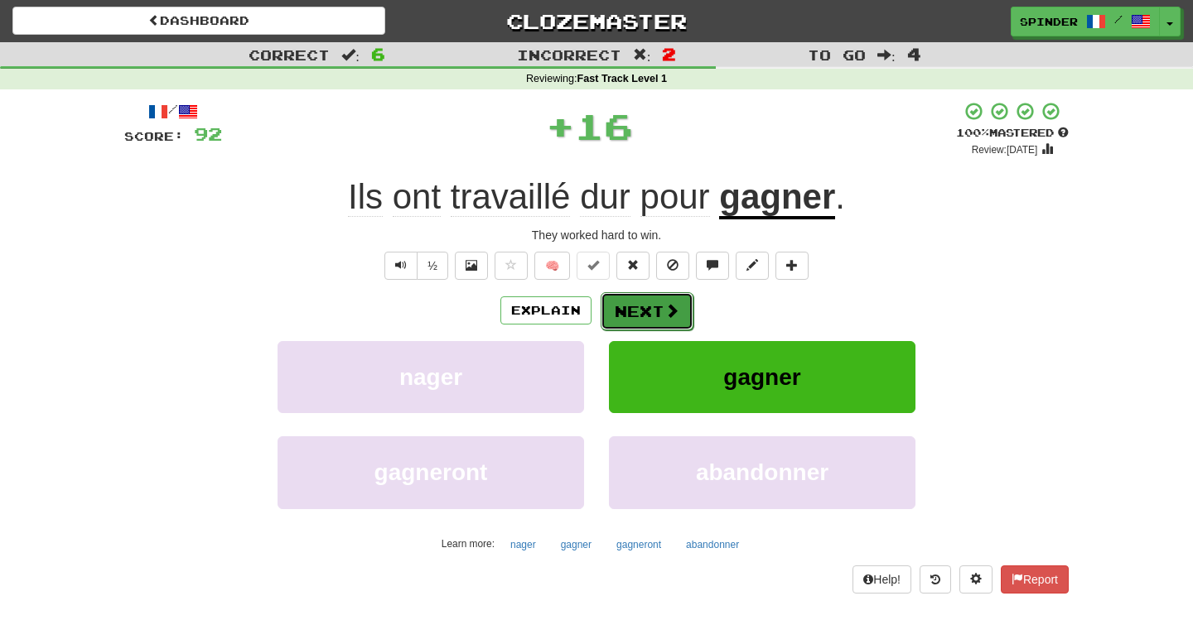
click at [632, 302] on button "Next" at bounding box center [647, 311] width 93 height 38
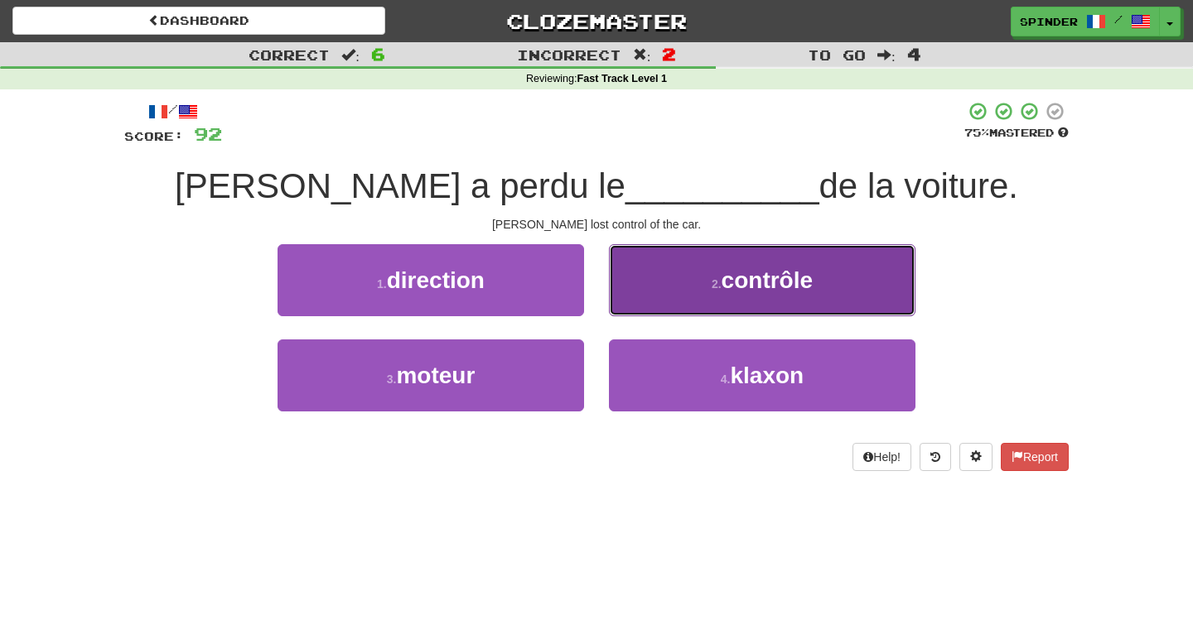
click at [633, 299] on button "2 . contrôle" at bounding box center [762, 280] width 306 height 72
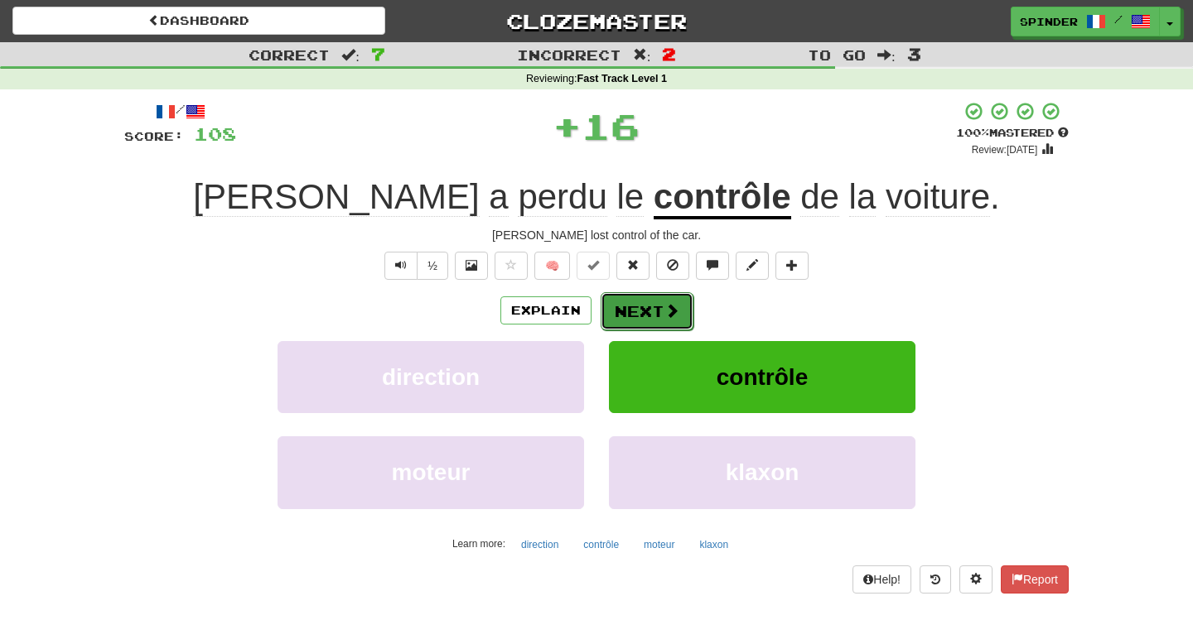
click at [630, 308] on button "Next" at bounding box center [647, 311] width 93 height 38
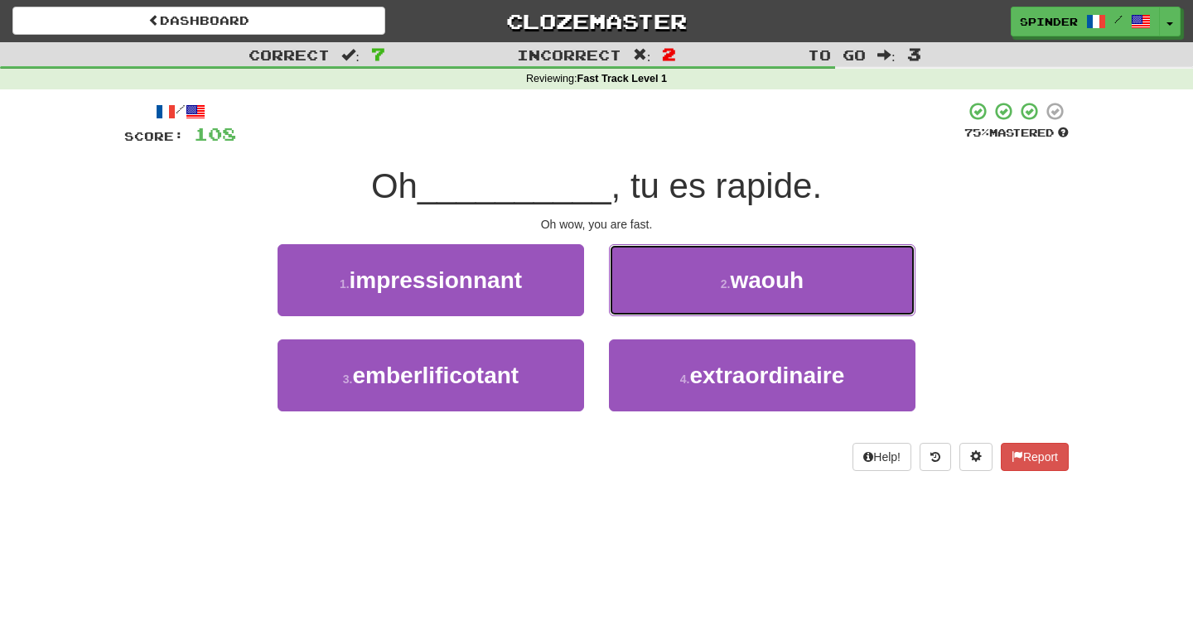
click at [630, 308] on button "2 . waouh" at bounding box center [762, 280] width 306 height 72
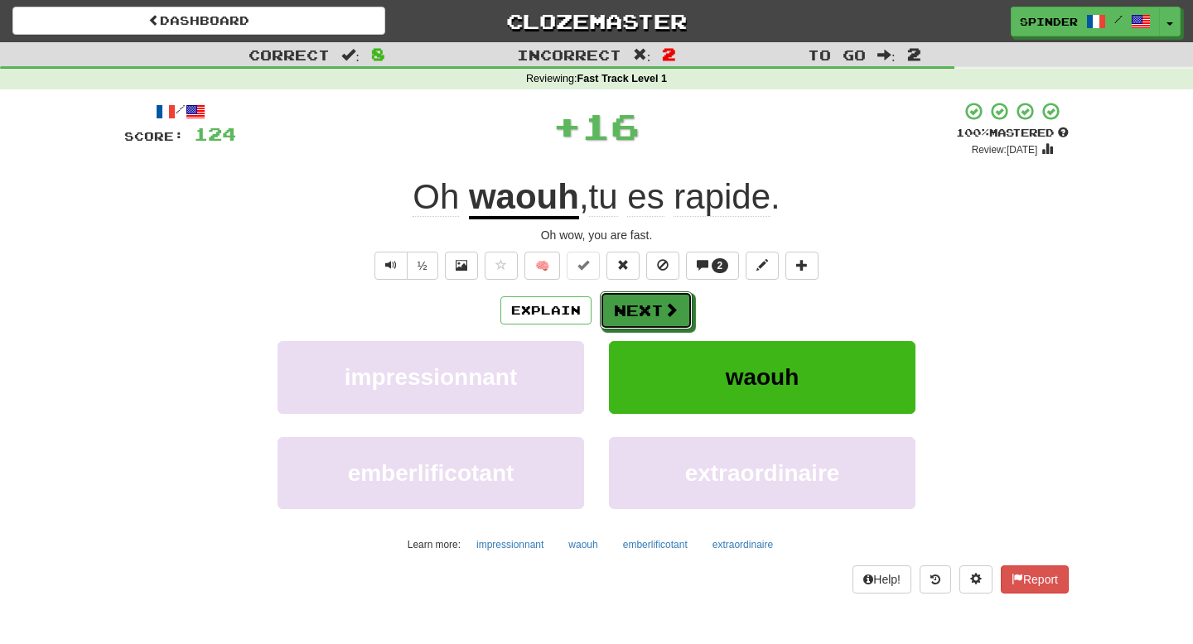
click at [630, 308] on button "Next" at bounding box center [646, 311] width 93 height 38
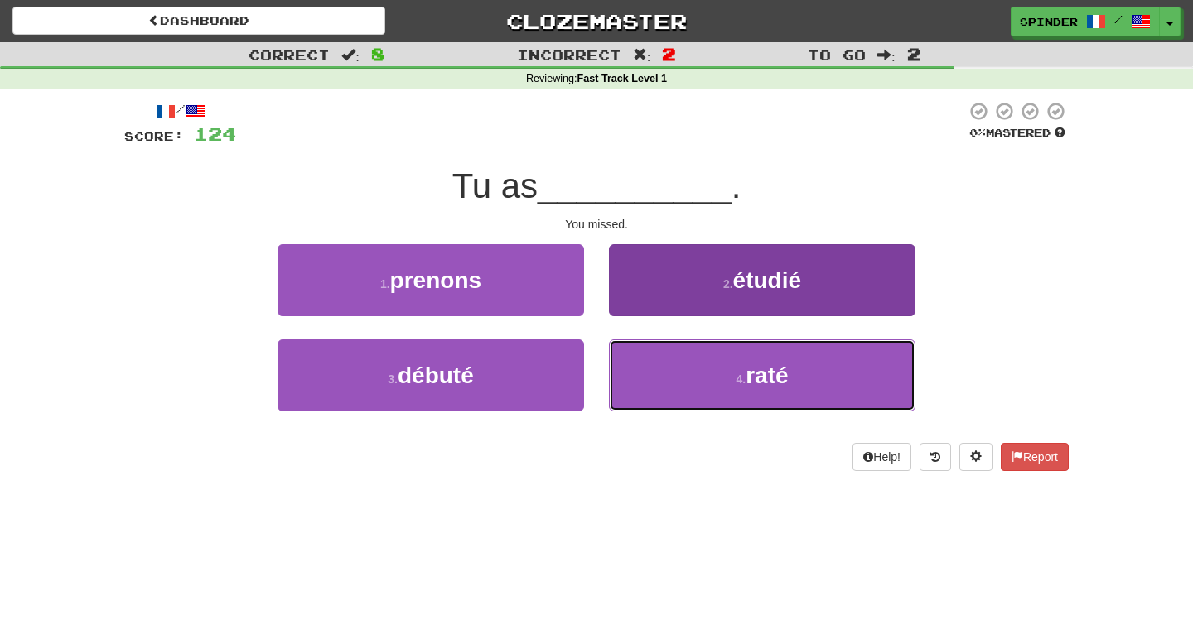
click at [635, 361] on button "4 . raté" at bounding box center [762, 376] width 306 height 72
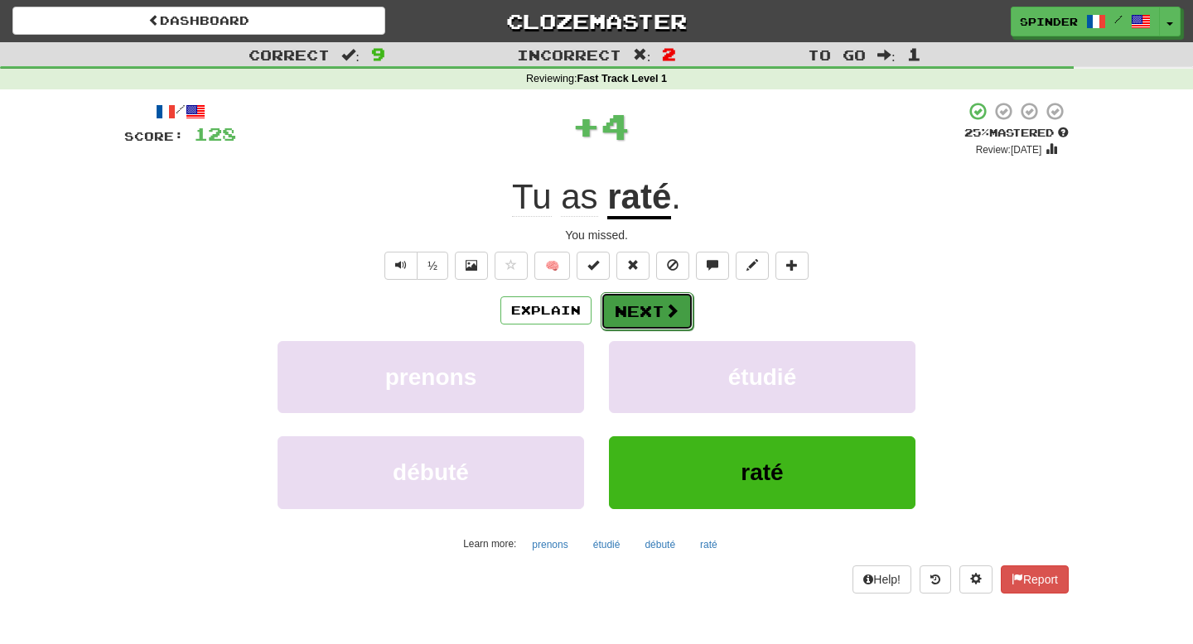
click at [641, 306] on button "Next" at bounding box center [647, 311] width 93 height 38
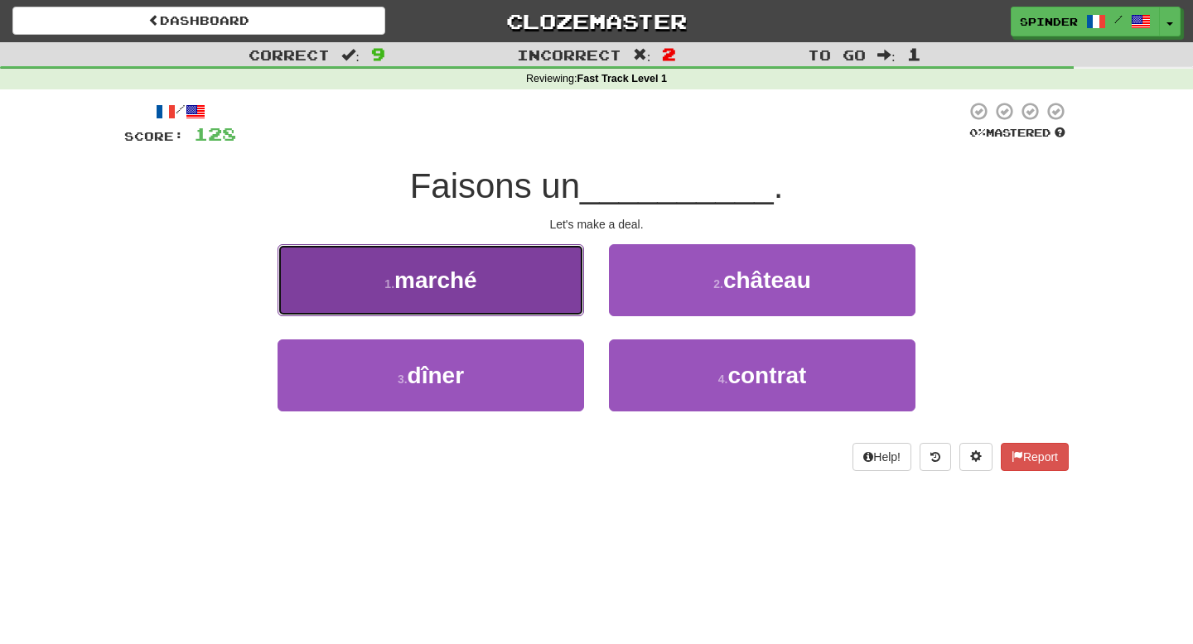
click at [516, 287] on button "1 . marché" at bounding box center [430, 280] width 306 height 72
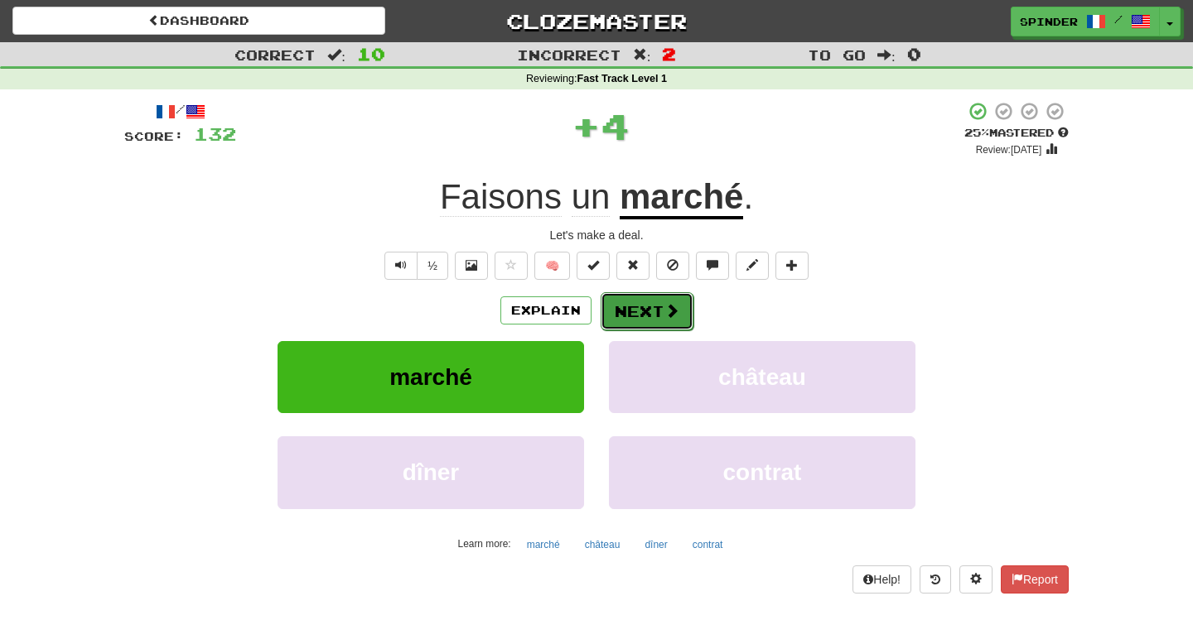
click at [630, 316] on button "Next" at bounding box center [647, 311] width 93 height 38
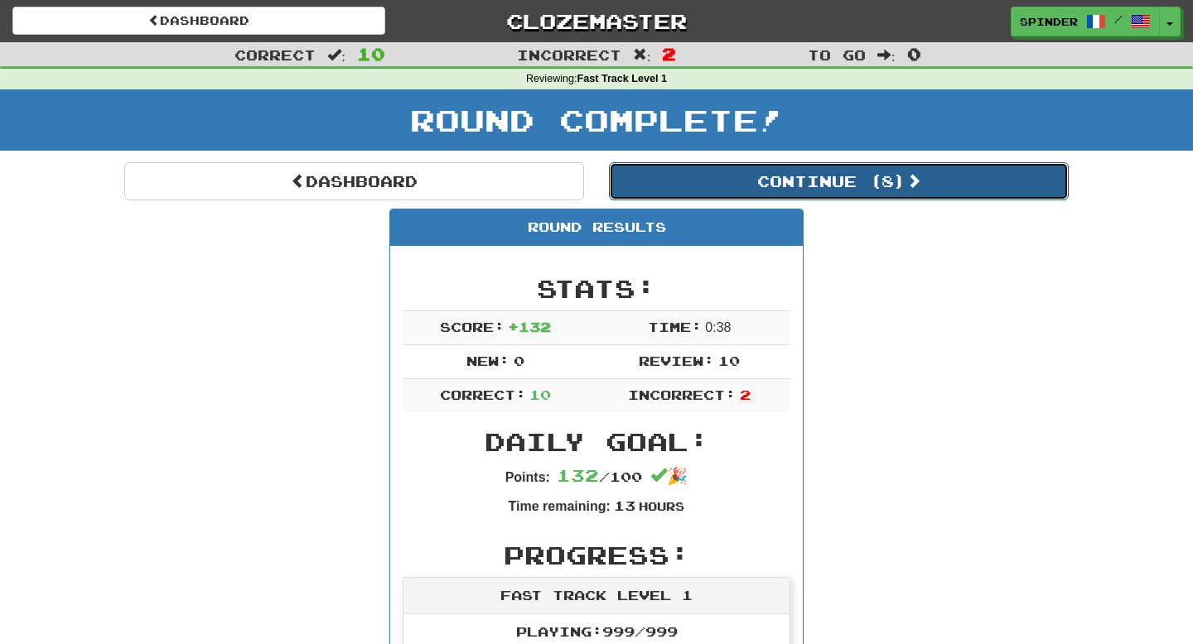
click at [797, 186] on button "Continue ( 8 )" at bounding box center [839, 181] width 460 height 38
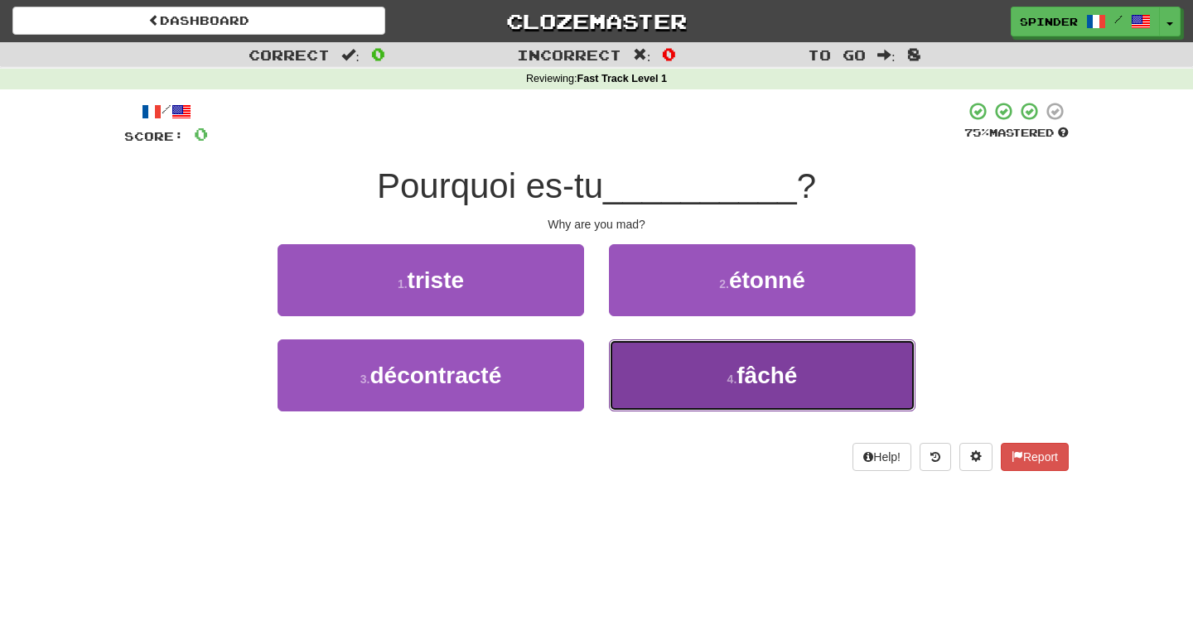
click at [712, 389] on button "4 . fâché" at bounding box center [762, 376] width 306 height 72
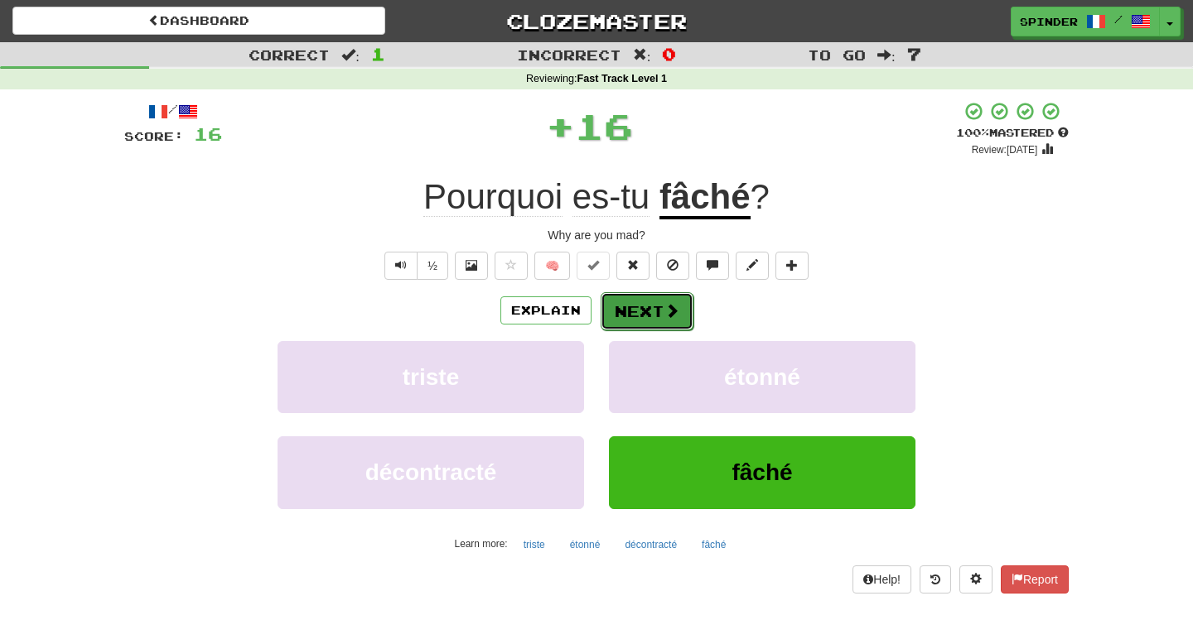
click at [664, 316] on span at bounding box center [671, 310] width 15 height 15
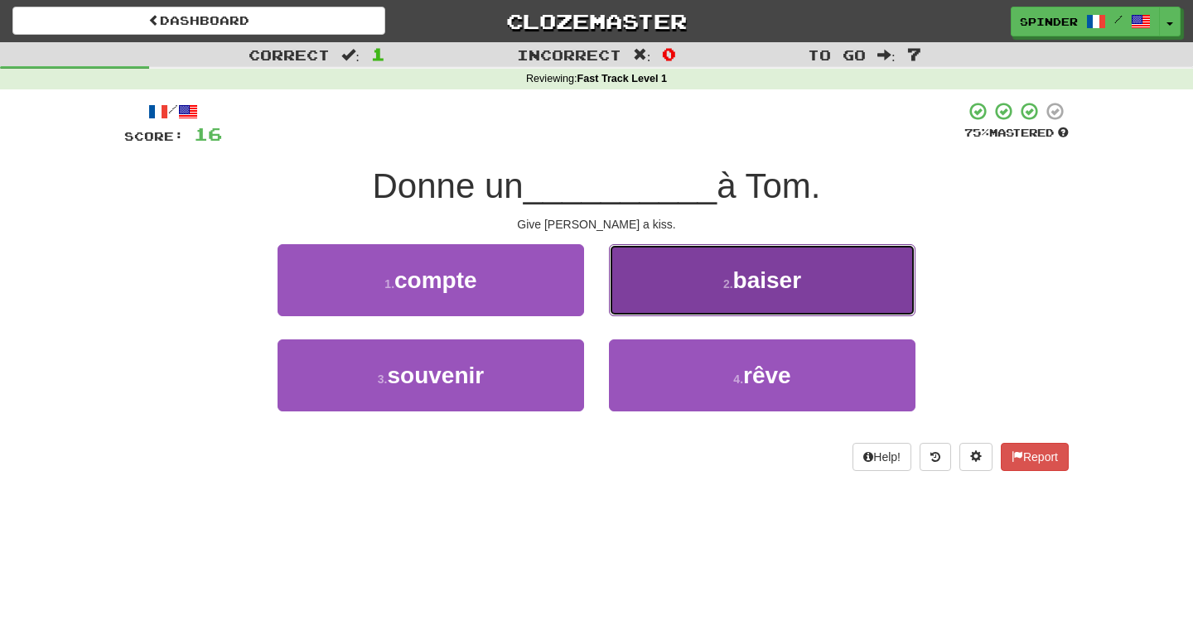
click at [668, 304] on button "2 . baiser" at bounding box center [762, 280] width 306 height 72
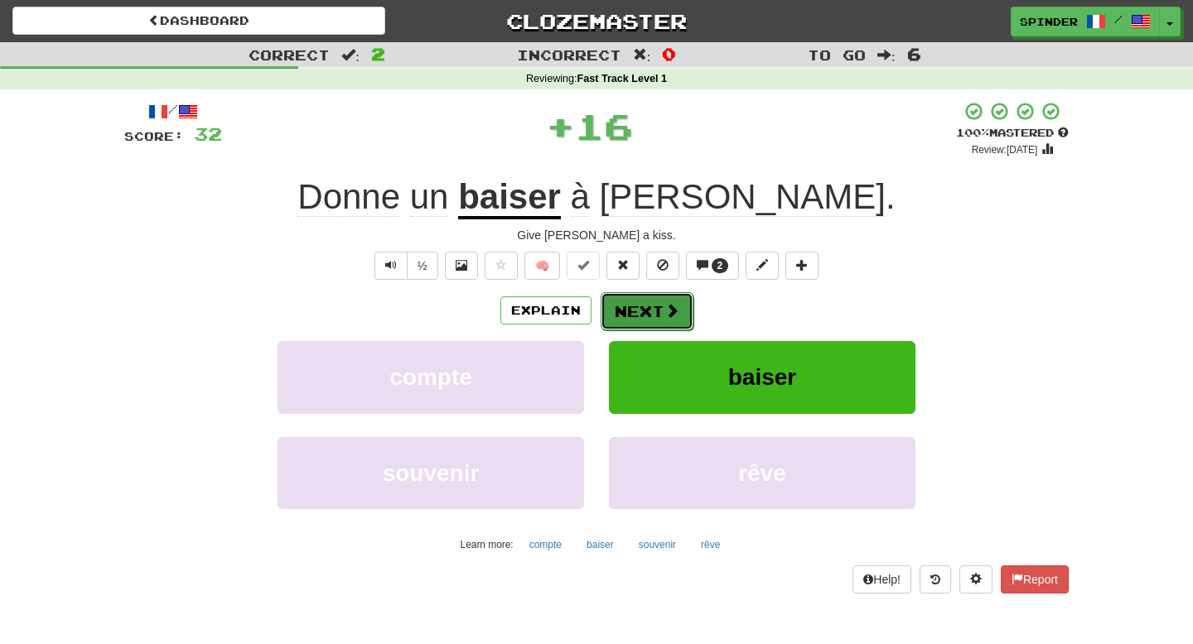
click at [653, 311] on button "Next" at bounding box center [647, 311] width 93 height 38
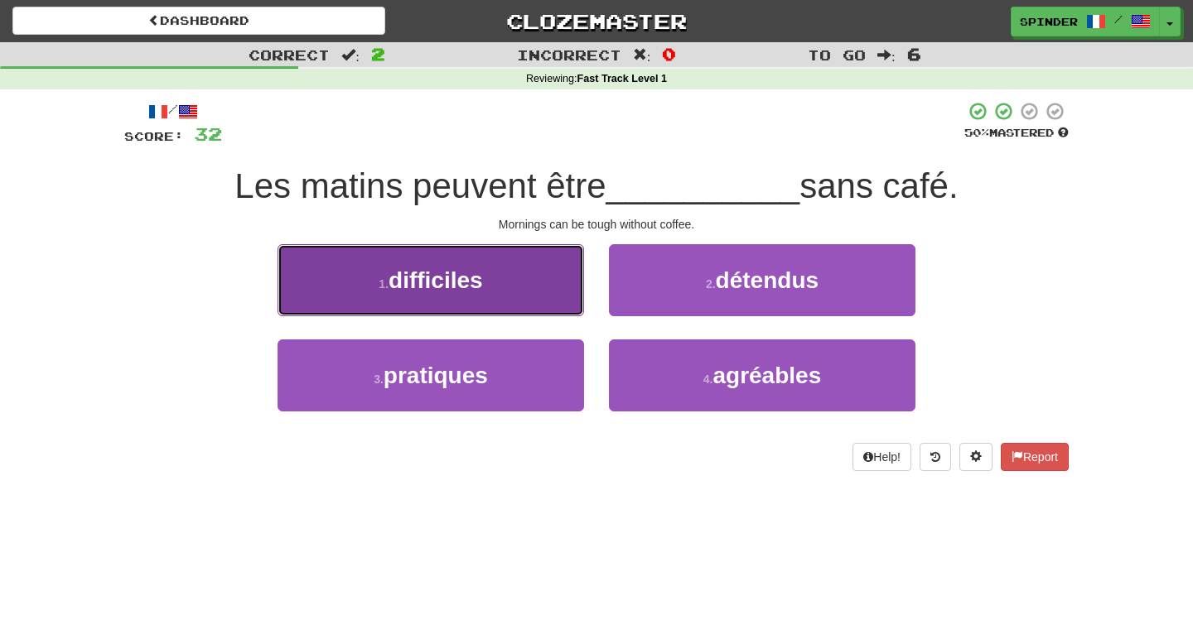
click at [526, 303] on button "1 . difficiles" at bounding box center [430, 280] width 306 height 72
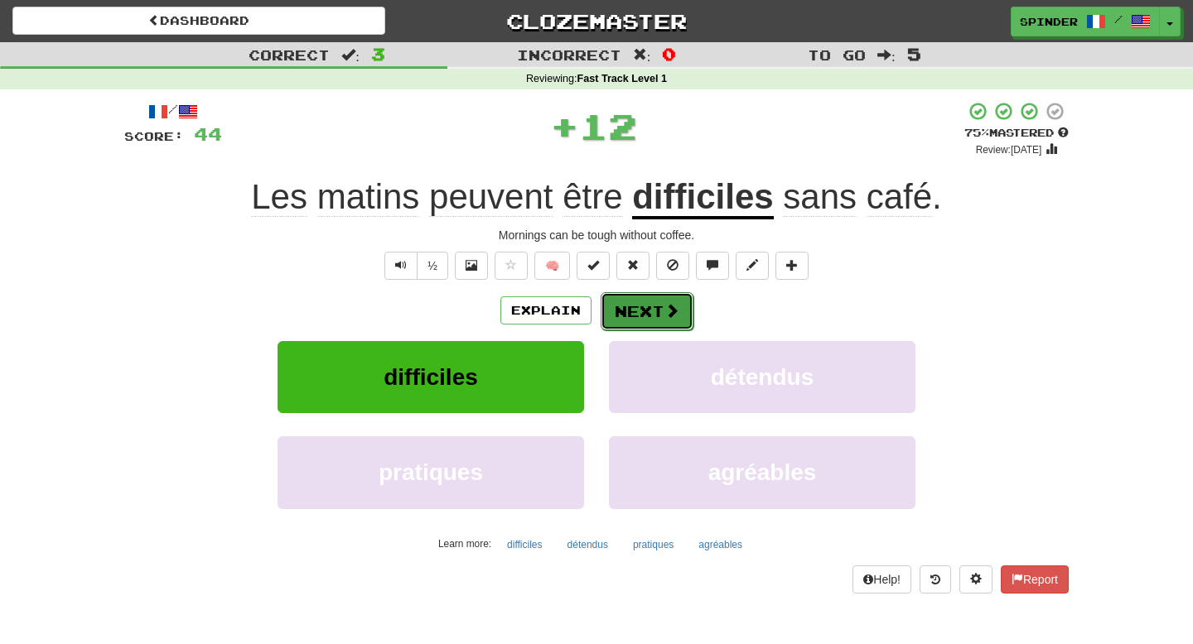
click at [664, 313] on span at bounding box center [671, 310] width 15 height 15
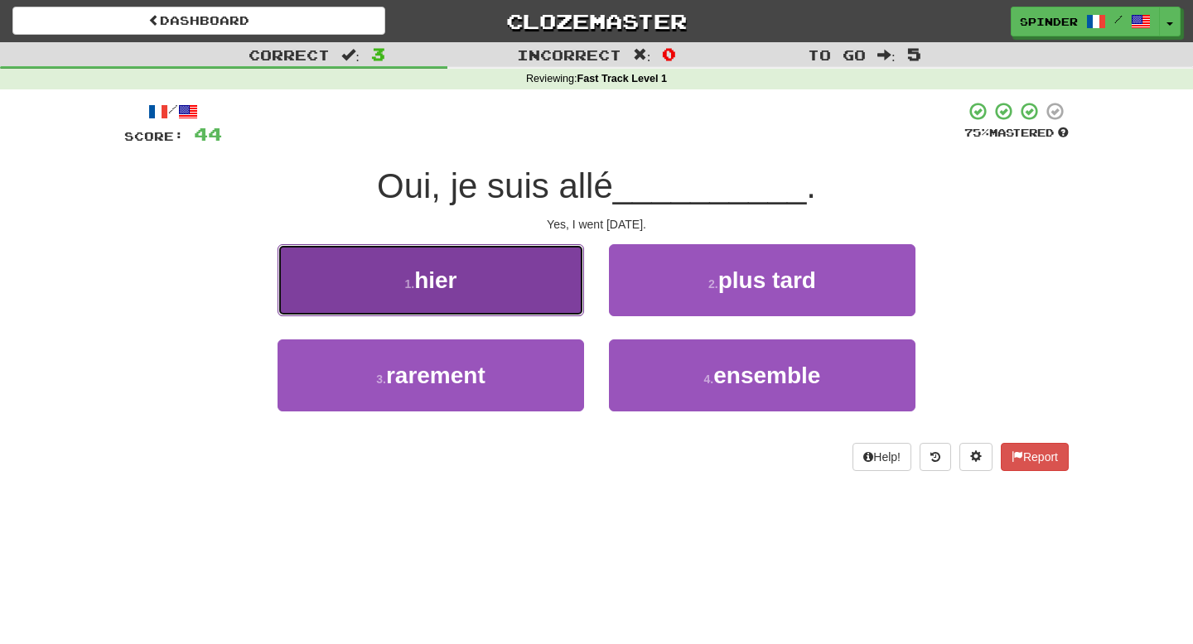
click at [513, 295] on button "1 . hier" at bounding box center [430, 280] width 306 height 72
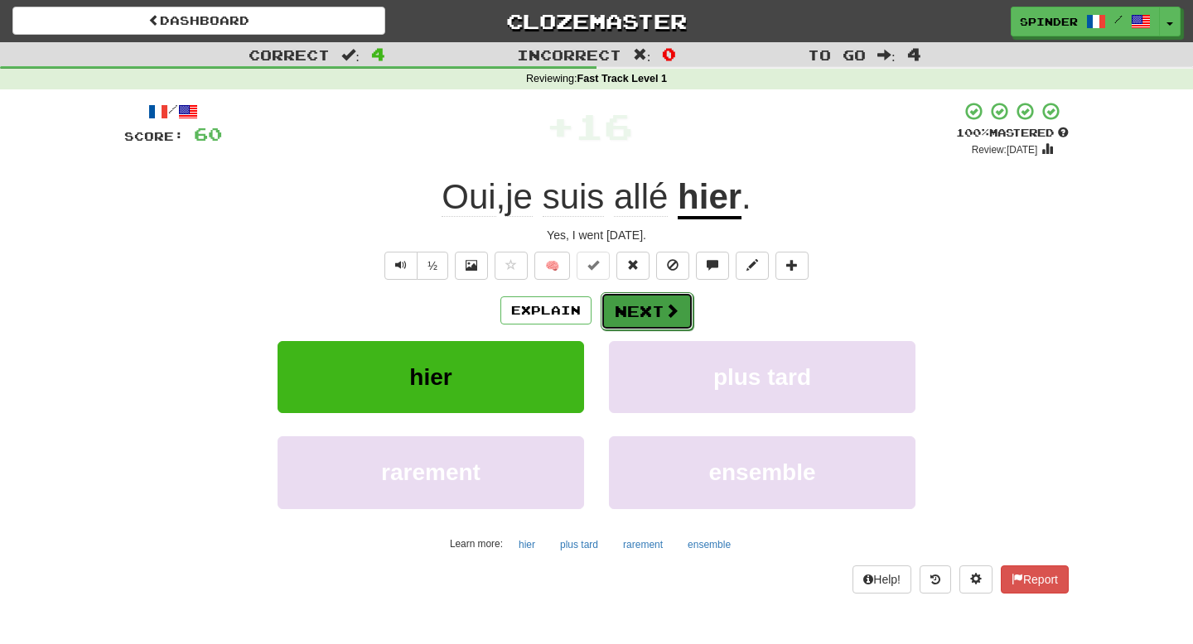
click at [641, 317] on button "Next" at bounding box center [647, 311] width 93 height 38
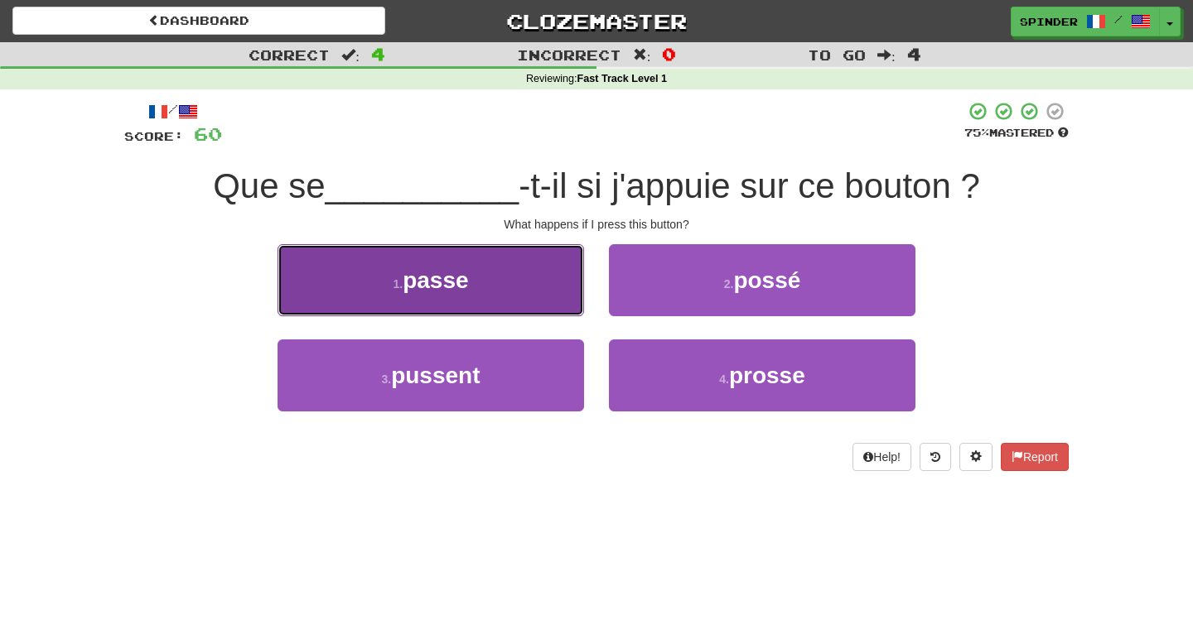
click at [557, 302] on button "1 . passe" at bounding box center [430, 280] width 306 height 72
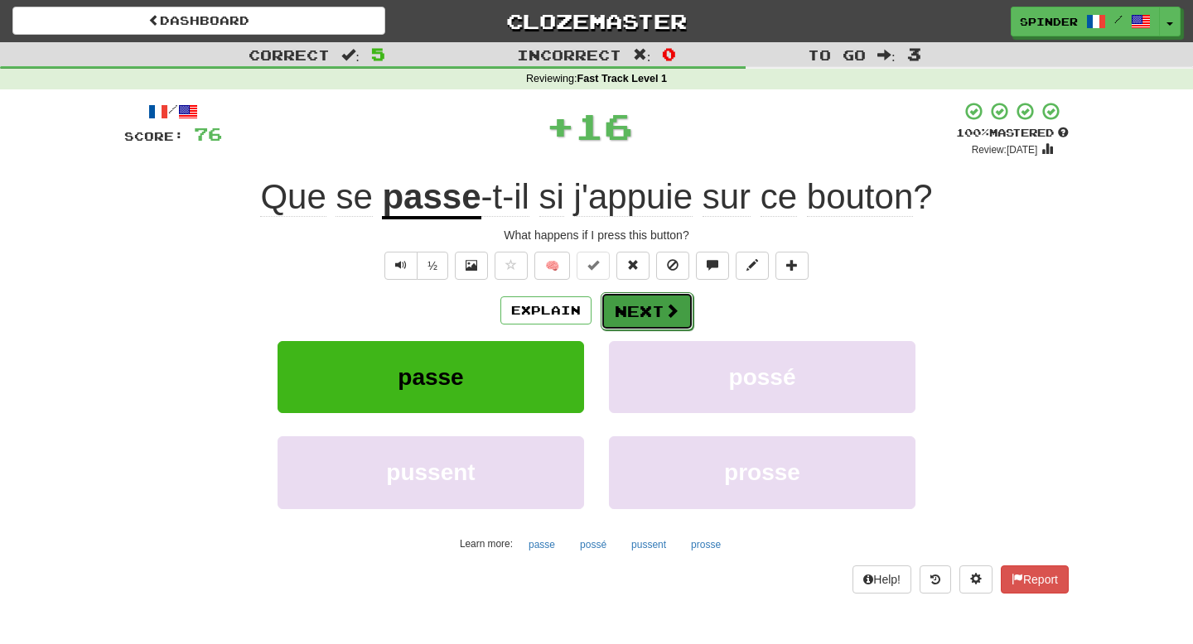
click at [633, 320] on button "Next" at bounding box center [647, 311] width 93 height 38
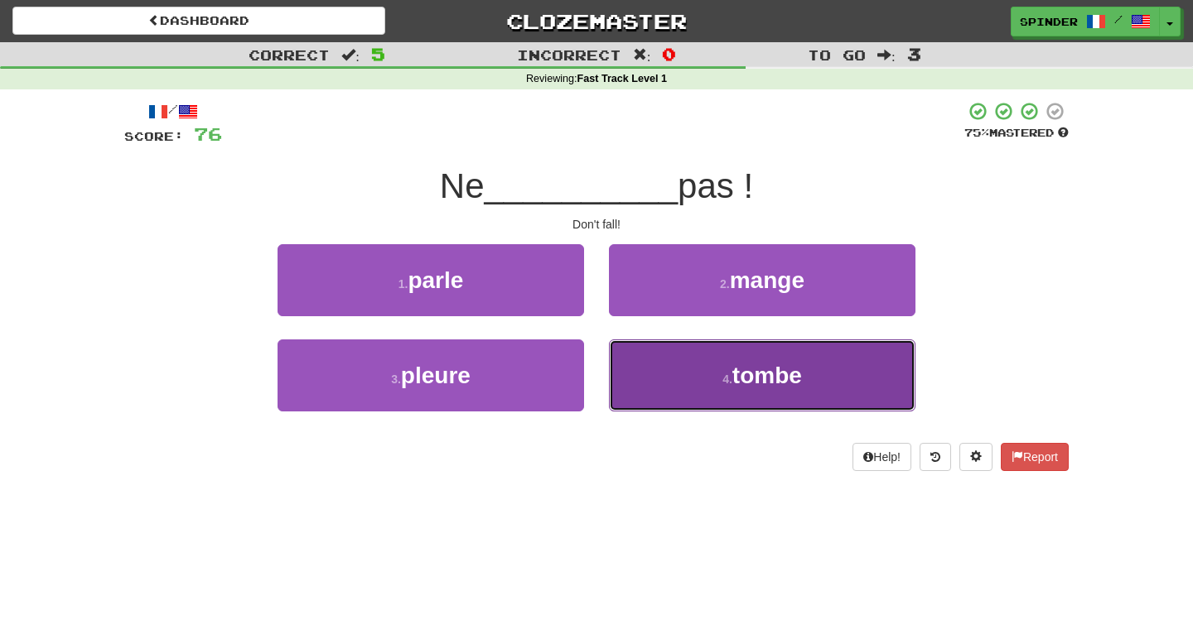
click at [644, 374] on button "4 . tombe" at bounding box center [762, 376] width 306 height 72
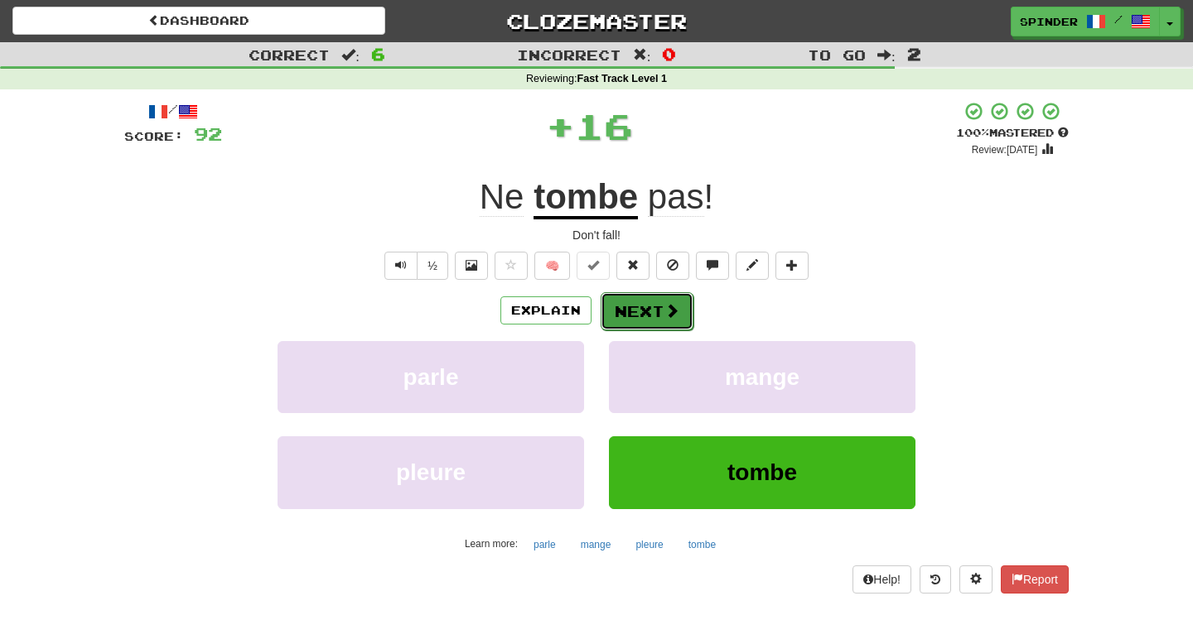
click at [646, 319] on button "Next" at bounding box center [647, 311] width 93 height 38
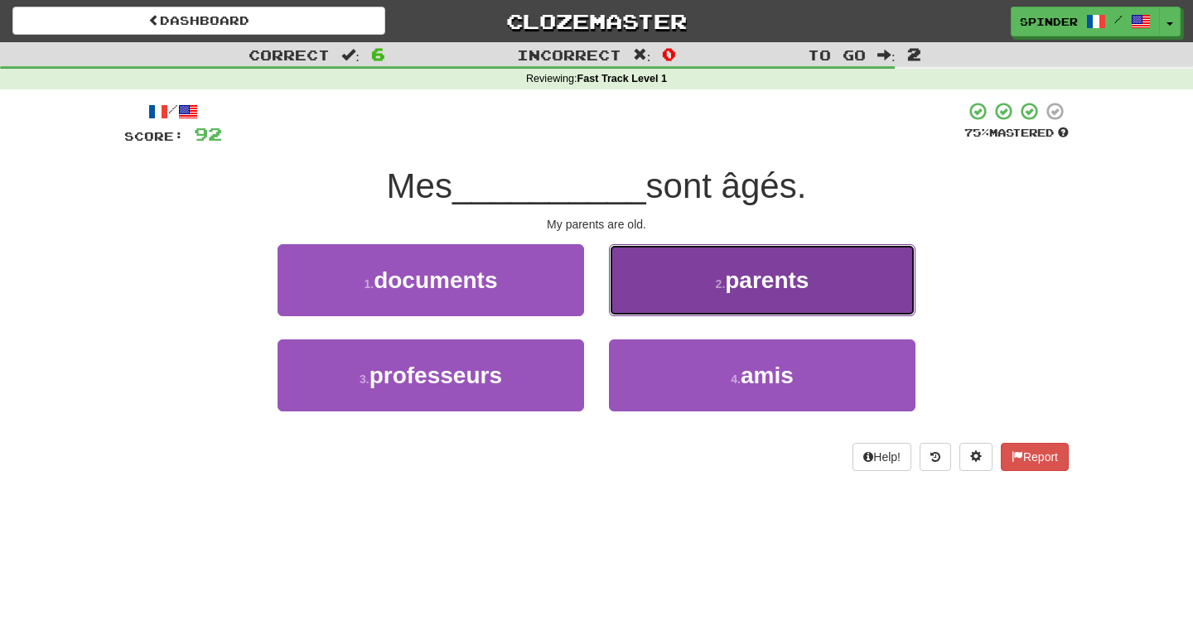
click at [662, 282] on button "2 . parents" at bounding box center [762, 280] width 306 height 72
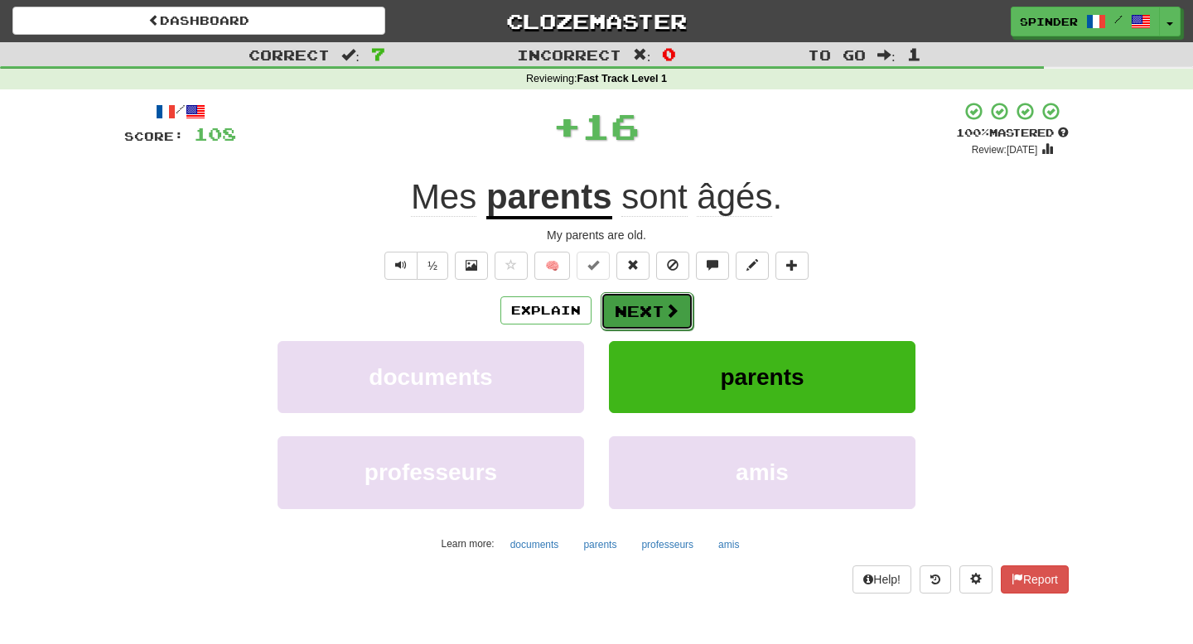
click at [639, 311] on button "Next" at bounding box center [647, 311] width 93 height 38
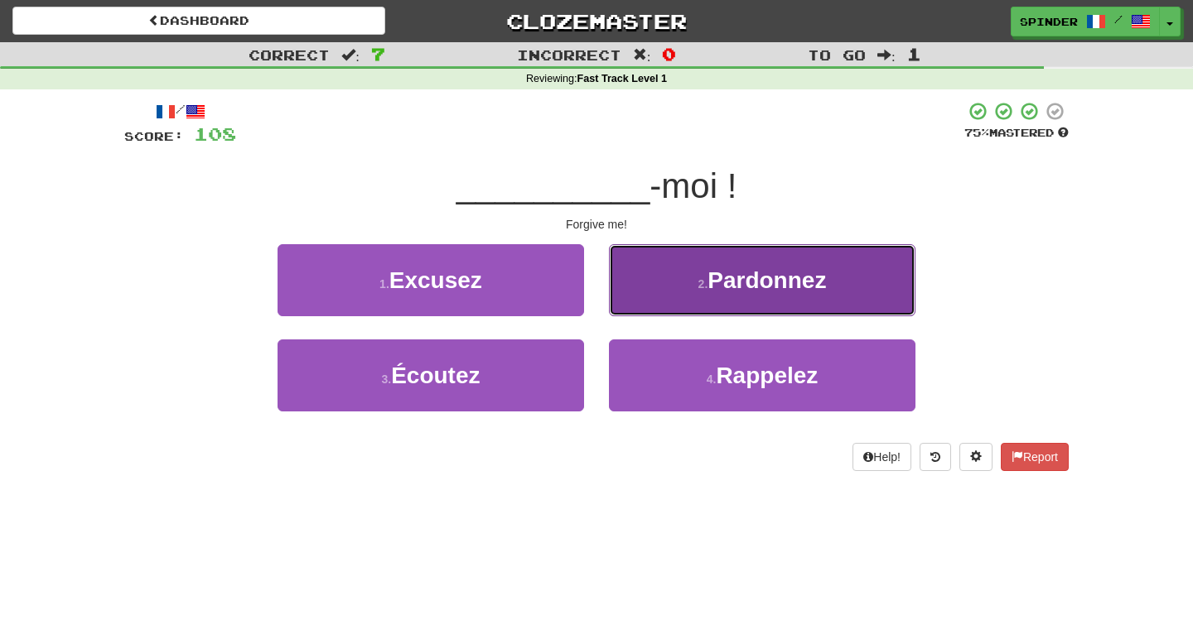
click at [639, 311] on button "2 . Pardonnez" at bounding box center [762, 280] width 306 height 72
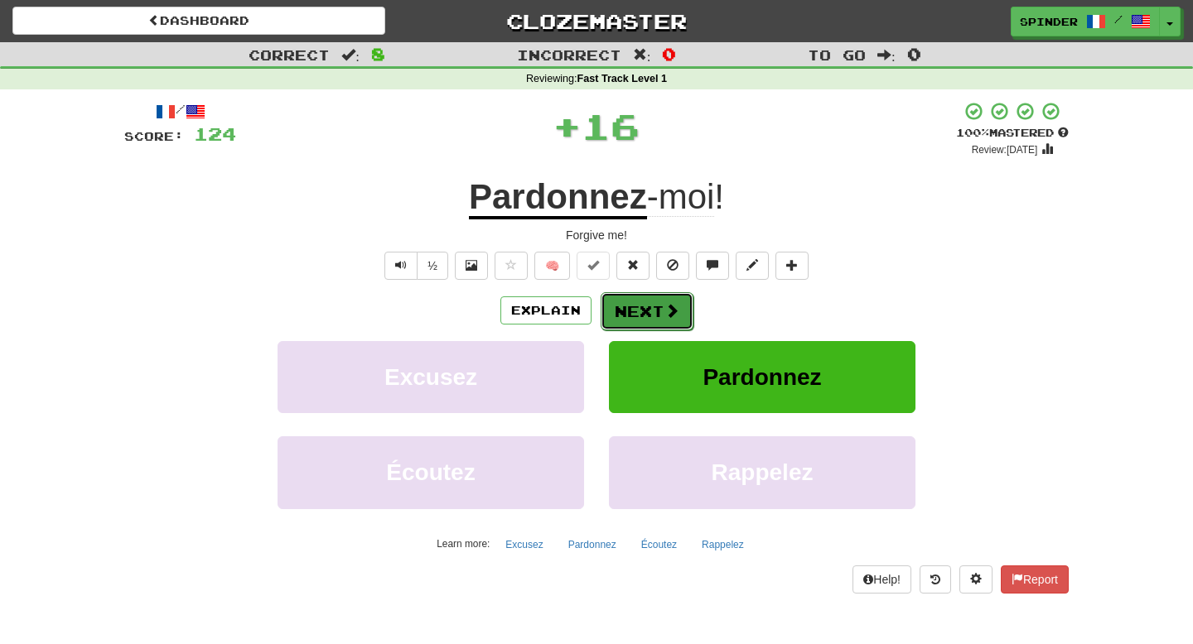
click at [637, 314] on button "Next" at bounding box center [647, 311] width 93 height 38
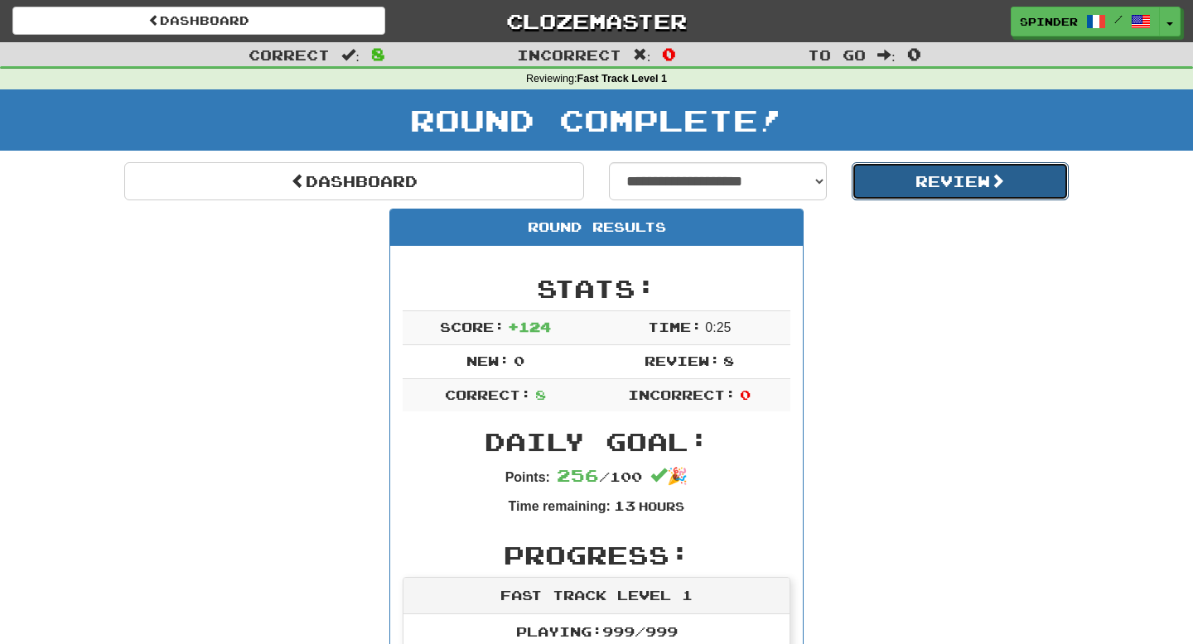
click at [905, 184] on button "Review" at bounding box center [961, 181] width 218 height 38
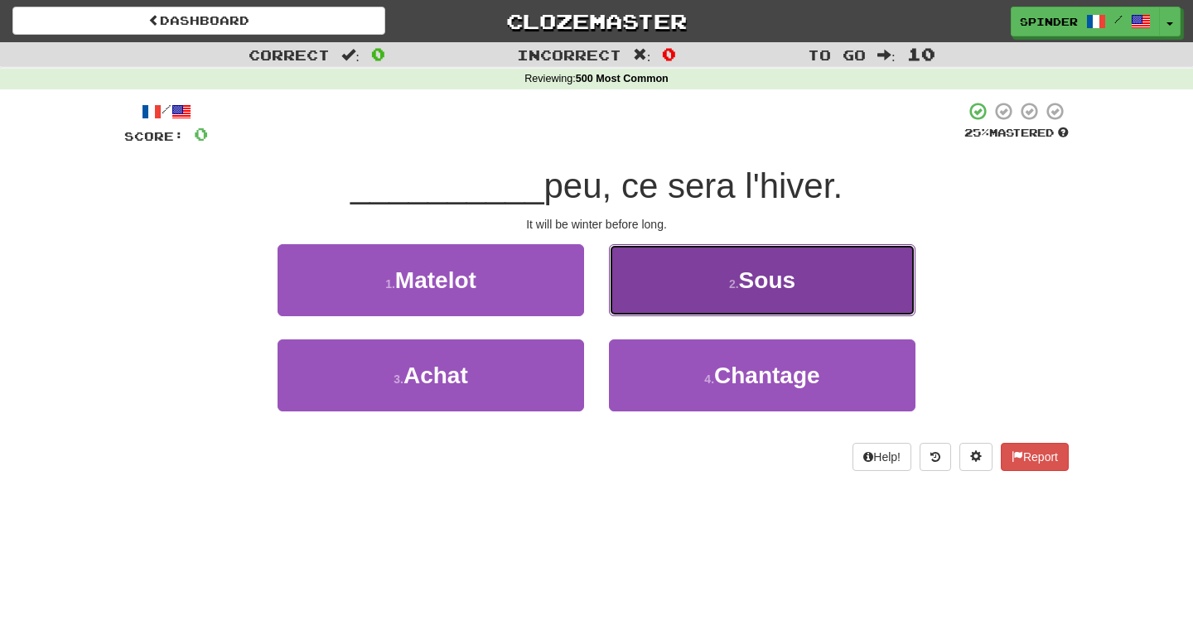
click at [732, 299] on button "2 . Sous" at bounding box center [762, 280] width 306 height 72
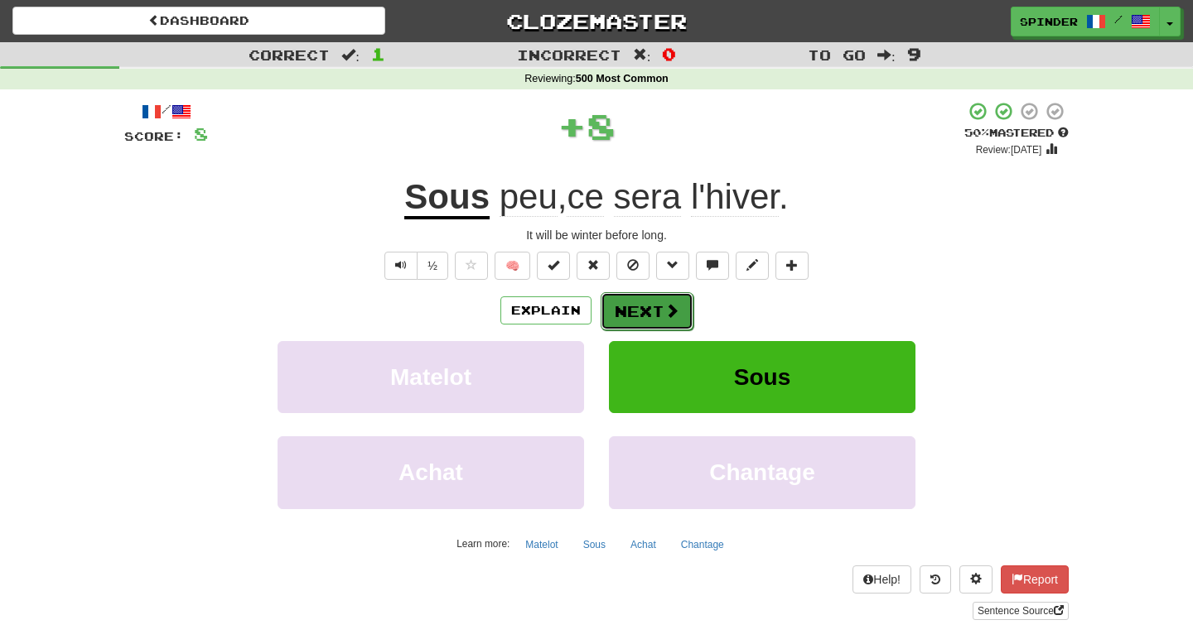
click at [659, 310] on button "Next" at bounding box center [647, 311] width 93 height 38
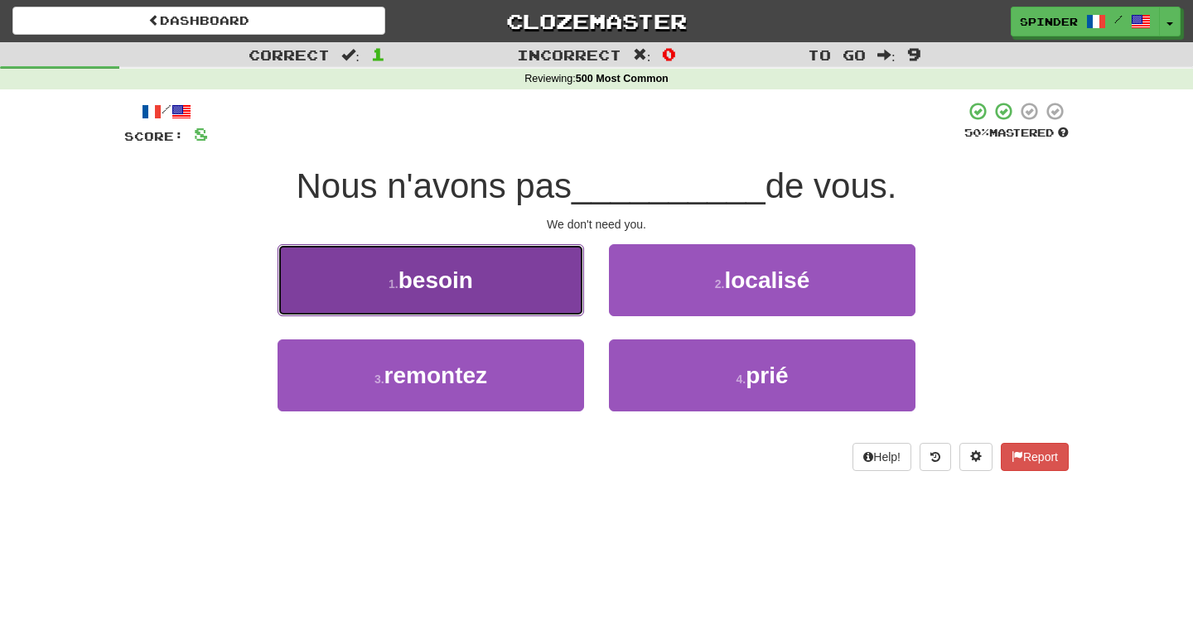
click at [520, 295] on button "1 . besoin" at bounding box center [430, 280] width 306 height 72
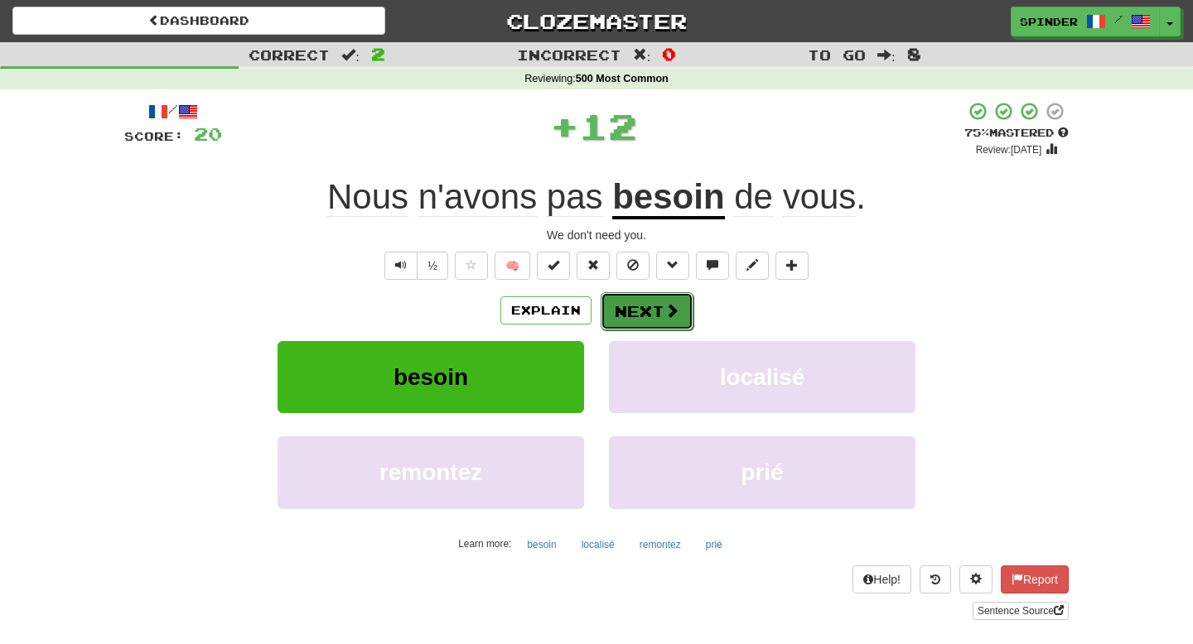
click at [647, 314] on button "Next" at bounding box center [647, 311] width 93 height 38
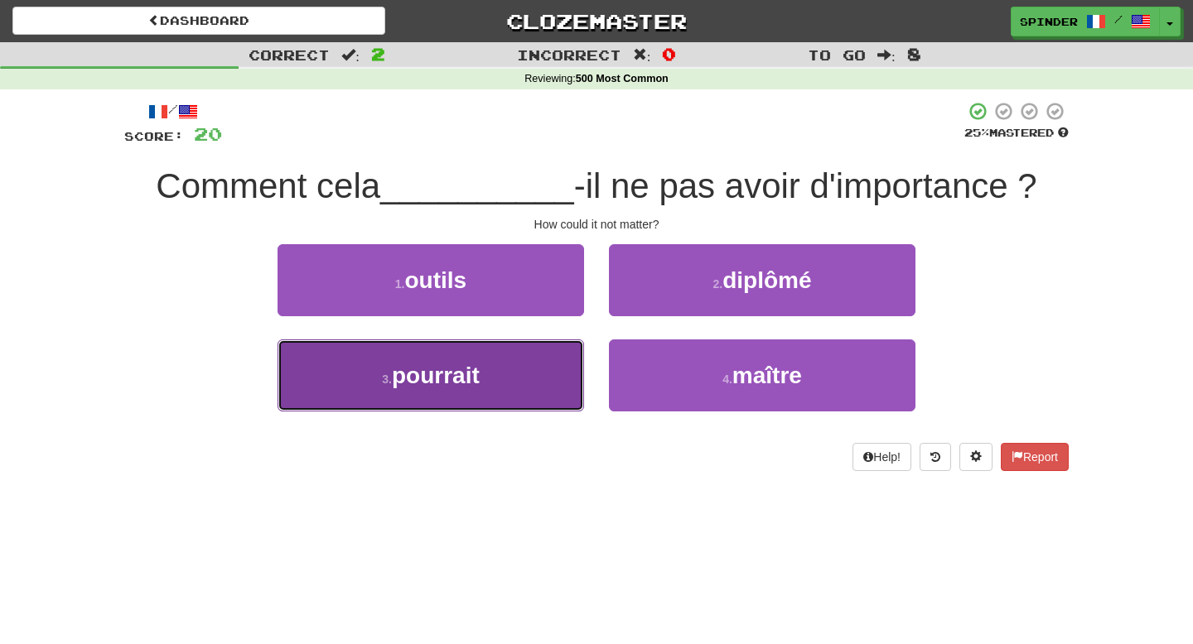
click at [510, 366] on button "3 . pourrait" at bounding box center [430, 376] width 306 height 72
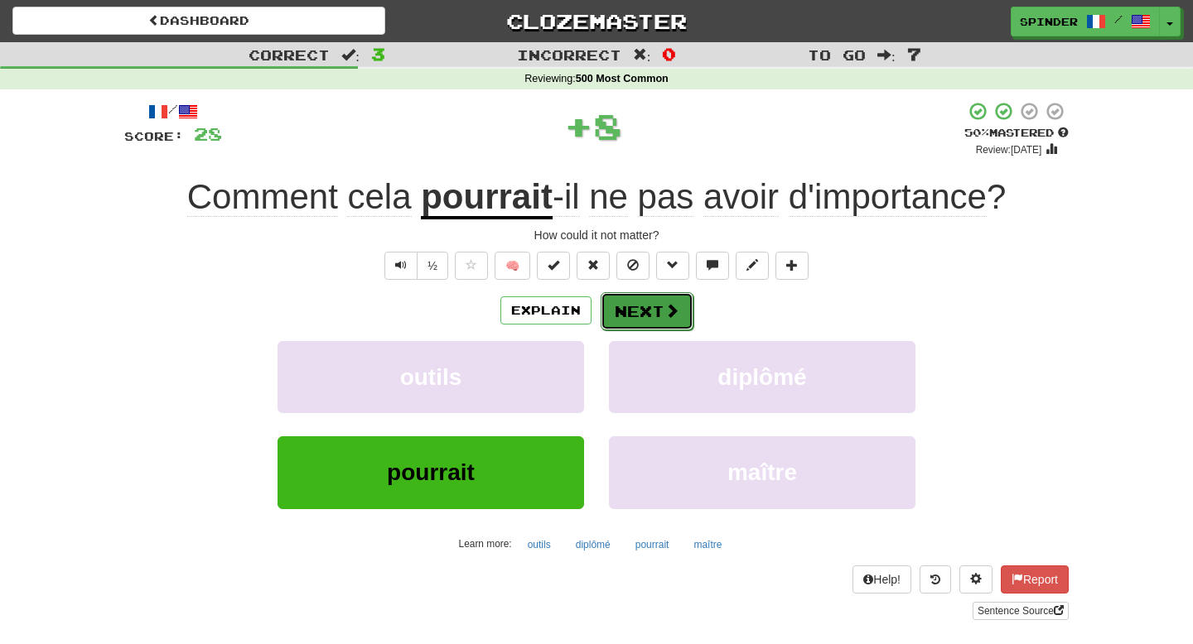
click at [622, 311] on button "Next" at bounding box center [647, 311] width 93 height 38
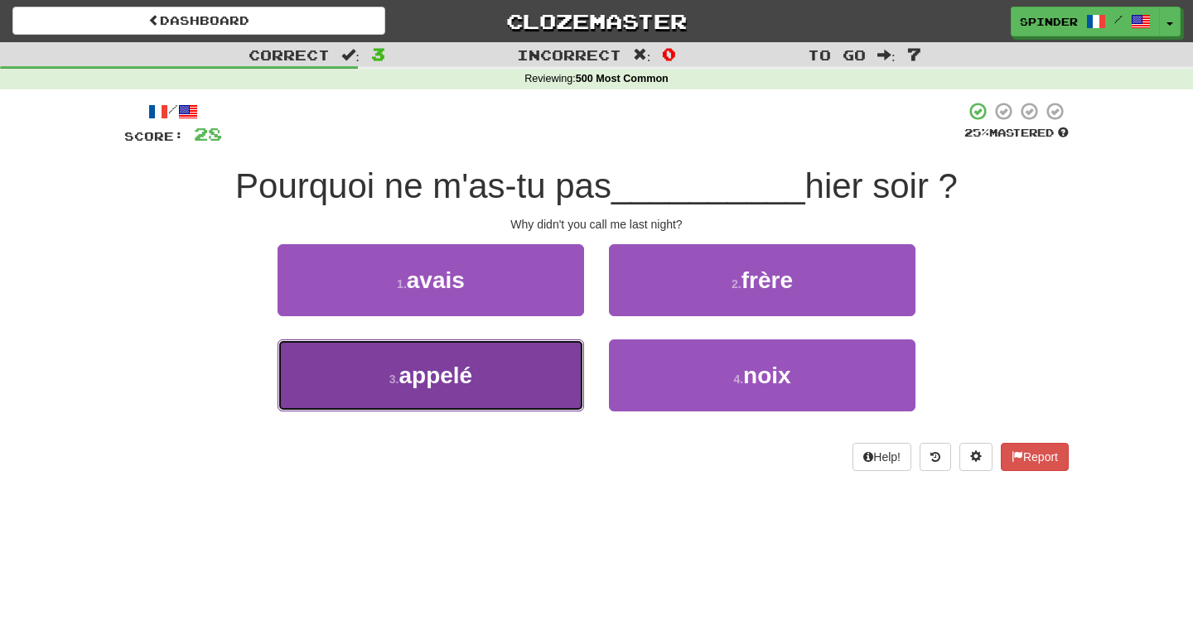
click at [547, 360] on button "3 . appelé" at bounding box center [430, 376] width 306 height 72
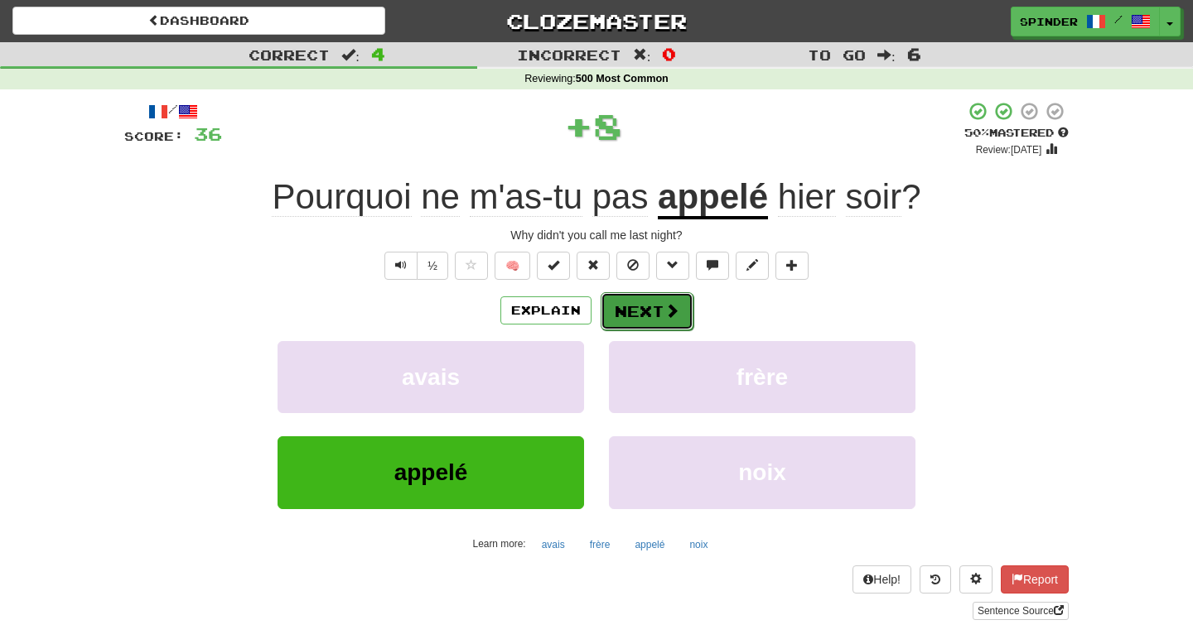
click at [655, 311] on button "Next" at bounding box center [647, 311] width 93 height 38
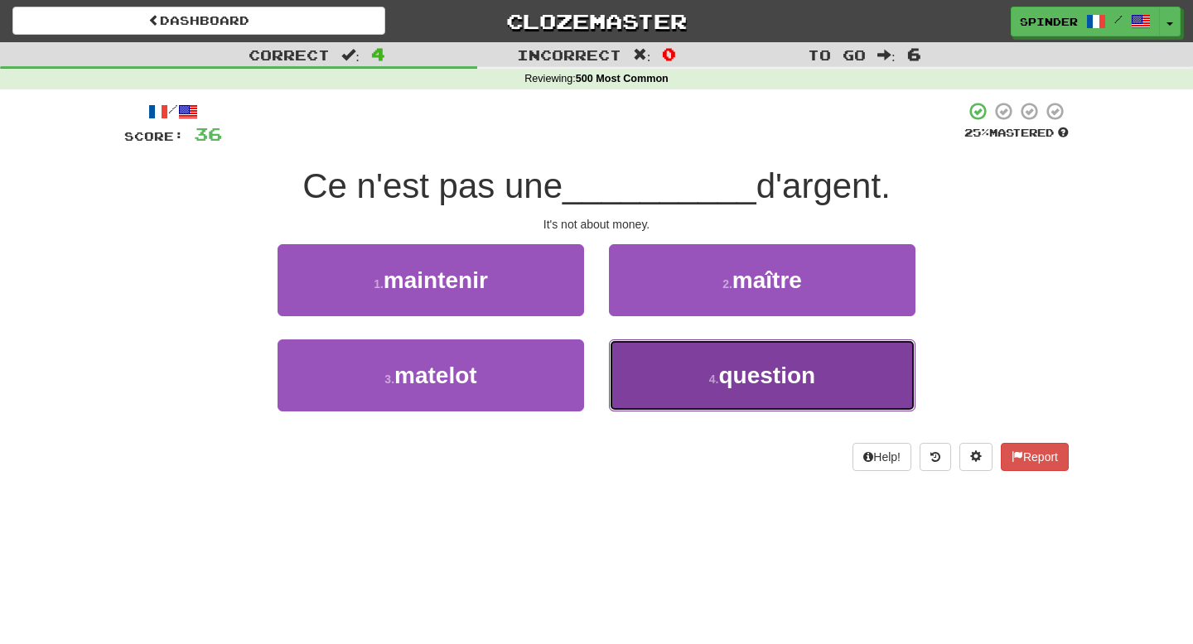
click at [635, 368] on button "4 . question" at bounding box center [762, 376] width 306 height 72
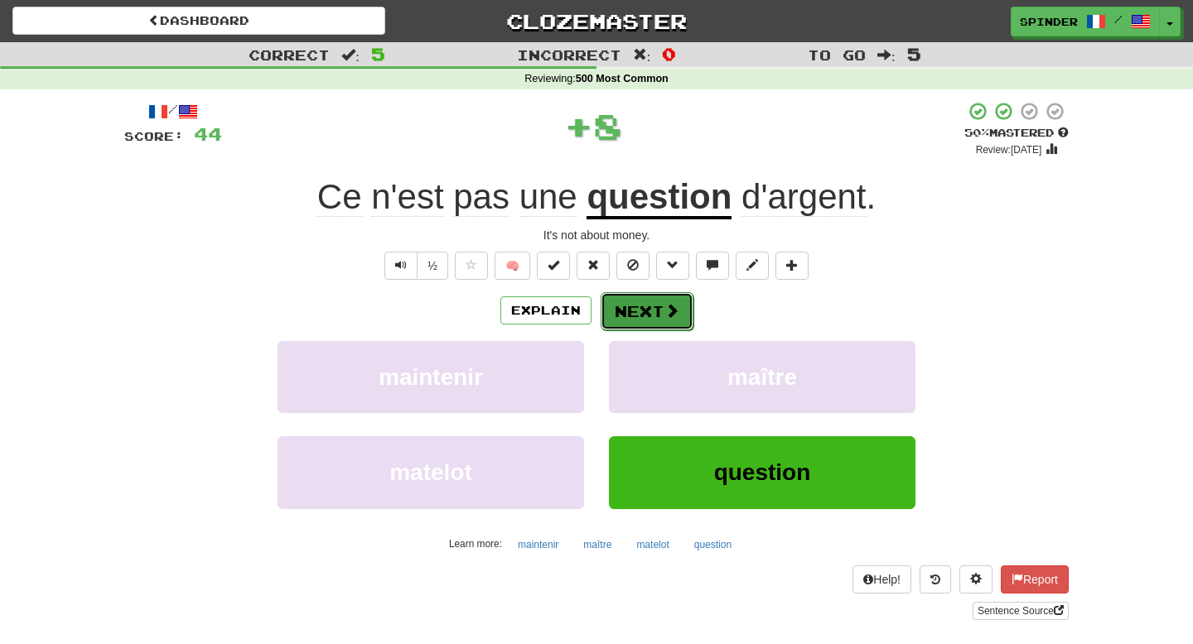
click at [652, 308] on button "Next" at bounding box center [647, 311] width 93 height 38
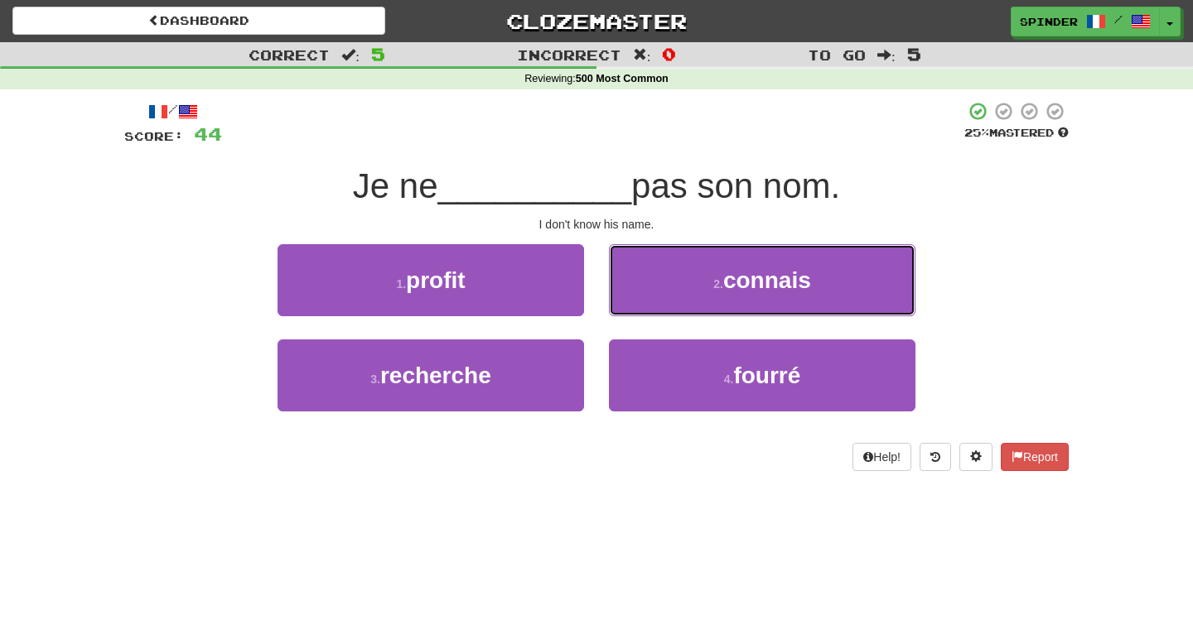
click at [652, 308] on button "2 . connais" at bounding box center [762, 280] width 306 height 72
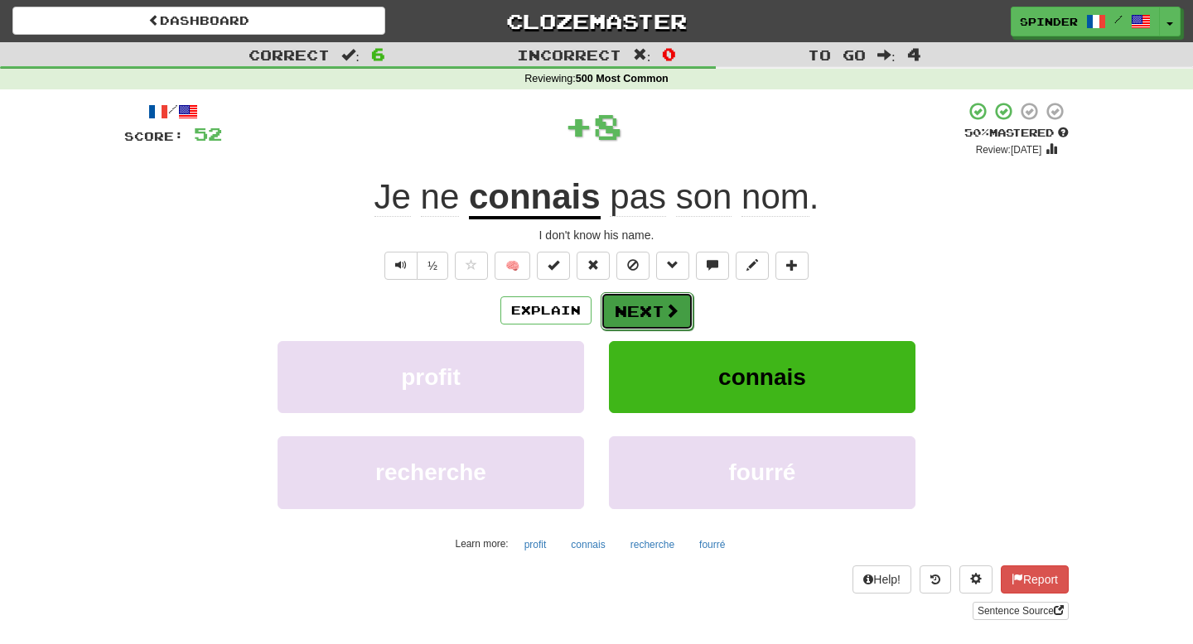
click at [649, 309] on button "Next" at bounding box center [647, 311] width 93 height 38
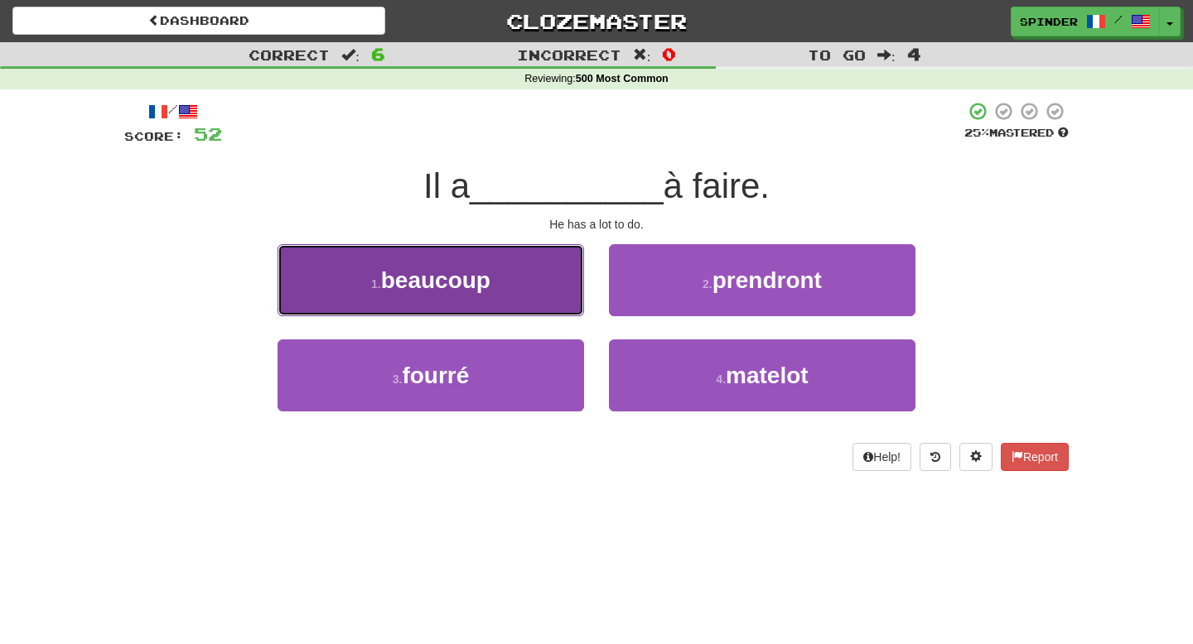
click at [539, 283] on button "1 . beaucoup" at bounding box center [430, 280] width 306 height 72
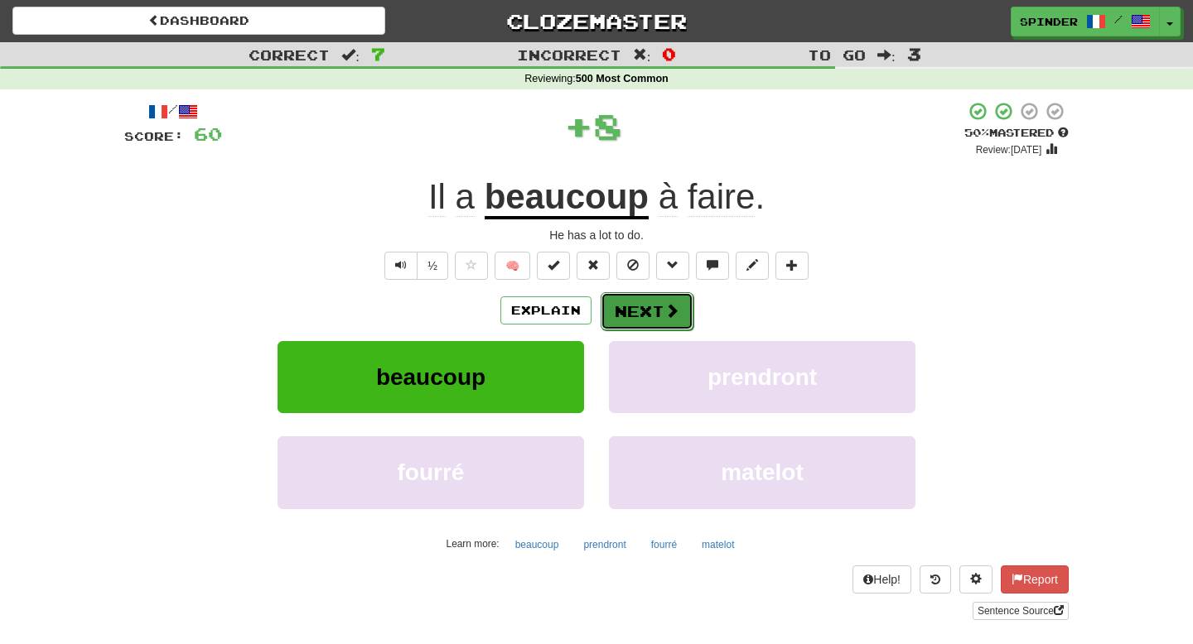
click at [628, 308] on button "Next" at bounding box center [647, 311] width 93 height 38
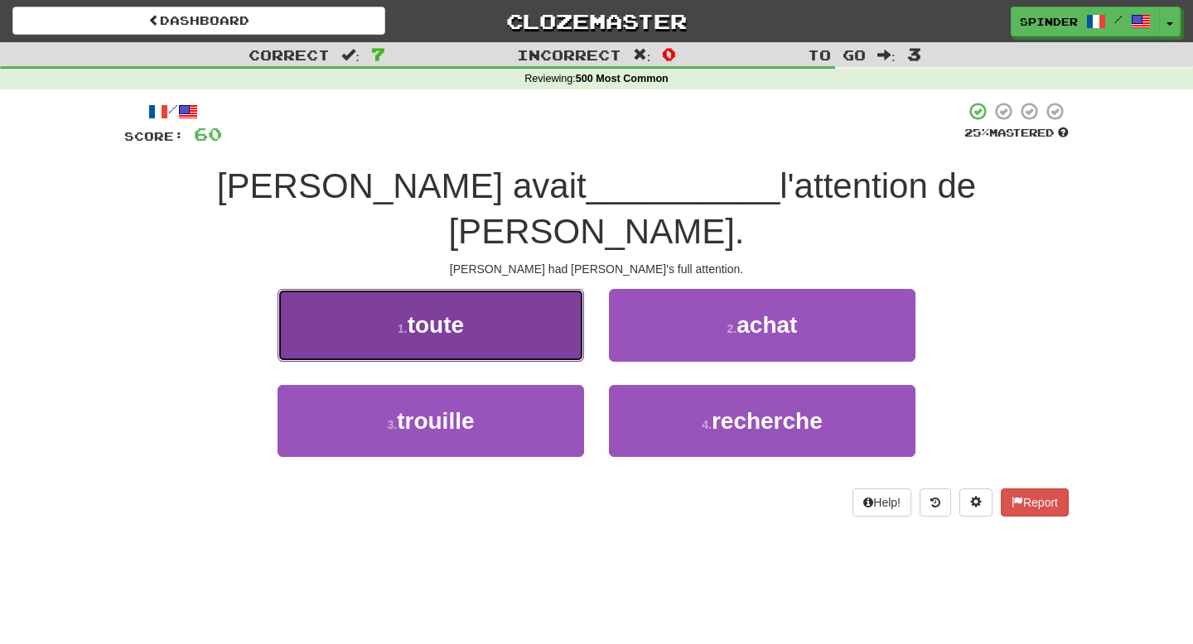
click at [538, 289] on button "1 . toute" at bounding box center [430, 325] width 306 height 72
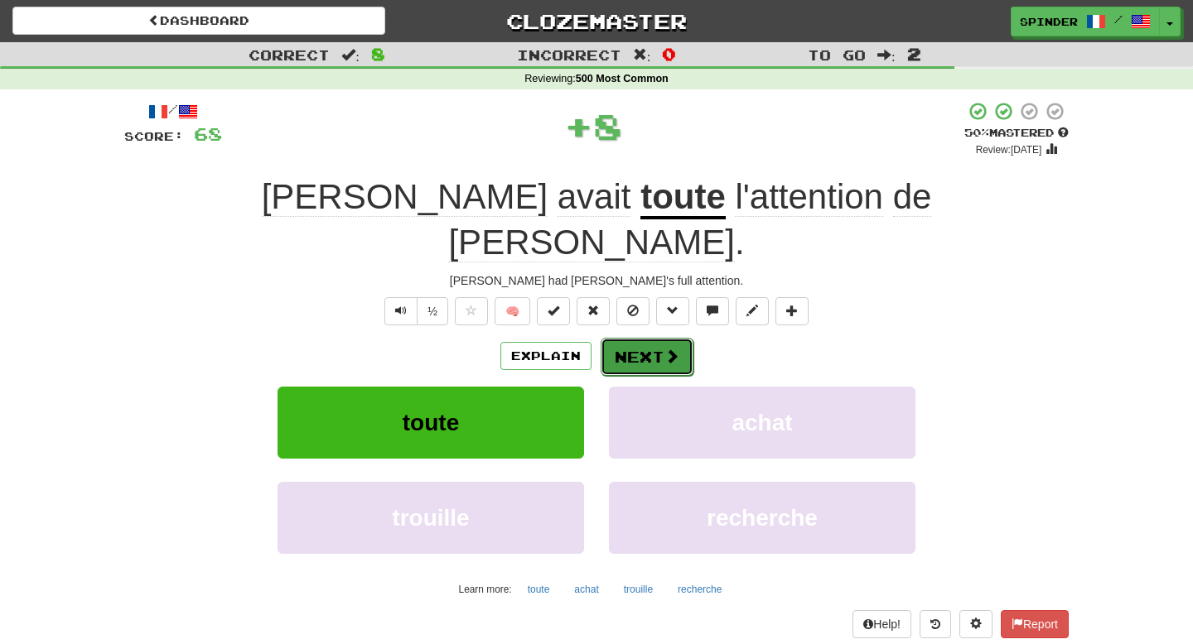
click at [631, 338] on button "Next" at bounding box center [647, 357] width 93 height 38
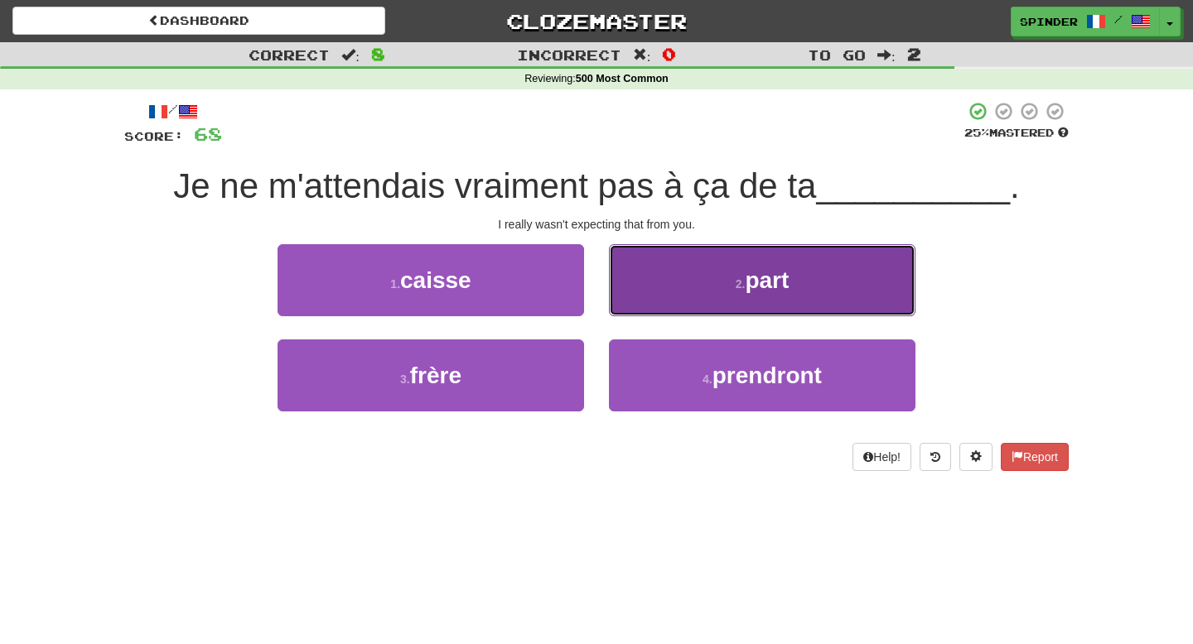
click at [665, 297] on button "2 . part" at bounding box center [762, 280] width 306 height 72
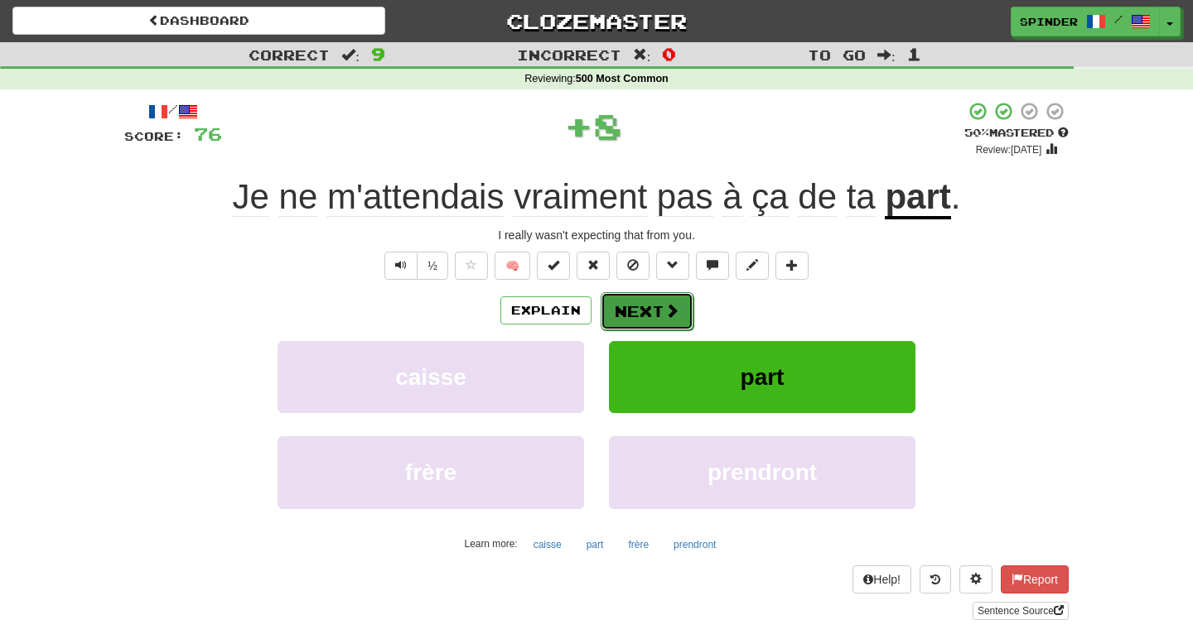
click at [643, 307] on button "Next" at bounding box center [647, 311] width 93 height 38
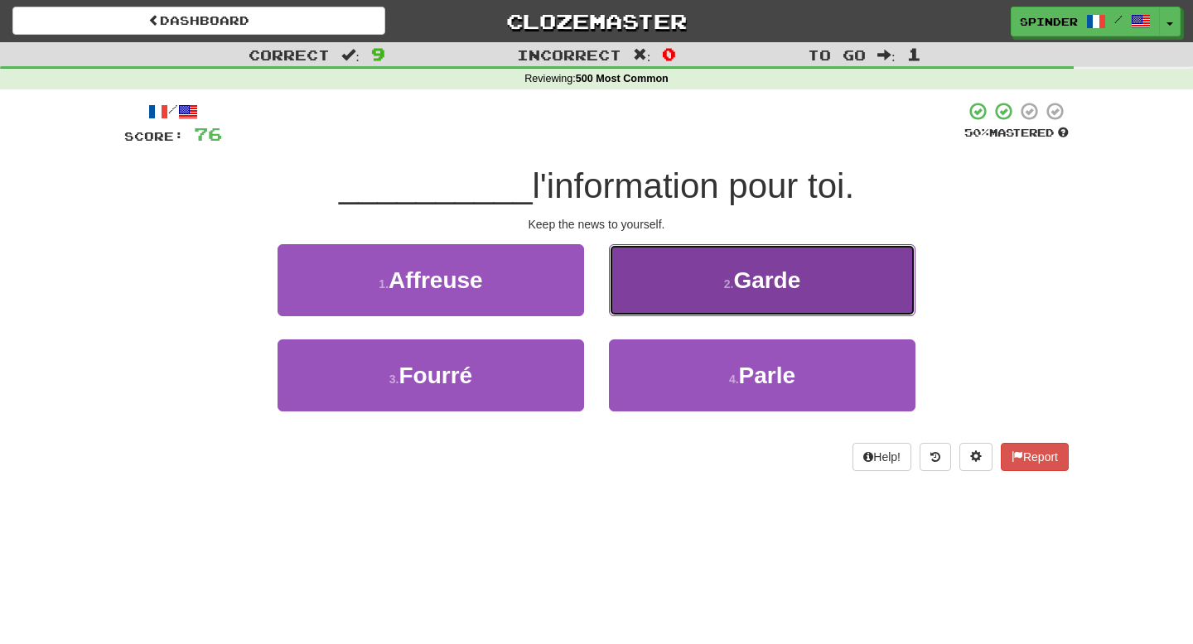
click at [649, 305] on button "2 . Garde" at bounding box center [762, 280] width 306 height 72
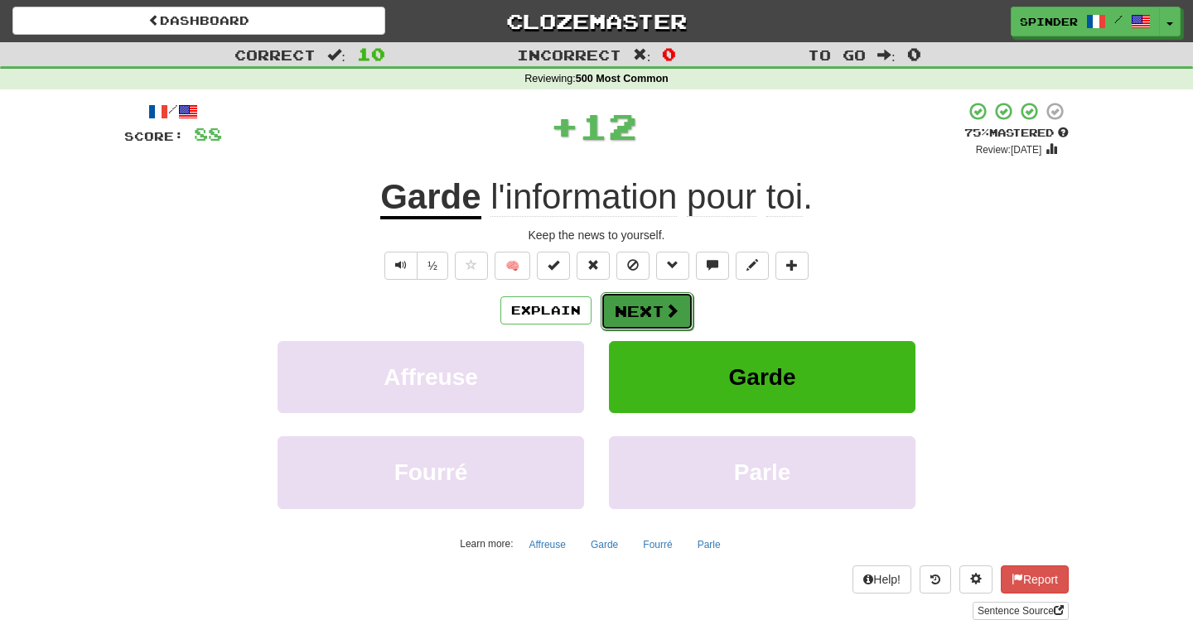
click at [649, 305] on button "Next" at bounding box center [647, 311] width 93 height 38
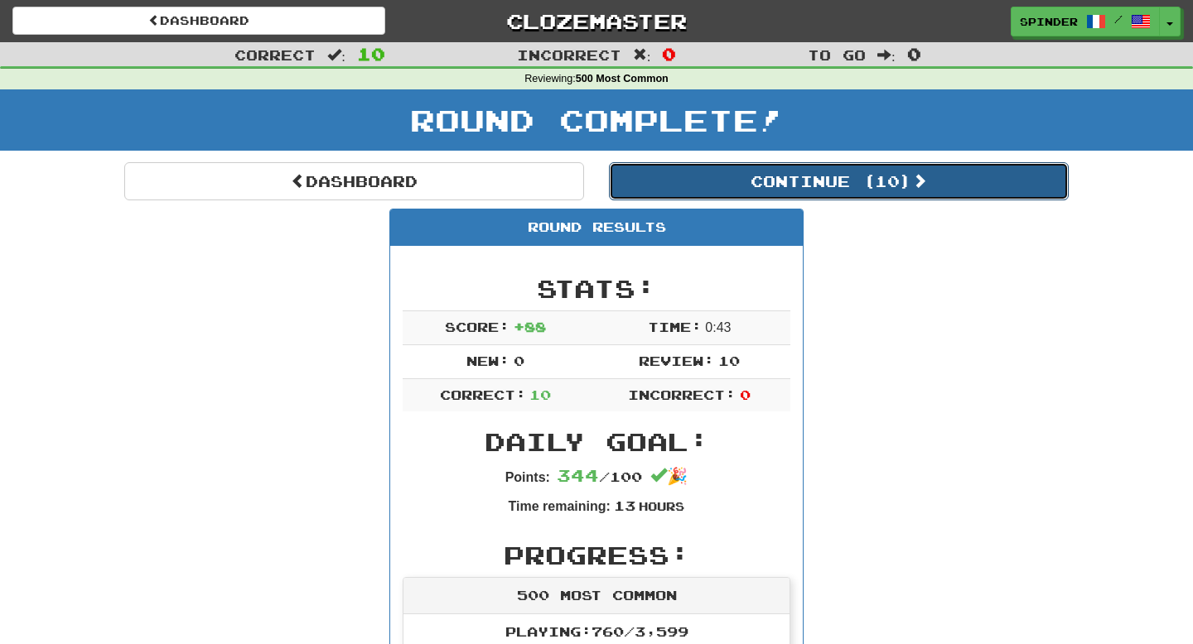
click at [815, 182] on button "Continue ( 10 )" at bounding box center [839, 181] width 460 height 38
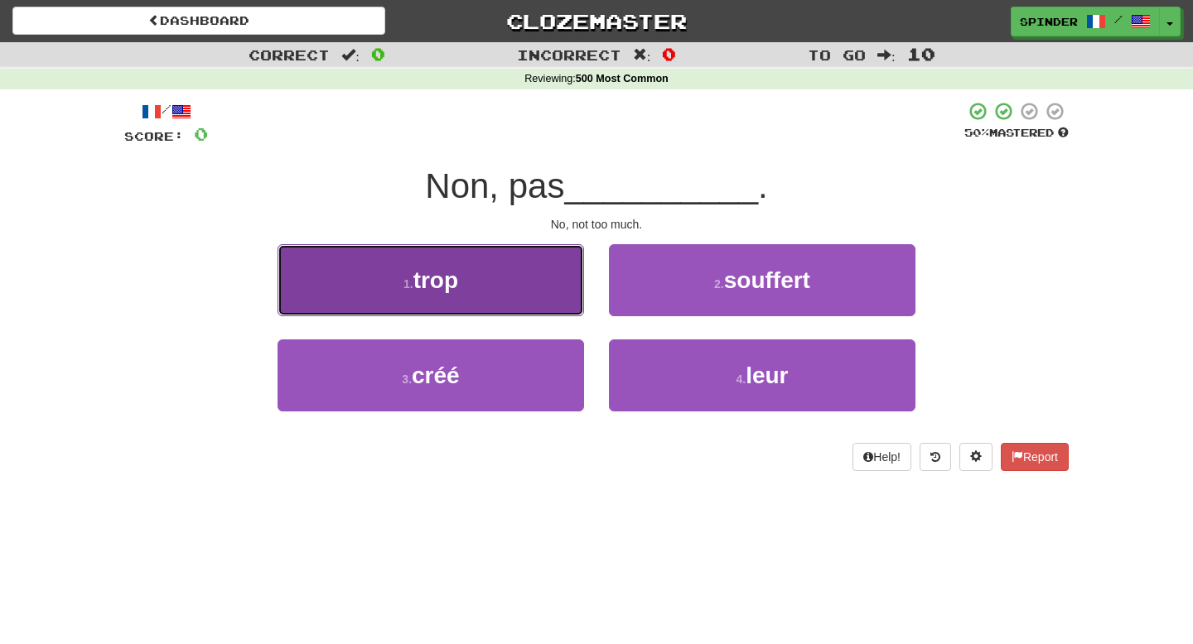
click at [571, 268] on button "1 . trop" at bounding box center [430, 280] width 306 height 72
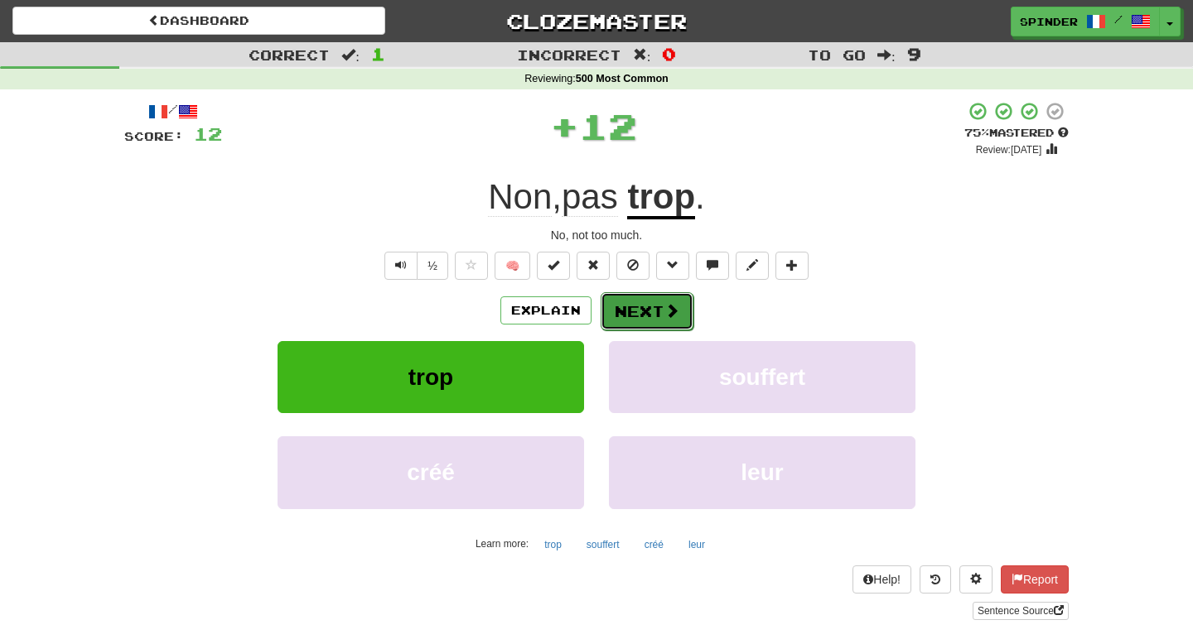
click at [650, 306] on button "Next" at bounding box center [647, 311] width 93 height 38
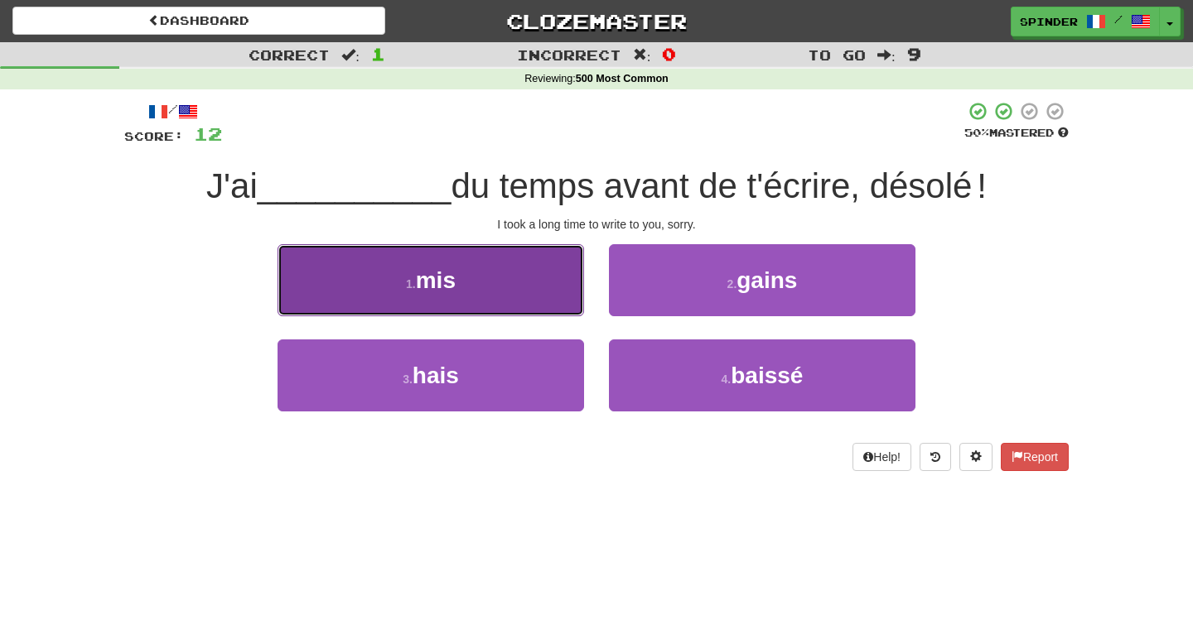
click at [571, 290] on button "1 . mis" at bounding box center [430, 280] width 306 height 72
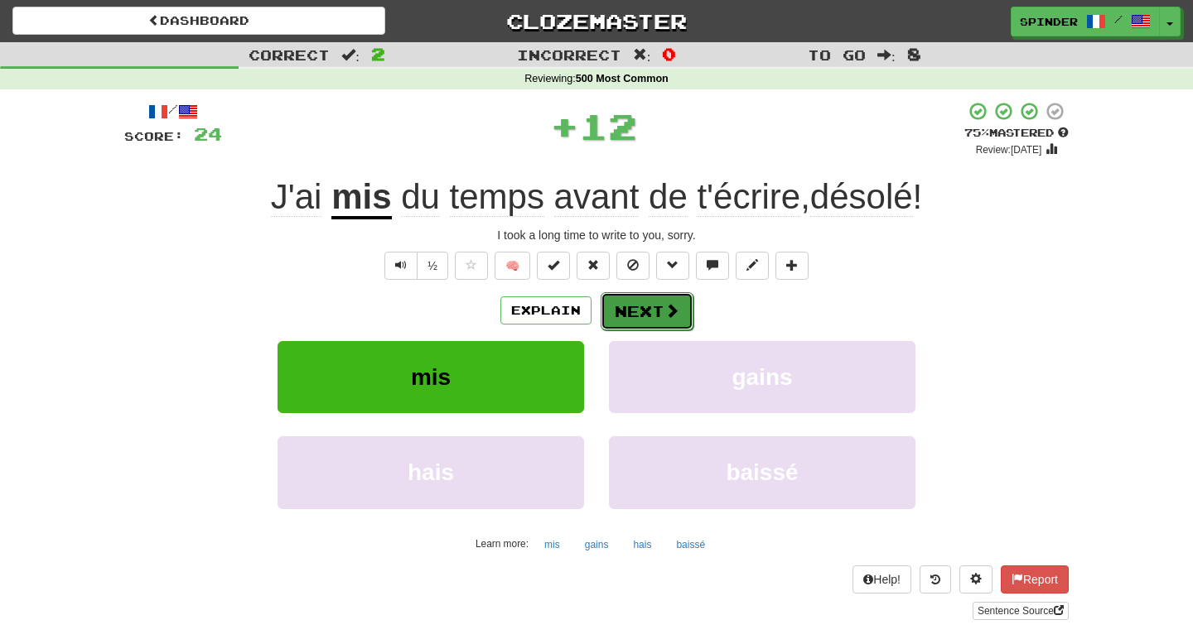
click at [653, 311] on button "Next" at bounding box center [647, 311] width 93 height 38
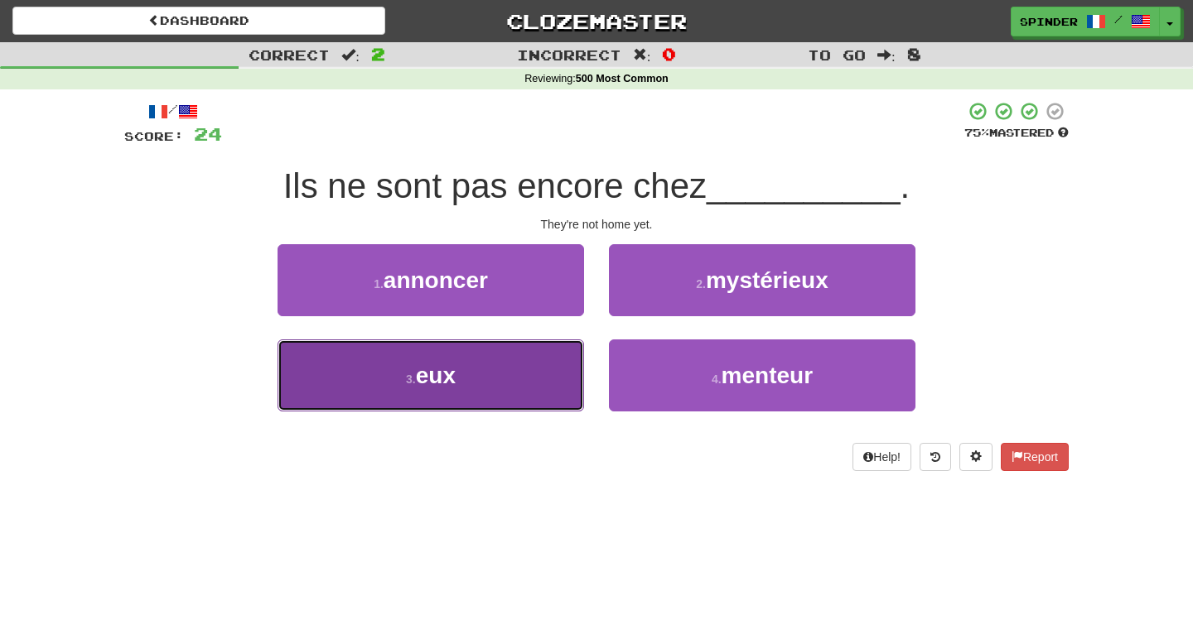
click at [553, 357] on button "3 . eux" at bounding box center [430, 376] width 306 height 72
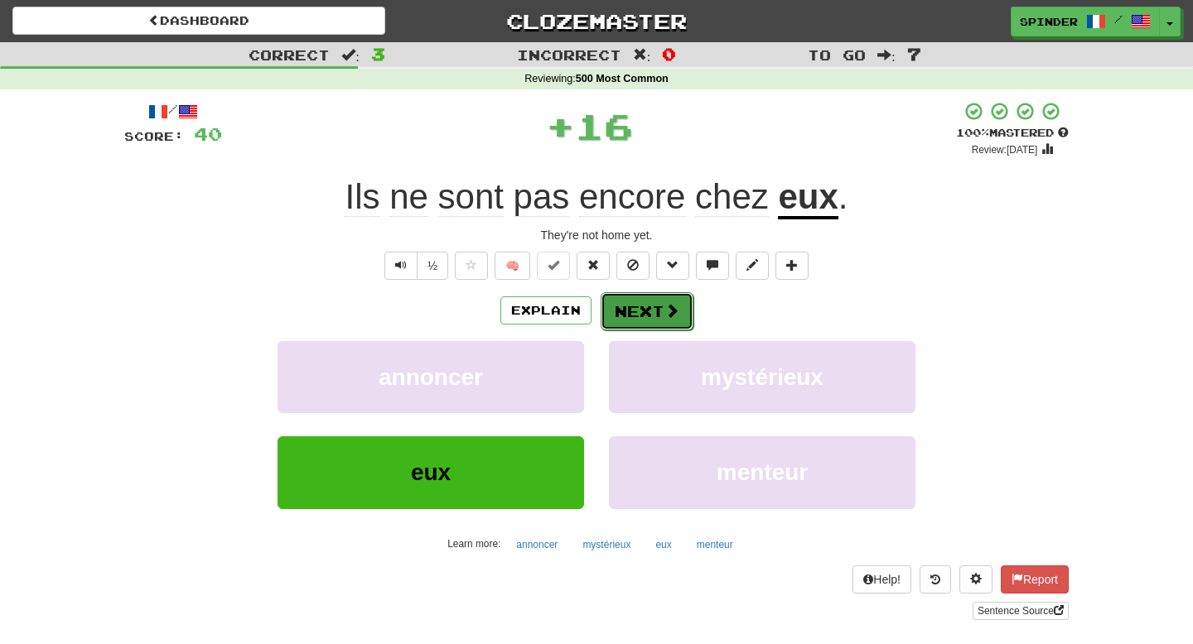
click at [639, 311] on button "Next" at bounding box center [647, 311] width 93 height 38
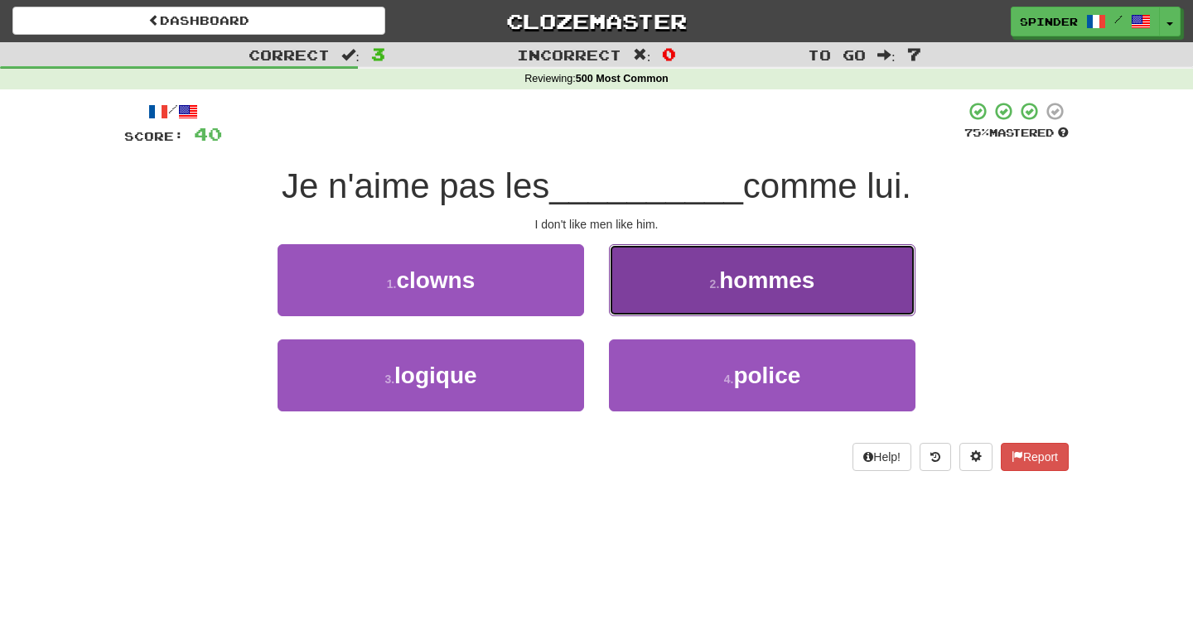
click at [647, 306] on button "2 . hommes" at bounding box center [762, 280] width 306 height 72
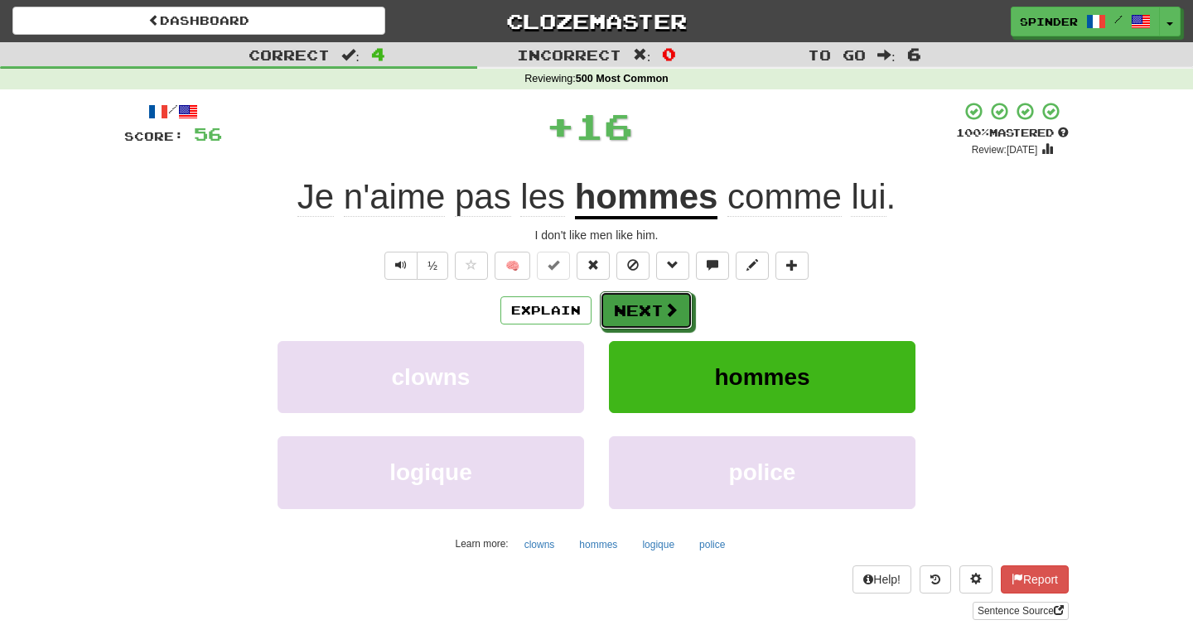
click at [647, 306] on button "Next" at bounding box center [646, 311] width 93 height 38
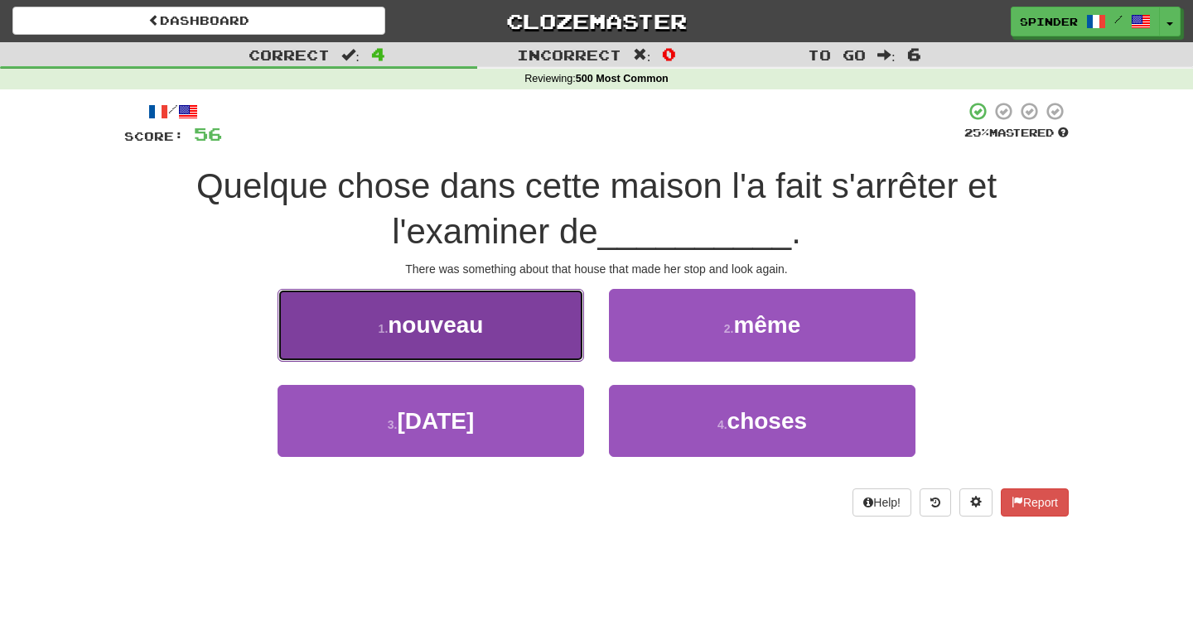
click at [556, 316] on button "1 . nouveau" at bounding box center [430, 325] width 306 height 72
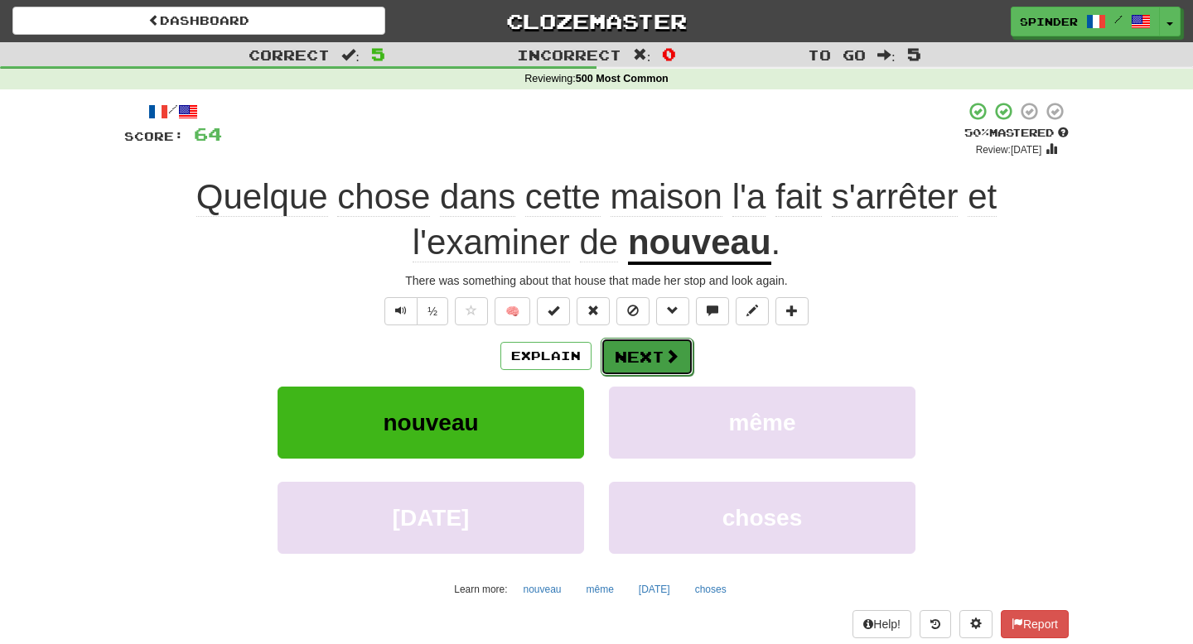
click at [626, 355] on button "Next" at bounding box center [647, 357] width 93 height 38
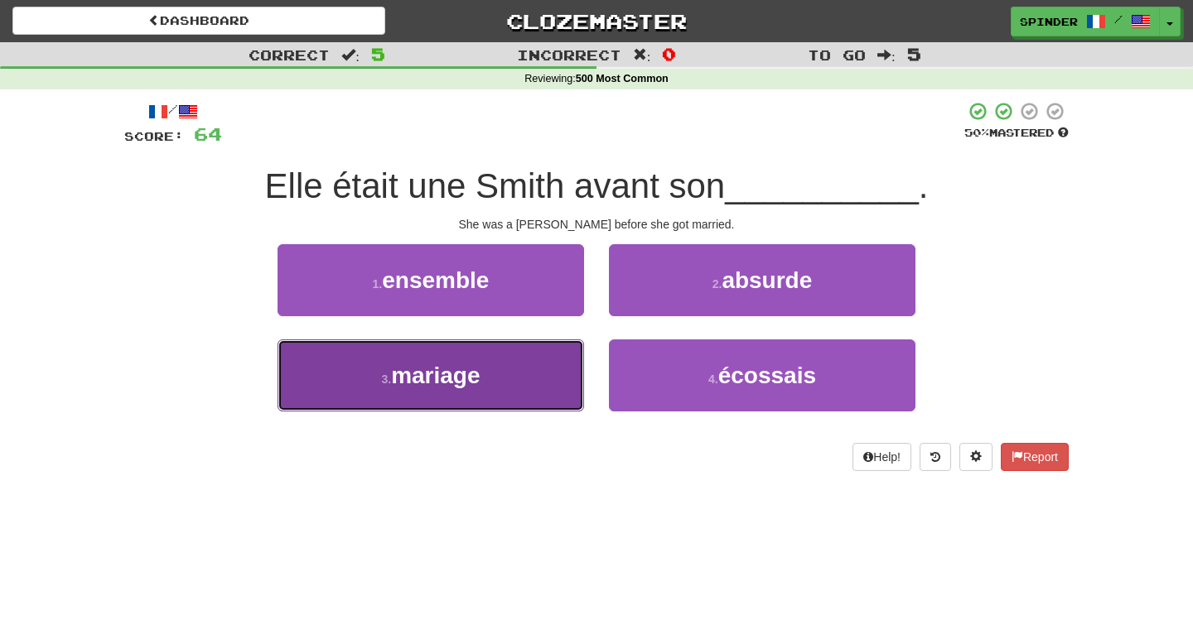
click at [576, 372] on button "3 . mariage" at bounding box center [430, 376] width 306 height 72
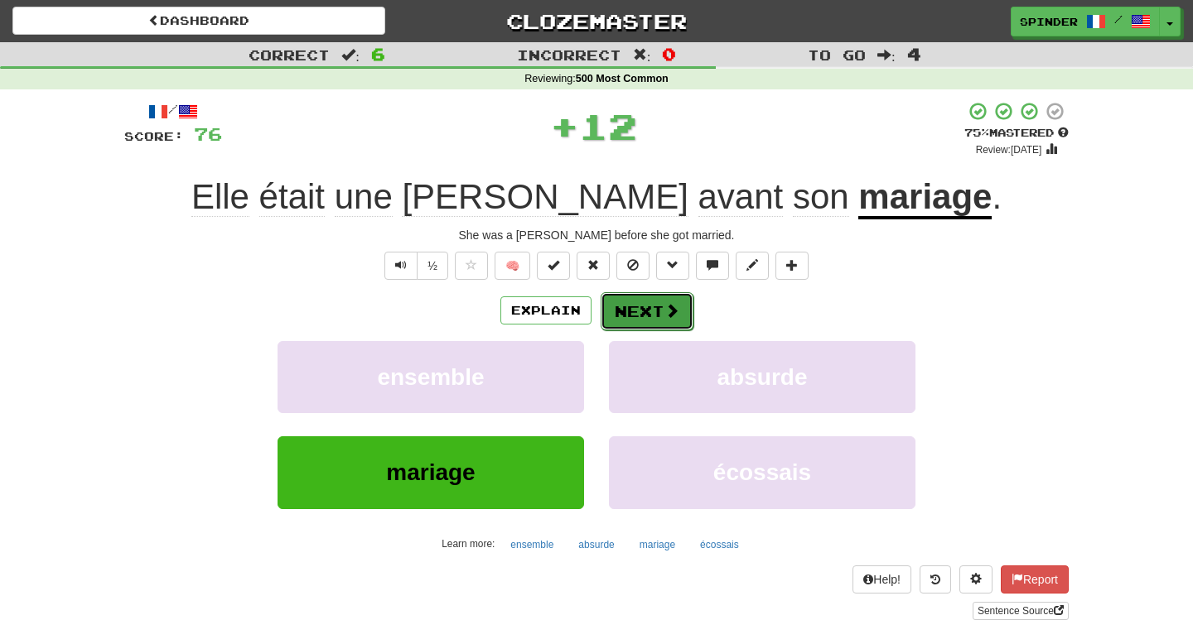
click at [661, 321] on button "Next" at bounding box center [647, 311] width 93 height 38
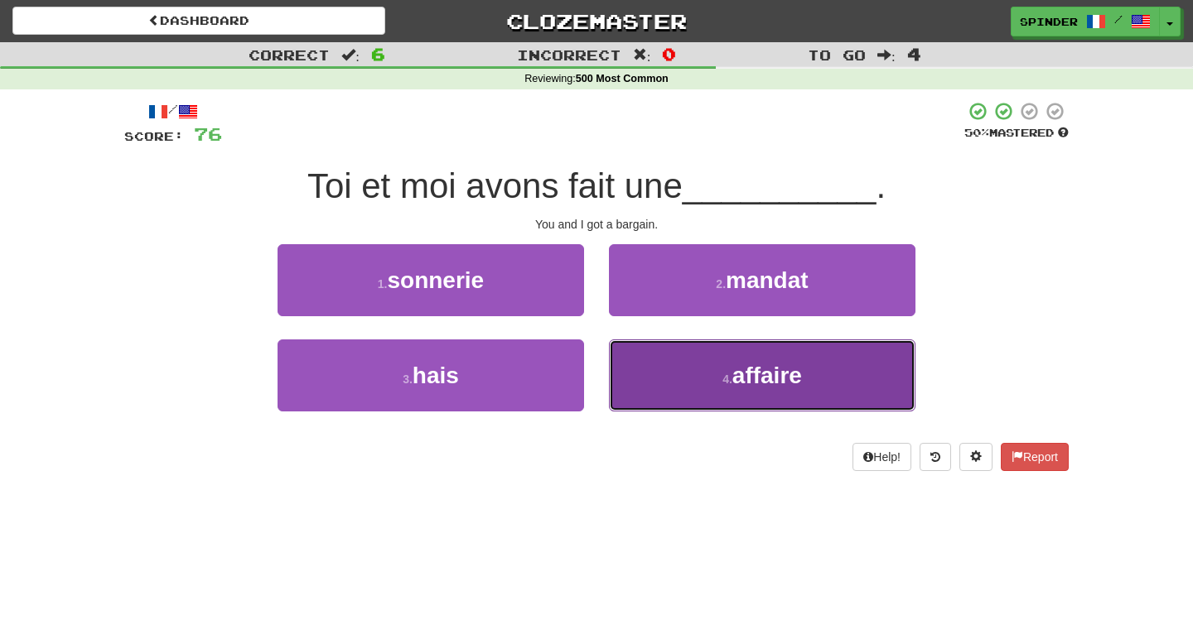
click at [654, 374] on button "4 . affaire" at bounding box center [762, 376] width 306 height 72
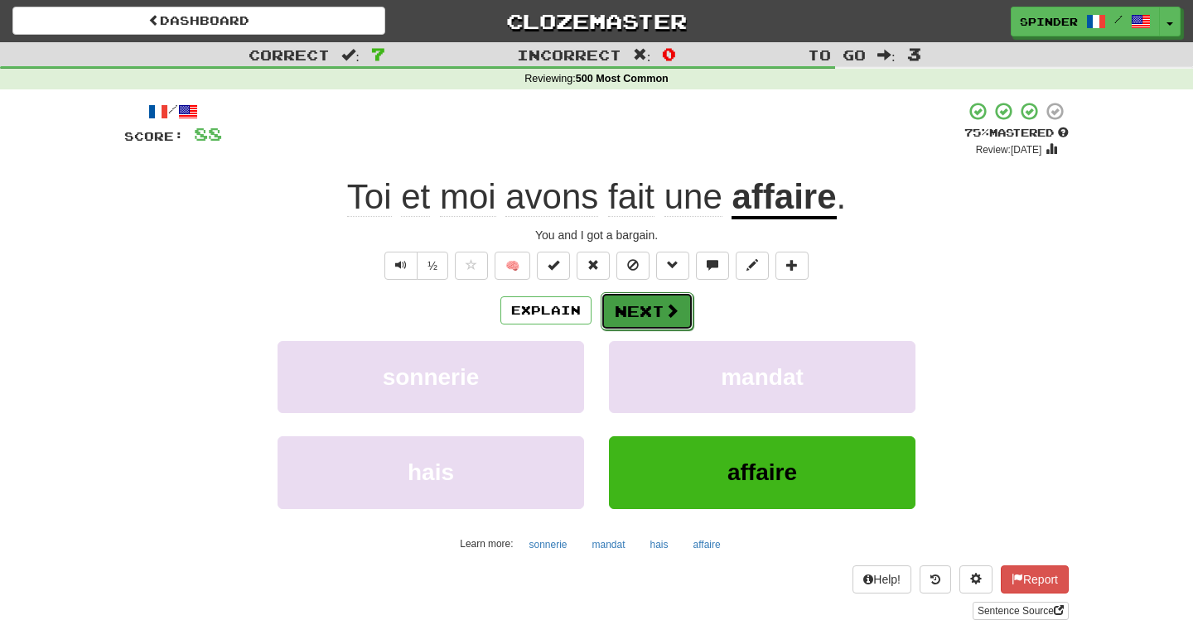
click at [659, 316] on button "Next" at bounding box center [647, 311] width 93 height 38
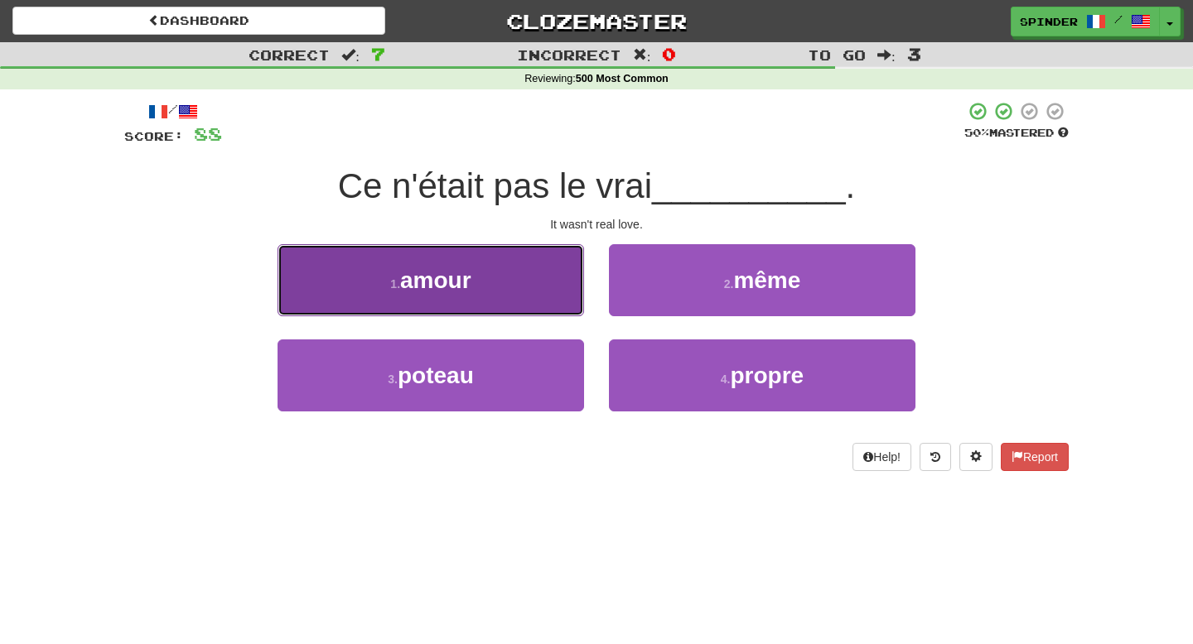
click at [555, 286] on button "1 . amour" at bounding box center [430, 280] width 306 height 72
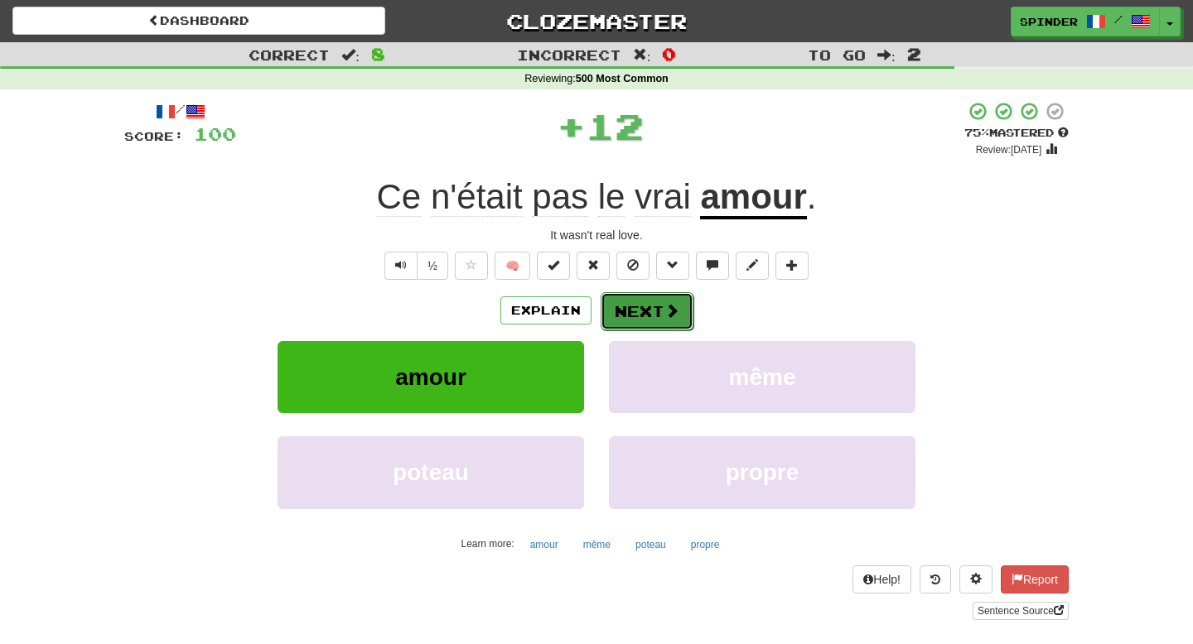
click at [646, 306] on button "Next" at bounding box center [647, 311] width 93 height 38
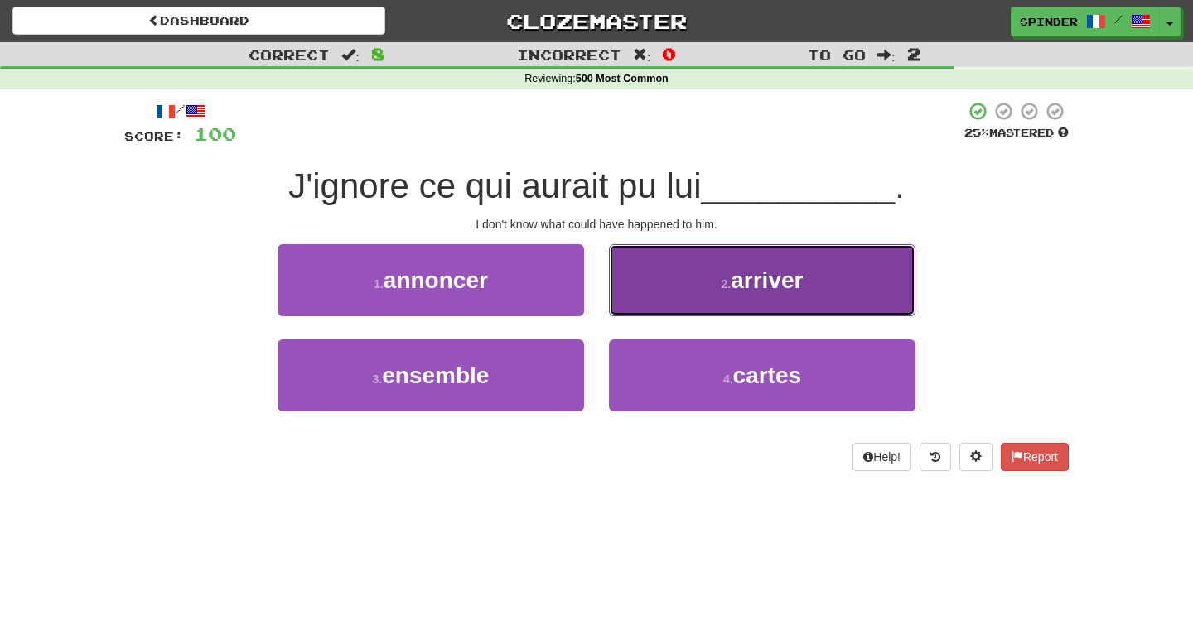
click at [646, 306] on button "2 . arriver" at bounding box center [762, 280] width 306 height 72
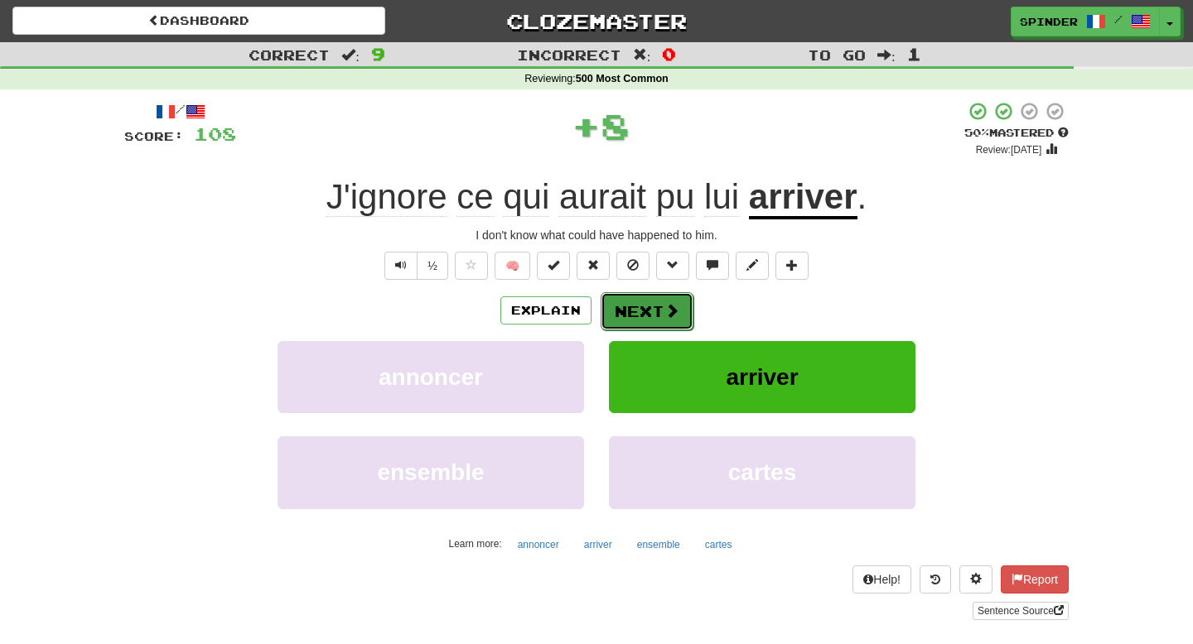
click at [646, 306] on button "Next" at bounding box center [647, 311] width 93 height 38
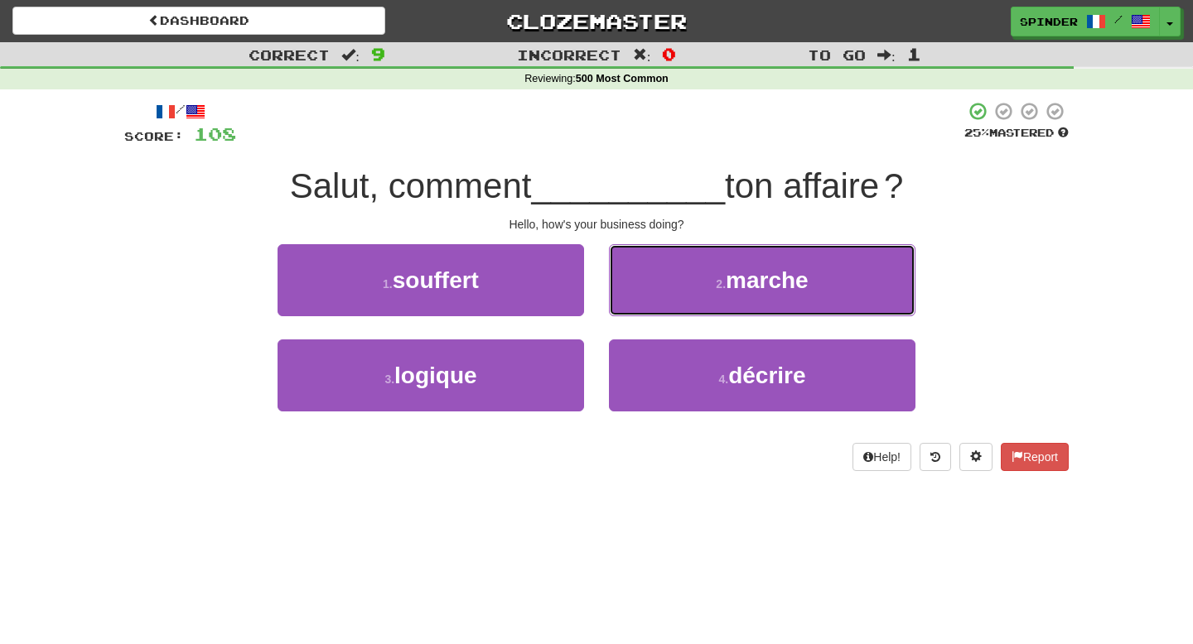
click at [646, 306] on button "2 . marche" at bounding box center [762, 280] width 306 height 72
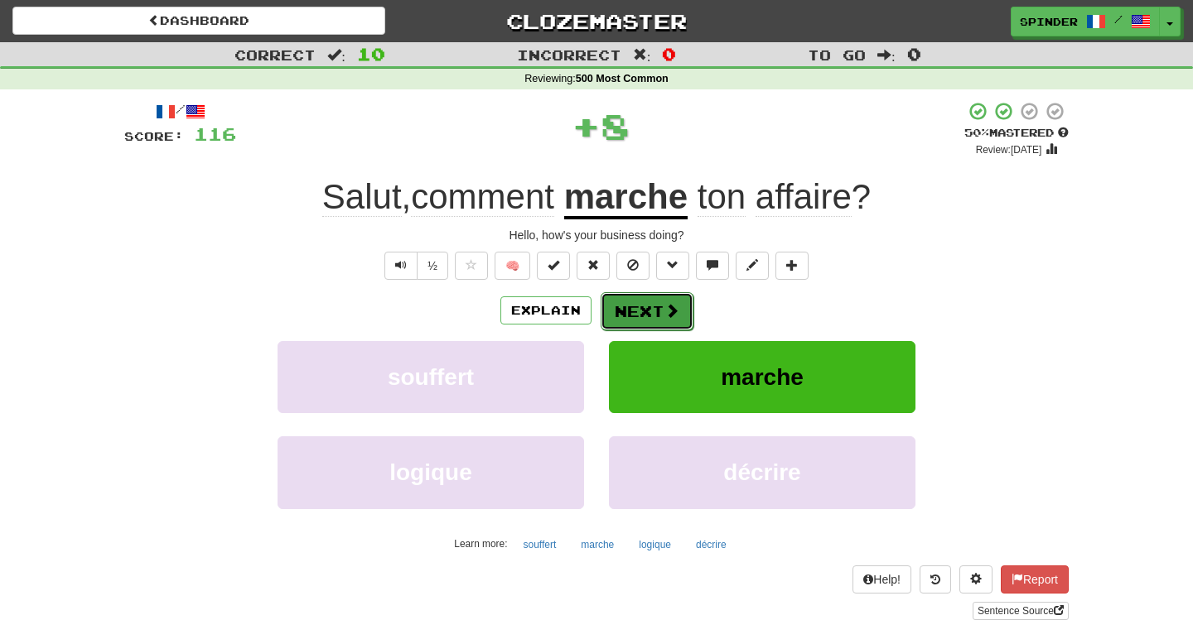
click at [644, 311] on button "Next" at bounding box center [647, 311] width 93 height 38
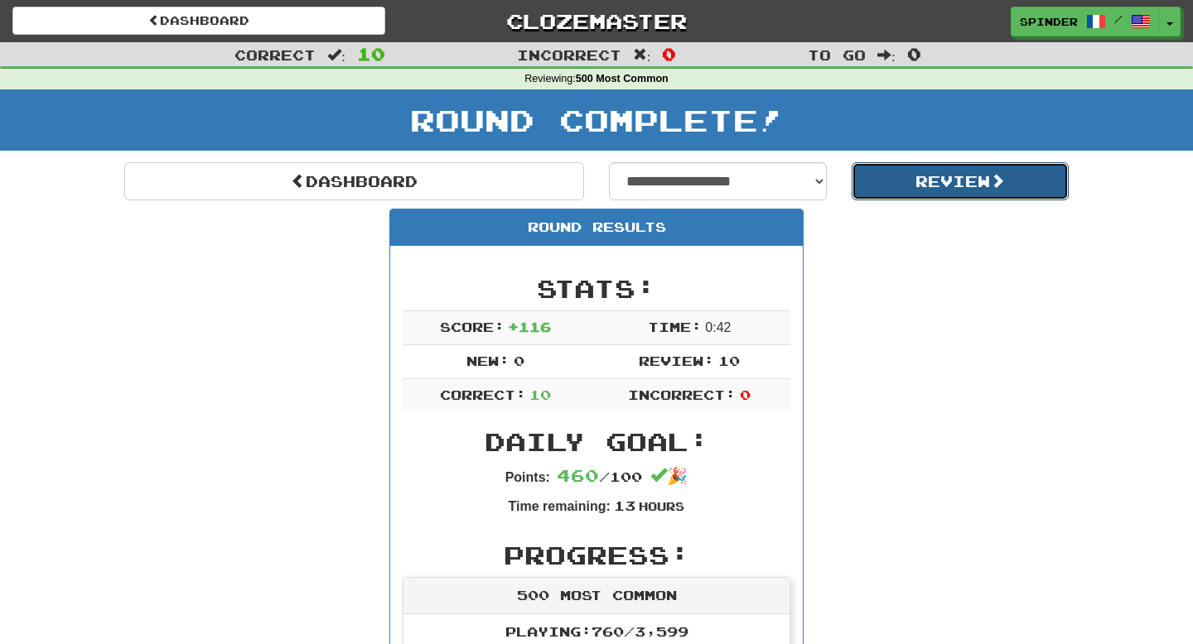
click at [900, 195] on button "Review" at bounding box center [961, 181] width 218 height 38
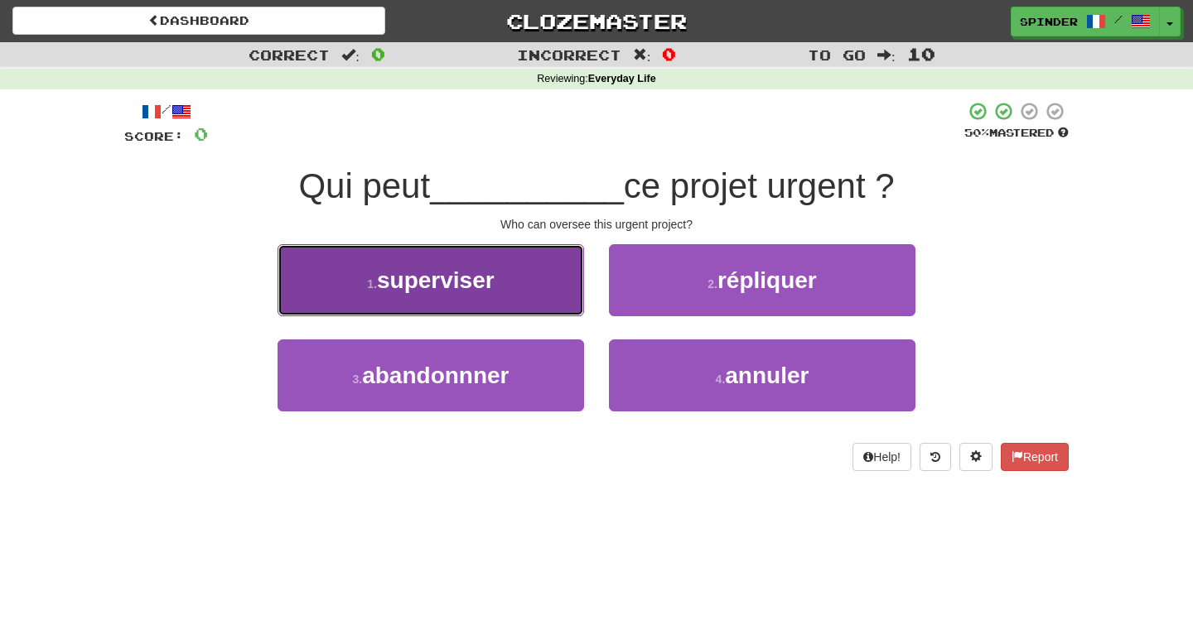
click at [555, 295] on button "1 . superviser" at bounding box center [430, 280] width 306 height 72
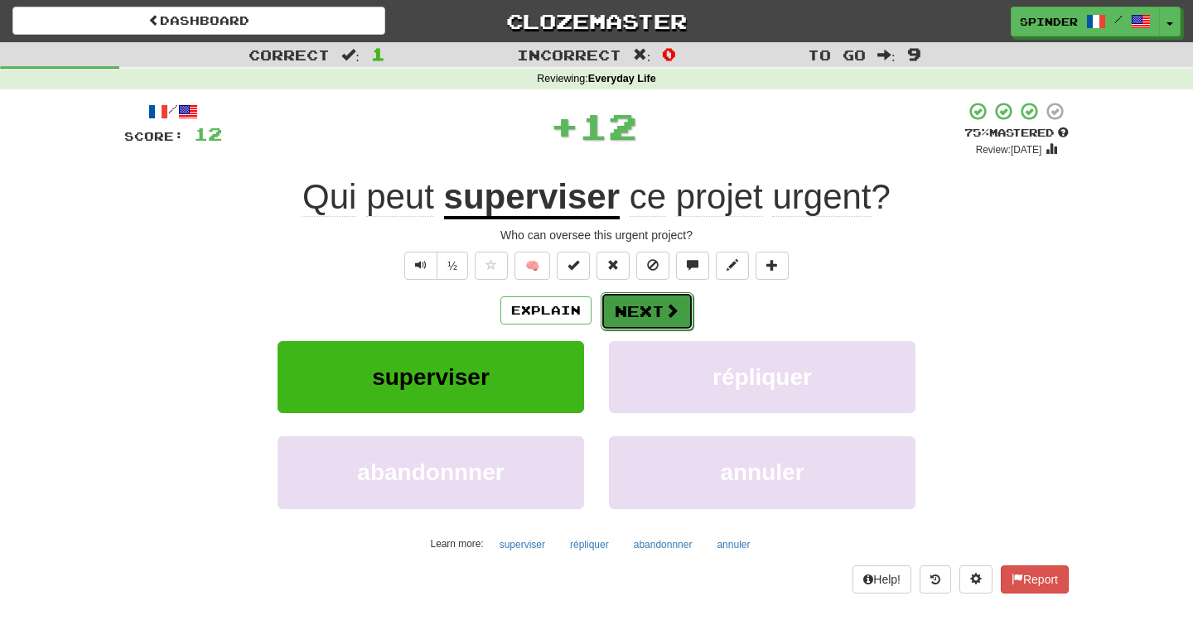
click at [666, 317] on span at bounding box center [671, 310] width 15 height 15
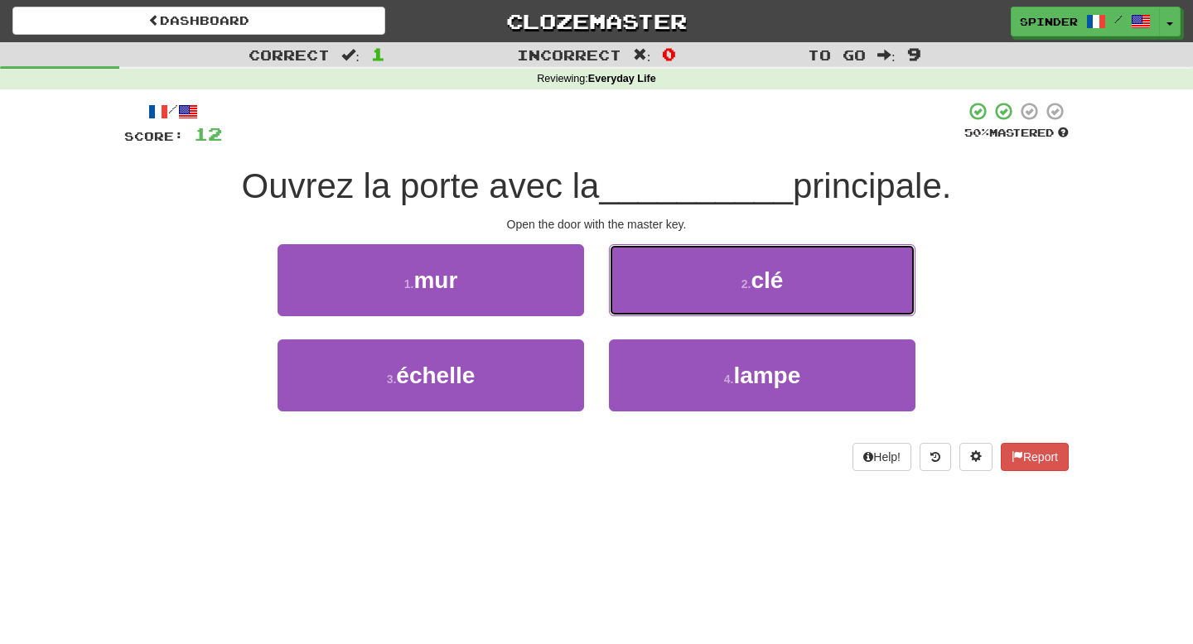
click at [683, 286] on button "2 . clé" at bounding box center [762, 280] width 306 height 72
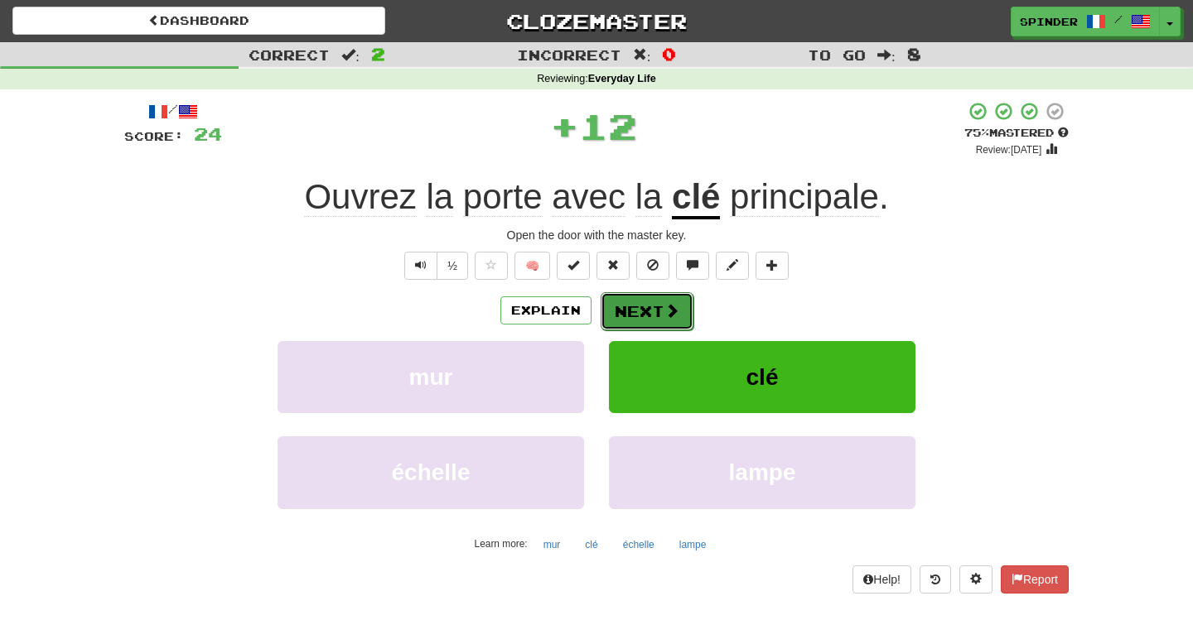
click at [644, 304] on button "Next" at bounding box center [647, 311] width 93 height 38
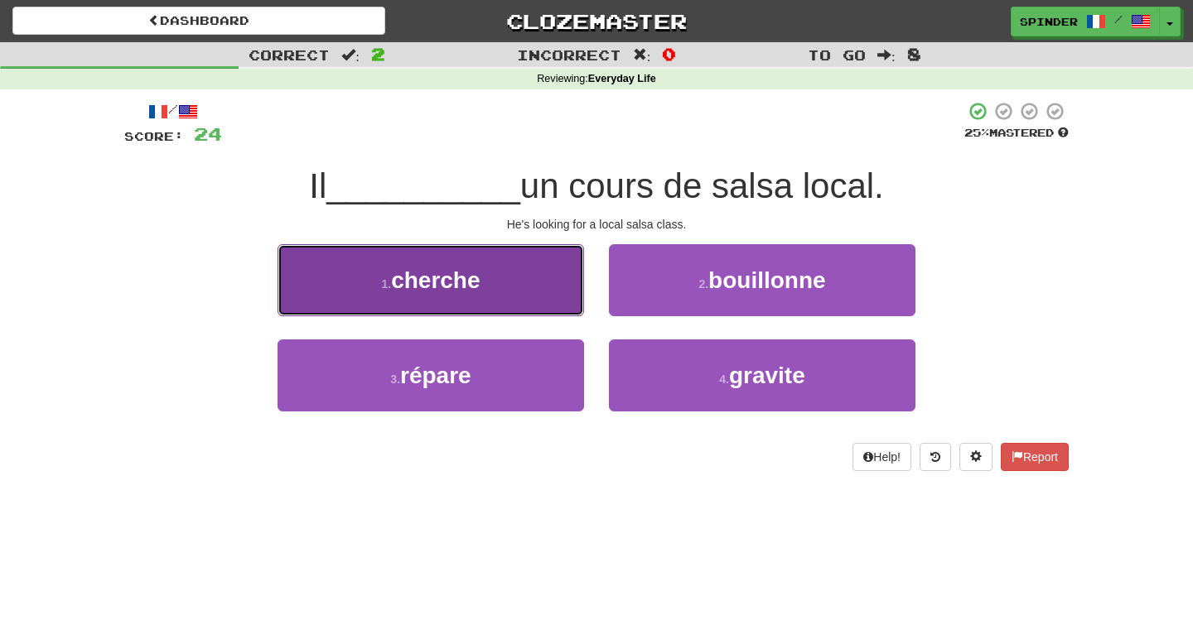
click at [561, 287] on button "1 . cherche" at bounding box center [430, 280] width 306 height 72
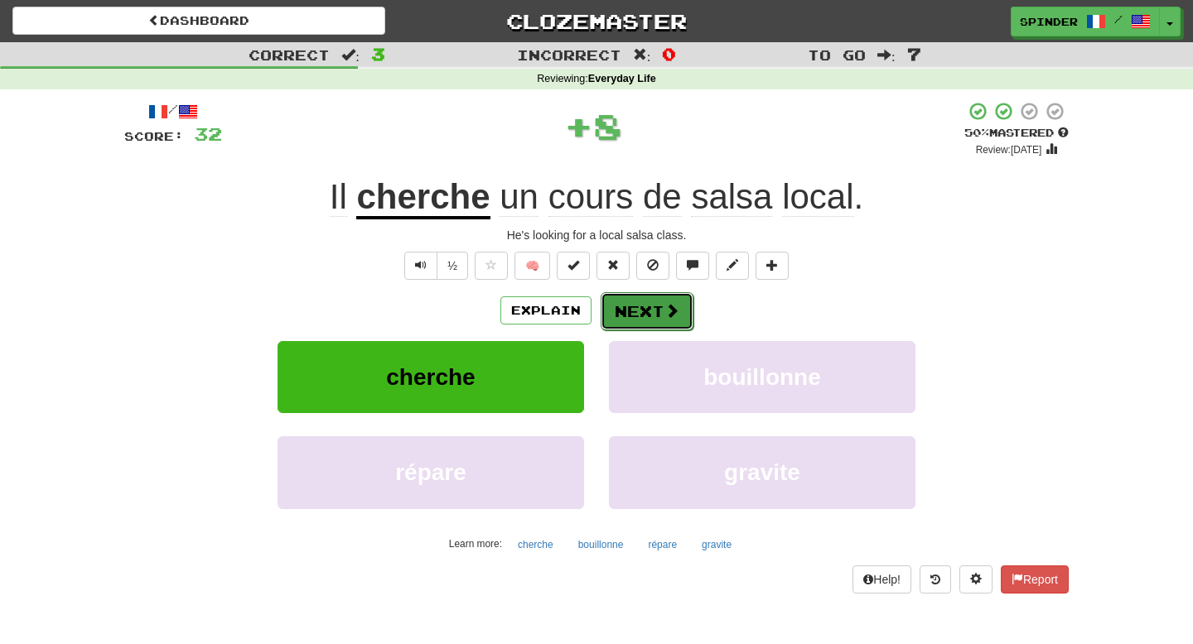
click at [649, 302] on button "Next" at bounding box center [647, 311] width 93 height 38
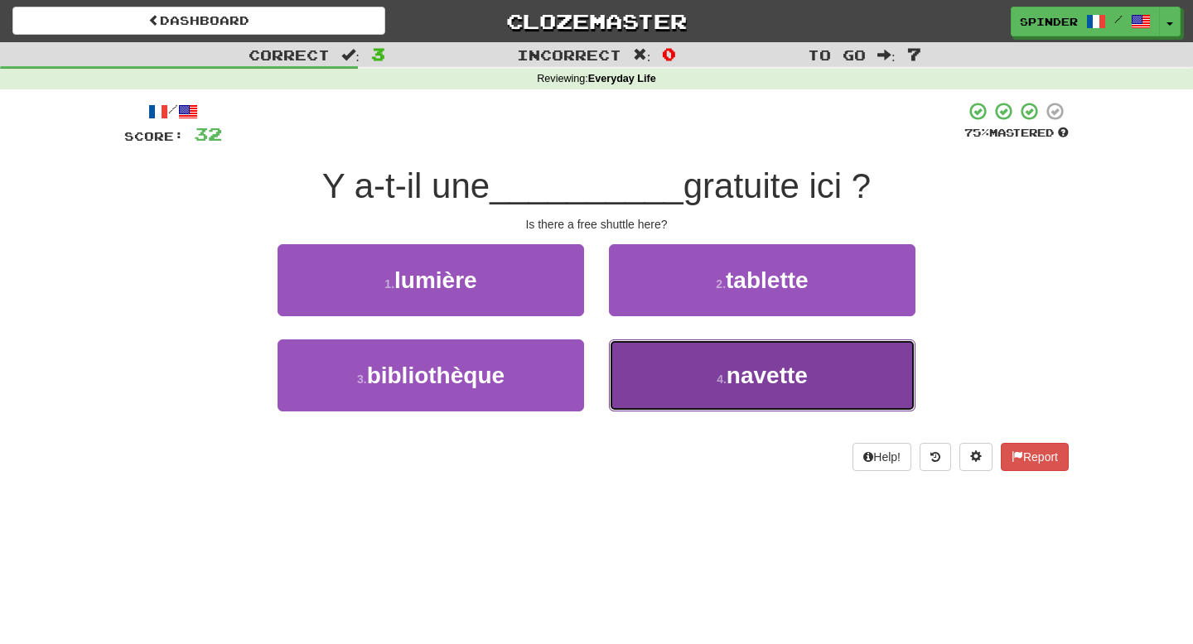
click at [646, 354] on button "4 . navette" at bounding box center [762, 376] width 306 height 72
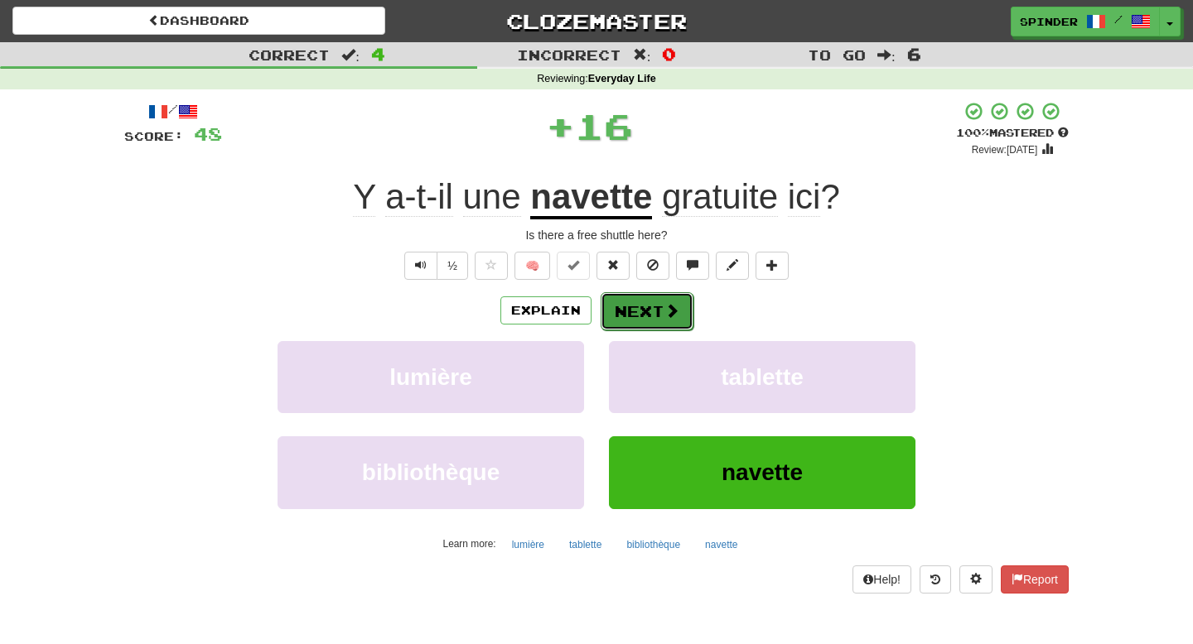
click at [658, 310] on button "Next" at bounding box center [647, 311] width 93 height 38
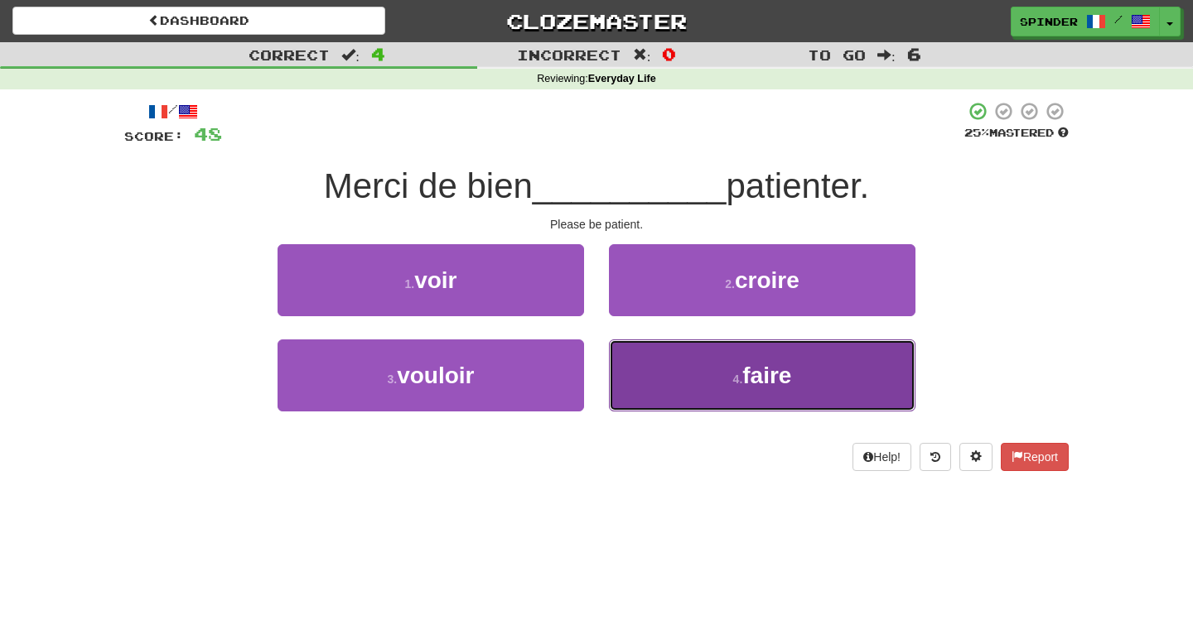
click at [663, 349] on button "4 . faire" at bounding box center [762, 376] width 306 height 72
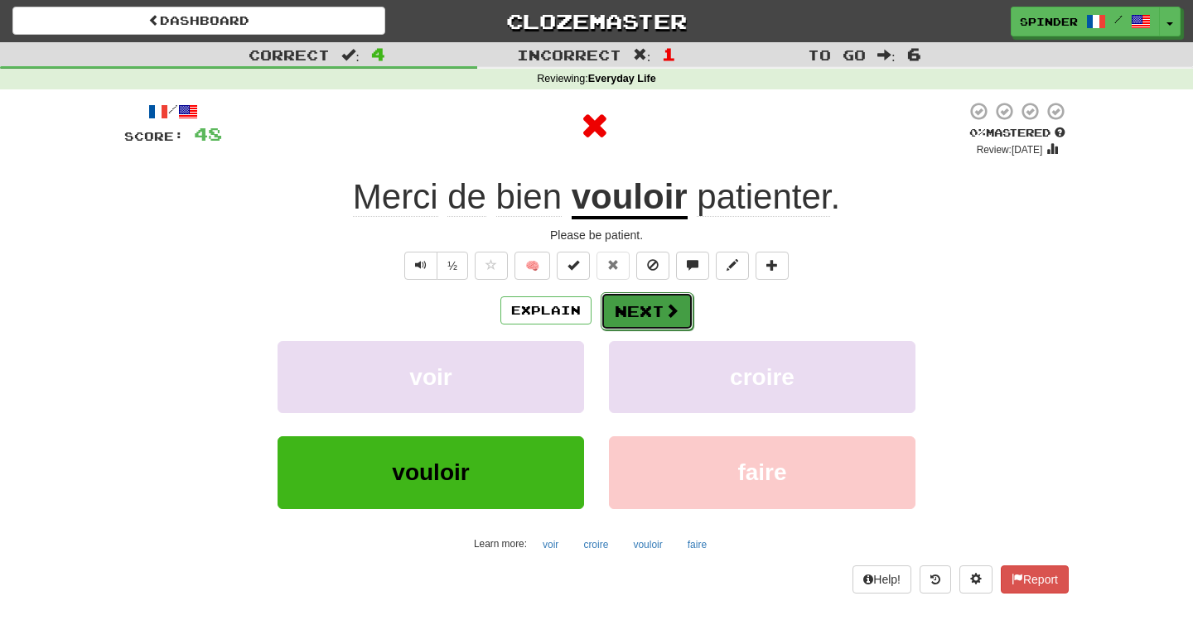
click at [671, 314] on span at bounding box center [671, 310] width 15 height 15
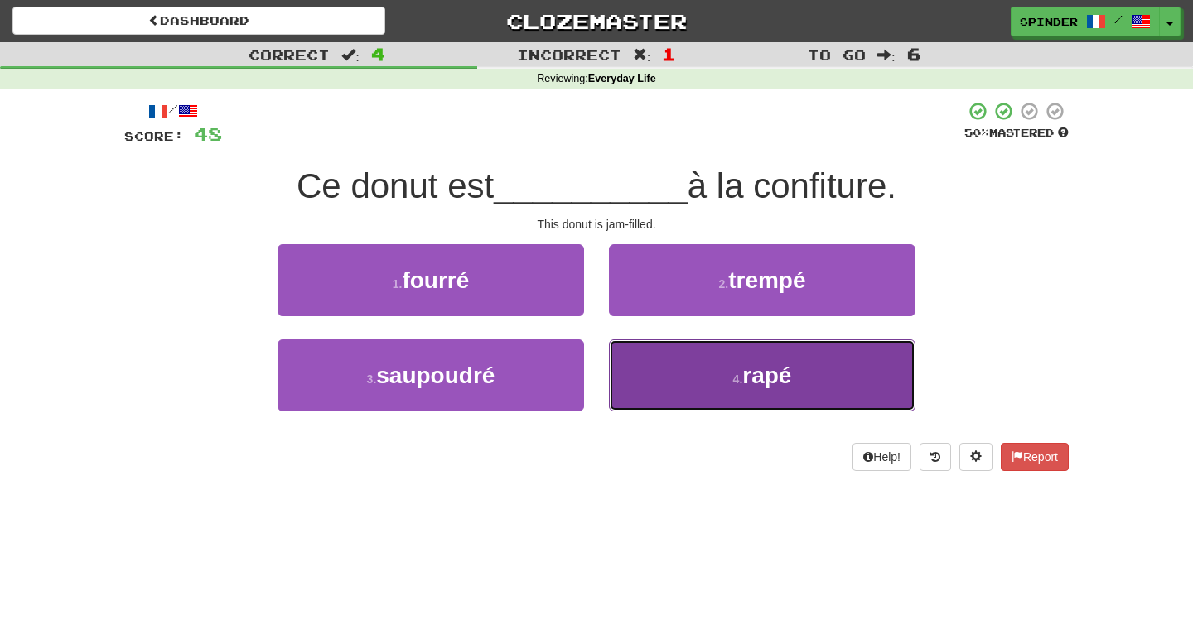
click at [666, 350] on button "4 . rapé" at bounding box center [762, 376] width 306 height 72
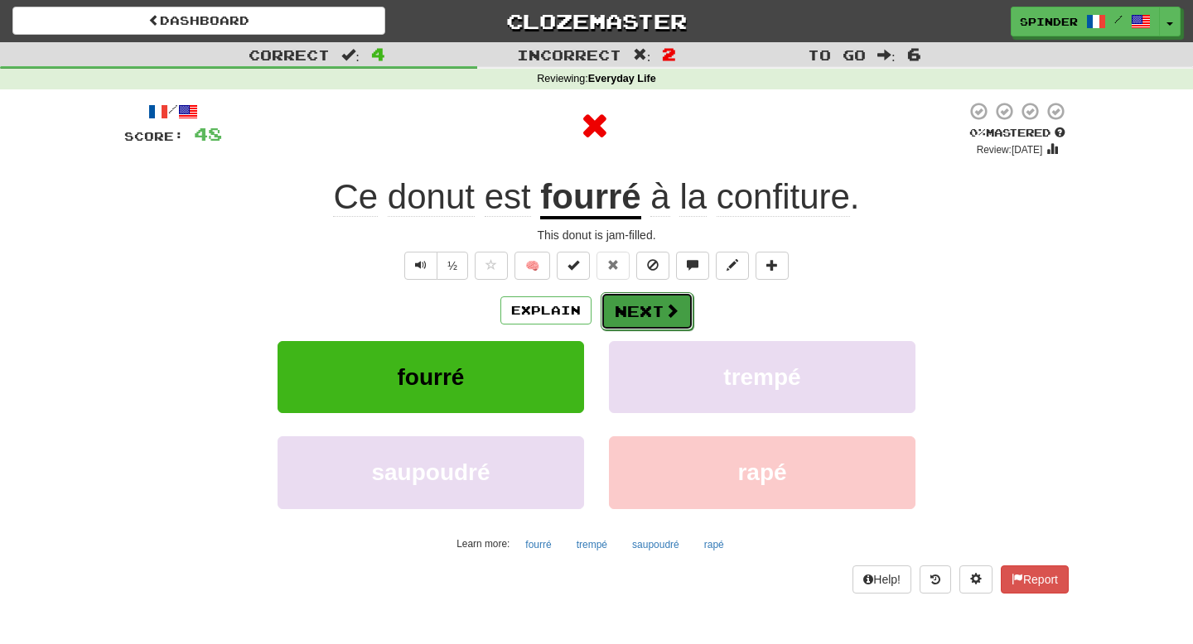
click at [659, 300] on button "Next" at bounding box center [647, 311] width 93 height 38
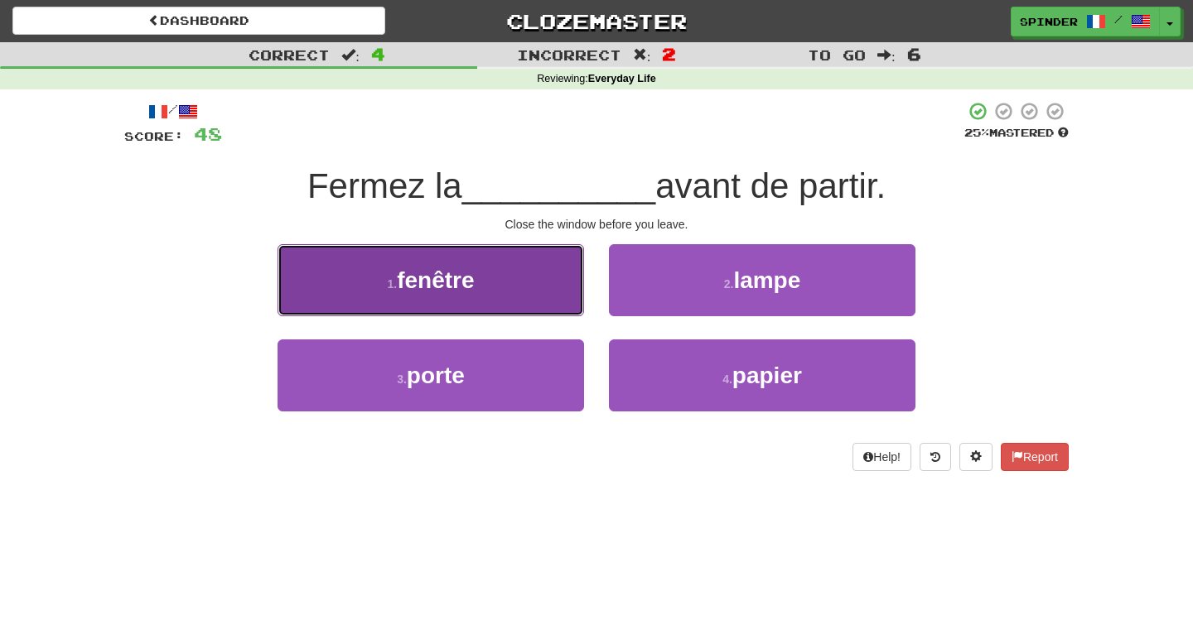
click at [537, 271] on button "1 . fenêtre" at bounding box center [430, 280] width 306 height 72
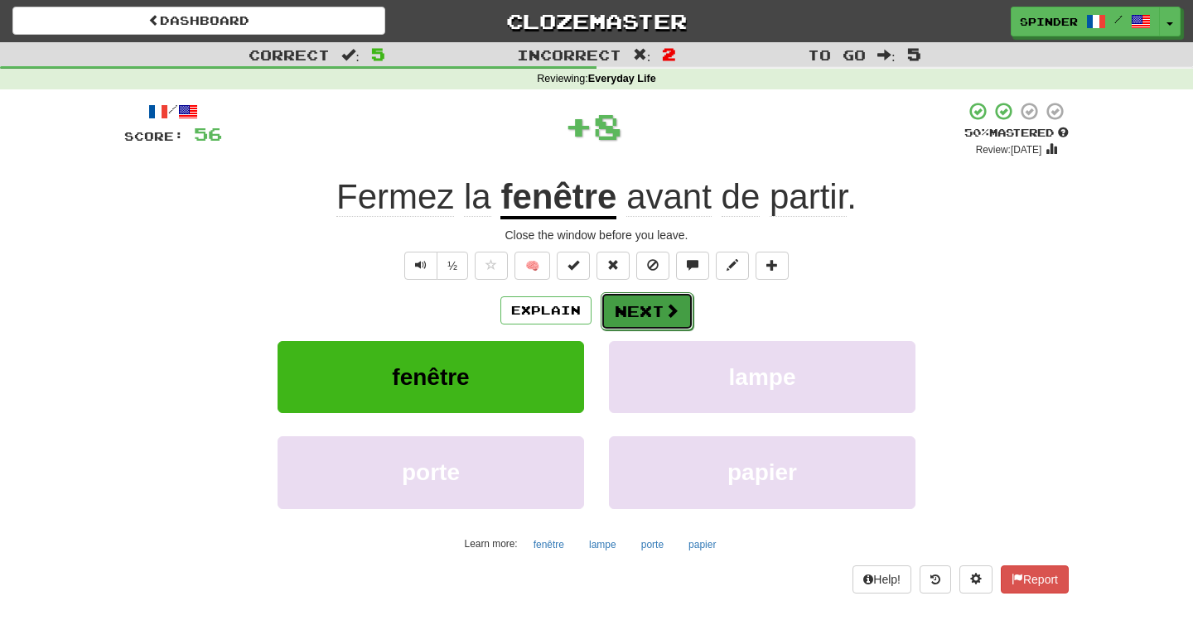
click at [630, 307] on button "Next" at bounding box center [647, 311] width 93 height 38
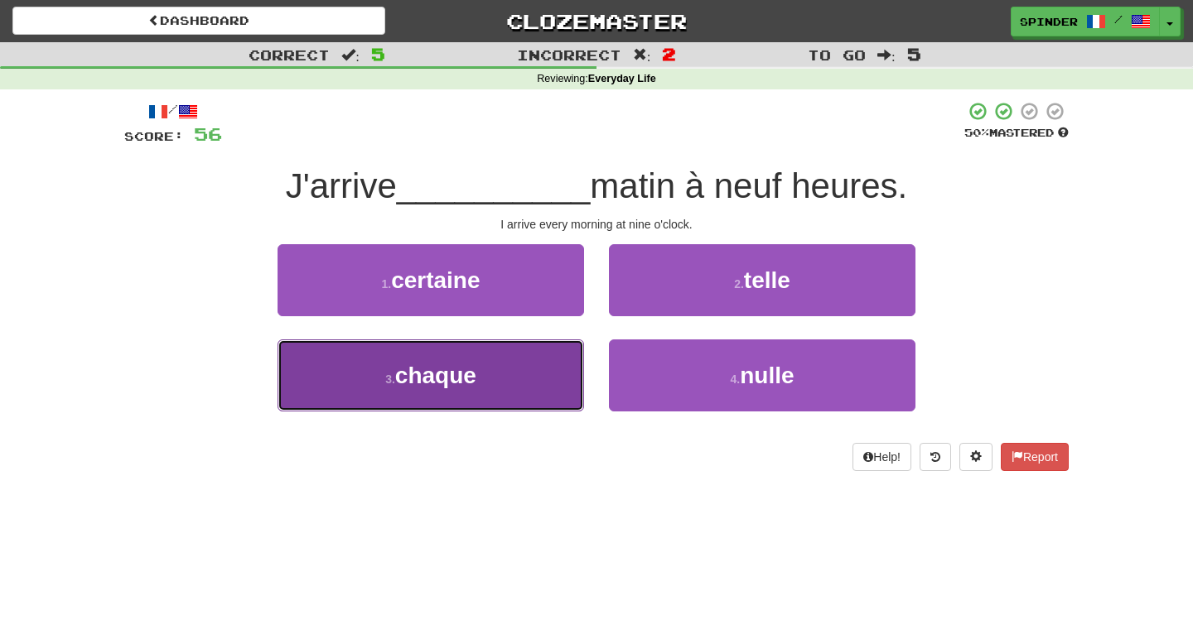
click at [525, 369] on button "3 . chaque" at bounding box center [430, 376] width 306 height 72
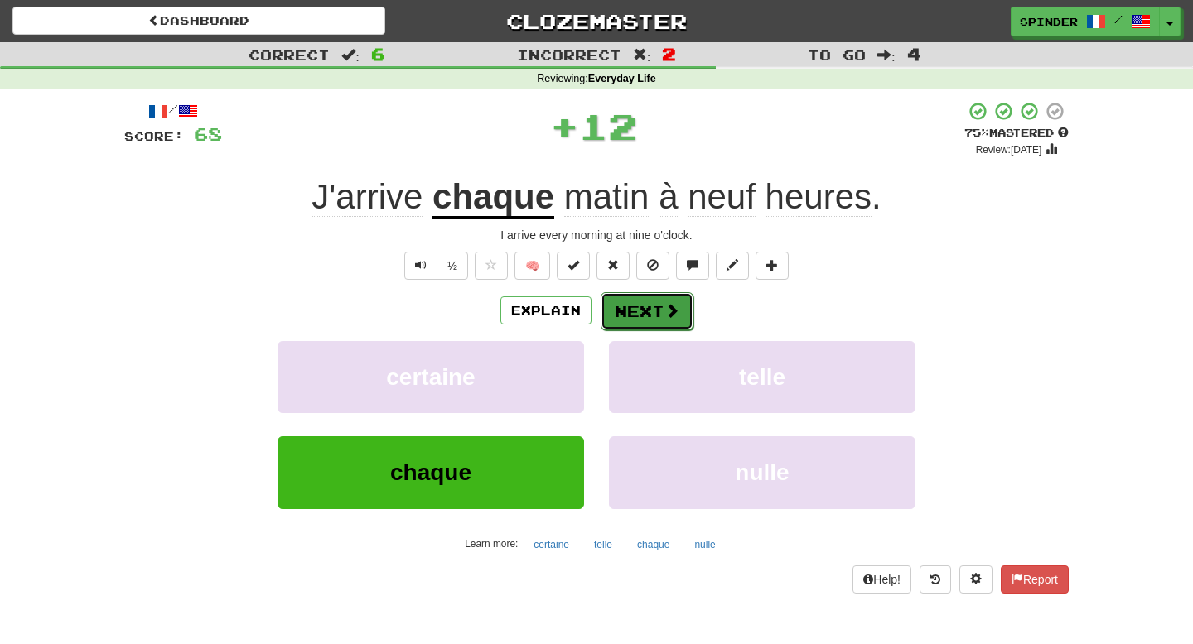
click at [625, 317] on button "Next" at bounding box center [647, 311] width 93 height 38
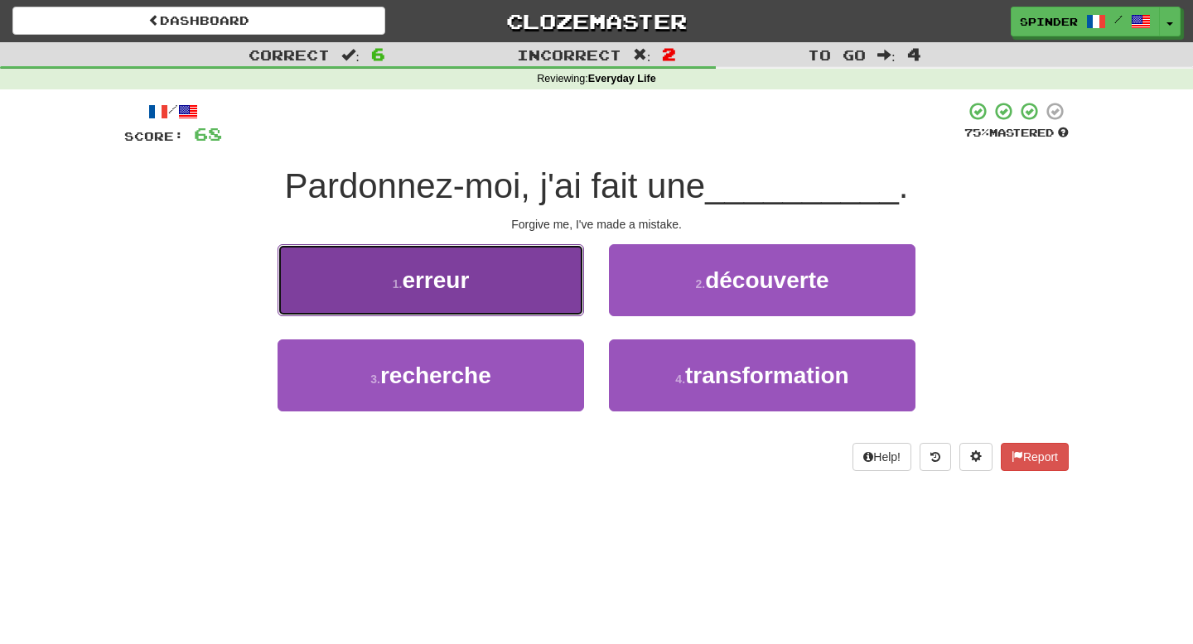
click at [552, 283] on button "1 . erreur" at bounding box center [430, 280] width 306 height 72
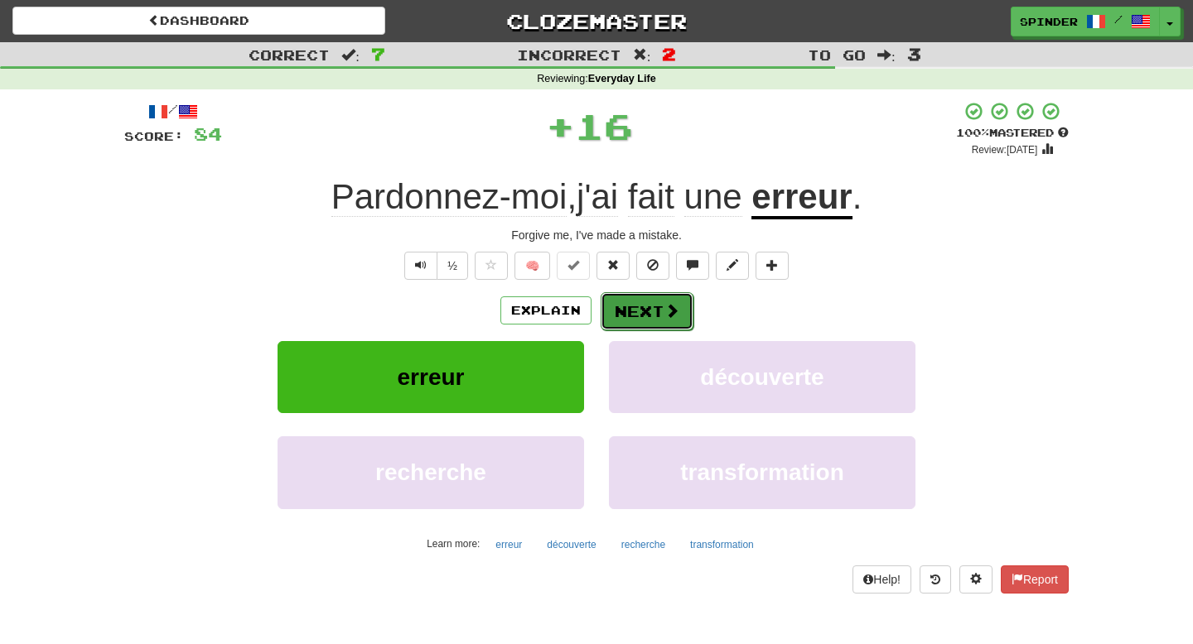
click at [635, 306] on button "Next" at bounding box center [647, 311] width 93 height 38
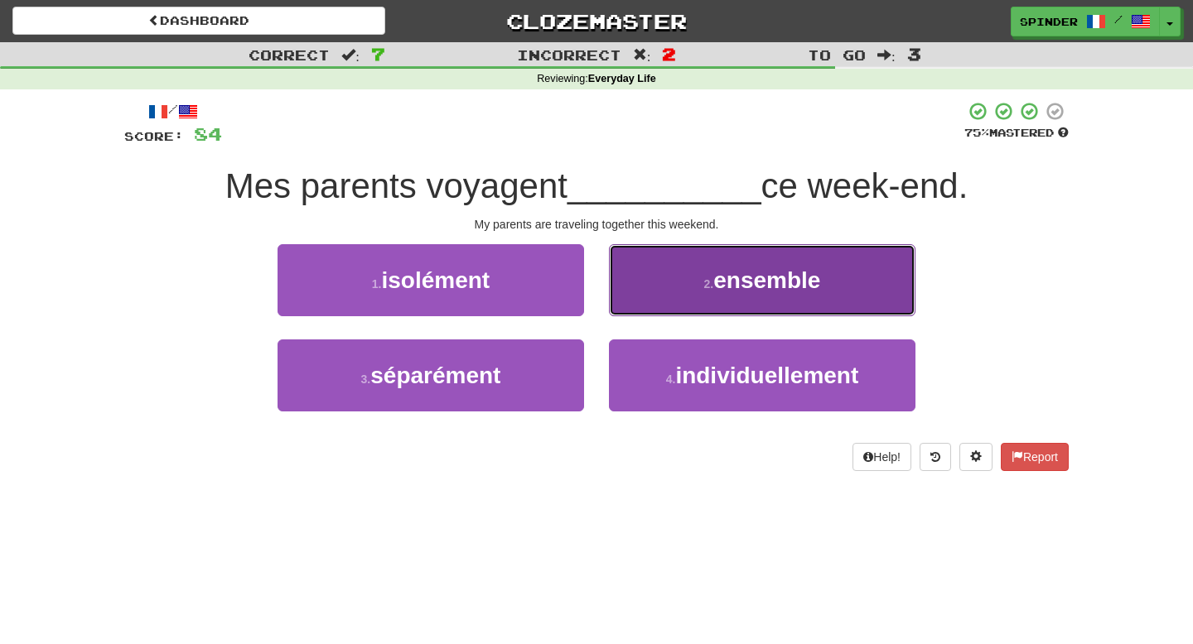
click at [639, 288] on button "2 . ensemble" at bounding box center [762, 280] width 306 height 72
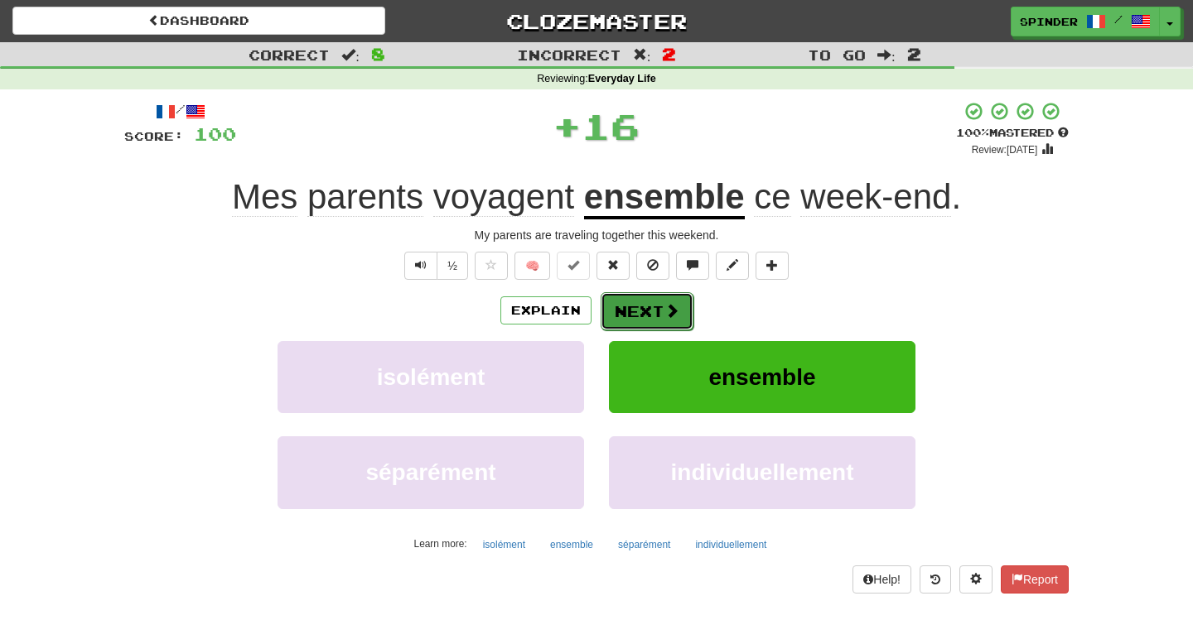
click at [629, 310] on button "Next" at bounding box center [647, 311] width 93 height 38
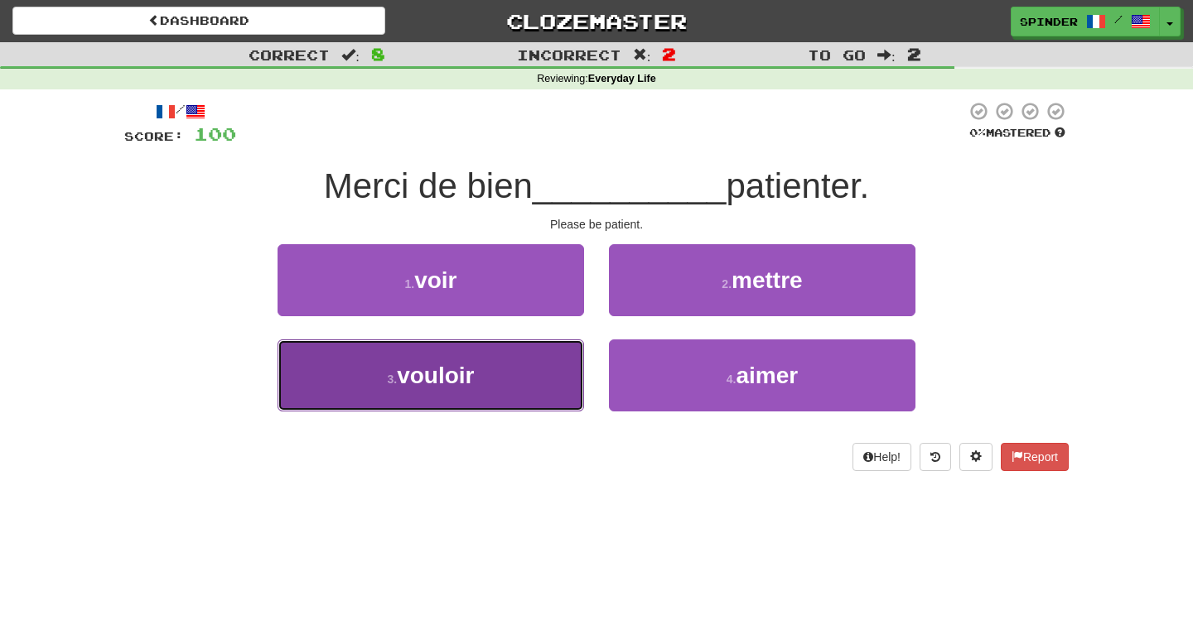
click at [537, 364] on button "3 . vouloir" at bounding box center [430, 376] width 306 height 72
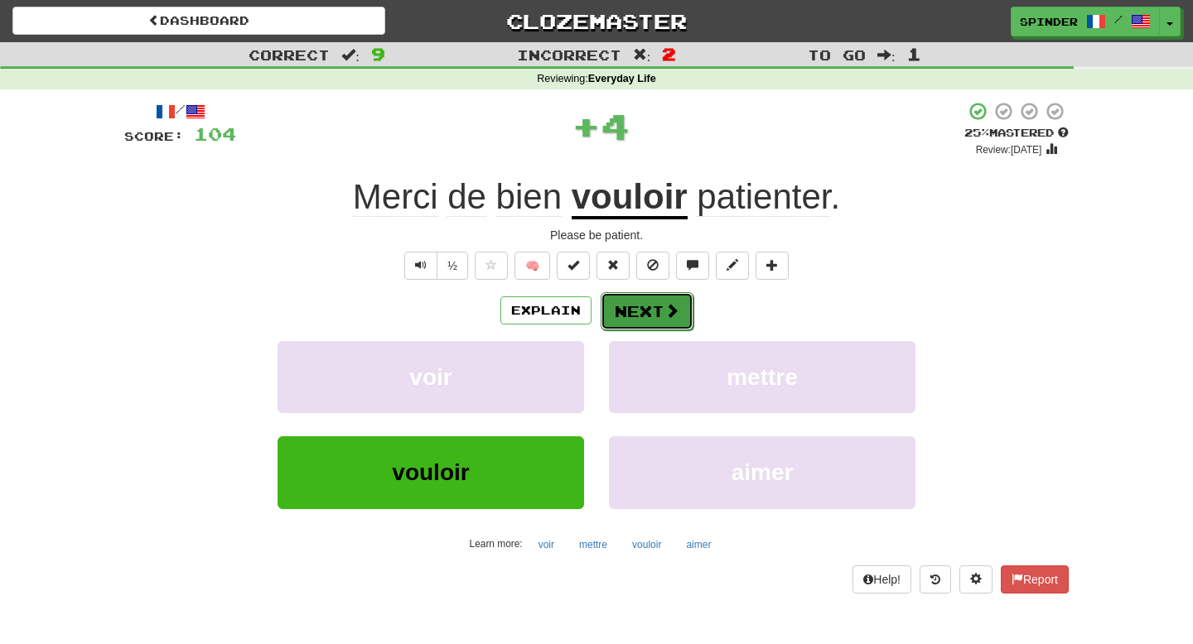
click at [644, 313] on button "Next" at bounding box center [647, 311] width 93 height 38
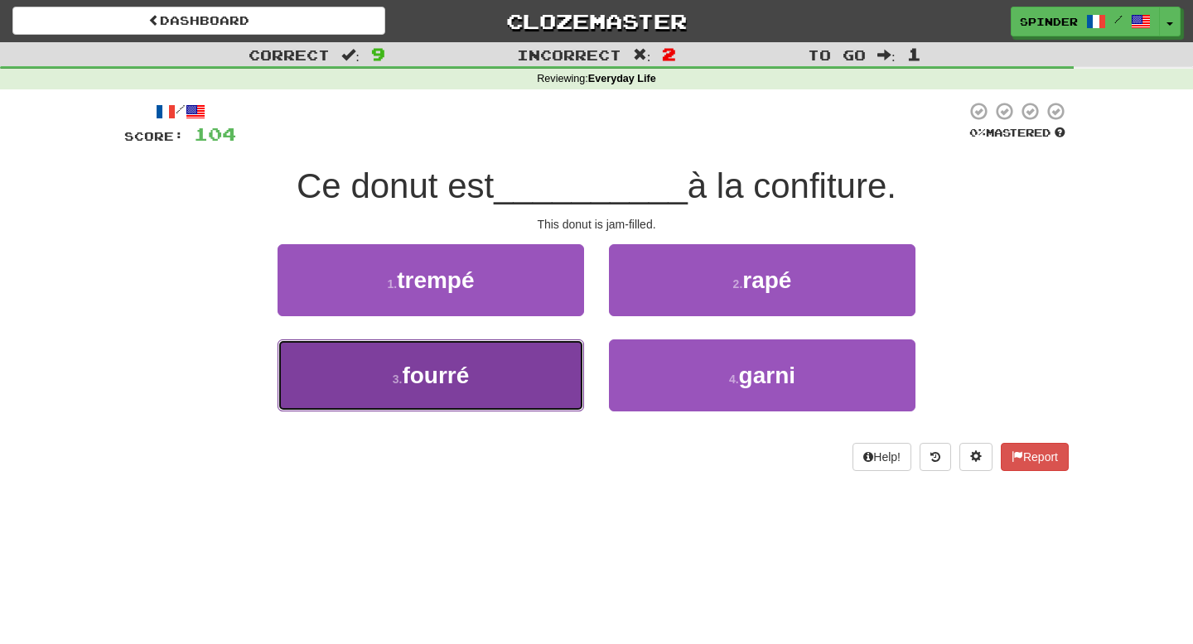
click at [557, 353] on button "3 . fourré" at bounding box center [430, 376] width 306 height 72
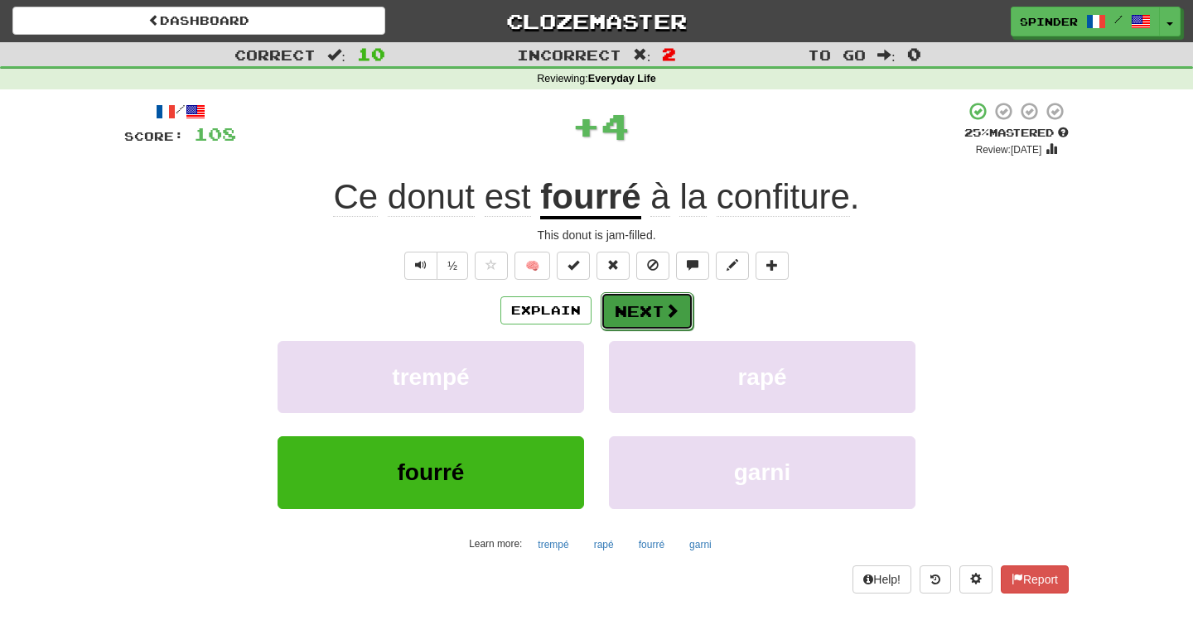
click at [647, 315] on button "Next" at bounding box center [647, 311] width 93 height 38
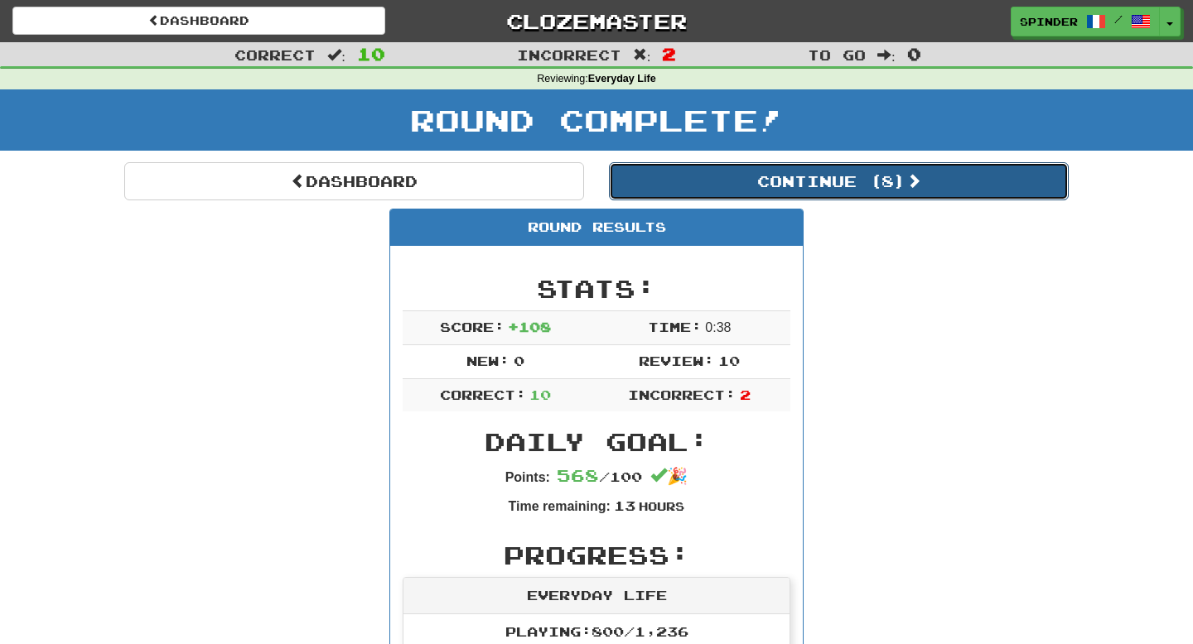
click at [841, 178] on button "Continue ( 8 )" at bounding box center [839, 181] width 460 height 38
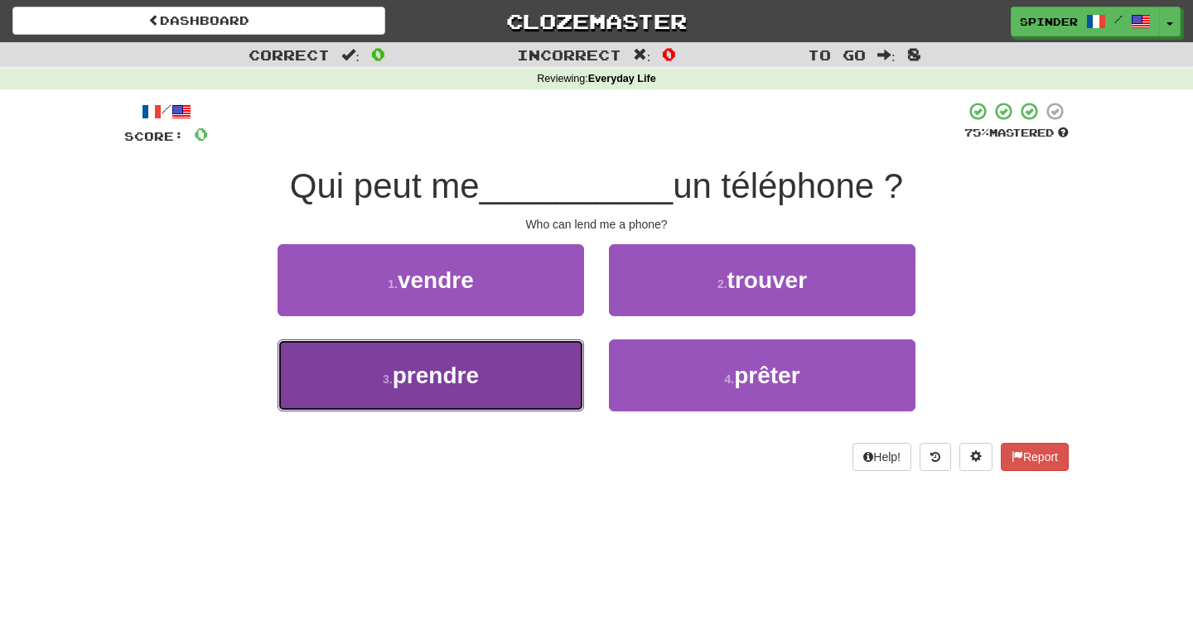
click at [537, 381] on button "3 . prendre" at bounding box center [430, 376] width 306 height 72
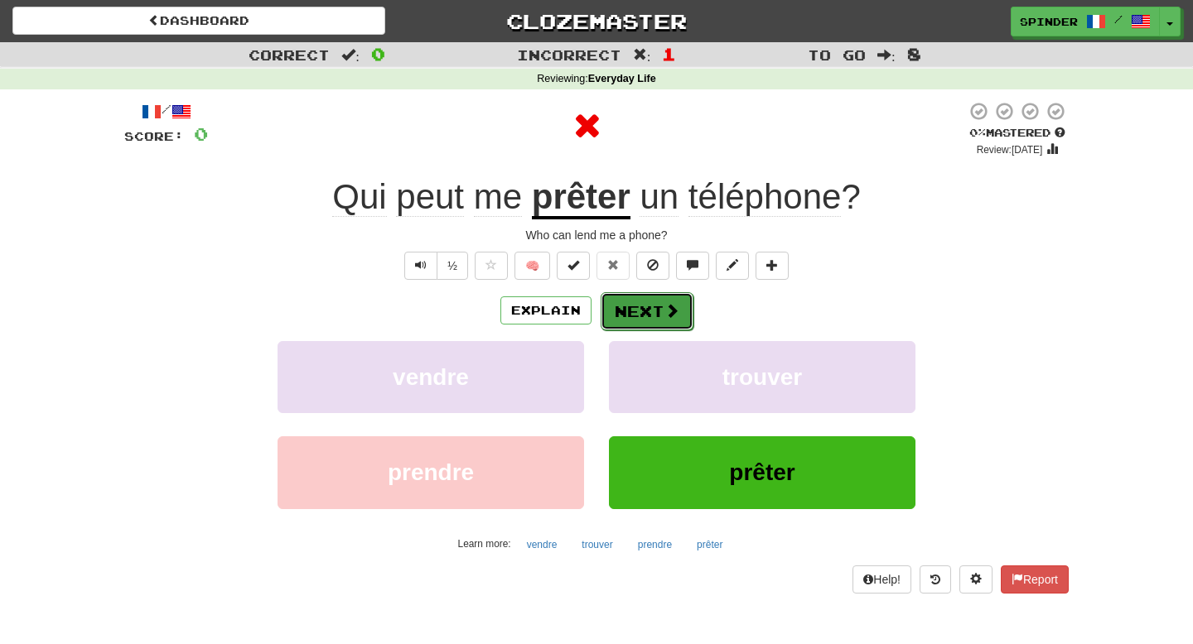
click at [651, 317] on button "Next" at bounding box center [647, 311] width 93 height 38
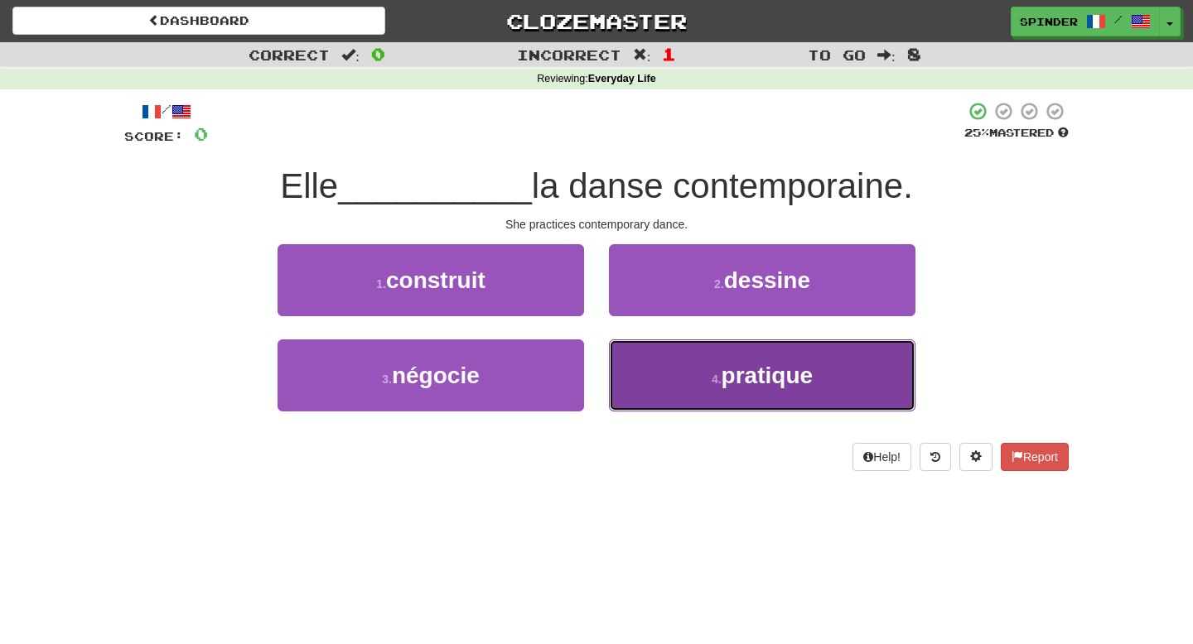
click at [653, 359] on button "4 . pratique" at bounding box center [762, 376] width 306 height 72
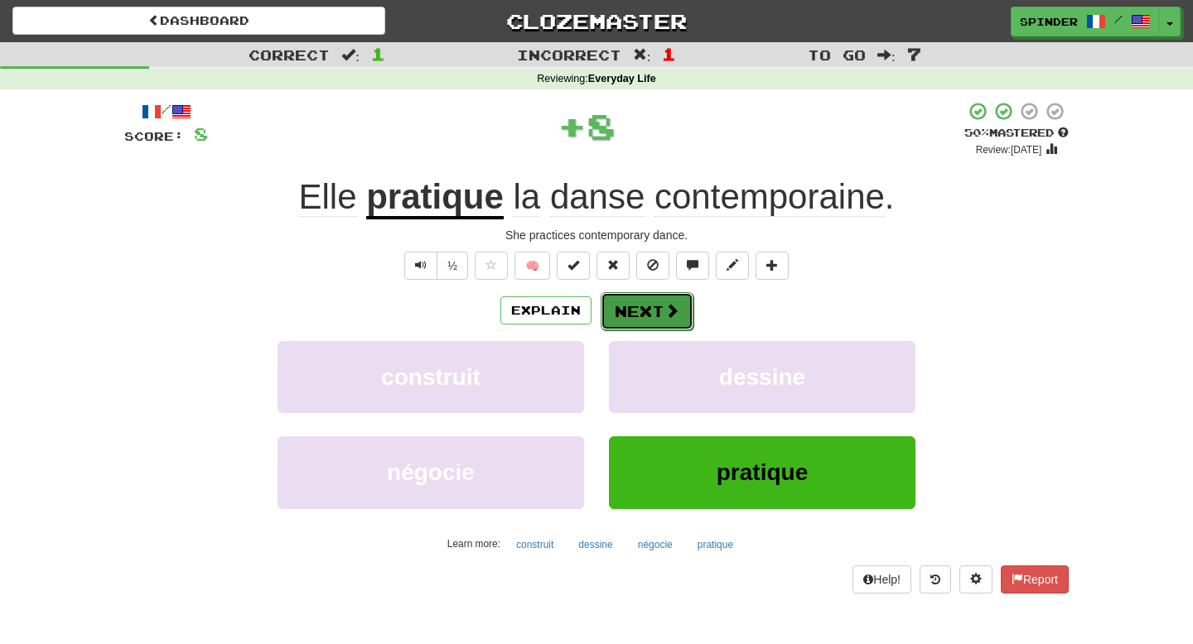
click at [649, 313] on button "Next" at bounding box center [647, 311] width 93 height 38
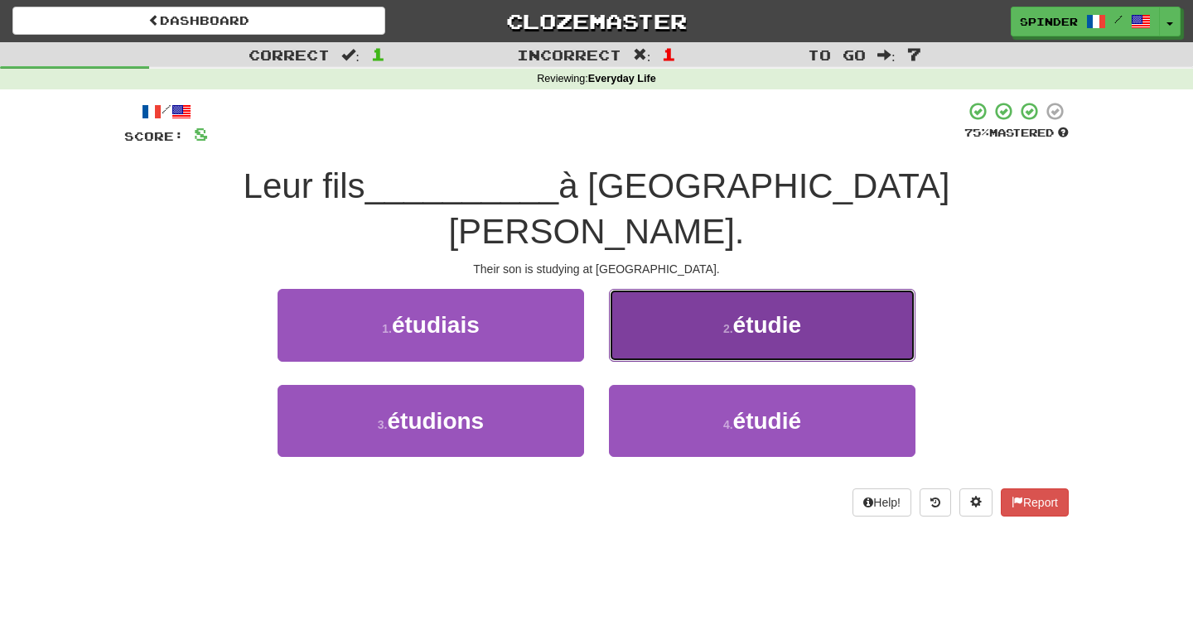
click at [661, 301] on button "2 . étudie" at bounding box center [762, 325] width 306 height 72
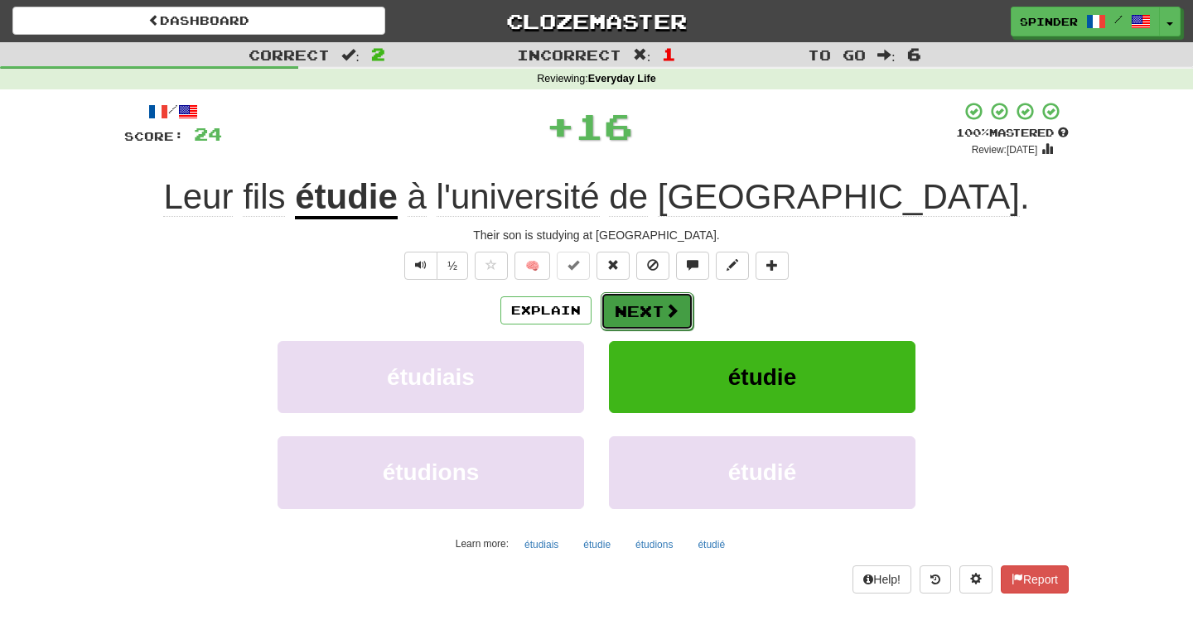
click at [650, 311] on button "Next" at bounding box center [647, 311] width 93 height 38
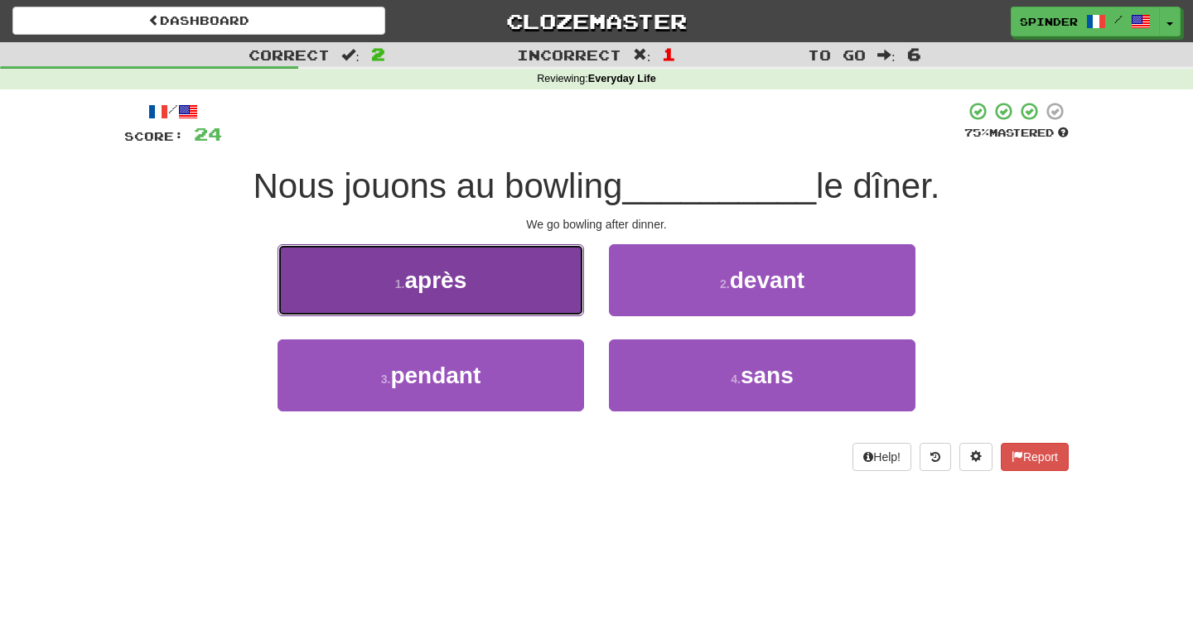
click at [565, 296] on button "1 . après" at bounding box center [430, 280] width 306 height 72
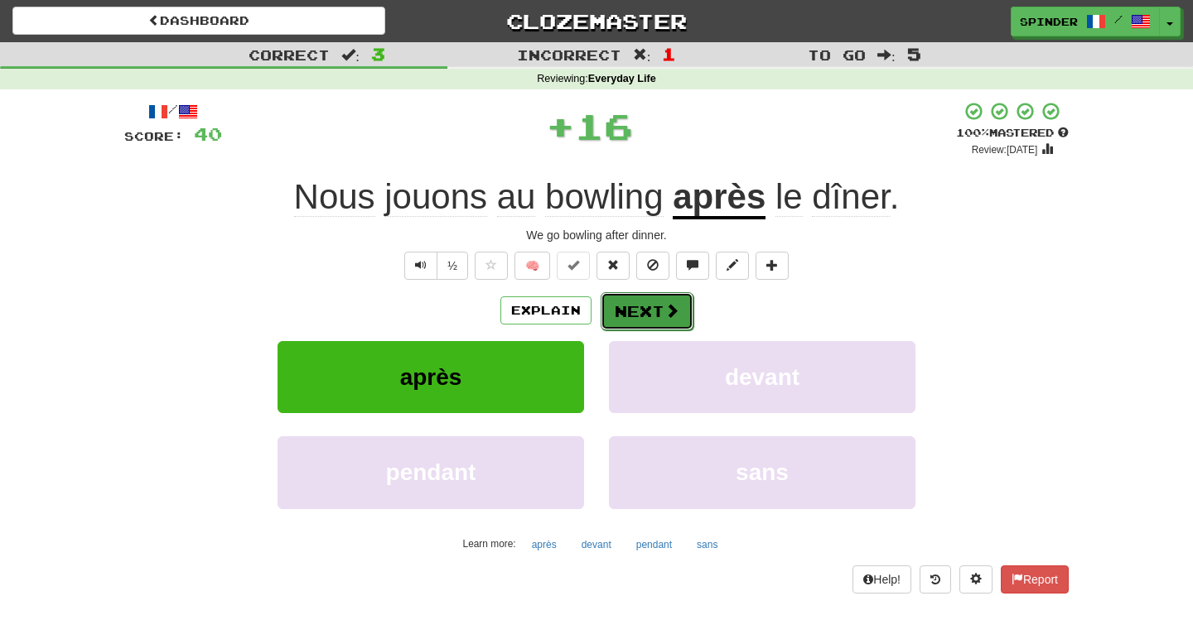
click at [648, 307] on button "Next" at bounding box center [647, 311] width 93 height 38
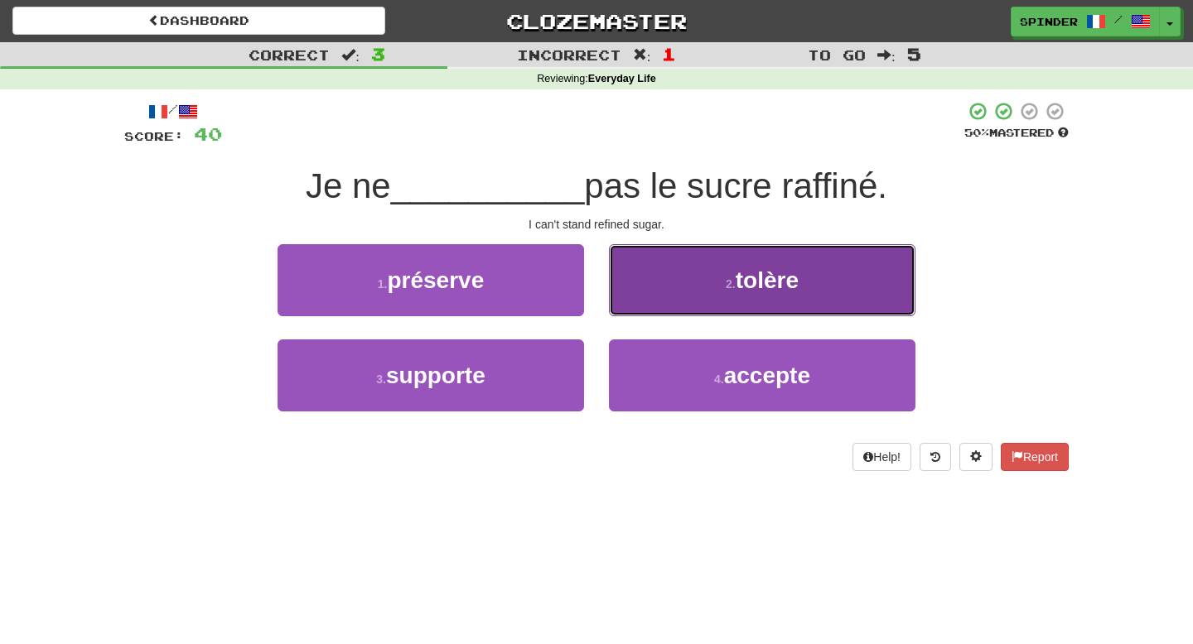
click at [648, 307] on button "2 . tolère" at bounding box center [762, 280] width 306 height 72
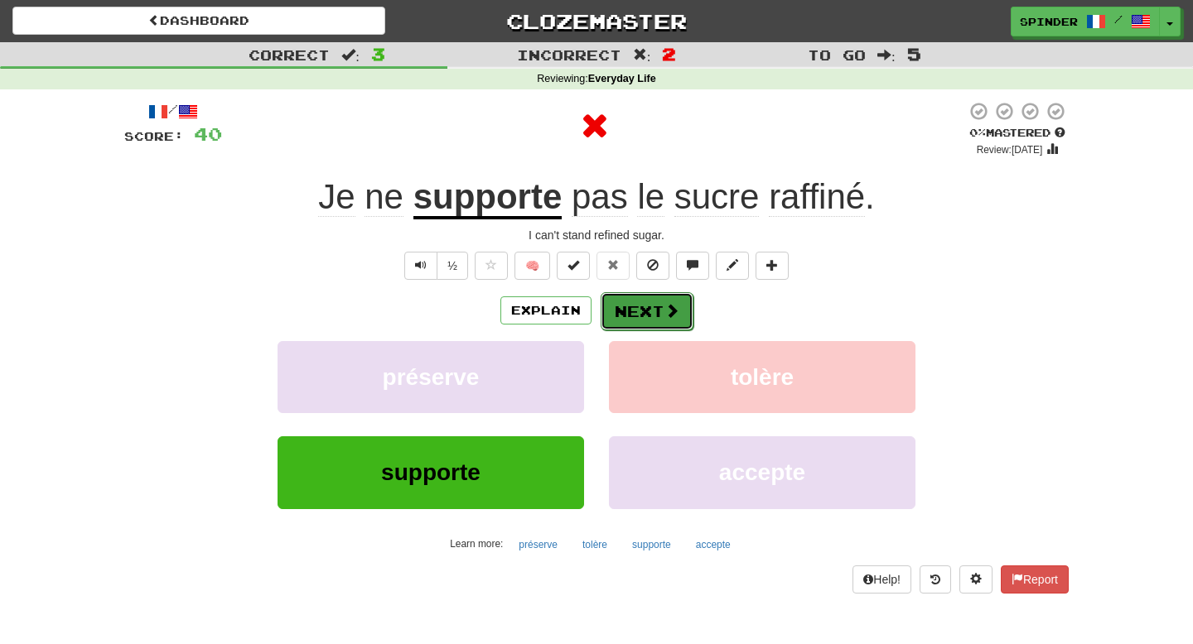
click at [644, 314] on button "Next" at bounding box center [647, 311] width 93 height 38
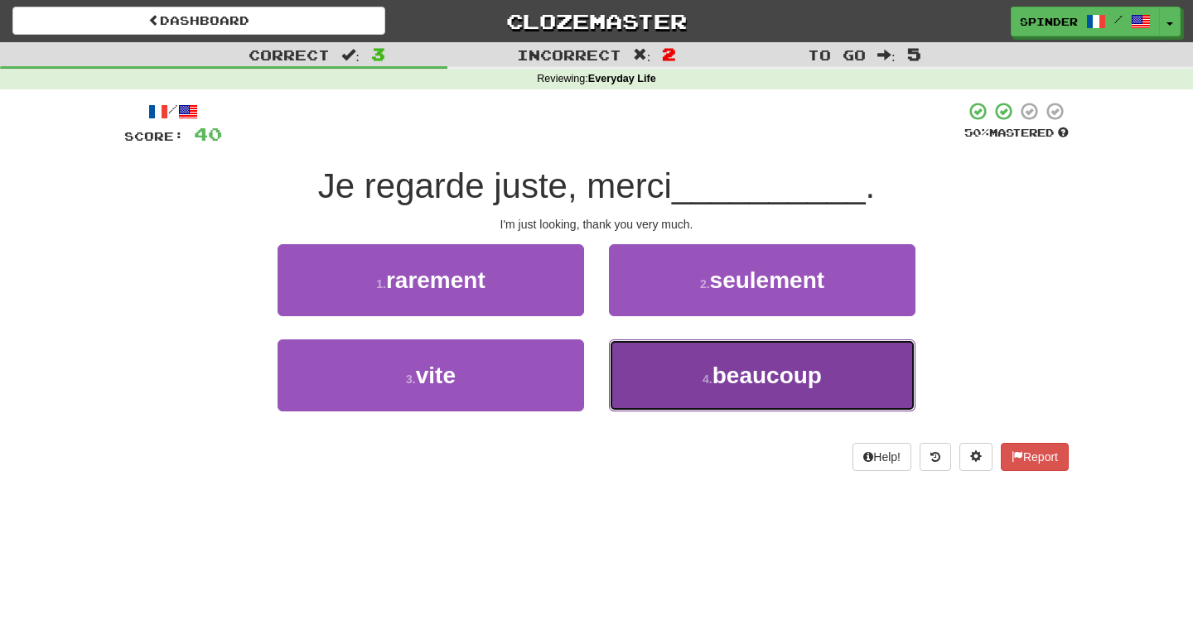
click at [649, 356] on button "4 . beaucoup" at bounding box center [762, 376] width 306 height 72
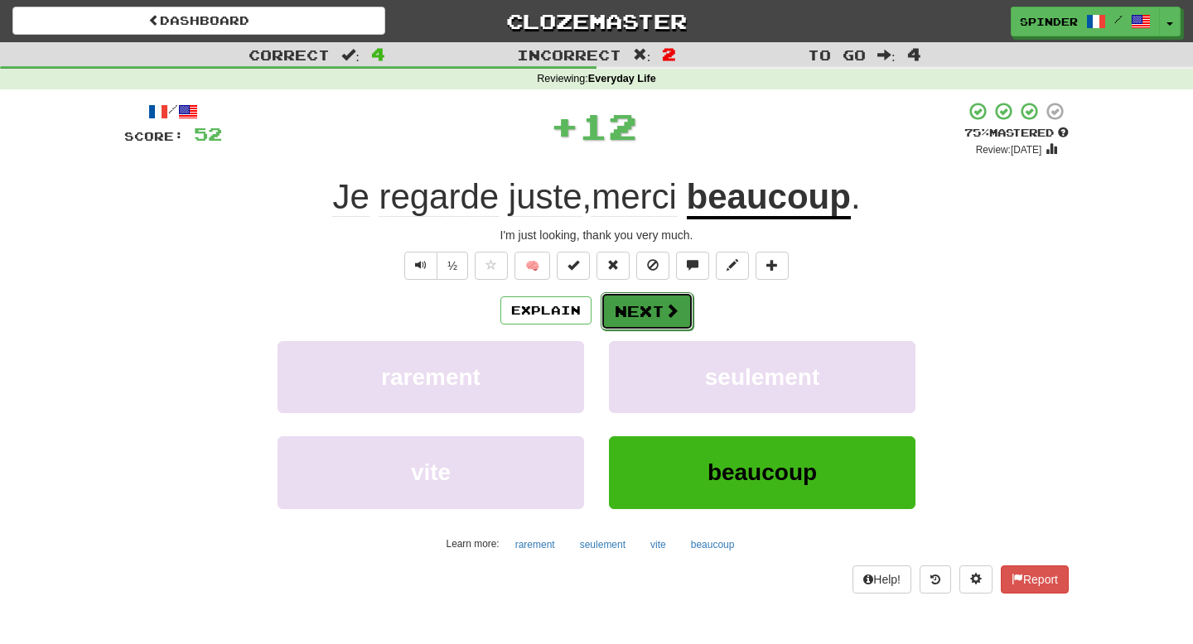
click at [655, 311] on button "Next" at bounding box center [647, 311] width 93 height 38
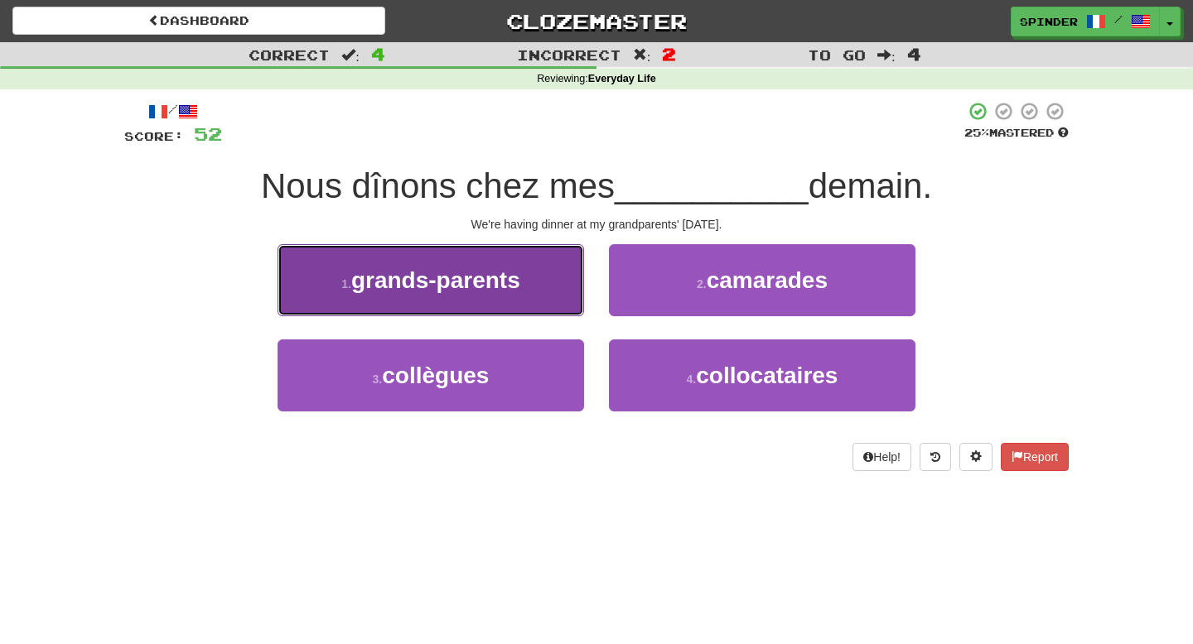
click at [532, 288] on button "1 . grands-parents" at bounding box center [430, 280] width 306 height 72
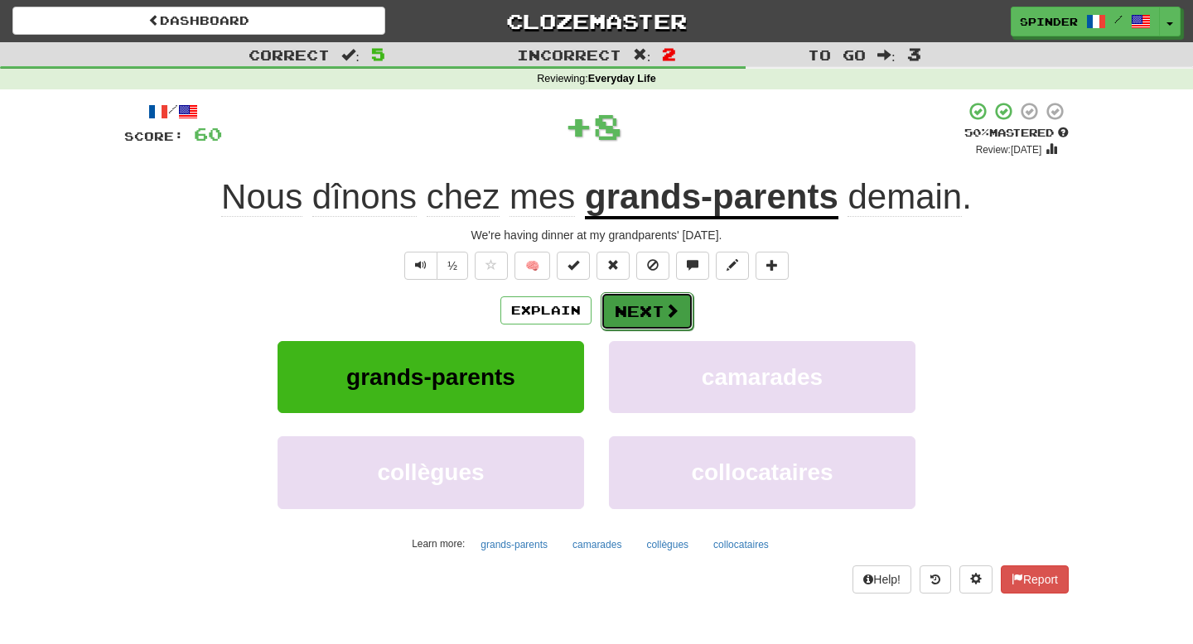
click at [639, 314] on button "Next" at bounding box center [647, 311] width 93 height 38
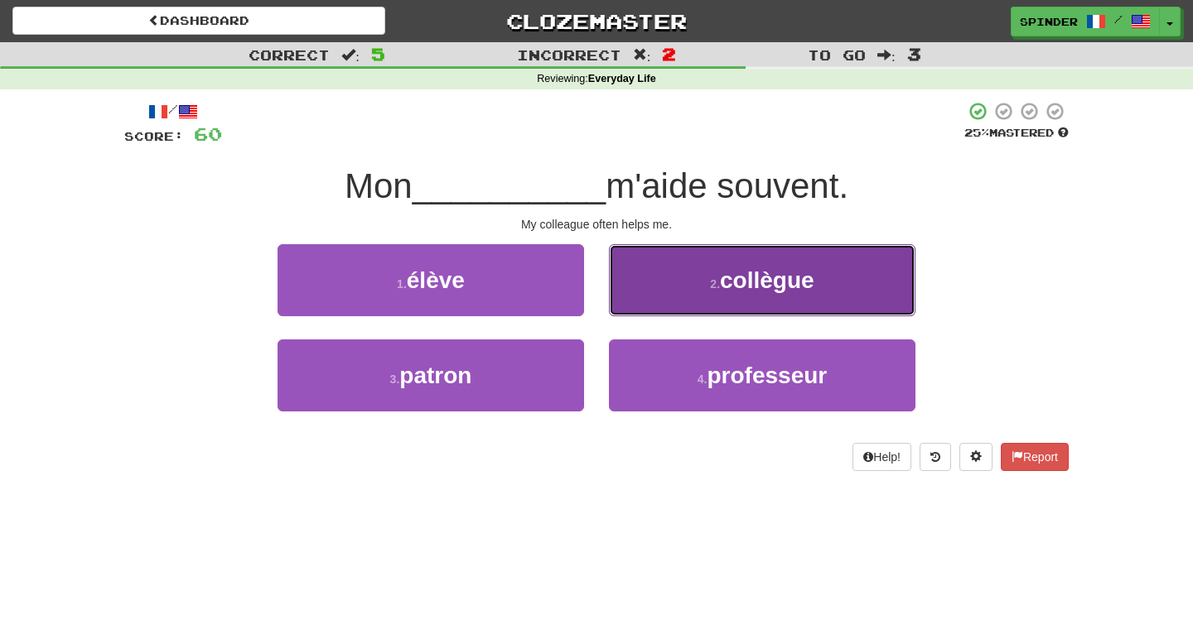
click at [655, 298] on button "2 . collègue" at bounding box center [762, 280] width 306 height 72
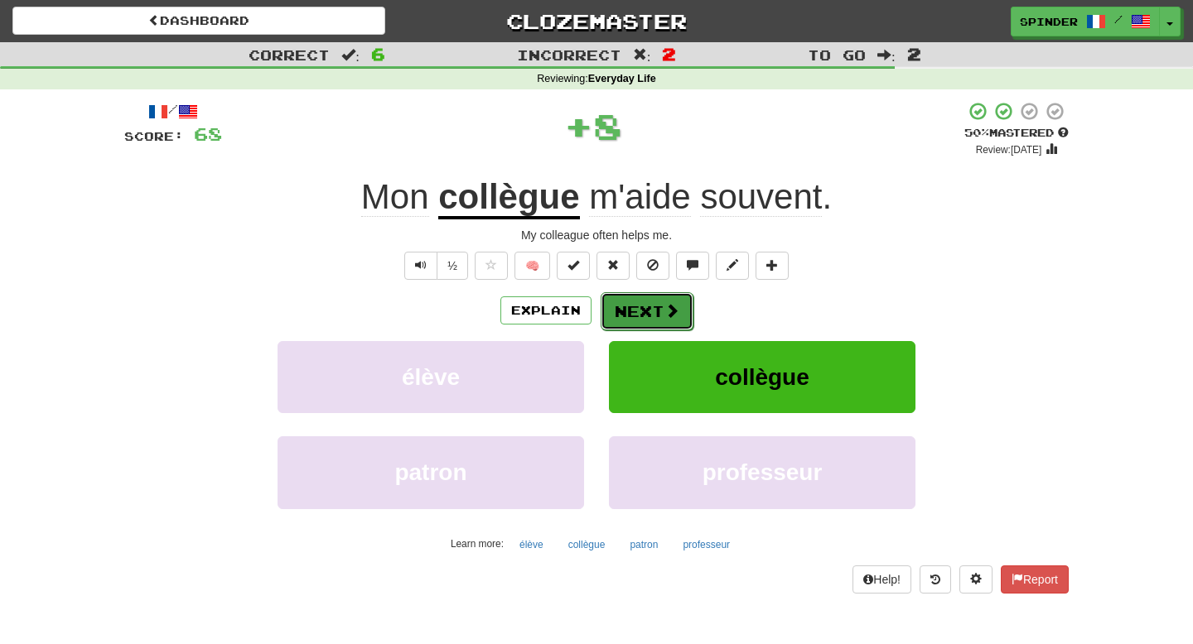
click at [643, 311] on button "Next" at bounding box center [647, 311] width 93 height 38
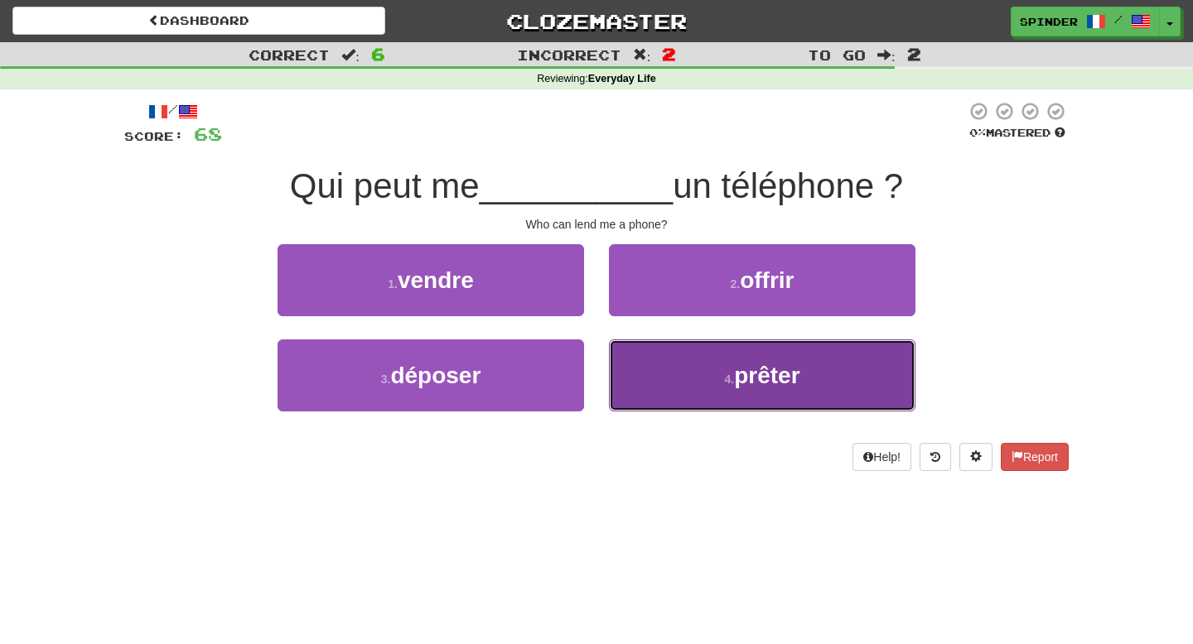
click at [641, 379] on button "4 . prêter" at bounding box center [762, 376] width 306 height 72
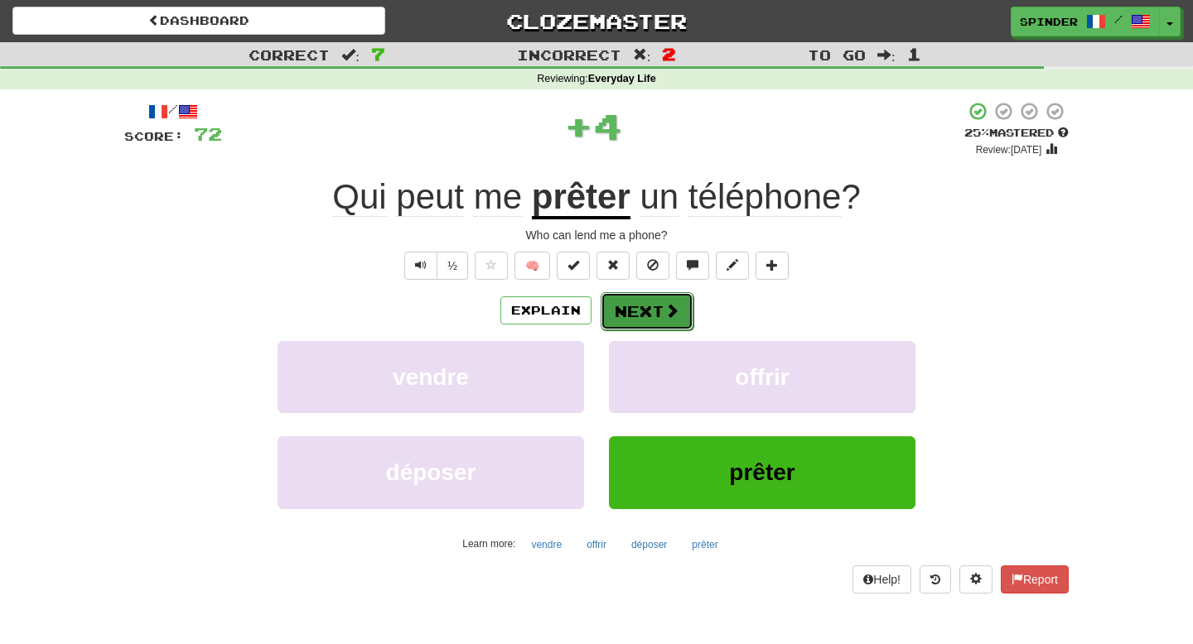
click at [648, 317] on button "Next" at bounding box center [647, 311] width 93 height 38
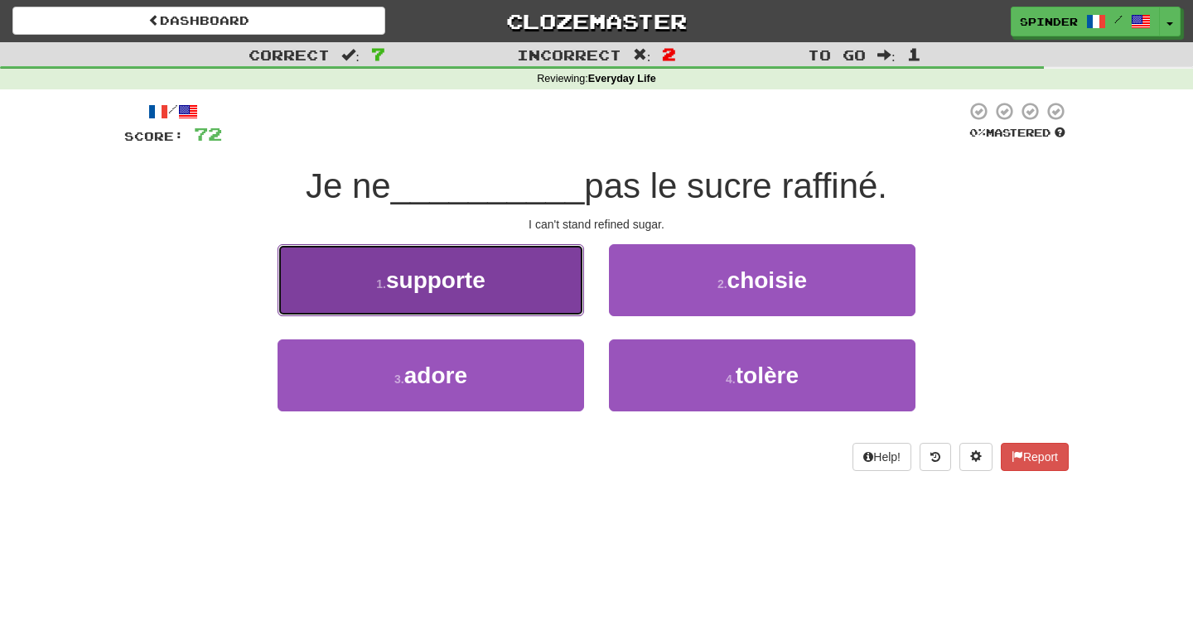
click at [533, 275] on button "1 . supporte" at bounding box center [430, 280] width 306 height 72
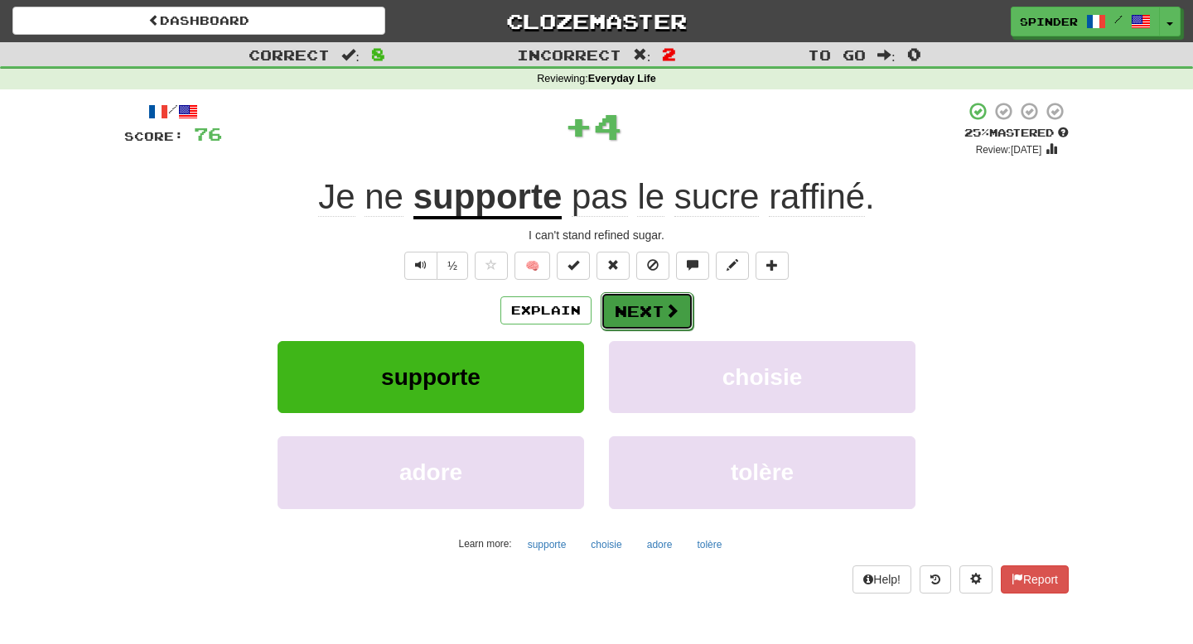
click at [630, 316] on button "Next" at bounding box center [647, 311] width 93 height 38
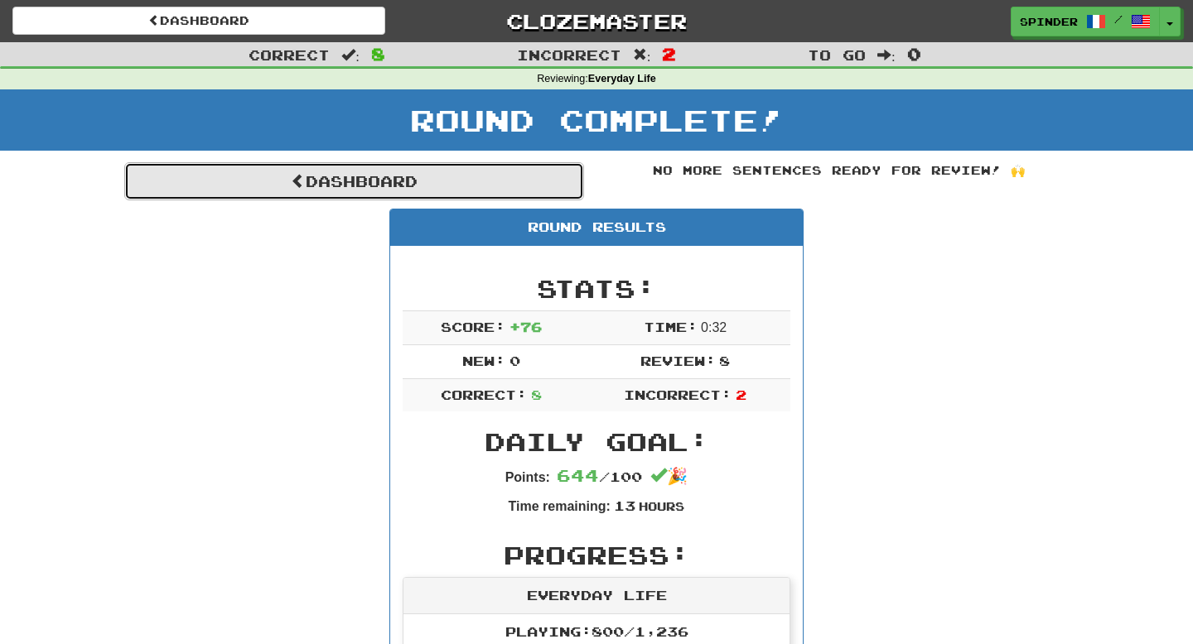
click at [381, 174] on link "Dashboard" at bounding box center [354, 181] width 460 height 38
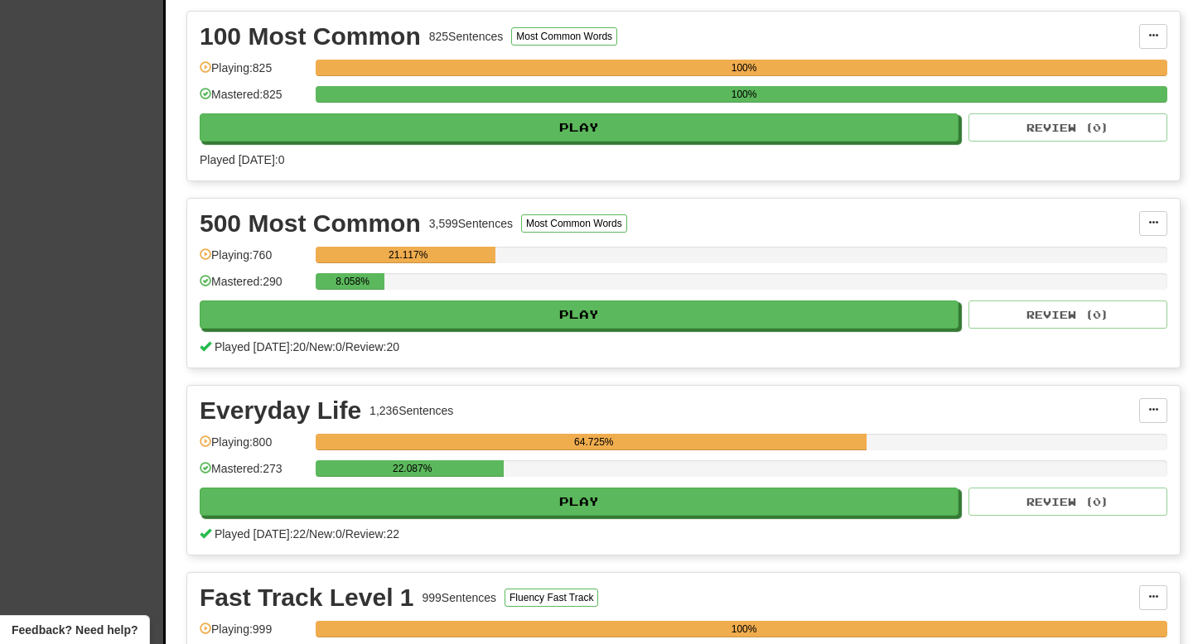
scroll to position [379, 0]
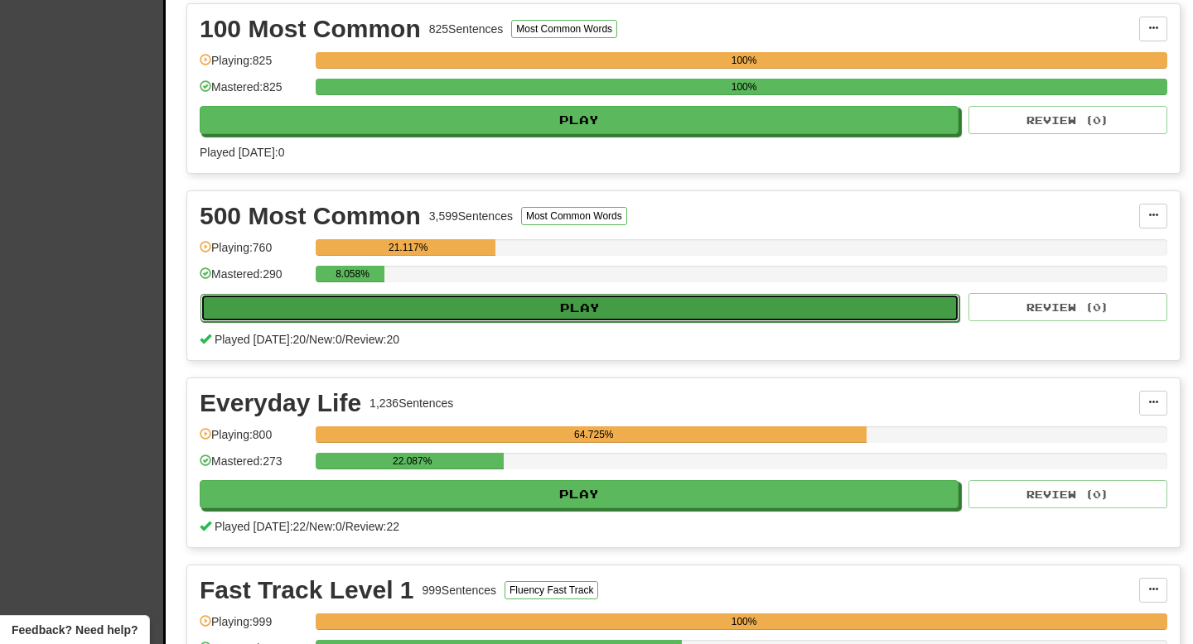
click at [644, 306] on button "Play" at bounding box center [579, 308] width 759 height 28
select select "**"
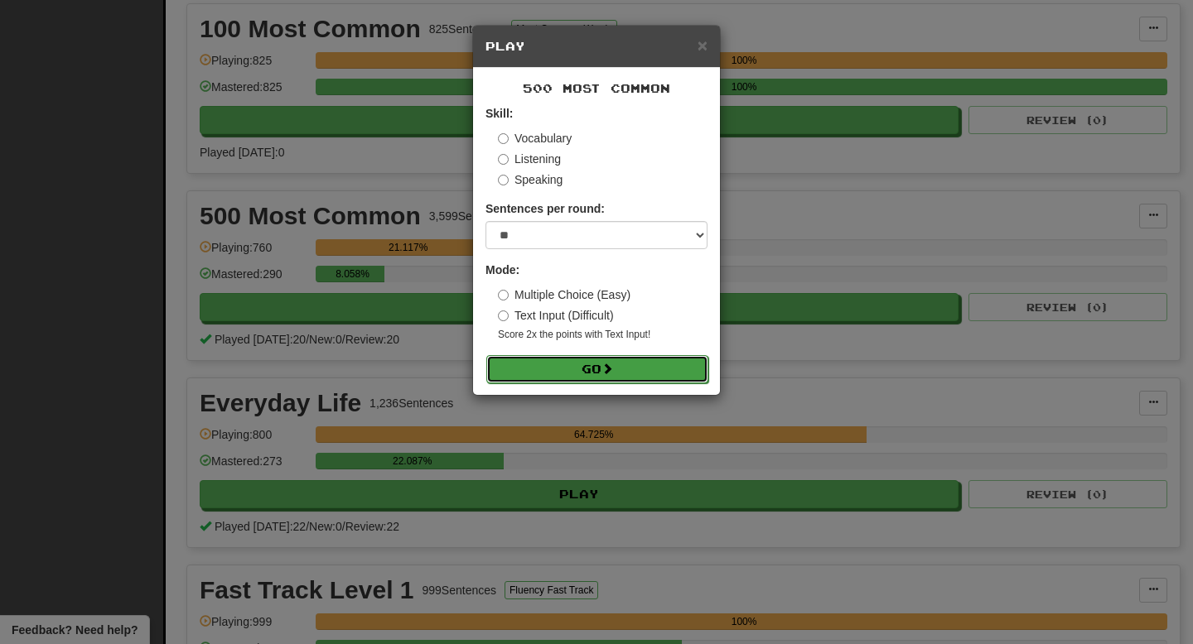
click at [588, 366] on button "Go" at bounding box center [597, 369] width 222 height 28
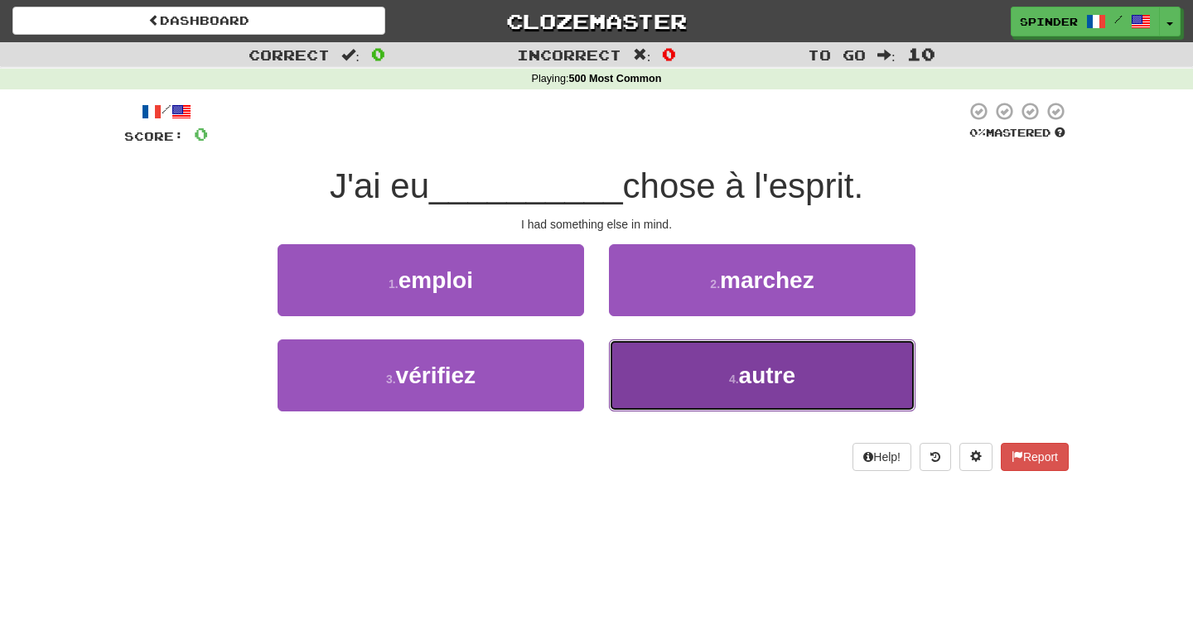
click at [659, 395] on button "4 . autre" at bounding box center [762, 376] width 306 height 72
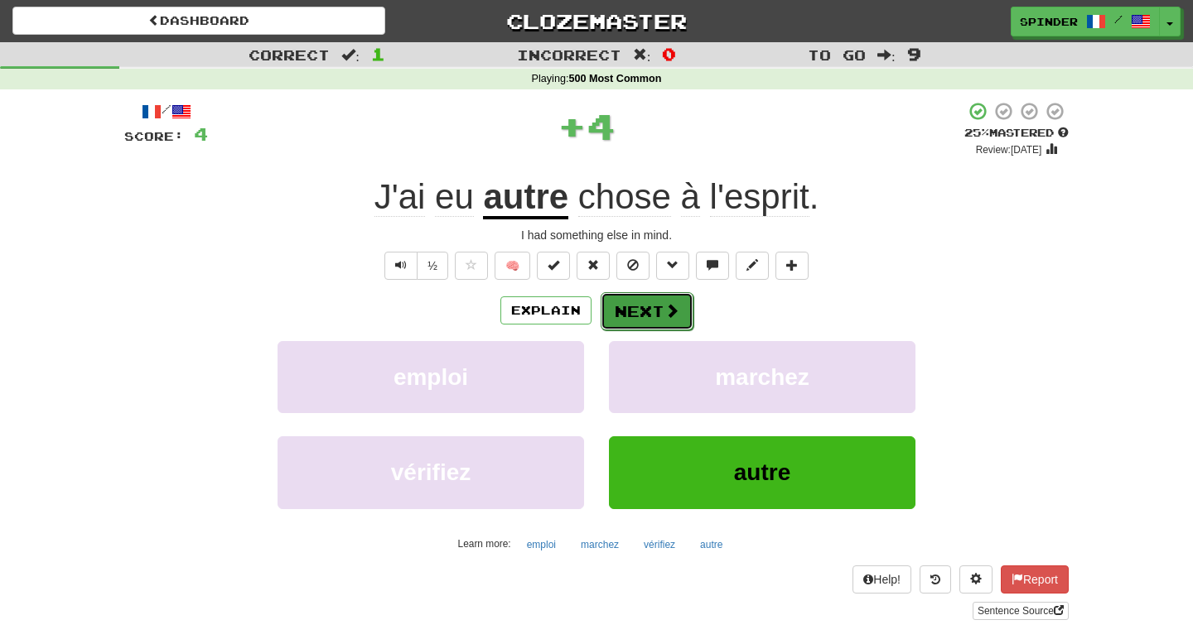
click at [664, 313] on span at bounding box center [671, 310] width 15 height 15
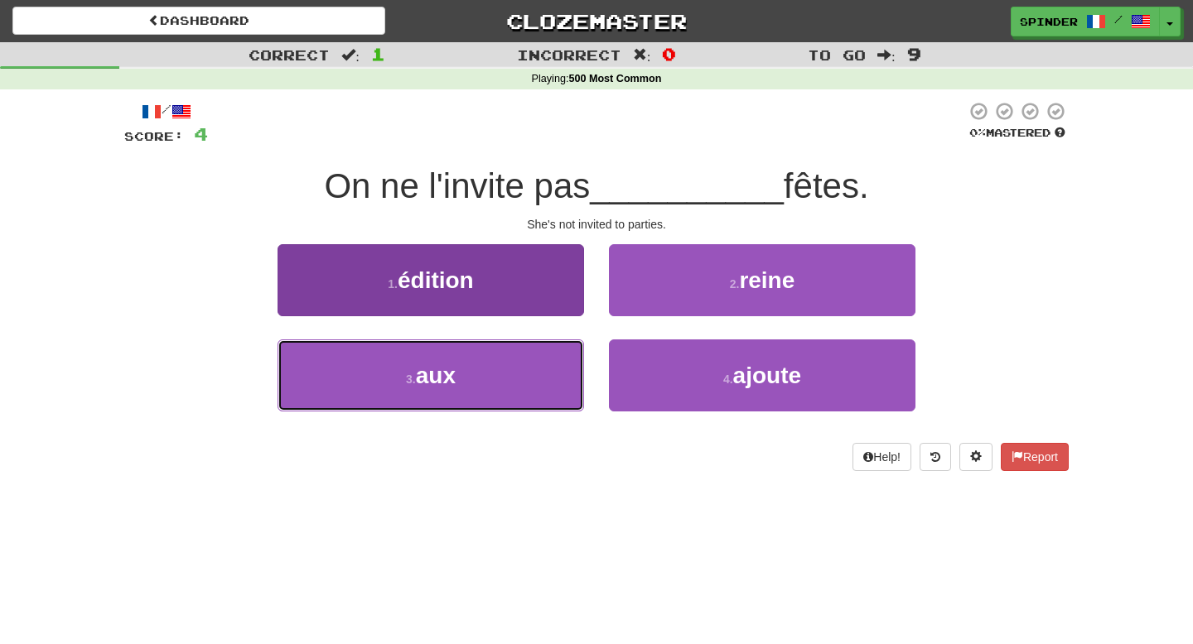
click at [525, 350] on button "3 . aux" at bounding box center [430, 376] width 306 height 72
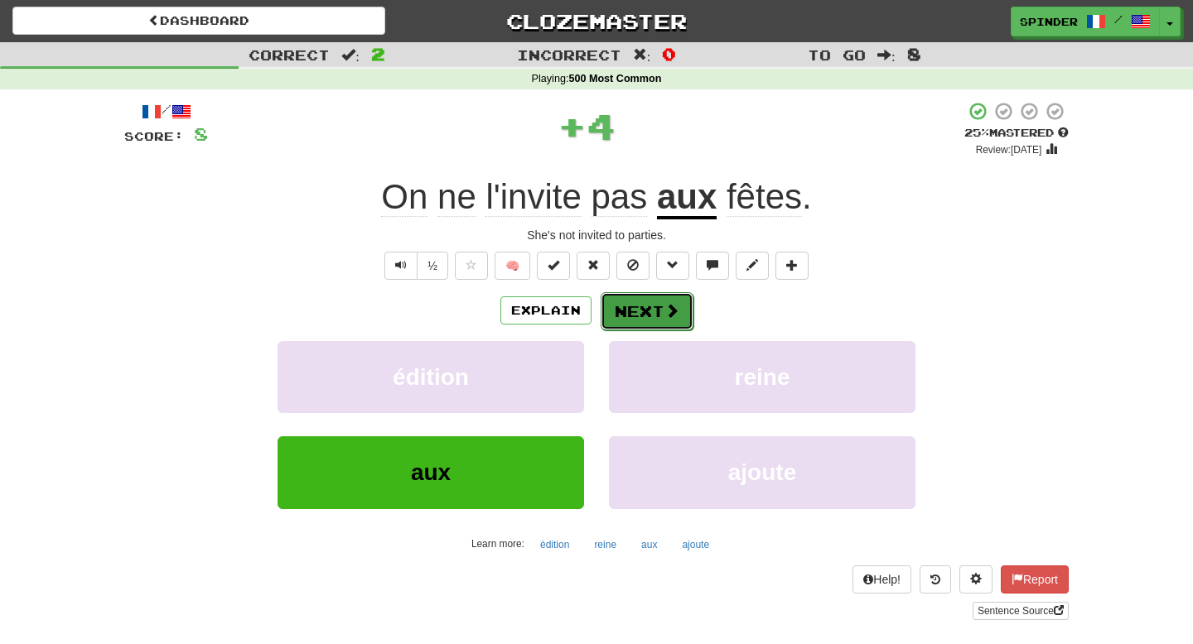
click at [652, 321] on button "Next" at bounding box center [647, 311] width 93 height 38
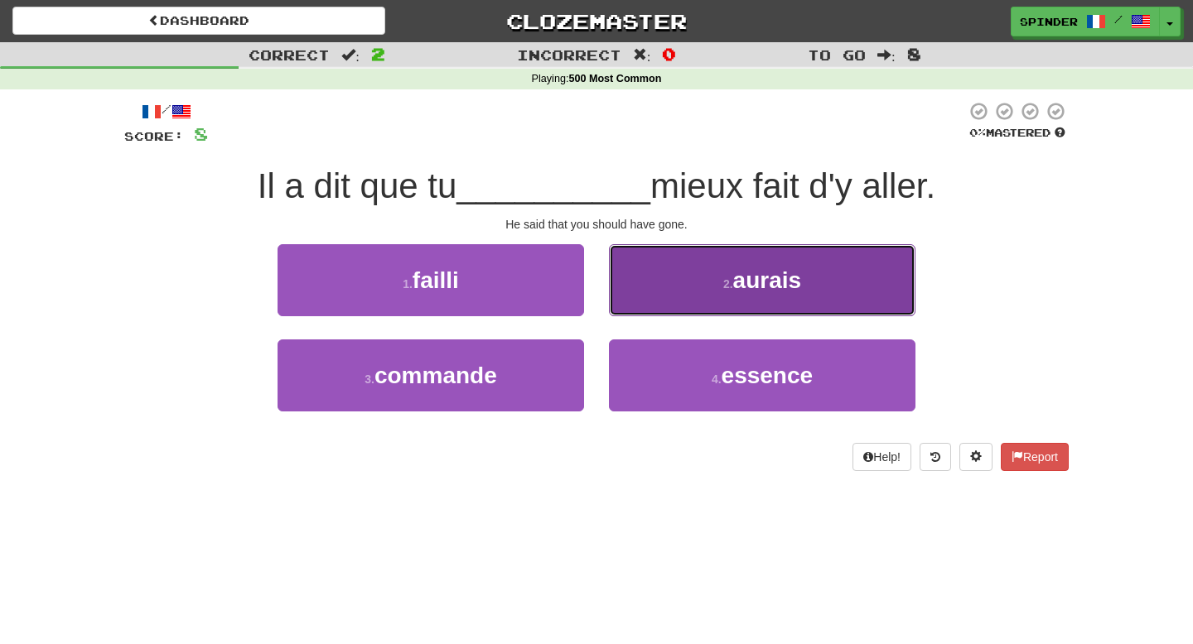
click at [653, 303] on button "2 . aurais" at bounding box center [762, 280] width 306 height 72
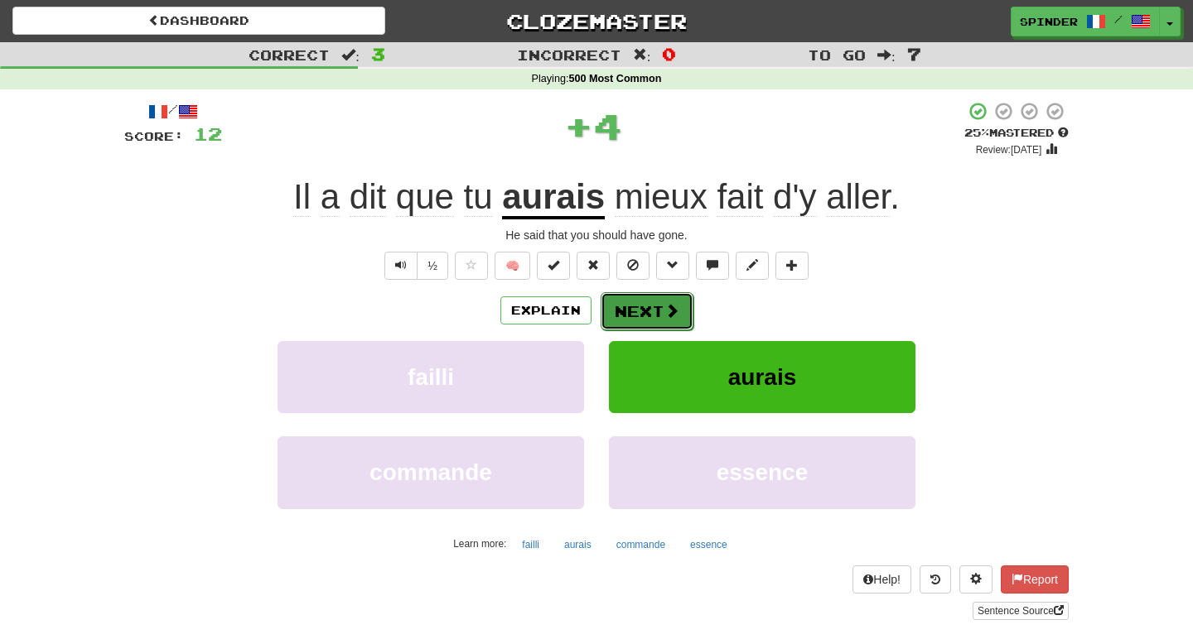
click at [649, 313] on button "Next" at bounding box center [647, 311] width 93 height 38
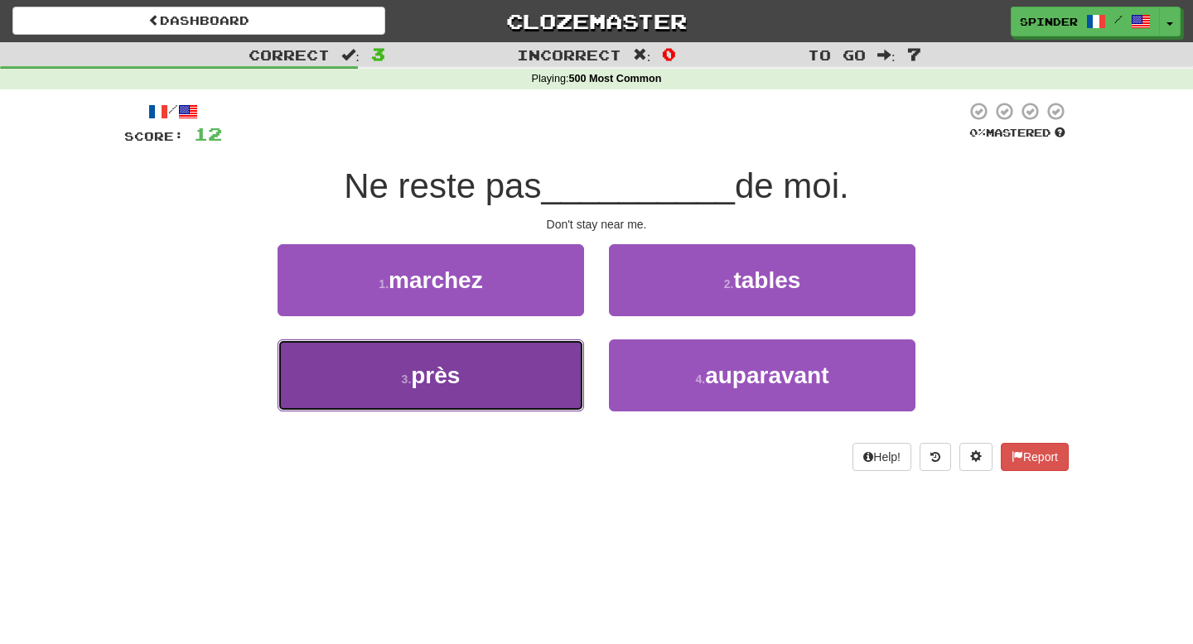
click at [525, 364] on button "3 . près" at bounding box center [430, 376] width 306 height 72
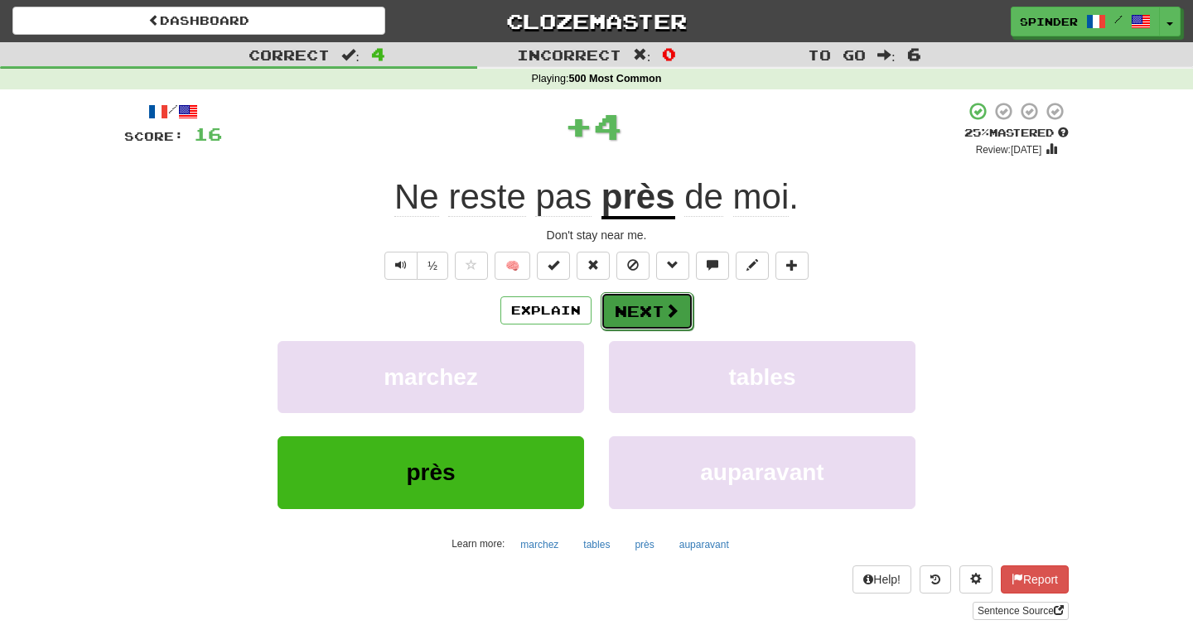
click at [645, 309] on button "Next" at bounding box center [647, 311] width 93 height 38
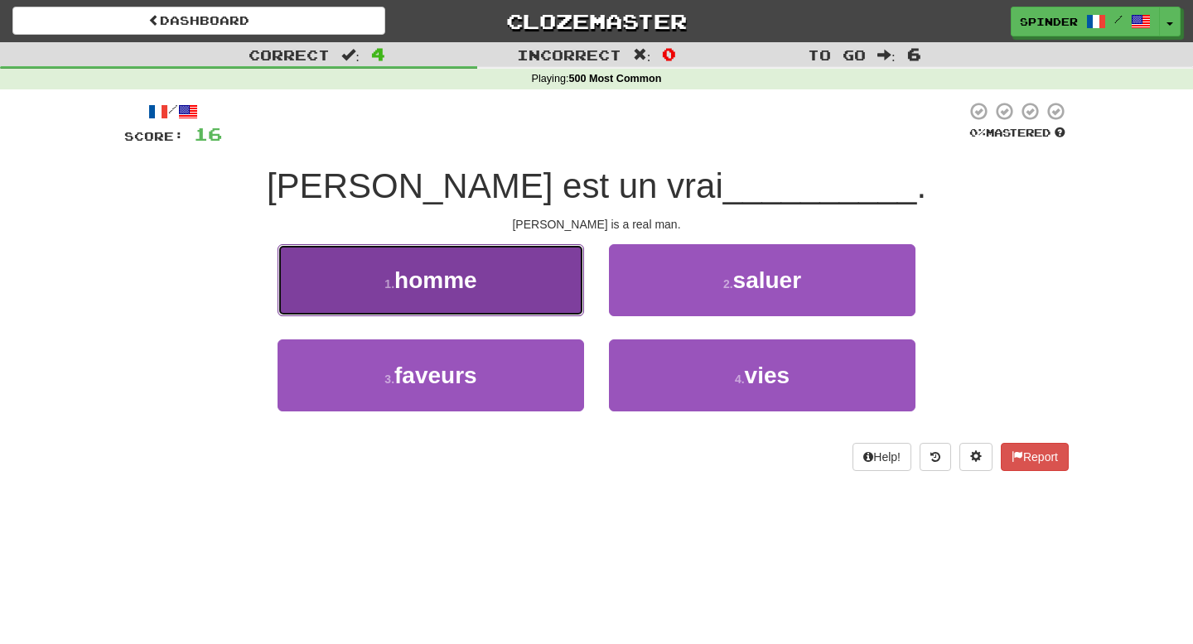
click at [517, 297] on button "1 . homme" at bounding box center [430, 280] width 306 height 72
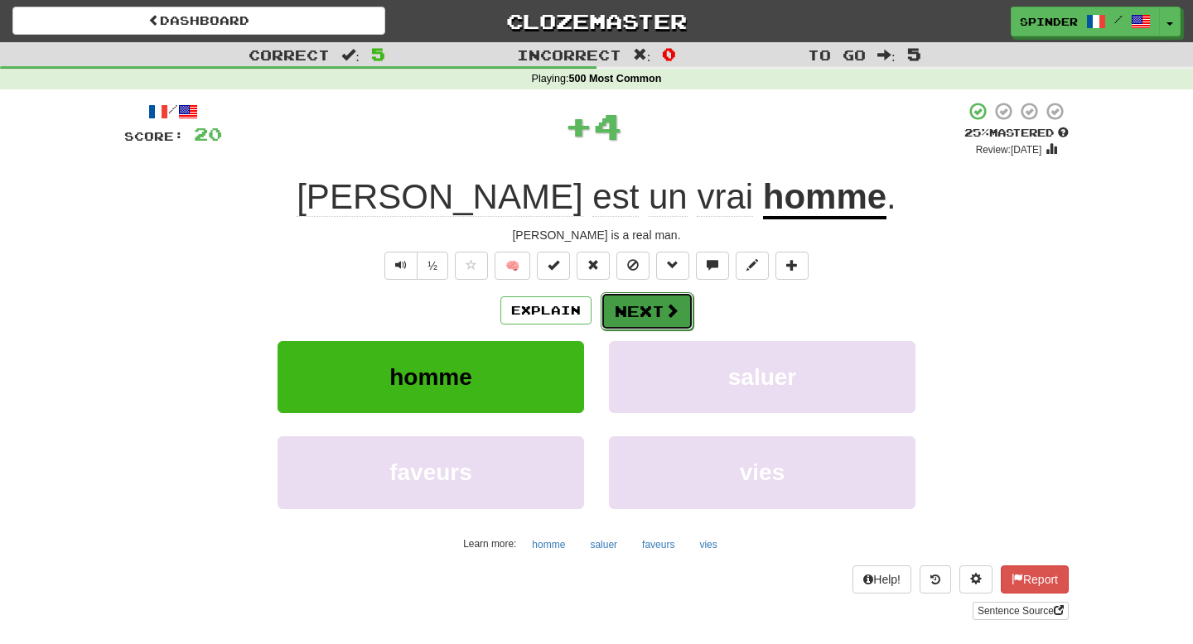
click at [619, 323] on button "Next" at bounding box center [647, 311] width 93 height 38
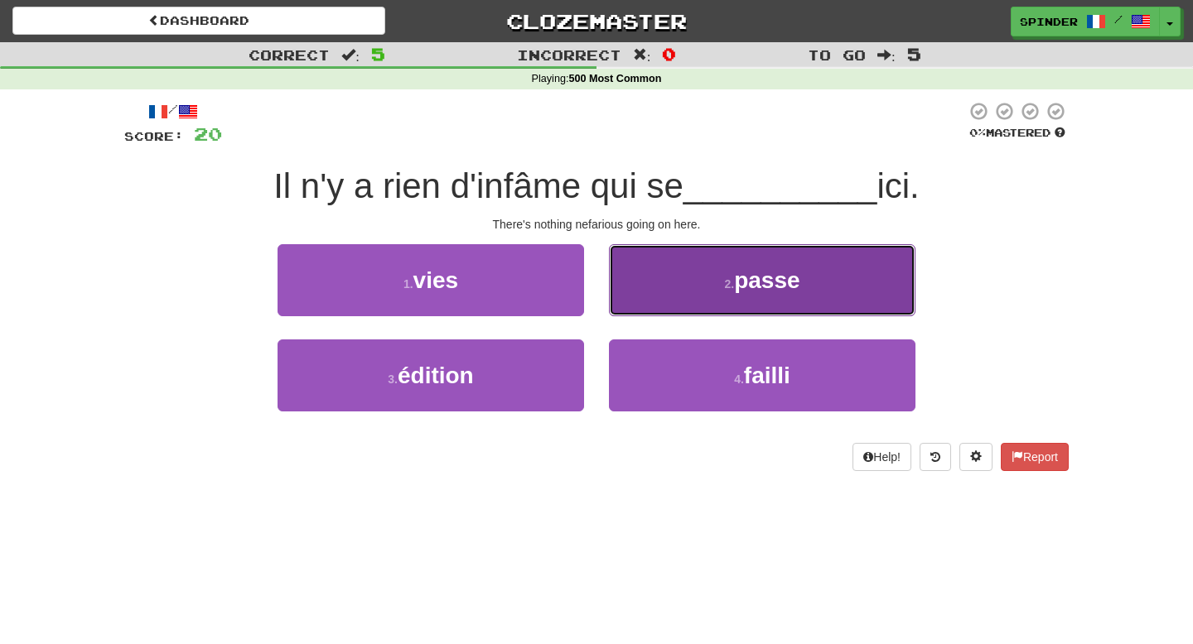
click at [652, 308] on button "2 . passe" at bounding box center [762, 280] width 306 height 72
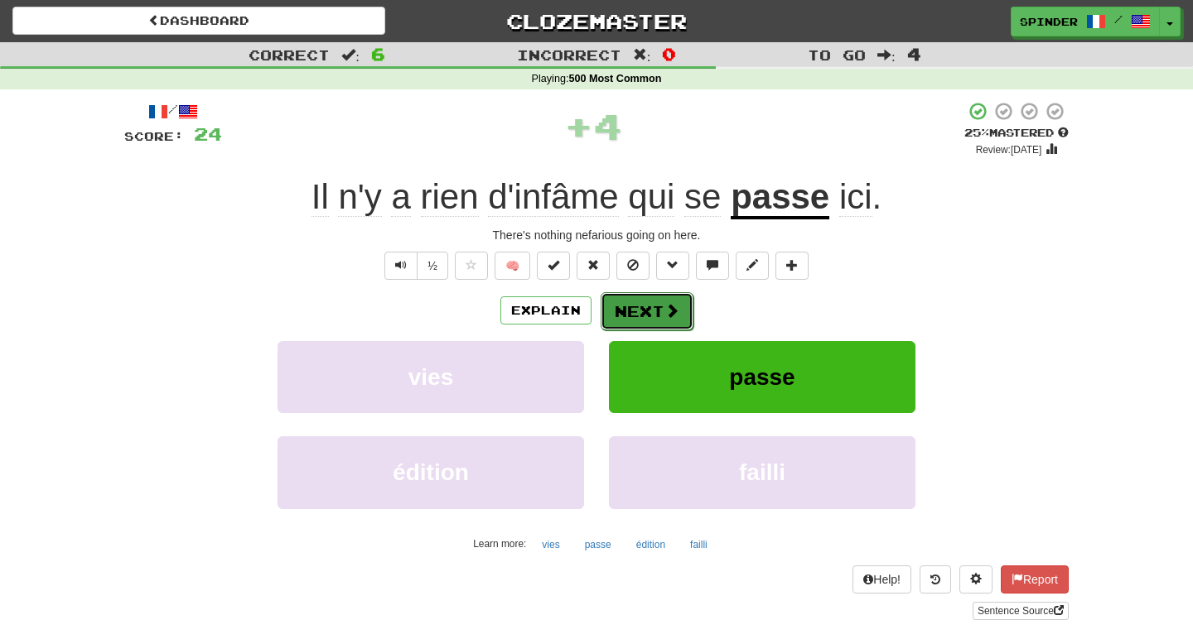
click at [646, 317] on button "Next" at bounding box center [647, 311] width 93 height 38
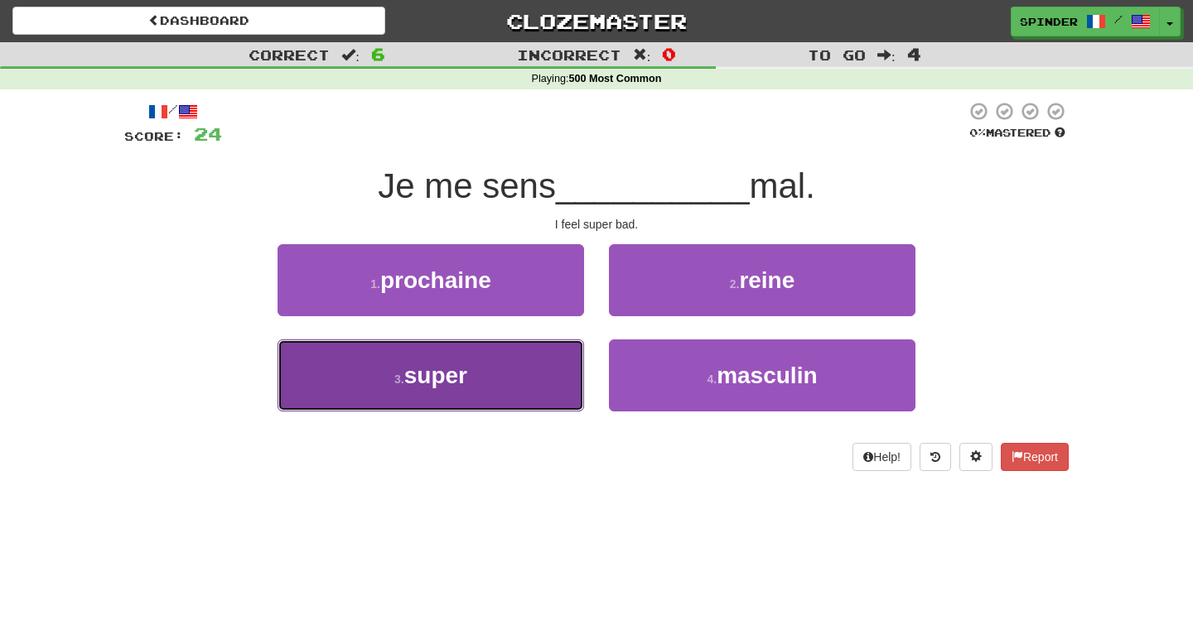
click at [538, 362] on button "3 . super" at bounding box center [430, 376] width 306 height 72
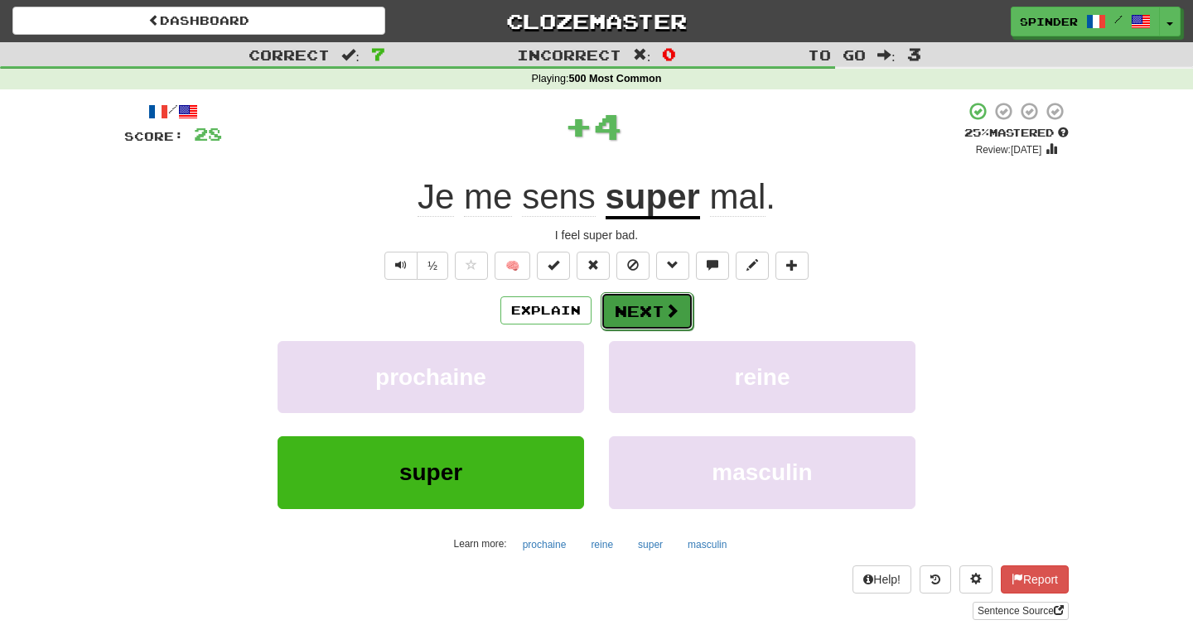
click at [649, 312] on button "Next" at bounding box center [647, 311] width 93 height 38
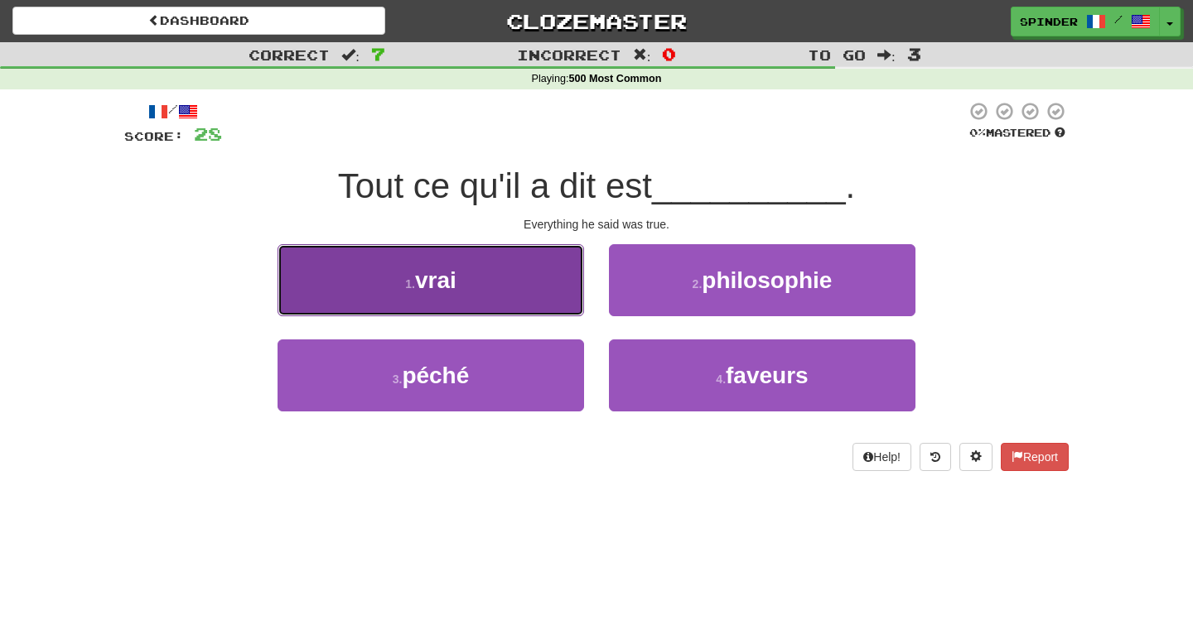
click at [548, 293] on button "1 . vrai" at bounding box center [430, 280] width 306 height 72
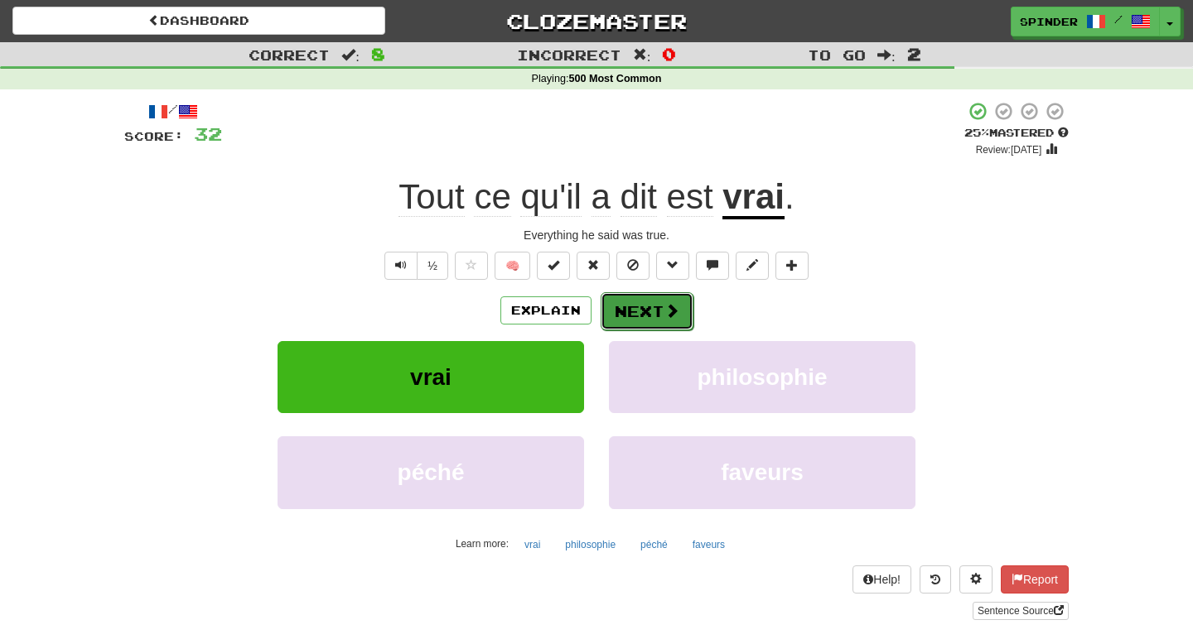
click at [636, 319] on button "Next" at bounding box center [647, 311] width 93 height 38
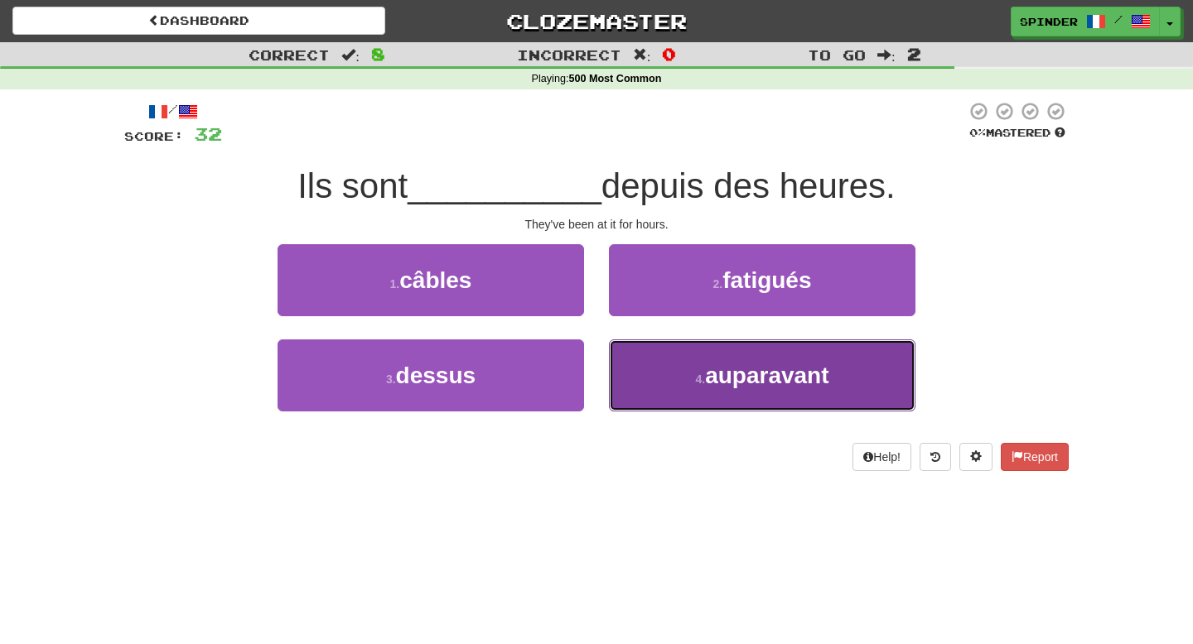
click at [651, 360] on button "4 . auparavant" at bounding box center [762, 376] width 306 height 72
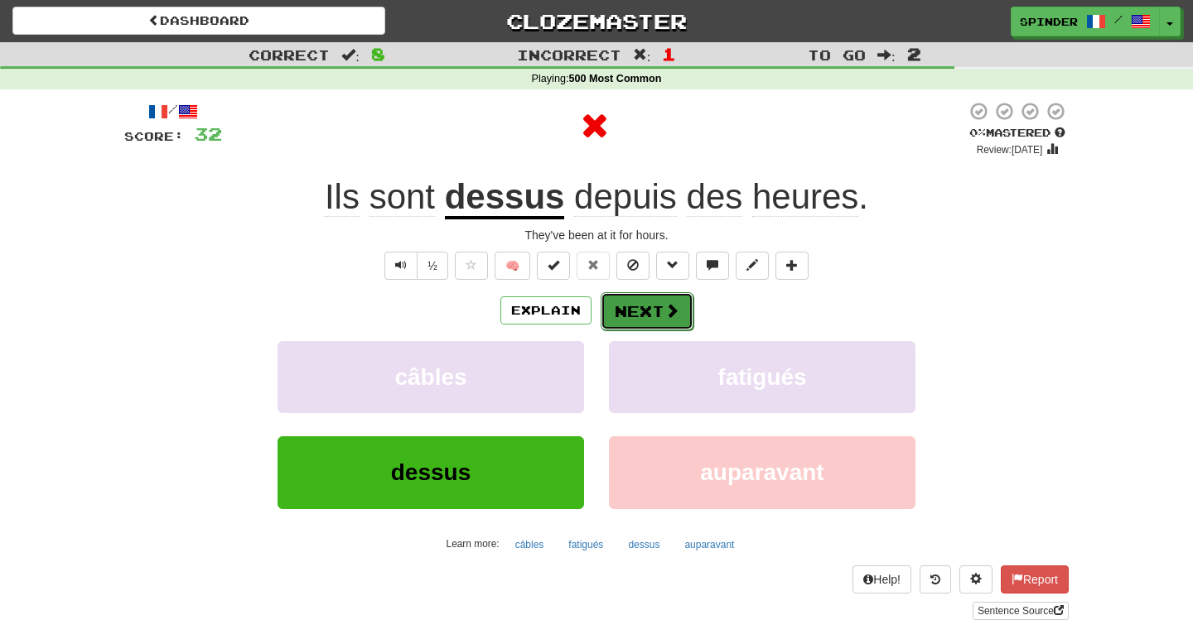
click at [638, 310] on button "Next" at bounding box center [647, 311] width 93 height 38
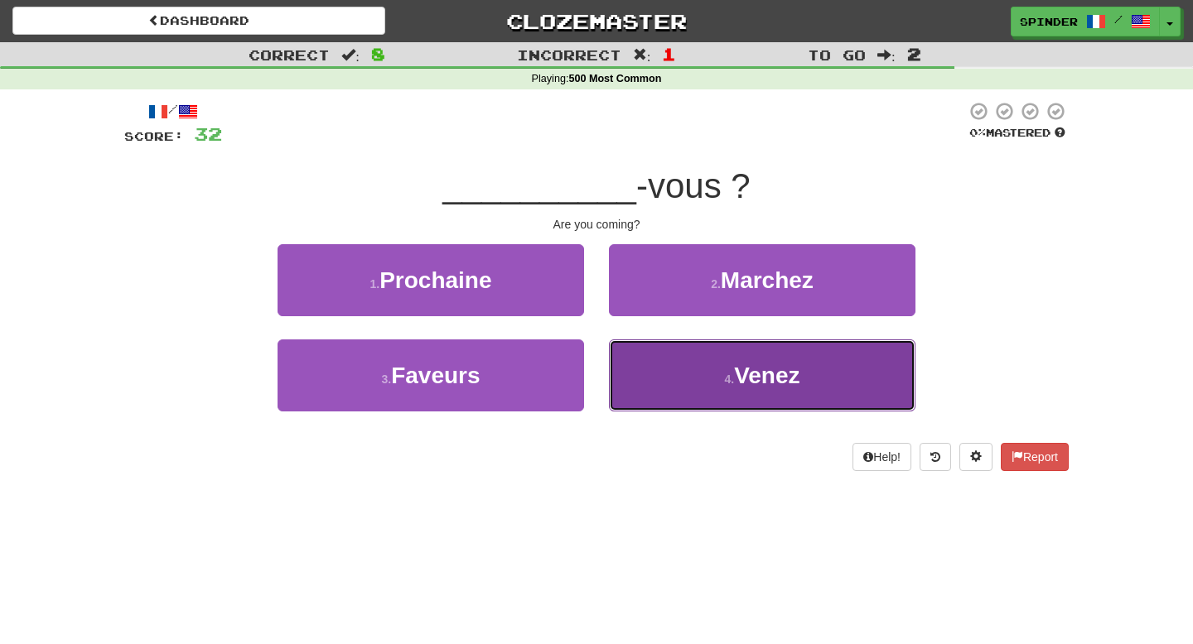
click at [647, 353] on button "4 . Venez" at bounding box center [762, 376] width 306 height 72
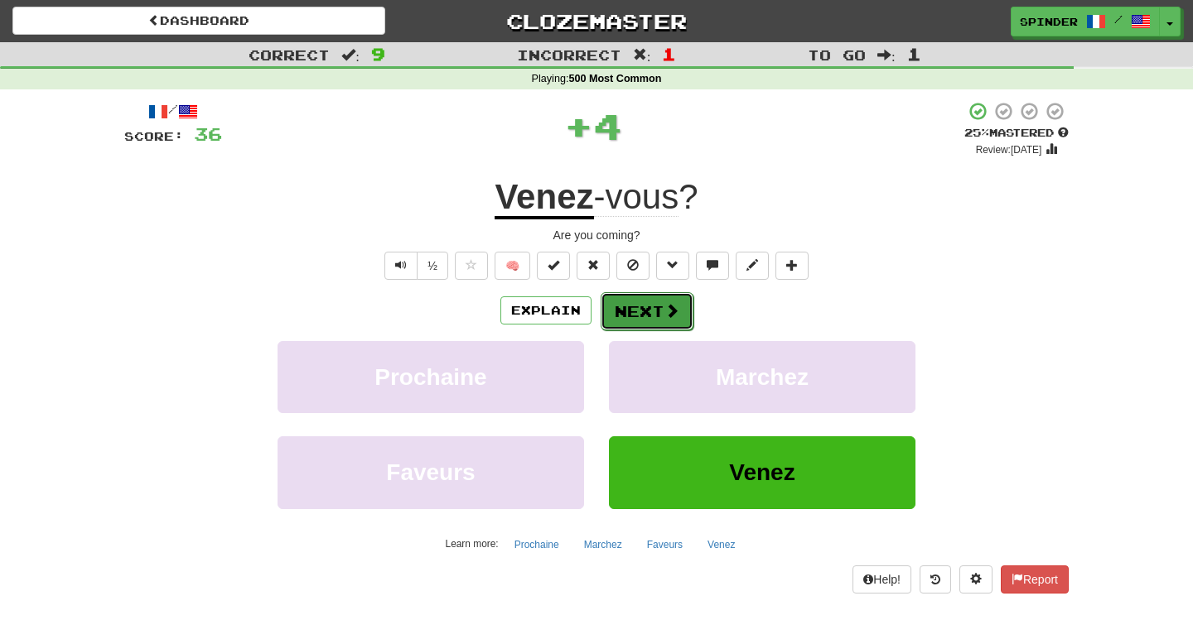
click at [641, 304] on button "Next" at bounding box center [647, 311] width 93 height 38
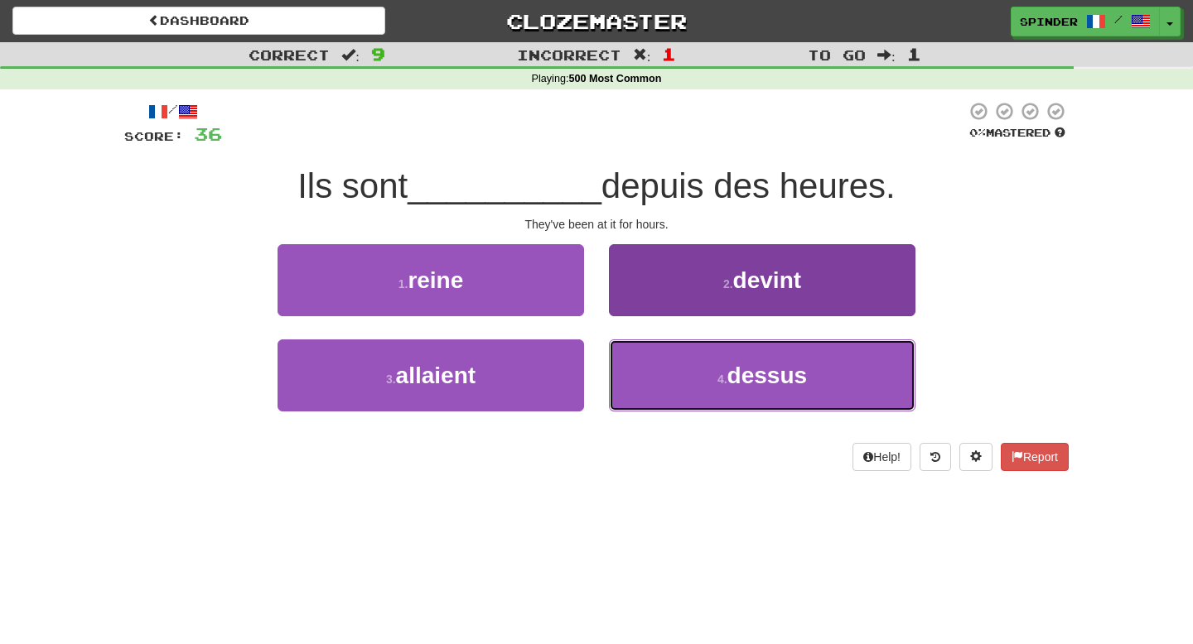
click at [648, 355] on button "4 . dessus" at bounding box center [762, 376] width 306 height 72
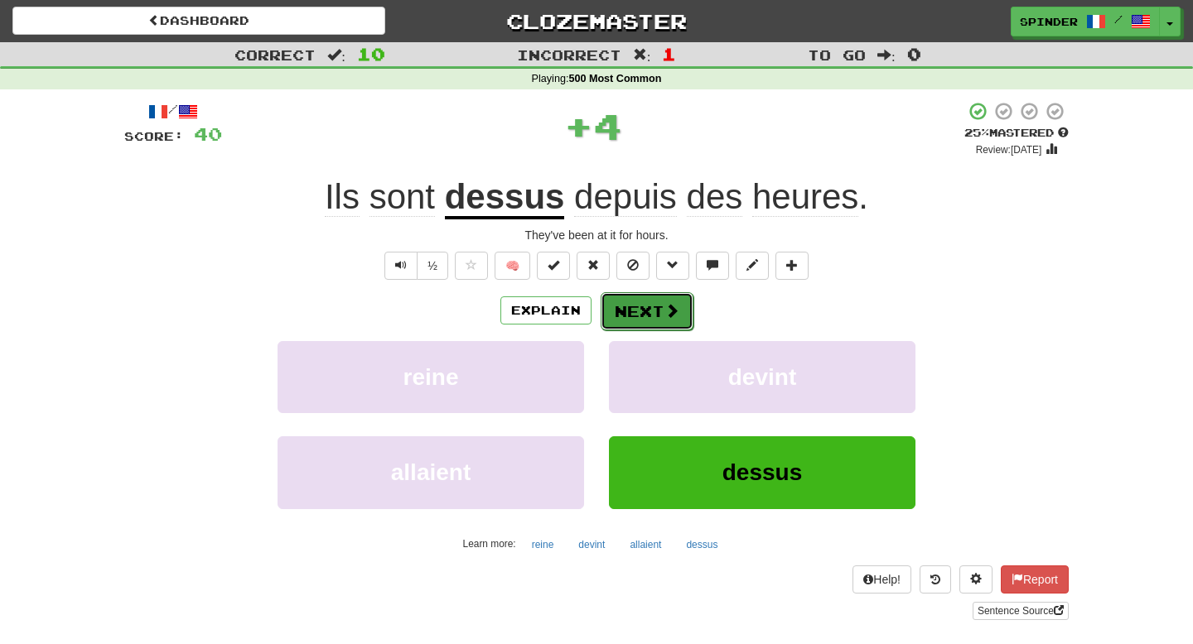
click at [649, 306] on button "Next" at bounding box center [647, 311] width 93 height 38
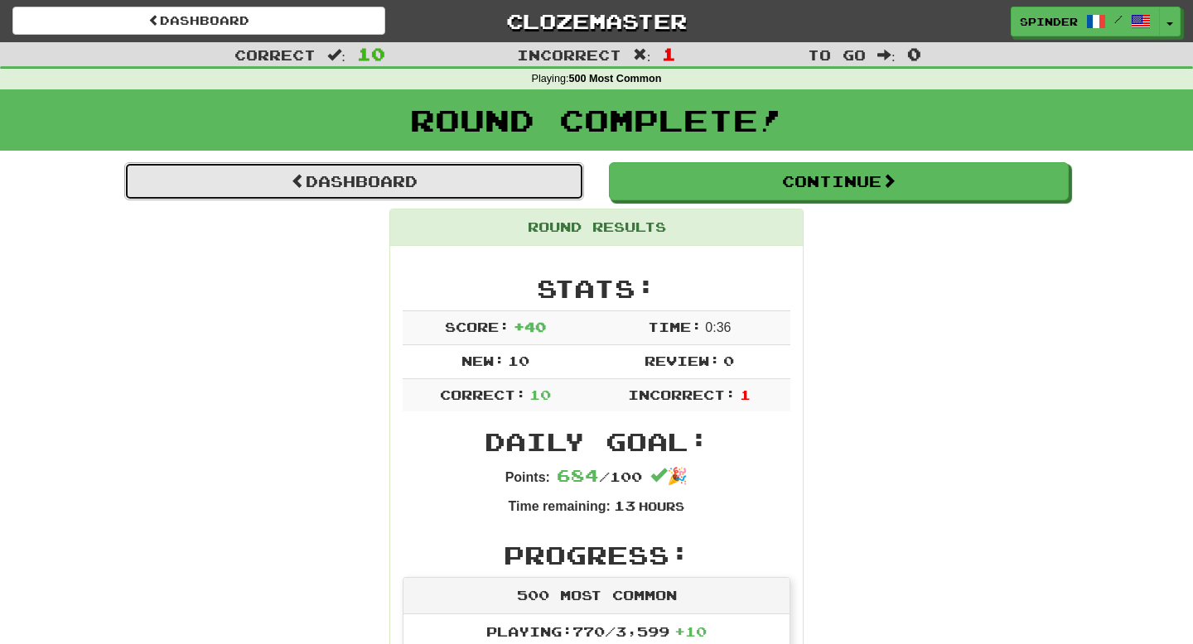
click at [441, 187] on link "Dashboard" at bounding box center [354, 181] width 460 height 38
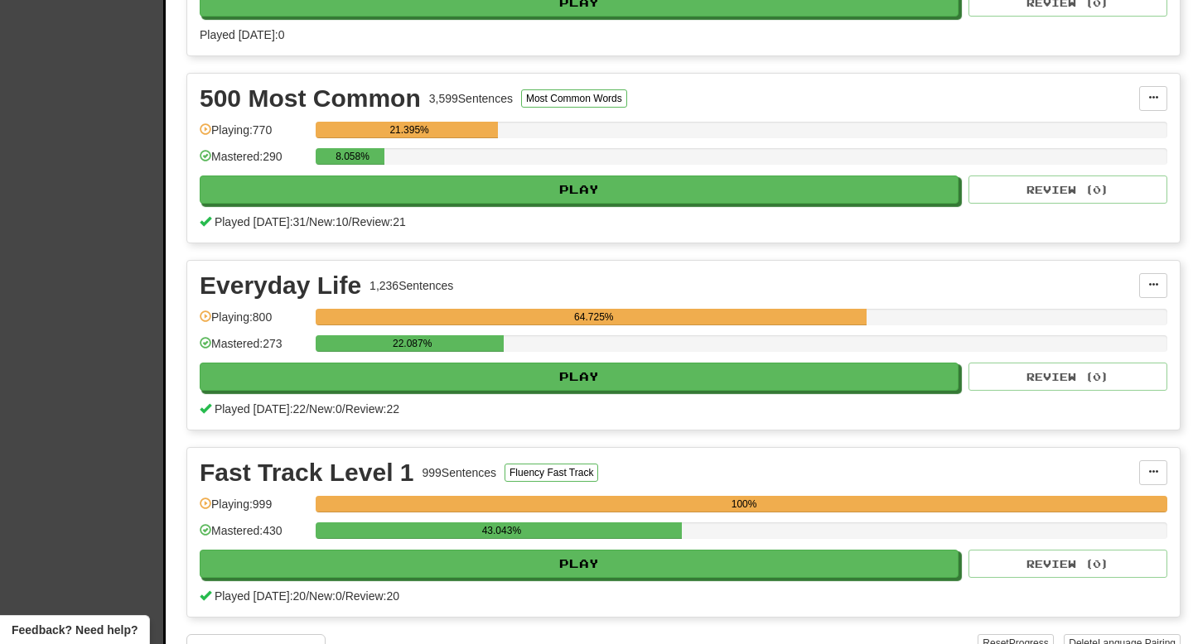
scroll to position [498, 0]
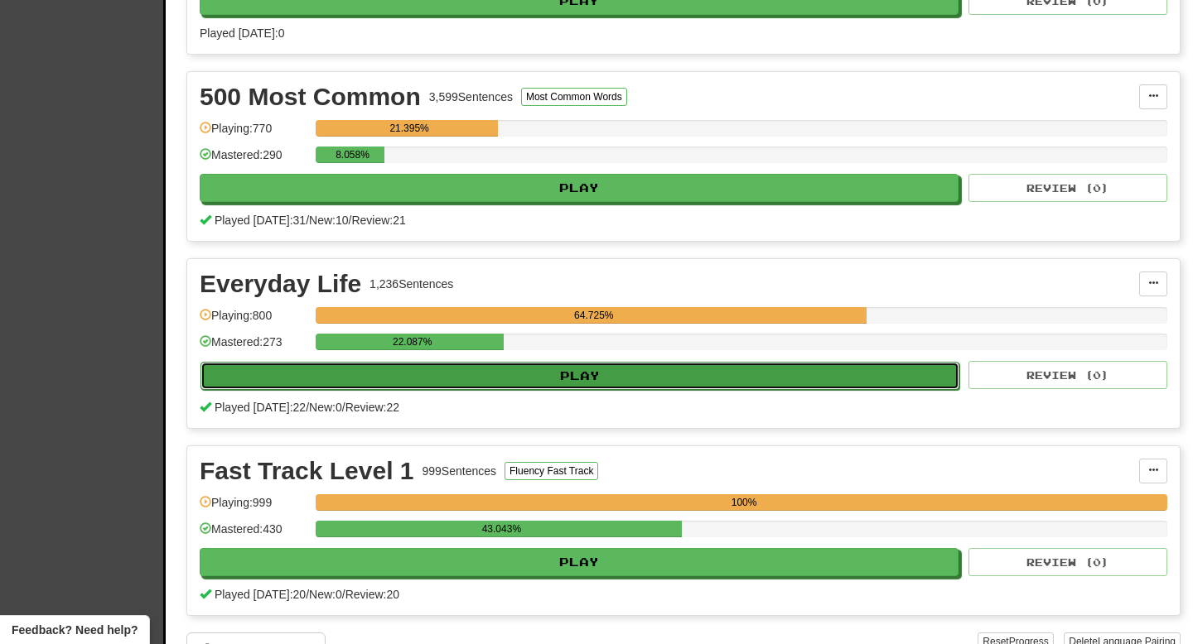
click at [584, 377] on button "Play" at bounding box center [579, 376] width 759 height 28
select select "**"
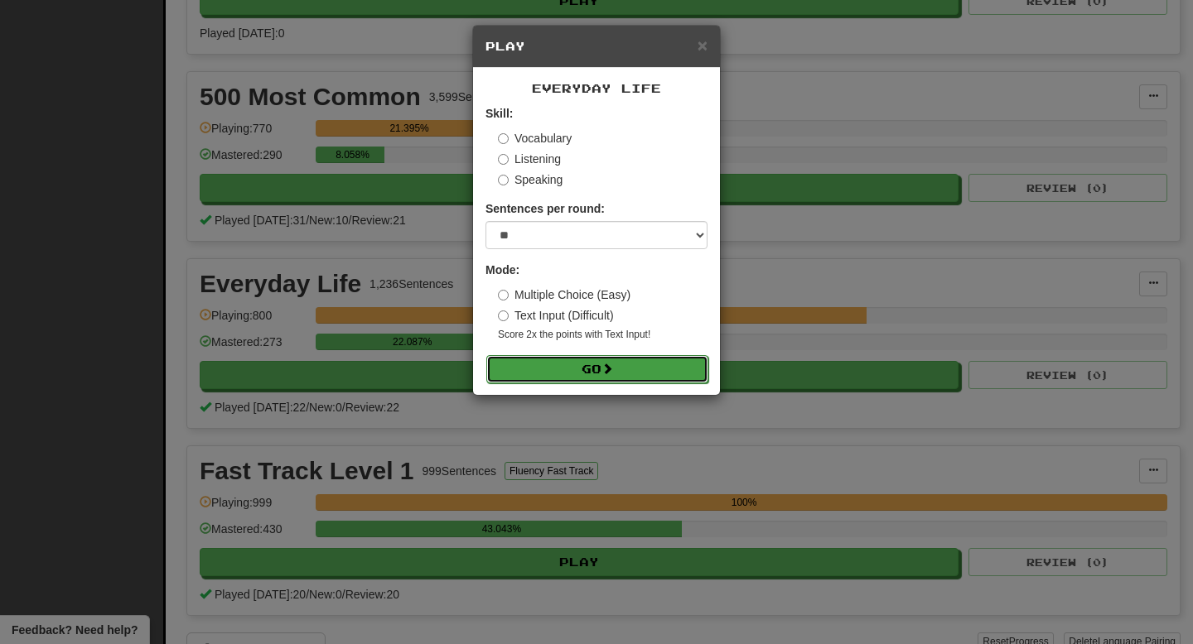
click at [568, 360] on button "Go" at bounding box center [597, 369] width 222 height 28
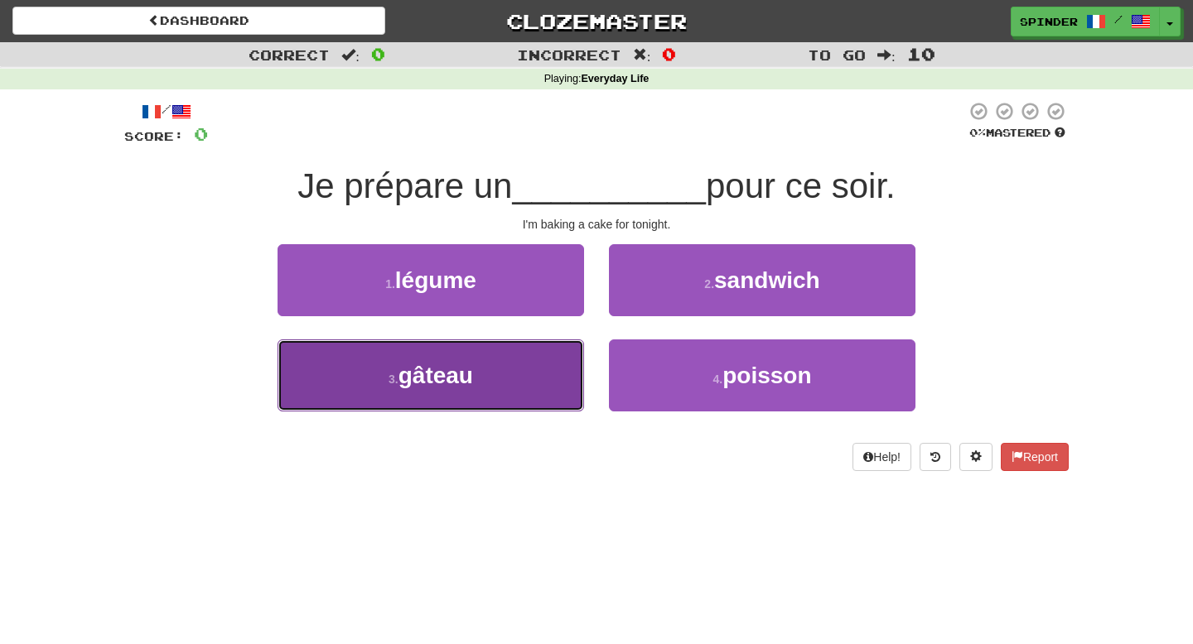
click at [548, 364] on button "3 . gâteau" at bounding box center [430, 376] width 306 height 72
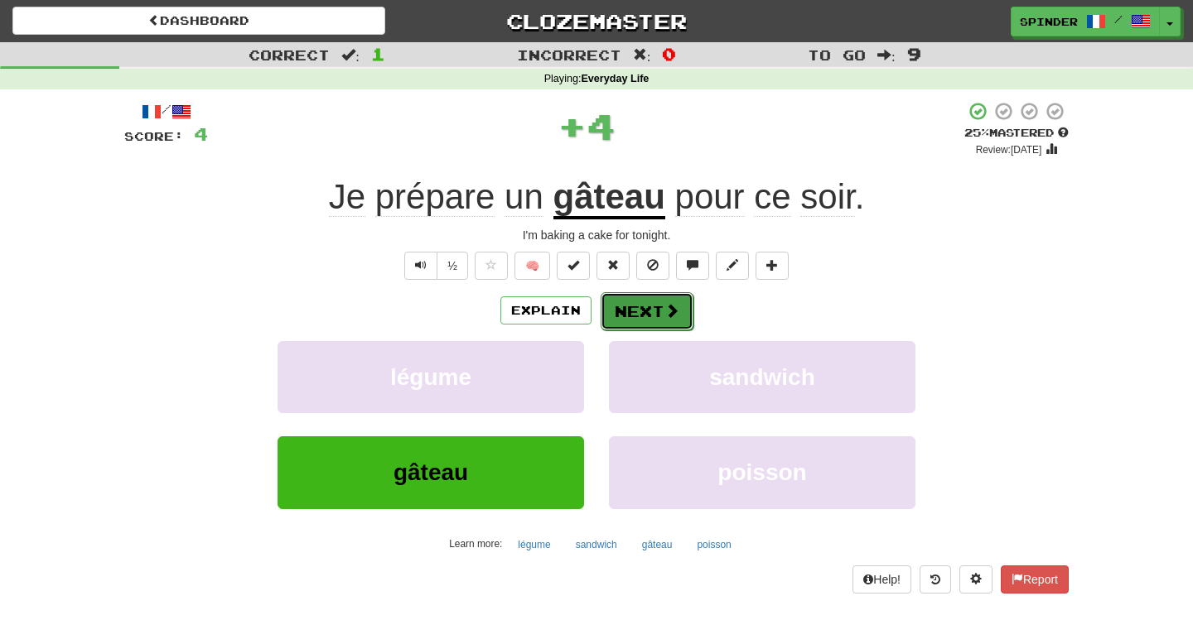
click at [650, 307] on button "Next" at bounding box center [647, 311] width 93 height 38
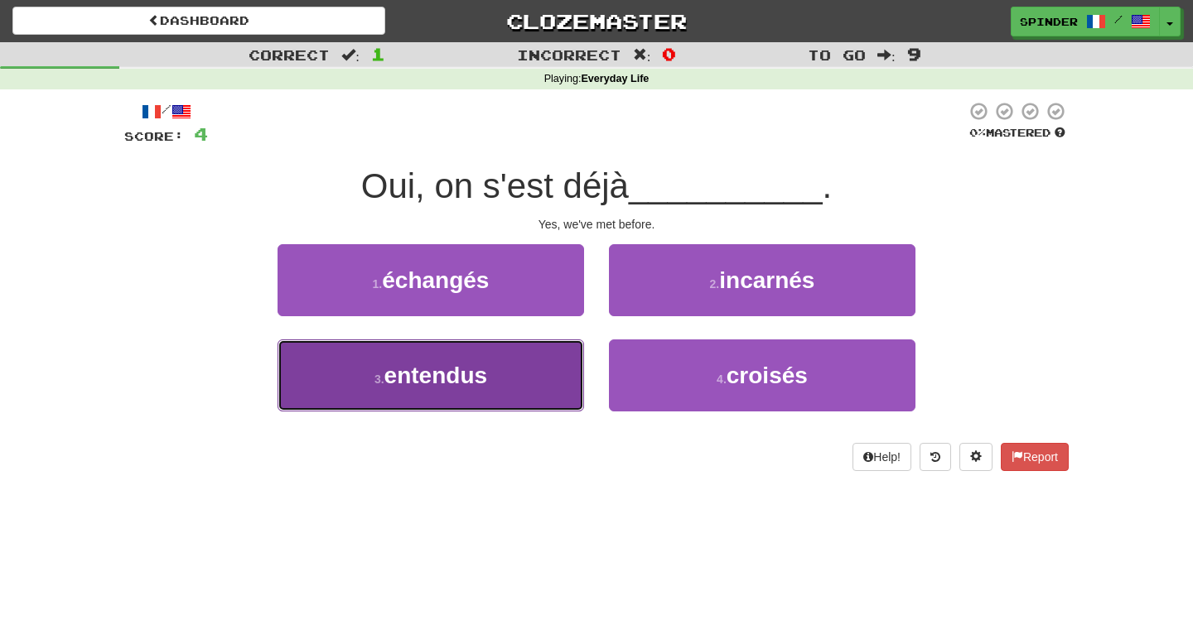
click at [580, 356] on button "3 . entendus" at bounding box center [430, 376] width 306 height 72
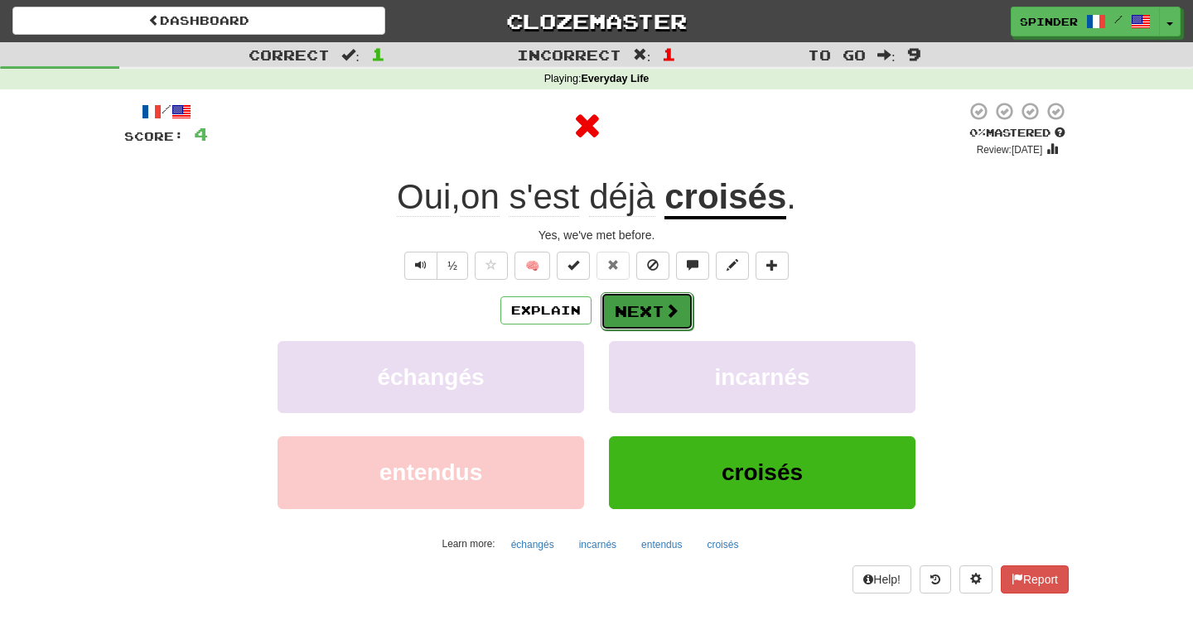
click at [667, 308] on span at bounding box center [671, 310] width 15 height 15
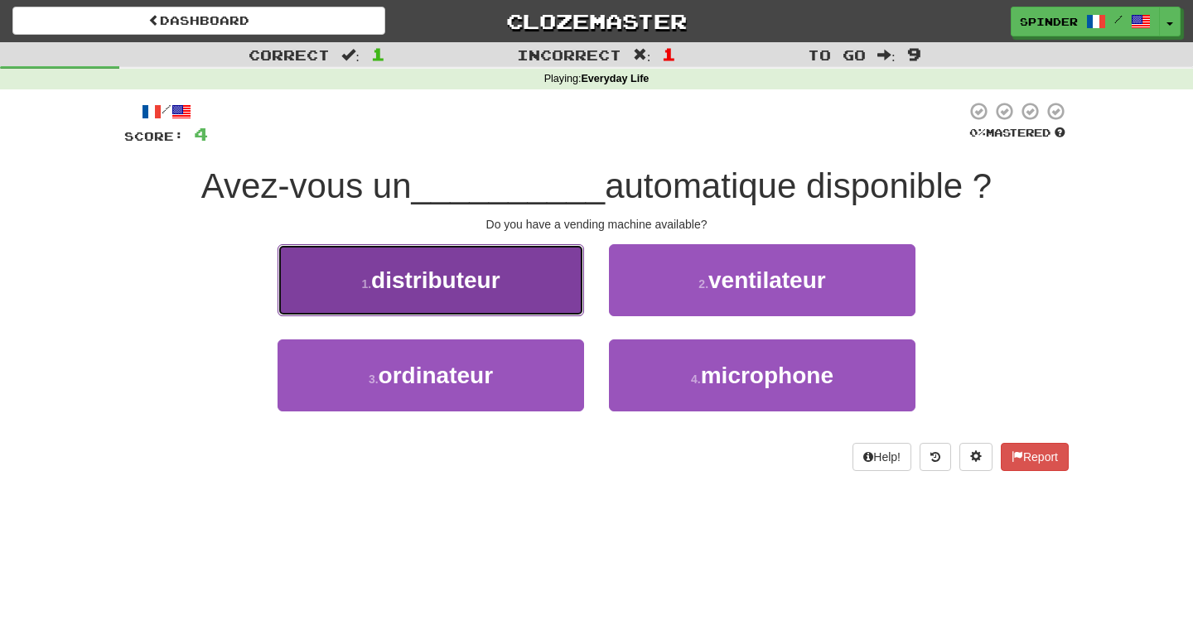
click at [543, 290] on button "1 . distributeur" at bounding box center [430, 280] width 306 height 72
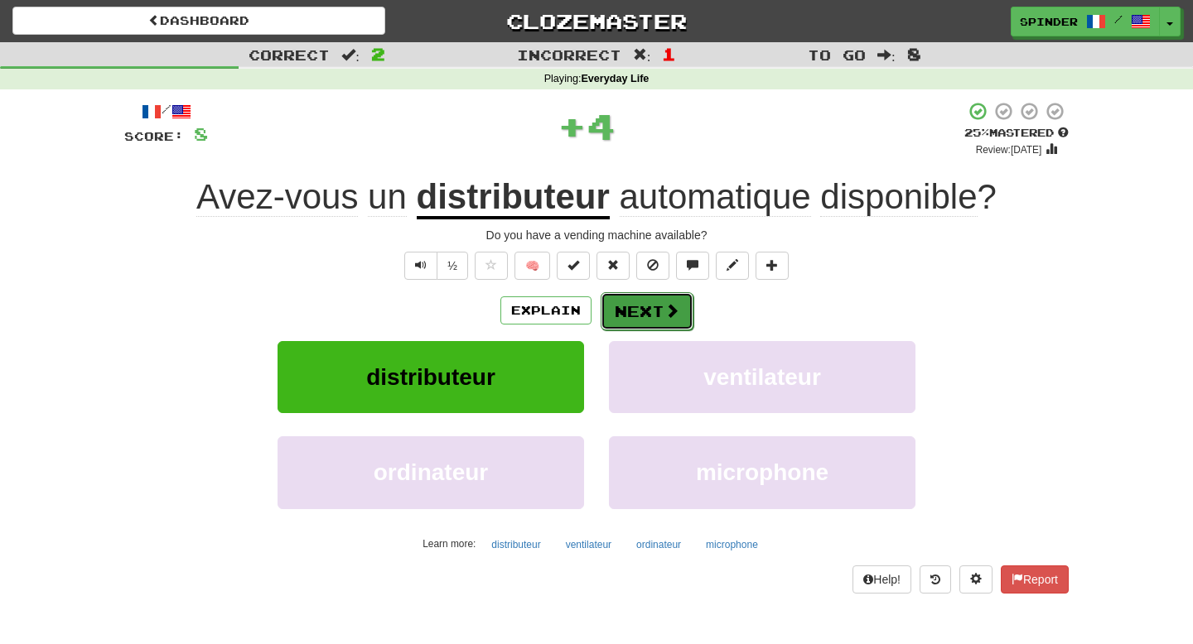
click at [643, 319] on button "Next" at bounding box center [647, 311] width 93 height 38
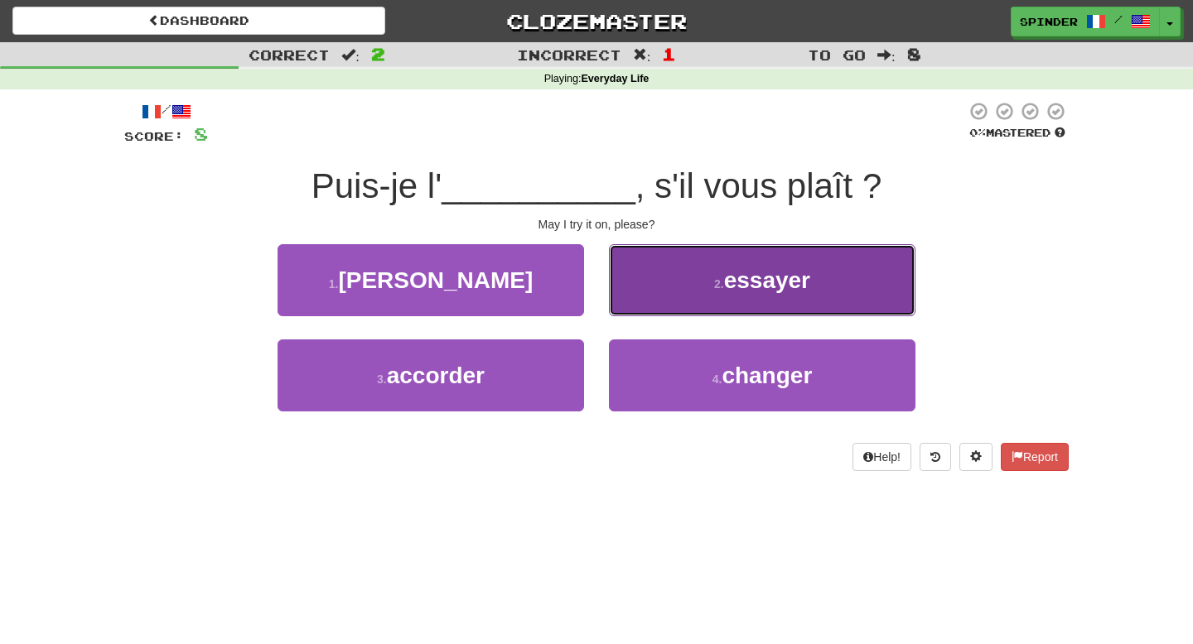
click at [653, 306] on button "2 . essayer" at bounding box center [762, 280] width 306 height 72
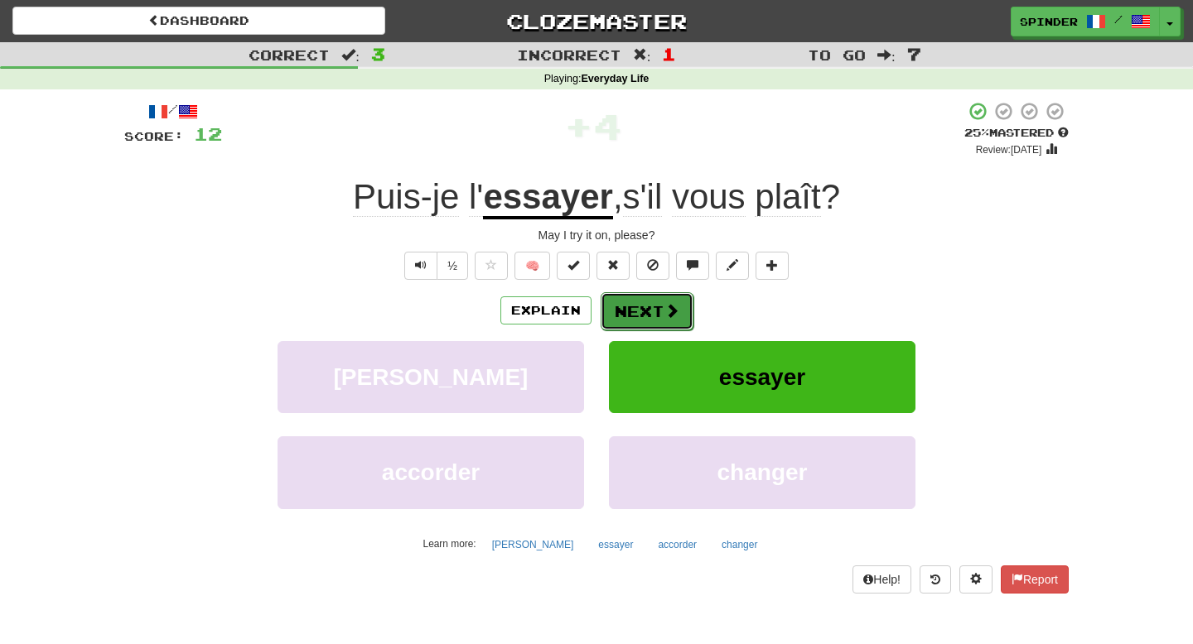
click at [641, 314] on button "Next" at bounding box center [647, 311] width 93 height 38
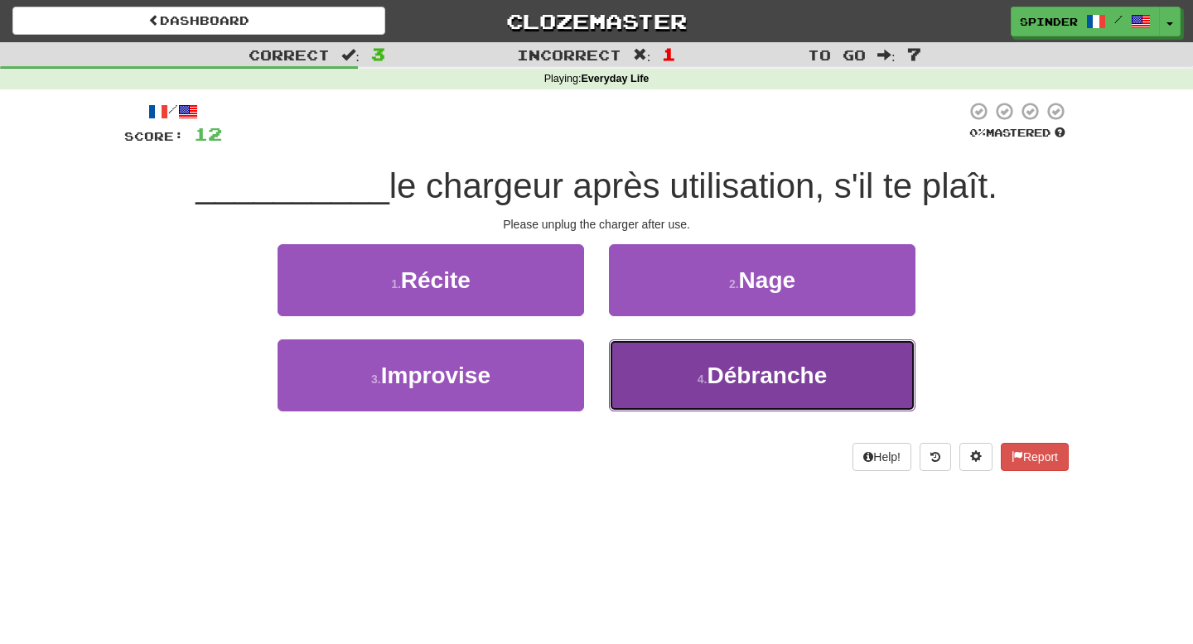
click at [643, 352] on button "4 . Débranche" at bounding box center [762, 376] width 306 height 72
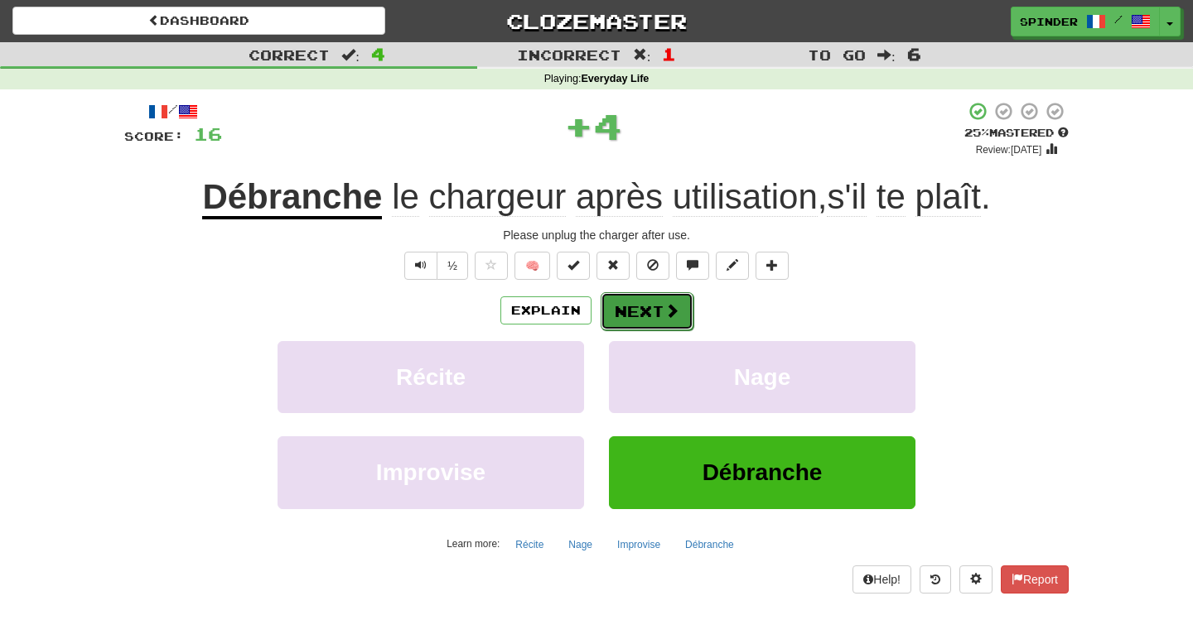
click at [637, 299] on button "Next" at bounding box center [647, 311] width 93 height 38
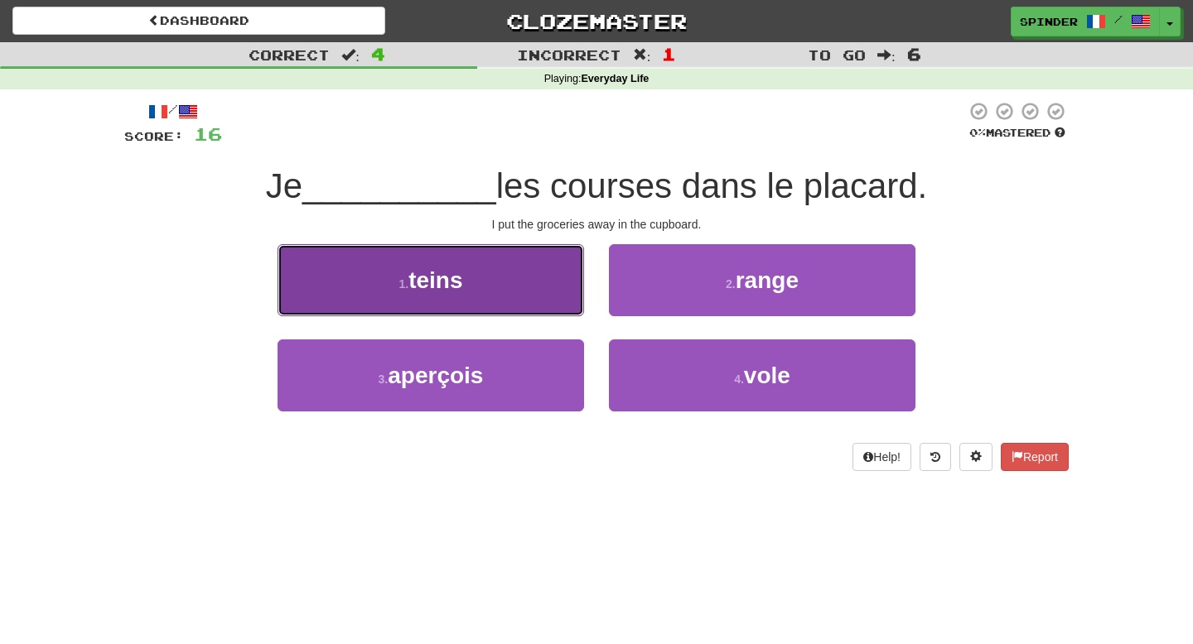
click at [572, 289] on button "1 . teins" at bounding box center [430, 280] width 306 height 72
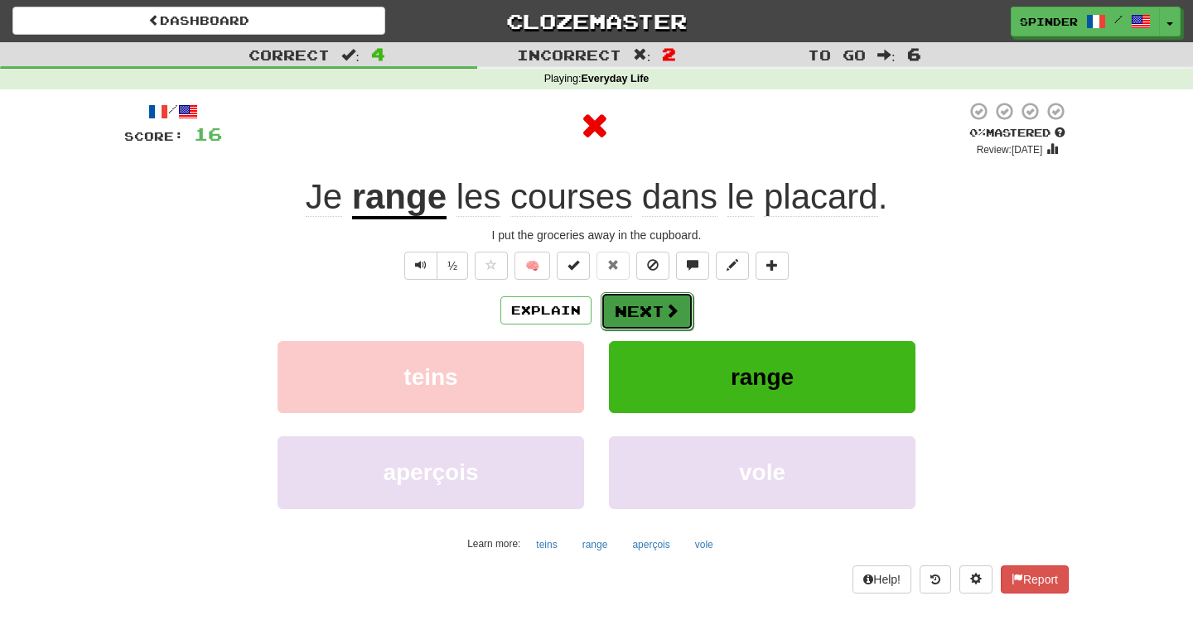
click at [624, 298] on button "Next" at bounding box center [647, 311] width 93 height 38
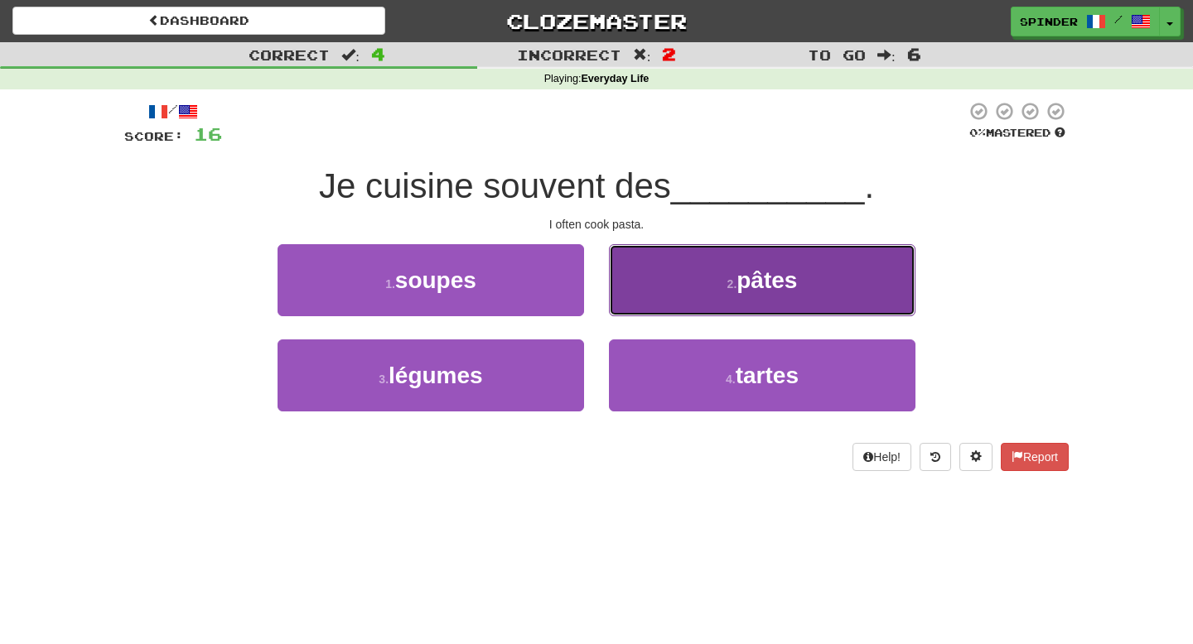
click at [624, 299] on button "2 . pâtes" at bounding box center [762, 280] width 306 height 72
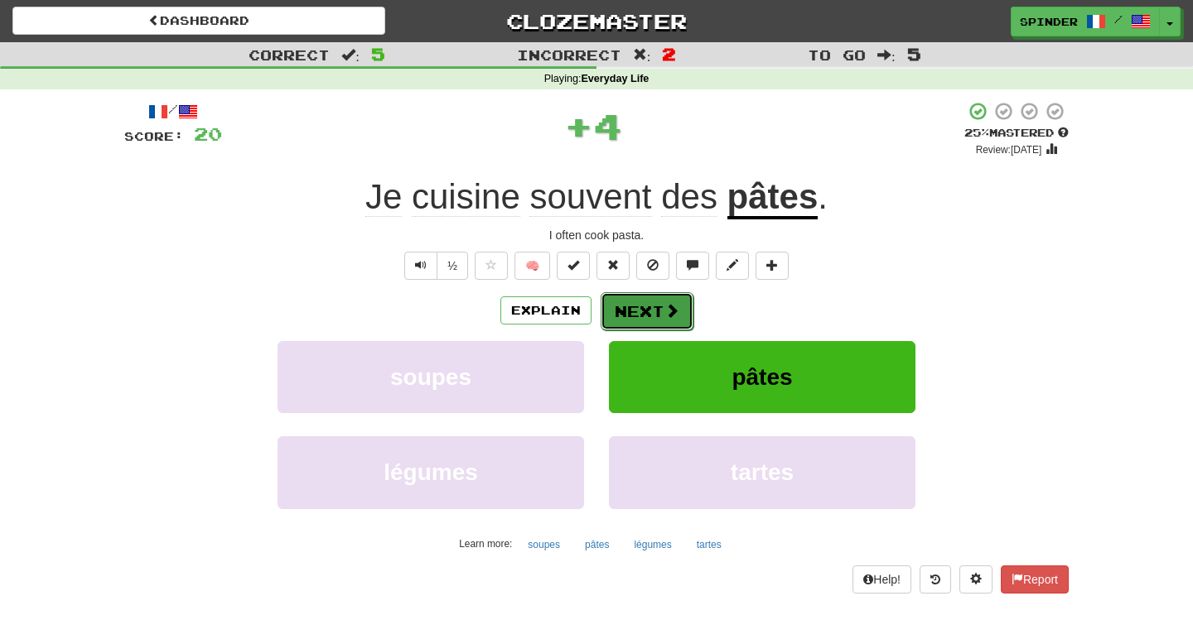
click at [621, 310] on button "Next" at bounding box center [647, 311] width 93 height 38
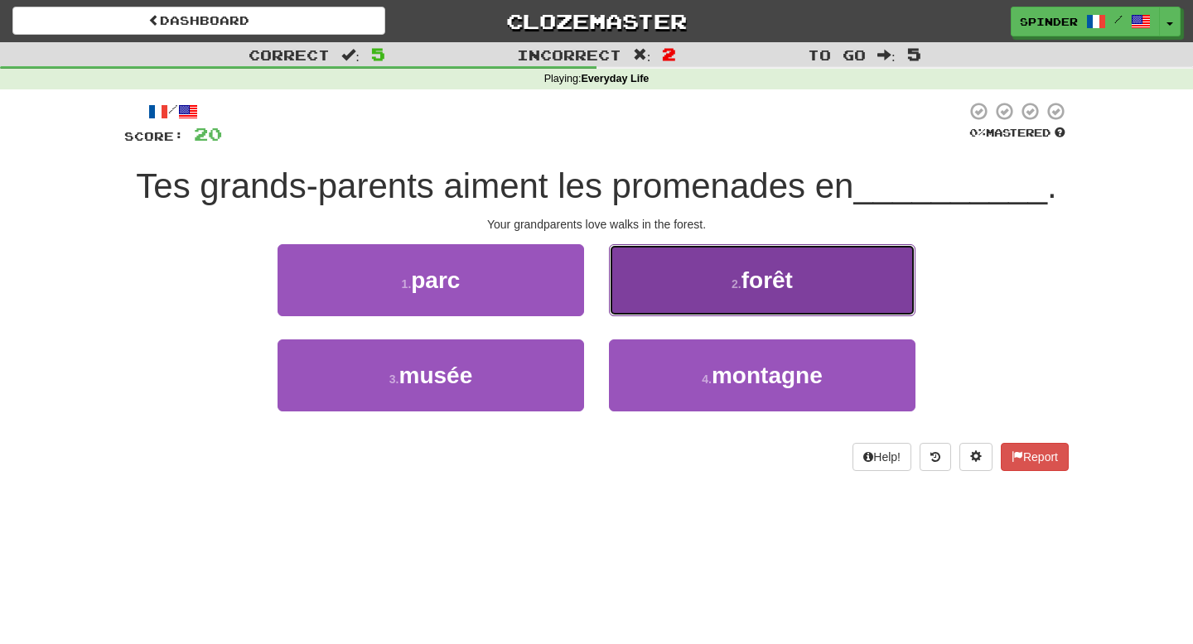
click at [630, 301] on button "2 . forêt" at bounding box center [762, 280] width 306 height 72
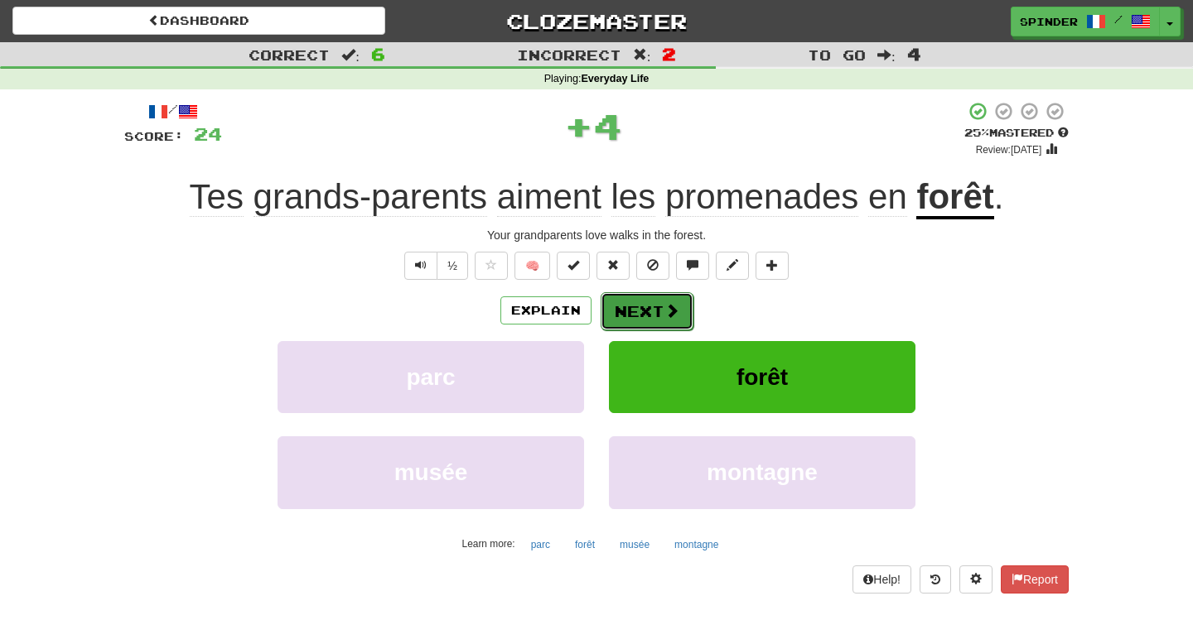
click at [629, 316] on button "Next" at bounding box center [647, 311] width 93 height 38
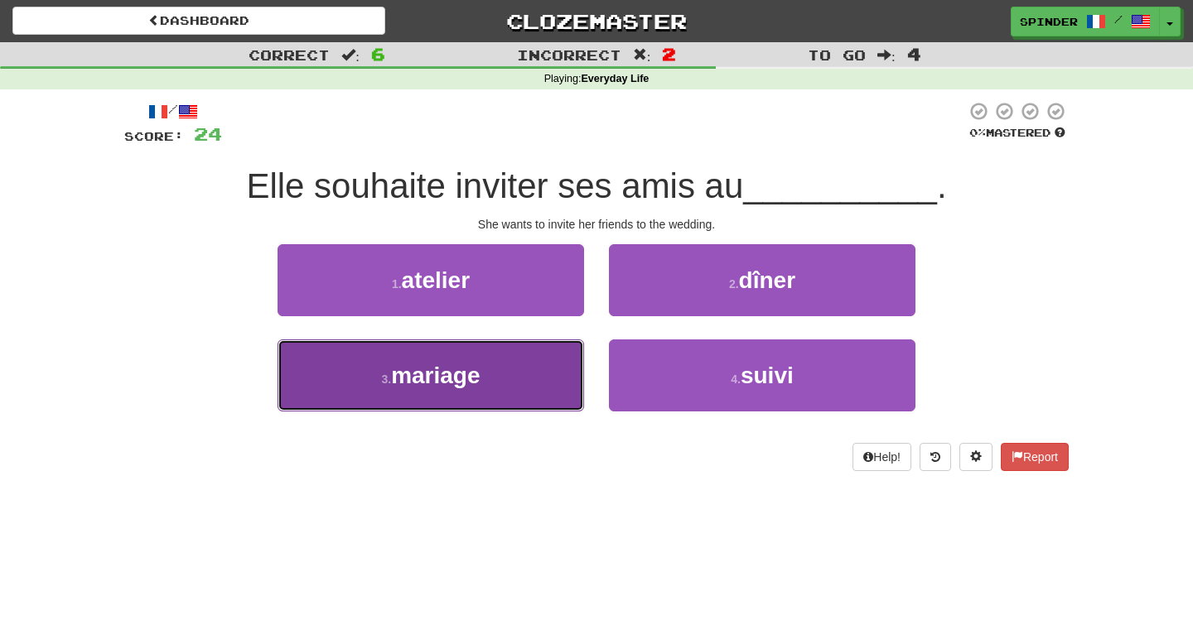
click at [557, 361] on button "3 . mariage" at bounding box center [430, 376] width 306 height 72
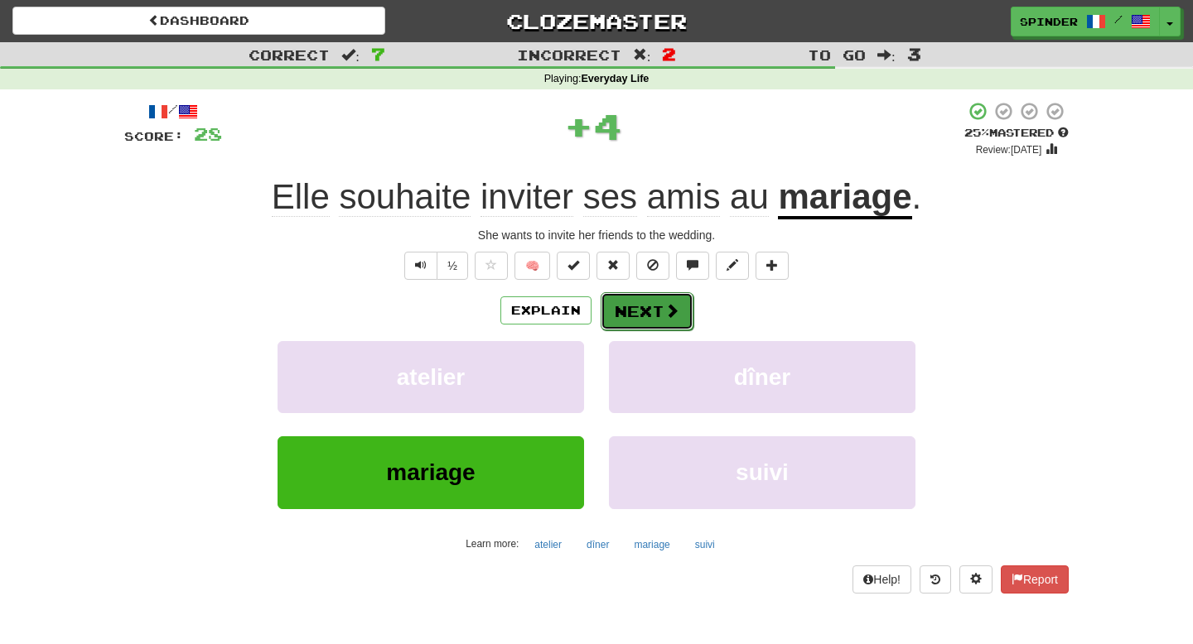
click at [648, 317] on button "Next" at bounding box center [647, 311] width 93 height 38
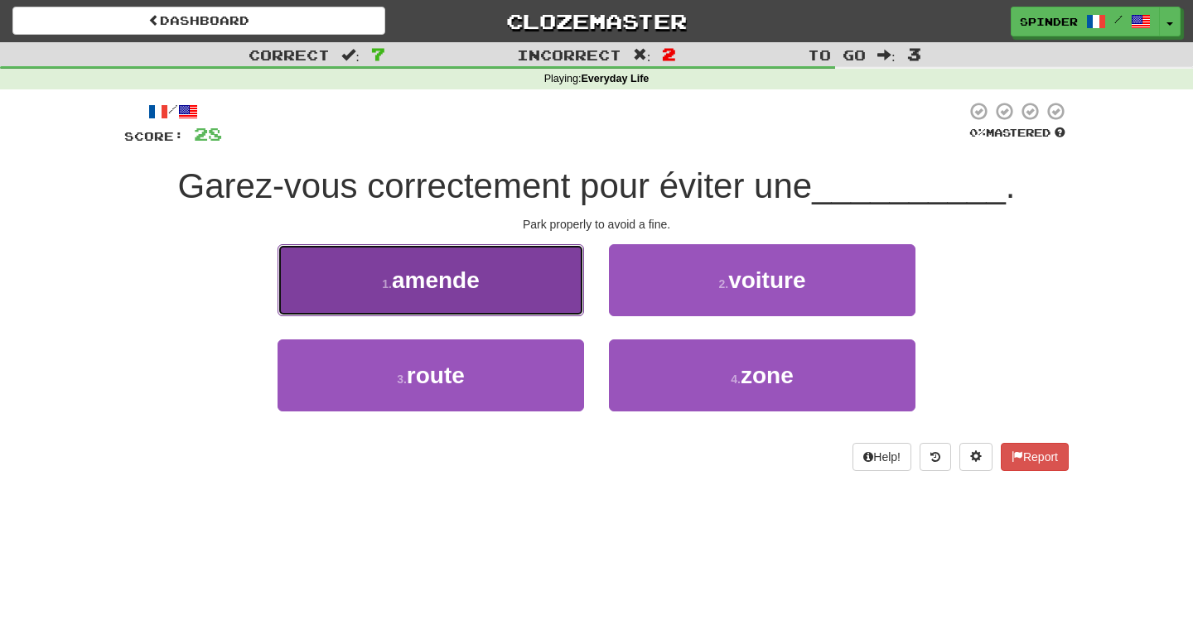
click at [531, 290] on button "1 . amende" at bounding box center [430, 280] width 306 height 72
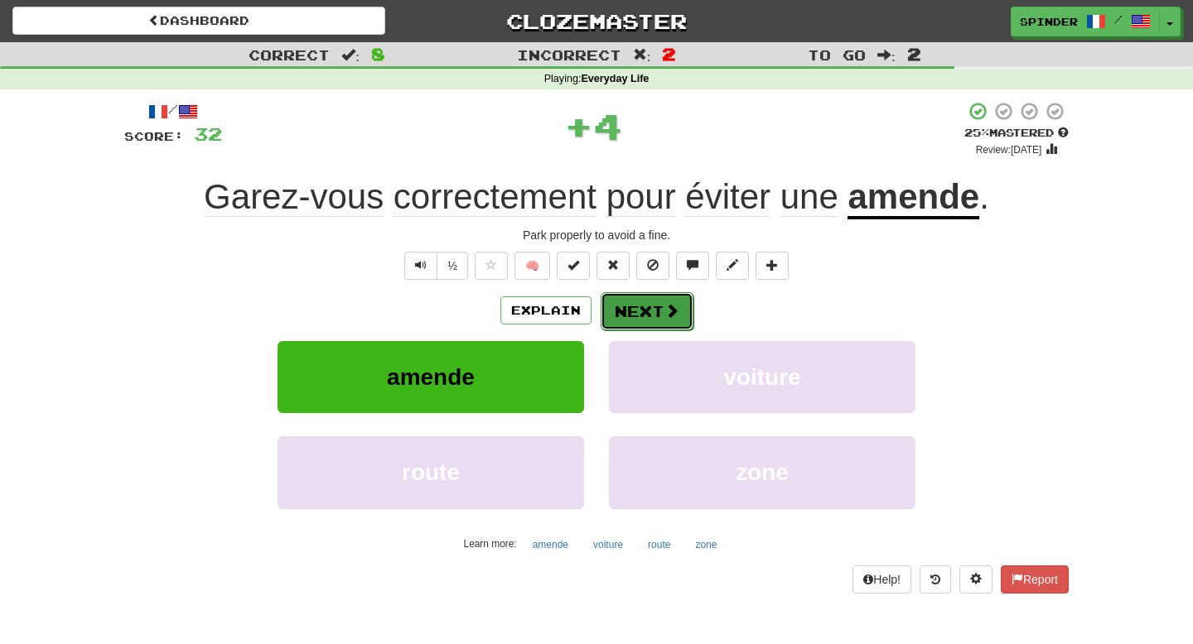
click at [655, 313] on button "Next" at bounding box center [647, 311] width 93 height 38
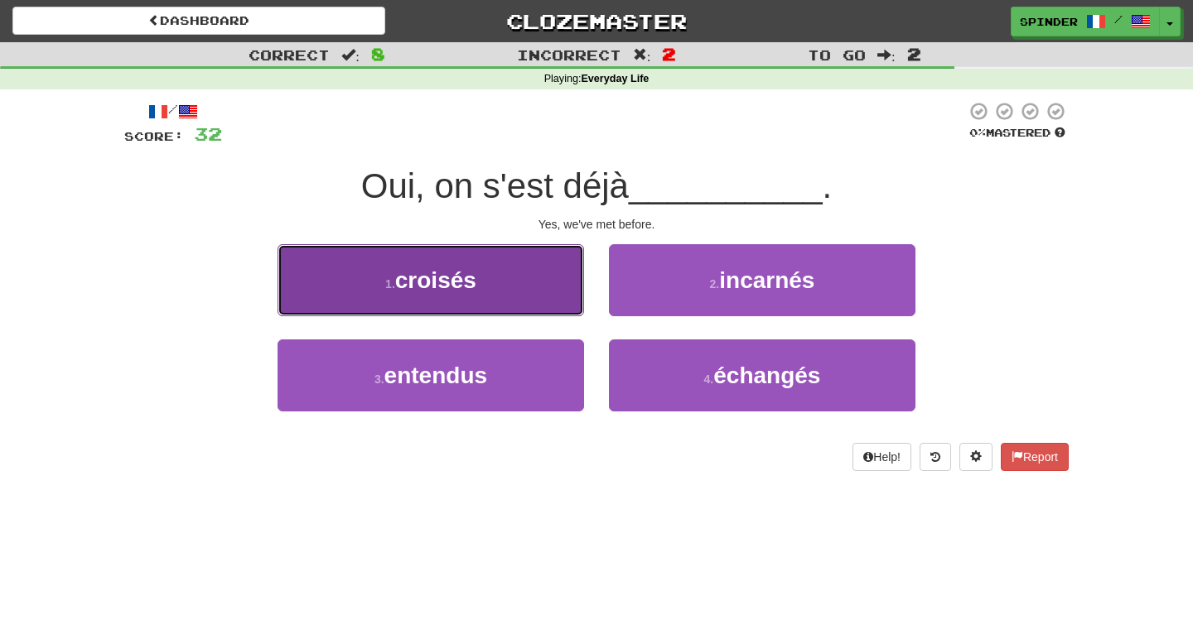
click at [555, 287] on button "1 . croisés" at bounding box center [430, 280] width 306 height 72
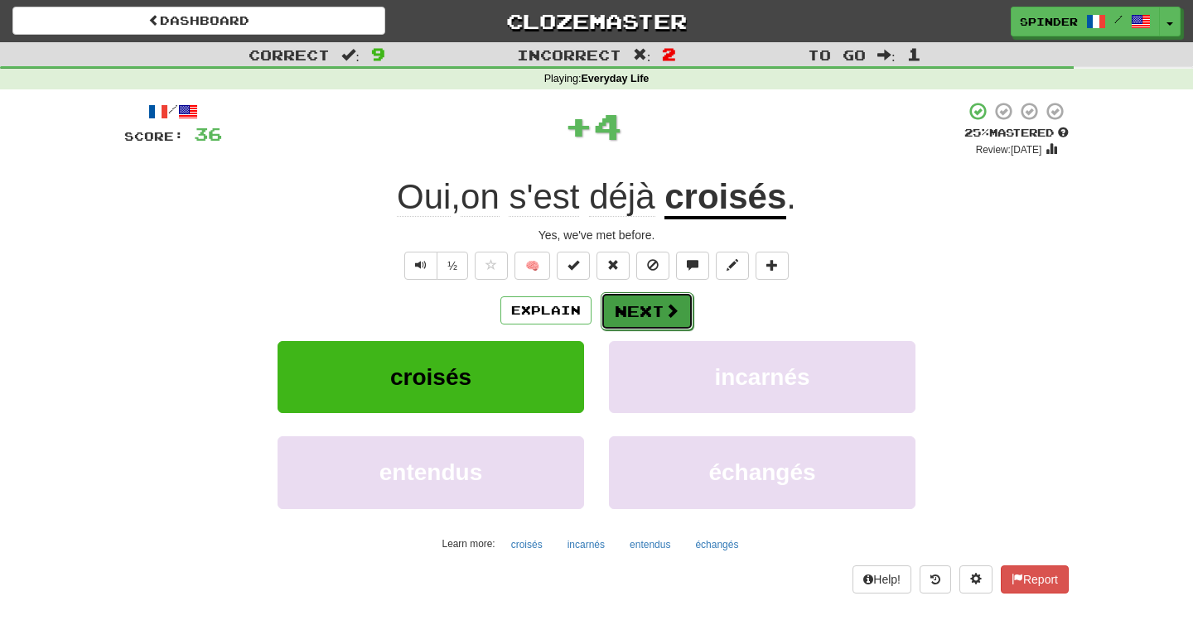
click at [645, 311] on button "Next" at bounding box center [647, 311] width 93 height 38
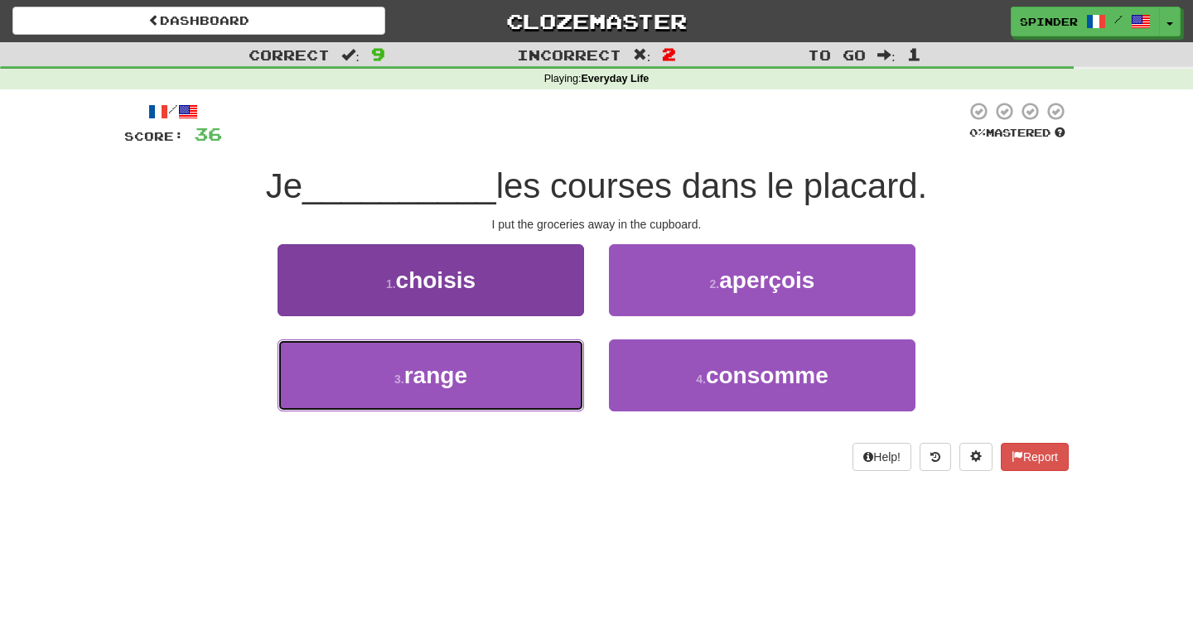
click at [533, 353] on button "3 . range" at bounding box center [430, 376] width 306 height 72
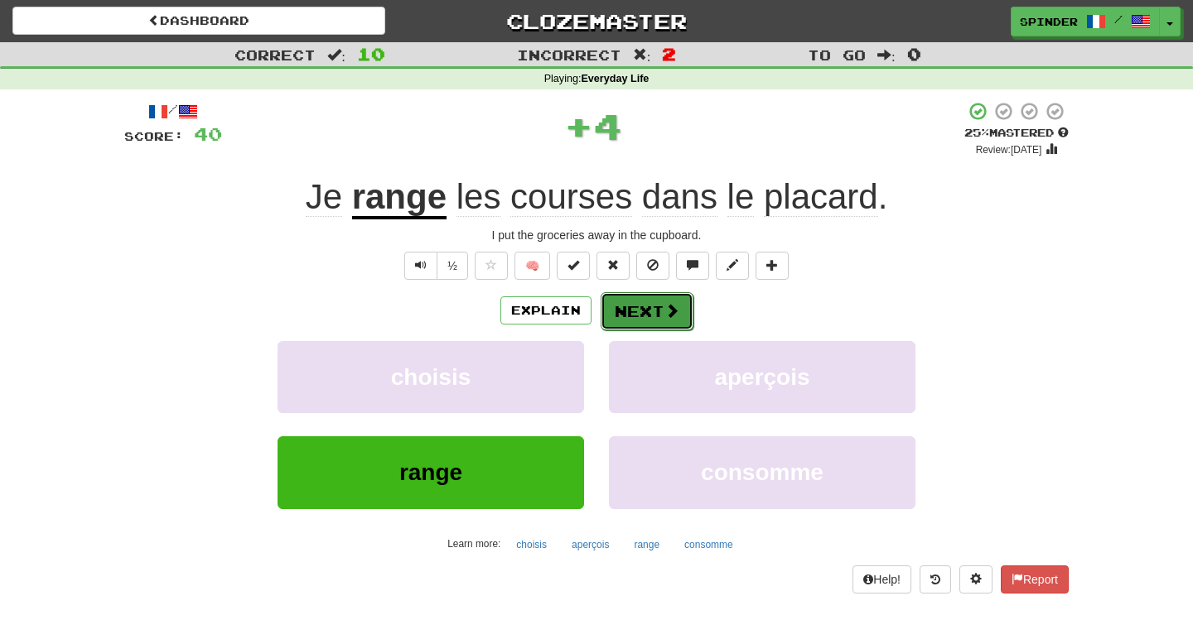
click at [643, 309] on button "Next" at bounding box center [647, 311] width 93 height 38
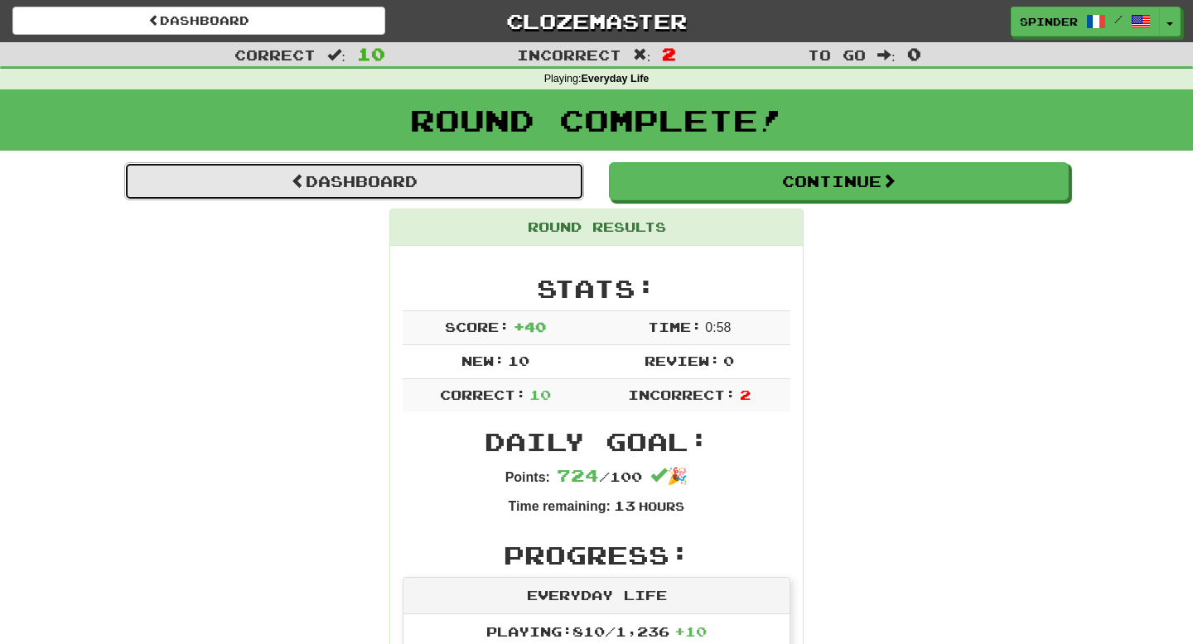
click at [393, 176] on link "Dashboard" at bounding box center [354, 181] width 460 height 38
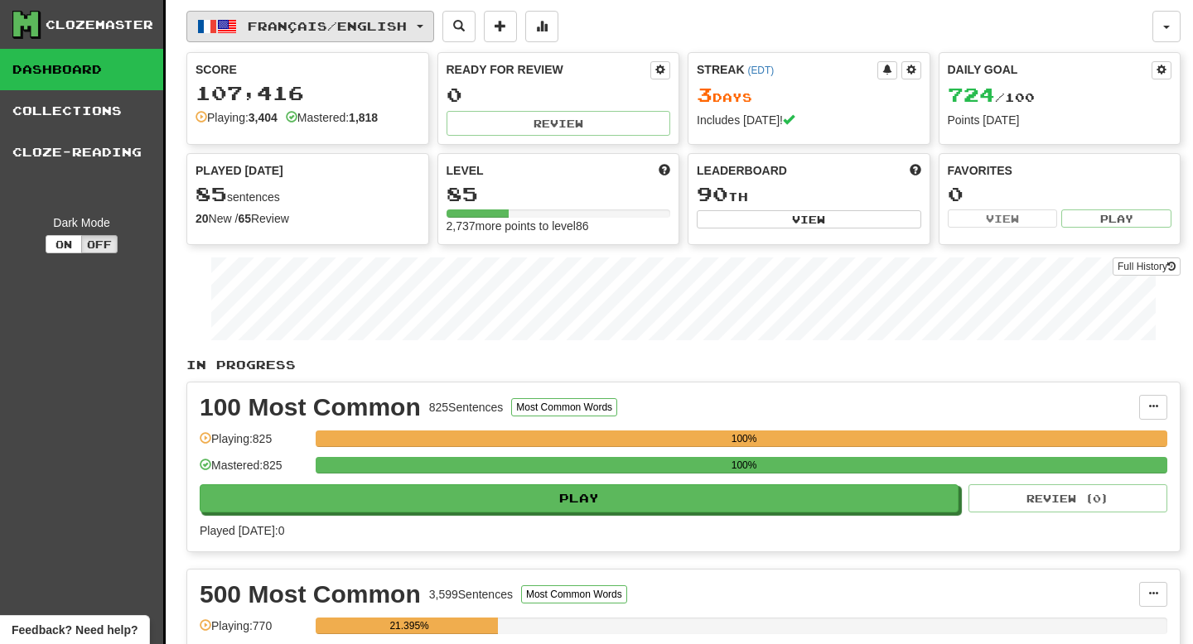
click at [362, 30] on span "Français / English" at bounding box center [327, 26] width 159 height 14
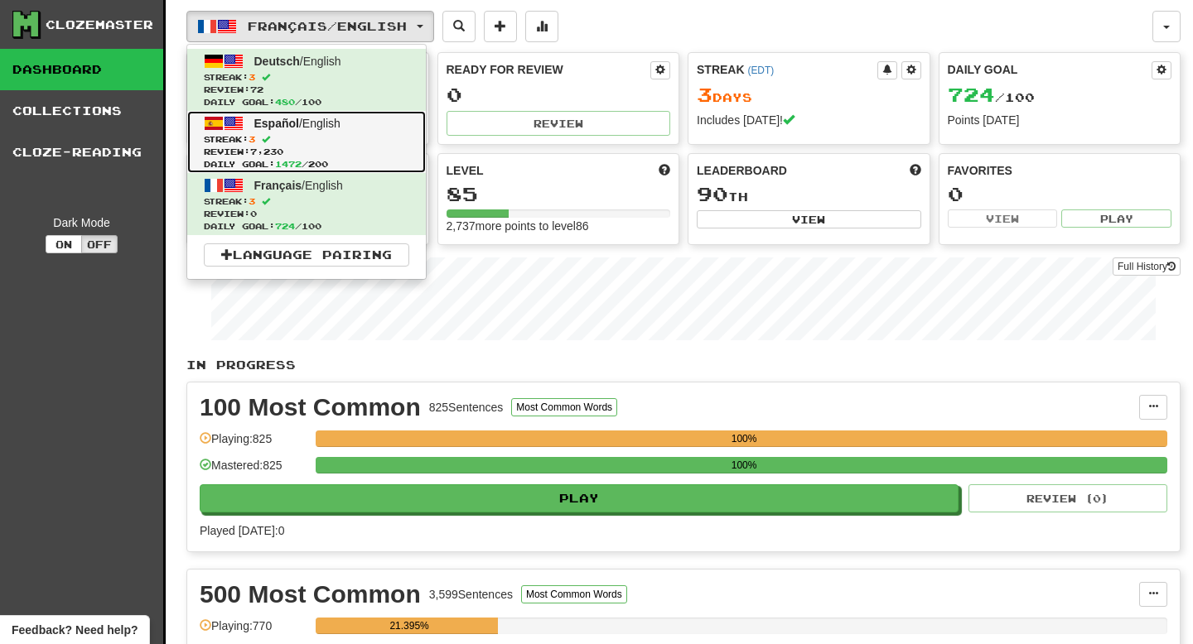
click at [325, 119] on span "Español / English" at bounding box center [297, 123] width 86 height 13
